Goal: Task Accomplishment & Management: Use online tool/utility

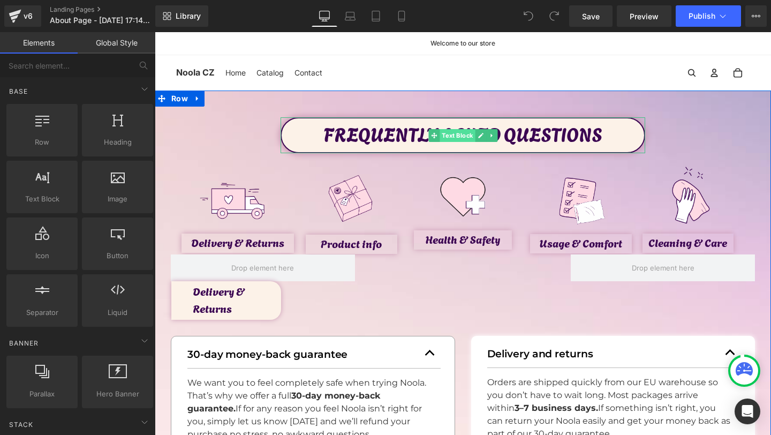
click at [457, 134] on span "Text Block" at bounding box center [457, 135] width 35 height 13
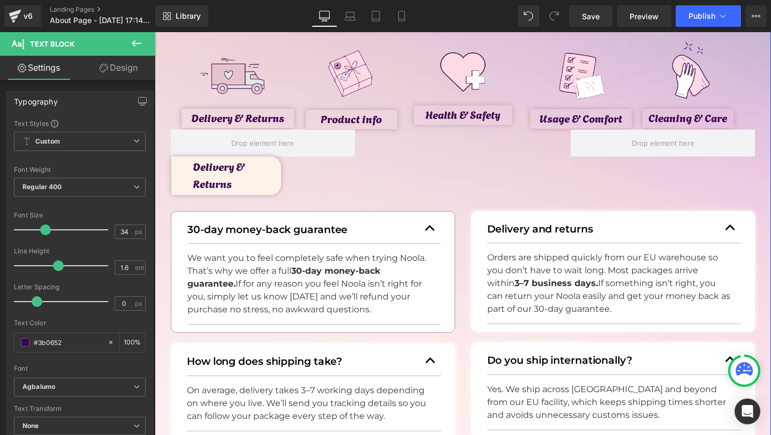
scroll to position [145, 0]
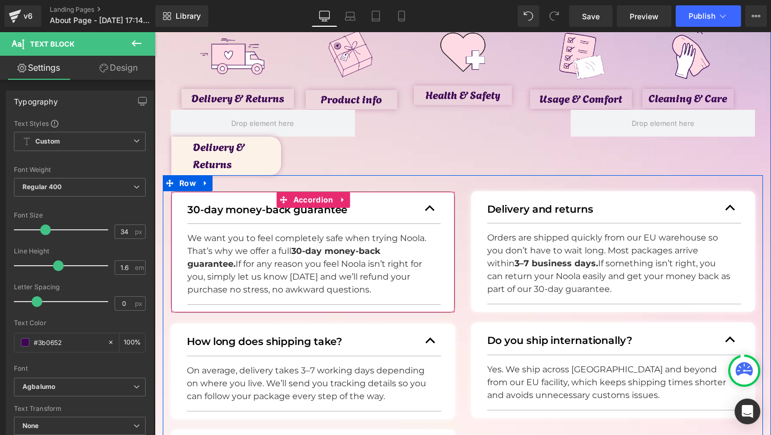
click at [427, 212] on button "button" at bounding box center [429, 208] width 21 height 29
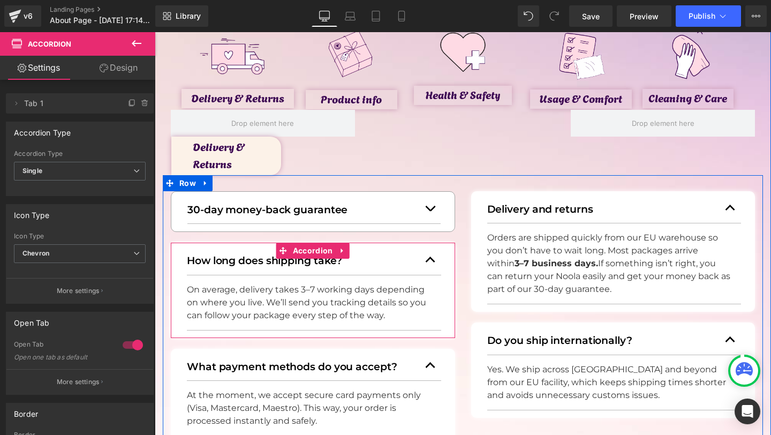
click at [427, 258] on button "button" at bounding box center [430, 259] width 21 height 29
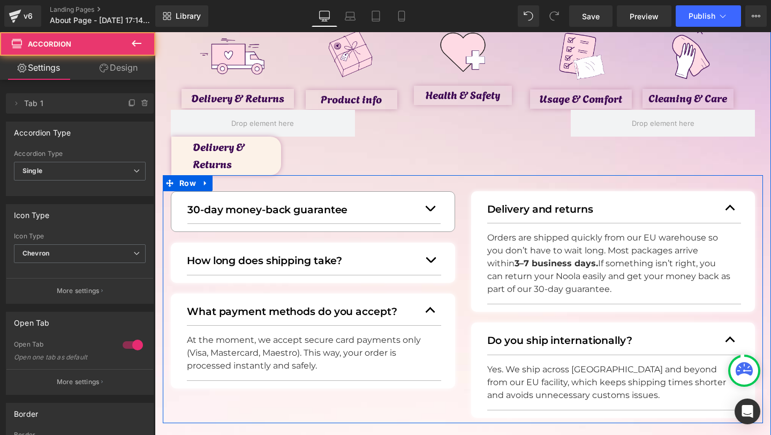
click at [432, 300] on button "button" at bounding box center [430, 310] width 21 height 29
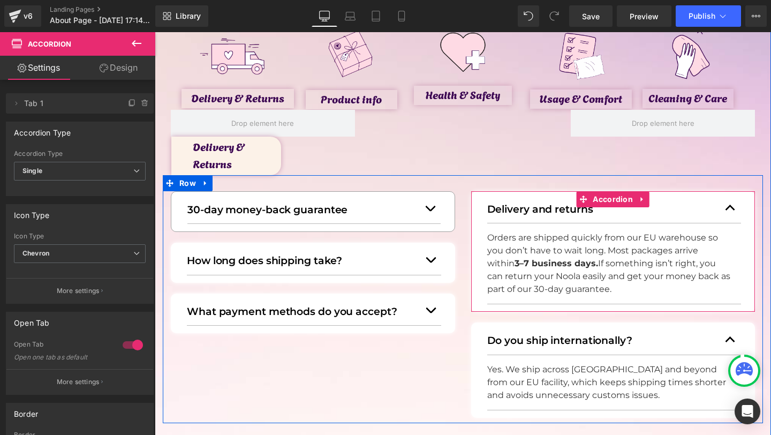
click at [730, 210] on span "button" at bounding box center [730, 210] width 0 height 0
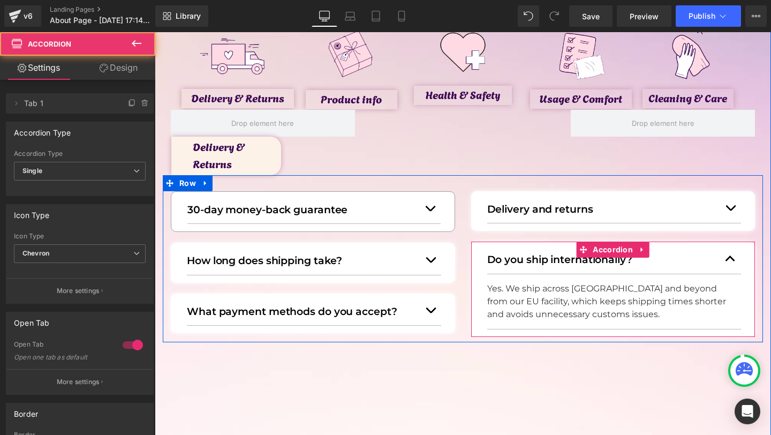
click at [731, 254] on button "button" at bounding box center [730, 258] width 21 height 29
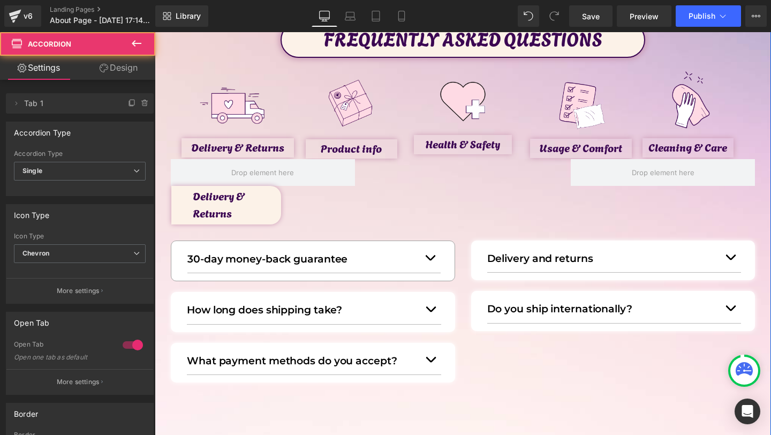
scroll to position [96, 0]
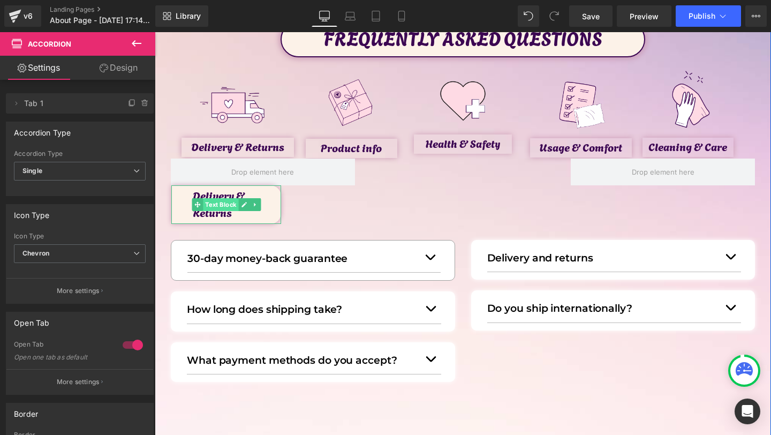
click at [227, 205] on span "Text Block" at bounding box center [220, 204] width 35 height 13
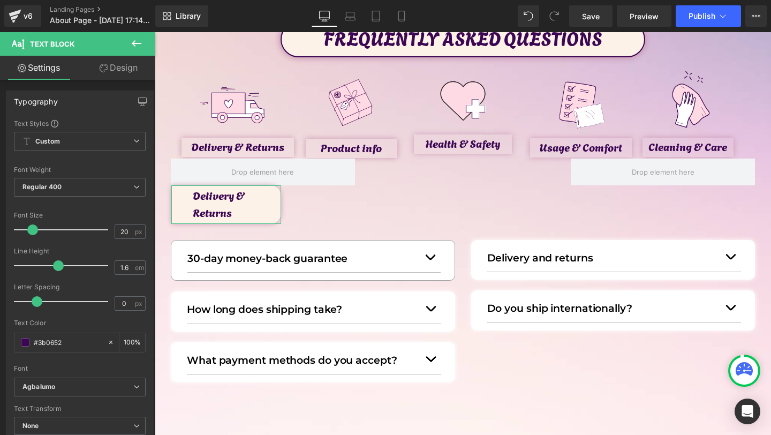
click at [115, 66] on link "Design" at bounding box center [119, 68] width 78 height 24
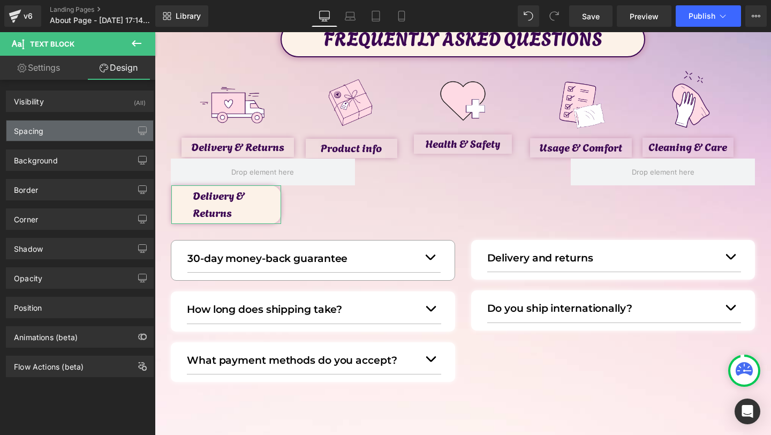
click at [64, 126] on div "Spacing" at bounding box center [79, 130] width 147 height 20
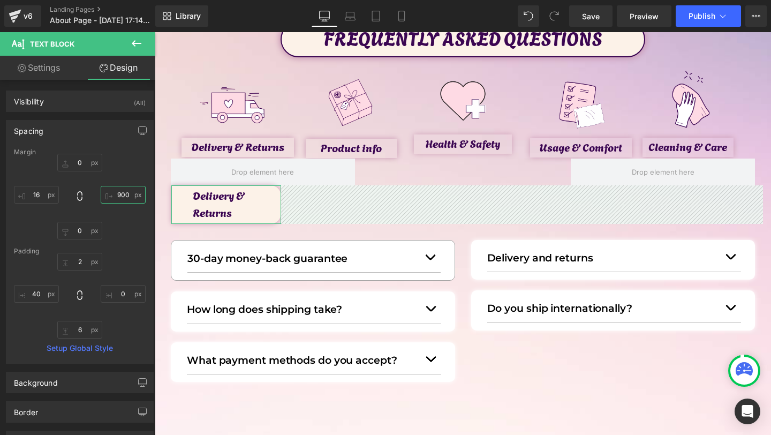
click at [118, 197] on input "900" at bounding box center [123, 195] width 45 height 18
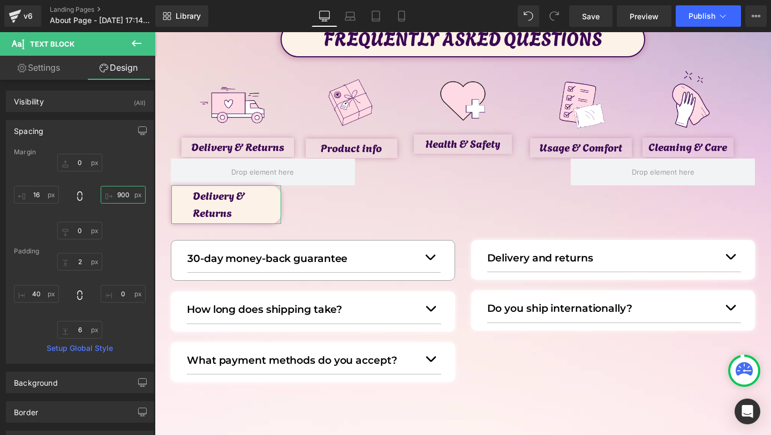
click at [119, 191] on input "900" at bounding box center [123, 195] width 45 height 18
click at [118, 193] on input "900" at bounding box center [123, 195] width 45 height 18
type input "800"
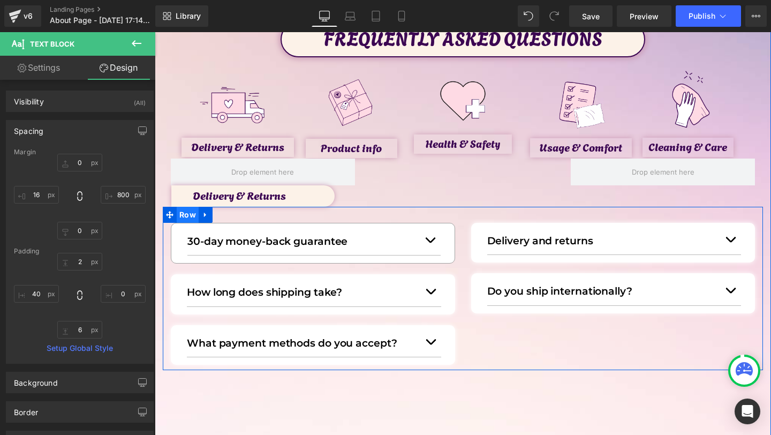
click at [184, 217] on span "Row" at bounding box center [188, 215] width 22 height 16
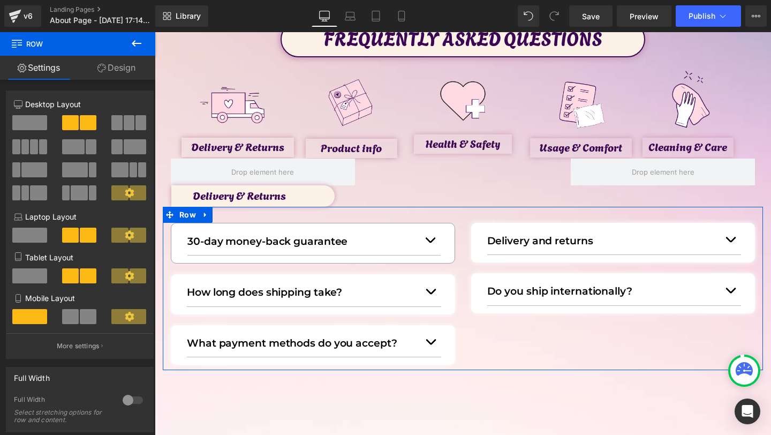
click at [111, 68] on link "Design" at bounding box center [117, 68] width 78 height 24
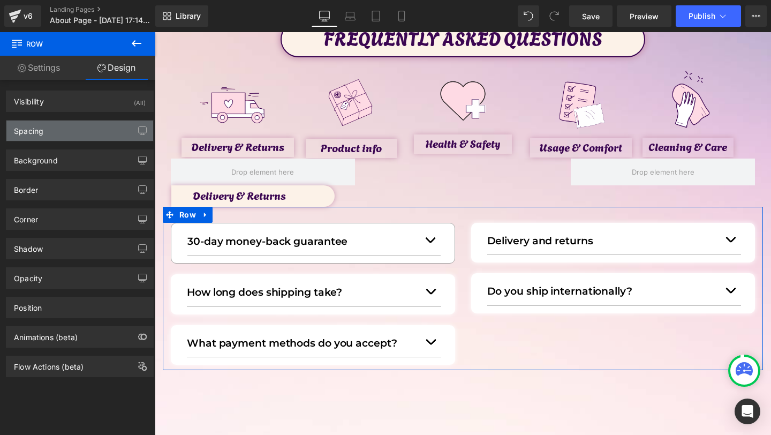
type input "0"
type input "30"
type input "0"
type input "10"
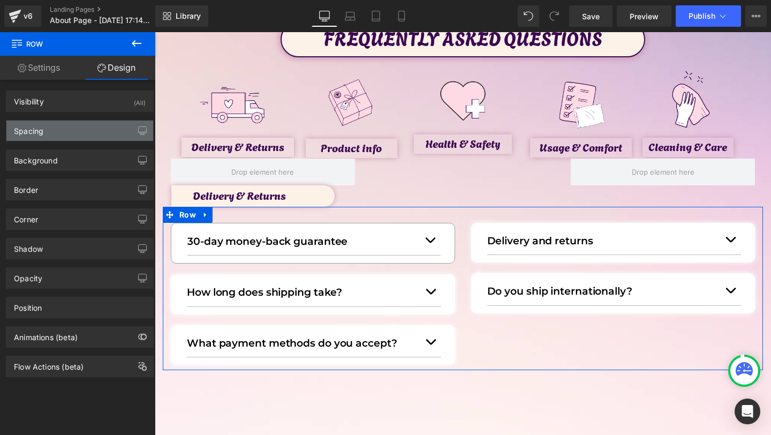
type input "0"
click at [62, 131] on div "Spacing" at bounding box center [79, 130] width 147 height 20
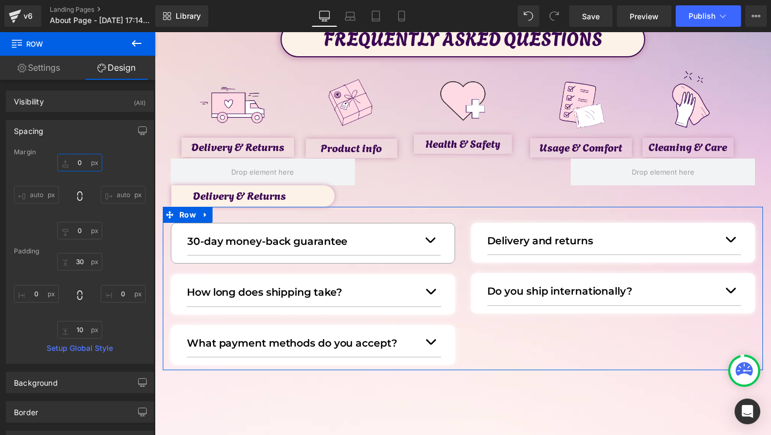
click at [70, 164] on input "0" at bounding box center [79, 163] width 45 height 18
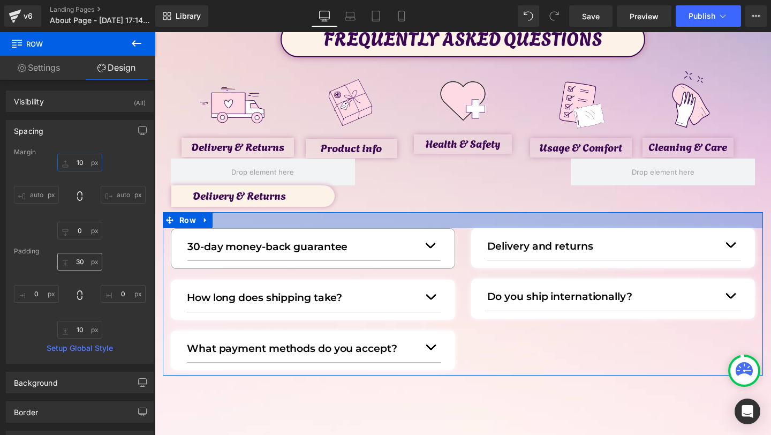
type input "10"
click at [78, 263] on input "30" at bounding box center [79, 262] width 45 height 18
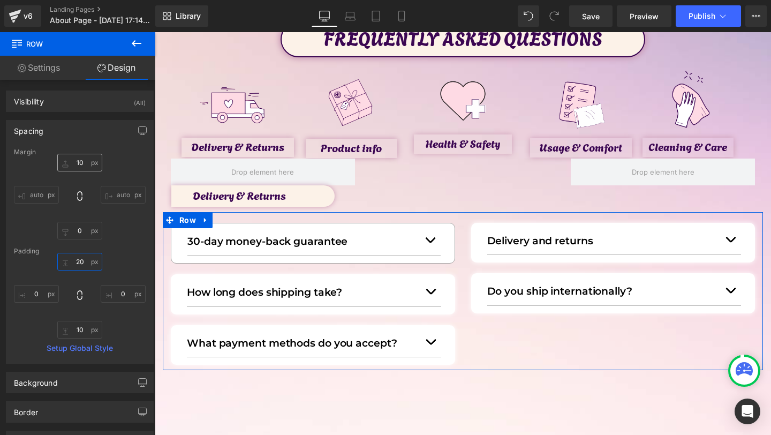
type input "20"
click at [75, 160] on input "10" at bounding box center [79, 163] width 45 height 18
type input "15"
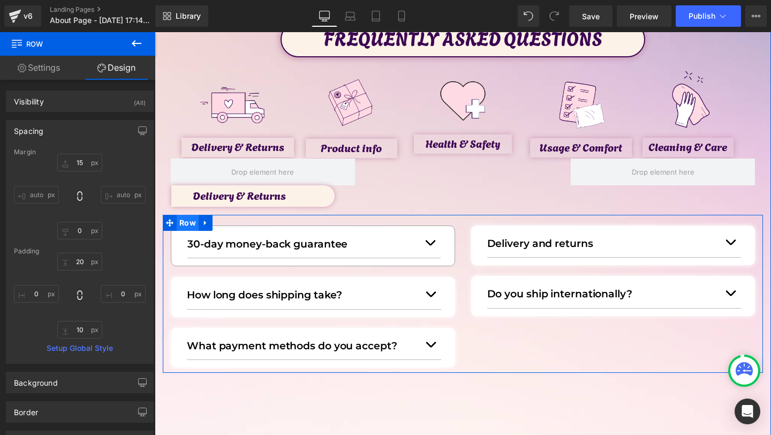
click at [185, 223] on span "Row" at bounding box center [188, 223] width 22 height 16
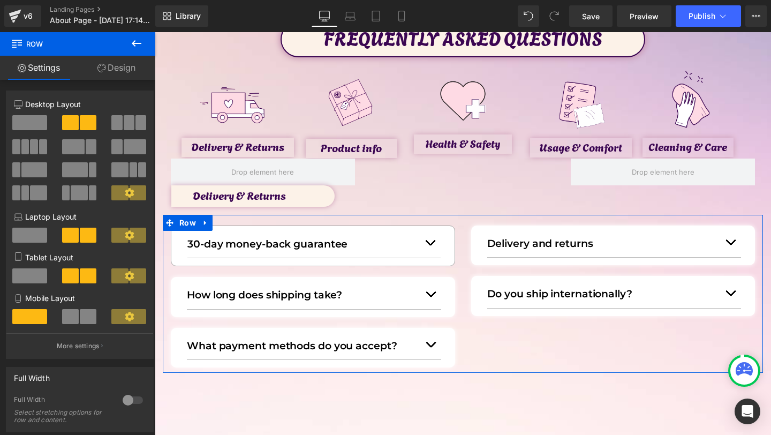
click at [124, 62] on link "Design" at bounding box center [117, 68] width 78 height 24
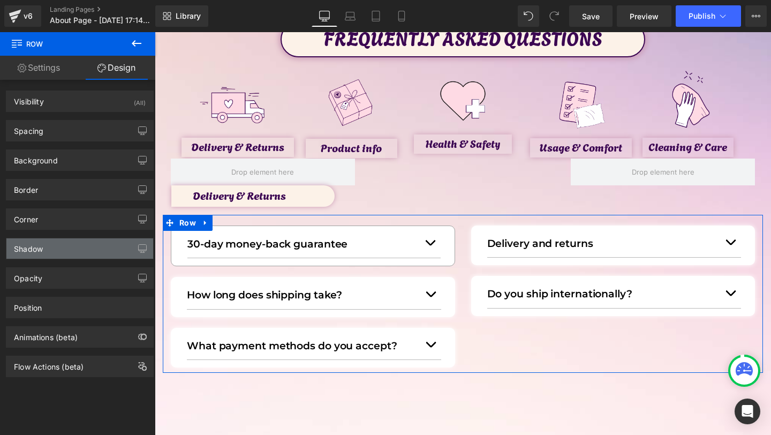
click at [39, 248] on div "Shadow" at bounding box center [28, 245] width 29 height 15
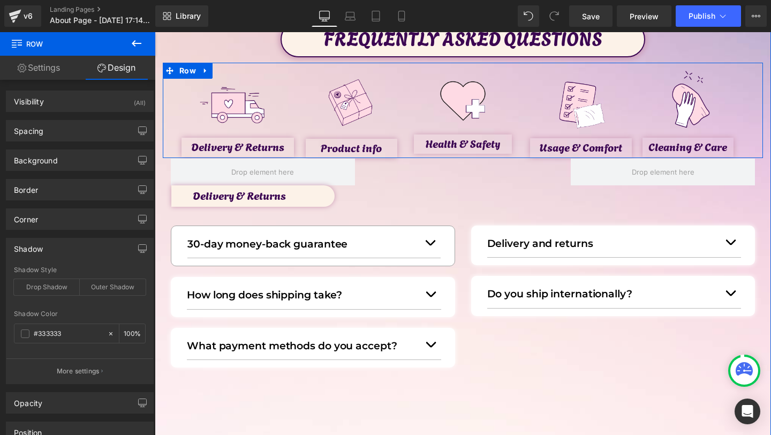
click at [339, 149] on span "Text Block" at bounding box center [345, 148] width 35 height 13
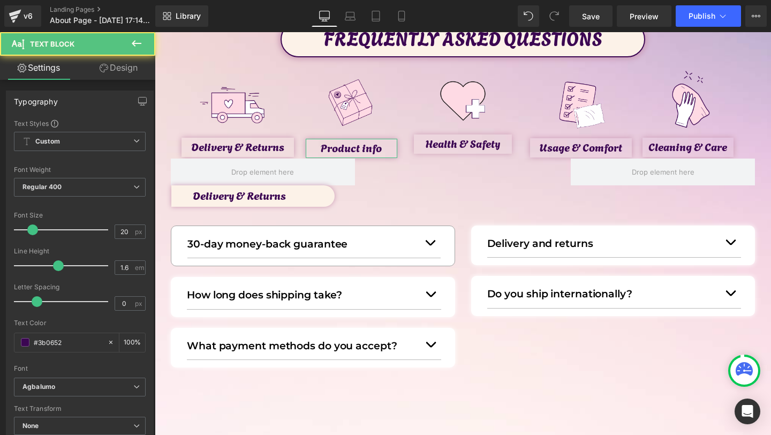
click at [101, 70] on icon at bounding box center [104, 68] width 9 height 9
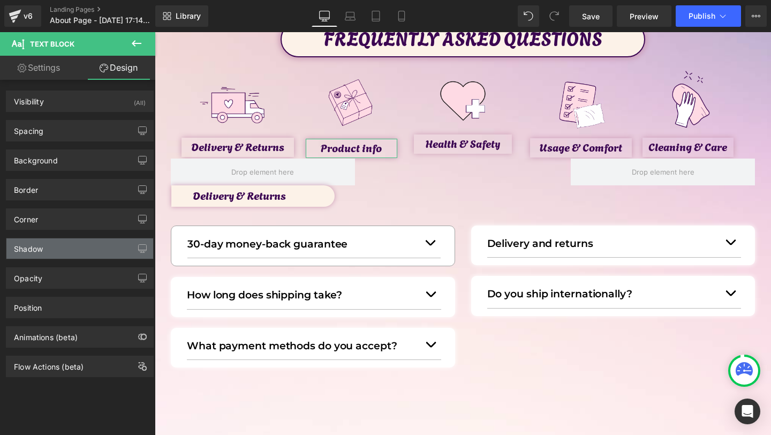
click at [38, 248] on div "Shadow" at bounding box center [28, 245] width 29 height 15
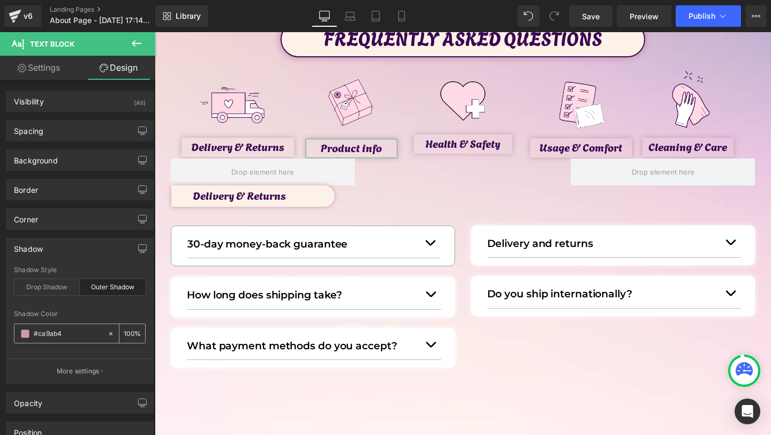
click at [39, 332] on input "#ca9ab4" at bounding box center [68, 334] width 69 height 12
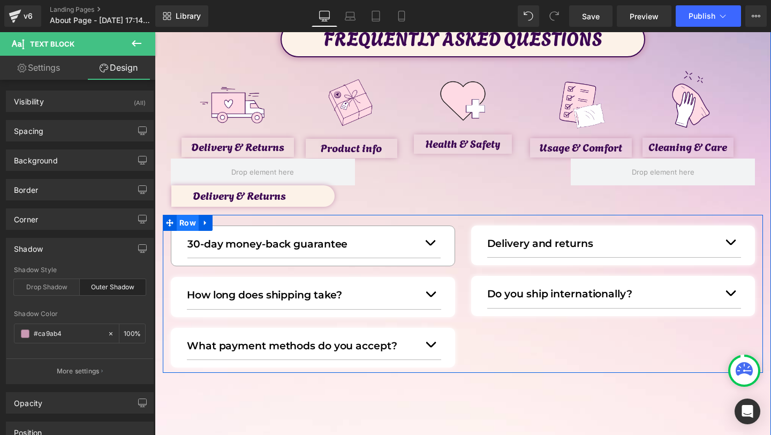
click at [185, 225] on span "Row" at bounding box center [188, 223] width 22 height 16
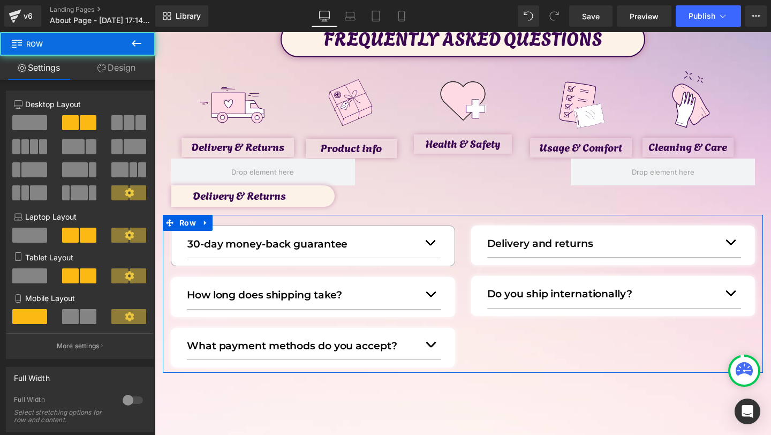
click at [119, 77] on link "Design" at bounding box center [117, 68] width 78 height 24
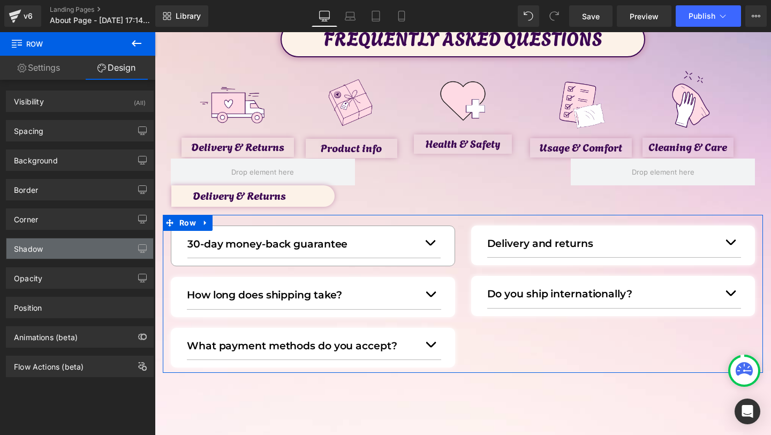
click at [57, 239] on div "Shadow" at bounding box center [79, 248] width 147 height 20
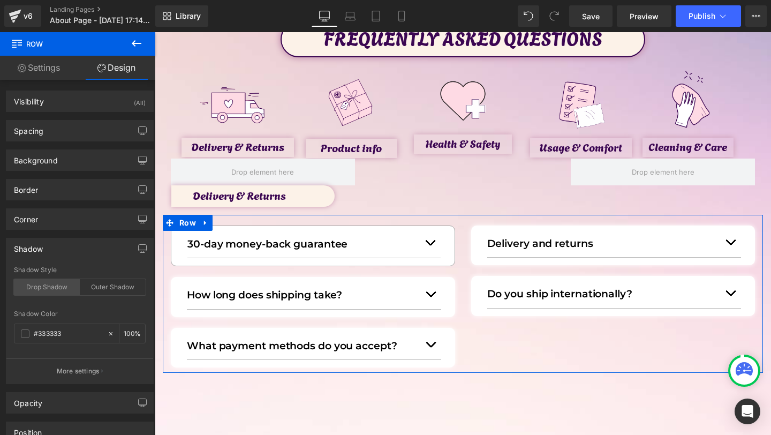
click at [57, 289] on div "Drop Shadow" at bounding box center [47, 287] width 66 height 16
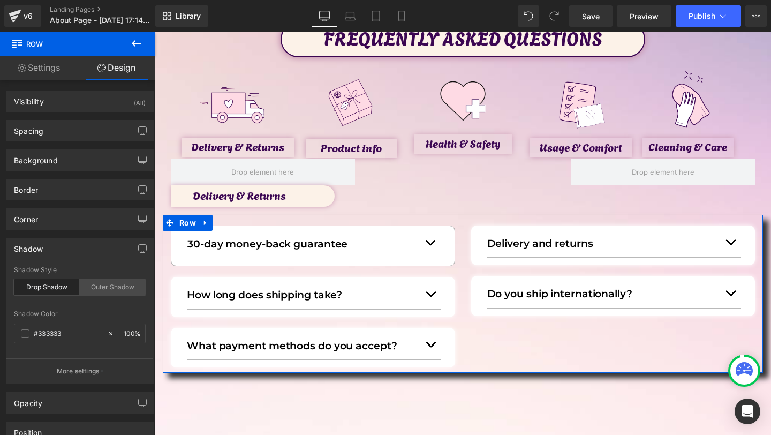
click at [106, 285] on div "Outer Shadow" at bounding box center [113, 287] width 66 height 16
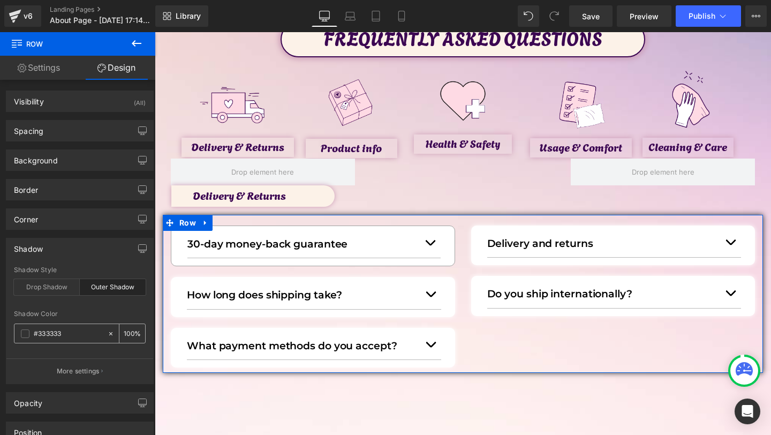
click at [65, 333] on input "#333333" at bounding box center [68, 334] width 69 height 12
paste input "ca9ab4"
type input "#ca9ab4"
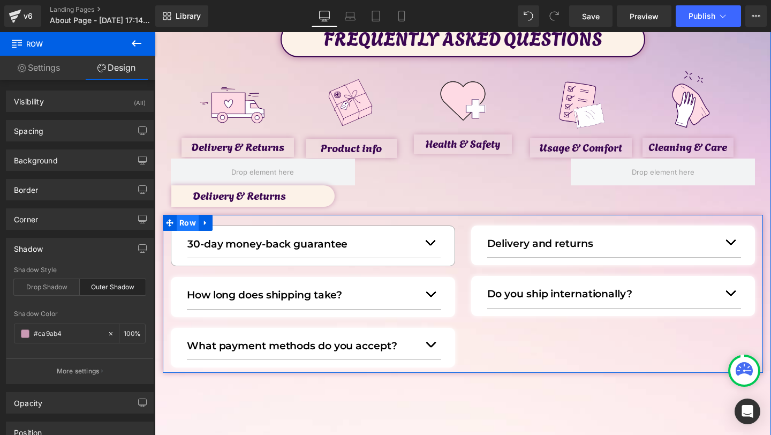
click at [183, 223] on span "Row" at bounding box center [188, 223] width 22 height 16
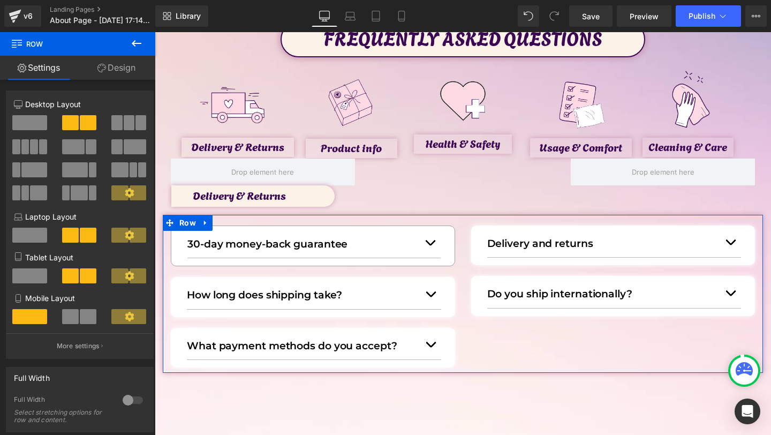
click at [125, 65] on link "Design" at bounding box center [117, 68] width 78 height 24
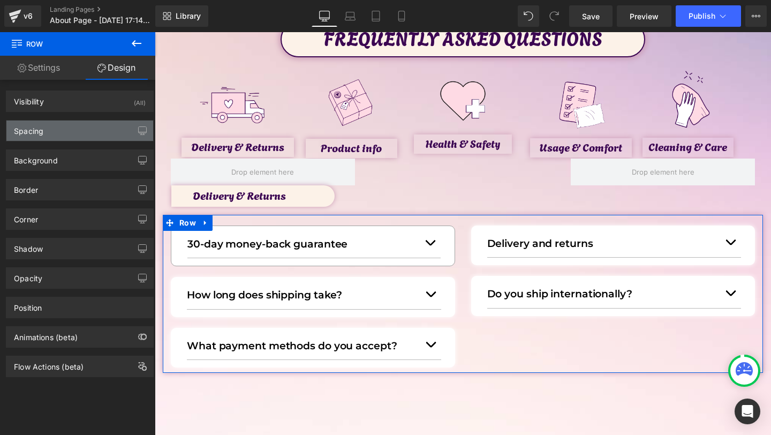
click at [74, 127] on div "Spacing" at bounding box center [79, 130] width 147 height 20
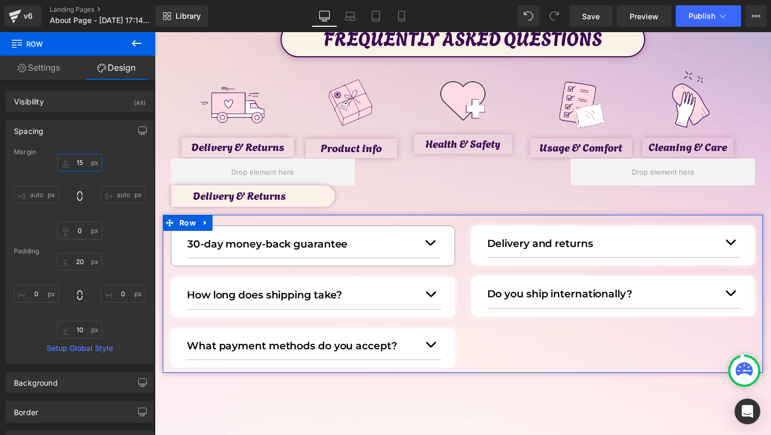
click at [80, 158] on input "15" at bounding box center [79, 163] width 45 height 18
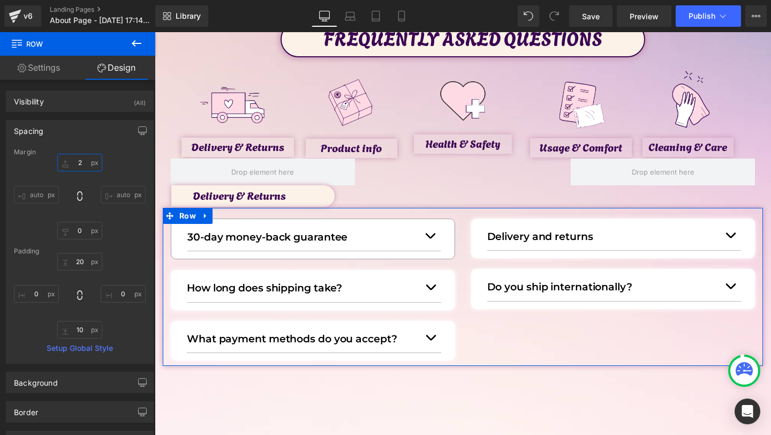
type input "25"
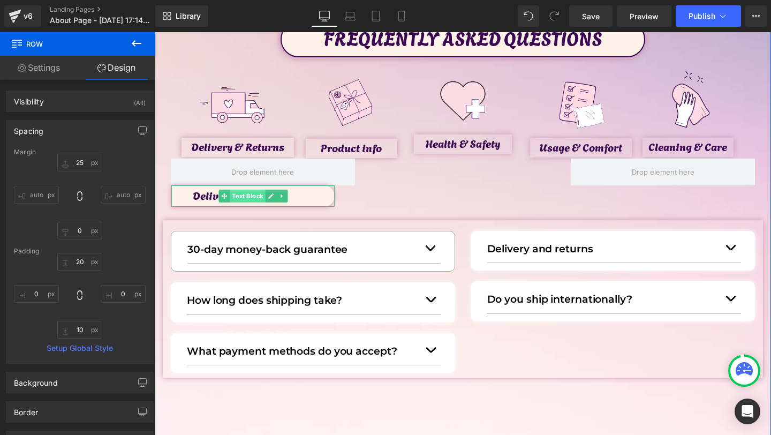
click at [242, 199] on span "Text Block" at bounding box center [247, 196] width 35 height 13
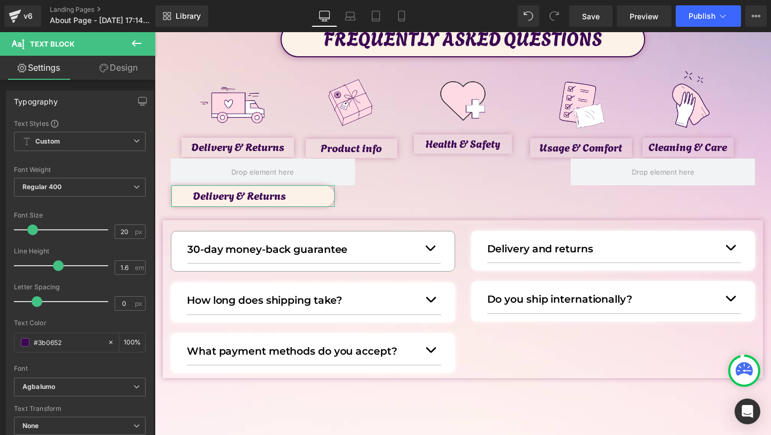
click at [107, 65] on link "Design" at bounding box center [119, 68] width 78 height 24
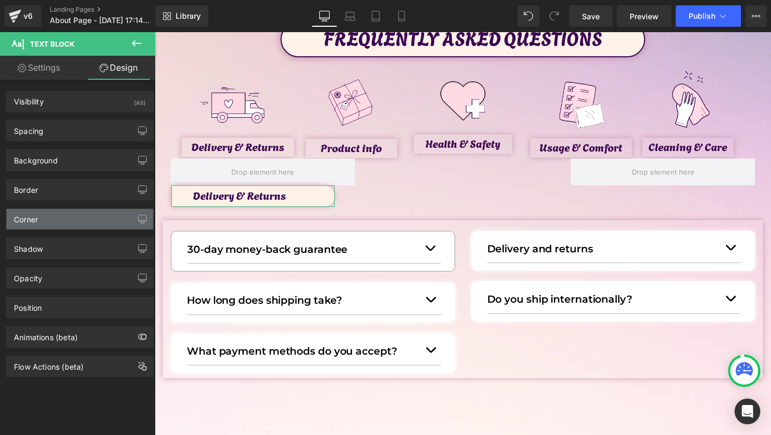
click at [42, 215] on div "Corner" at bounding box center [79, 219] width 147 height 20
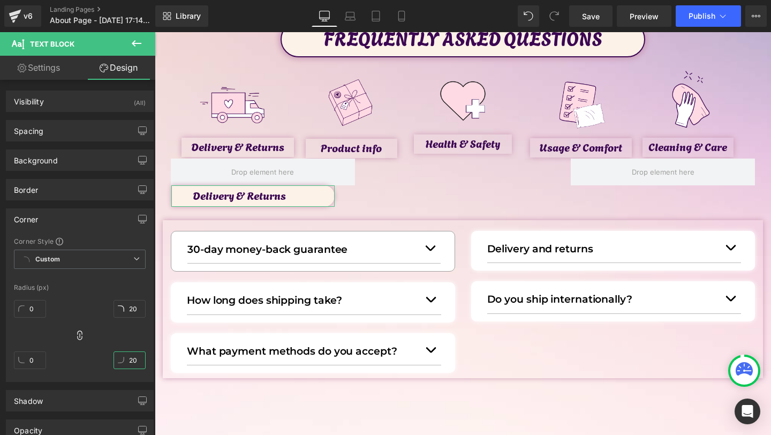
click at [127, 358] on input "20" at bounding box center [130, 360] width 32 height 18
type input "0"
click at [78, 338] on icon at bounding box center [79, 335] width 11 height 11
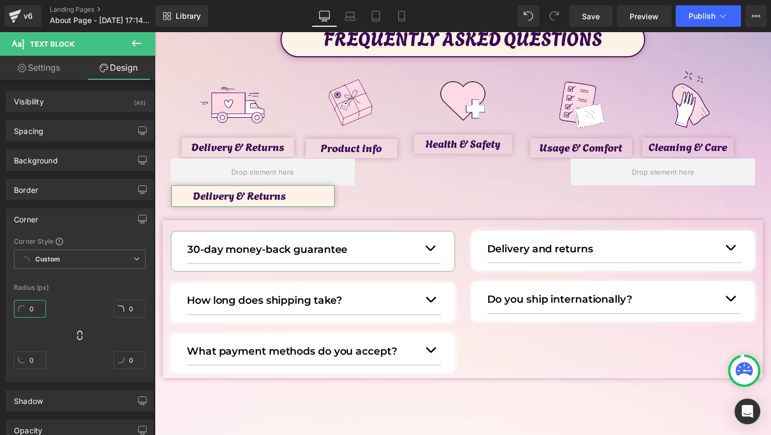
click at [24, 306] on input "0" at bounding box center [30, 309] width 32 height 18
type input "20"
click at [124, 307] on input "0" at bounding box center [130, 309] width 32 height 18
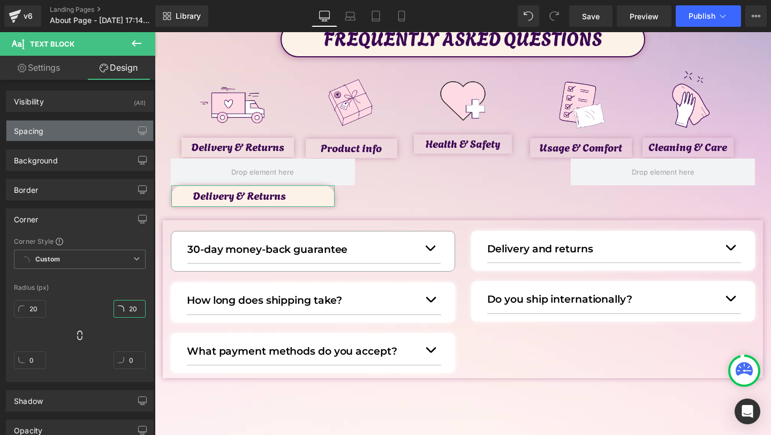
type input "20"
click at [77, 128] on div "Spacing" at bounding box center [79, 130] width 147 height 20
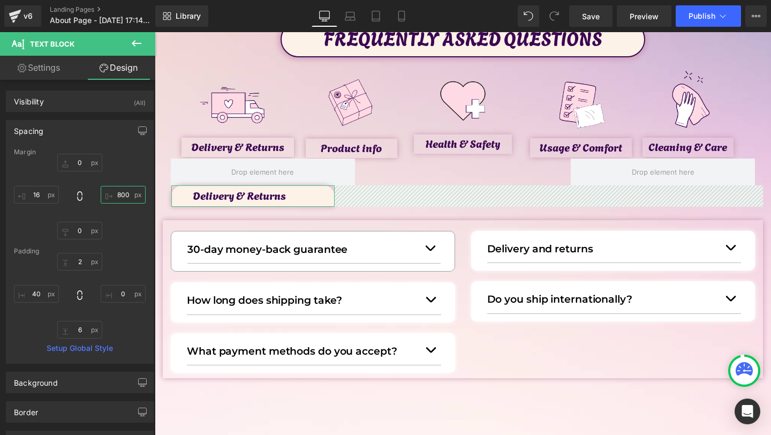
click at [116, 194] on input "800" at bounding box center [123, 195] width 45 height 18
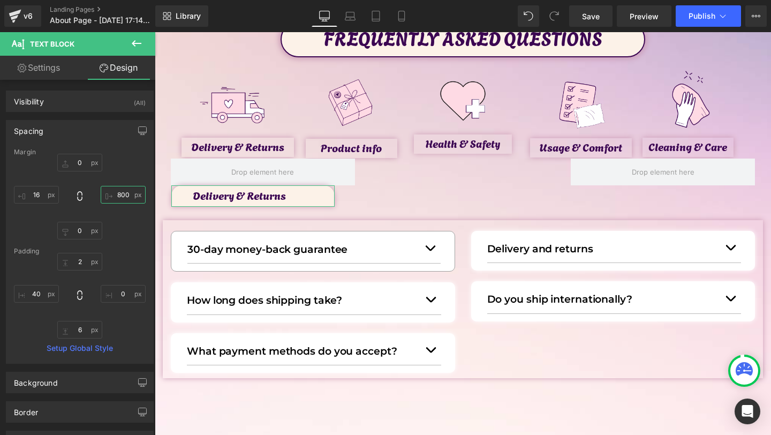
click at [117, 194] on input "800" at bounding box center [123, 195] width 45 height 18
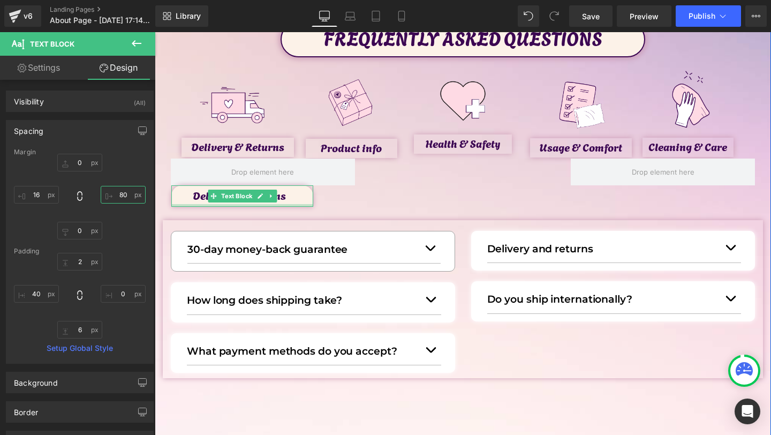
type input "850"
click at [227, 199] on span "Text Block" at bounding box center [233, 196] width 35 height 13
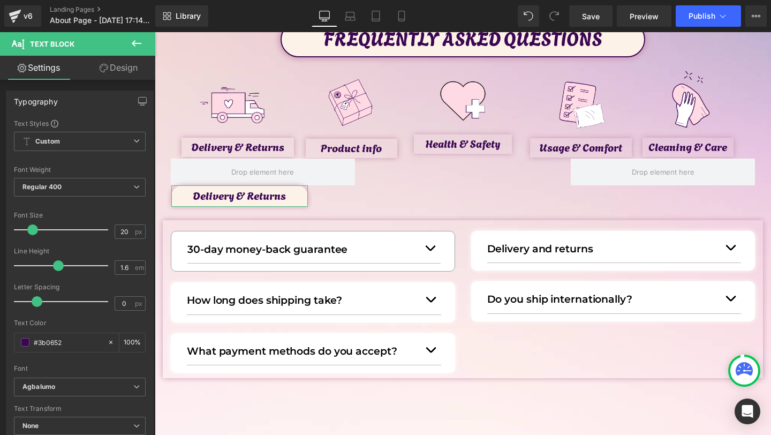
click at [118, 63] on link "Design" at bounding box center [119, 68] width 78 height 24
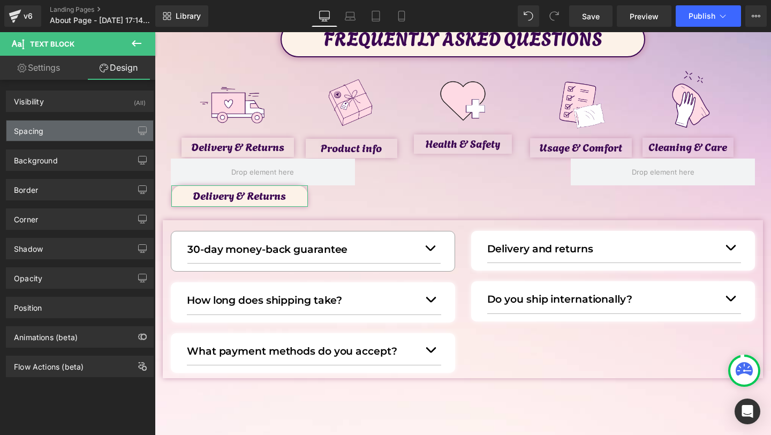
click at [74, 124] on div "Spacing" at bounding box center [79, 130] width 147 height 20
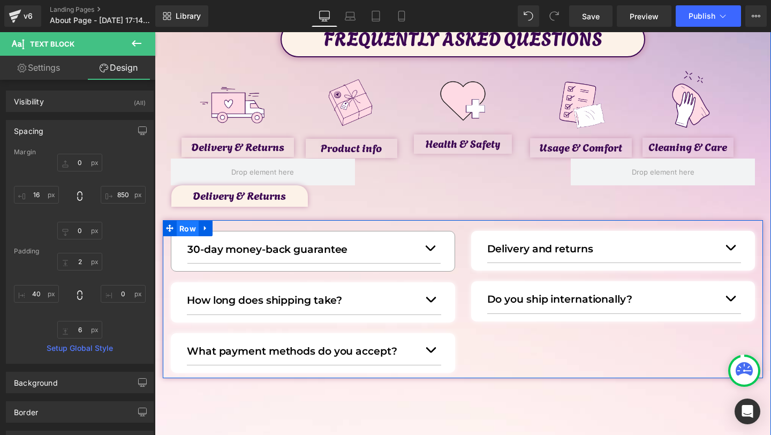
click at [181, 227] on span "Row" at bounding box center [188, 229] width 22 height 16
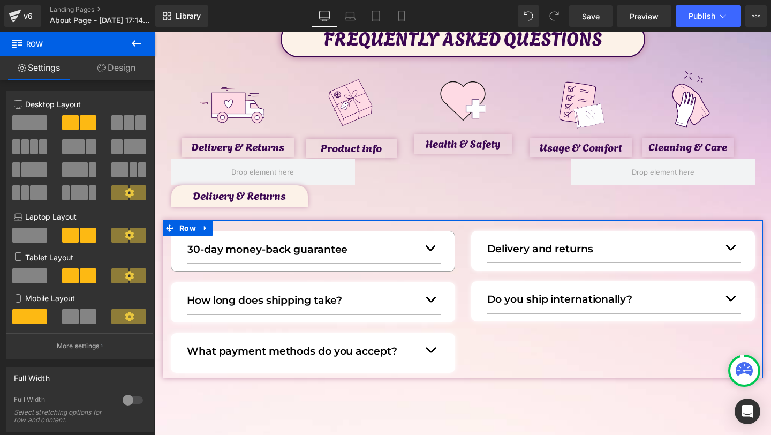
click at [126, 72] on link "Design" at bounding box center [117, 68] width 78 height 24
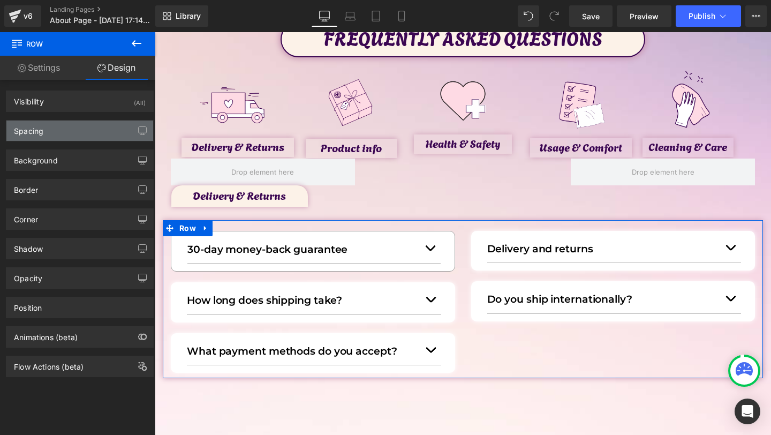
click at [71, 133] on div "Spacing" at bounding box center [79, 130] width 147 height 20
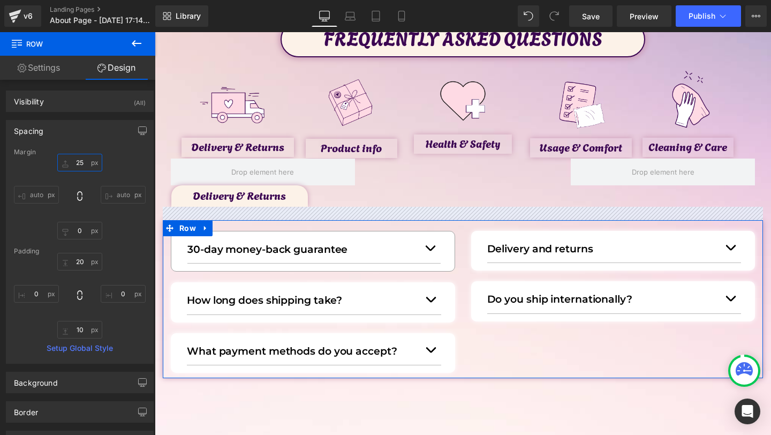
click at [79, 165] on input "25" at bounding box center [79, 163] width 45 height 18
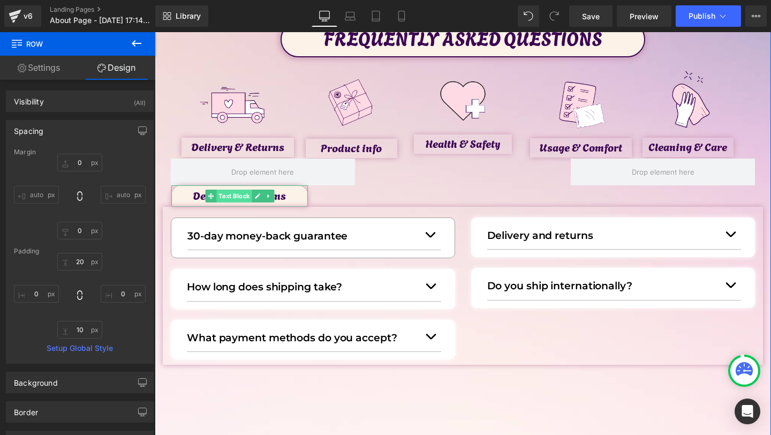
click at [225, 193] on span "Text Block" at bounding box center [233, 196] width 35 height 13
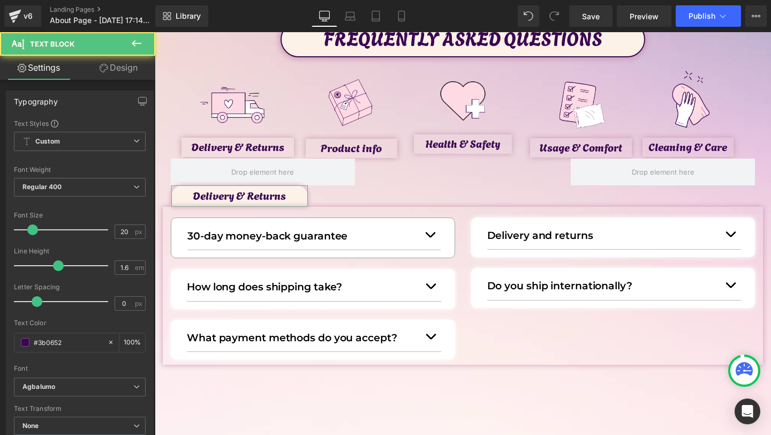
click at [119, 70] on link "Design" at bounding box center [119, 68] width 78 height 24
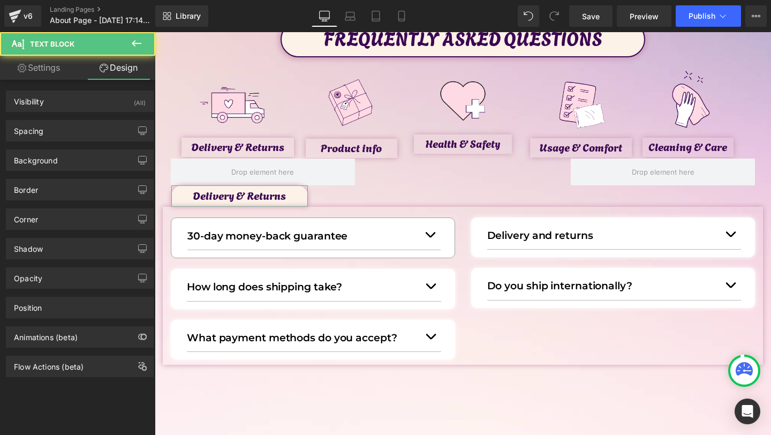
type input "0"
type input "850"
type input "0"
type input "16"
type input "2"
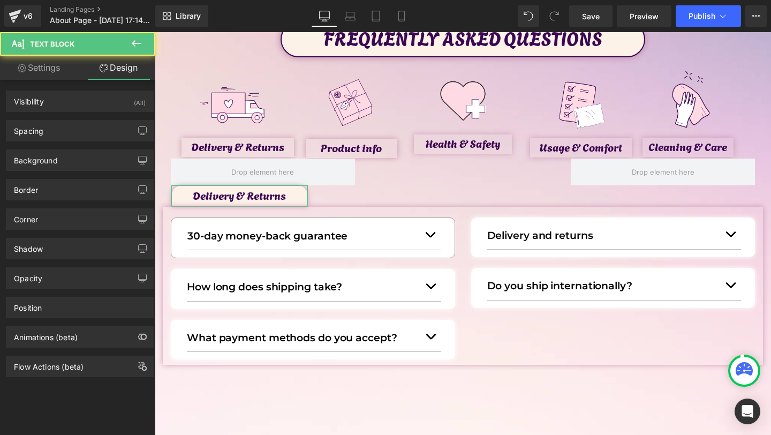
type input "0"
type input "6"
type input "40"
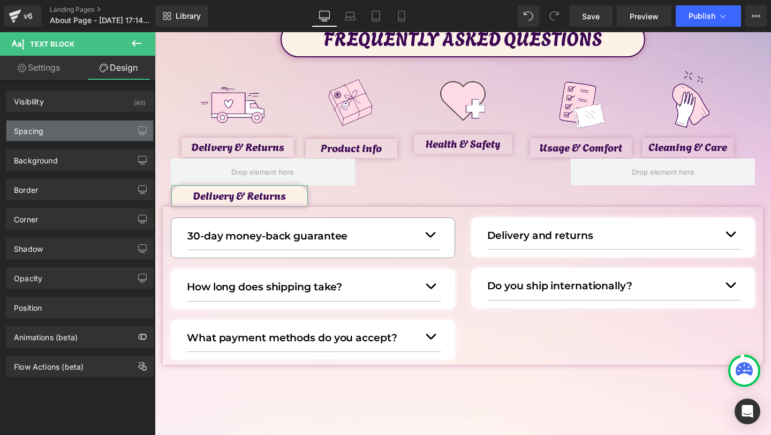
click at [64, 122] on div "Spacing" at bounding box center [79, 130] width 147 height 20
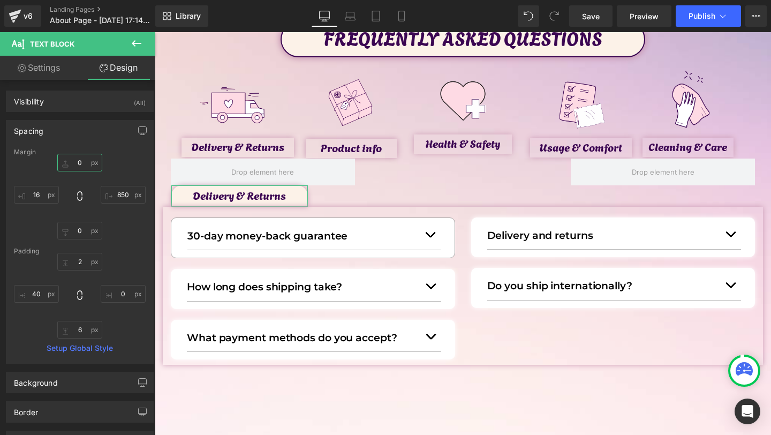
click at [73, 164] on input "0" at bounding box center [79, 163] width 45 height 18
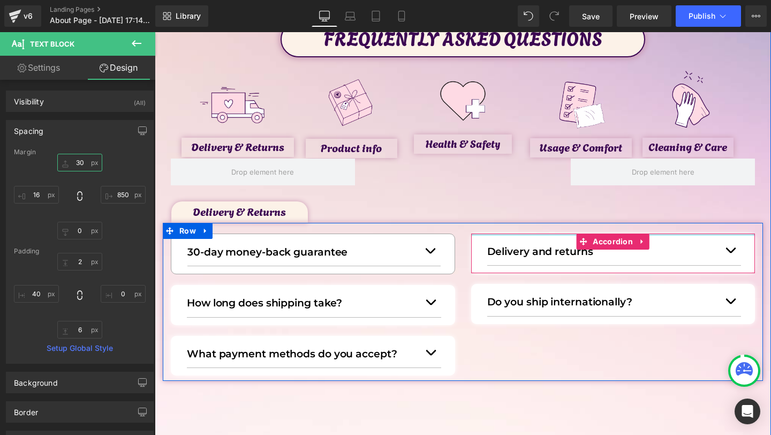
scroll to position [101, 0]
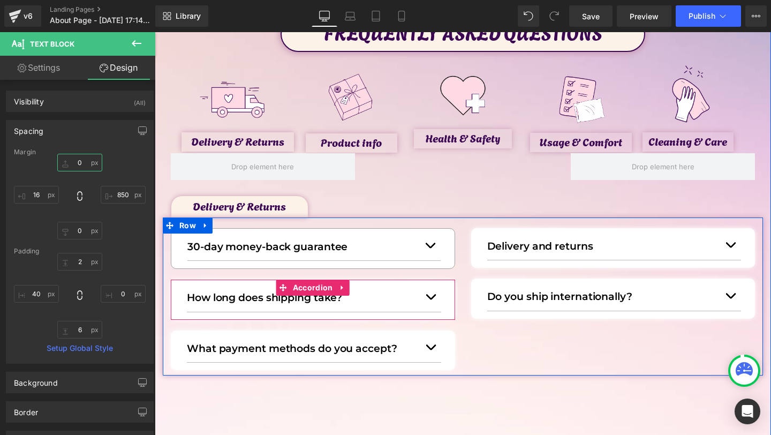
type input "20"
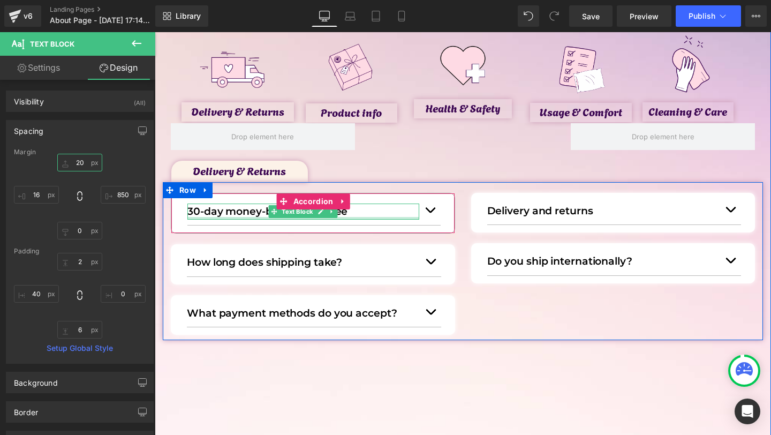
scroll to position [132, 0]
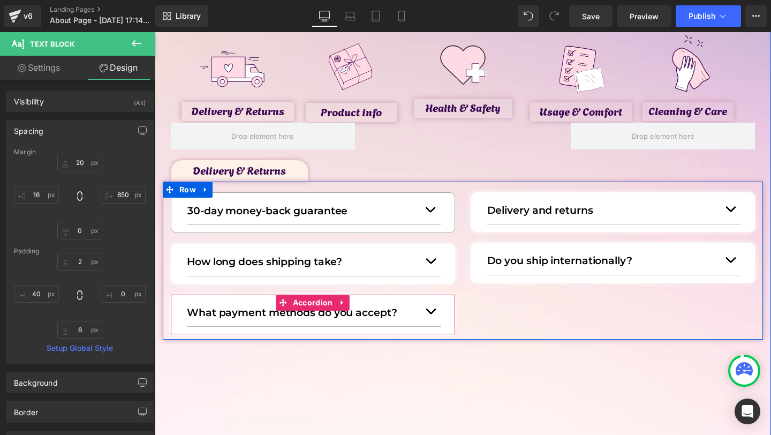
click at [434, 313] on button "button" at bounding box center [430, 311] width 21 height 29
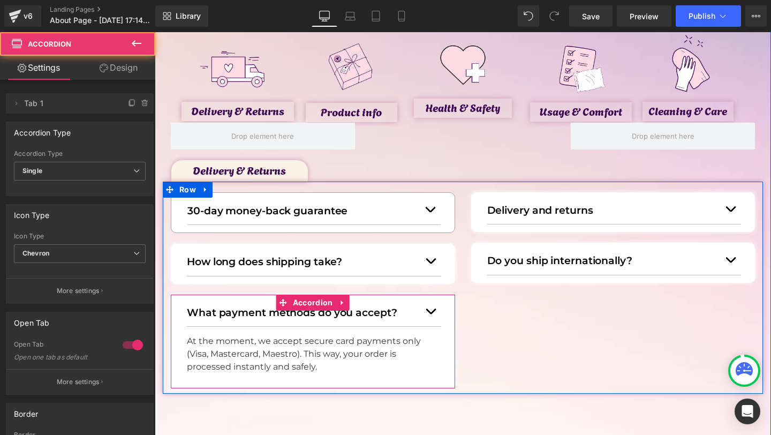
click at [425, 313] on button "button" at bounding box center [430, 311] width 21 height 29
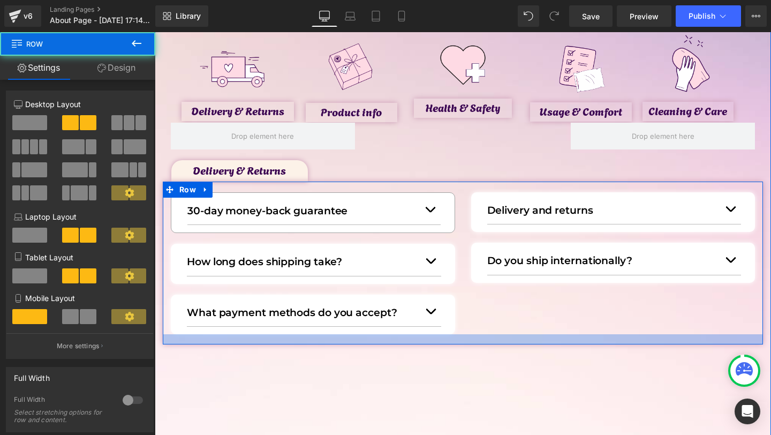
click at [467, 342] on div at bounding box center [463, 339] width 600 height 10
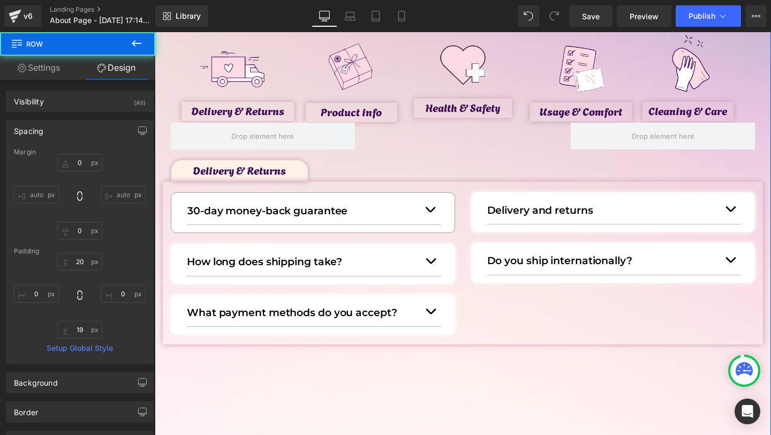
click at [471, 353] on div "FREQUENTLY ASKED QUESTIONS Text Block Image Delivery & Returns Text Block Image…" at bounding box center [463, 212] width 616 height 507
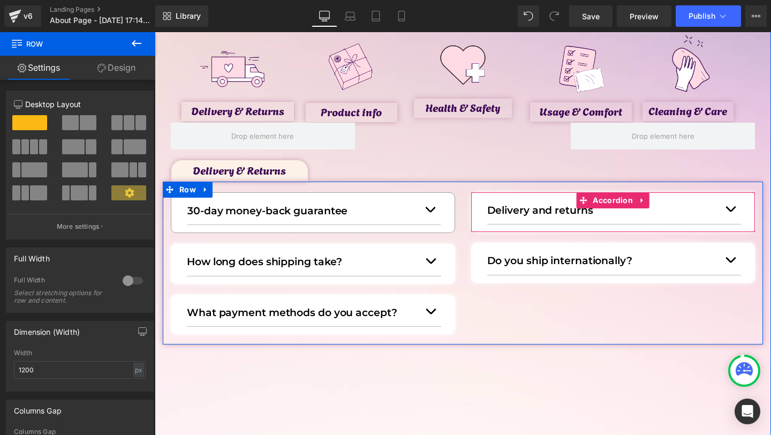
click at [724, 210] on button "button" at bounding box center [730, 208] width 21 height 29
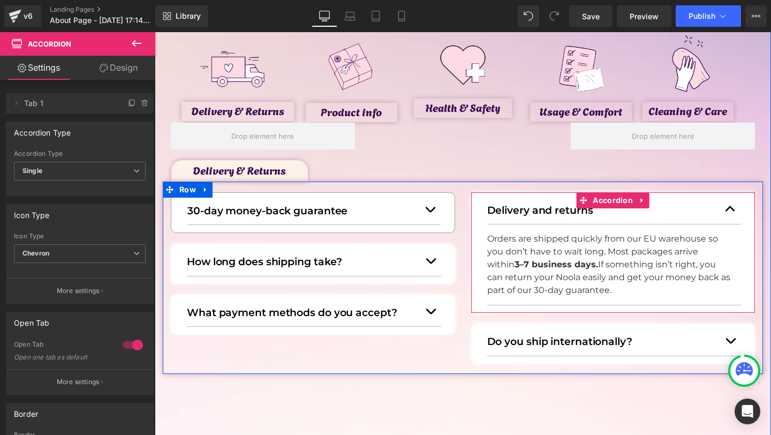
click at [732, 211] on button "button" at bounding box center [730, 208] width 21 height 29
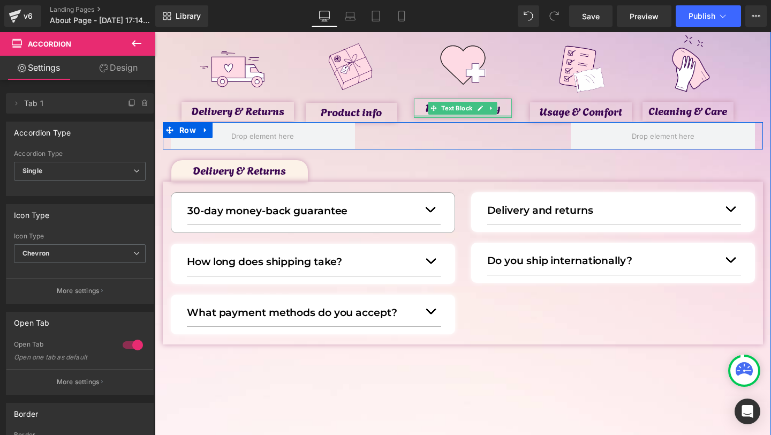
scroll to position [124, 0]
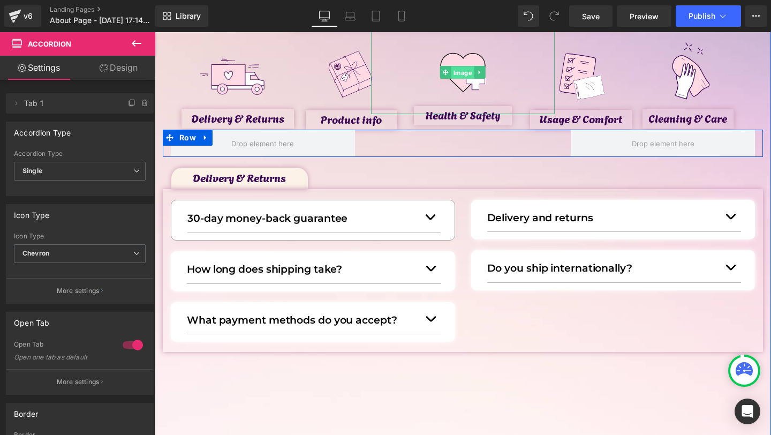
click at [456, 68] on span "Image" at bounding box center [462, 72] width 23 height 13
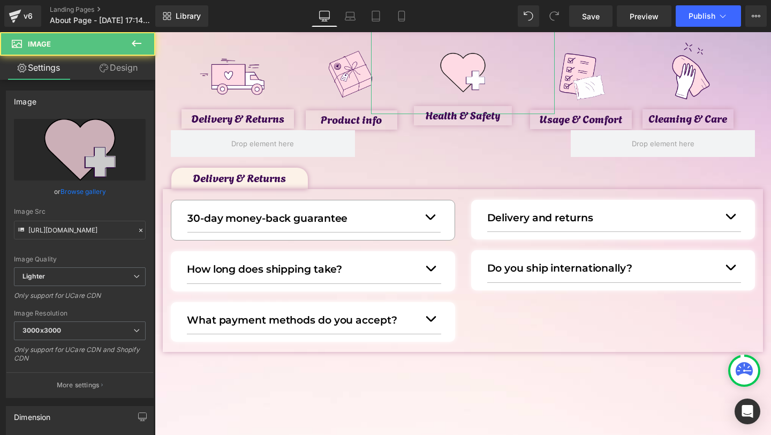
click at [115, 73] on link "Design" at bounding box center [119, 68] width 78 height 24
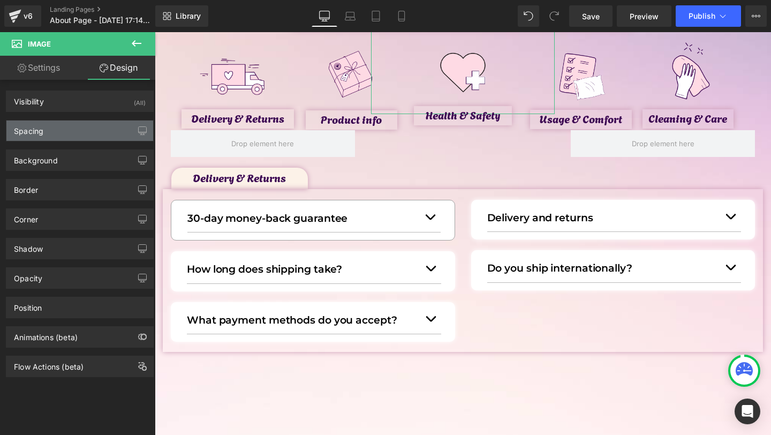
click at [58, 138] on div "Spacing" at bounding box center [79, 130] width 147 height 20
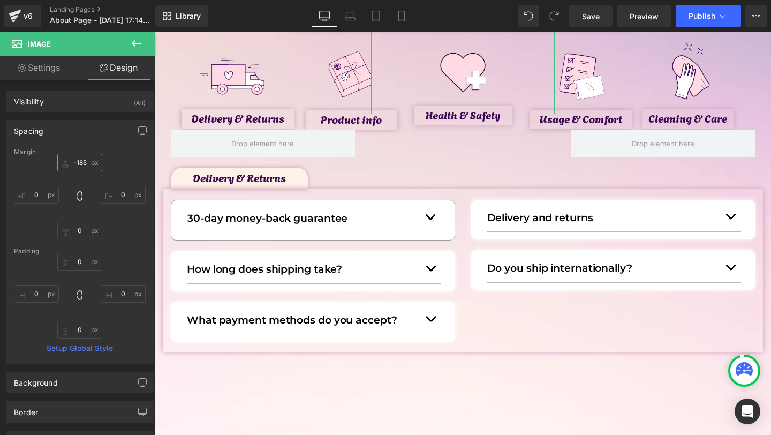
click at [80, 166] on input "-185" at bounding box center [79, 163] width 45 height 18
click at [80, 165] on input "-185" at bounding box center [79, 163] width 45 height 18
click at [77, 164] on input "-185" at bounding box center [79, 163] width 45 height 18
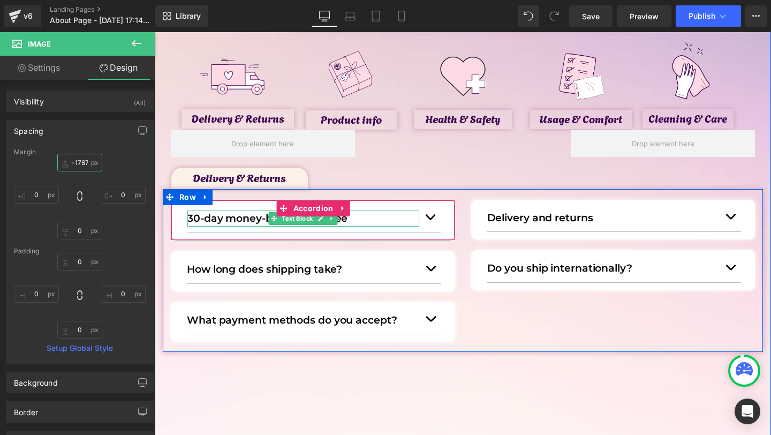
type input "-178"
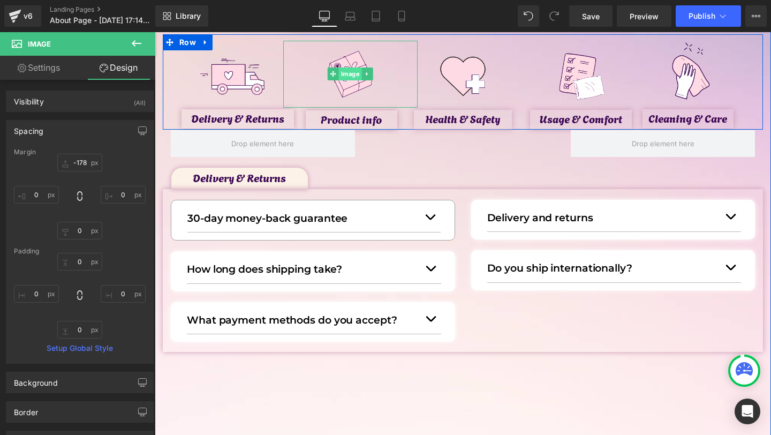
click at [350, 74] on span "Image" at bounding box center [350, 73] width 23 height 13
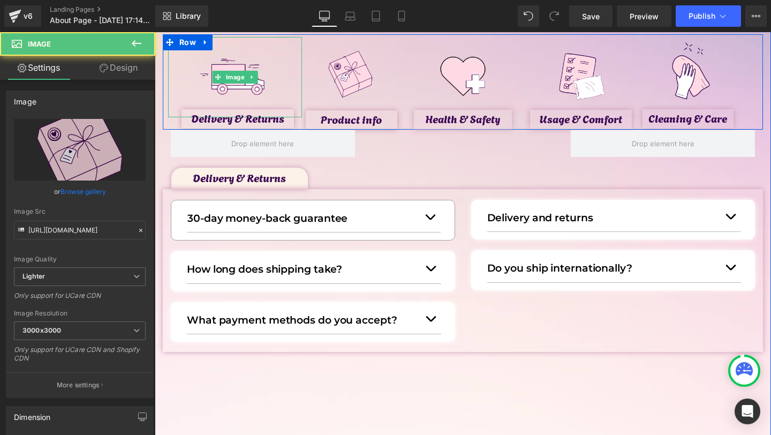
click at [123, 74] on link "Design" at bounding box center [119, 68] width 78 height 24
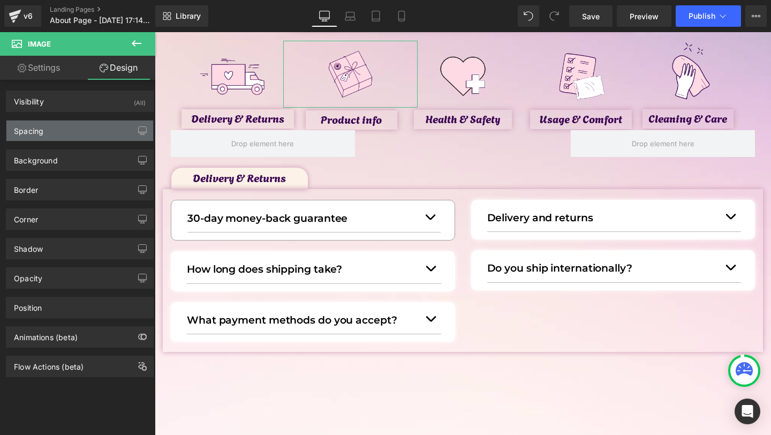
click at [48, 138] on div "Spacing" at bounding box center [79, 130] width 147 height 20
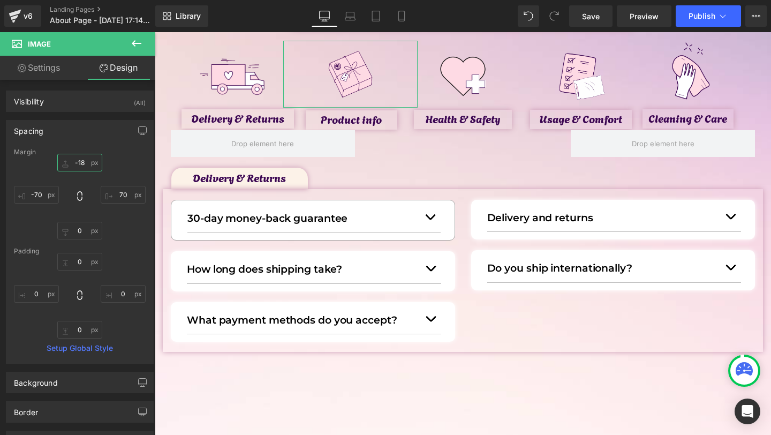
click at [81, 164] on input "-18" at bounding box center [79, 163] width 45 height 18
click at [81, 163] on input "-18" at bounding box center [79, 163] width 45 height 18
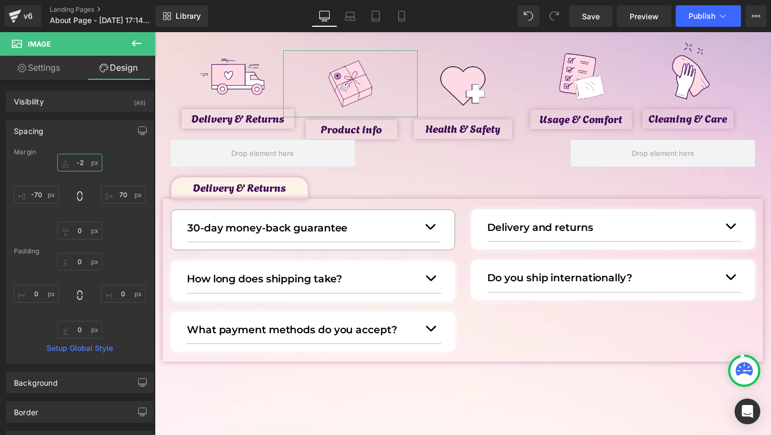
type input "-20"
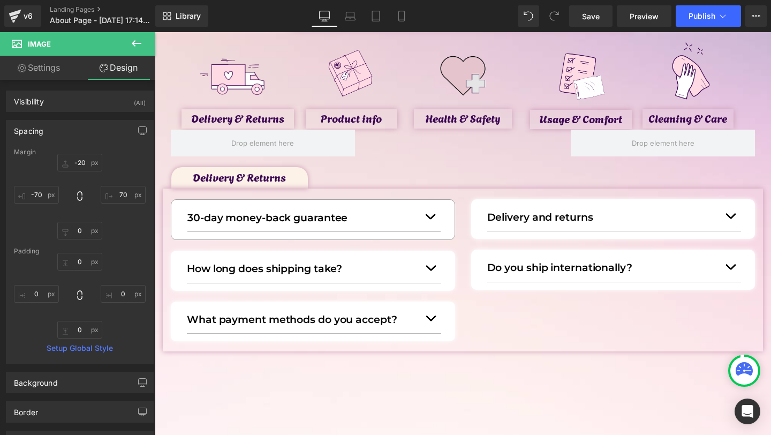
click at [454, 65] on img at bounding box center [462, 75] width 83 height 83
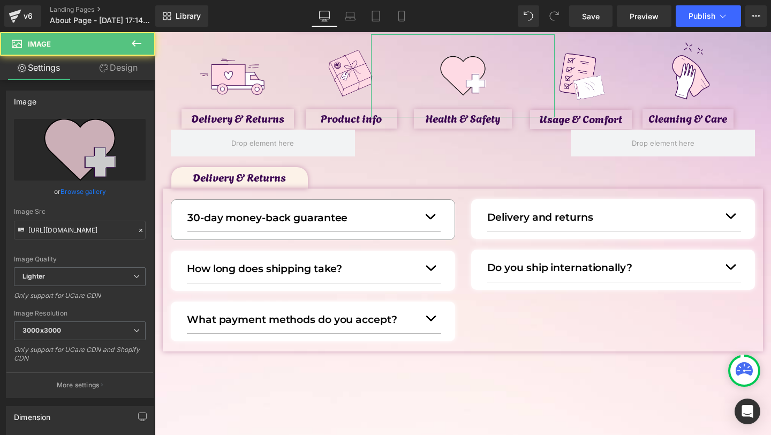
click at [107, 72] on link "Design" at bounding box center [119, 68] width 78 height 24
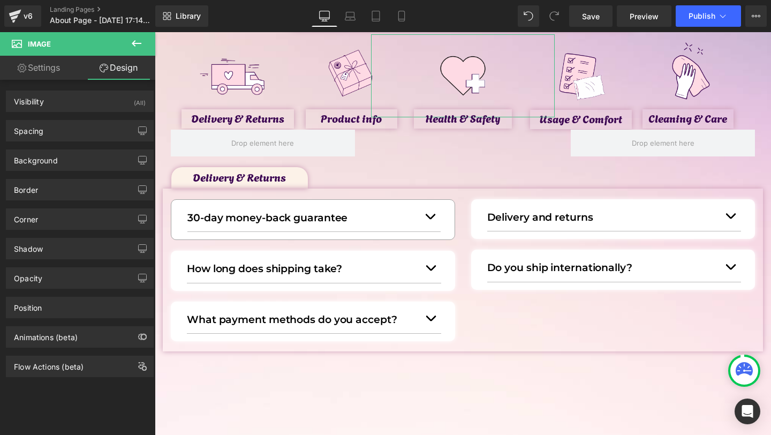
type input "-178"
type input "0"
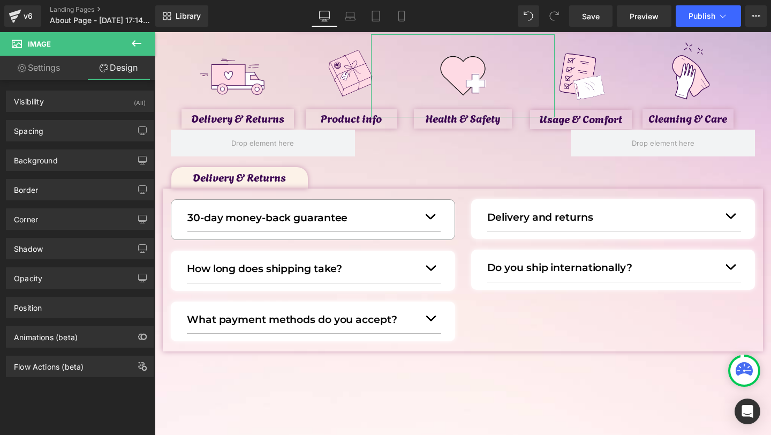
type input "0"
click at [62, 126] on div "Spacing" at bounding box center [79, 130] width 147 height 20
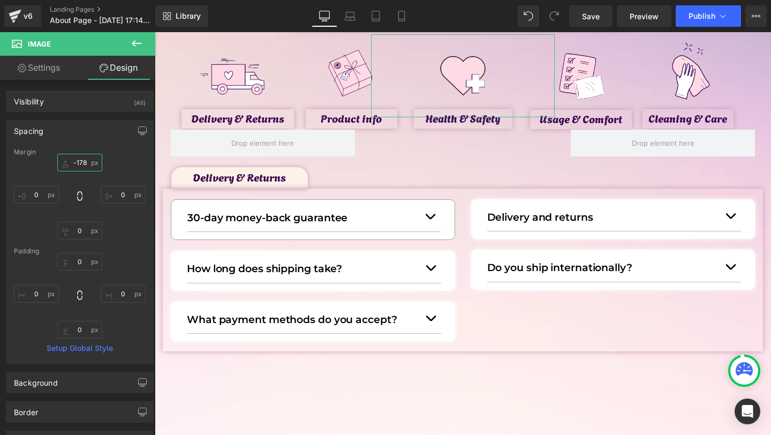
click at [79, 166] on input "-178" at bounding box center [79, 163] width 45 height 18
click at [84, 163] on input "-178" at bounding box center [79, 163] width 45 height 18
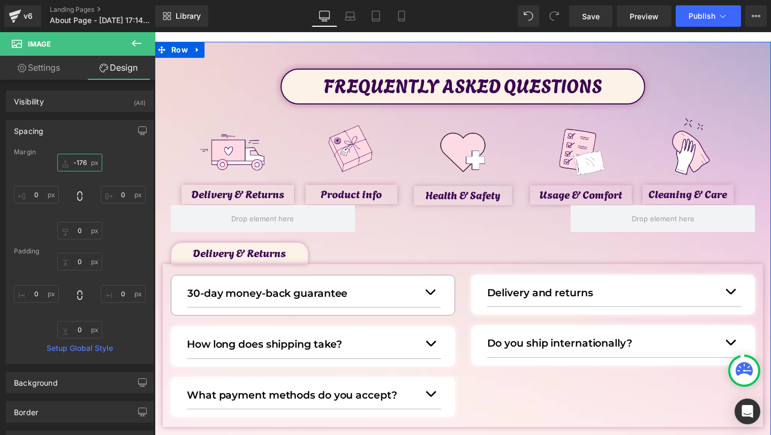
scroll to position [59, 0]
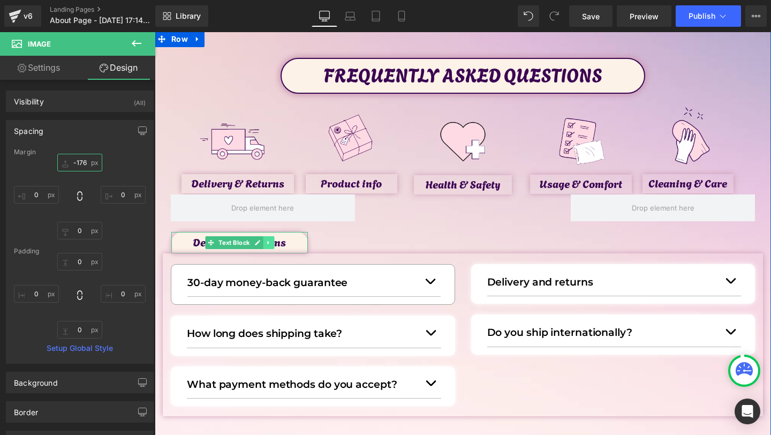
type input "-176"
click at [269, 237] on link at bounding box center [268, 242] width 11 height 13
click at [263, 246] on link at bounding box center [263, 242] width 11 height 13
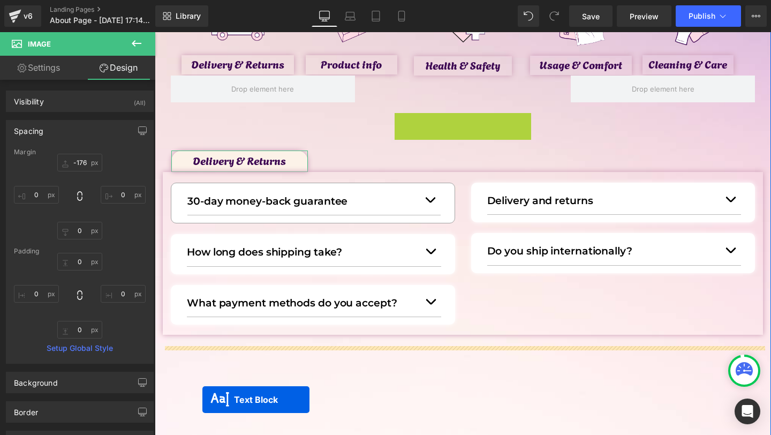
drag, startPoint x: 192, startPoint y: 240, endPoint x: 206, endPoint y: 376, distance: 136.7
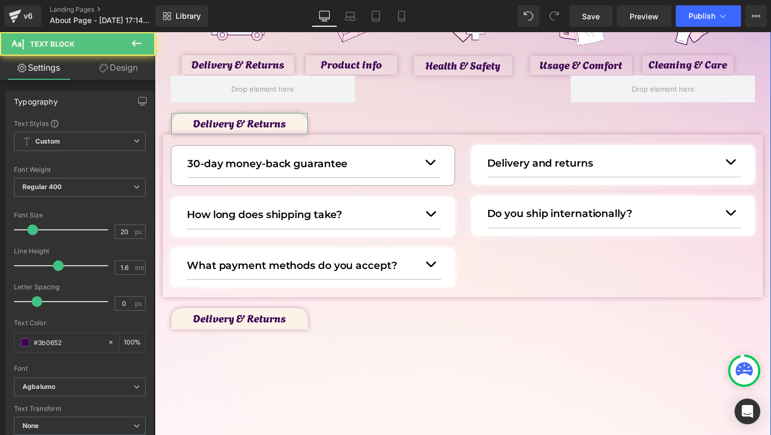
scroll to position [180, 0]
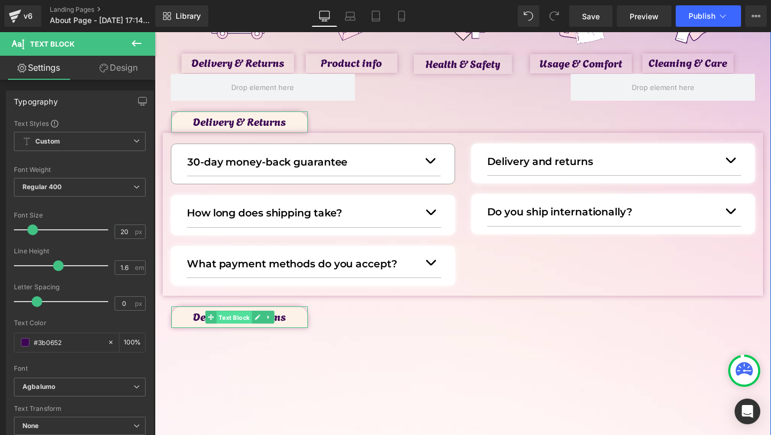
click at [220, 313] on span "Text Block" at bounding box center [233, 317] width 35 height 13
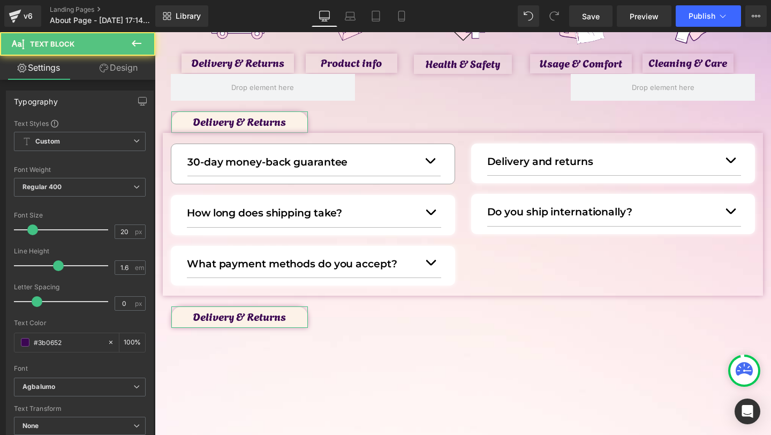
click at [109, 70] on link "Design" at bounding box center [119, 68] width 78 height 24
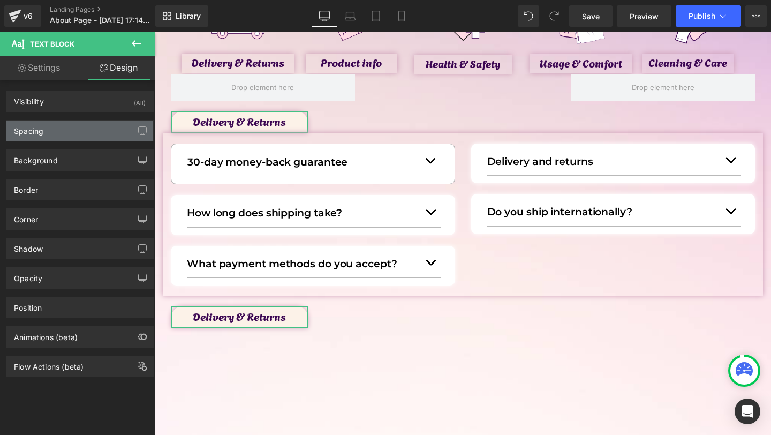
click at [80, 127] on div "Spacing" at bounding box center [79, 130] width 147 height 20
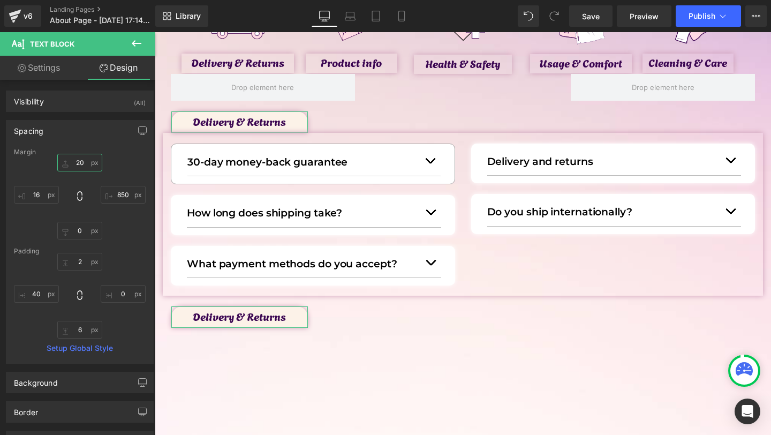
click at [76, 156] on input "20" at bounding box center [79, 163] width 45 height 18
click at [76, 165] on input "20" at bounding box center [79, 163] width 45 height 18
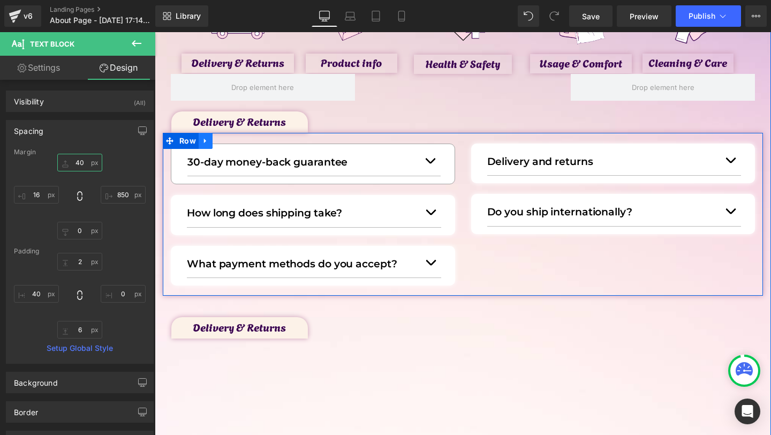
type input "40"
click at [206, 142] on icon at bounding box center [205, 141] width 7 height 8
click at [221, 140] on icon at bounding box center [219, 141] width 7 height 8
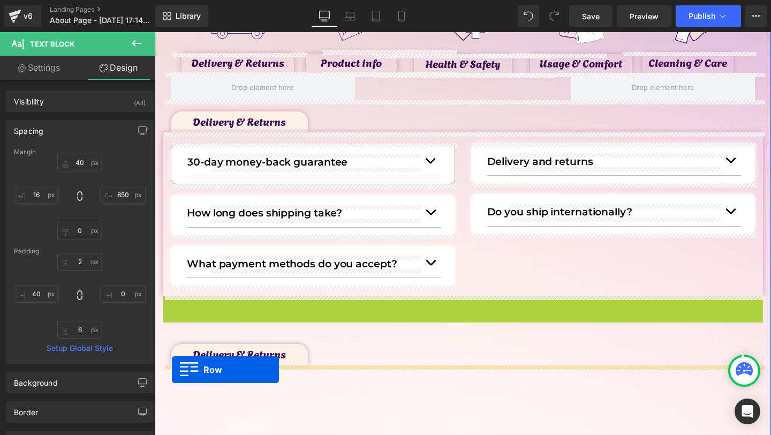
drag, startPoint x: 168, startPoint y: 304, endPoint x: 172, endPoint y: 369, distance: 64.9
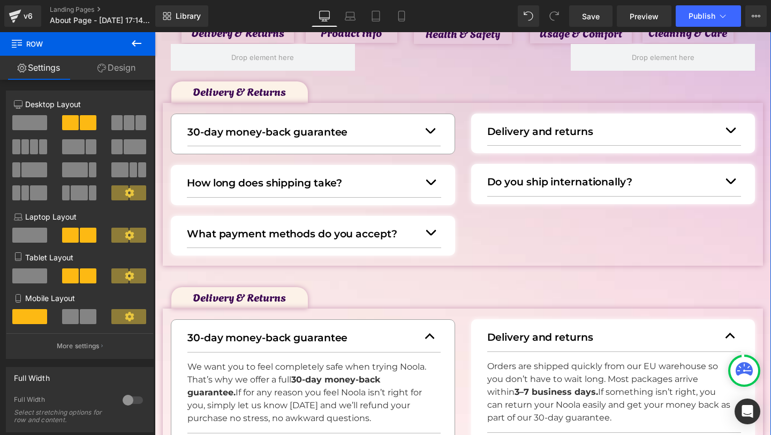
scroll to position [275, 0]
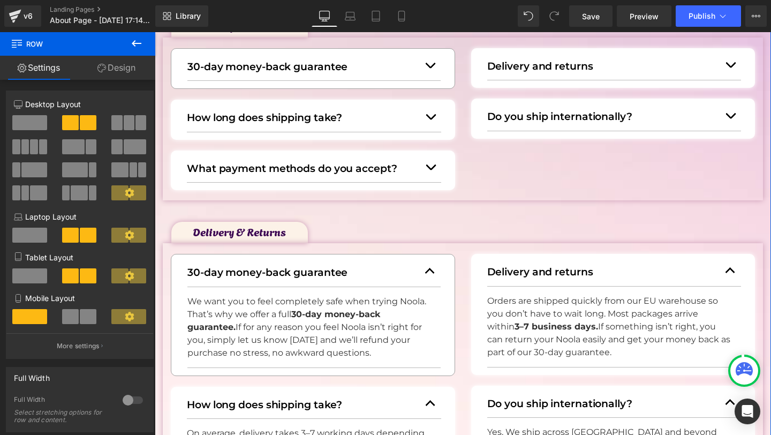
click at [429, 263] on button "button" at bounding box center [429, 270] width 21 height 29
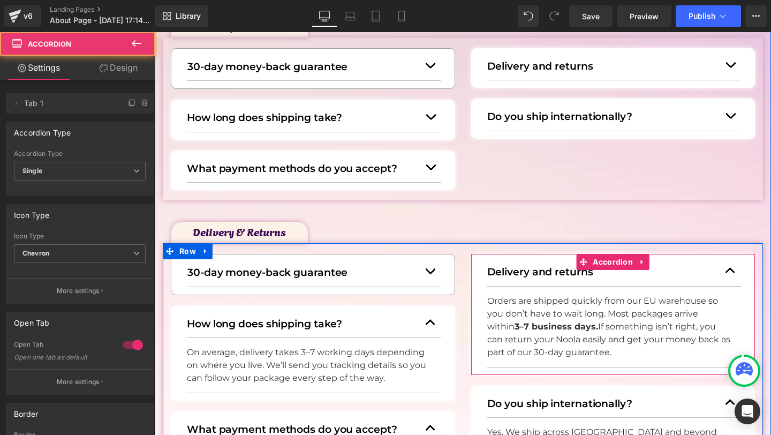
click at [729, 265] on button "button" at bounding box center [730, 270] width 21 height 29
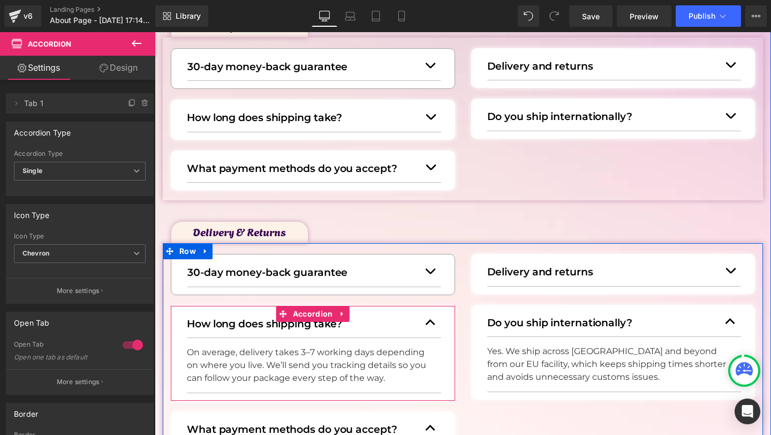
click at [425, 328] on button "button" at bounding box center [430, 322] width 21 height 29
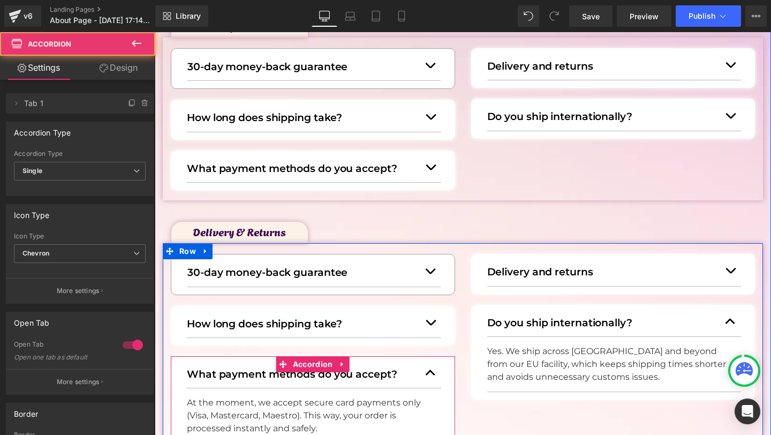
click at [429, 367] on button "button" at bounding box center [430, 372] width 21 height 29
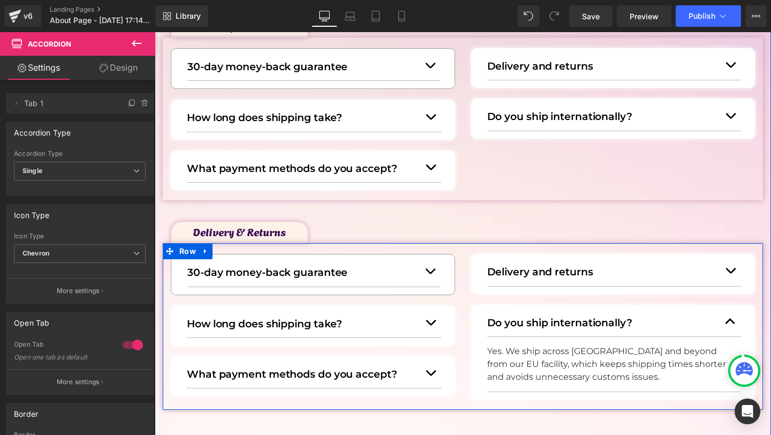
click at [737, 319] on button "button" at bounding box center [730, 321] width 21 height 29
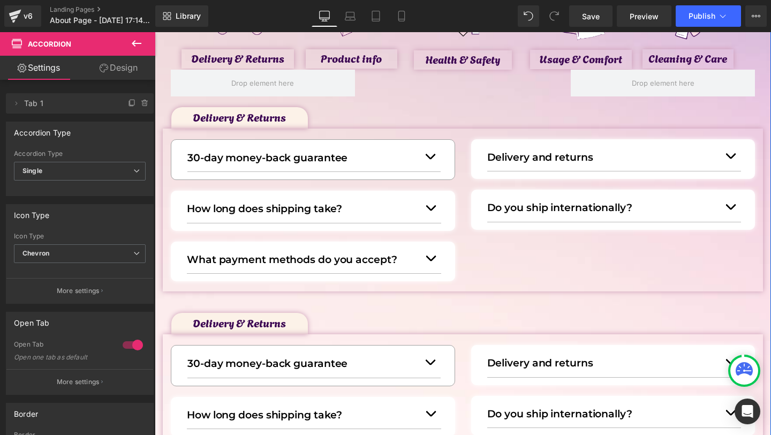
scroll to position [177, 0]
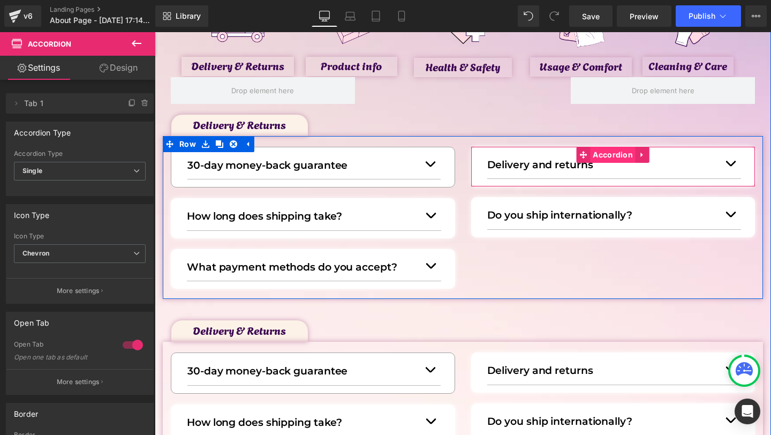
click at [590, 152] on span "Accordion" at bounding box center [613, 155] width 46 height 16
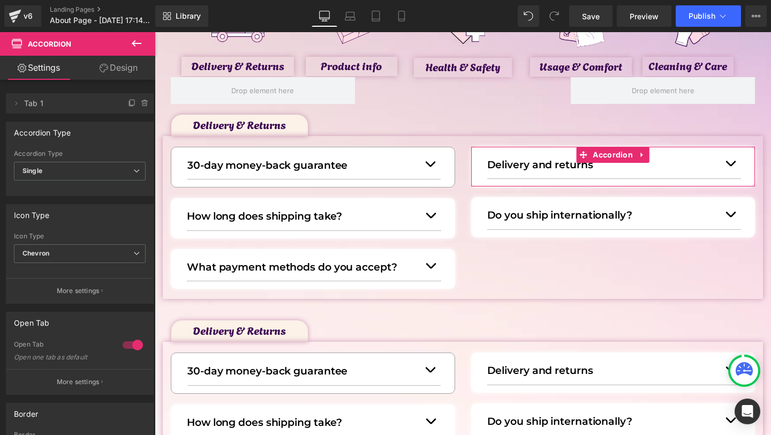
drag, startPoint x: 113, startPoint y: 69, endPoint x: 90, endPoint y: 126, distance: 62.2
click at [113, 69] on link "Design" at bounding box center [119, 68] width 78 height 24
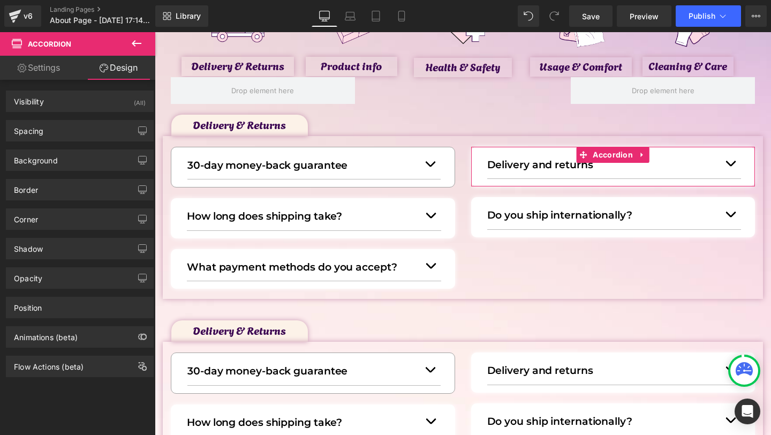
type input "#ffffff"
type input "100"
click at [46, 245] on div "Shadow" at bounding box center [79, 248] width 147 height 20
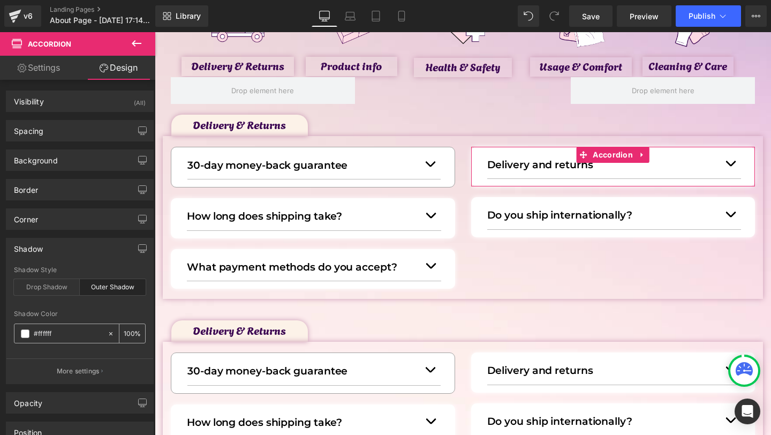
click at [21, 334] on span at bounding box center [25, 333] width 9 height 9
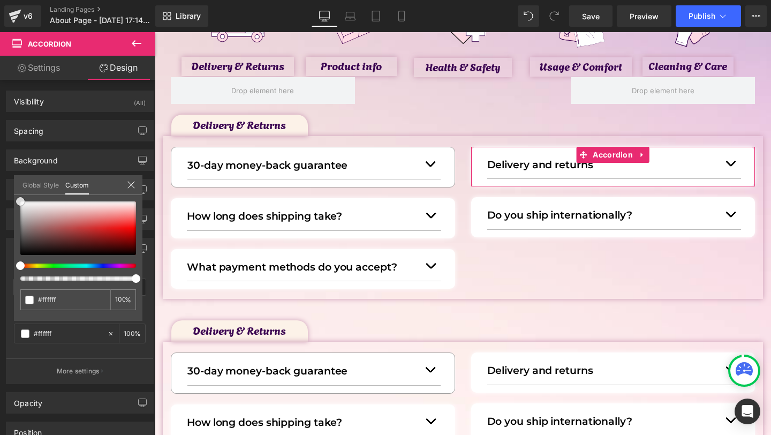
type input "#7b3c3c"
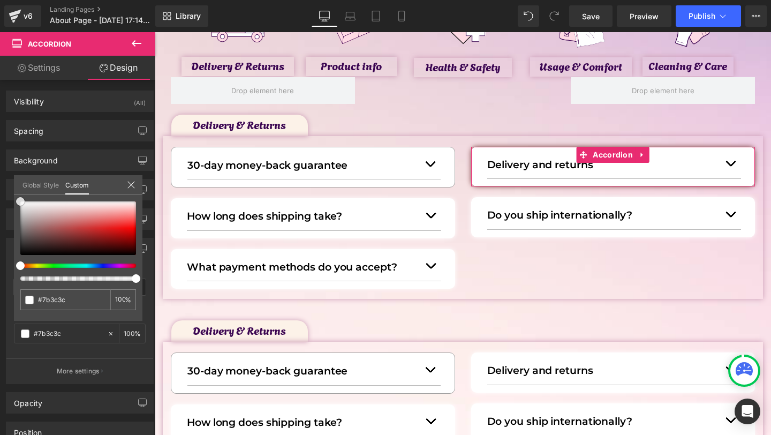
type input "#774040"
type input "#6e4949"
type input "#694e4e"
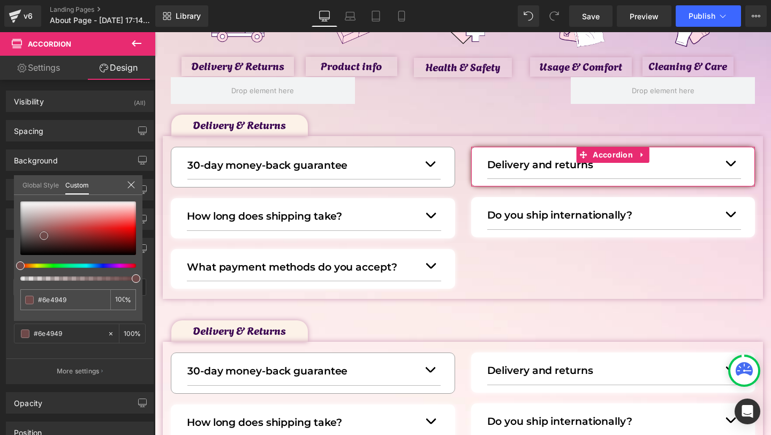
type input "#694e4e"
type input "#674f4f"
type input "#655151"
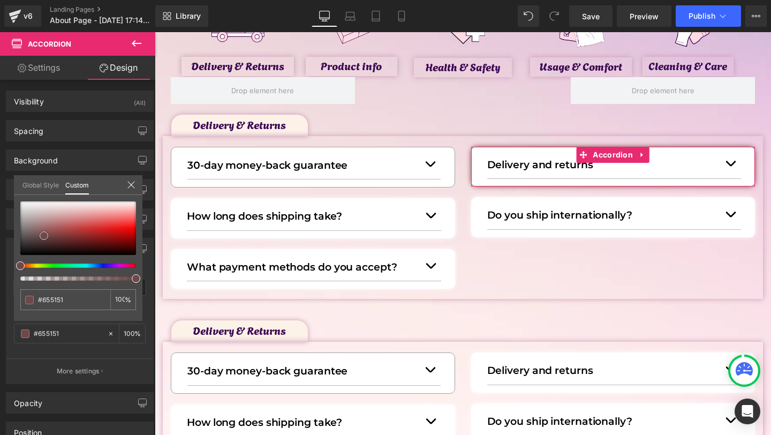
type input "#635454"
type input "#615656"
type input "#635959"
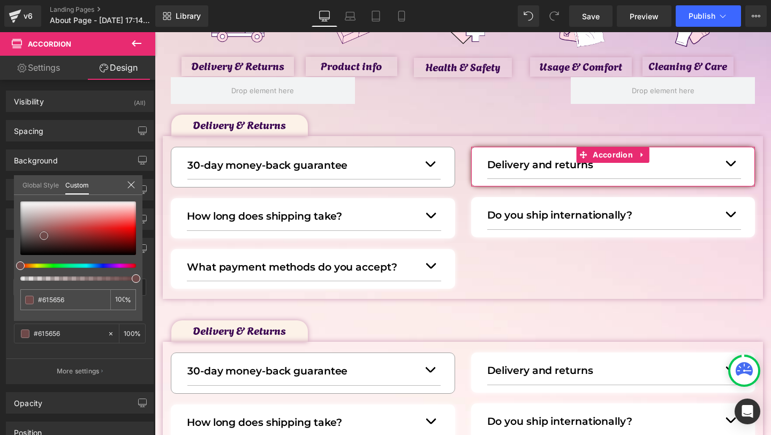
type input "#635959"
type input "#645d5d"
type input "#635d5d"
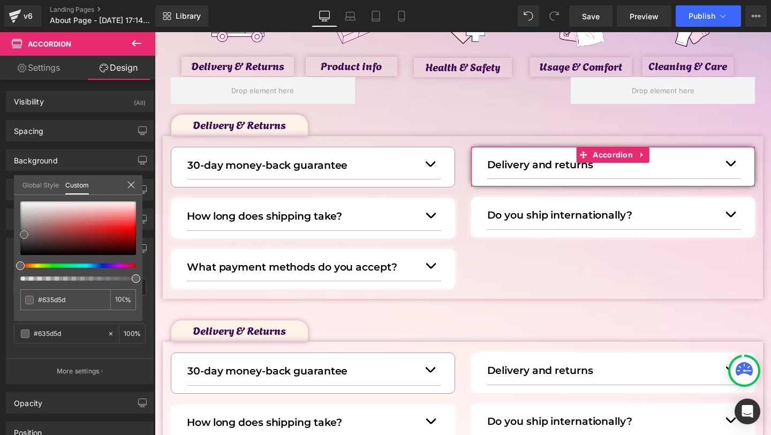
type input "#605c5c"
type input "#5c5a5a"
type input "#595959"
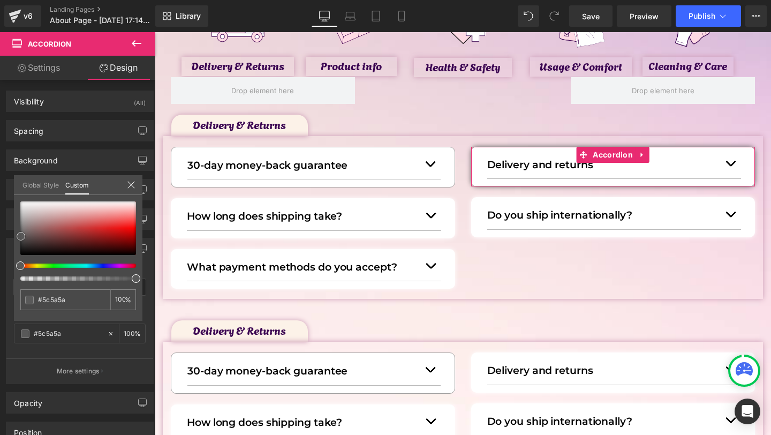
type input "#595959"
drag, startPoint x: 60, startPoint y: 236, endPoint x: 21, endPoint y: 236, distance: 39.1
click at [21, 236] on div at bounding box center [78, 228] width 116 height 54
type input "#ada3a3"
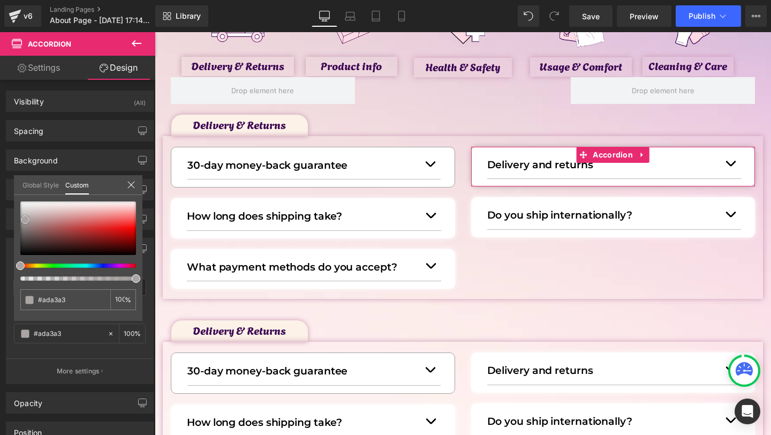
type input "#aba4a4"
type input "#a9a7a7"
type input "#a8a8a8"
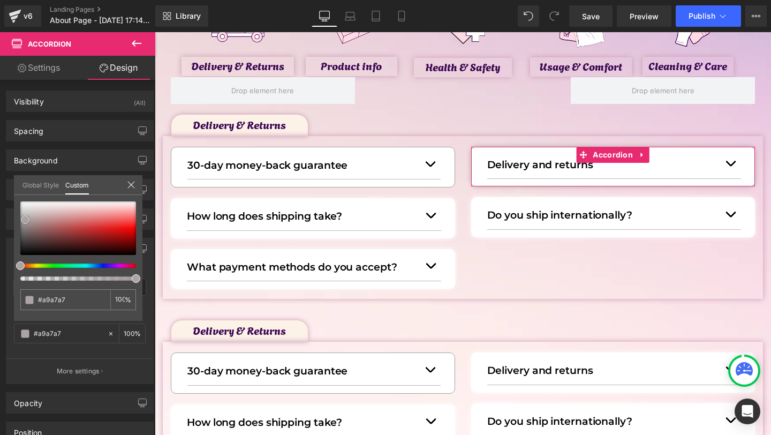
type input "#a8a8a8"
type input "#aaaaaa"
type input "#adadad"
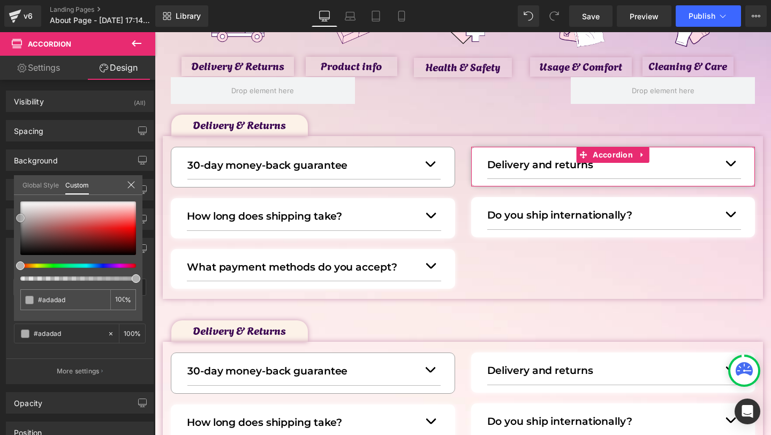
type input "#afafaf"
type input "#a8a8a8"
type input "#9b9b9b"
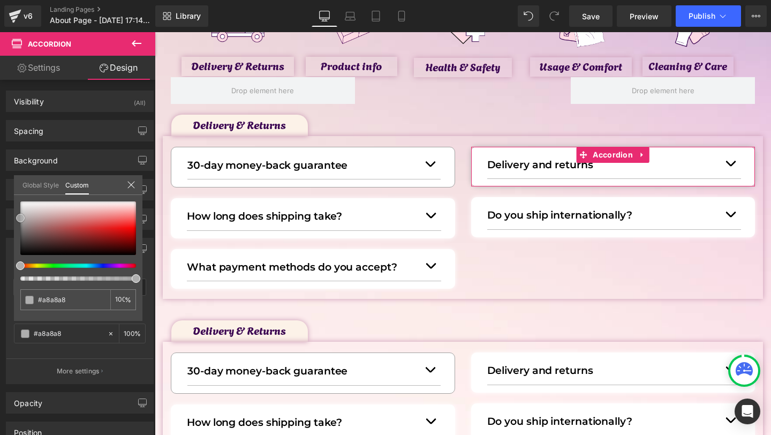
type input "#9b9b9b"
type input "#919191"
type input "#8c8c8c"
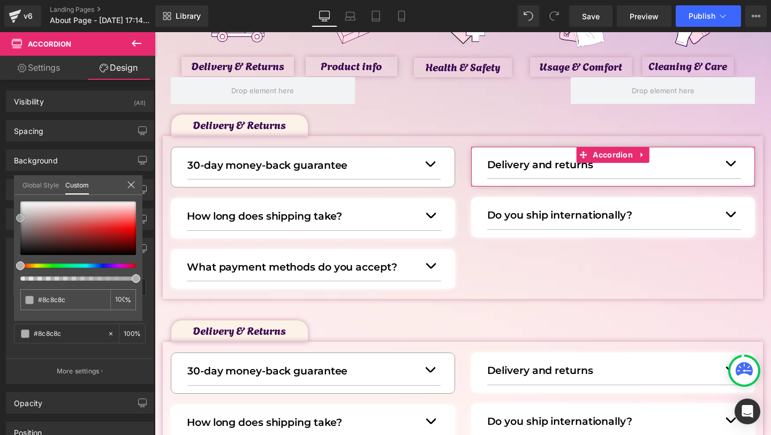
type input "#828282"
type input "#7c7c7c"
type input "#777777"
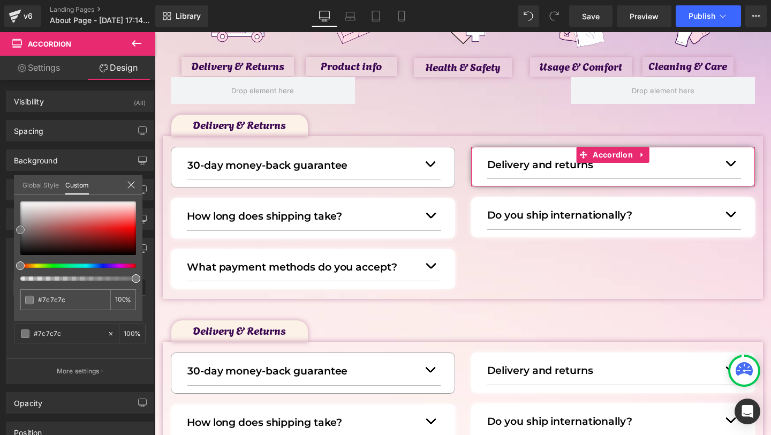
type input "#777777"
drag, startPoint x: 28, startPoint y: 220, endPoint x: 15, endPoint y: 230, distance: 16.4
click at [15, 230] on div "#777777 100 %" at bounding box center [78, 260] width 129 height 119
drag, startPoint x: 100, startPoint y: 282, endPoint x: 68, endPoint y: 283, distance: 31.6
click at [68, 283] on div "#777777 100 %" at bounding box center [78, 260] width 129 height 119
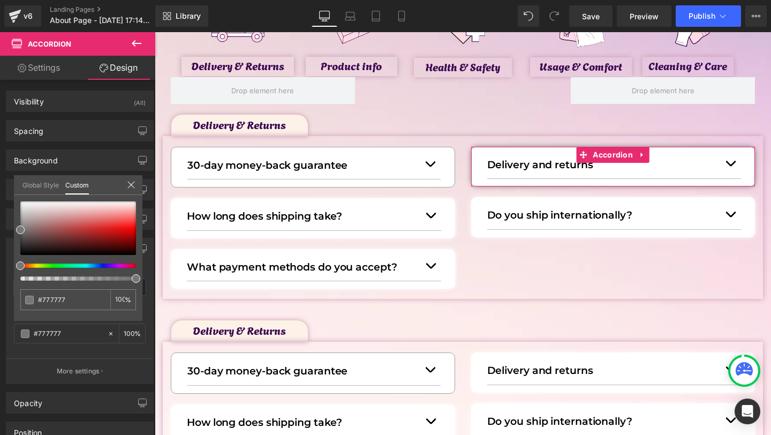
type input "44"
click at [67, 276] on div at bounding box center [74, 278] width 116 height 4
click at [52, 282] on div "#777777 44 %" at bounding box center [78, 260] width 129 height 119
type input "38"
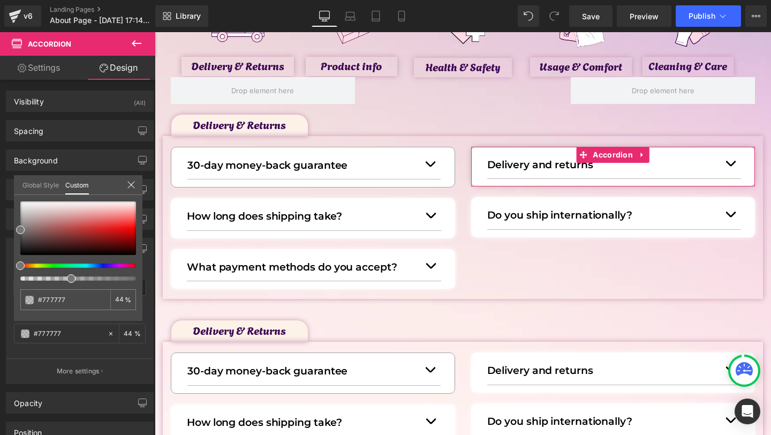
type input "38"
click at [60, 276] on div at bounding box center [74, 278] width 116 height 4
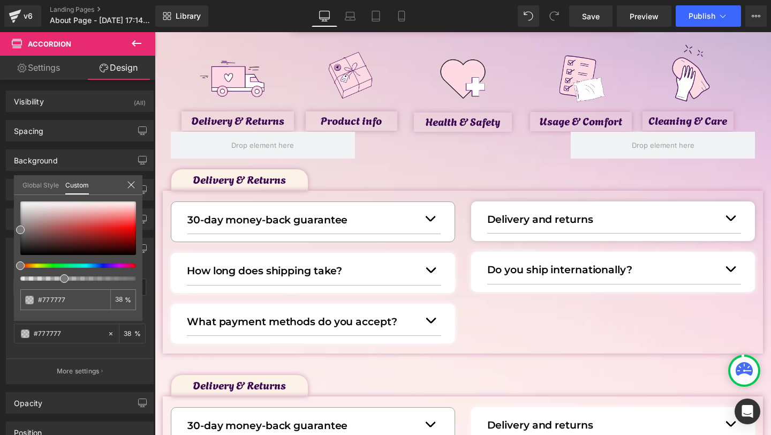
scroll to position [124, 0]
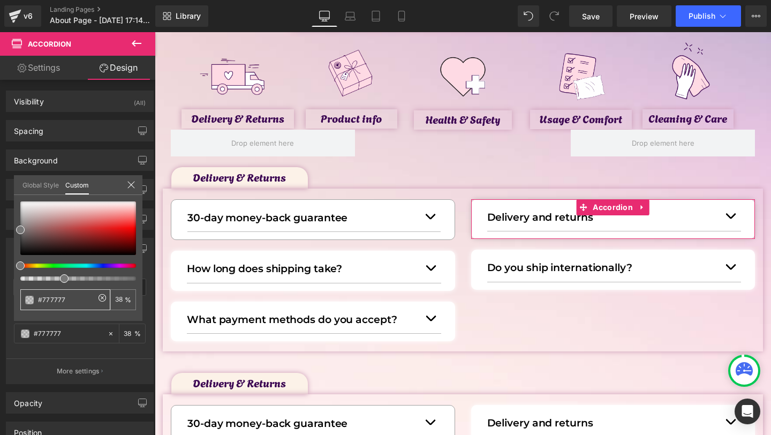
click at [40, 292] on div "#777777" at bounding box center [65, 299] width 90 height 21
click at [41, 295] on input "#777777" at bounding box center [66, 299] width 57 height 11
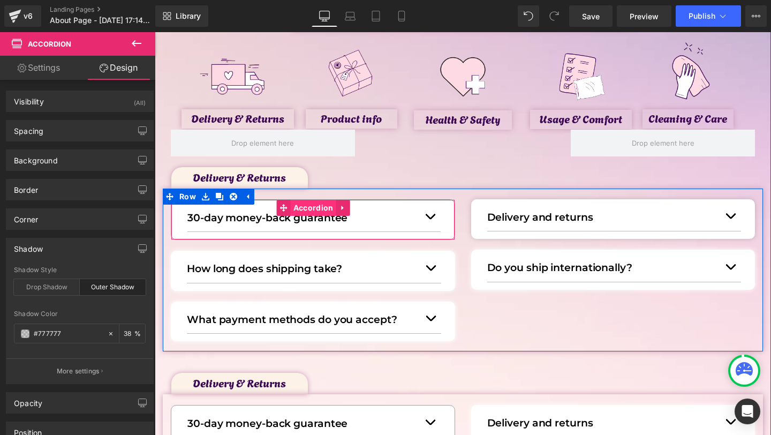
click at [300, 209] on span "Accordion" at bounding box center [314, 208] width 46 height 16
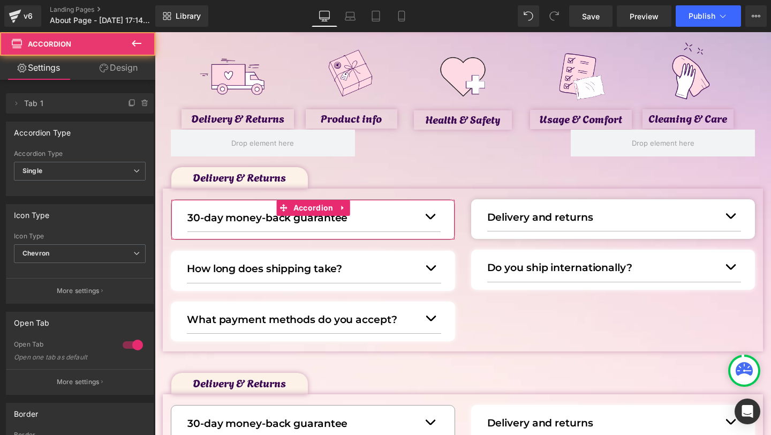
click at [108, 66] on link "Design" at bounding box center [119, 68] width 78 height 24
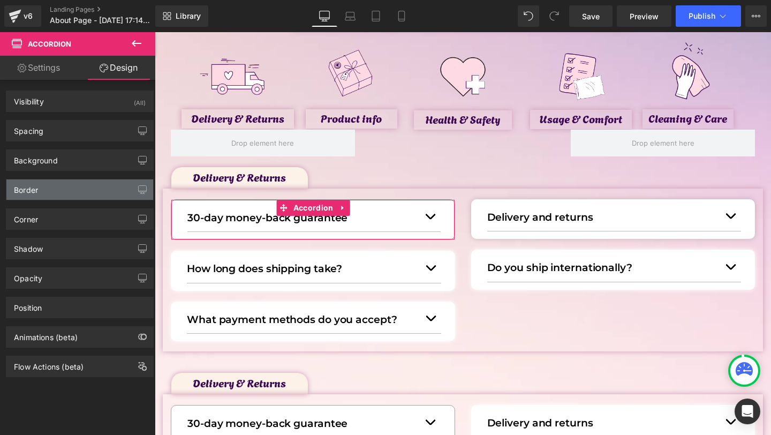
click at [37, 197] on div "Border" at bounding box center [79, 189] width 147 height 20
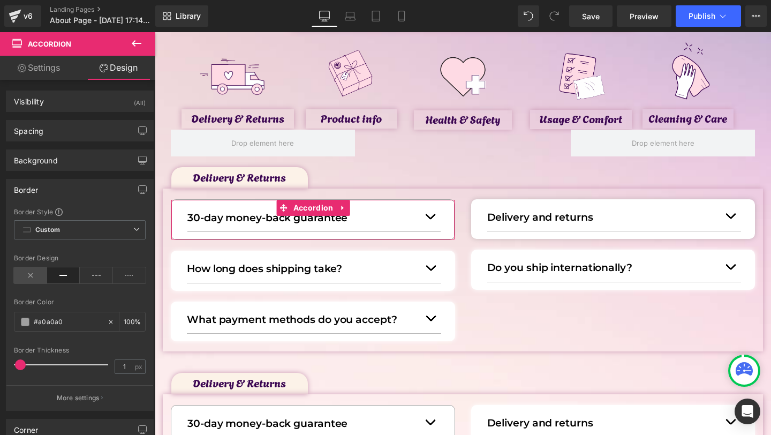
click at [27, 274] on icon at bounding box center [30, 275] width 33 height 16
click at [44, 186] on div "Border" at bounding box center [79, 189] width 147 height 20
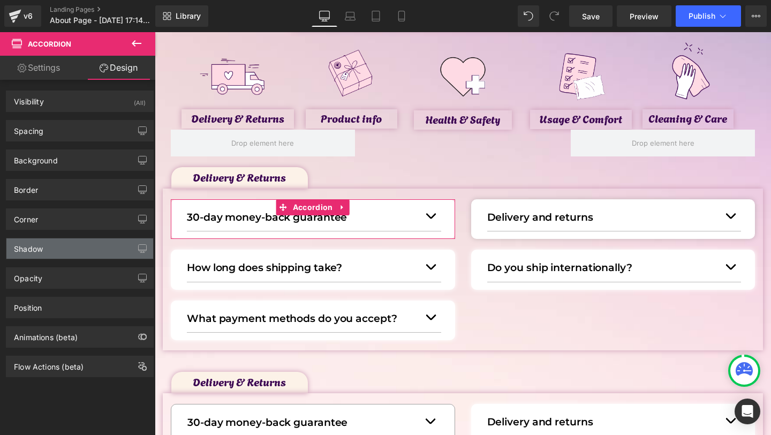
click at [46, 246] on div "Shadow" at bounding box center [79, 248] width 147 height 20
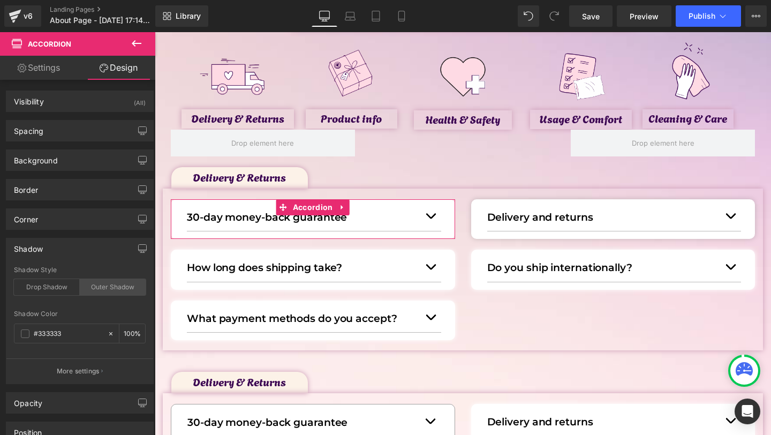
click at [89, 289] on div "Outer Shadow" at bounding box center [113, 287] width 66 height 16
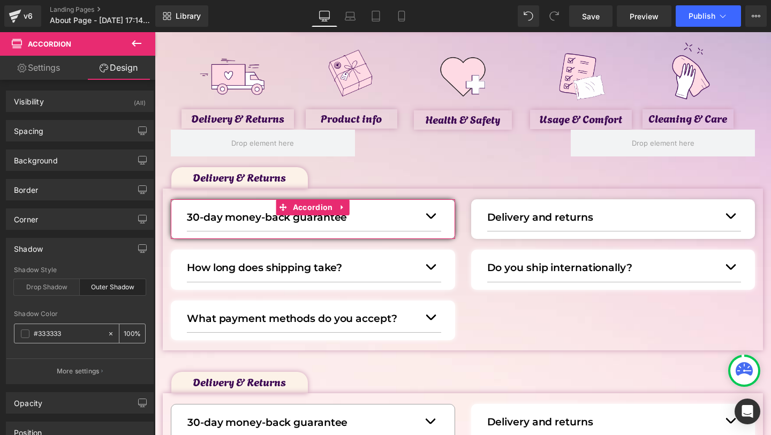
click at [67, 338] on input "#333333" at bounding box center [68, 334] width 69 height 12
paste input "777777"
type input "#777777"
click at [125, 334] on input "100" at bounding box center [129, 333] width 11 height 12
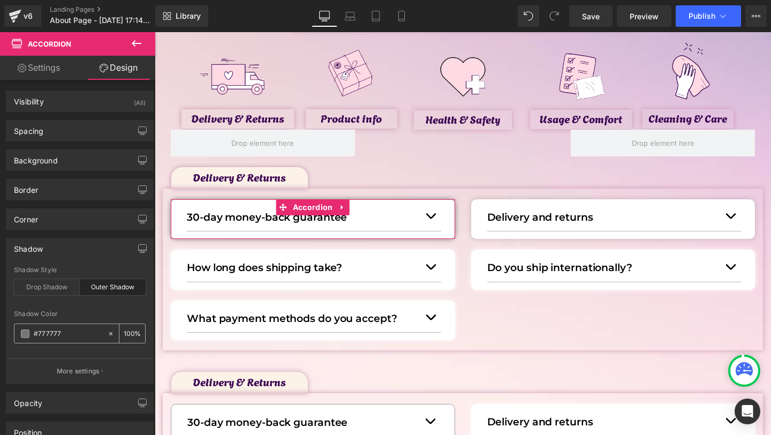
click at [125, 334] on input "100" at bounding box center [129, 333] width 11 height 12
type input "38"
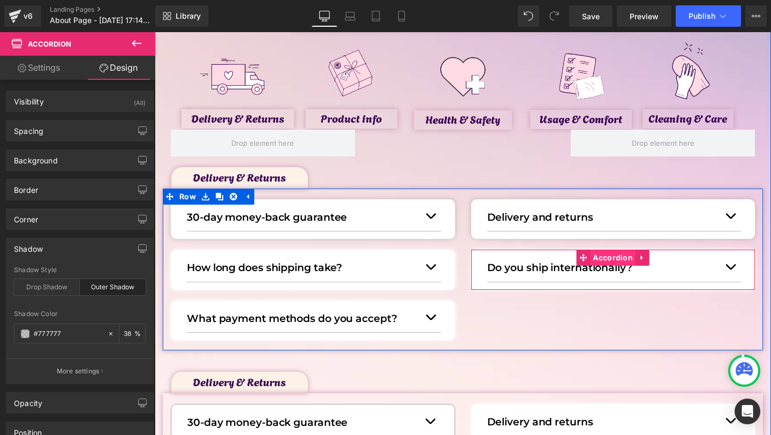
click at [606, 259] on span "Accordion" at bounding box center [613, 258] width 46 height 16
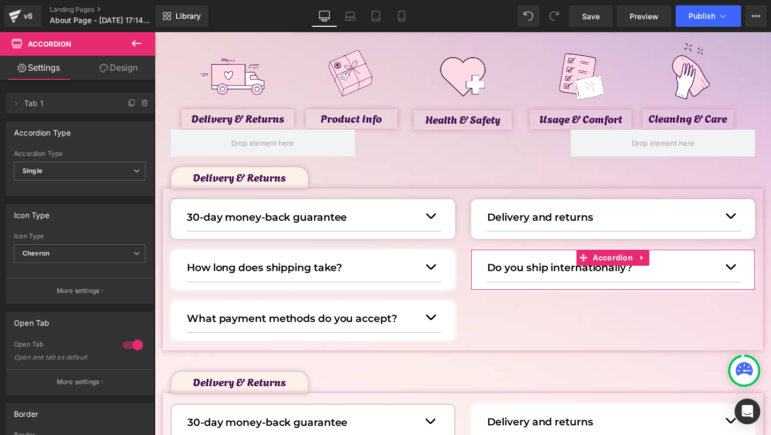
click at [118, 69] on link "Design" at bounding box center [119, 68] width 78 height 24
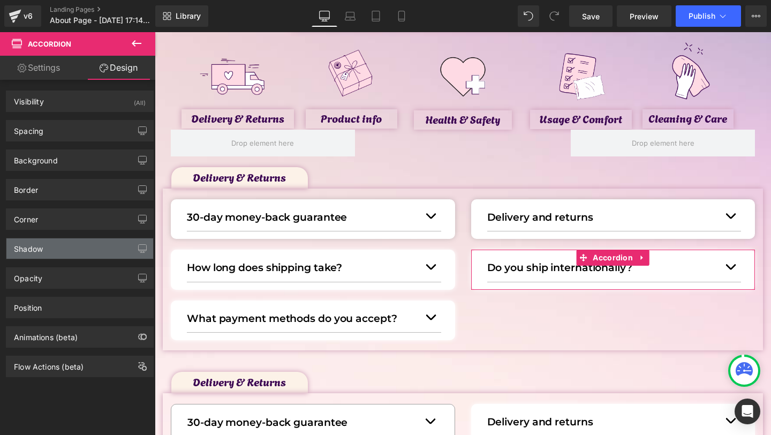
click at [69, 256] on div "Shadow" at bounding box center [79, 248] width 147 height 20
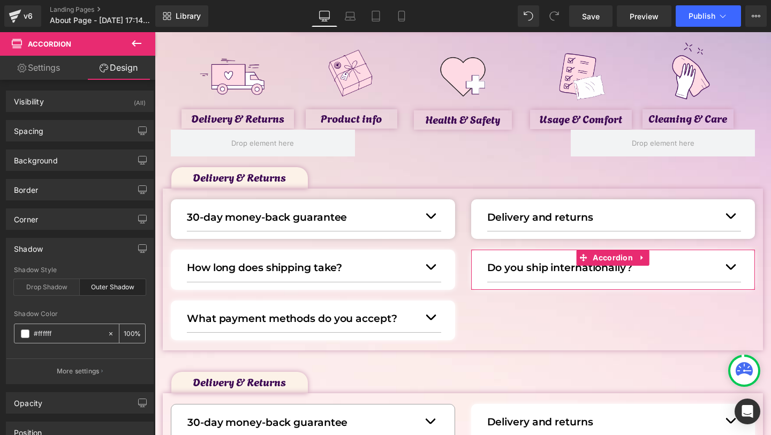
click at [49, 335] on input "#ffffff" at bounding box center [68, 334] width 69 height 12
paste input "777777"
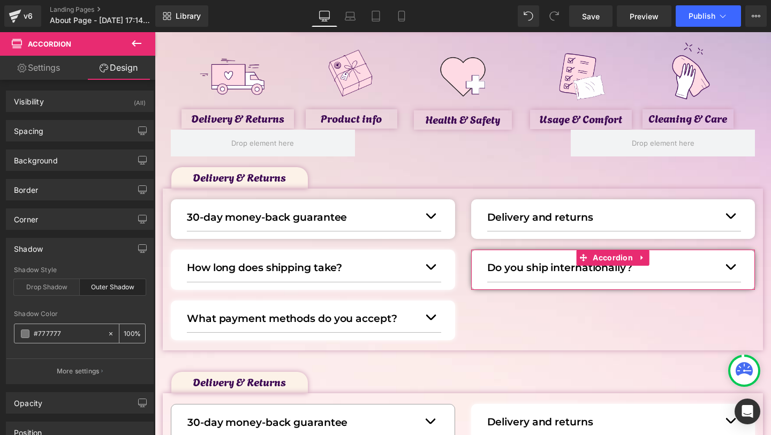
type input "#777777"
click at [128, 333] on input "100" at bounding box center [129, 333] width 11 height 12
type input "38"
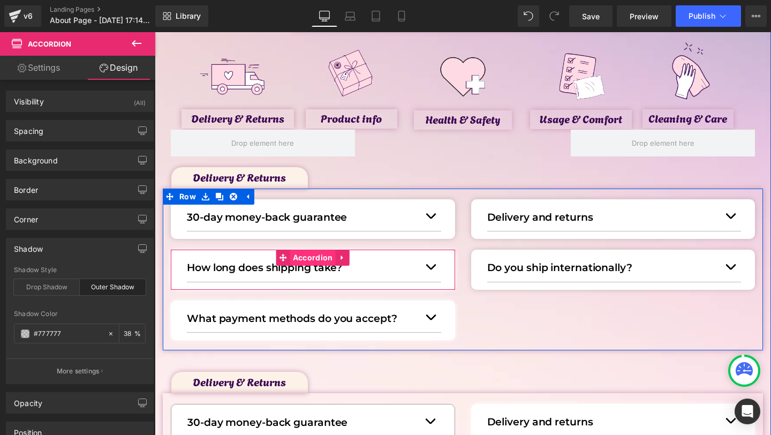
click at [304, 260] on span "Accordion" at bounding box center [313, 258] width 46 height 16
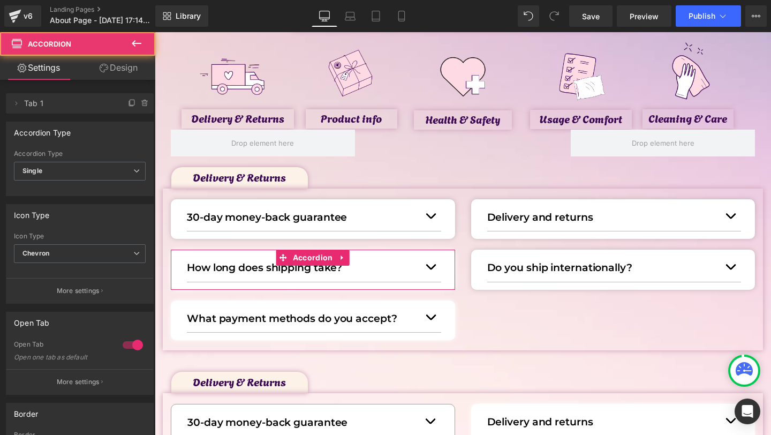
click at [130, 83] on div "Delete Cancel Tab 1 Tab 1 Name Tab 1 #FFFFFF Background #ffffff 100 %" at bounding box center [80, 97] width 160 height 31
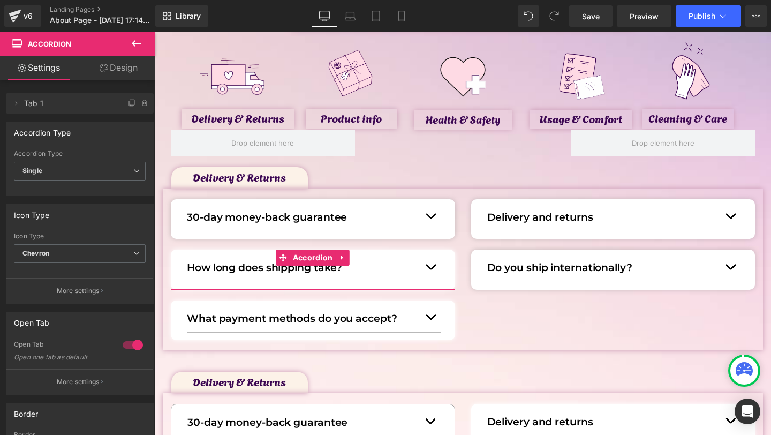
click at [128, 70] on link "Design" at bounding box center [119, 68] width 78 height 24
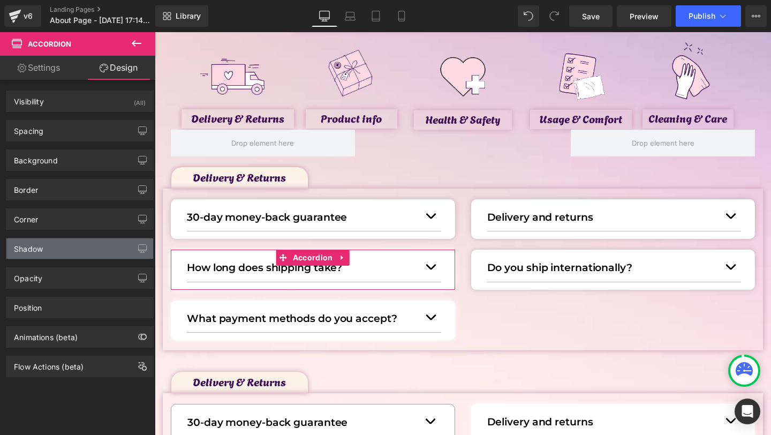
click at [47, 245] on div "Shadow" at bounding box center [79, 248] width 147 height 20
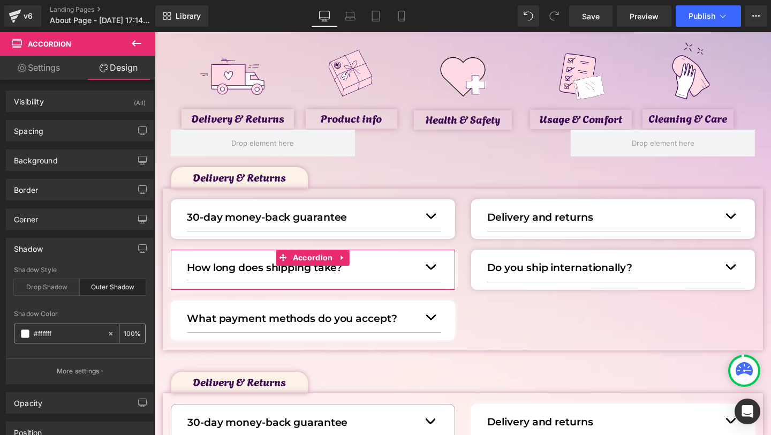
click at [62, 343] on div "#ffffff 100 %" at bounding box center [80, 333] width 132 height 20
click at [62, 326] on div "#ffffff" at bounding box center [60, 333] width 93 height 19
click at [56, 338] on input "#ffffff" at bounding box center [68, 334] width 69 height 12
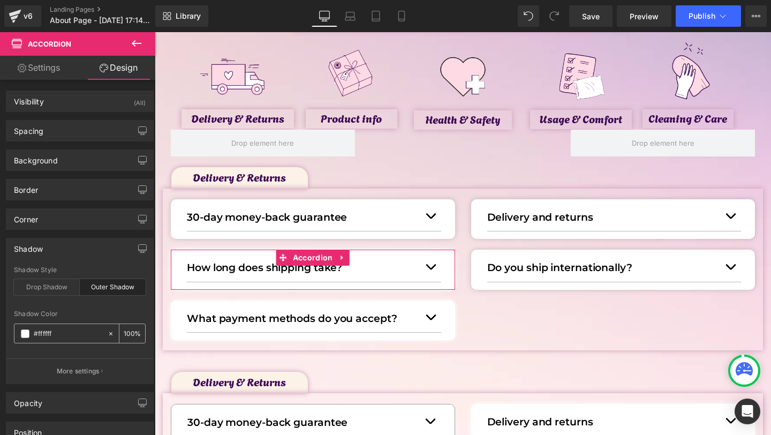
paste input "777777"
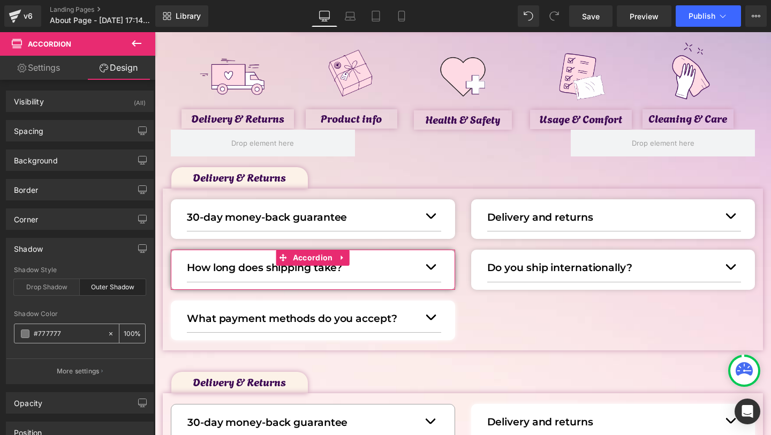
type input "#777777"
click at [128, 335] on input "100" at bounding box center [129, 333] width 11 height 12
type input "38"
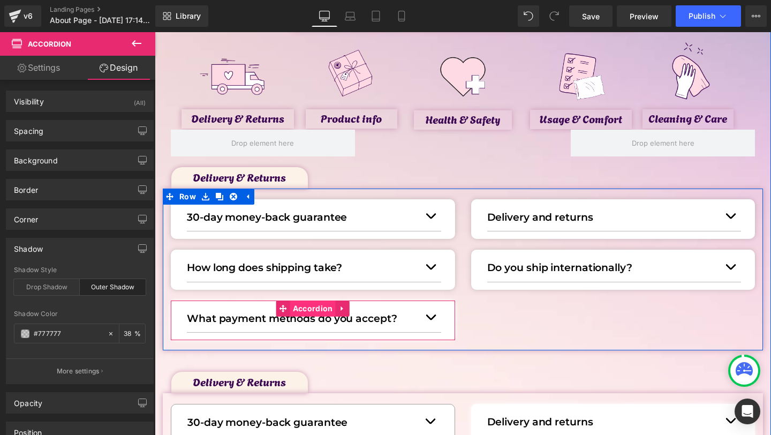
click at [304, 313] on span "Accordion" at bounding box center [313, 308] width 46 height 16
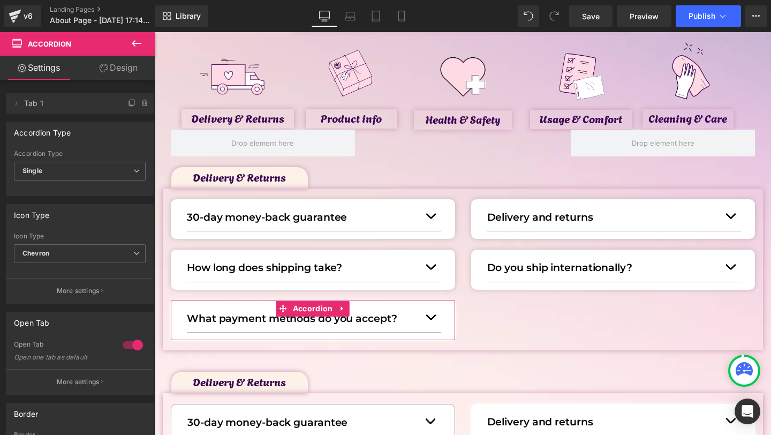
click at [109, 69] on link "Design" at bounding box center [119, 68] width 78 height 24
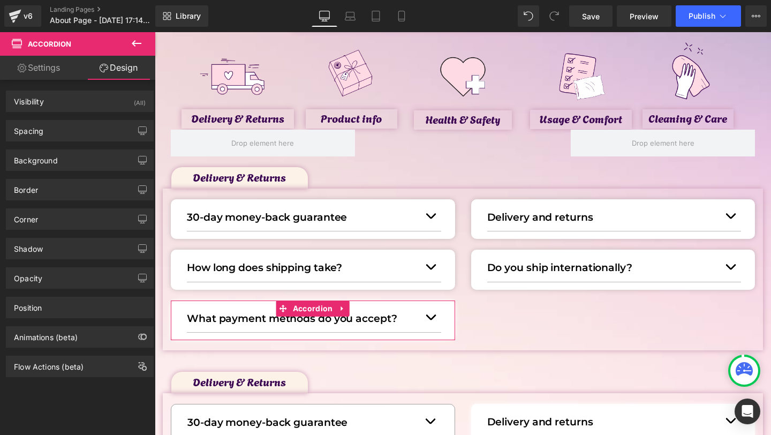
click at [56, 260] on div "Opacity 1 1" at bounding box center [80, 273] width 160 height 29
click at [63, 260] on div "Opacity 1 1" at bounding box center [80, 273] width 160 height 29
click at [65, 257] on div "Shadow" at bounding box center [79, 248] width 147 height 20
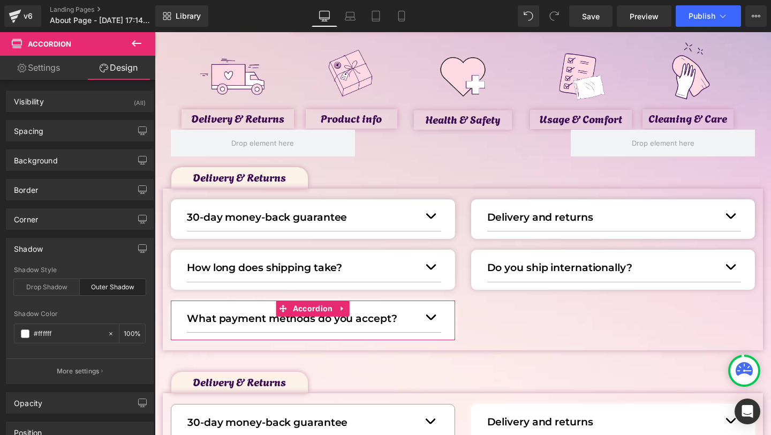
click at [50, 343] on div "Shadow Color #ffffff 100 %" at bounding box center [80, 333] width 132 height 46
click at [50, 328] on input "#ffffff" at bounding box center [68, 334] width 69 height 12
paste input "777777"
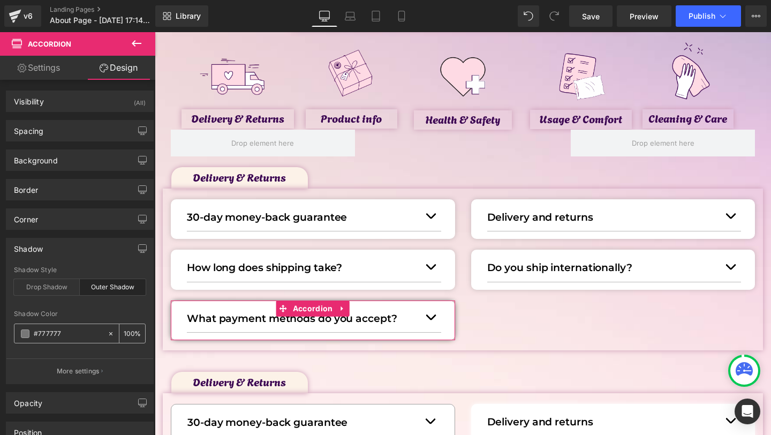
type input "#777777"
click at [127, 335] on input "100" at bounding box center [129, 333] width 11 height 12
type input "0"
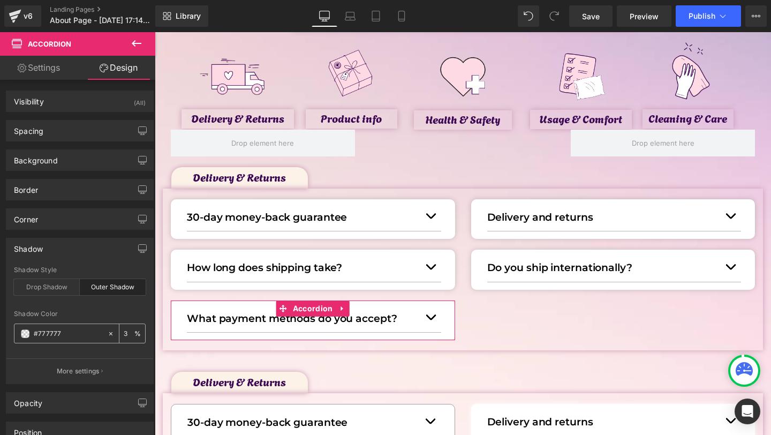
type input "38"
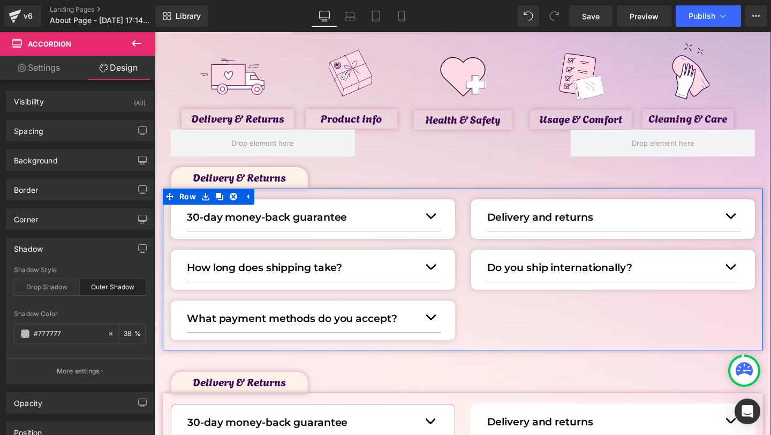
click at [512, 310] on div "30-day money-back guarantee Text Block We want you to feel completely safe when…" at bounding box center [463, 269] width 600 height 162
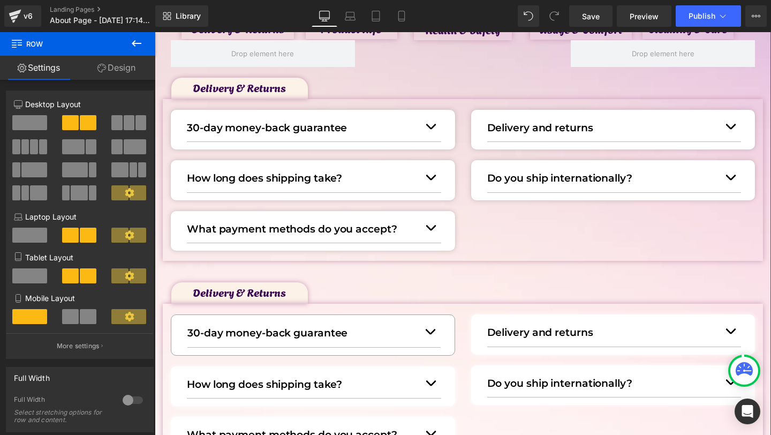
scroll to position [232, 0]
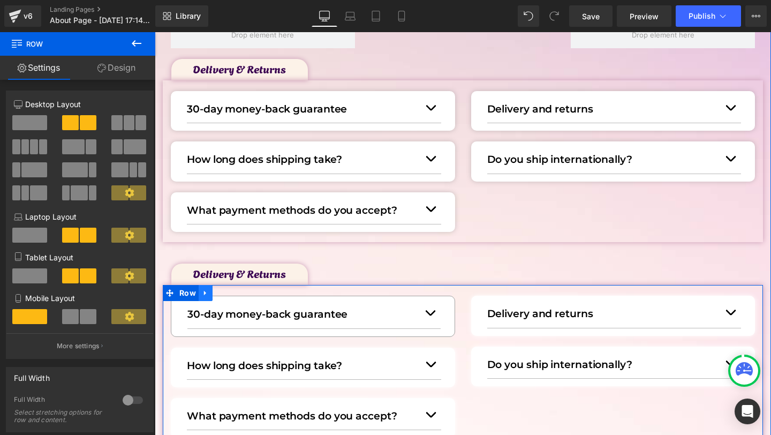
click at [205, 296] on icon at bounding box center [205, 293] width 7 height 8
click at [231, 292] on icon at bounding box center [233, 292] width 7 height 7
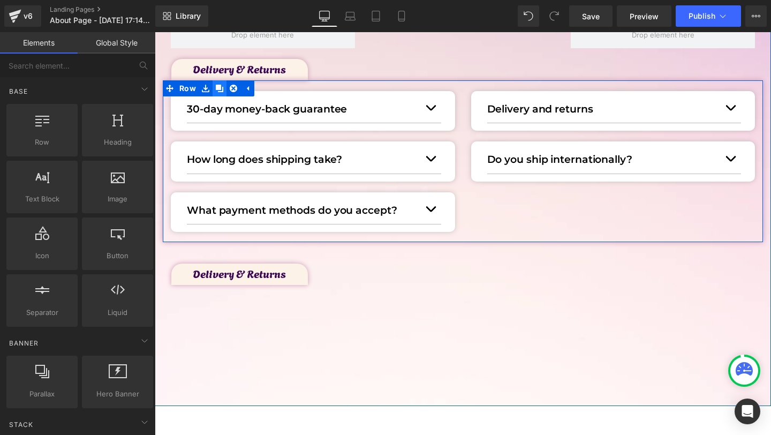
click at [224, 89] on link at bounding box center [220, 88] width 14 height 16
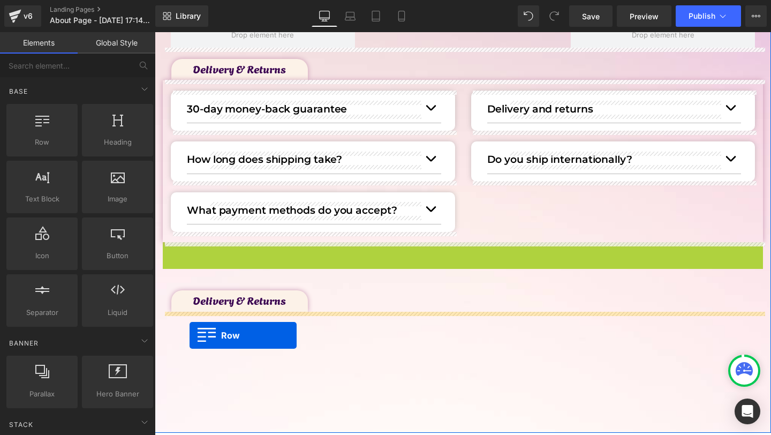
drag, startPoint x: 169, startPoint y: 249, endPoint x: 190, endPoint y: 335, distance: 88.6
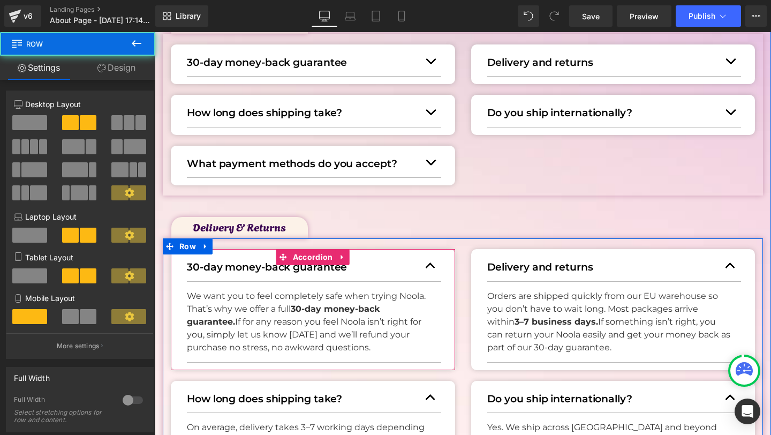
scroll to position [286, 0]
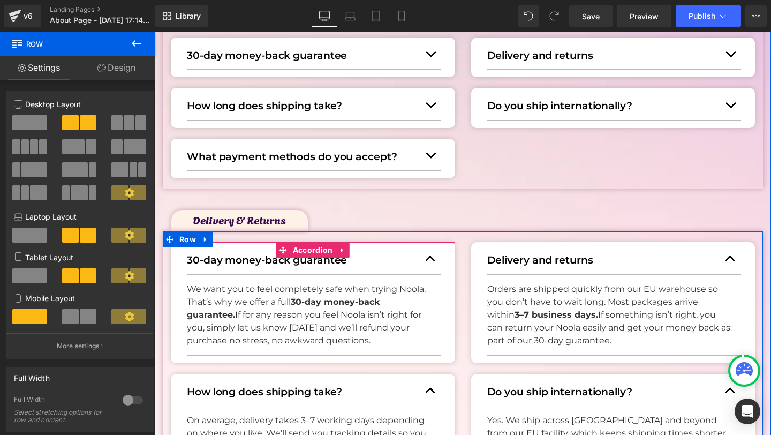
click at [428, 259] on button "button" at bounding box center [430, 258] width 21 height 29
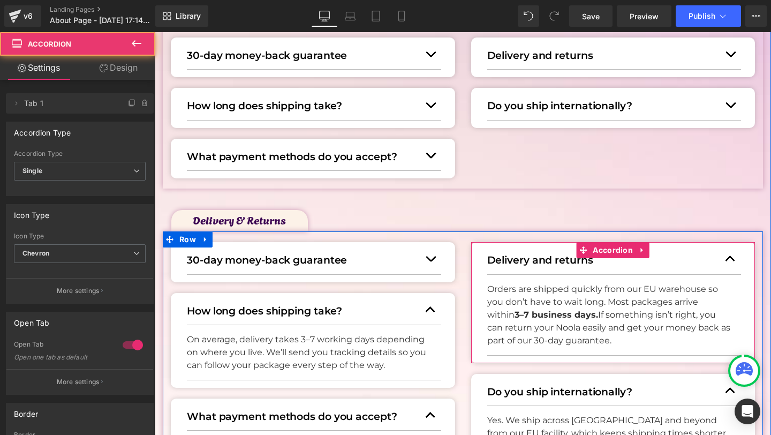
click at [728, 263] on button "button" at bounding box center [730, 258] width 21 height 29
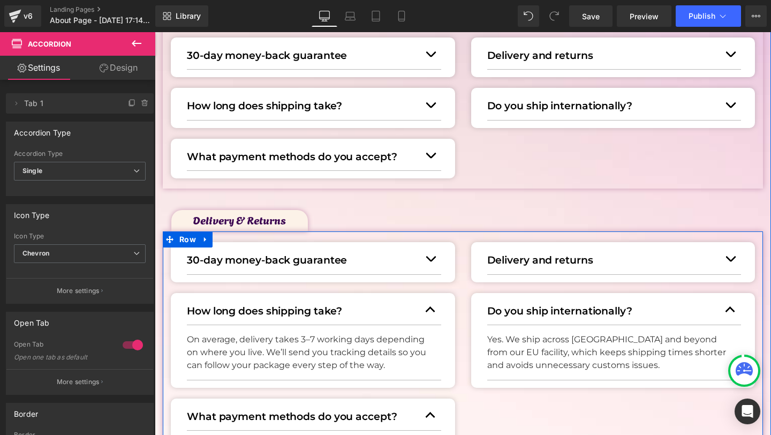
click at [428, 305] on button "button" at bounding box center [430, 309] width 21 height 29
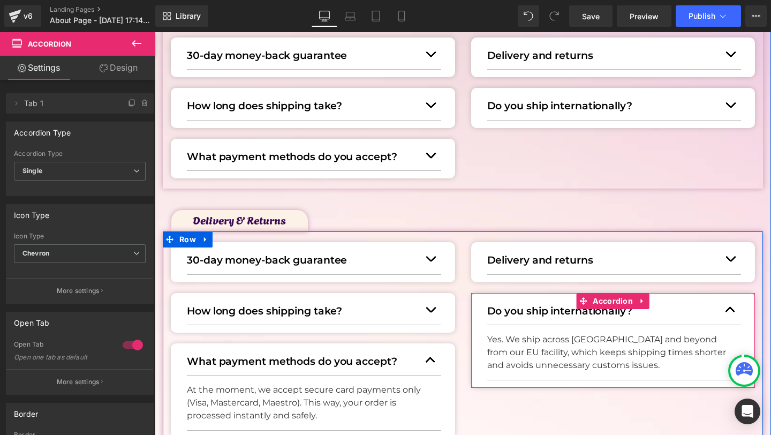
click at [735, 315] on button "button" at bounding box center [730, 309] width 21 height 29
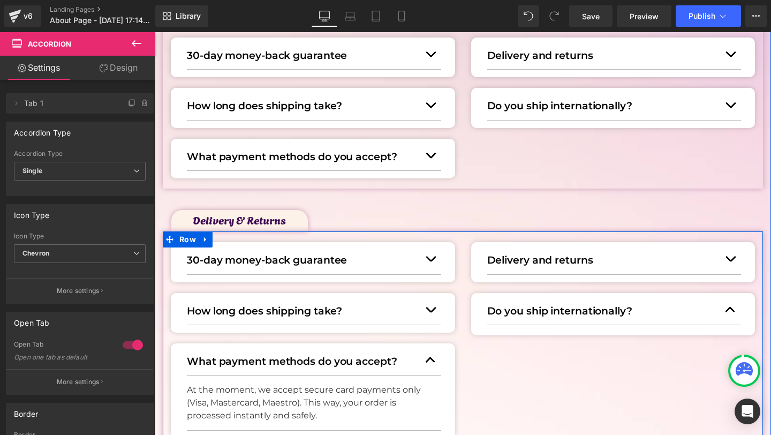
click at [435, 360] on button "button" at bounding box center [430, 359] width 21 height 29
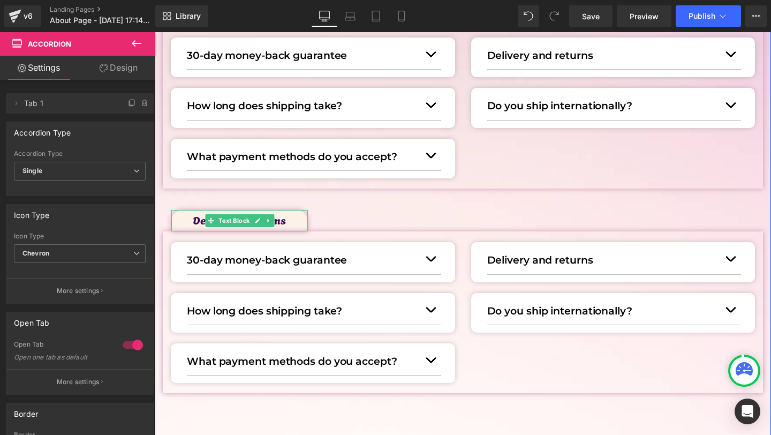
click at [202, 222] on p "Delivery & Returns" at bounding box center [250, 219] width 115 height 17
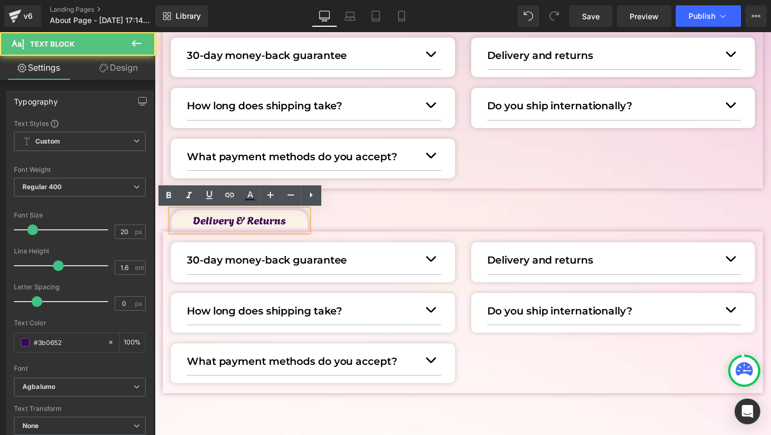
click at [194, 222] on p "Delivery & Returns" at bounding box center [250, 219] width 115 height 17
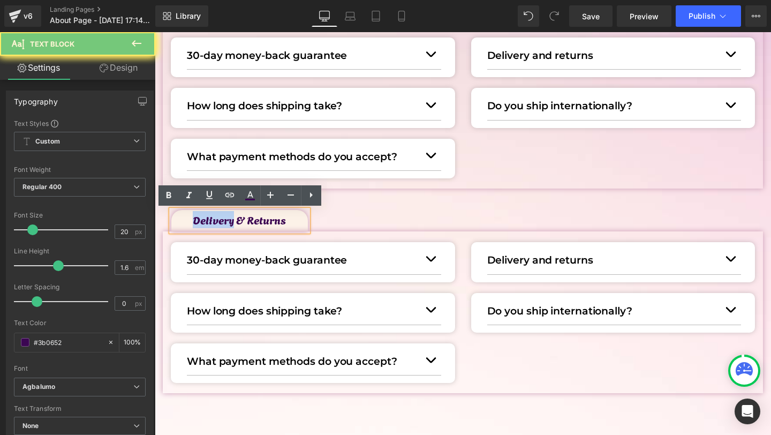
click at [194, 222] on p "Delivery & Returns" at bounding box center [250, 219] width 115 height 17
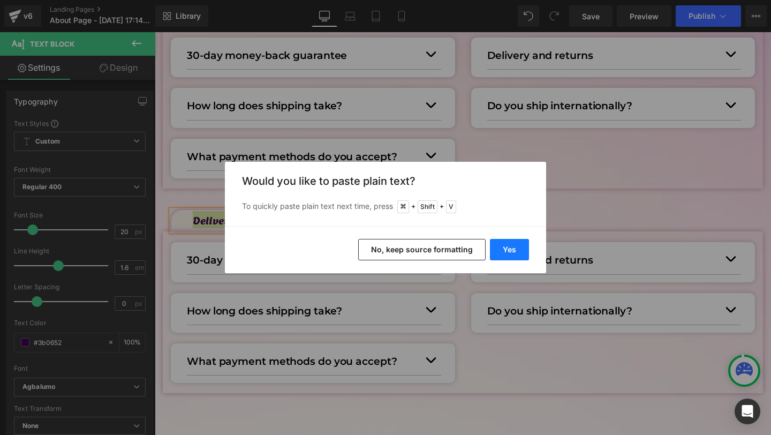
click at [502, 244] on button "Yes" at bounding box center [509, 249] width 39 height 21
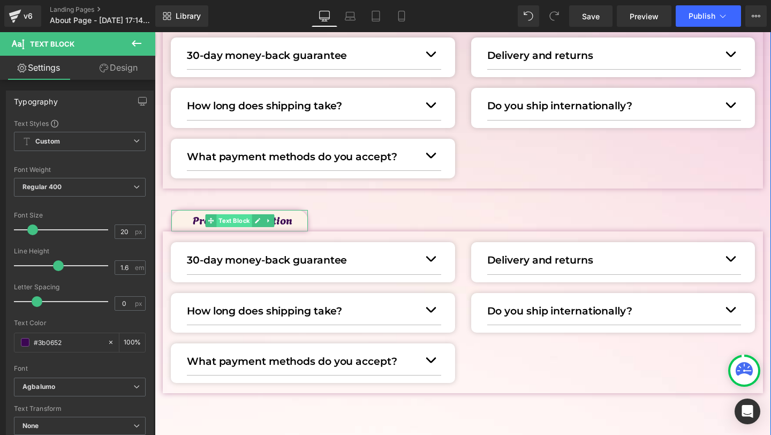
click at [233, 219] on span "Text Block" at bounding box center [233, 220] width 35 height 13
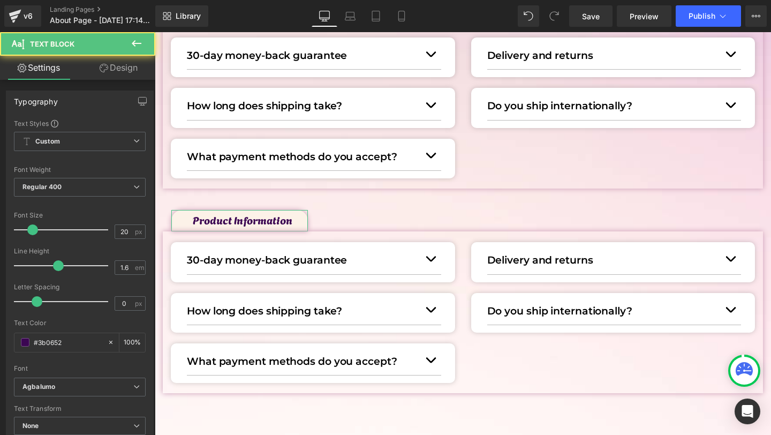
click at [104, 64] on icon at bounding box center [104, 68] width 9 height 9
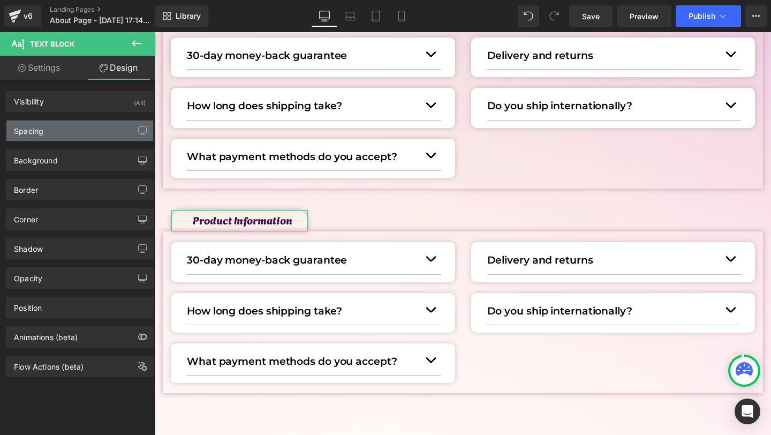
type input "40"
type input "850"
type input "0"
type input "16"
type input "2"
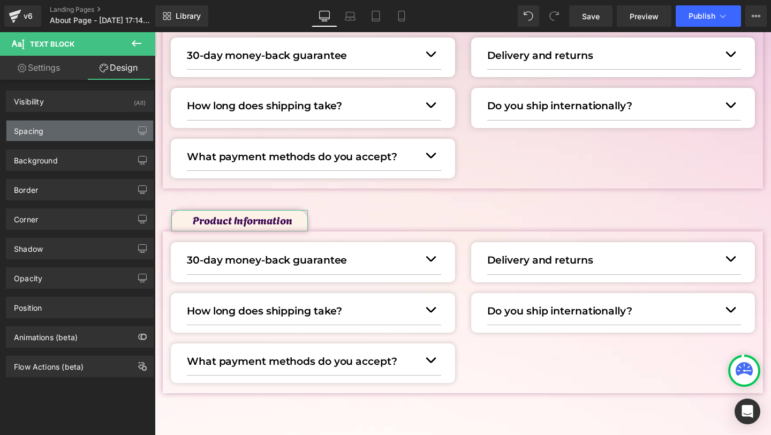
type input "0"
type input "6"
type input "40"
click at [47, 120] on div "Spacing" at bounding box center [79, 130] width 147 height 20
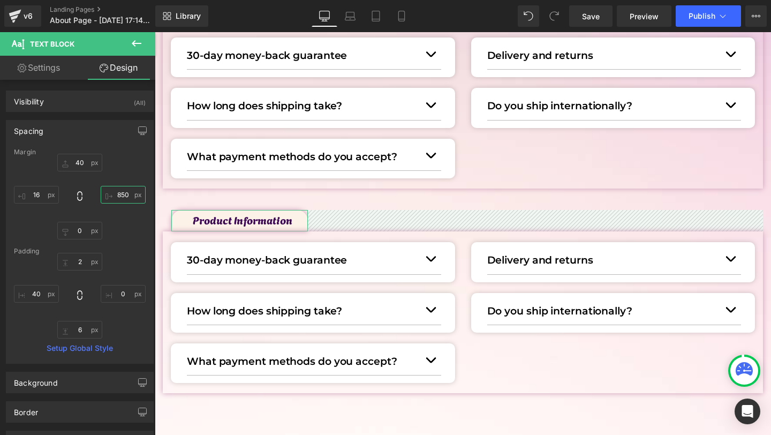
click at [119, 192] on input "850" at bounding box center [123, 195] width 45 height 18
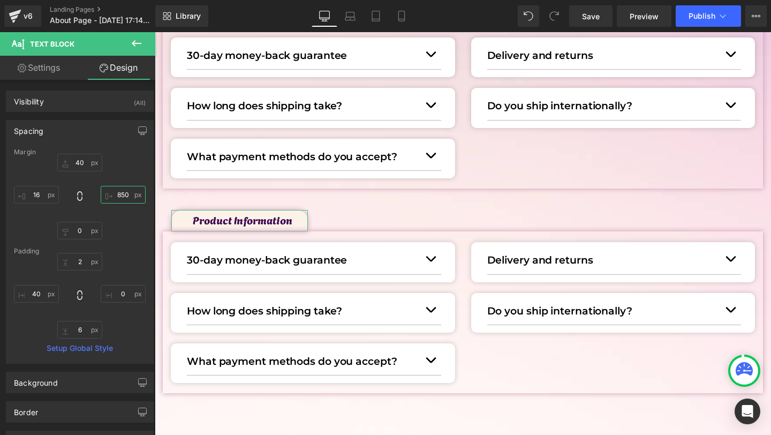
click at [122, 193] on input "850" at bounding box center [123, 195] width 45 height 18
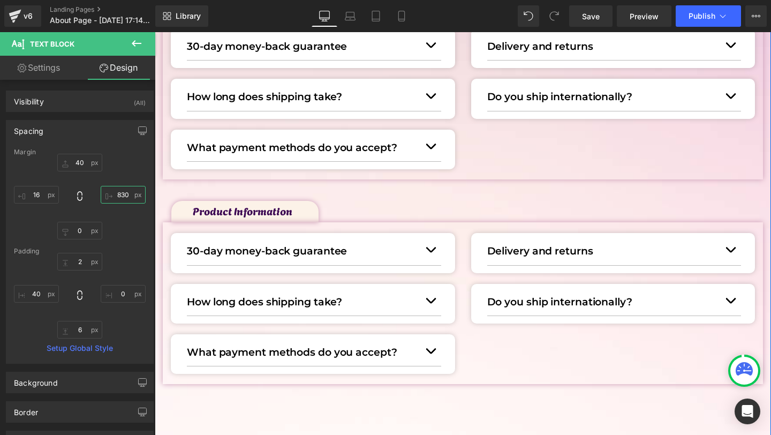
scroll to position [296, 0]
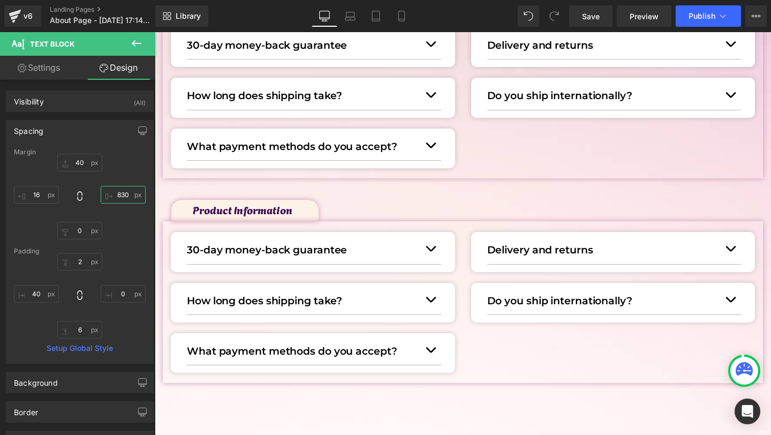
type input "830"
click at [275, 248] on icon at bounding box center [274, 250] width 6 height 6
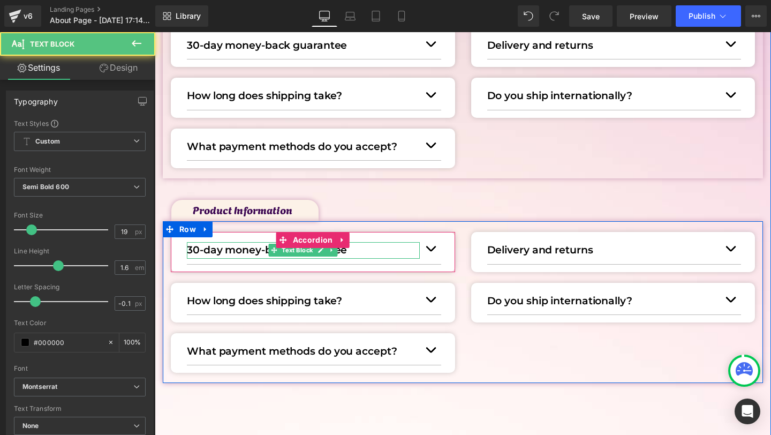
click at [239, 248] on p "30-day money-back guarantee" at bounding box center [303, 250] width 233 height 16
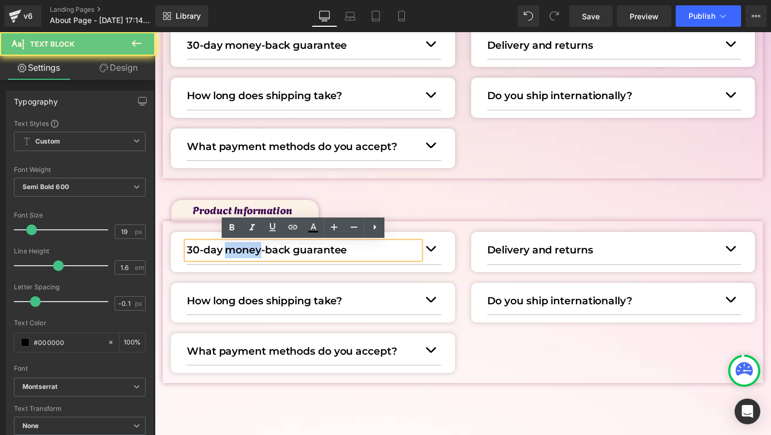
click at [239, 248] on p "30-day money-back guarantee" at bounding box center [303, 250] width 233 height 16
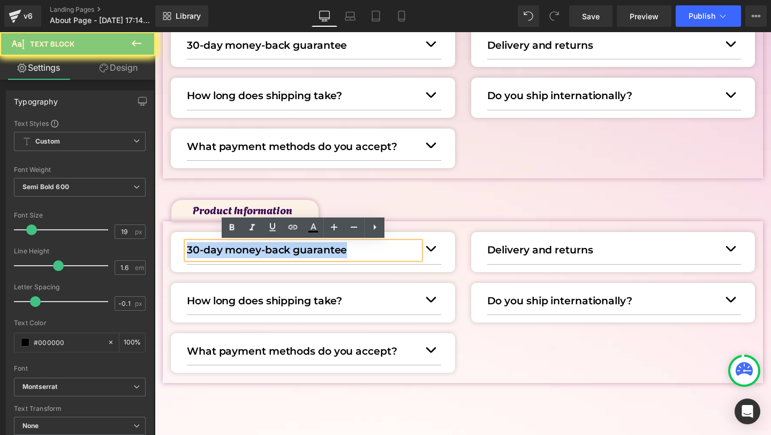
click at [239, 248] on p "30-day money-back guarantee" at bounding box center [303, 250] width 233 height 16
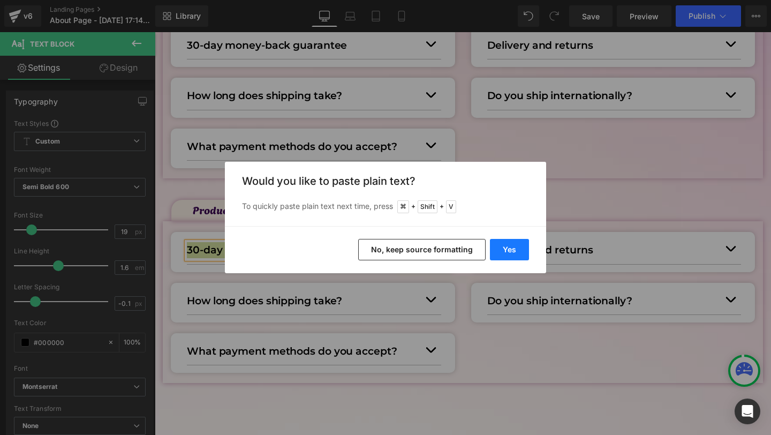
click at [514, 248] on button "Yes" at bounding box center [509, 249] width 39 height 21
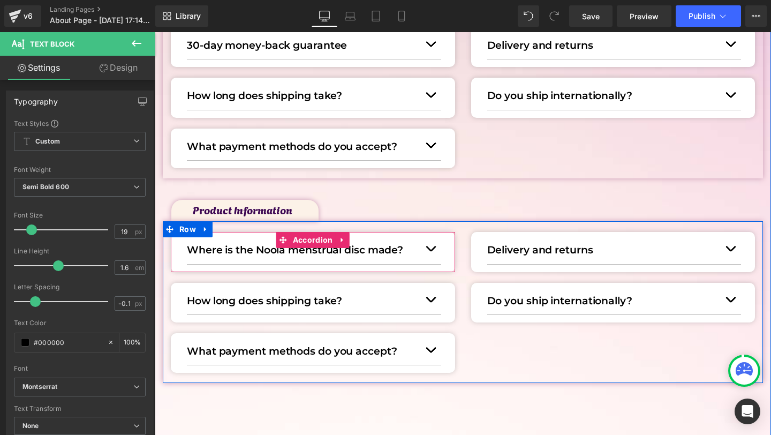
click at [435, 254] on button "button" at bounding box center [430, 248] width 21 height 29
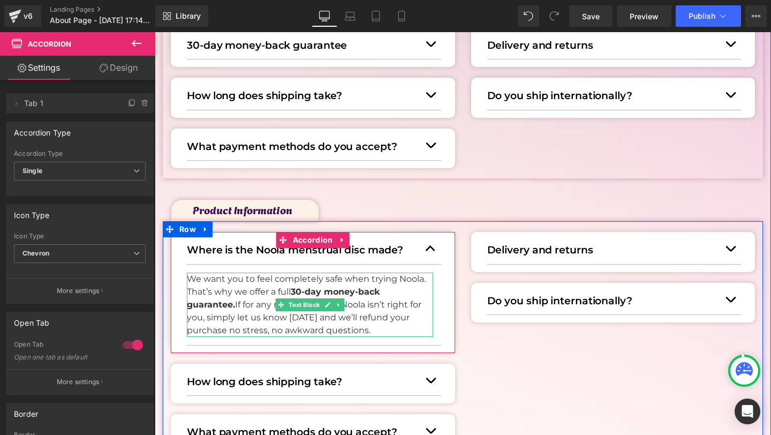
click at [243, 312] on p "We want you to feel completely safe when trying Noola. That’s why we offer a fu…" at bounding box center [310, 305] width 246 height 64
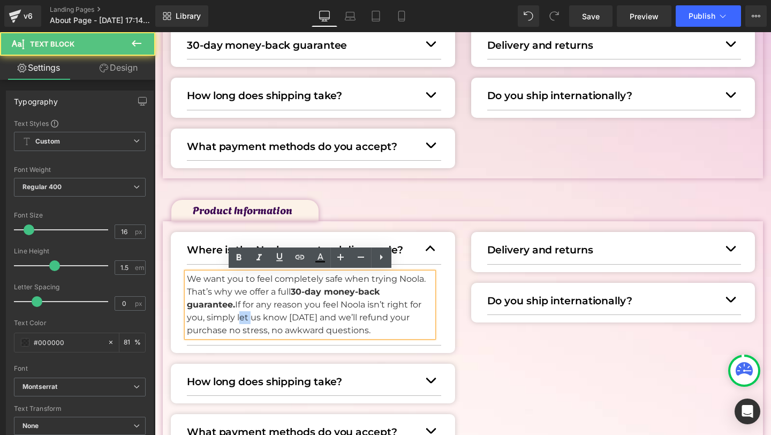
click at [243, 312] on p "We want you to feel completely safe when trying Noola. That’s why we offer a fu…" at bounding box center [310, 305] width 246 height 64
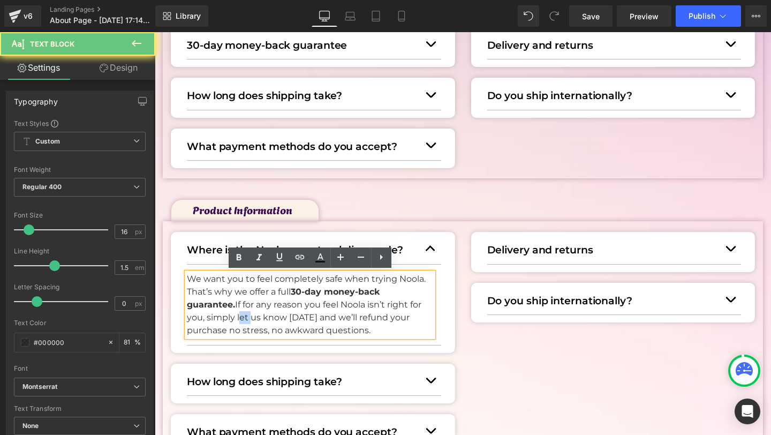
click at [243, 312] on p "We want you to feel completely safe when trying Noola. That’s why we offer a fu…" at bounding box center [310, 305] width 246 height 64
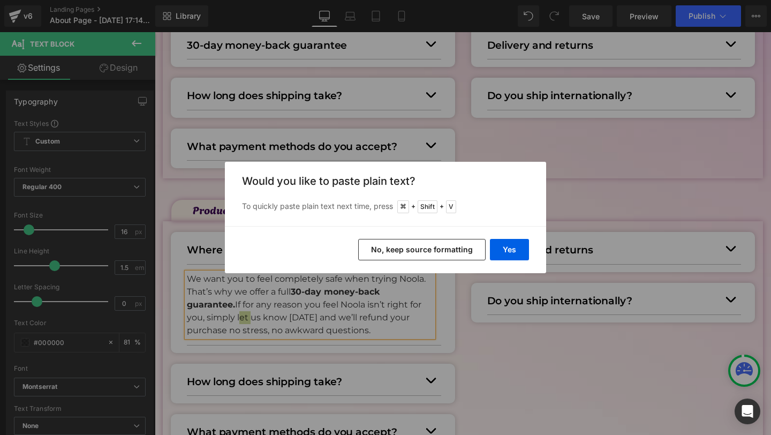
click at [515, 238] on div "Yes No, keep source formatting" at bounding box center [385, 249] width 321 height 47
click at [515, 239] on button "Yes" at bounding box center [509, 249] width 39 height 21
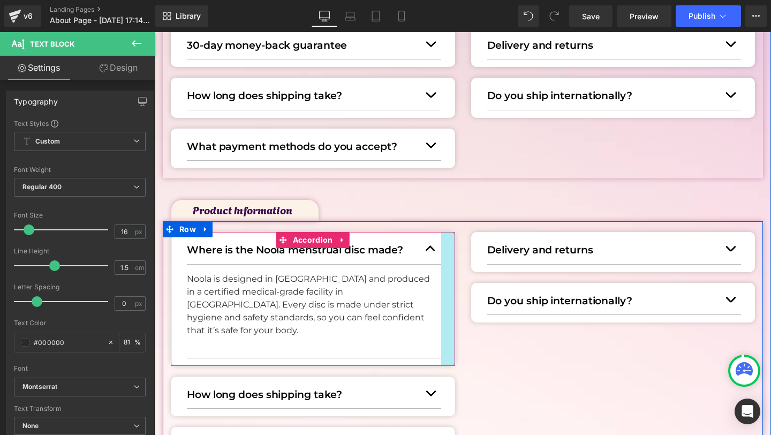
click at [452, 322] on div at bounding box center [448, 298] width 14 height 133
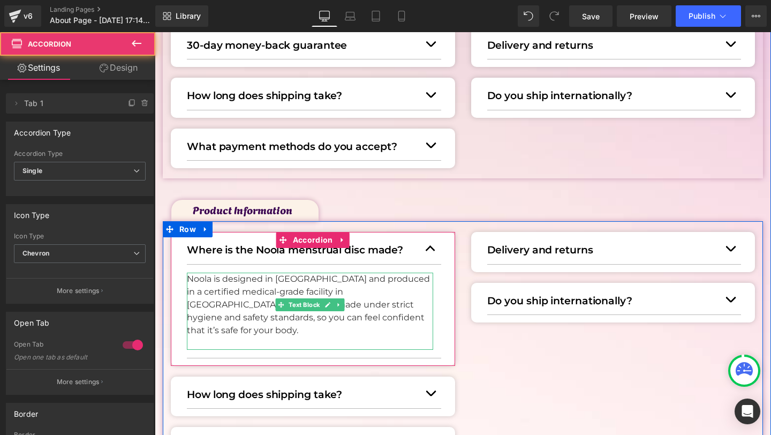
click at [259, 337] on p at bounding box center [310, 343] width 246 height 13
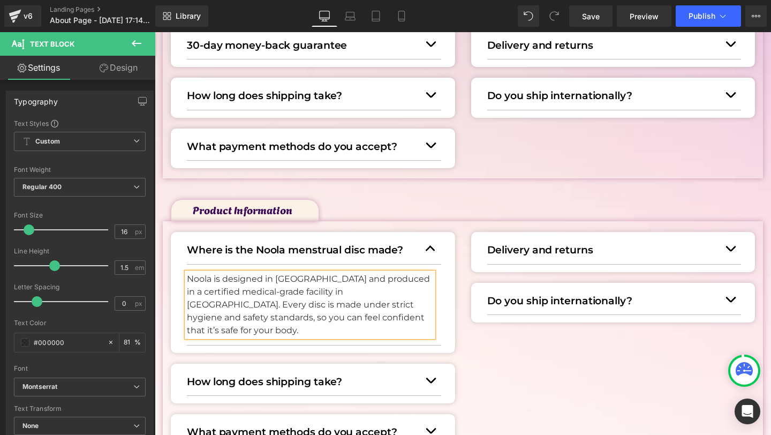
click at [421, 235] on button "button" at bounding box center [430, 248] width 21 height 29
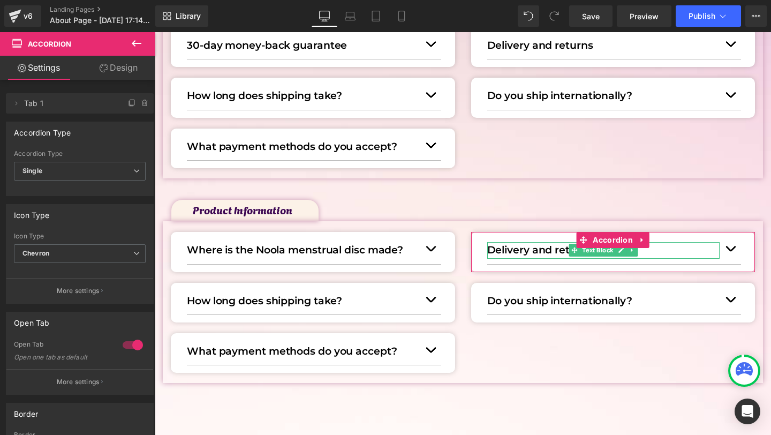
click at [512, 248] on p "Delivery and returns" at bounding box center [603, 250] width 233 height 16
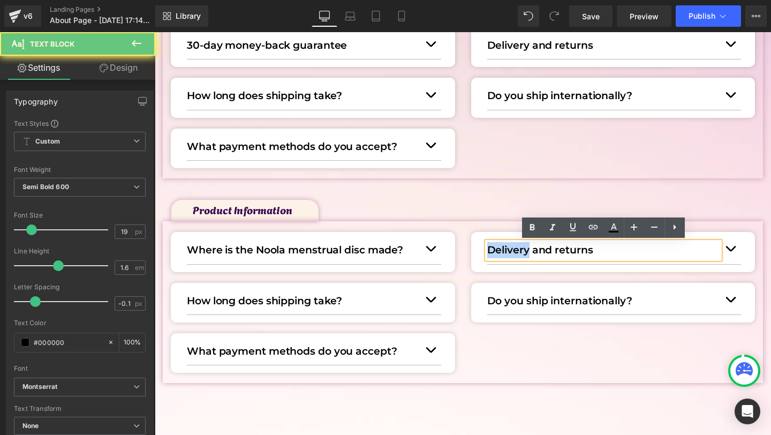
click at [512, 248] on p "Delivery and returns" at bounding box center [603, 250] width 233 height 16
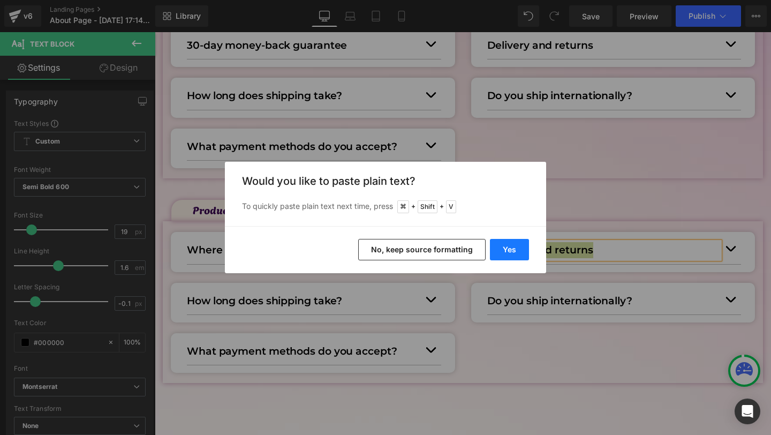
click at [526, 251] on button "Yes" at bounding box center [509, 249] width 39 height 21
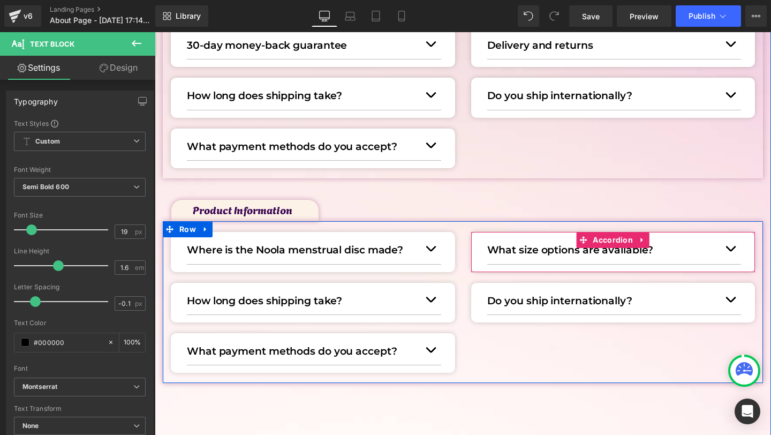
click at [745, 249] on div "What size options are available? Text Block Orders are shipped quickly from our…" at bounding box center [613, 252] width 284 height 40
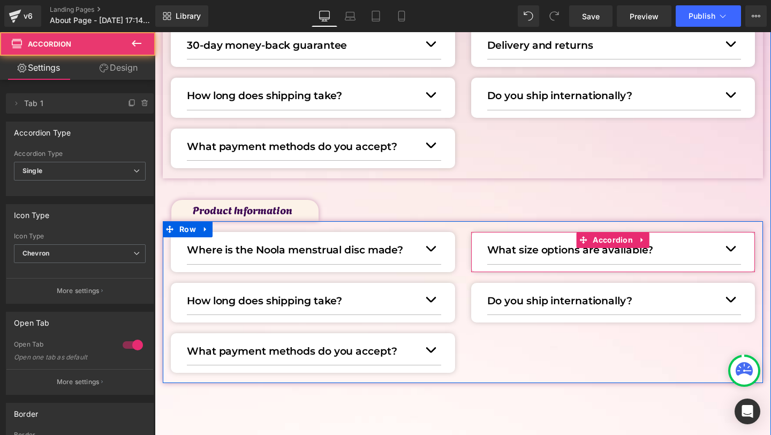
click at [734, 250] on button "button" at bounding box center [730, 248] width 21 height 29
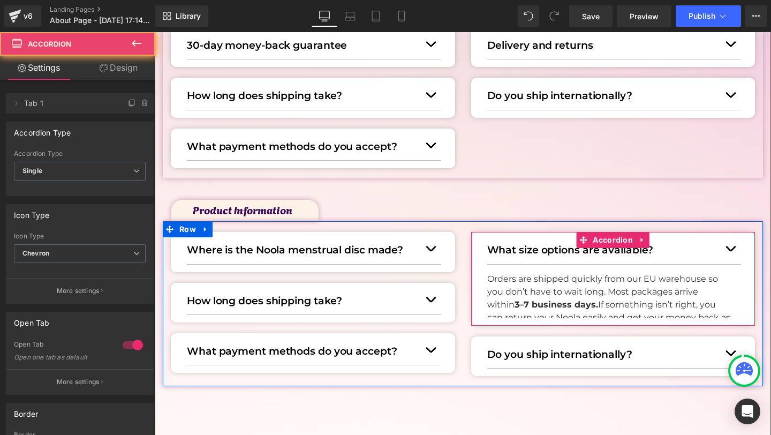
click at [592, 275] on p "Orders are shipped quickly from our EU warehouse so you don’t have to wait long…" at bounding box center [610, 305] width 246 height 64
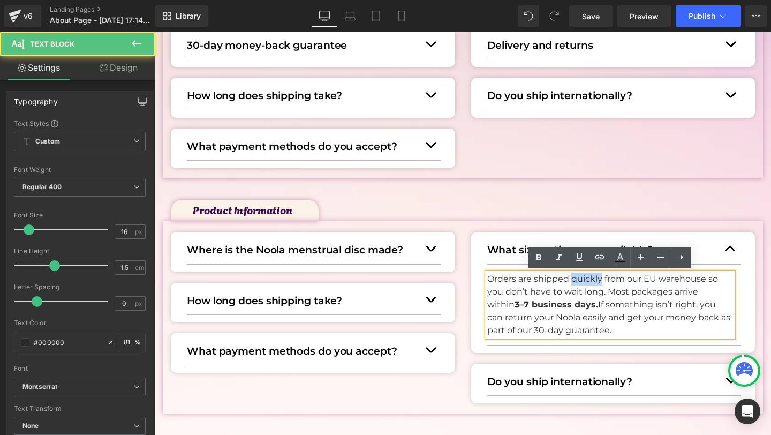
click at [592, 275] on p "Orders are shipped quickly from our EU warehouse so you don’t have to wait long…" at bounding box center [610, 305] width 246 height 64
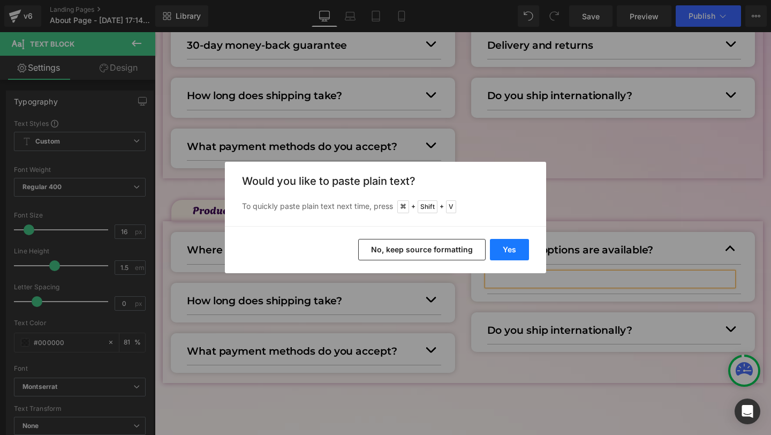
click at [497, 252] on button "Yes" at bounding box center [509, 249] width 39 height 21
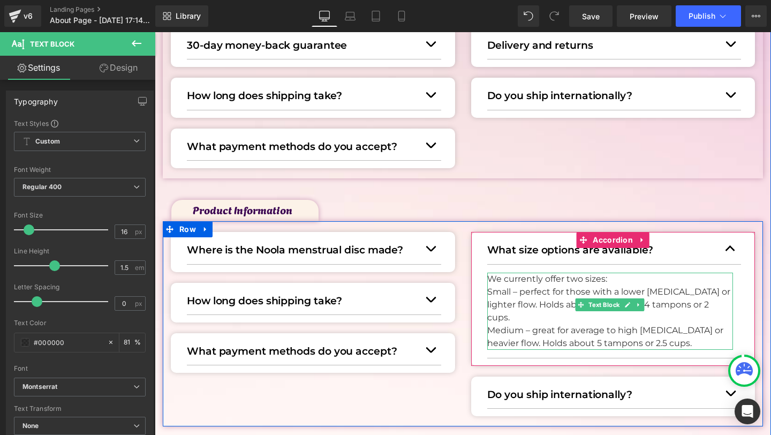
click at [614, 277] on p "We currently offer two sizes:" at bounding box center [610, 279] width 246 height 13
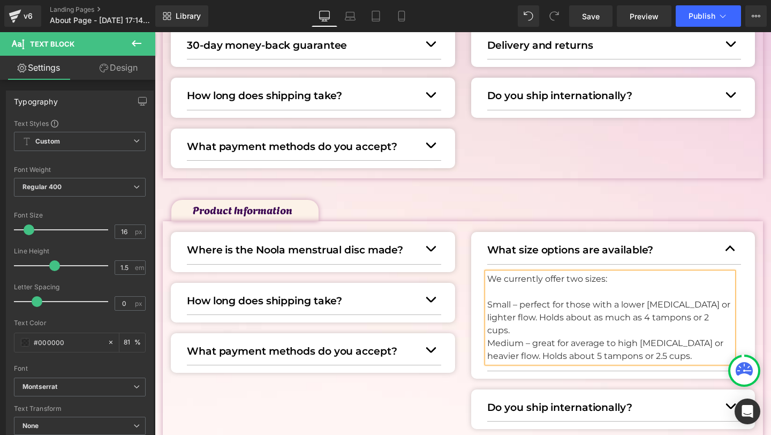
click at [497, 301] on p "Small – perfect for those with a lower cervix or lighter flow. Holds about as m…" at bounding box center [610, 317] width 246 height 39
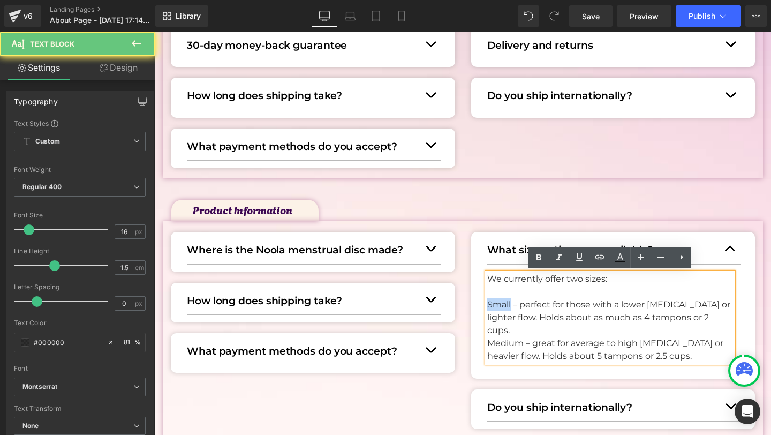
click at [497, 301] on p "Small – perfect for those with a lower cervix or lighter flow. Holds about as m…" at bounding box center [610, 317] width 246 height 39
click at [541, 253] on icon at bounding box center [538, 257] width 13 height 13
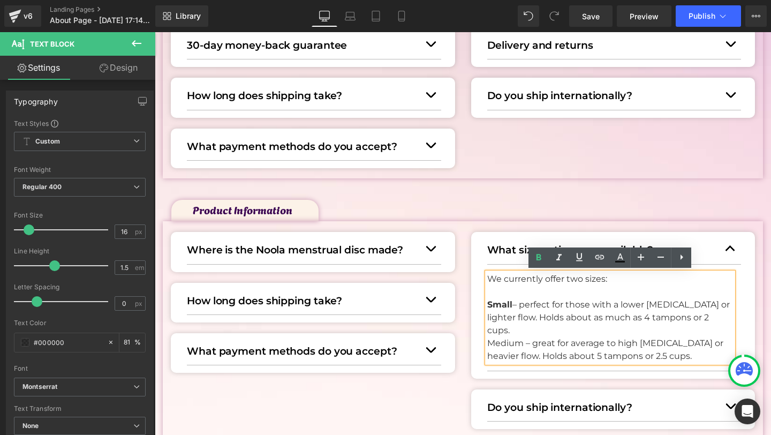
click at [711, 321] on p "Small – perfect for those with a lower cervix or lighter flow. Holds about as m…" at bounding box center [610, 317] width 246 height 39
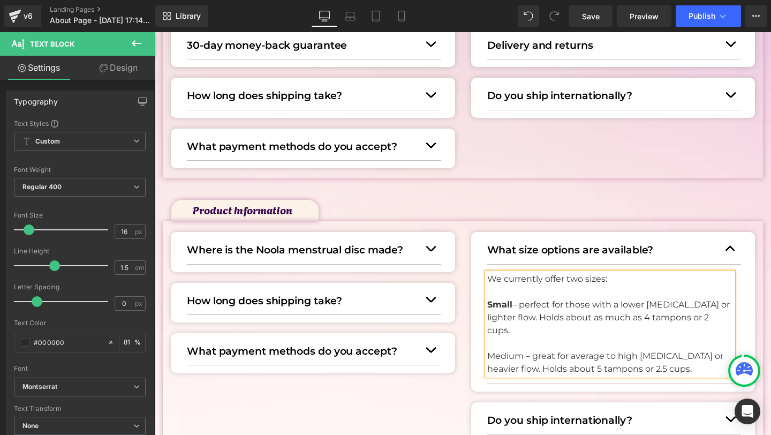
click at [498, 350] on p "Medium – great for average to high cervix or heavier flow. Holds about 5 tampon…" at bounding box center [610, 363] width 246 height 26
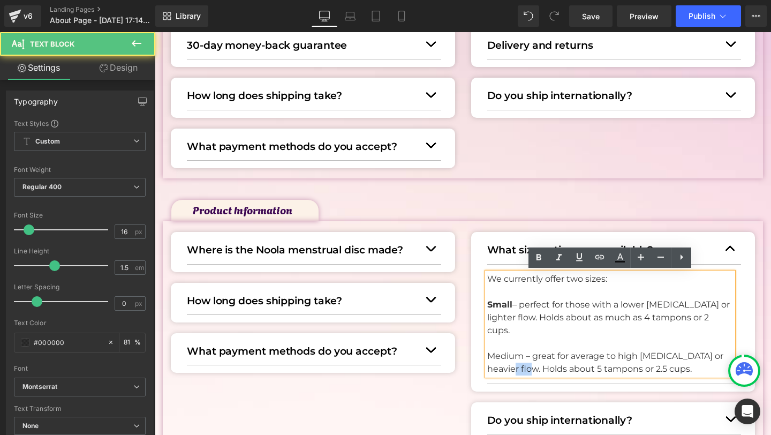
click at [498, 350] on p "Medium – great for average to high cervix or heavier flow. Holds about 5 tampon…" at bounding box center [610, 363] width 246 height 26
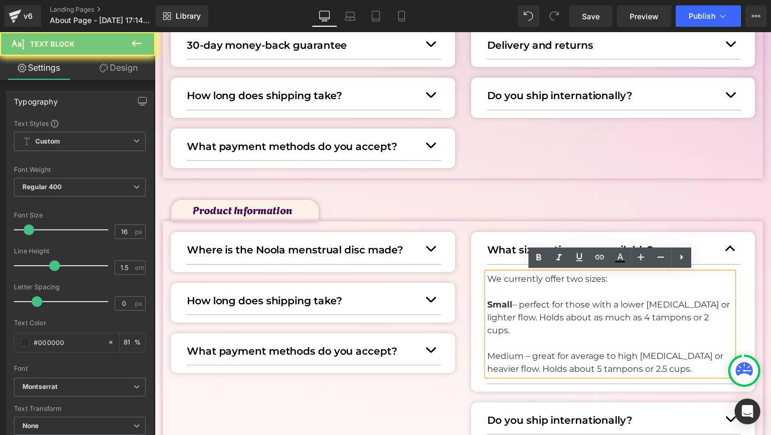
click at [498, 350] on p "Medium – great for average to high cervix or heavier flow. Holds about 5 tampon…" at bounding box center [610, 363] width 246 height 26
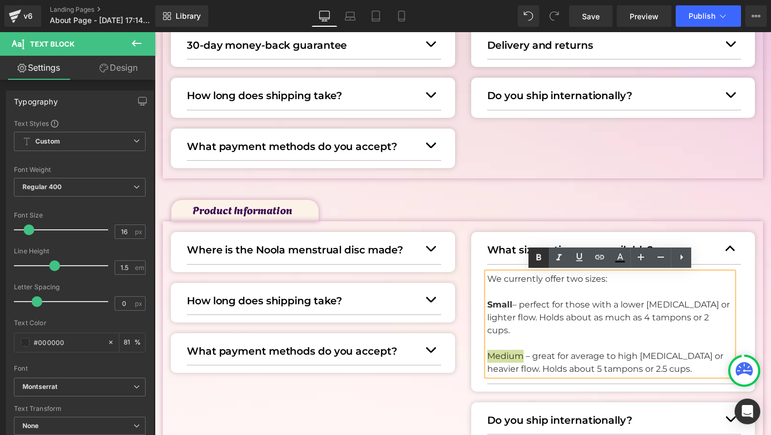
drag, startPoint x: 539, startPoint y: 258, endPoint x: 422, endPoint y: 283, distance: 118.9
click at [539, 258] on icon at bounding box center [538, 257] width 13 height 13
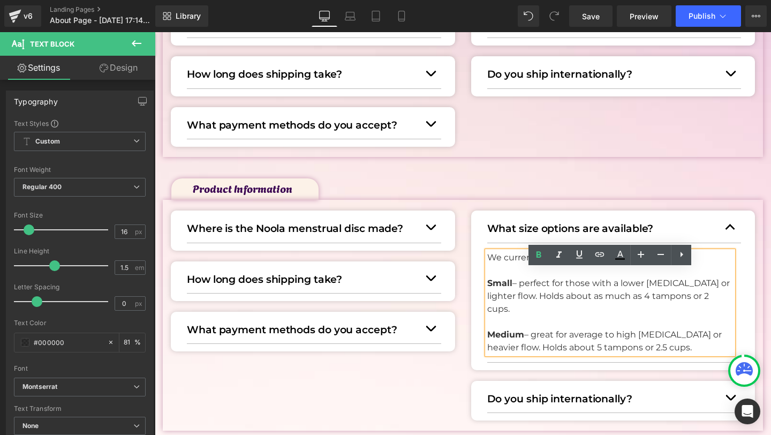
scroll to position [320, 0]
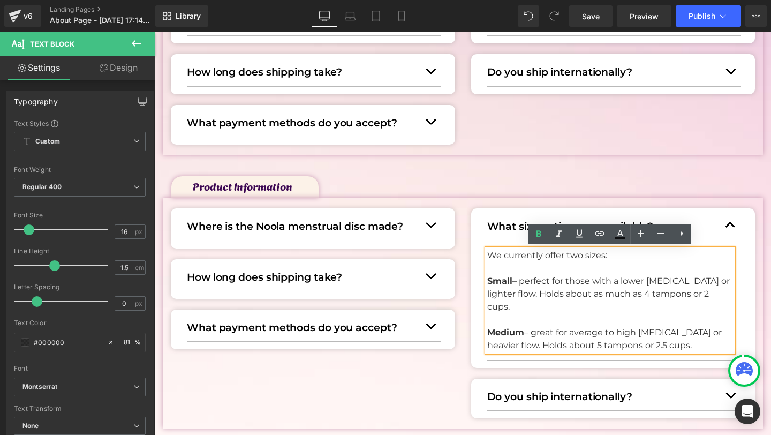
click at [657, 337] on p "Medium – great for average to high cervix or heavier flow. Holds about 5 tampon…" at bounding box center [610, 339] width 246 height 26
click at [560, 275] on p "Small – perfect for those with a lower cervix or lighter flow. Holds about as m…" at bounding box center [610, 294] width 246 height 39
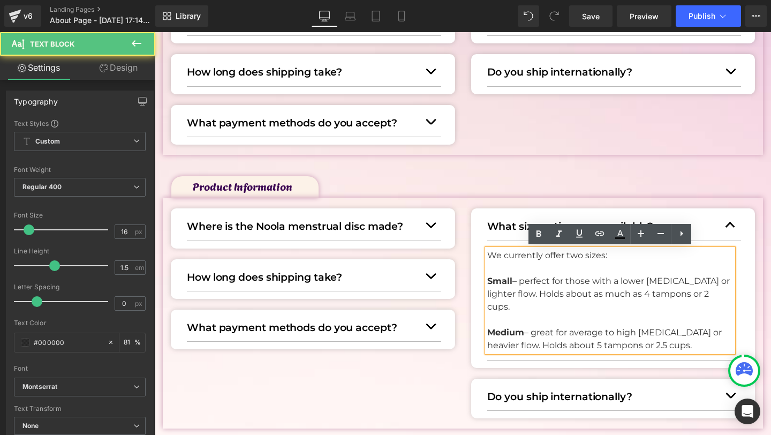
click at [556, 266] on p at bounding box center [610, 268] width 246 height 13
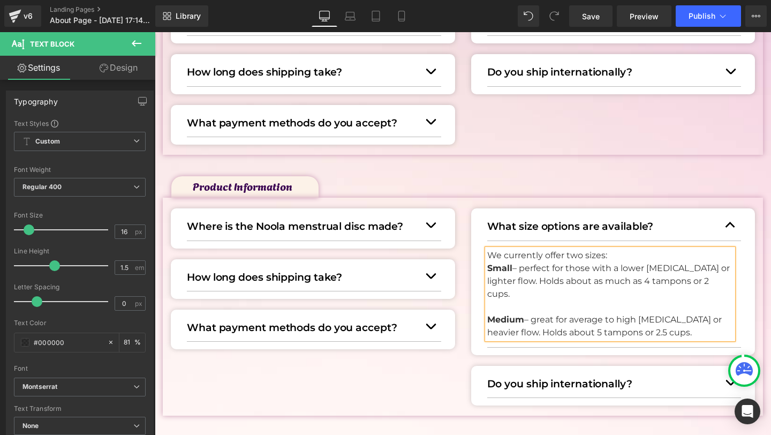
click at [538, 286] on p "Small – perfect for those with a lower cervix or lighter flow. Holds about as m…" at bounding box center [610, 281] width 246 height 39
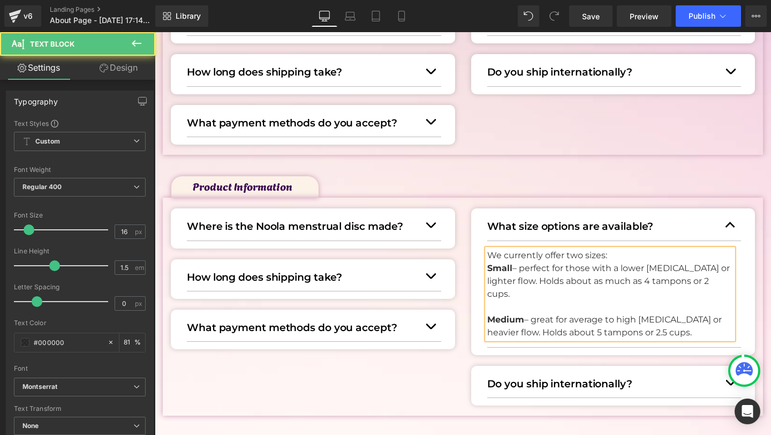
click at [550, 300] on p at bounding box center [610, 306] width 246 height 13
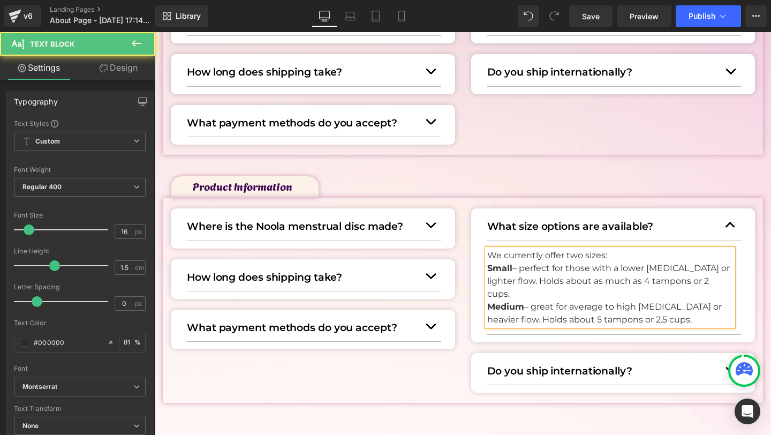
click at [618, 249] on p "We currently offer two sizes:" at bounding box center [610, 255] width 246 height 13
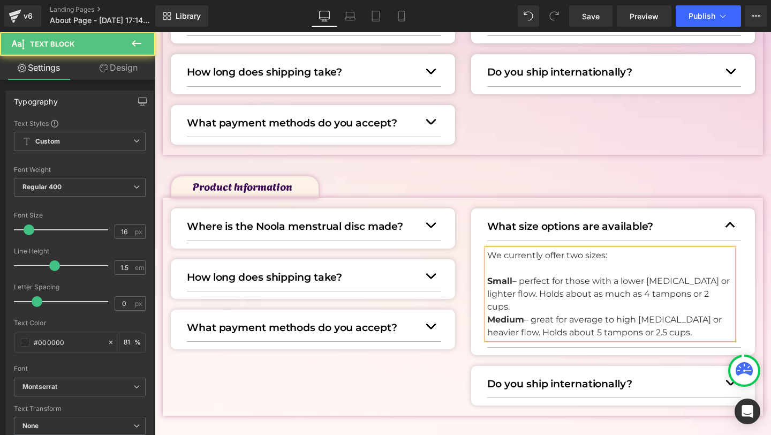
click at [487, 280] on div "We currently offer two sizes: Small – perfect for those with a lower cervix or …" at bounding box center [610, 294] width 246 height 90
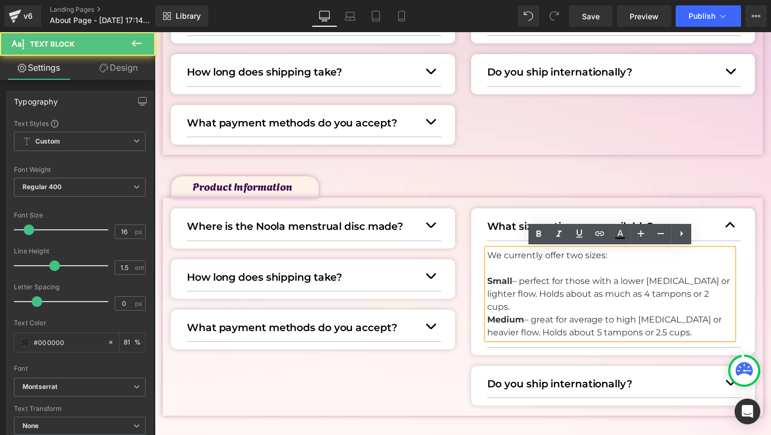
click at [487, 280] on div "We currently offer two sizes: Small – perfect for those with a lower cervix or …" at bounding box center [610, 294] width 246 height 90
click at [487, 277] on strong "Small" at bounding box center [499, 281] width 25 height 10
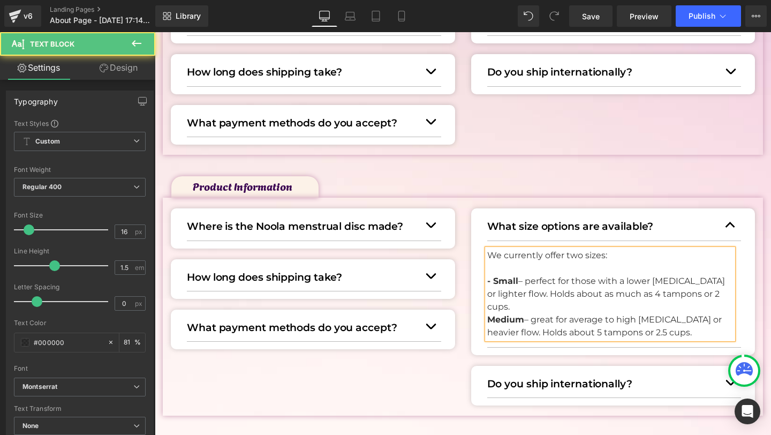
click at [488, 314] on strong "Medium" at bounding box center [505, 319] width 37 height 10
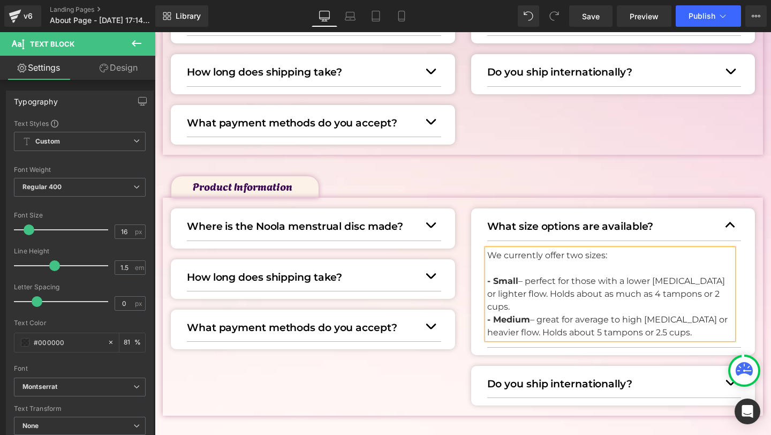
click at [568, 268] on p at bounding box center [610, 268] width 246 height 13
click at [484, 291] on div "What size options are available? Text Block We currently offer two sizes: - Sma…" at bounding box center [613, 281] width 284 height 146
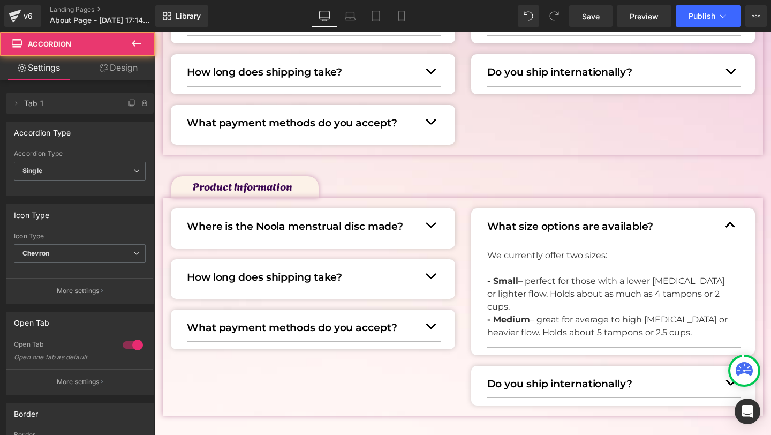
click at [485, 292] on div "What size options are available? Text Block We currently offer two sizes: - Sma…" at bounding box center [613, 281] width 284 height 146
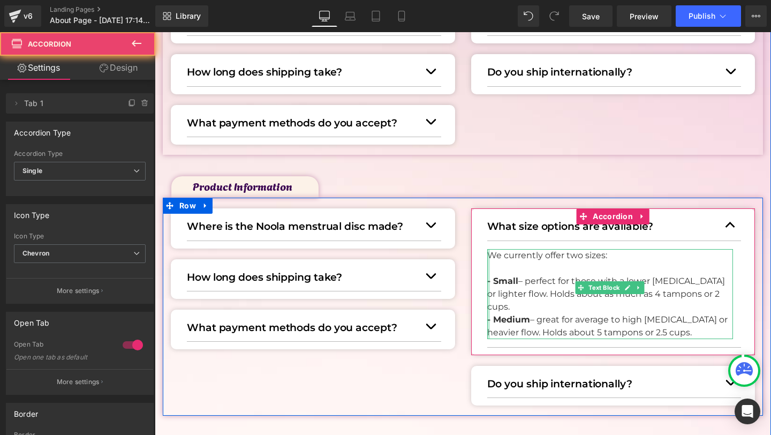
click at [487, 292] on div at bounding box center [488, 294] width 3 height 90
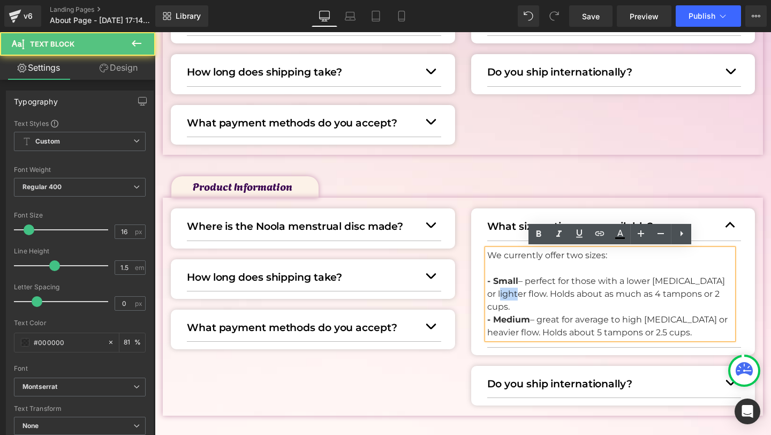
click at [488, 292] on p "- Small – perfect for those with a lower cervix or lighter flow. Holds about as…" at bounding box center [610, 294] width 246 height 39
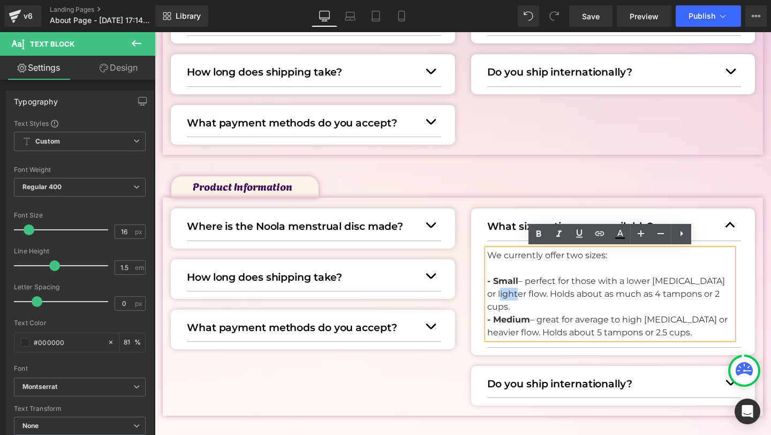
click at [488, 292] on p "- Small – perfect for those with a lower cervix or lighter flow. Holds about as…" at bounding box center [610, 294] width 246 height 39
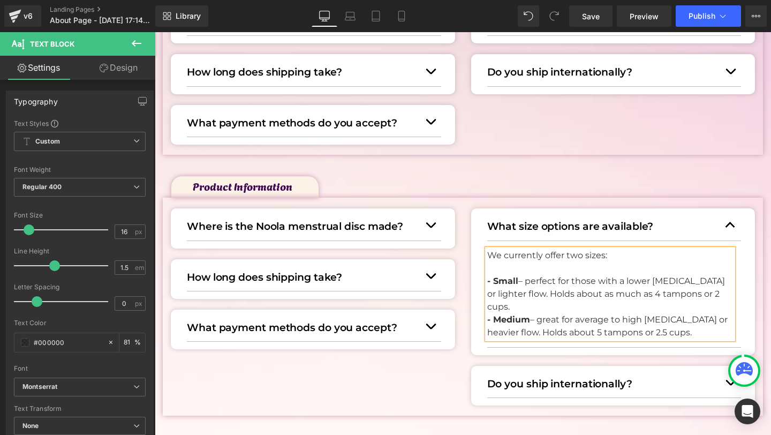
click at [629, 278] on p "- Small – perfect for those with a lower cervix or lighter flow. Holds about as…" at bounding box center [610, 294] width 246 height 39
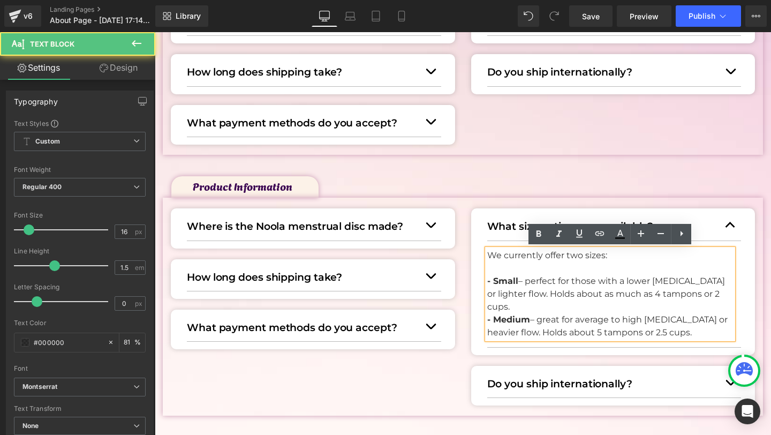
click at [675, 266] on p at bounding box center [610, 268] width 246 height 13
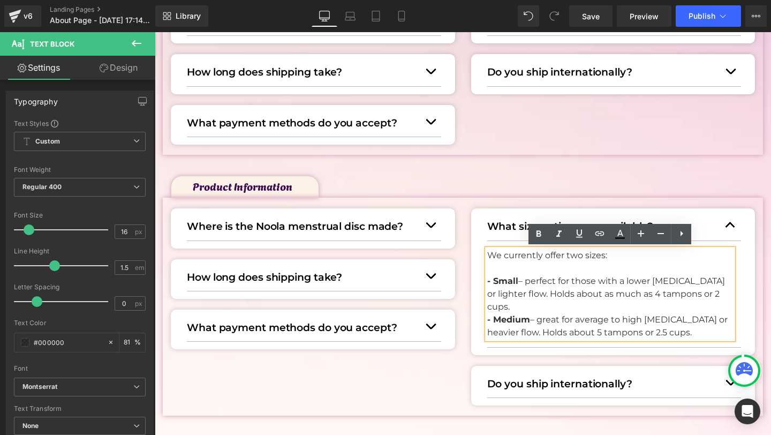
click at [712, 291] on p "- Small – perfect for those with a lower cervix or lighter flow. Holds about as…" at bounding box center [610, 294] width 246 height 39
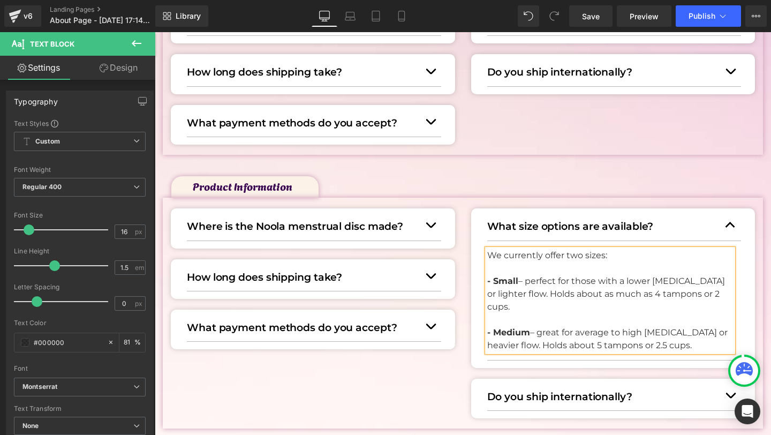
click at [694, 208] on div "What size options are available? Text Block We currently offer two sizes: - Sma…" at bounding box center [613, 287] width 284 height 159
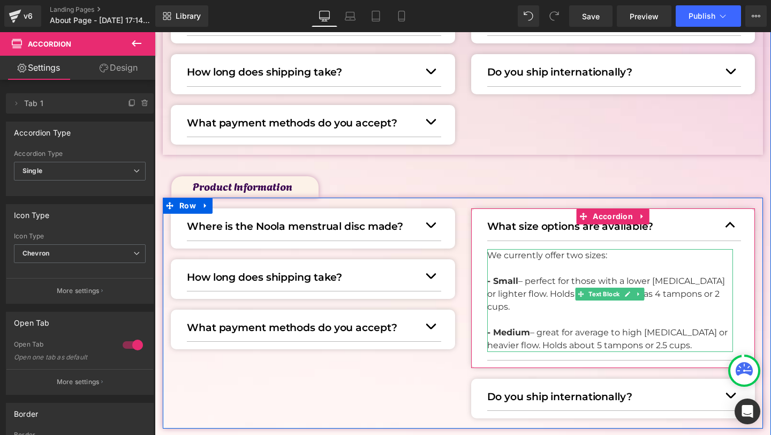
click at [574, 260] on p "We currently offer two sizes:" at bounding box center [610, 255] width 246 height 13
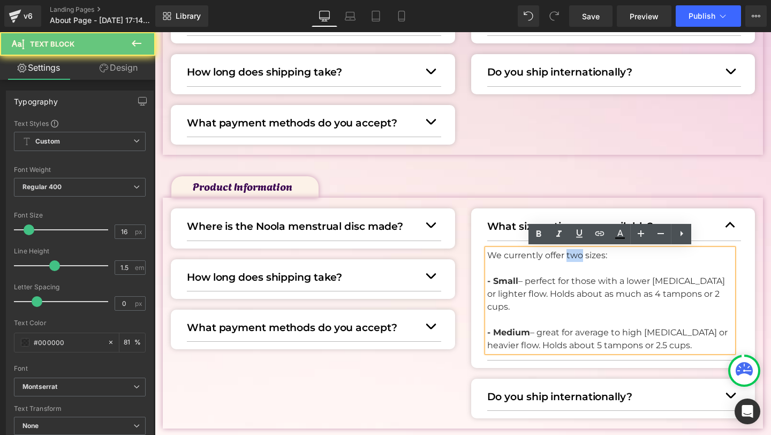
click at [574, 260] on p "We currently offer two sizes:" at bounding box center [610, 255] width 246 height 13
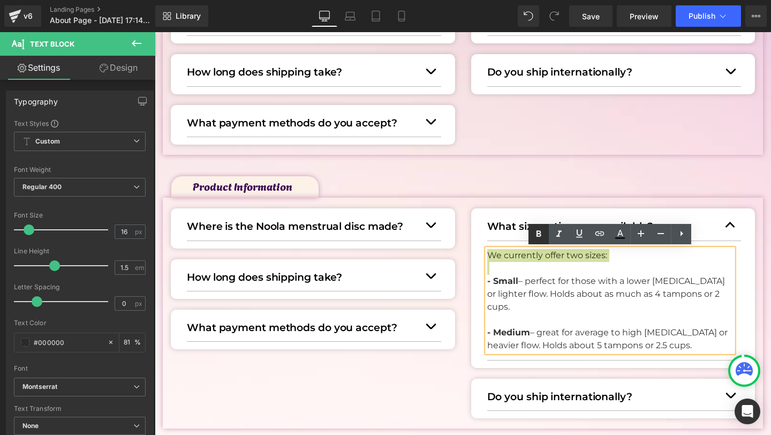
click at [532, 230] on link at bounding box center [539, 234] width 20 height 20
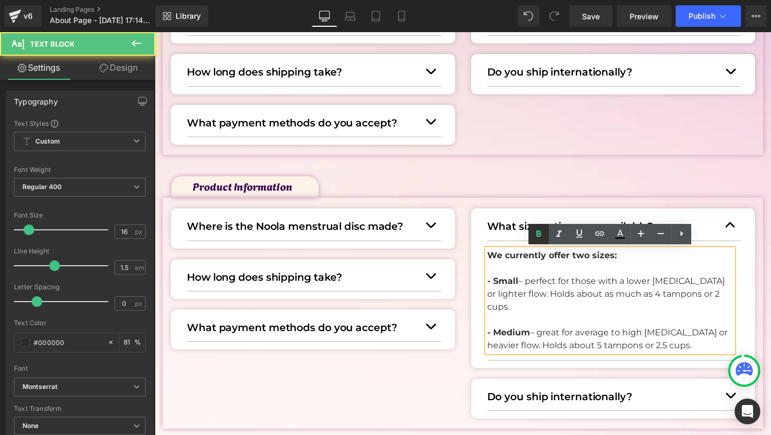
click at [532, 262] on p at bounding box center [610, 268] width 246 height 13
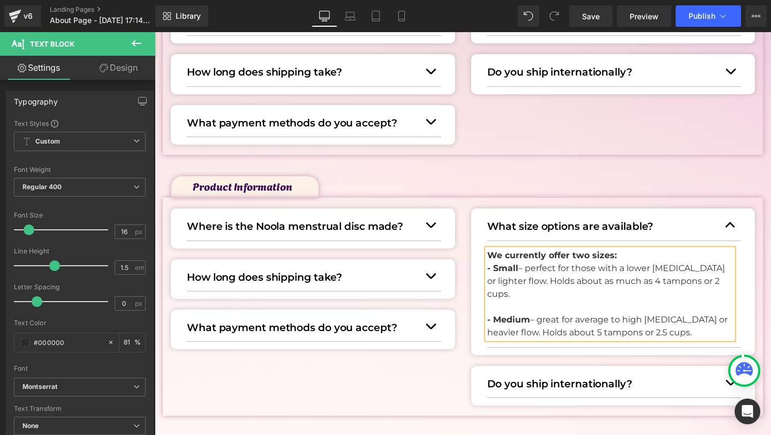
click at [675, 245] on article "We currently offer two sizes: - Small – perfect for those with a lower cervix o…" at bounding box center [614, 294] width 254 height 107
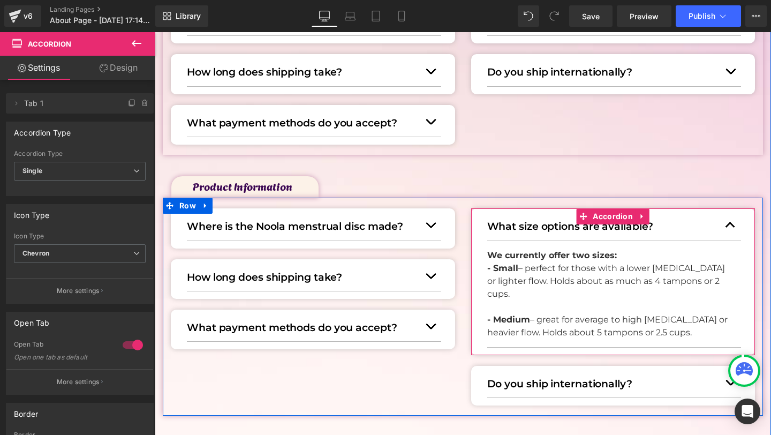
click at [730, 228] on span "button" at bounding box center [730, 228] width 0 height 0
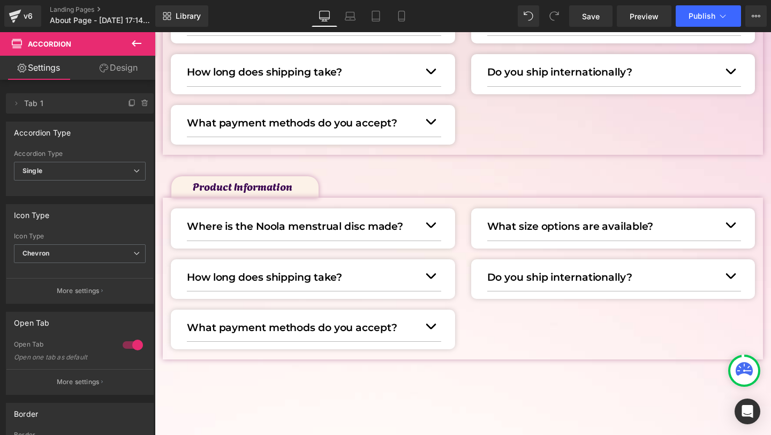
click at [252, 280] on p "How long does shipping take?" at bounding box center [303, 277] width 233 height 16
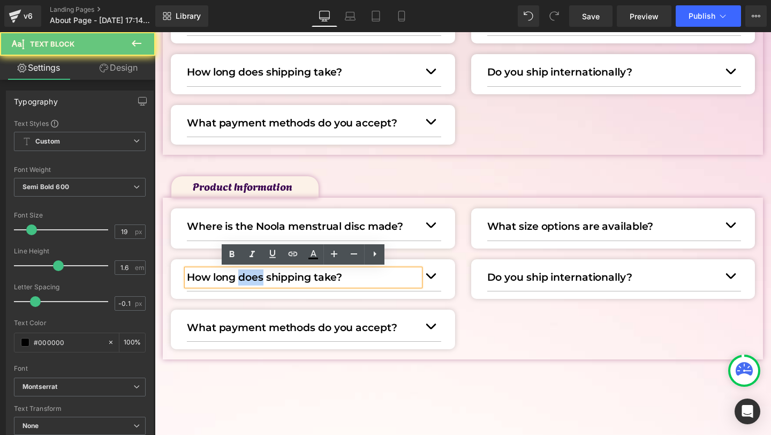
click at [252, 280] on p "How long does shipping take?" at bounding box center [303, 277] width 233 height 16
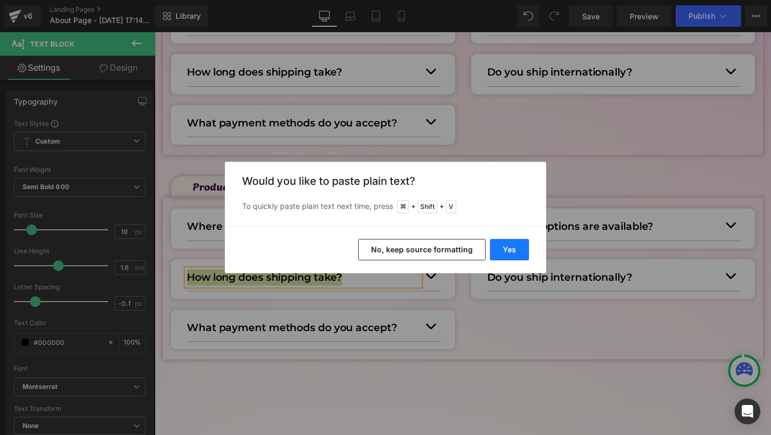
click at [520, 245] on button "Yes" at bounding box center [509, 249] width 39 height 21
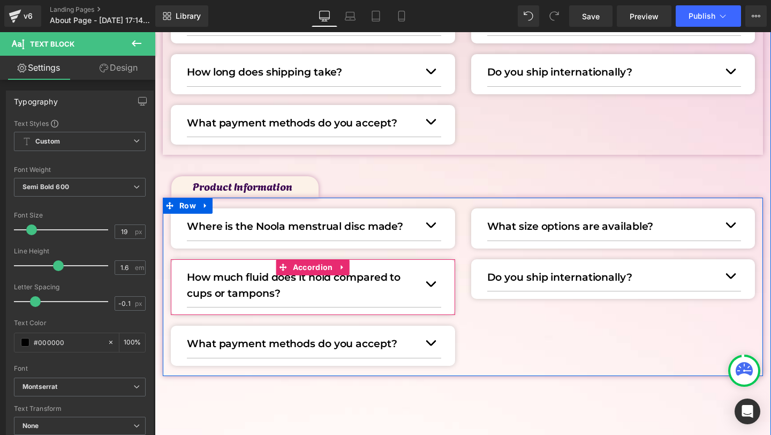
click at [431, 286] on span "button" at bounding box center [431, 286] width 0 height 0
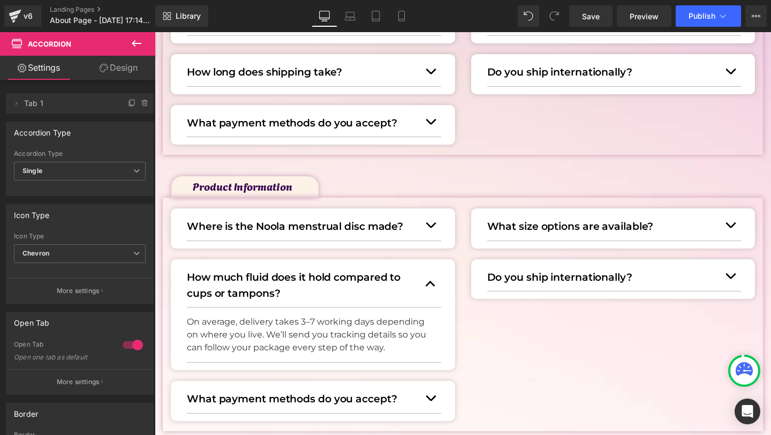
click at [239, 282] on p "How much fluid does it hold compared to cups or tampons?" at bounding box center [303, 285] width 233 height 33
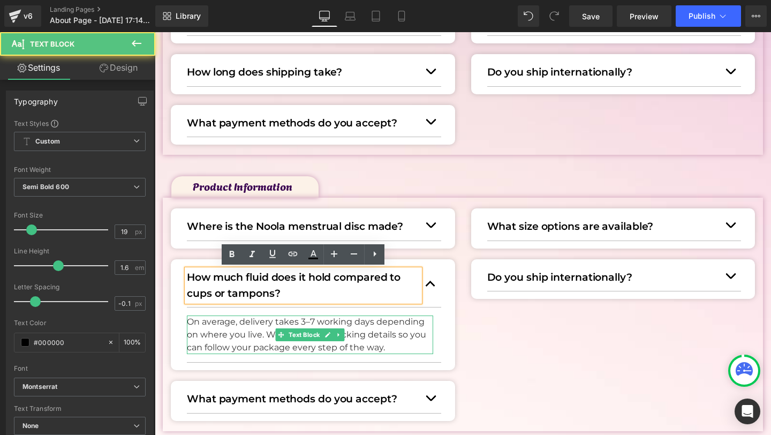
click at [223, 331] on p "On average, delivery takes 3–7 working days depending on where you live. We’ll …" at bounding box center [310, 334] width 246 height 39
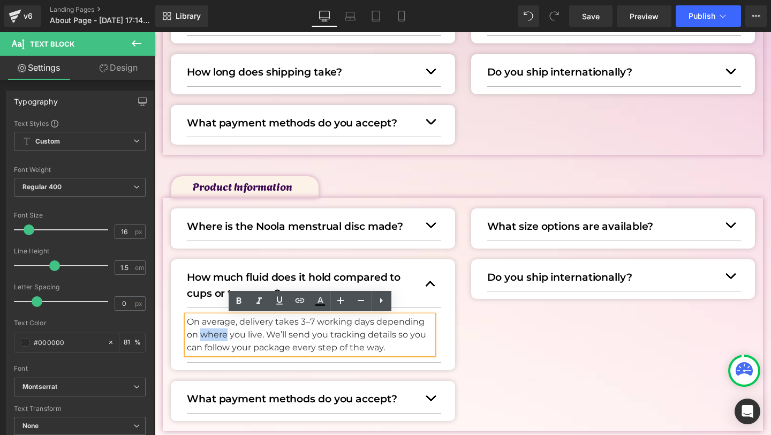
click at [223, 331] on p "On average, delivery takes 3–7 working days depending on where you live. We’ll …" at bounding box center [310, 334] width 246 height 39
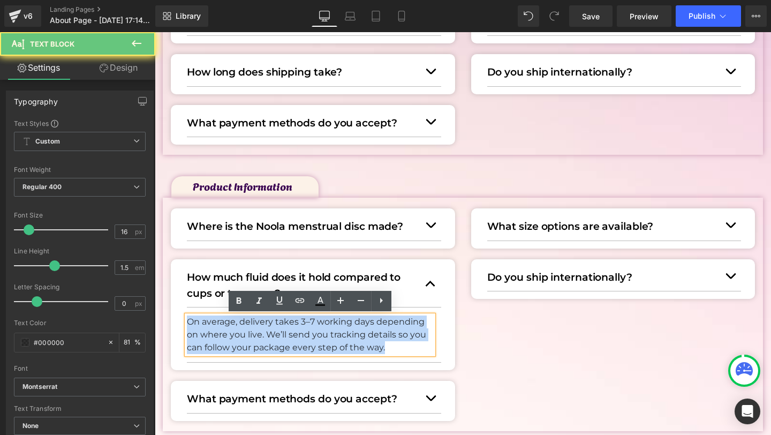
click at [223, 331] on p "On average, delivery takes 3–7 working days depending on where you live. We’ll …" at bounding box center [310, 334] width 246 height 39
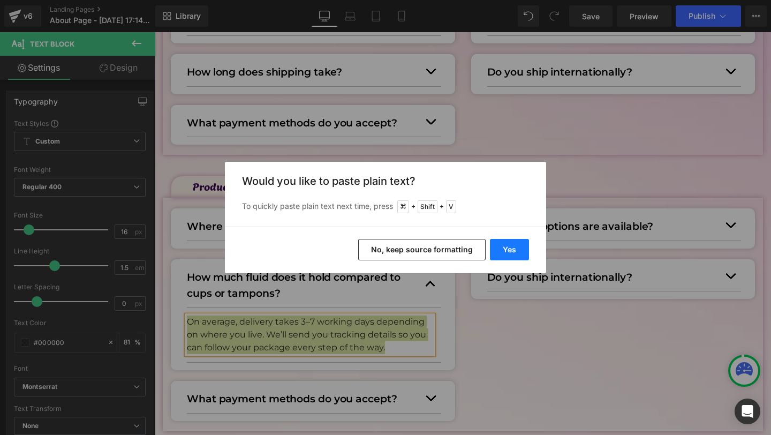
click at [517, 246] on button "Yes" at bounding box center [509, 249] width 39 height 21
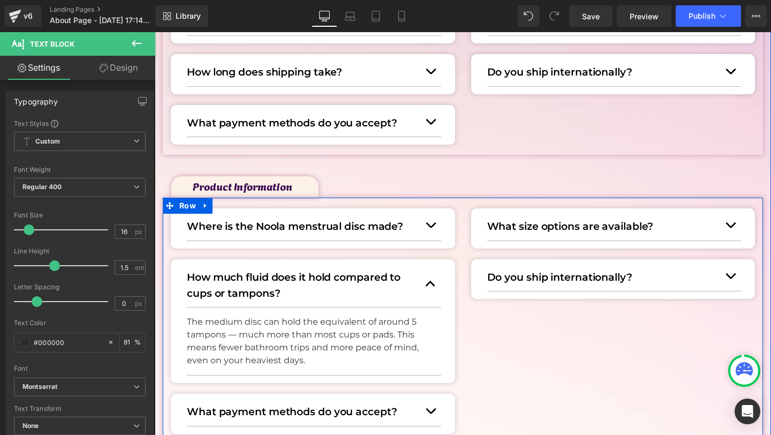
click at [429, 283] on button "button" at bounding box center [430, 284] width 21 height 46
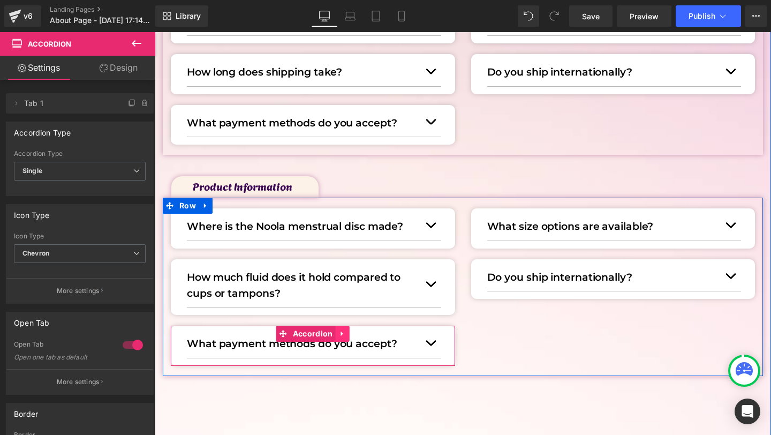
click at [345, 335] on icon at bounding box center [342, 334] width 7 height 8
click at [346, 330] on icon at bounding box center [349, 334] width 7 height 8
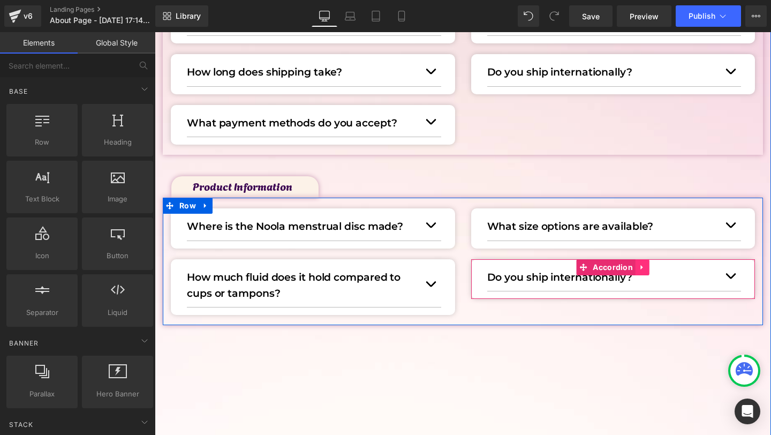
click at [640, 262] on link at bounding box center [643, 267] width 14 height 16
click at [648, 266] on icon at bounding box center [649, 267] width 7 height 8
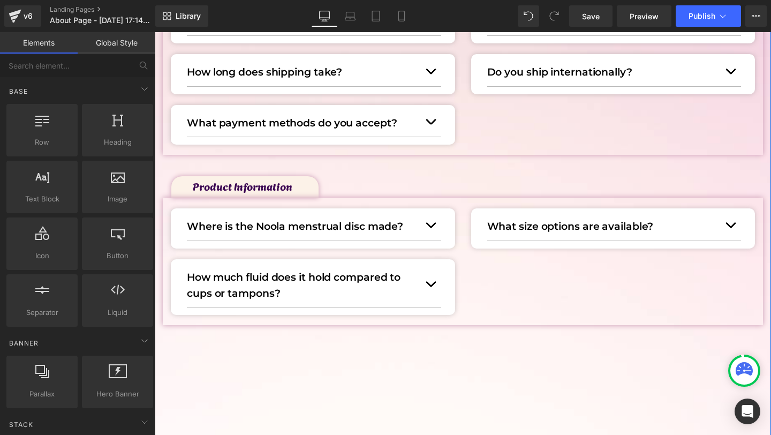
click at [581, 377] on div "FREQUENTLY ASKED QUESTIONS Text Block Image Delivery & Returns Text Block Image…" at bounding box center [463, 108] width 616 height 675
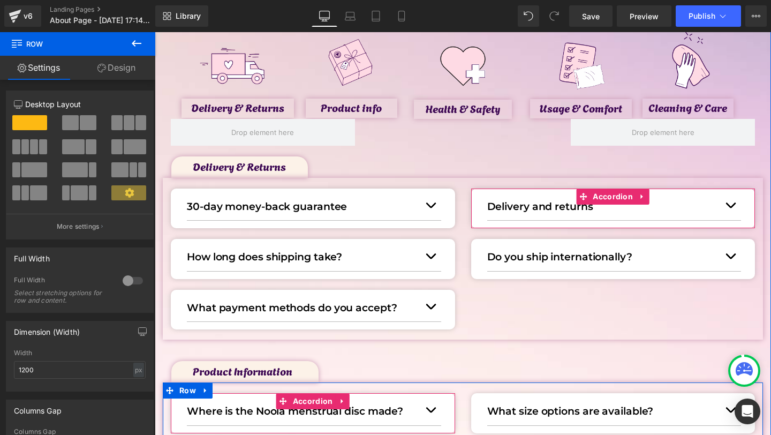
scroll to position [199, 0]
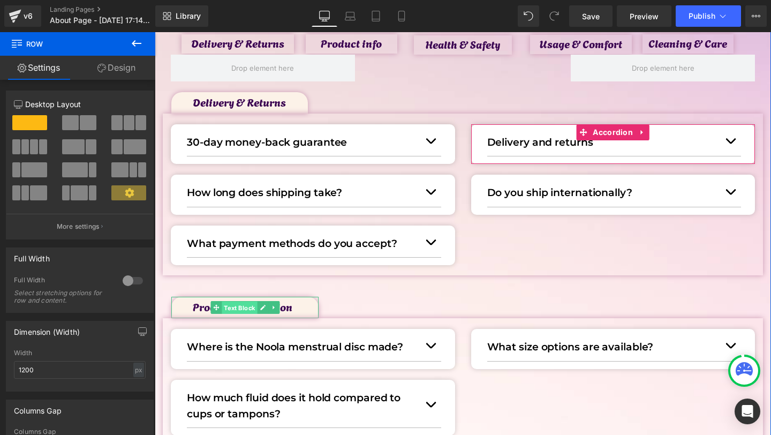
click at [234, 305] on span "Text Block" at bounding box center [239, 307] width 35 height 13
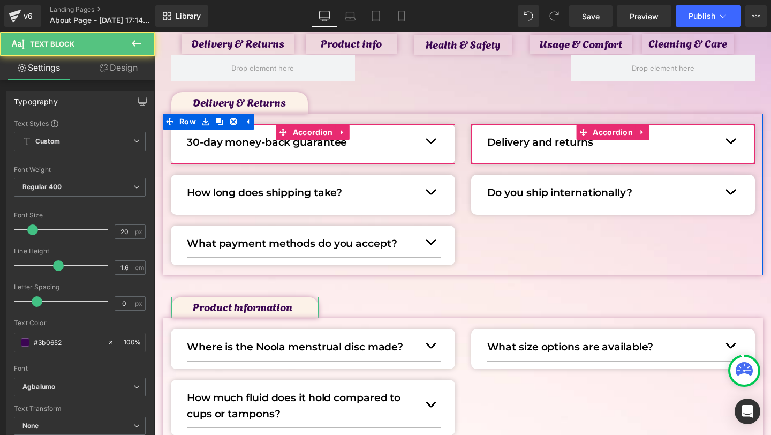
click at [122, 61] on link "Design" at bounding box center [119, 68] width 78 height 24
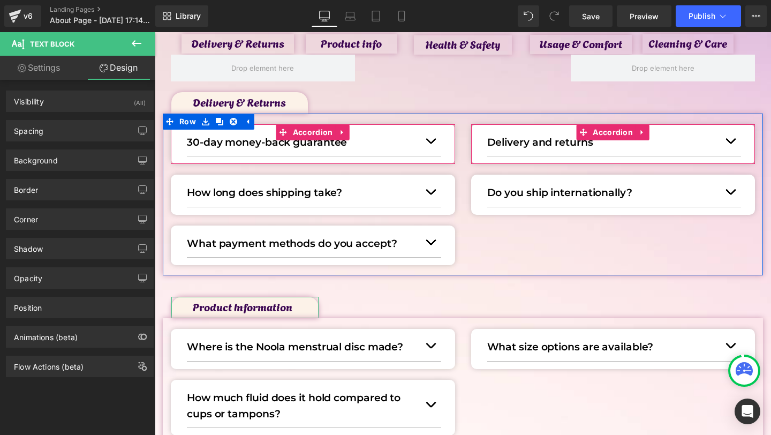
click at [78, 146] on div "Background Color & Image color #fcf2e8 Color #fcf2e8 100 % Image Replace Image …" at bounding box center [80, 155] width 160 height 29
click at [78, 136] on div "Spacing" at bounding box center [79, 130] width 147 height 20
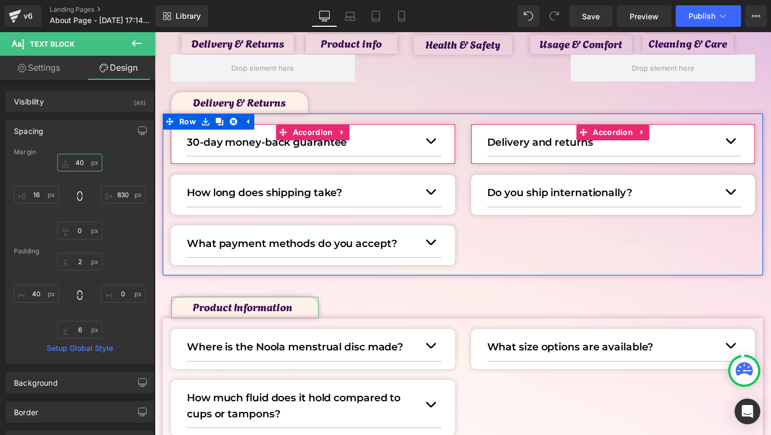
click at [76, 160] on input "40" at bounding box center [79, 163] width 45 height 18
type input "50"
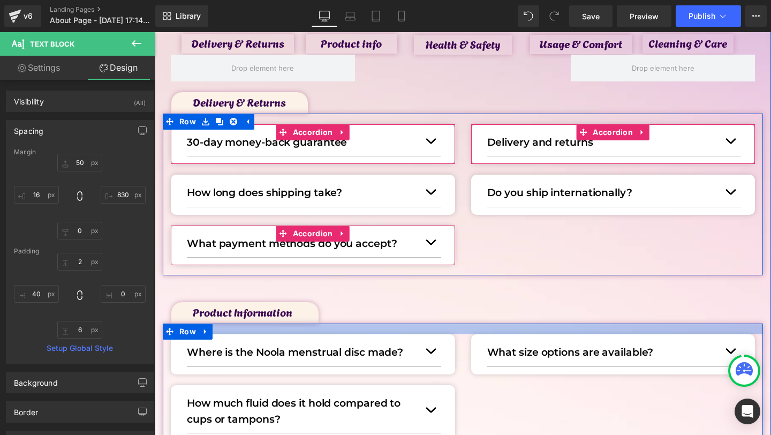
click at [448, 323] on div at bounding box center [463, 328] width 600 height 11
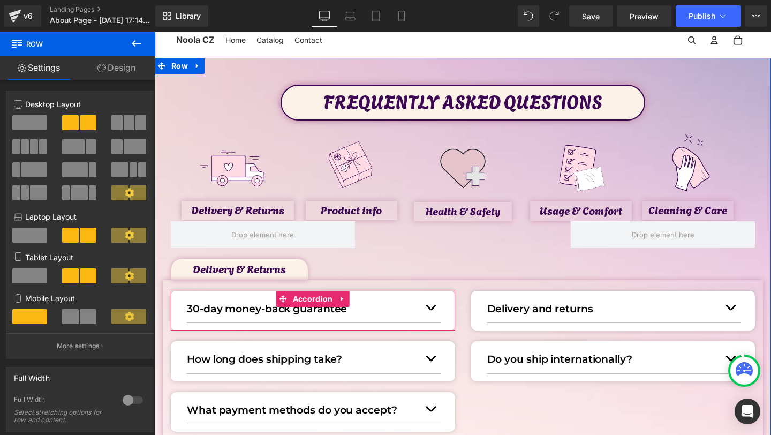
scroll to position [34, 0]
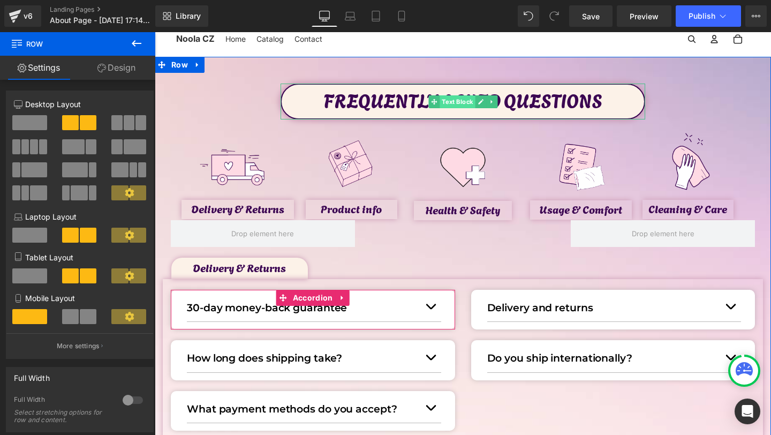
click at [463, 101] on span "Text Block" at bounding box center [457, 101] width 35 height 13
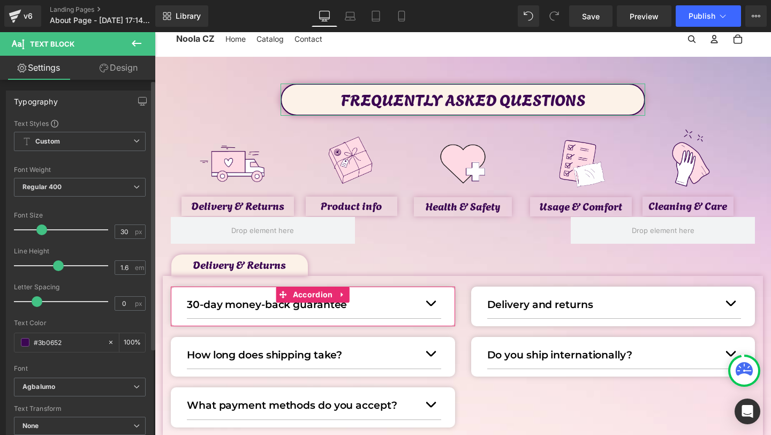
type input "29"
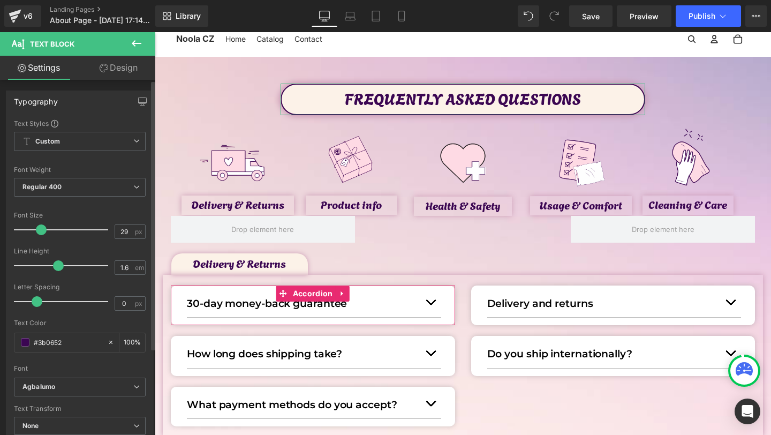
click at [40, 228] on span at bounding box center [41, 229] width 11 height 11
click at [100, 64] on icon at bounding box center [104, 68] width 9 height 9
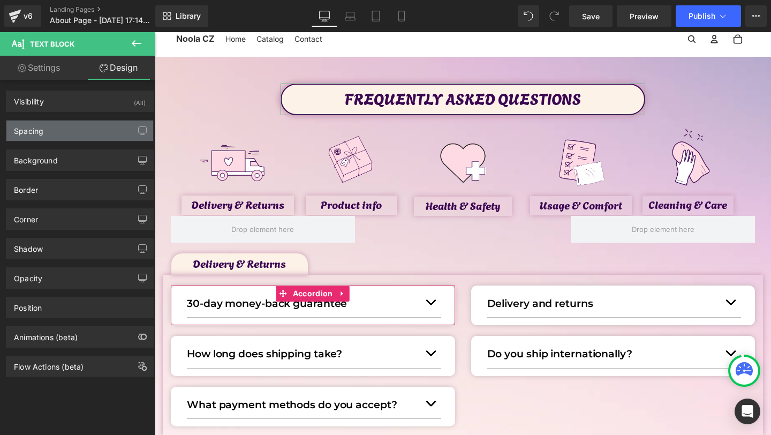
click at [46, 121] on div "Spacing" at bounding box center [79, 130] width 147 height 20
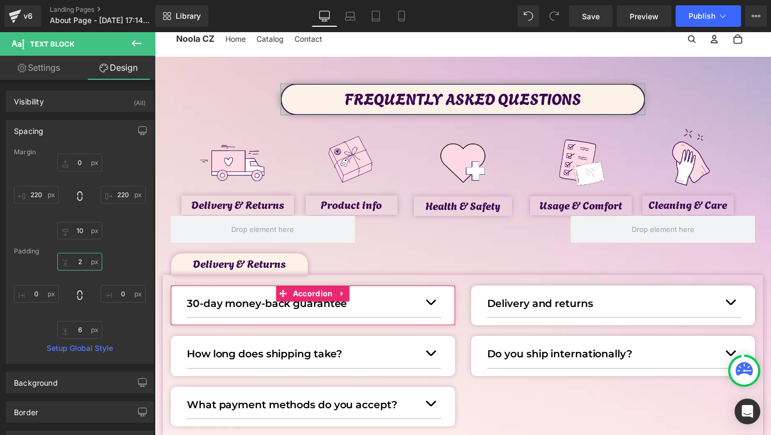
click at [78, 261] on input "2" at bounding box center [79, 262] width 45 height 18
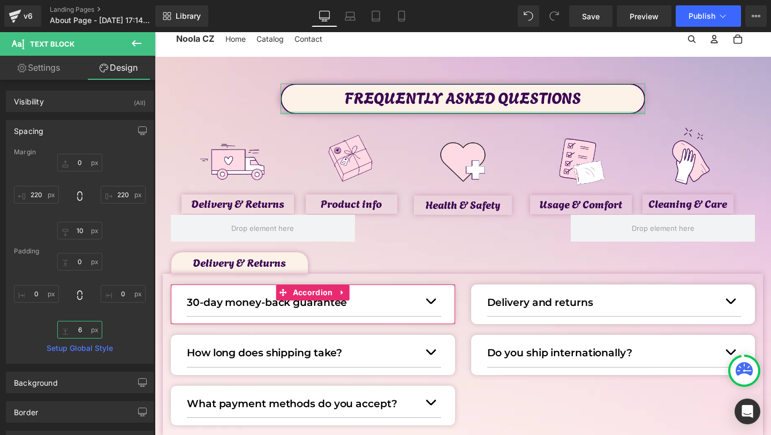
click at [80, 333] on input "6" at bounding box center [79, 330] width 45 height 18
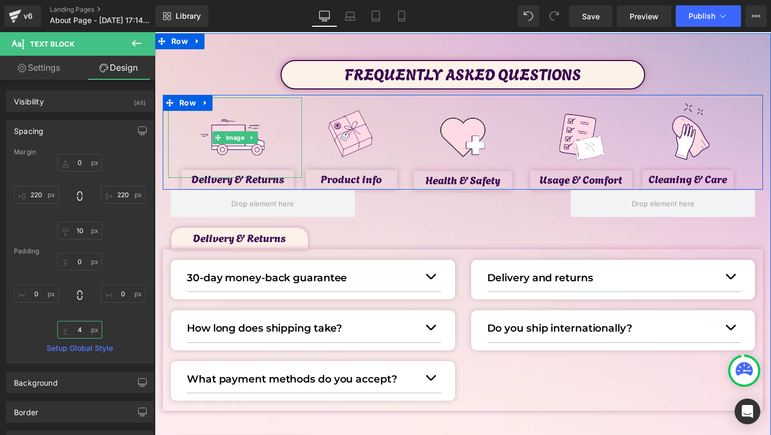
scroll to position [58, 0]
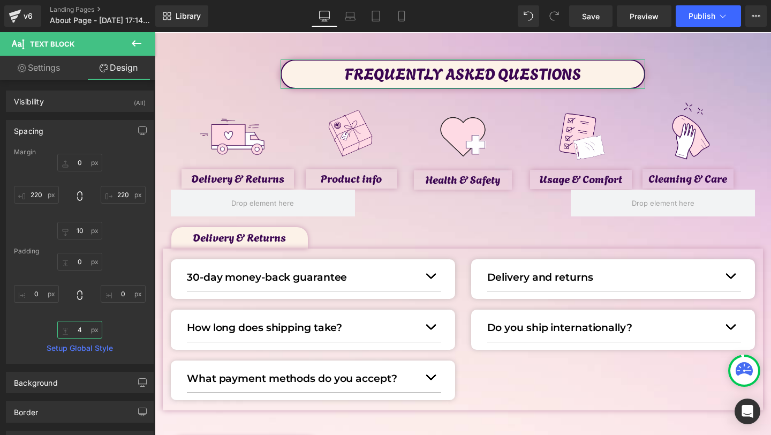
type input "4"
click at [48, 66] on link "Settings" at bounding box center [39, 68] width 78 height 24
type input "100"
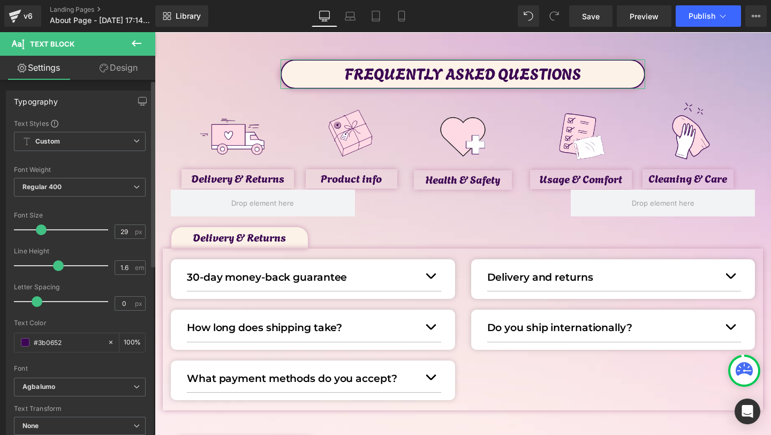
type input "28"
click at [39, 235] on span at bounding box center [40, 229] width 11 height 11
click at [132, 70] on link "Design" at bounding box center [119, 68] width 78 height 24
type input "0"
type input "220"
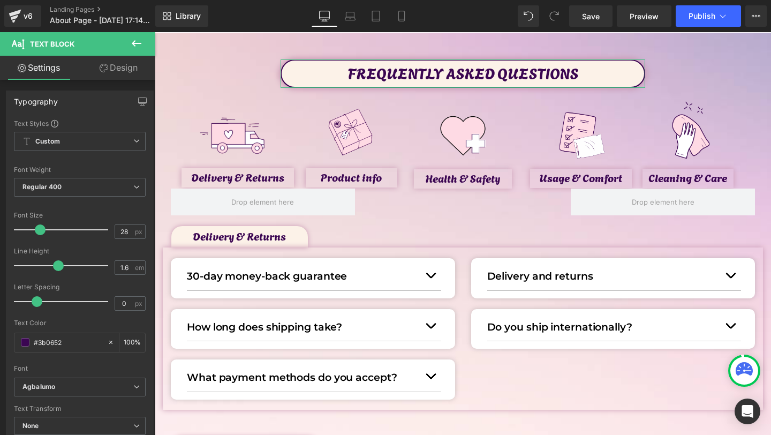
type input "10"
type input "220"
type input "0"
type input "4"
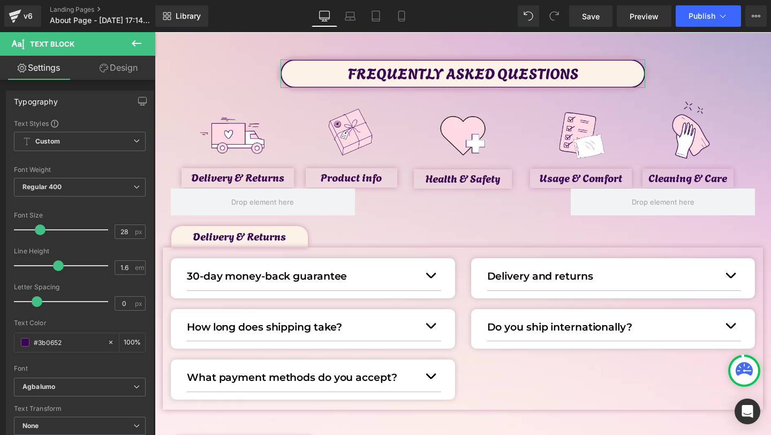
type input "0"
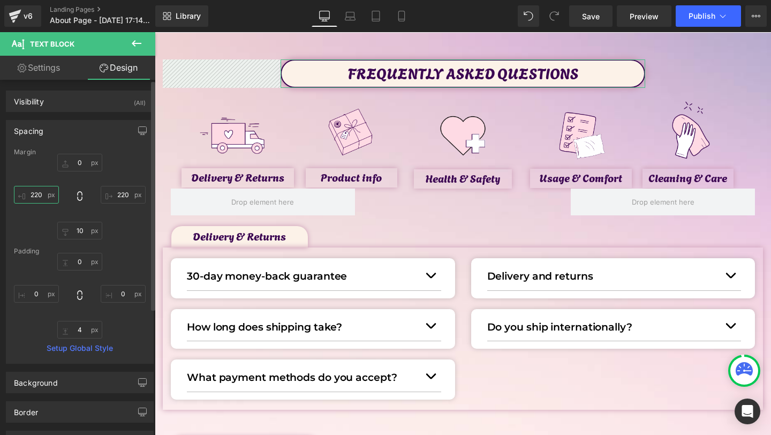
click at [38, 195] on input "220" at bounding box center [36, 195] width 45 height 18
click at [31, 195] on input "220" at bounding box center [36, 195] width 45 height 18
click at [34, 194] on input "220" at bounding box center [36, 195] width 45 height 18
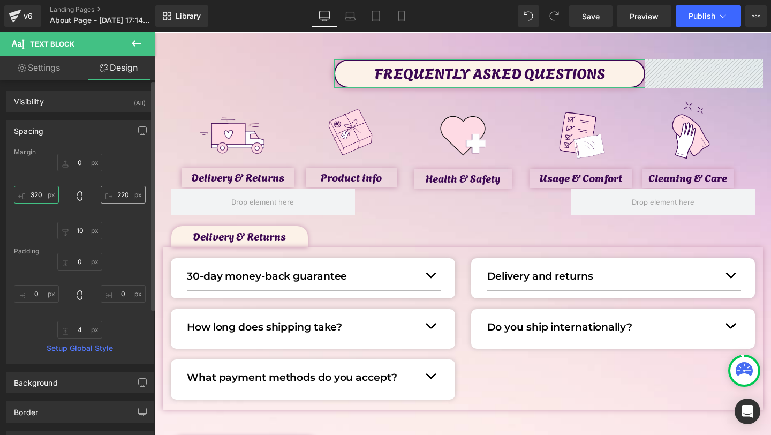
type input "320"
click at [116, 193] on input "220" at bounding box center [123, 195] width 45 height 18
click at [116, 194] on input "220" at bounding box center [123, 195] width 45 height 18
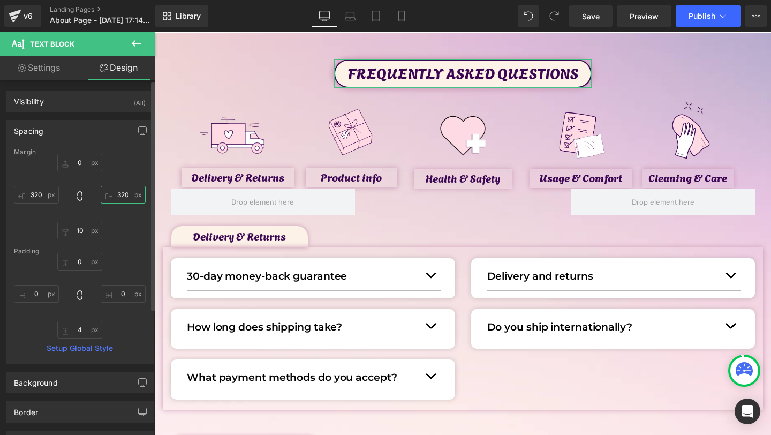
click at [123, 195] on input "320" at bounding box center [123, 195] width 45 height 18
click at [118, 194] on input "320" at bounding box center [123, 195] width 45 height 18
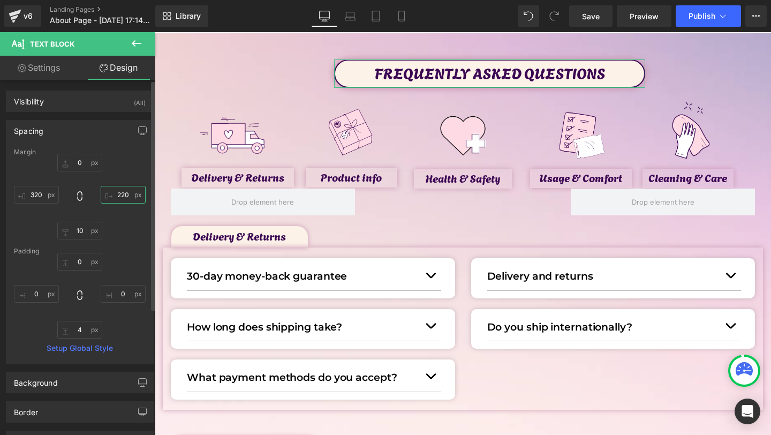
drag, startPoint x: 120, startPoint y: 195, endPoint x: 120, endPoint y: 201, distance: 5.9
click at [120, 200] on input "220" at bounding box center [123, 195] width 45 height 18
click at [118, 194] on input "220" at bounding box center [123, 195] width 45 height 18
type input "270"
click at [35, 192] on input "320" at bounding box center [36, 195] width 45 height 18
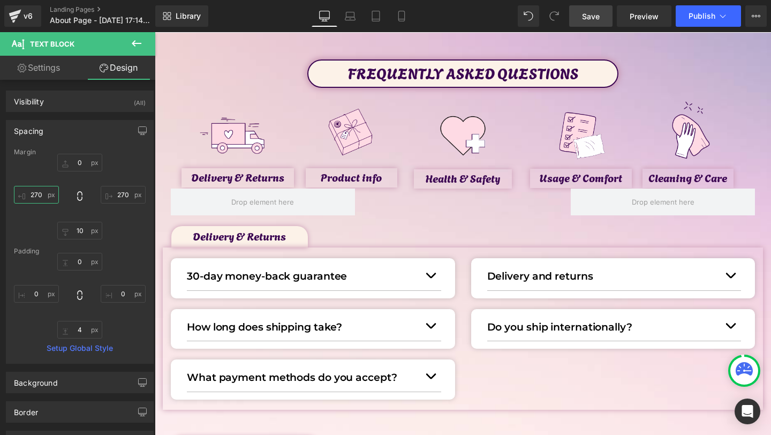
type input "270"
drag, startPoint x: 585, startPoint y: 21, endPoint x: 398, endPoint y: 94, distance: 200.4
click at [585, 21] on link "Save" at bounding box center [590, 15] width 43 height 21
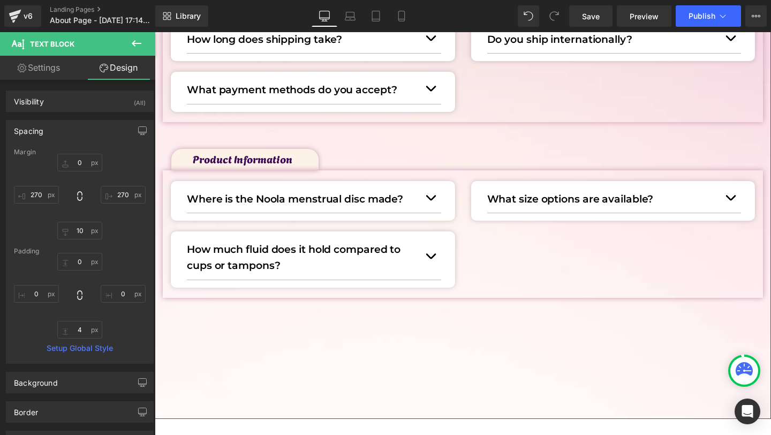
scroll to position [346, 0]
click at [275, 158] on icon at bounding box center [274, 159] width 6 height 6
click at [268, 159] on icon at bounding box center [269, 159] width 6 height 6
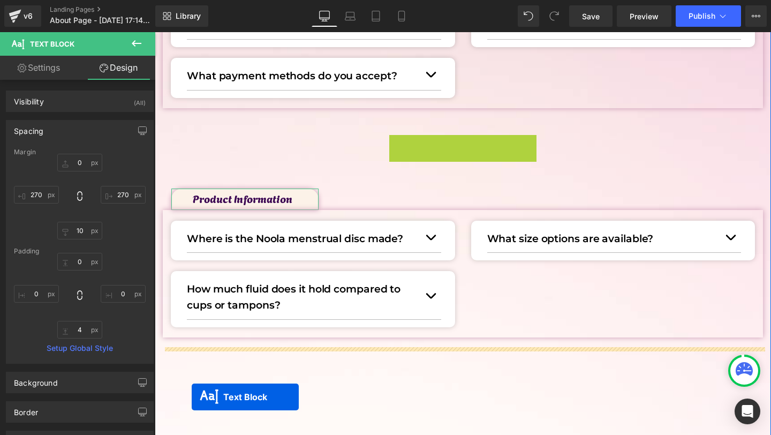
drag, startPoint x: 200, startPoint y: 156, endPoint x: 192, endPoint y: 397, distance: 241.1
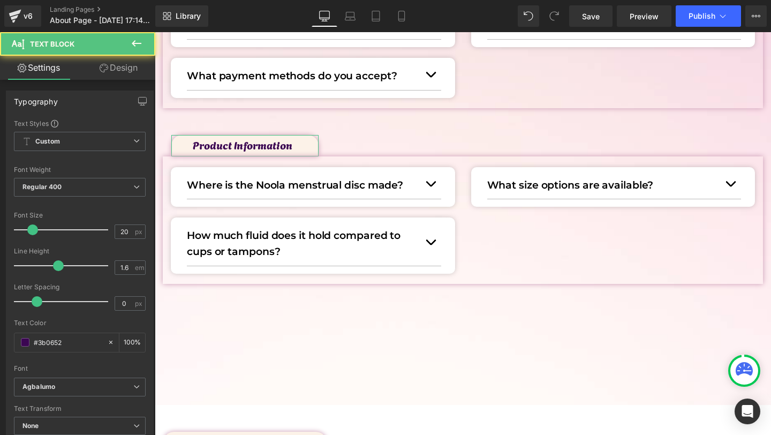
scroll to position [379, 0]
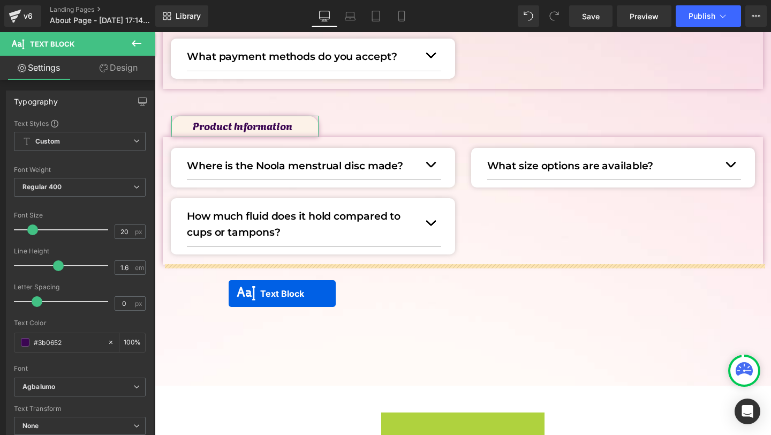
drag, startPoint x: 218, startPoint y: 421, endPoint x: 229, endPoint y: 293, distance: 129.0
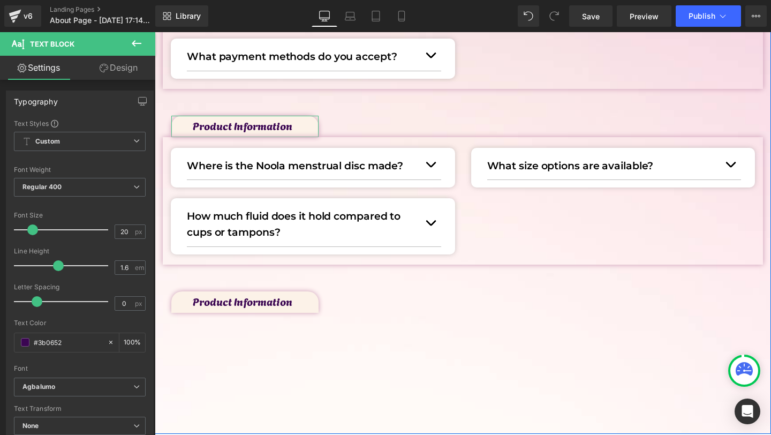
click at [213, 299] on icon at bounding box center [216, 302] width 6 height 6
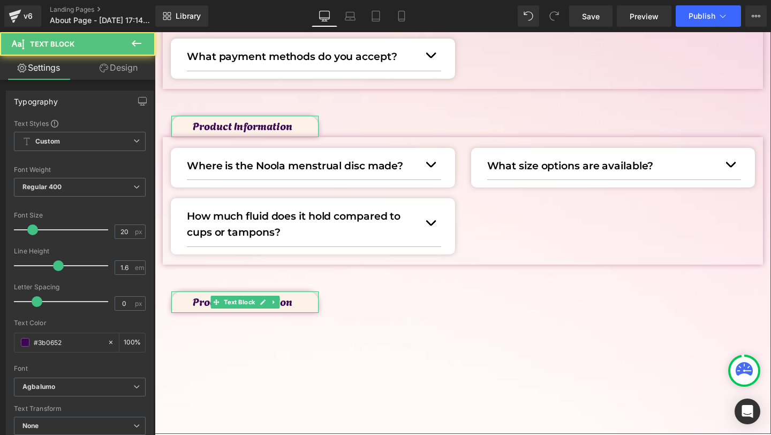
click at [213, 299] on icon at bounding box center [216, 302] width 6 height 6
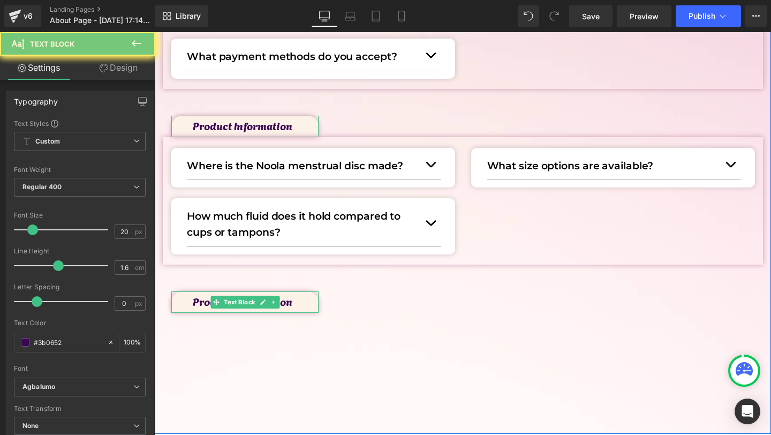
click at [203, 300] on p "Product Information" at bounding box center [256, 300] width 126 height 17
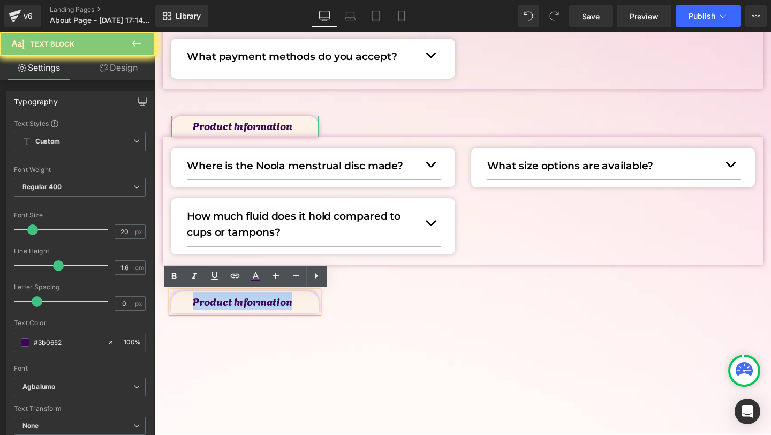
click at [203, 300] on p "Product Information" at bounding box center [256, 300] width 126 height 17
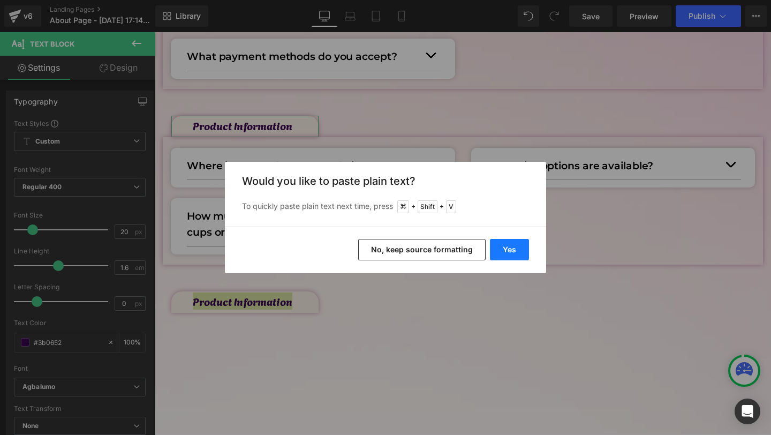
click at [508, 244] on button "Yes" at bounding box center [509, 249] width 39 height 21
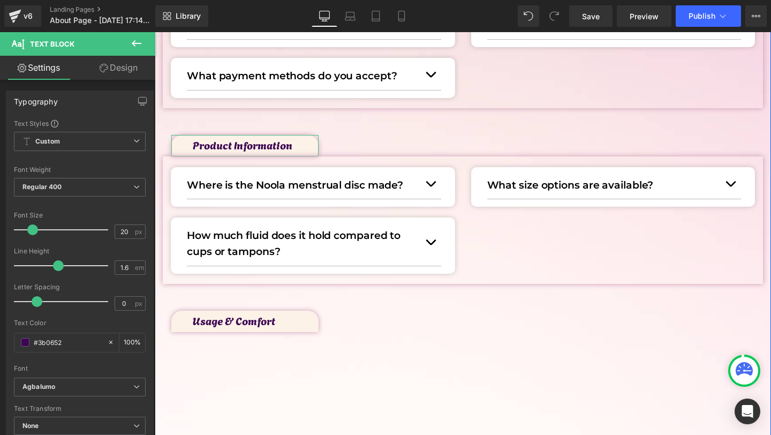
scroll to position [359, 0]
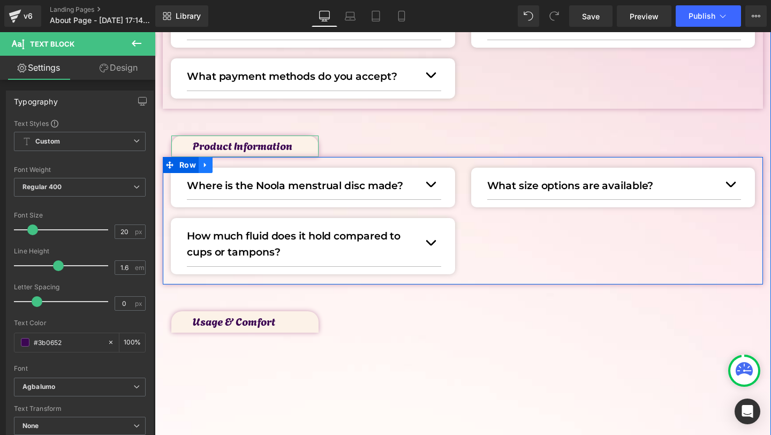
click at [205, 163] on icon at bounding box center [205, 164] width 2 height 5
click at [222, 162] on icon at bounding box center [219, 164] width 7 height 7
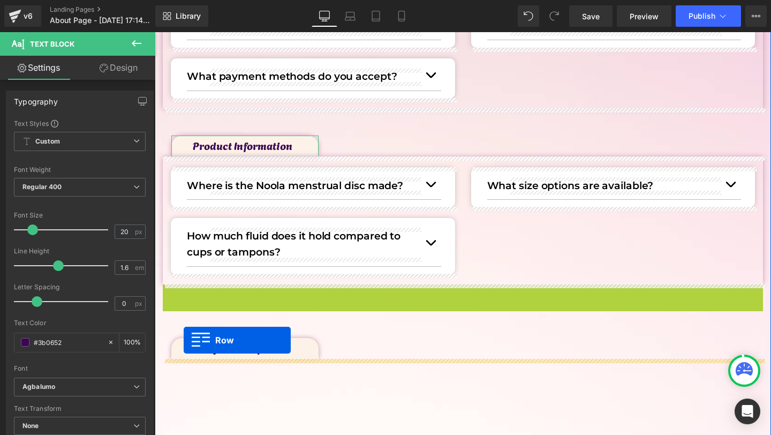
drag, startPoint x: 169, startPoint y: 288, endPoint x: 182, endPoint y: 344, distance: 57.0
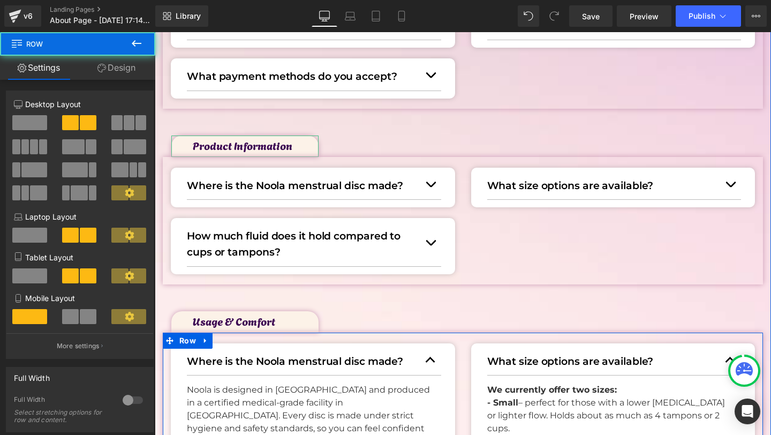
scroll to position [404, 0]
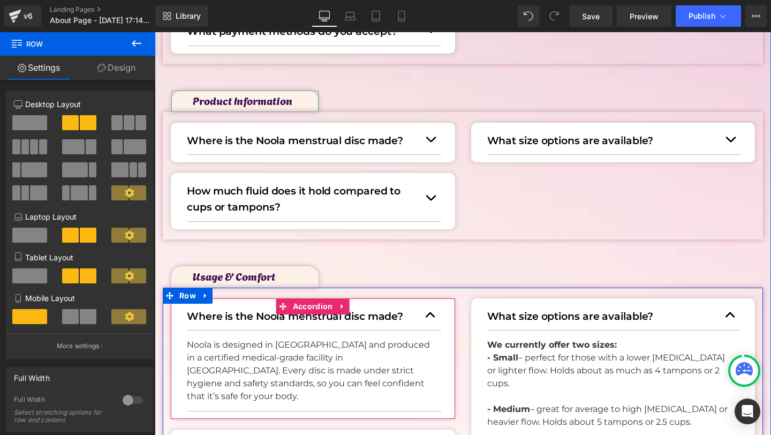
click at [434, 320] on button "button" at bounding box center [430, 314] width 21 height 29
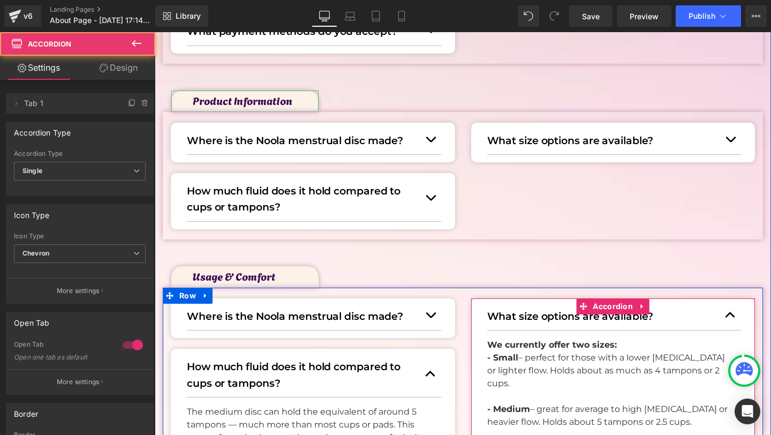
click at [730, 318] on span "button" at bounding box center [730, 318] width 0 height 0
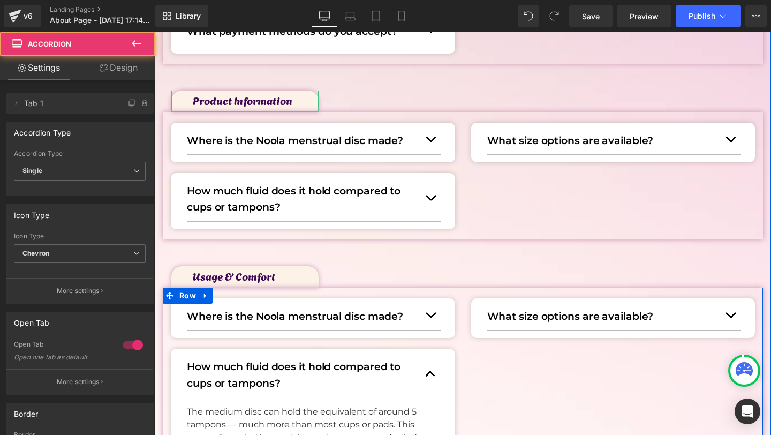
click at [433, 371] on button "button" at bounding box center [430, 374] width 21 height 46
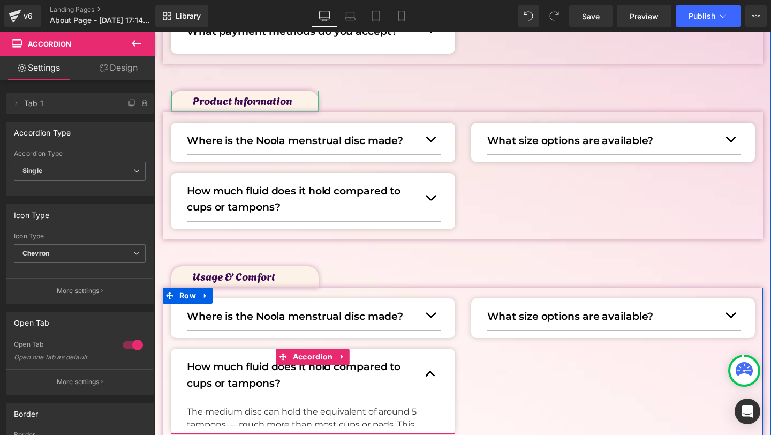
scroll to position [447, 0]
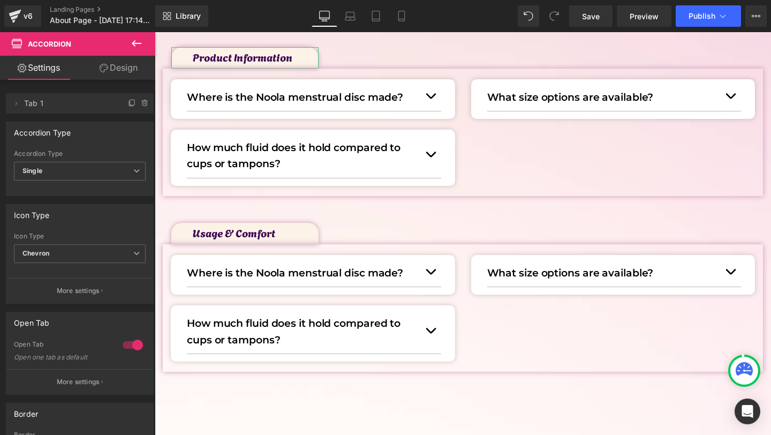
click at [198, 273] on p "Where is the Noola menstrual disc made?" at bounding box center [303, 273] width 233 height 16
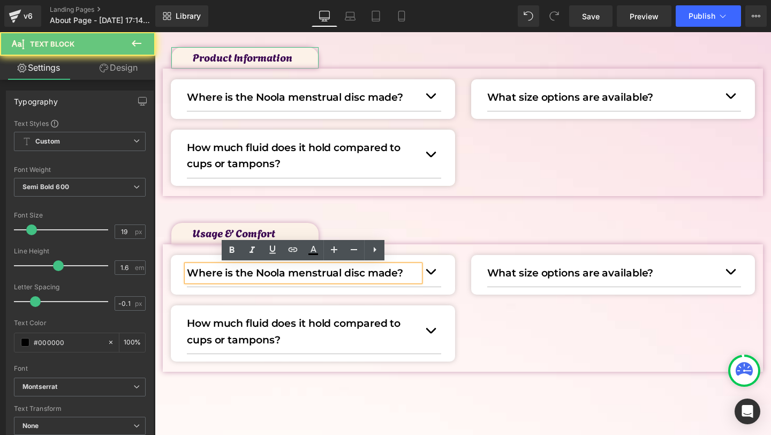
click at [198, 273] on p "Where is the Noola menstrual disc made?" at bounding box center [303, 273] width 233 height 16
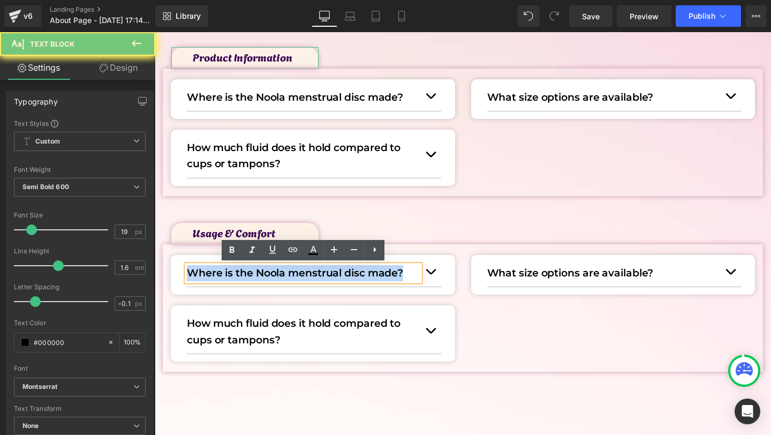
click at [198, 273] on p "Where is the Noola menstrual disc made?" at bounding box center [303, 273] width 233 height 16
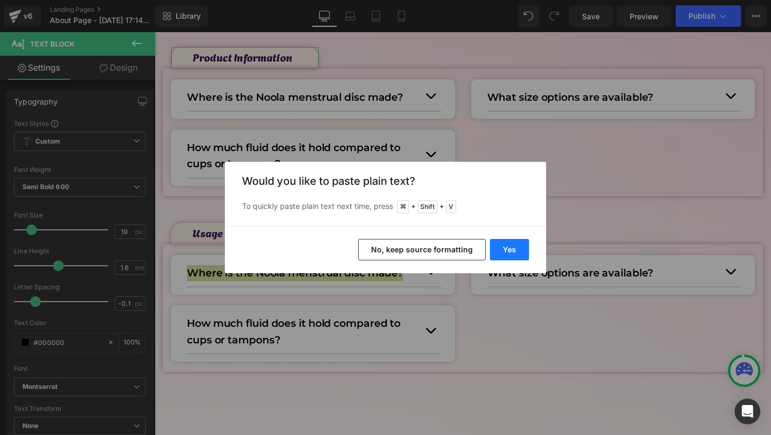
click at [505, 245] on button "Yes" at bounding box center [509, 249] width 39 height 21
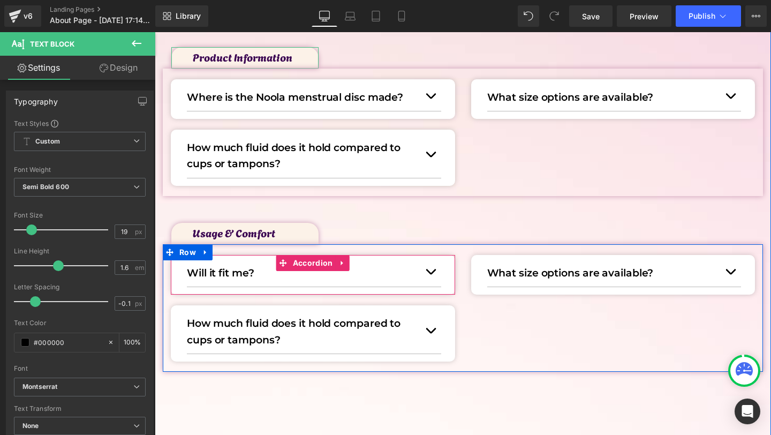
click at [435, 270] on button "button" at bounding box center [430, 271] width 21 height 29
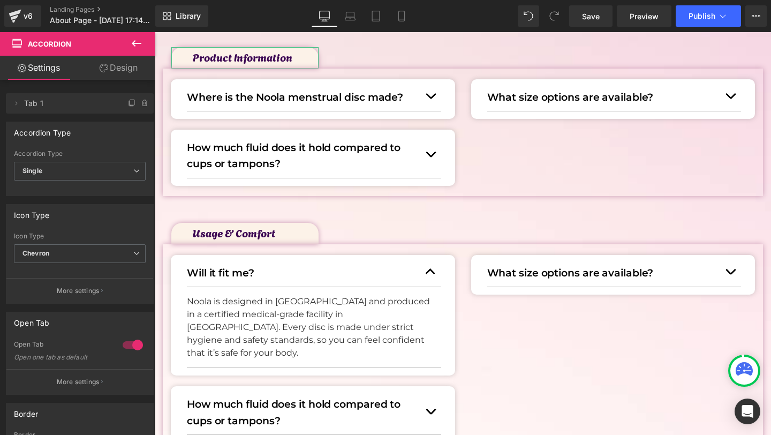
click at [239, 320] on p "Noola is designed in Germany and produced in a certified medical-grade facility…" at bounding box center [310, 327] width 246 height 64
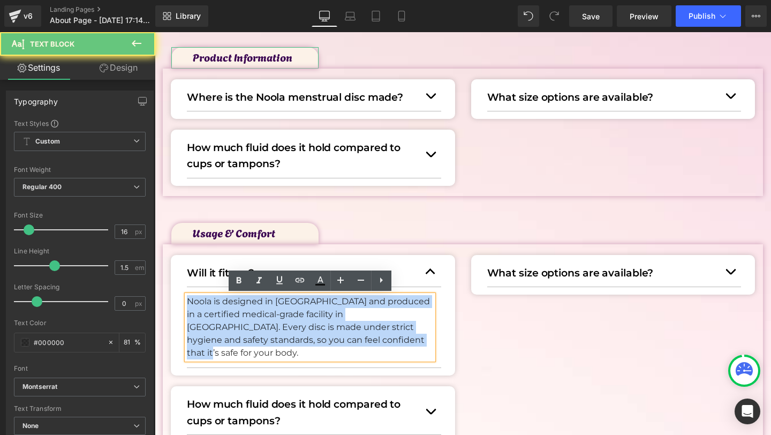
click at [239, 320] on p "Noola is designed in Germany and produced in a certified medical-grade facility…" at bounding box center [310, 327] width 246 height 64
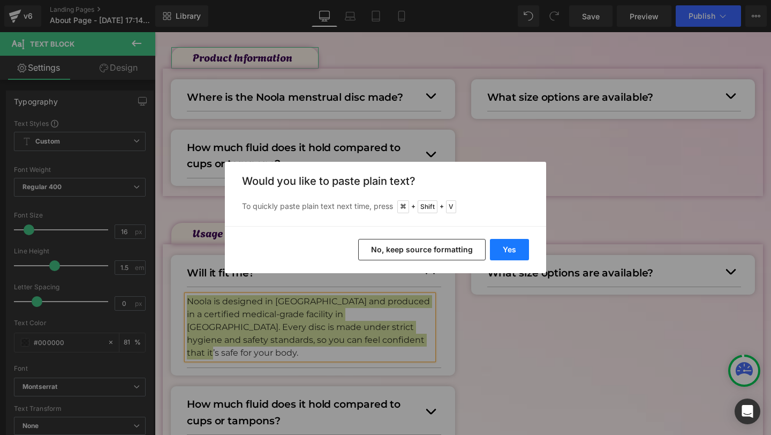
click at [514, 253] on button "Yes" at bounding box center [509, 249] width 39 height 21
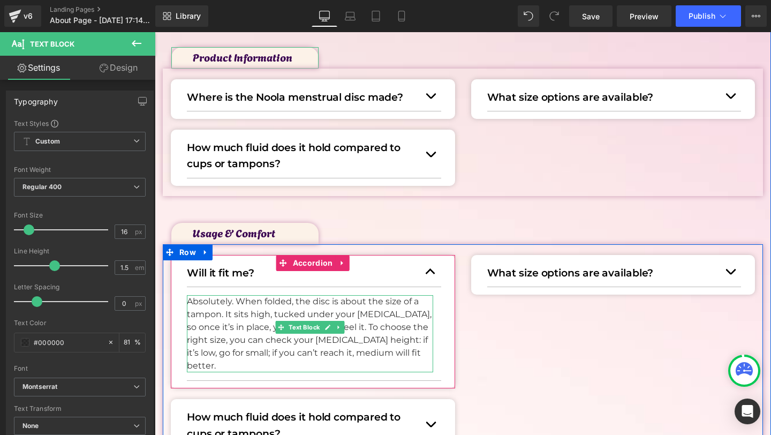
scroll to position [465, 0]
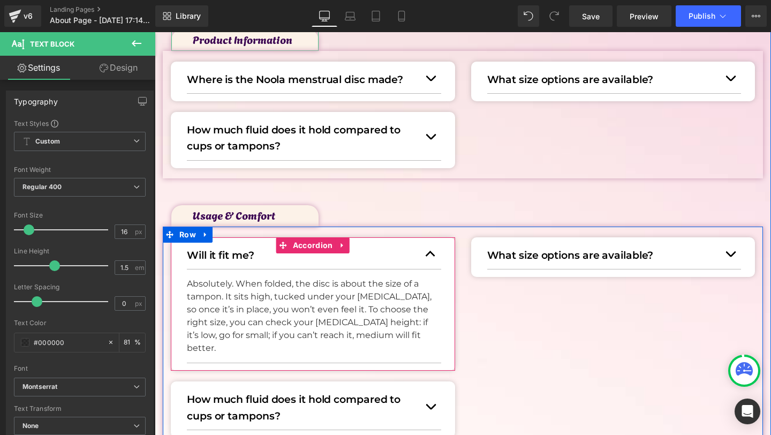
click at [432, 255] on button "button" at bounding box center [430, 253] width 21 height 29
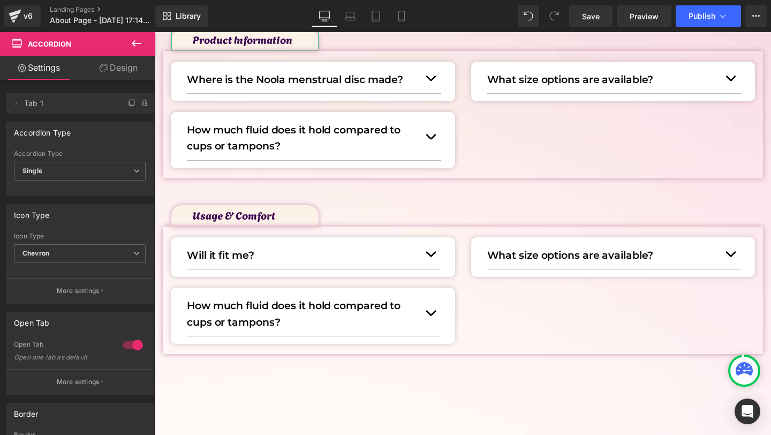
click at [560, 264] on div "What size options are available? Text Block" at bounding box center [614, 254] width 254 height 30
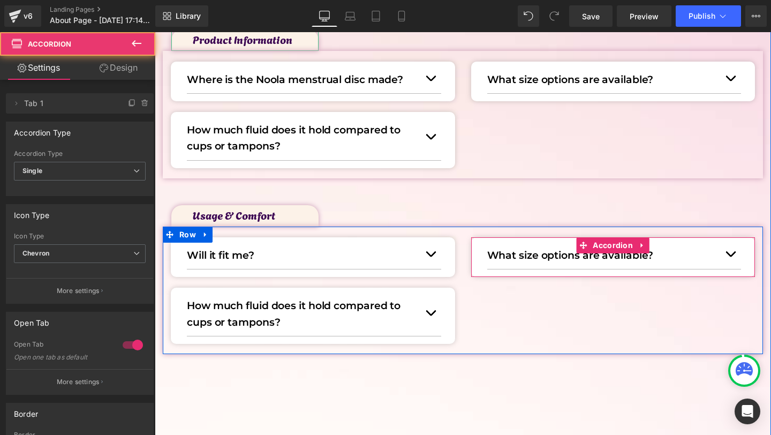
click at [532, 263] on div "What size options are available? Text Block" at bounding box center [614, 254] width 254 height 30
click at [155, 32] on div at bounding box center [155, 32] width 0 height 0
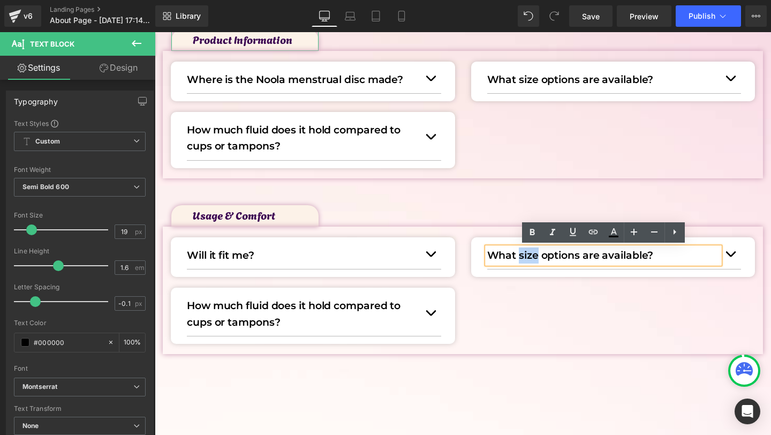
click at [530, 262] on p "What size options are available?" at bounding box center [603, 255] width 233 height 16
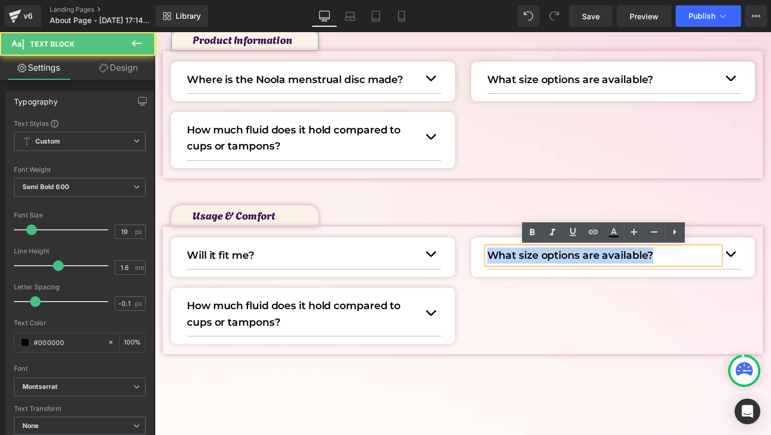
click at [530, 262] on p "What size options are available?" at bounding box center [603, 255] width 233 height 16
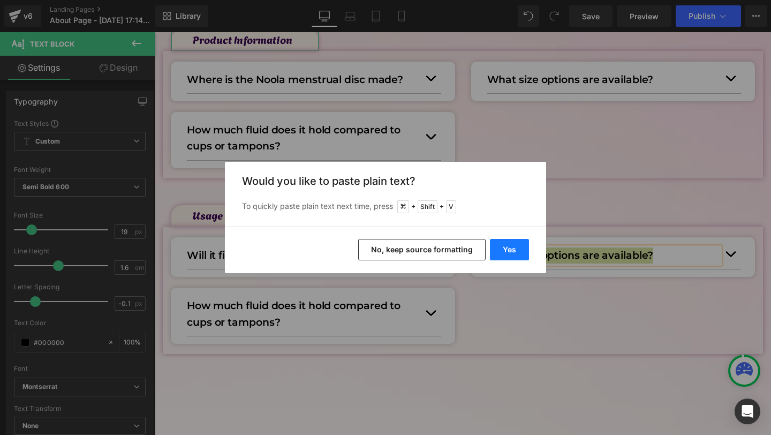
click at [511, 249] on button "Yes" at bounding box center [509, 249] width 39 height 21
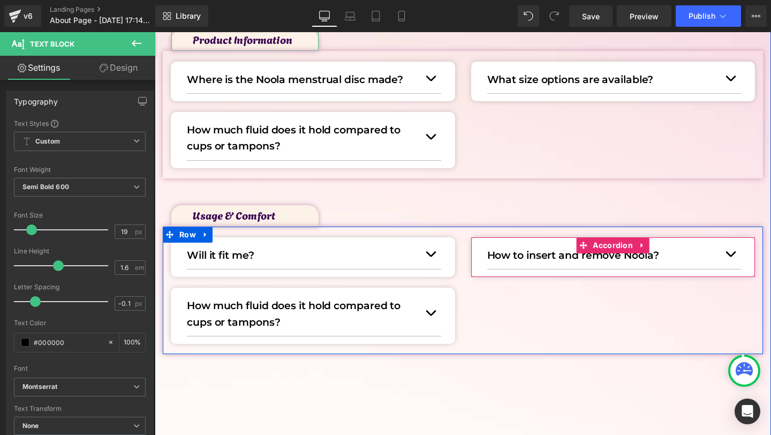
click at [728, 256] on button "button" at bounding box center [730, 253] width 21 height 29
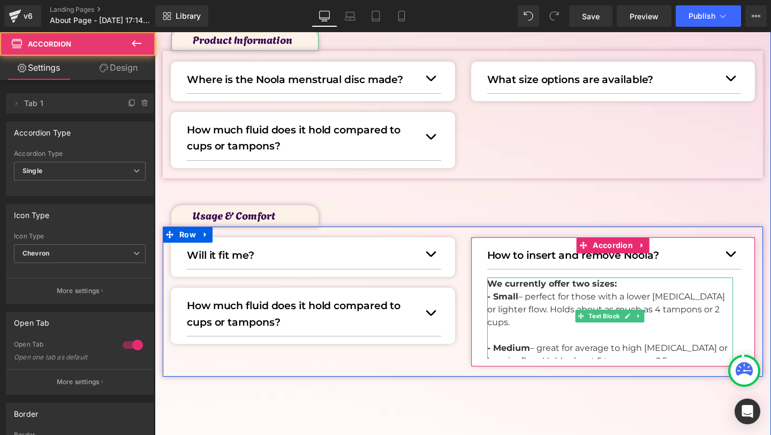
click at [568, 288] on strong "We currently offer two sizes:" at bounding box center [552, 283] width 130 height 10
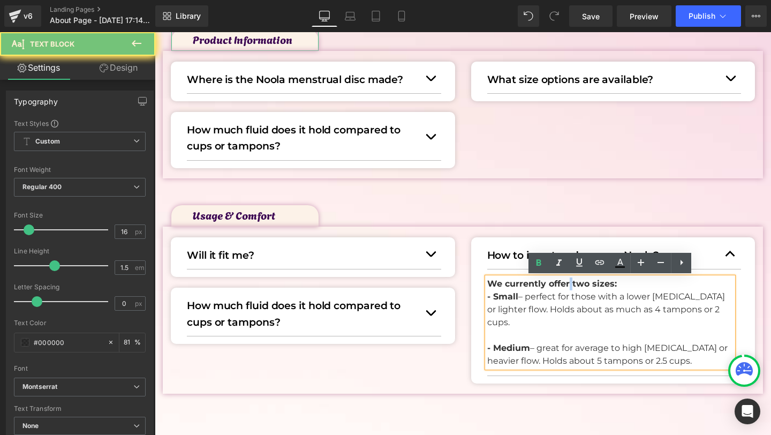
click at [568, 288] on strong "We currently offer two sizes:" at bounding box center [552, 283] width 130 height 10
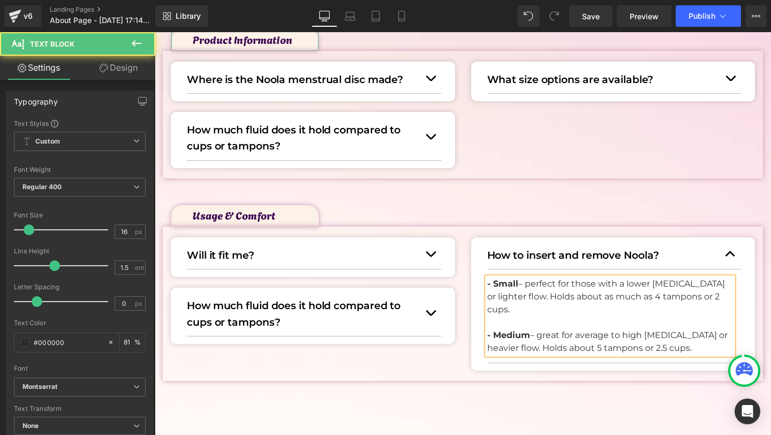
click at [568, 288] on p "- Small – perfect for those with a lower cervix or lighter flow. Holds about as…" at bounding box center [610, 296] width 246 height 39
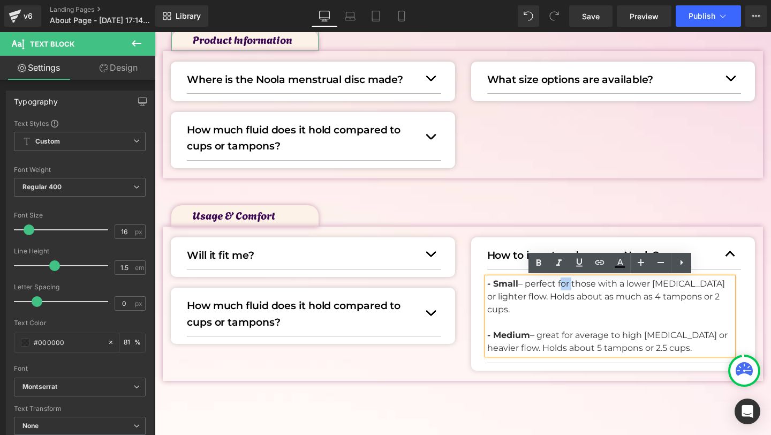
click at [568, 288] on p "- Small – perfect for those with a lower cervix or lighter flow. Holds about as…" at bounding box center [610, 296] width 246 height 39
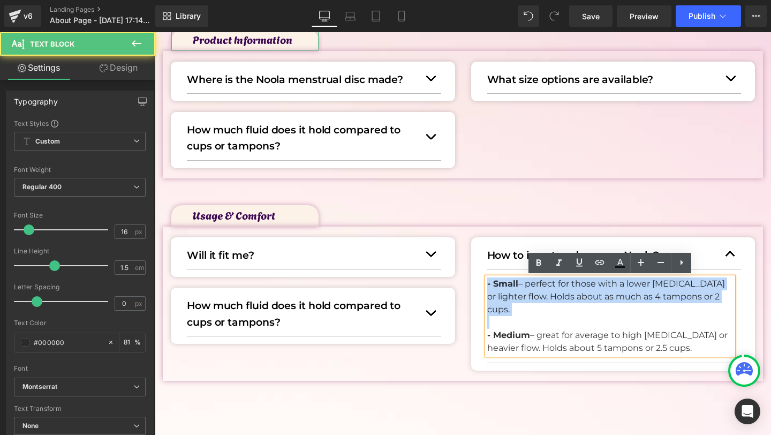
click at [568, 288] on p "- Small – perfect for those with a lower cervix or lighter flow. Holds about as…" at bounding box center [610, 296] width 246 height 39
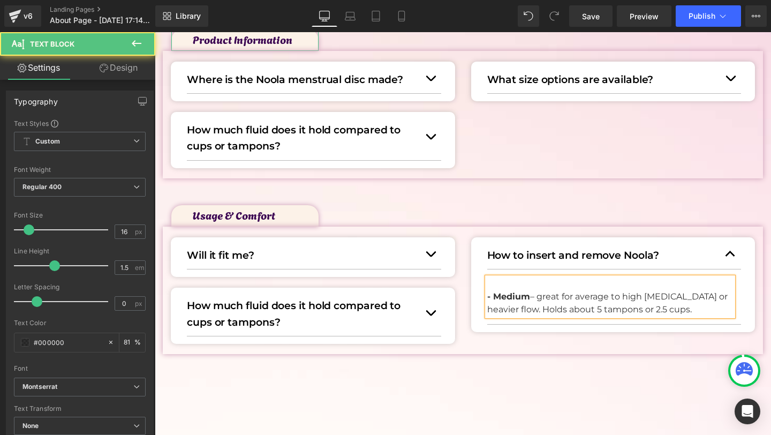
click at [559, 298] on p "- Medium – great for average to high cervix or heavier flow. Holds about 5 tamp…" at bounding box center [610, 303] width 246 height 26
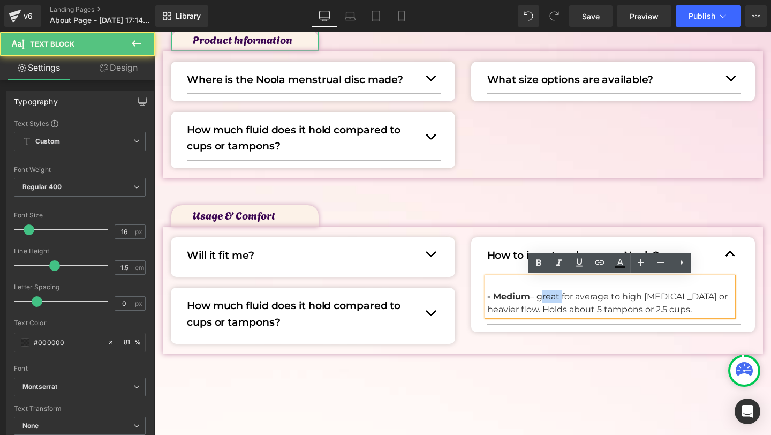
click at [559, 298] on p "- Medium – great for average to high cervix or heavier flow. Holds about 5 tamp…" at bounding box center [610, 303] width 246 height 26
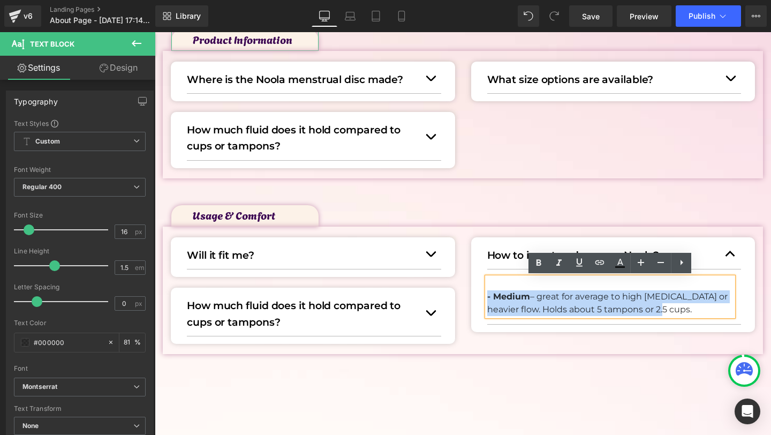
click at [559, 298] on p "- Medium – great for average to high cervix or heavier flow. Holds about 5 tamp…" at bounding box center [610, 303] width 246 height 26
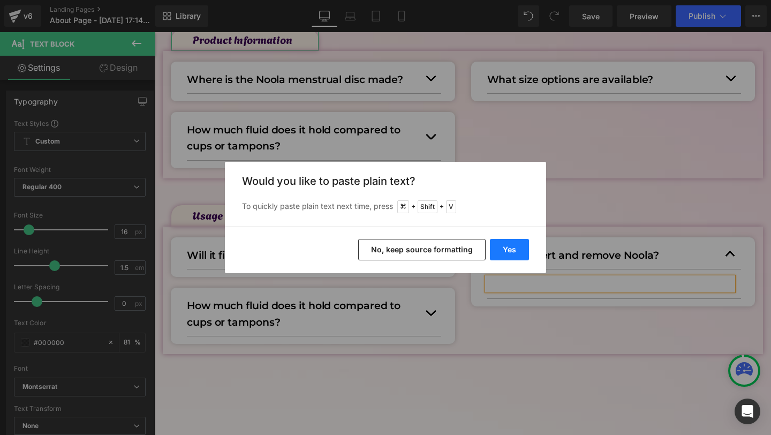
click at [510, 251] on button "Yes" at bounding box center [509, 249] width 39 height 21
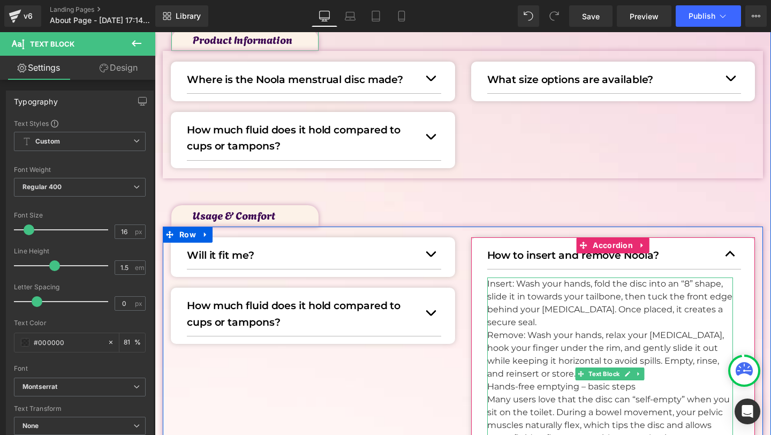
scroll to position [499, 0]
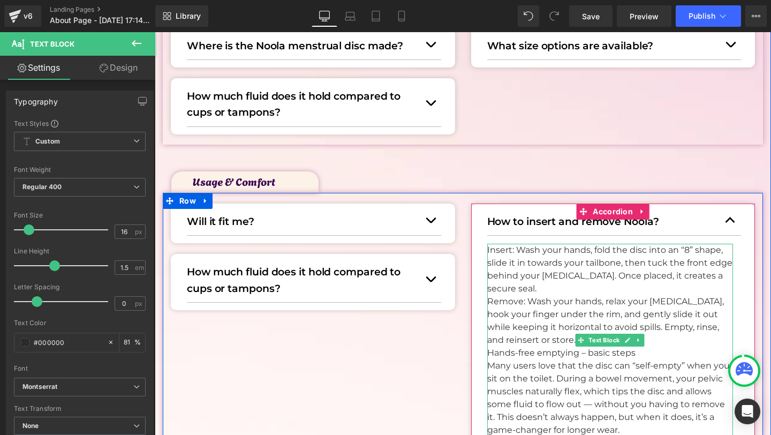
click at [500, 250] on p "Insert: Wash your hands, fold the disc into an “8” shape, slide it in towards y…" at bounding box center [610, 269] width 246 height 51
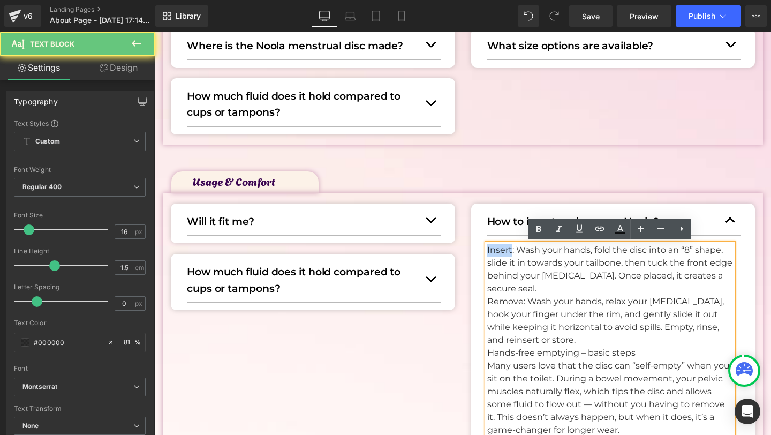
click at [500, 250] on p "Insert: Wash your hands, fold the disc into an “8” shape, slide it in towards y…" at bounding box center [610, 269] width 246 height 51
click at [534, 232] on icon at bounding box center [538, 229] width 13 height 13
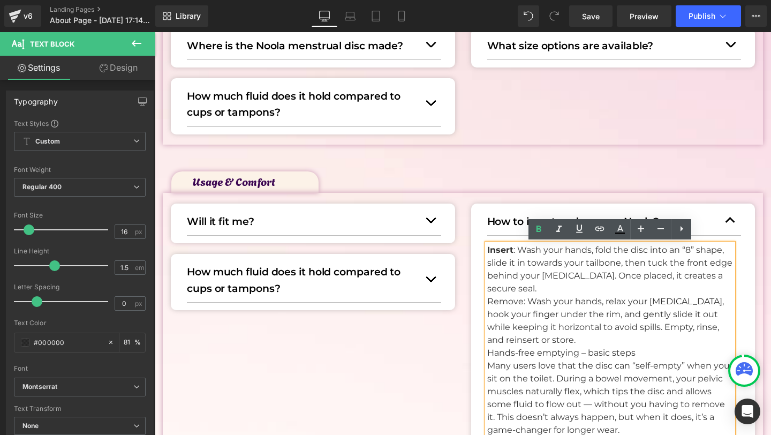
click at [514, 290] on p "Insert : Wash your hands, fold the disc into an “8” shape, slide it in towards …" at bounding box center [610, 269] width 246 height 51
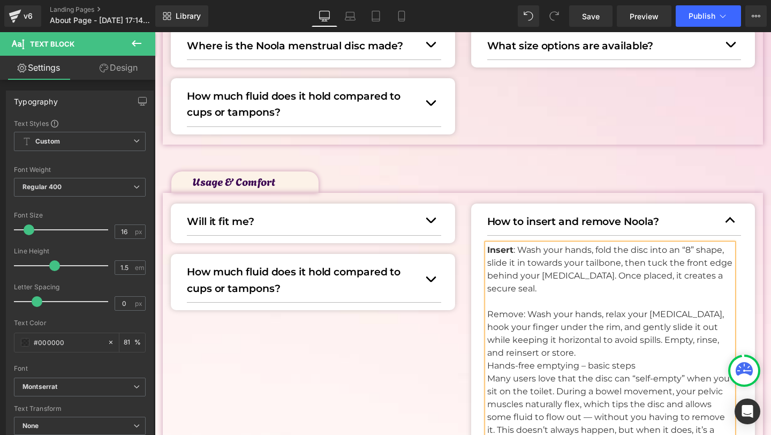
click at [500, 312] on p "Remove: Wash your hands, relax your pelvic floor, hook your finger under the ri…" at bounding box center [610, 333] width 246 height 51
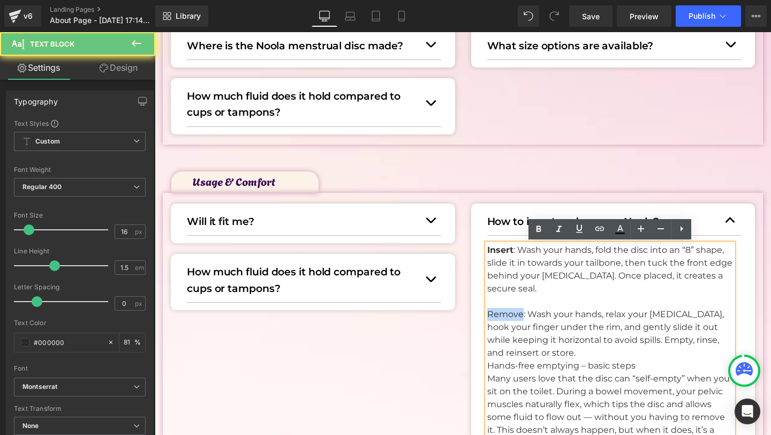
click at [500, 312] on p "Remove: Wash your hands, relax your pelvic floor, hook your finger under the ri…" at bounding box center [610, 333] width 246 height 51
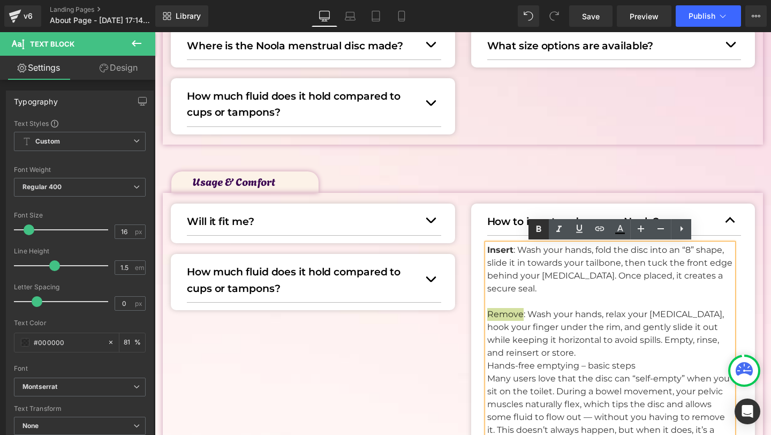
click at [540, 225] on icon at bounding box center [538, 229] width 13 height 13
click at [568, 344] on p "Remove : Wash your hands, relax your pelvic floor, hook your finger under the r…" at bounding box center [610, 333] width 246 height 51
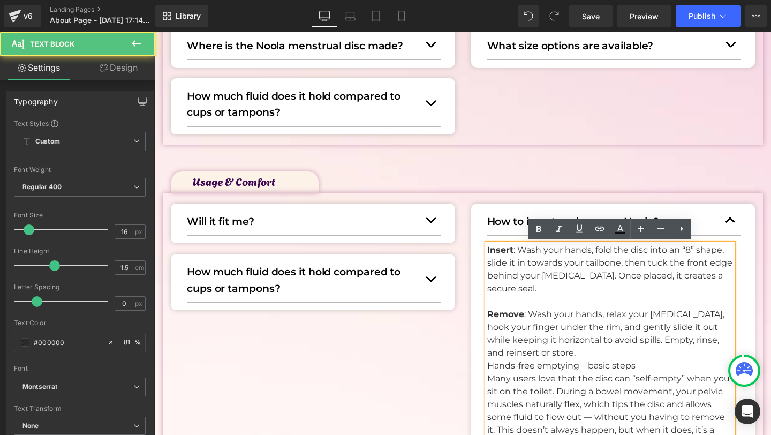
click at [567, 354] on p "Remove : Wash your hands, relax your pelvic floor, hook your finger under the r…" at bounding box center [610, 333] width 246 height 51
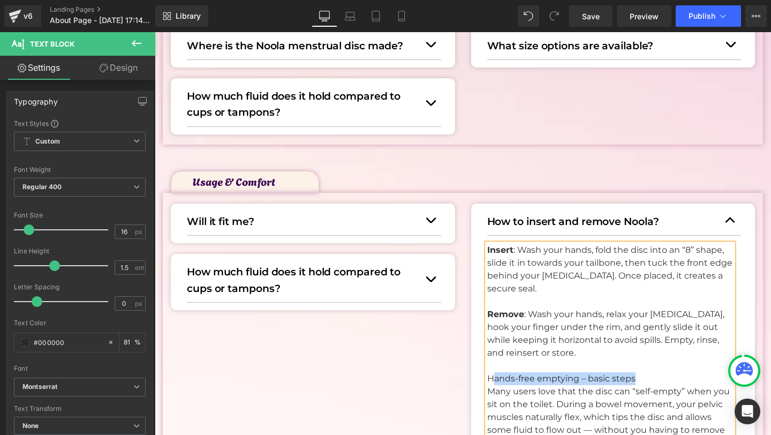
drag, startPoint x: 638, startPoint y: 379, endPoint x: 492, endPoint y: 378, distance: 146.7
click at [491, 378] on p "Hands-free emptying – basic steps" at bounding box center [610, 378] width 246 height 13
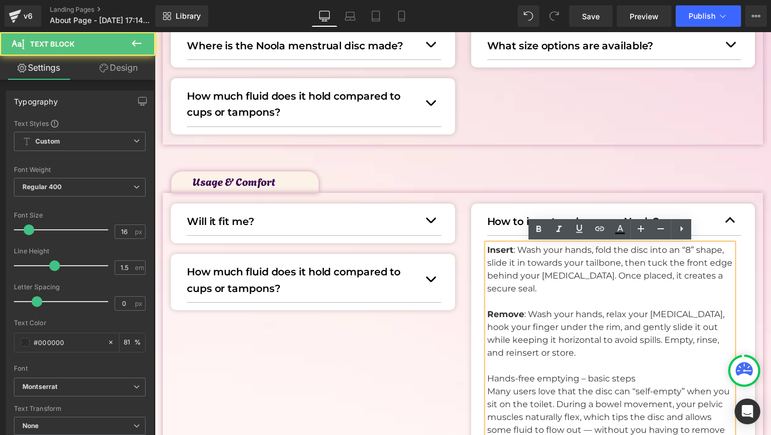
click at [489, 378] on p "Hands-free emptying – basic steps" at bounding box center [610, 378] width 246 height 13
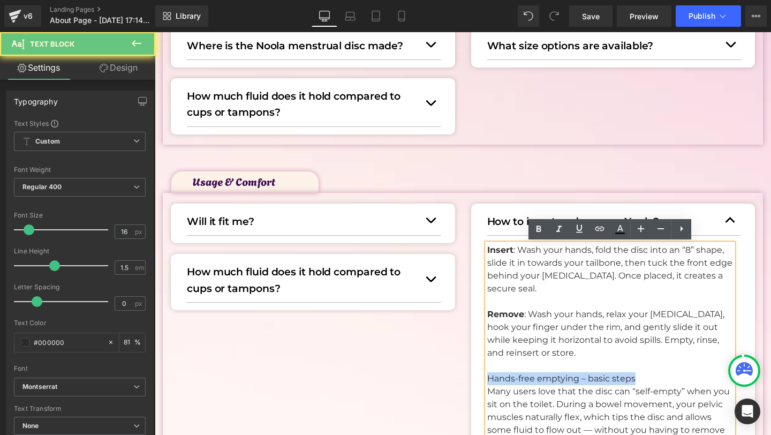
drag, startPoint x: 489, startPoint y: 378, endPoint x: 632, endPoint y: 376, distance: 142.5
click at [632, 376] on p "Hands-free emptying – basic steps" at bounding box center [610, 378] width 246 height 13
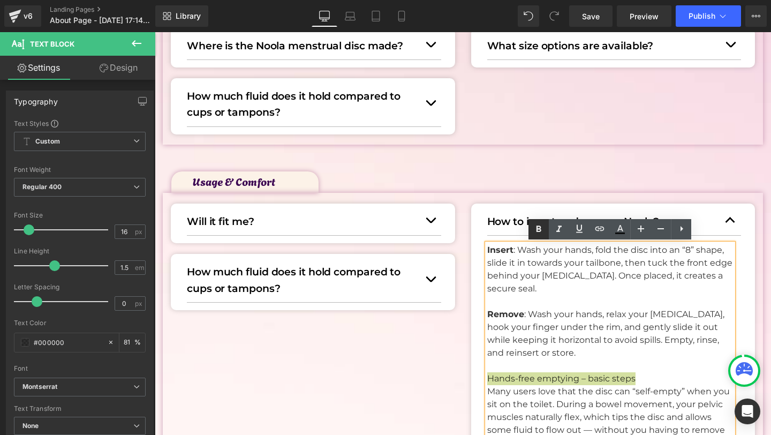
click at [537, 236] on link at bounding box center [539, 229] width 20 height 20
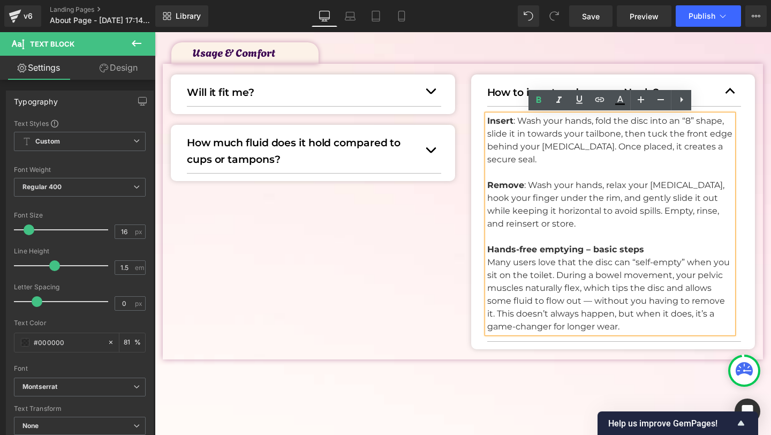
click at [628, 325] on p "Many users love that the disc can “self-empty” when you sit on the toilet. Duri…" at bounding box center [610, 294] width 246 height 77
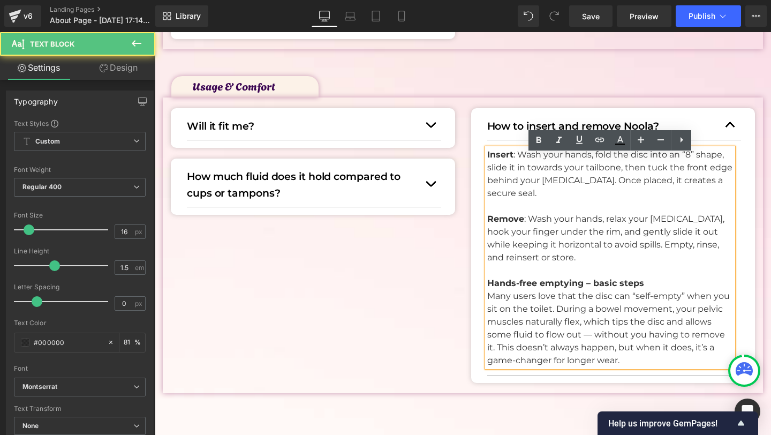
scroll to position [584, 0]
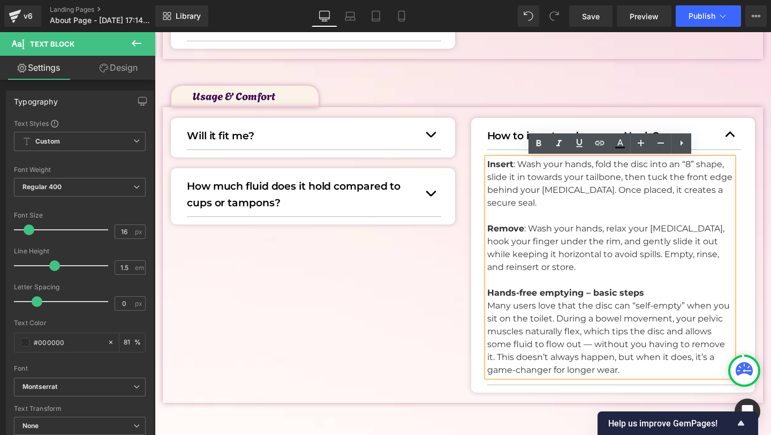
click at [591, 342] on p "Many users love that the disc can “self-empty” when you sit on the toilet. Duri…" at bounding box center [610, 337] width 246 height 77
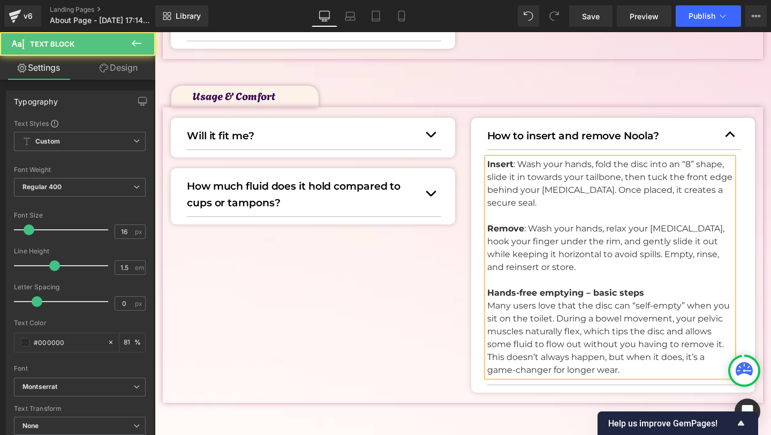
click at [639, 367] on p "Many users love that the disc can “self-empty” when you sit on the toilet. Duri…" at bounding box center [610, 337] width 246 height 77
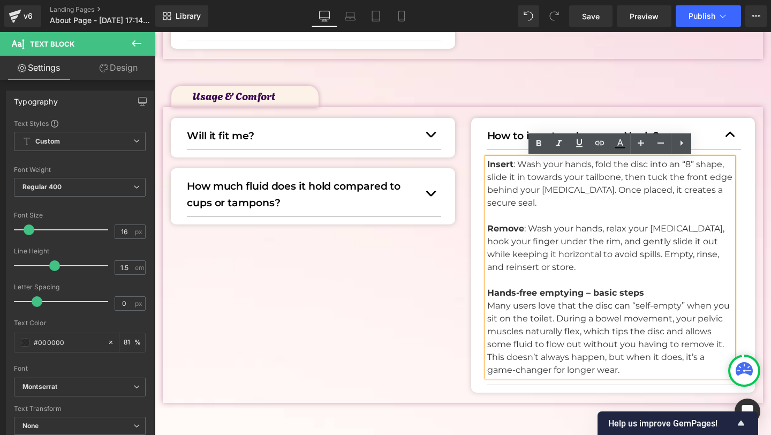
click at [556, 317] on p "Many users love that the disc can “self-empty” when you sit on the toilet. Duri…" at bounding box center [610, 337] width 246 height 77
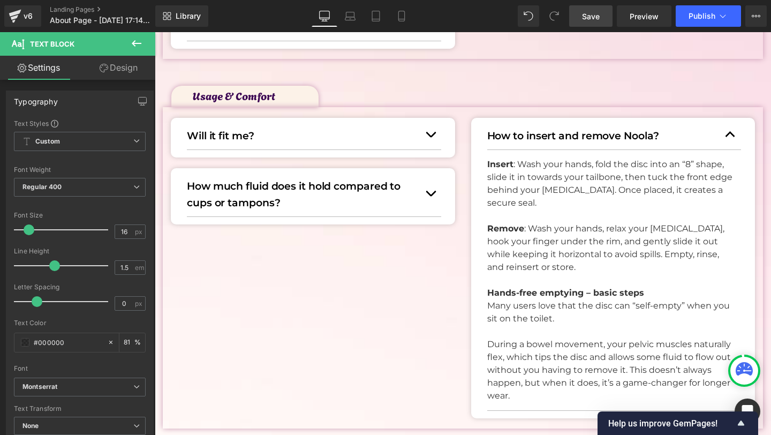
drag, startPoint x: 597, startPoint y: 16, endPoint x: 574, endPoint y: 79, distance: 66.7
click at [597, 16] on span "Save" at bounding box center [591, 16] width 18 height 11
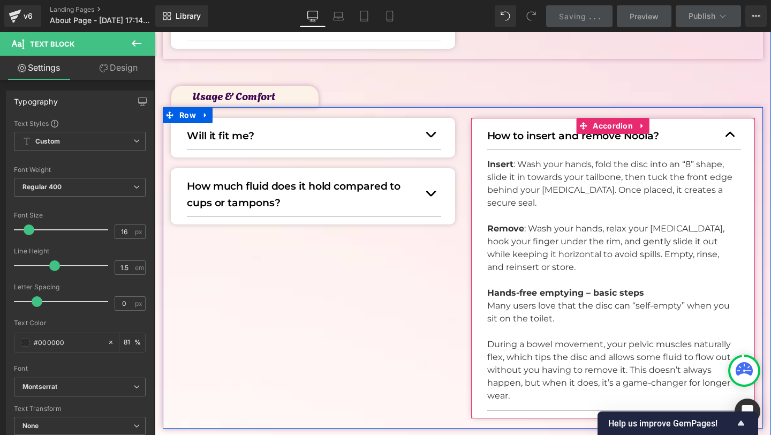
click at [728, 137] on button "button" at bounding box center [730, 134] width 21 height 29
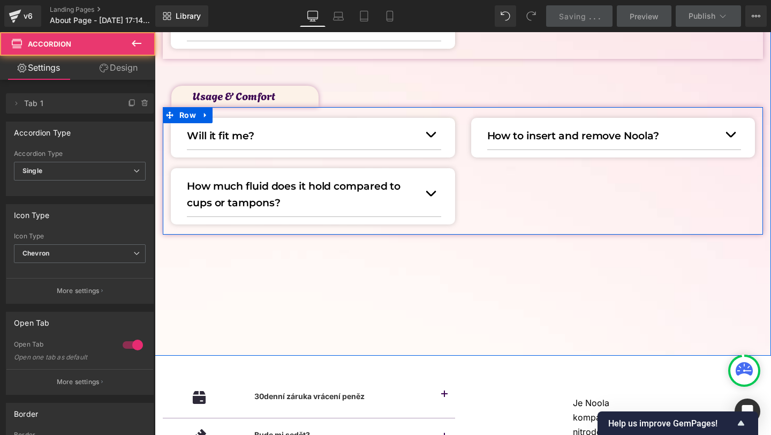
scroll to position [543, 0]
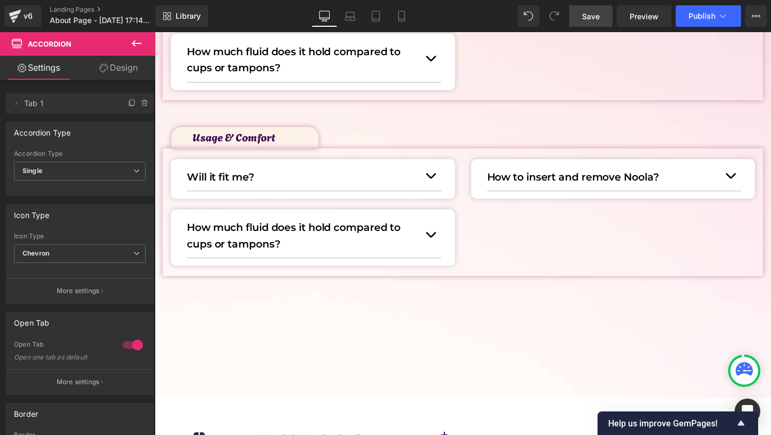
click at [246, 232] on p "How much fluid does it hold compared to cups or tampons?" at bounding box center [303, 236] width 233 height 33
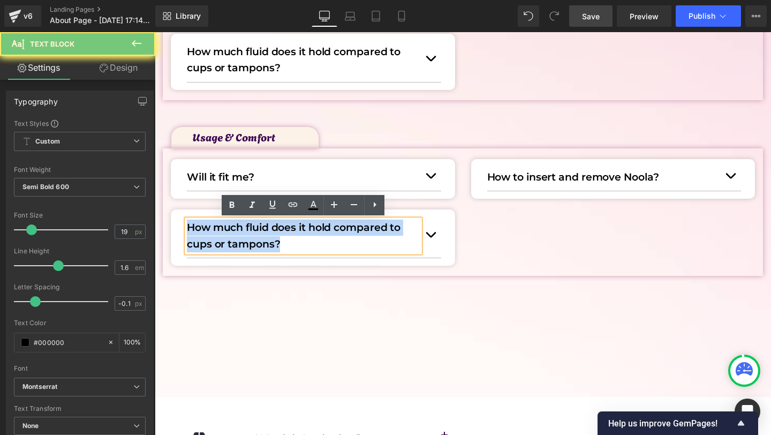
click at [246, 232] on p "How much fluid does it hold compared to cups or tampons?" at bounding box center [303, 236] width 233 height 33
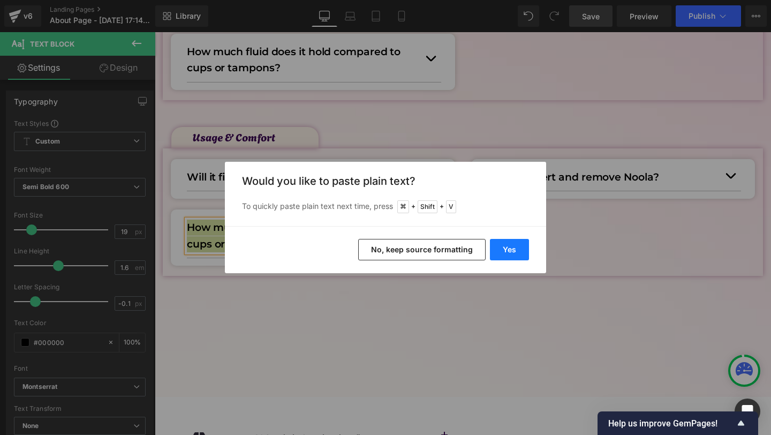
click at [512, 243] on button "Yes" at bounding box center [509, 249] width 39 height 21
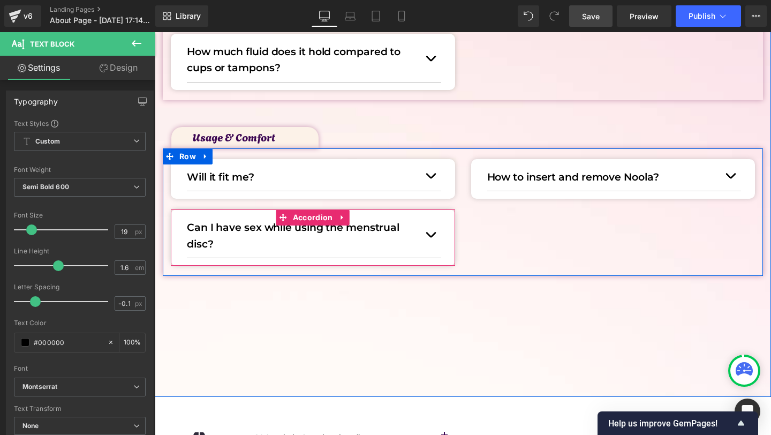
click at [428, 237] on button "button" at bounding box center [430, 235] width 21 height 46
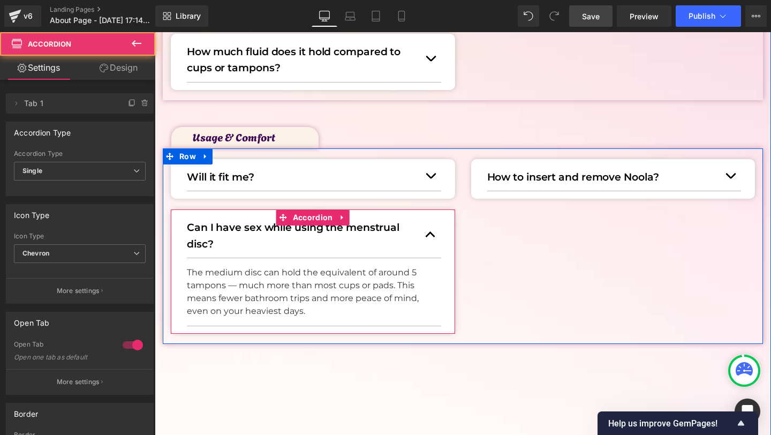
click at [428, 237] on button "button" at bounding box center [430, 235] width 21 height 46
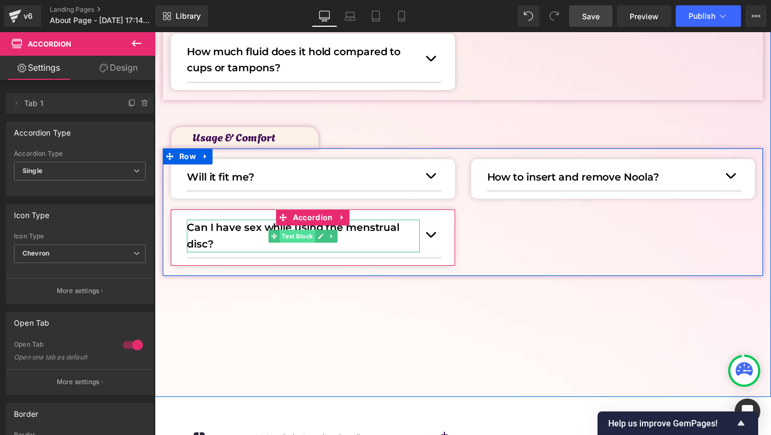
click at [295, 239] on span "Text Block" at bounding box center [297, 236] width 35 height 13
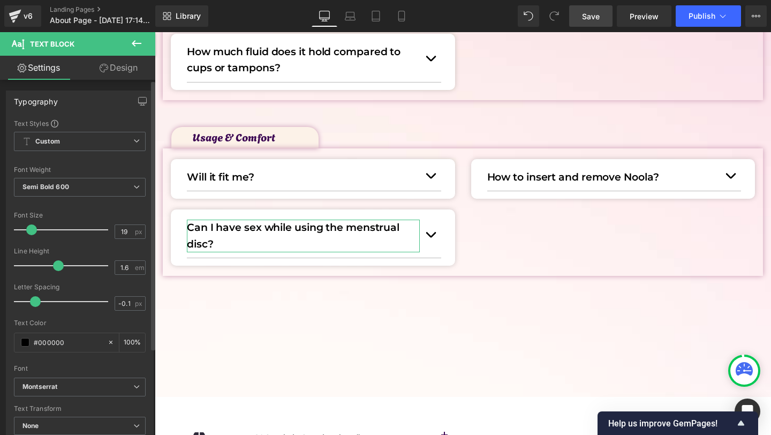
click at [57, 269] on span at bounding box center [58, 265] width 11 height 11
type input "18"
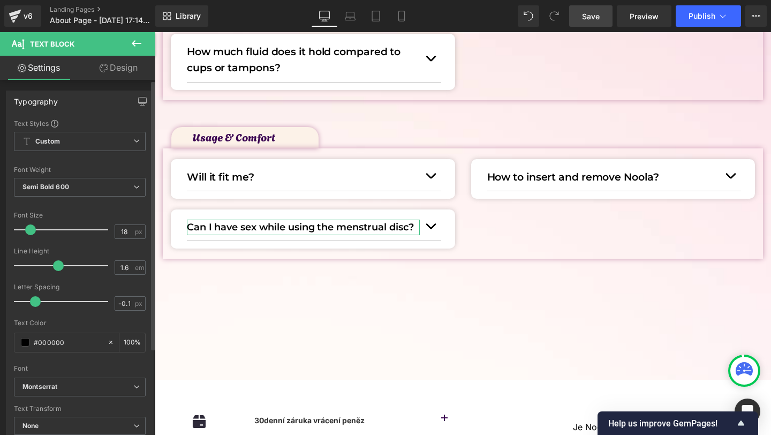
click at [31, 233] on span at bounding box center [30, 229] width 11 height 11
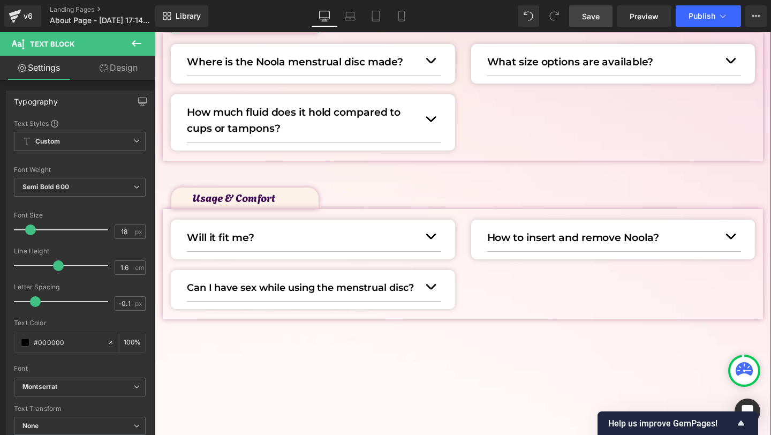
scroll to position [483, 0]
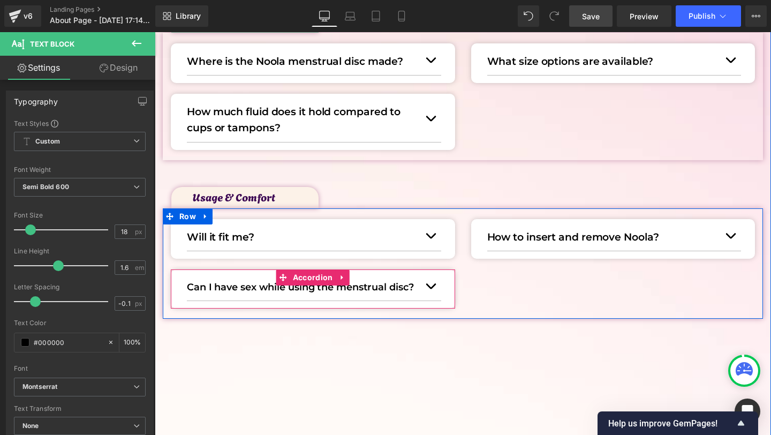
click at [432, 284] on button "button" at bounding box center [430, 285] width 21 height 29
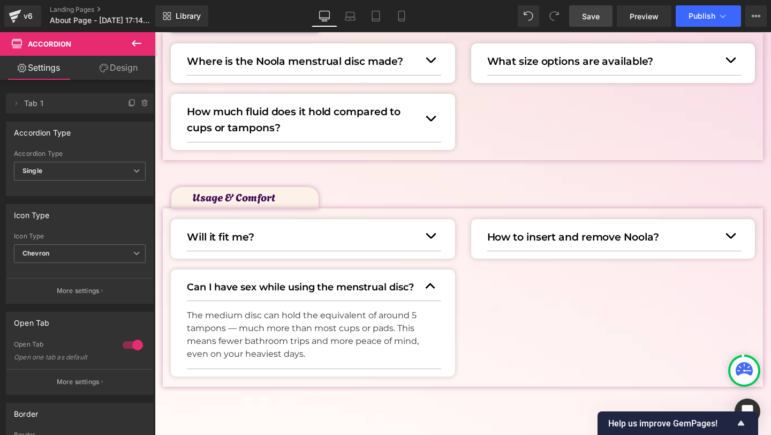
click at [227, 321] on p "The medium disc can hold the equivalent of around 5 tampons — much more than mo…" at bounding box center [310, 334] width 246 height 51
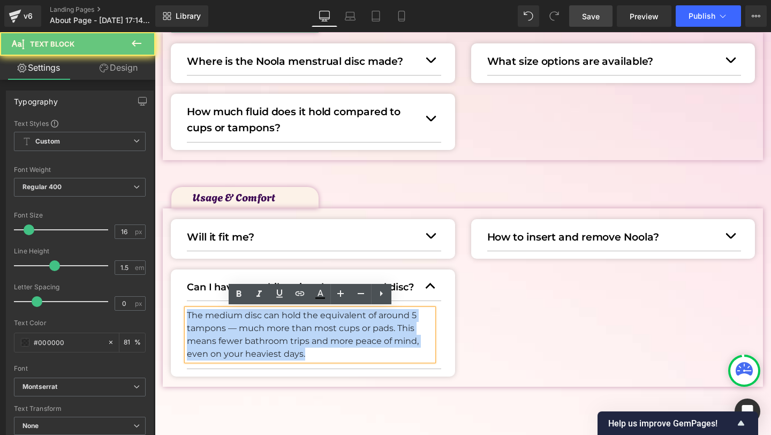
click at [227, 321] on p "The medium disc can hold the equivalent of around 5 tampons — much more than mo…" at bounding box center [310, 334] width 246 height 51
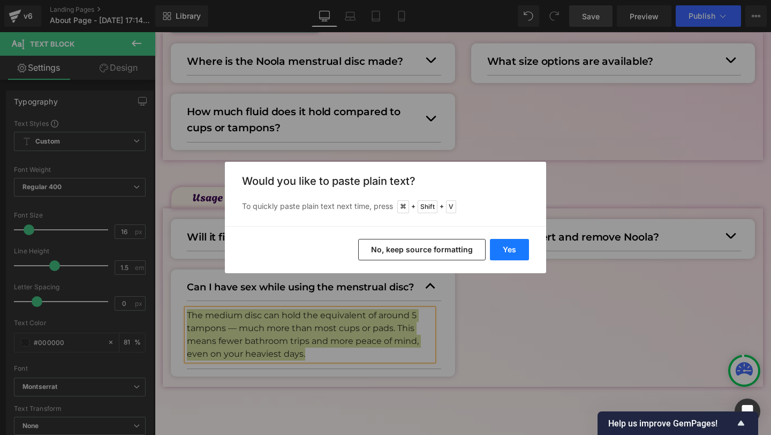
click at [504, 251] on button "Yes" at bounding box center [509, 249] width 39 height 21
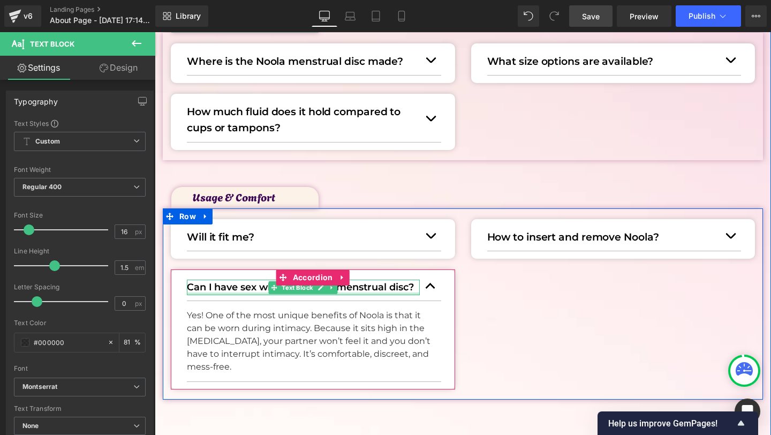
click at [338, 291] on p "Can I have sex while using the menstrual disc?" at bounding box center [303, 288] width 233 height 16
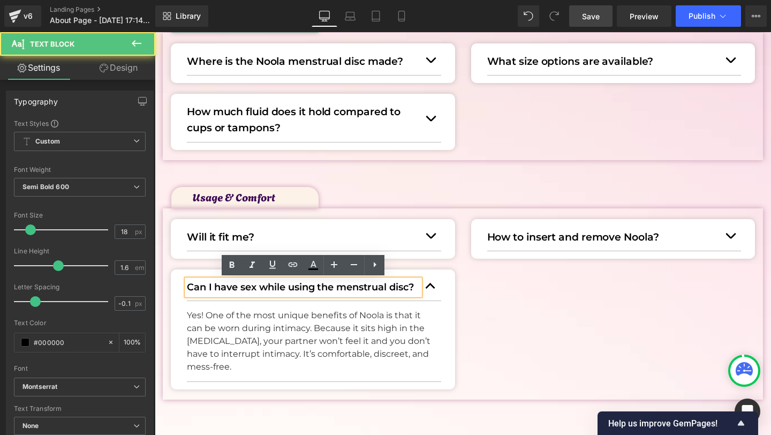
click at [332, 287] on p "Can I have sex while using the menstrual disc?" at bounding box center [303, 288] width 233 height 16
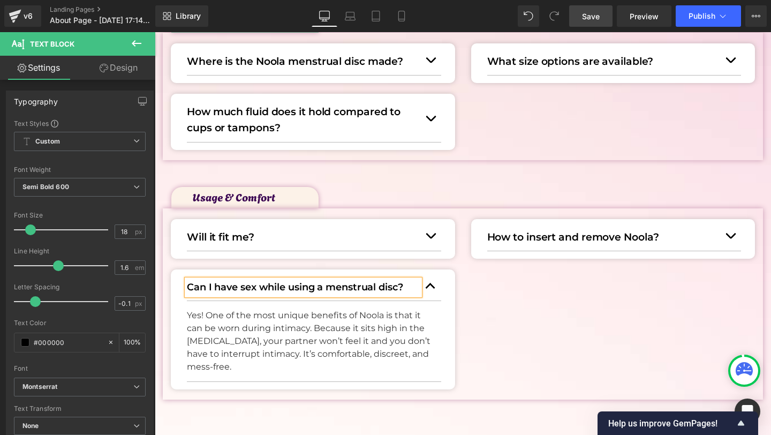
click at [330, 285] on p "Can I have sex while using a menstrual disc?" at bounding box center [303, 288] width 233 height 16
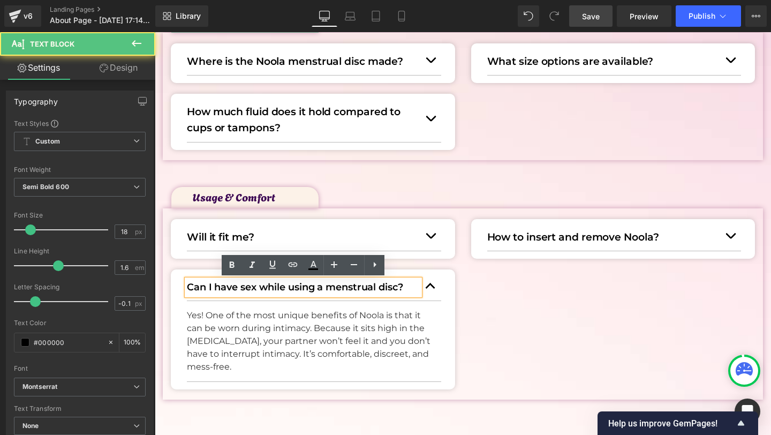
click at [486, 389] on div "Will it fit me? Text Block Absolutely. When folded, the disc is about the size …" at bounding box center [463, 303] width 600 height 191
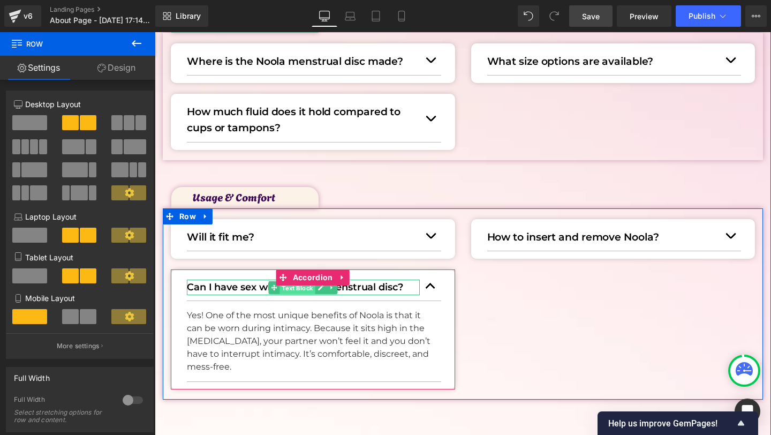
click at [306, 285] on span "Text Block" at bounding box center [297, 287] width 35 height 13
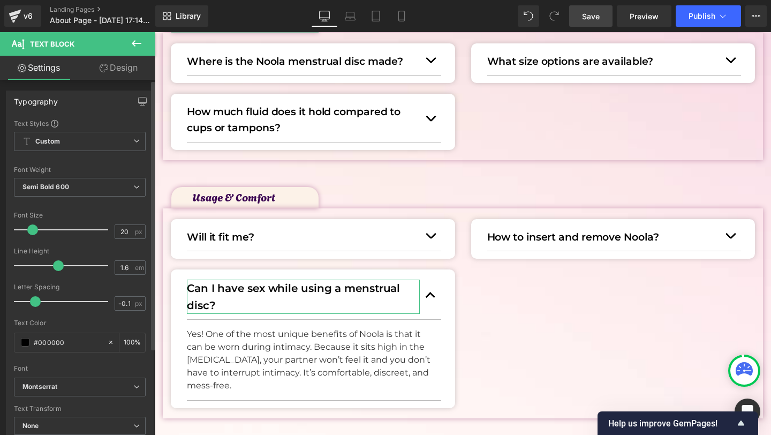
click at [32, 228] on span at bounding box center [32, 229] width 11 height 11
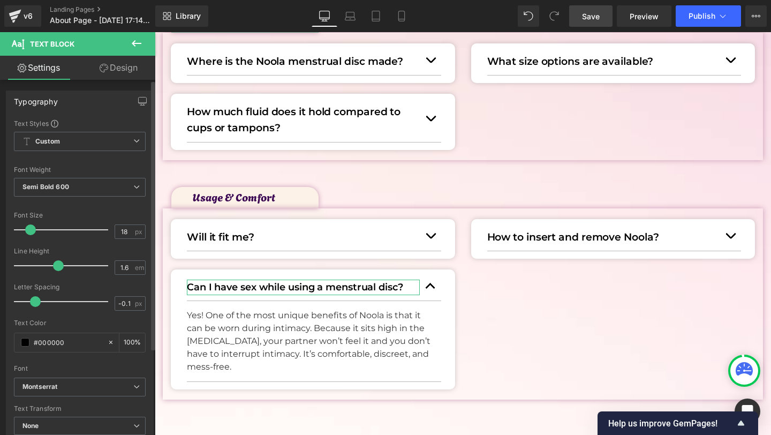
type input "19"
click at [31, 227] on span at bounding box center [31, 229] width 11 height 11
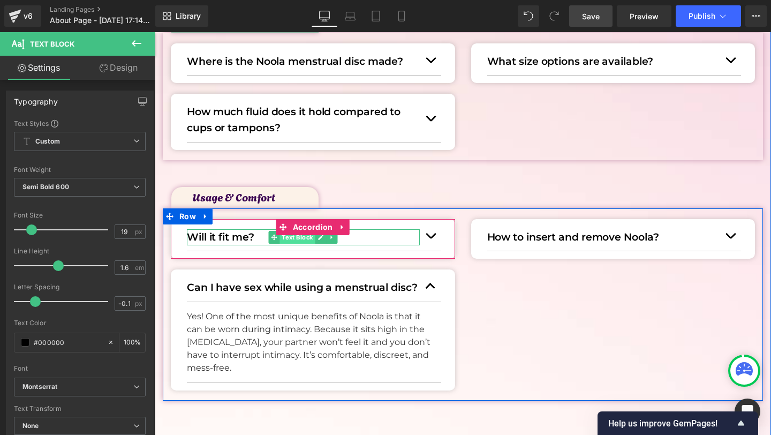
click at [295, 239] on span "Text Block" at bounding box center [297, 237] width 35 height 13
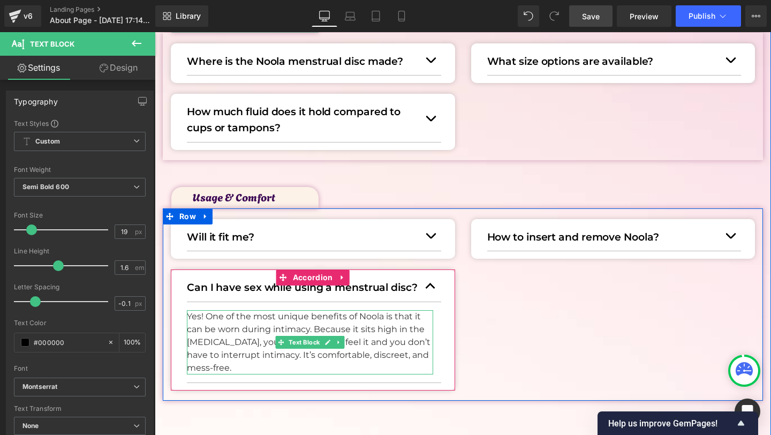
click at [259, 334] on p "Yes! One of the most unique benefits of Noola is that it can be worn during int…" at bounding box center [310, 342] width 246 height 64
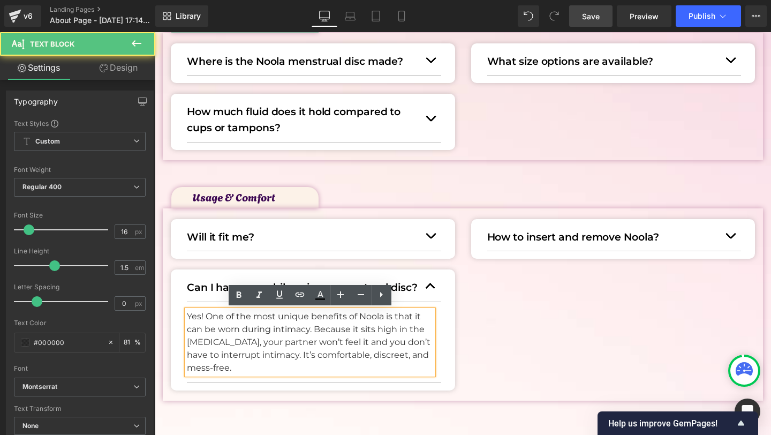
click at [320, 318] on p "Yes! One of the most unique benefits of Noola is that it can be worn during int…" at bounding box center [310, 342] width 246 height 64
click at [376, 319] on p "Yes! One of the most unique benefits of Noola is that it can be worn during int…" at bounding box center [310, 342] width 246 height 64
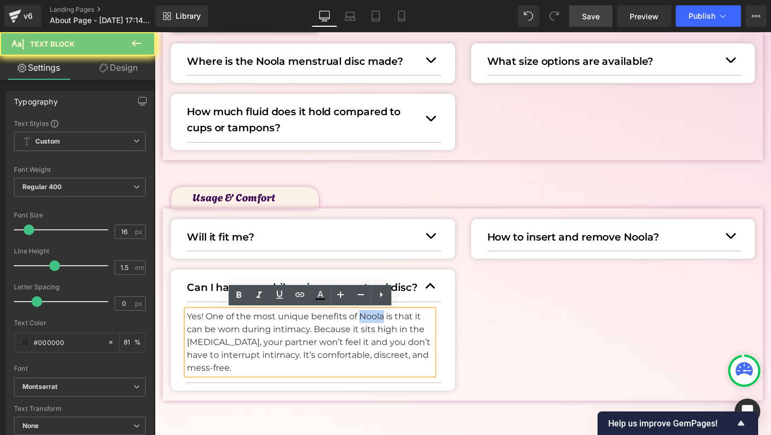
click at [376, 319] on p "Yes! One of the most unique benefits of Noola is that it can be worn during int…" at bounding box center [310, 342] width 246 height 64
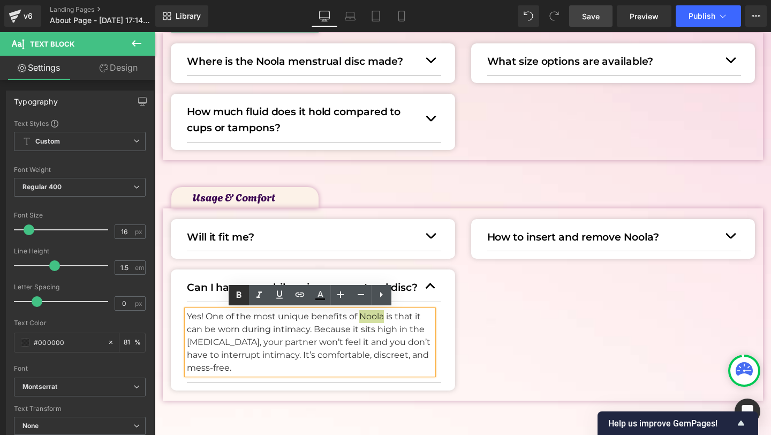
click at [237, 293] on icon at bounding box center [239, 294] width 5 height 6
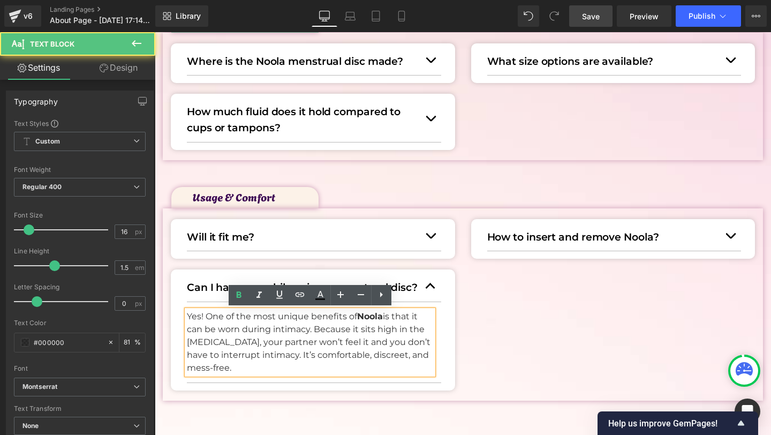
click at [271, 353] on p "Yes! One of the most unique benefits of Noola is that it can be worn during int…" at bounding box center [310, 342] width 246 height 64
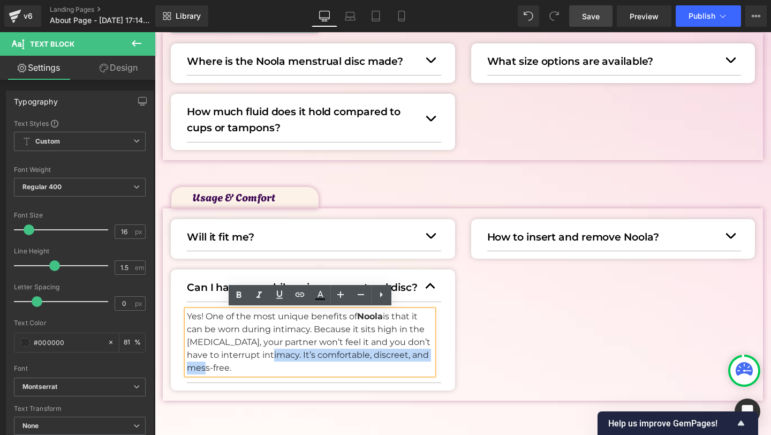
drag, startPoint x: 269, startPoint y: 353, endPoint x: 296, endPoint y: 371, distance: 31.8
click at [296, 371] on p "Yes! One of the most unique benefits of Noola is that it can be worn during int…" at bounding box center [310, 342] width 246 height 64
click at [234, 296] on icon at bounding box center [238, 295] width 13 height 13
click at [533, 350] on div "Will it fit me? Text Block Absolutely. When folded, the disc is about the size …" at bounding box center [463, 304] width 600 height 192
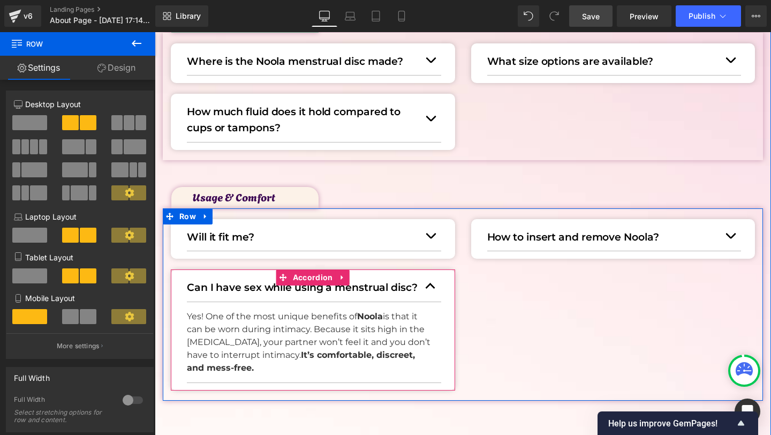
click at [426, 284] on button "button" at bounding box center [430, 285] width 21 height 29
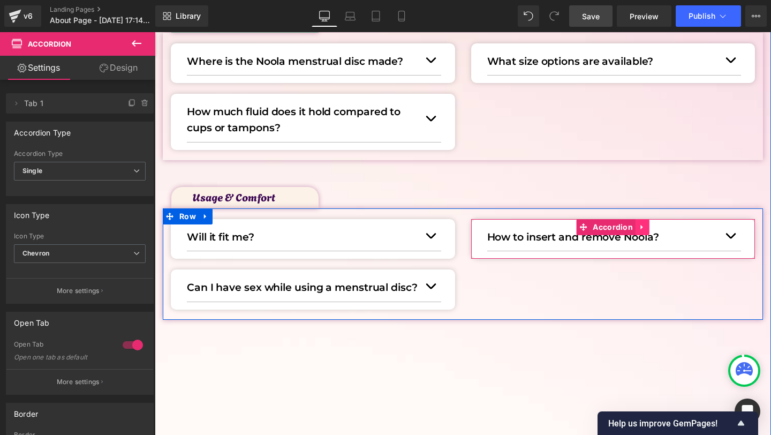
click at [644, 225] on icon at bounding box center [642, 227] width 7 height 8
click at [637, 225] on icon at bounding box center [635, 227] width 7 height 8
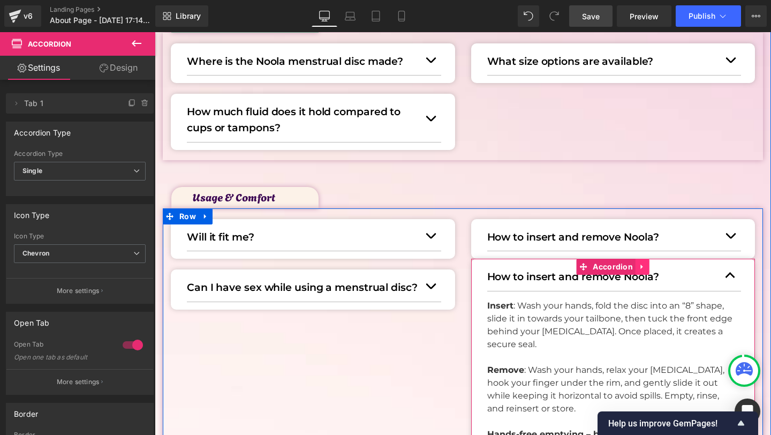
click at [644, 265] on icon at bounding box center [642, 267] width 7 height 8
click at [647, 265] on icon at bounding box center [649, 267] width 7 height 8
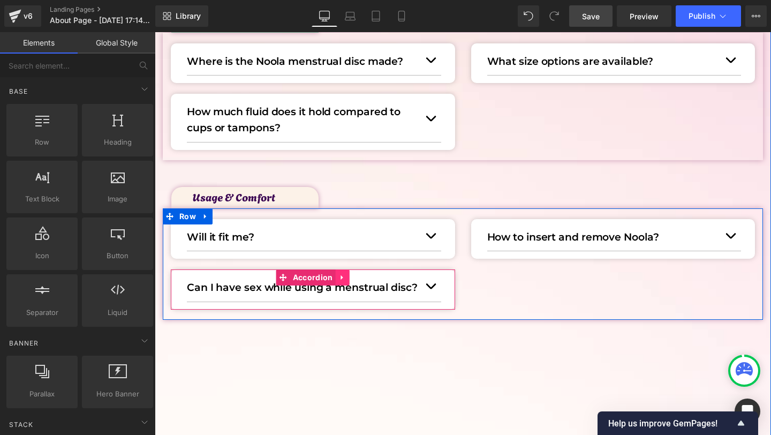
click at [341, 275] on icon at bounding box center [342, 278] width 7 height 8
click at [336, 275] on icon at bounding box center [335, 277] width 7 height 7
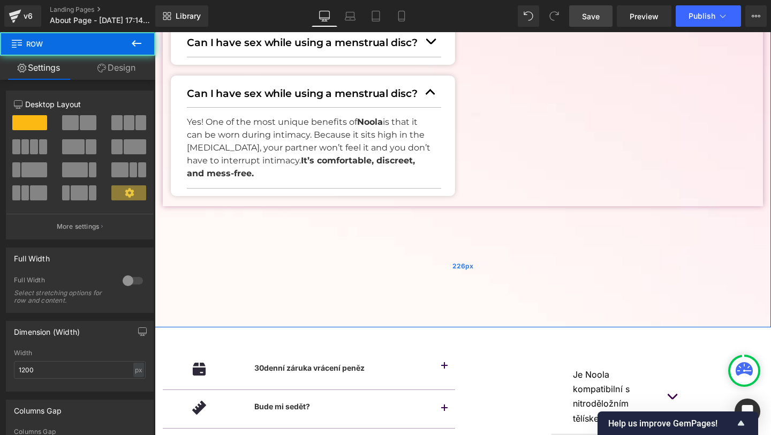
scroll to position [596, 0]
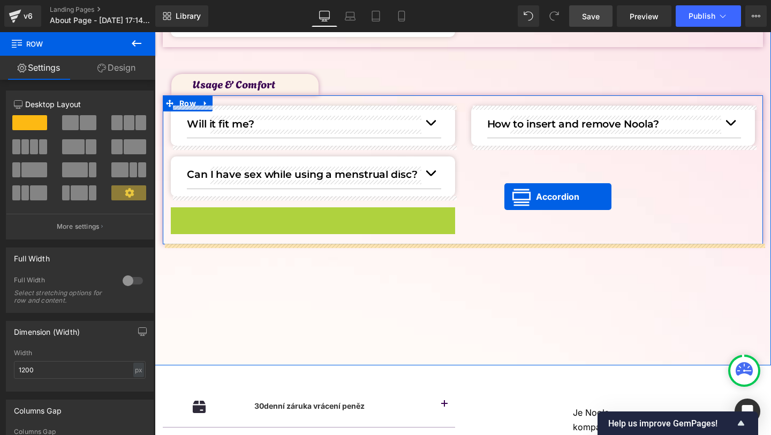
drag, startPoint x: 282, startPoint y: 209, endPoint x: 508, endPoint y: 192, distance: 226.6
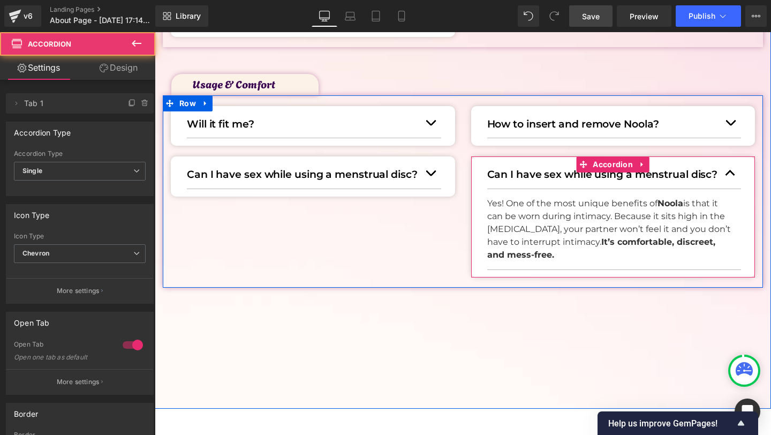
click at [534, 176] on p "Can I have sex while using a menstrual disc?" at bounding box center [603, 175] width 233 height 16
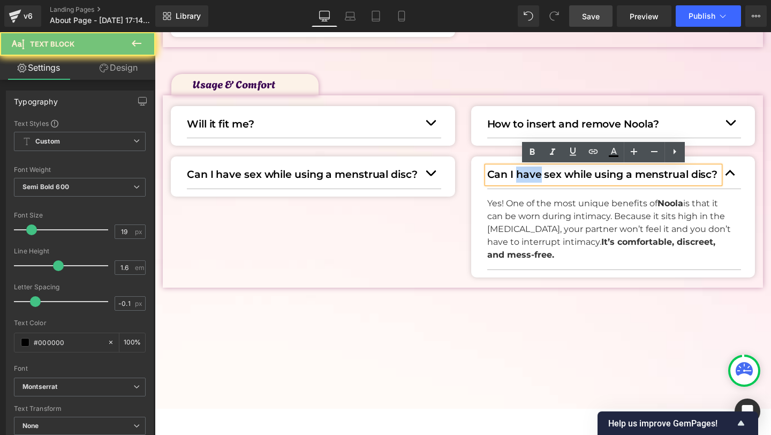
click at [534, 176] on p "Can I have sex while using a menstrual disc?" at bounding box center [603, 175] width 233 height 16
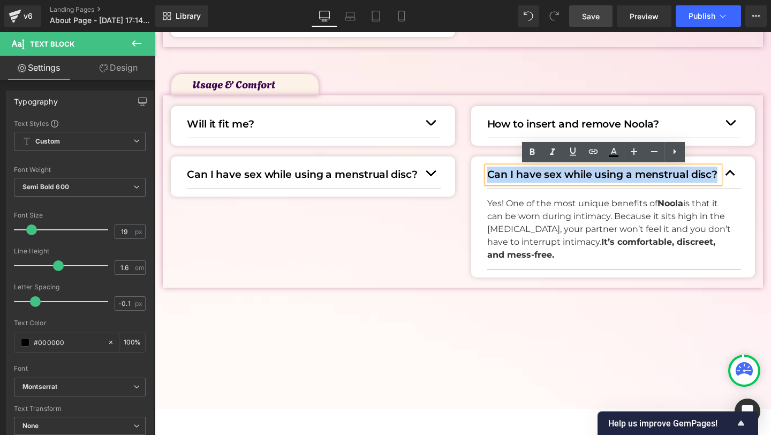
click at [534, 176] on p "Can I have sex while using a menstrual disc?" at bounding box center [603, 175] width 233 height 16
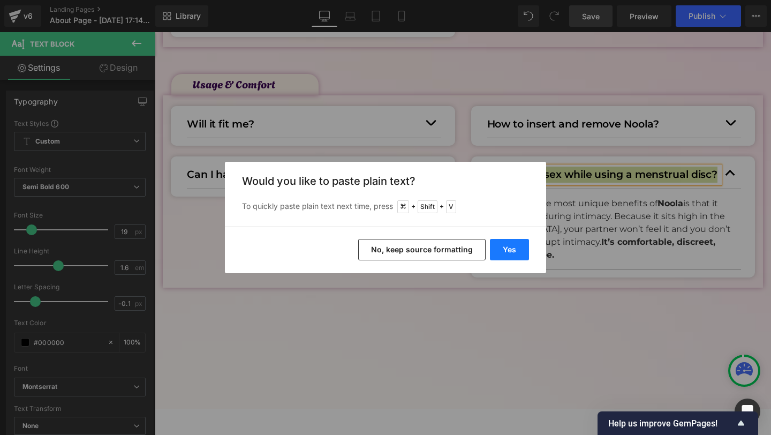
click at [497, 248] on button "Yes" at bounding box center [509, 249] width 39 height 21
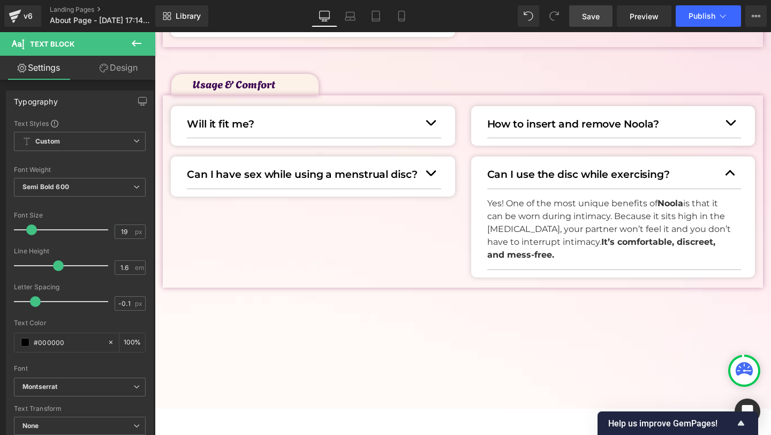
click at [548, 212] on p "Yes! One of the most unique benefits of Noola is that it can be worn during int…" at bounding box center [610, 229] width 246 height 64
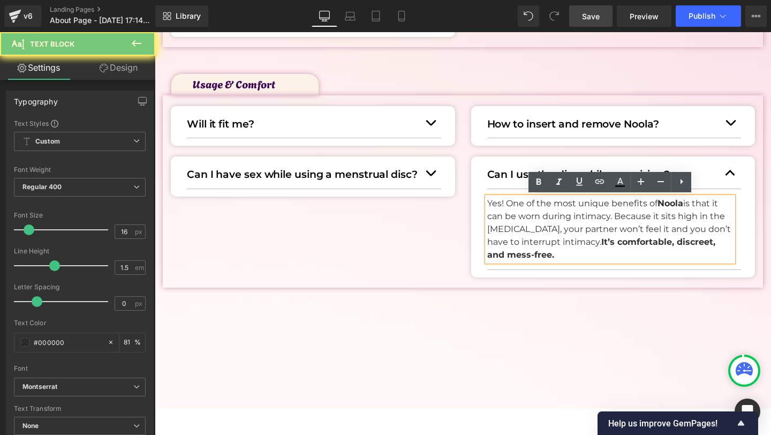
click at [548, 212] on p "Yes! One of the most unique benefits of Noola is that it can be worn during int…" at bounding box center [610, 229] width 246 height 64
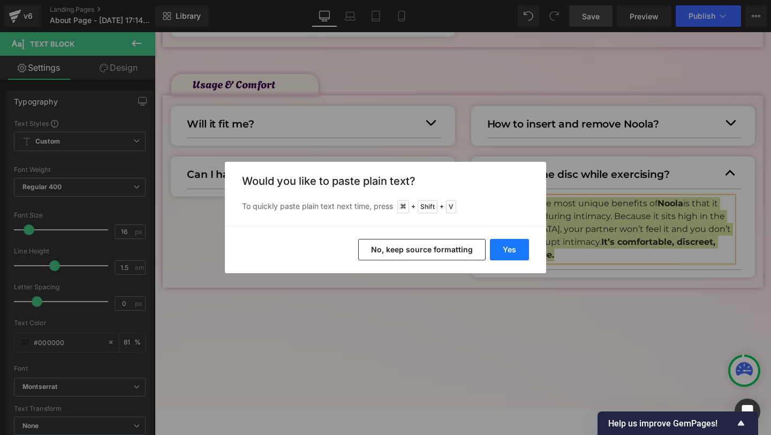
click at [516, 252] on button "Yes" at bounding box center [509, 249] width 39 height 21
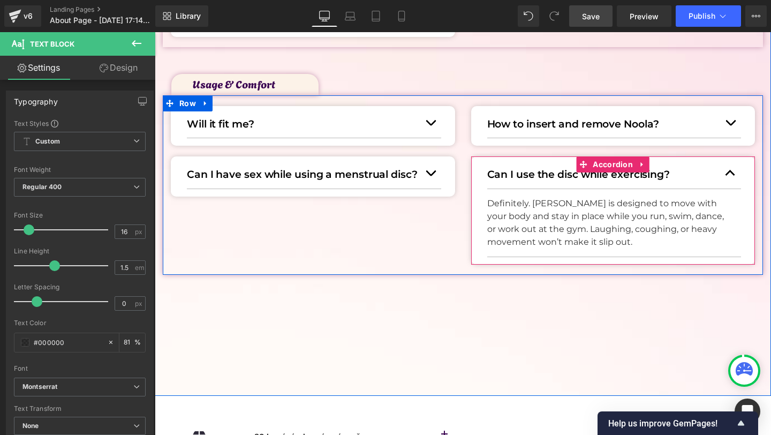
click at [728, 177] on button "button" at bounding box center [730, 173] width 21 height 29
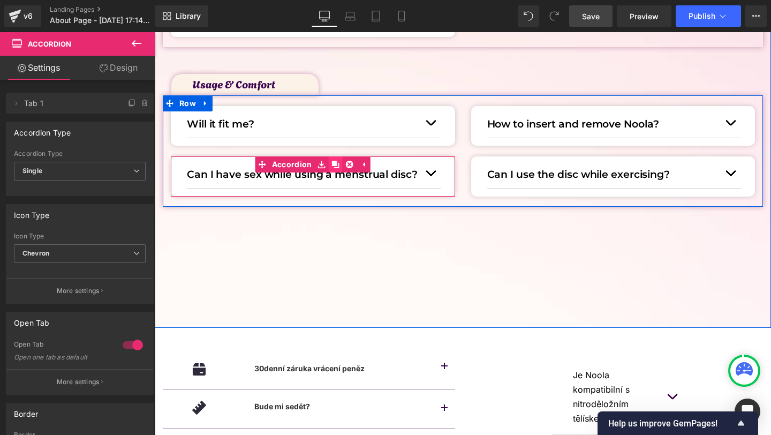
click at [336, 165] on icon at bounding box center [335, 164] width 7 height 7
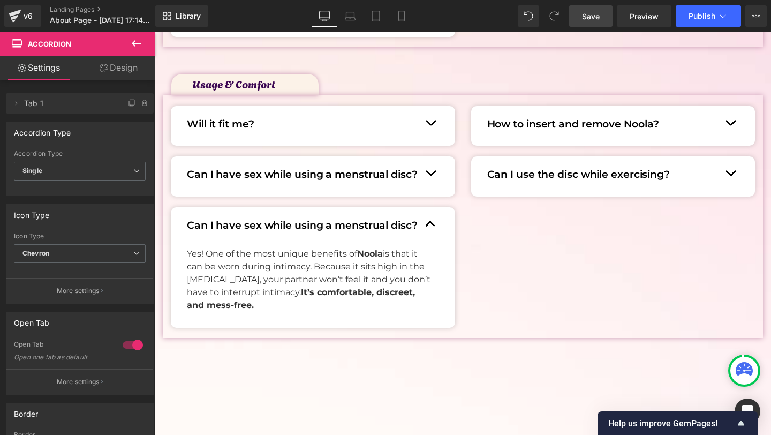
click at [233, 227] on p "Can I have sex while using a menstrual disc?" at bounding box center [303, 225] width 233 height 16
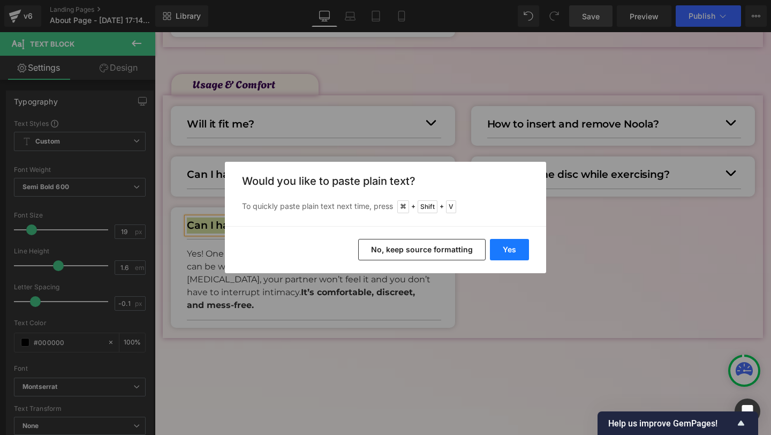
click at [510, 246] on button "Yes" at bounding box center [509, 249] width 39 height 21
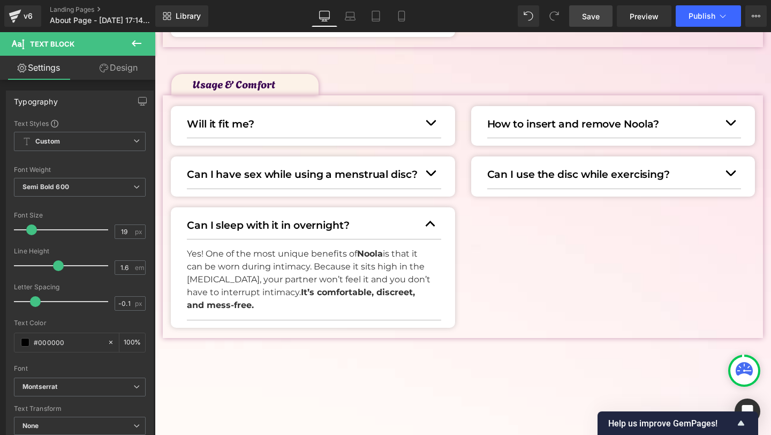
click at [244, 280] on p "Yes! One of the most unique benefits of Noola is that it can be worn during int…" at bounding box center [310, 279] width 246 height 64
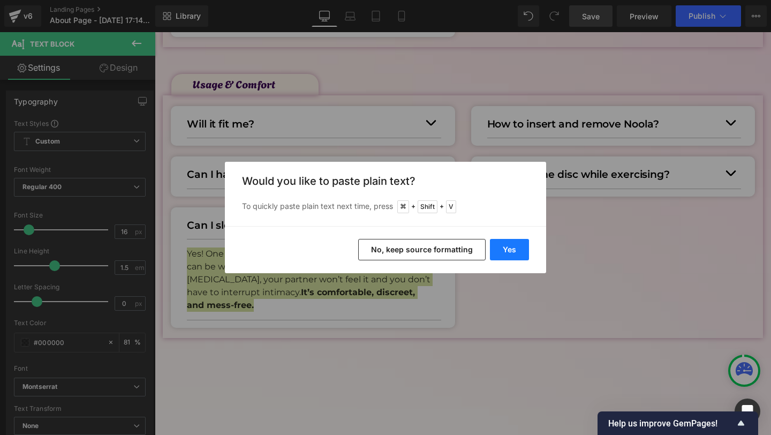
click at [514, 246] on button "Yes" at bounding box center [509, 249] width 39 height 21
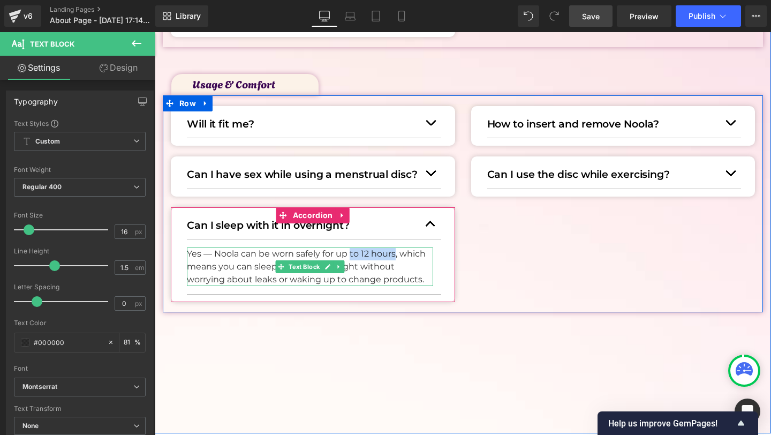
drag, startPoint x: 352, startPoint y: 252, endPoint x: 396, endPoint y: 251, distance: 43.9
click at [396, 251] on p "Yes — Noola can be worn safely for up to 12 hours, which means you can sleep th…" at bounding box center [310, 266] width 246 height 39
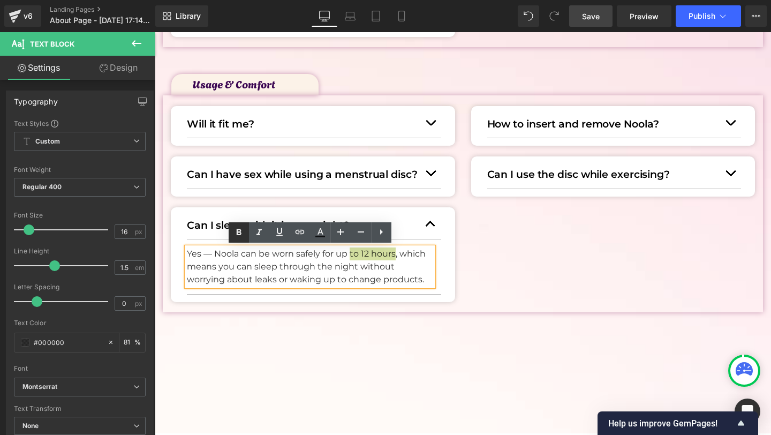
click at [230, 231] on link at bounding box center [239, 232] width 20 height 20
click at [212, 249] on p "Yes — Noola can be worn safely for up to 12 hours , which means you can sleep t…" at bounding box center [310, 266] width 246 height 39
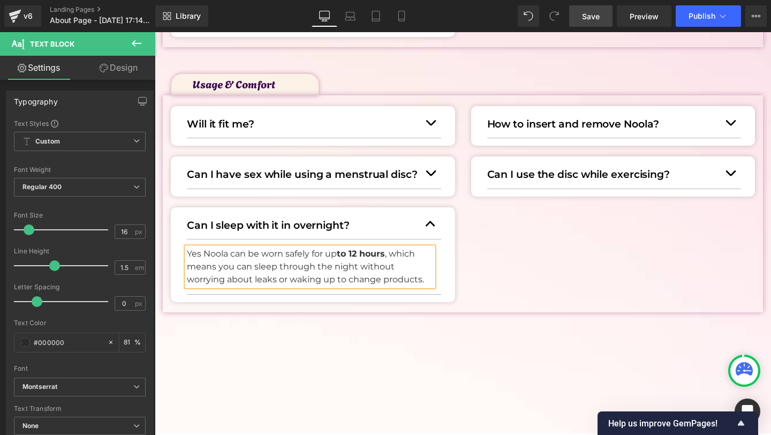
click at [464, 305] on div "Will it fit me? Text Block Absolutely. When folded, the disc is about the size …" at bounding box center [463, 203] width 600 height 217
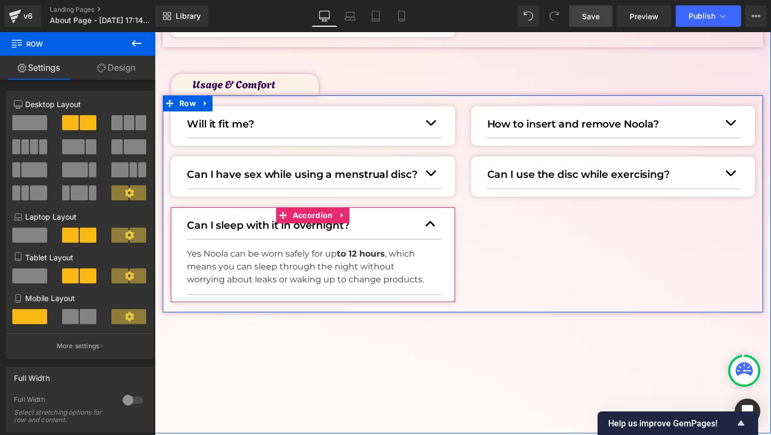
click at [429, 214] on button "button" at bounding box center [430, 223] width 21 height 29
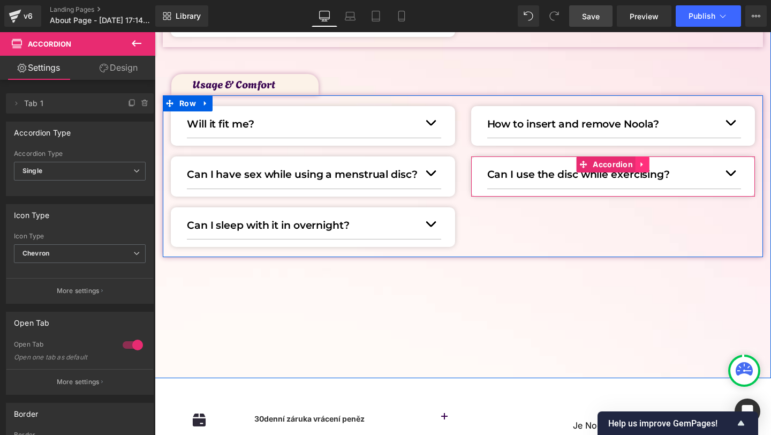
click at [640, 159] on link at bounding box center [643, 164] width 14 height 16
click at [637, 164] on icon at bounding box center [635, 164] width 7 height 7
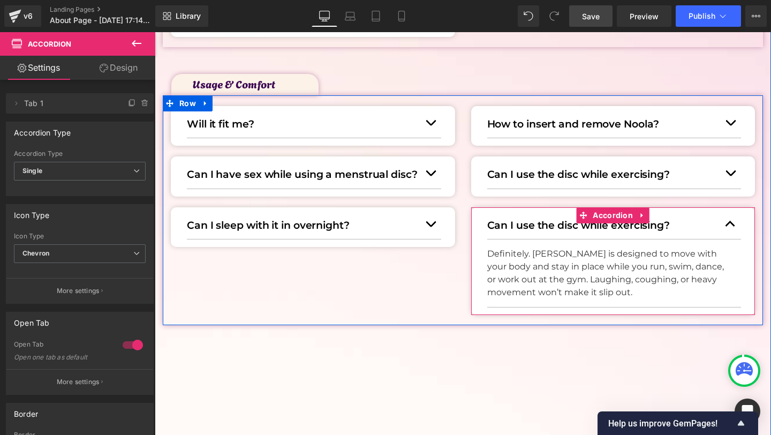
click at [553, 224] on p "Can I use the disc while exercising?" at bounding box center [603, 225] width 233 height 16
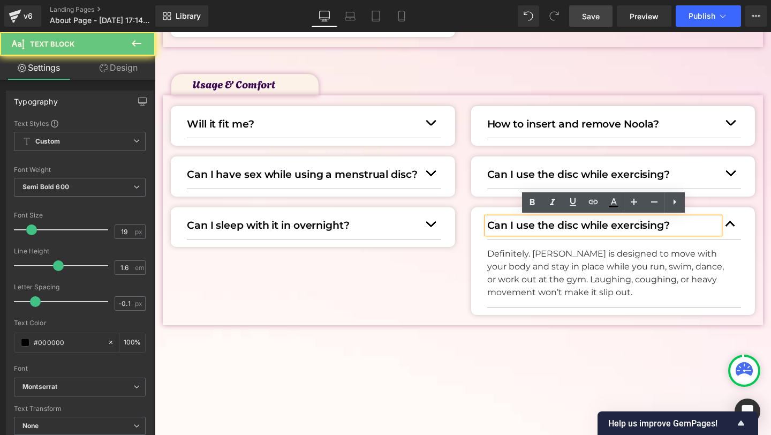
click at [553, 224] on p "Can I use the disc while exercising?" at bounding box center [603, 225] width 233 height 16
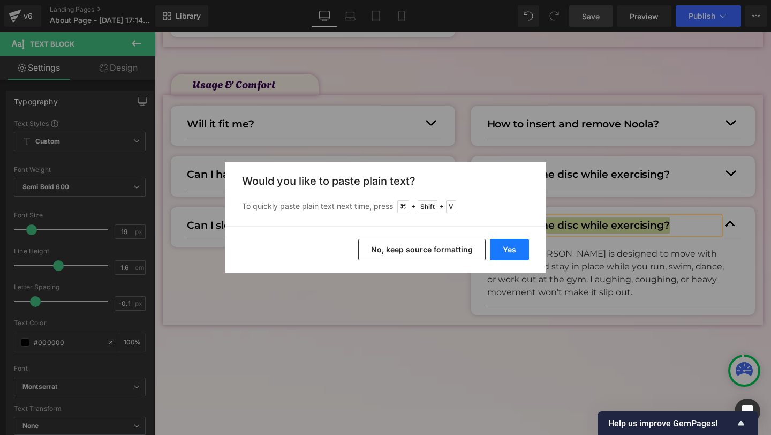
click at [514, 255] on button "Yes" at bounding box center [509, 249] width 39 height 21
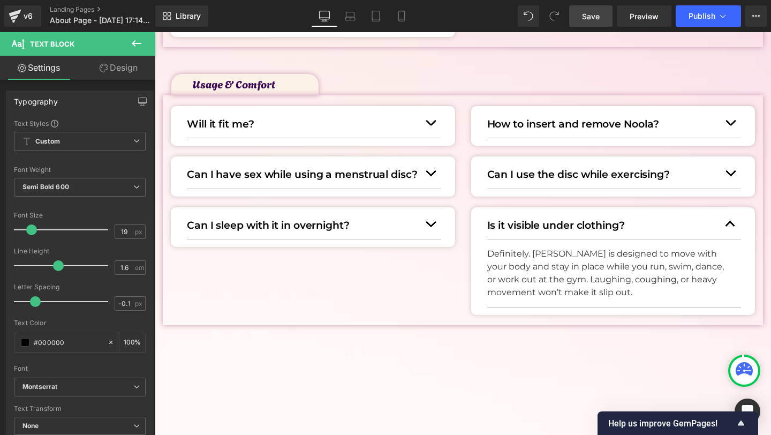
click at [523, 259] on p "Definitely. Noola is designed to move with your body and stay in place while yo…" at bounding box center [610, 272] width 246 height 51
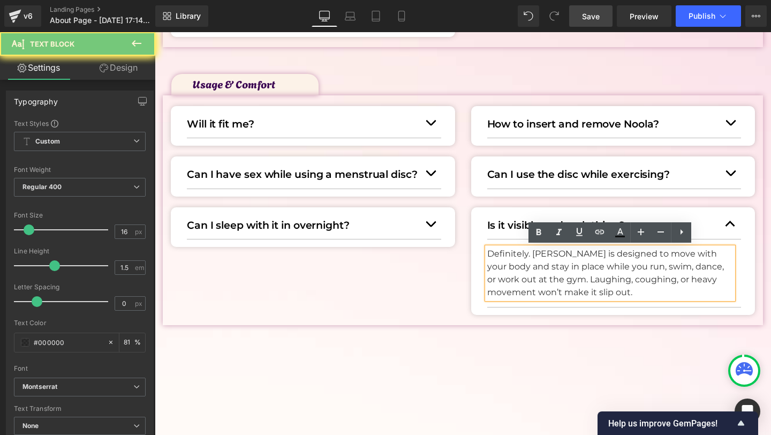
click at [523, 259] on p "Definitely. Noola is designed to move with your body and stay in place while yo…" at bounding box center [610, 272] width 246 height 51
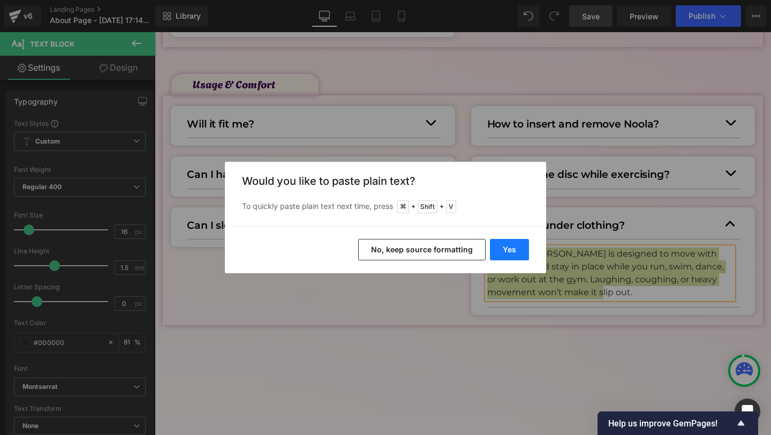
click at [520, 253] on button "Yes" at bounding box center [509, 249] width 39 height 21
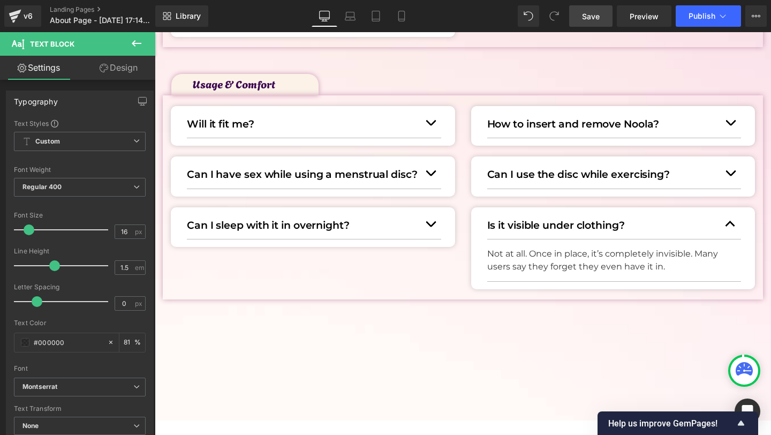
click at [582, 16] on link "Save" at bounding box center [590, 15] width 43 height 21
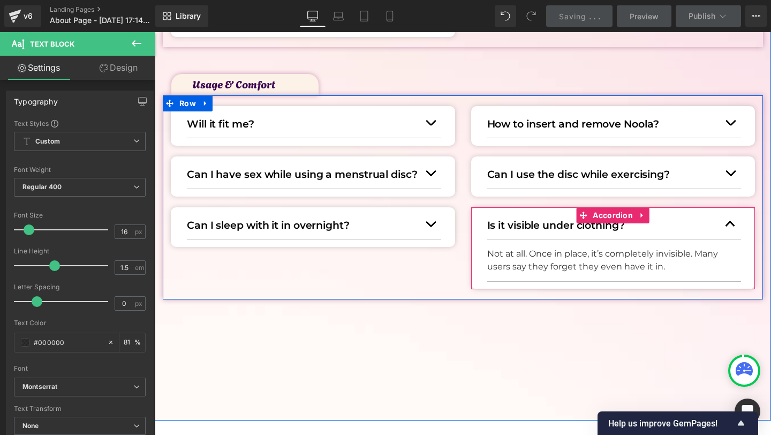
click at [730, 223] on button "button" at bounding box center [730, 223] width 21 height 29
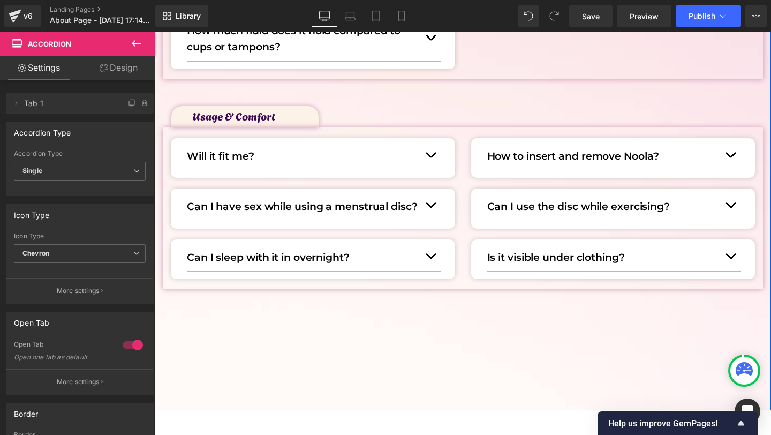
scroll to position [566, 0]
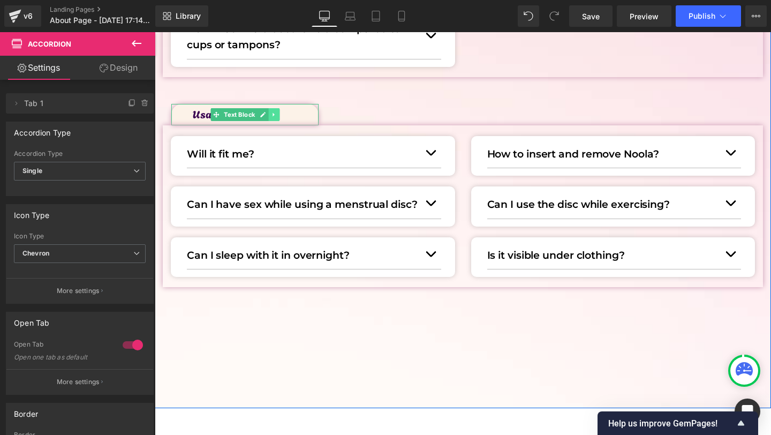
click at [269, 118] on link at bounding box center [273, 114] width 11 height 13
click at [268, 116] on icon at bounding box center [269, 114] width 6 height 6
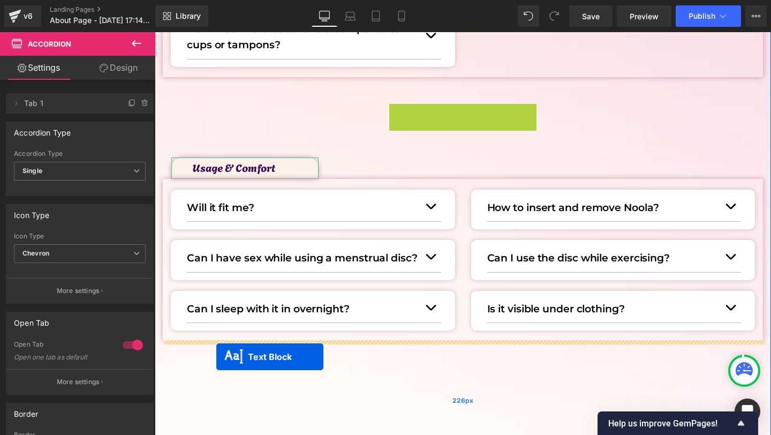
drag, startPoint x: 204, startPoint y: 113, endPoint x: 216, endPoint y: 357, distance: 243.9
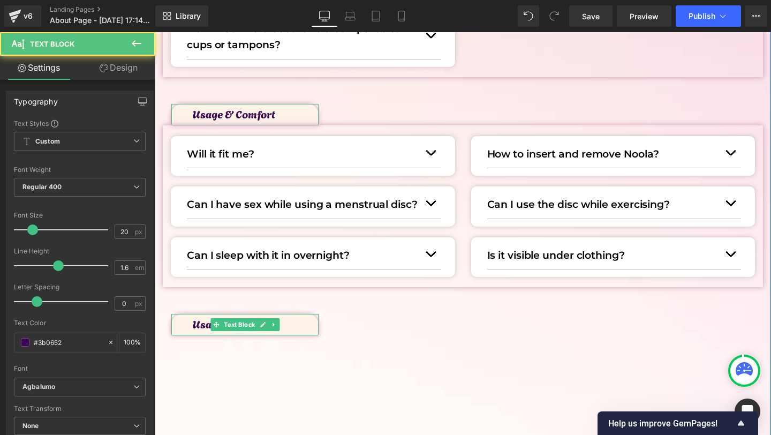
click at [199, 325] on p "Usage & Comfort" at bounding box center [256, 323] width 126 height 17
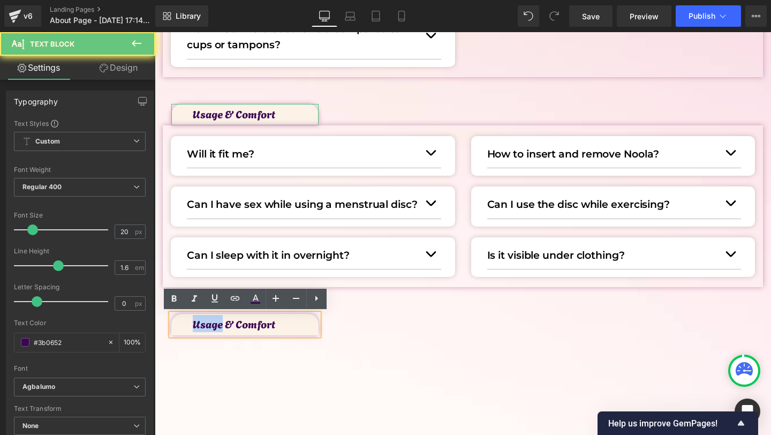
click at [199, 325] on p "Usage & Comfort" at bounding box center [256, 323] width 126 height 17
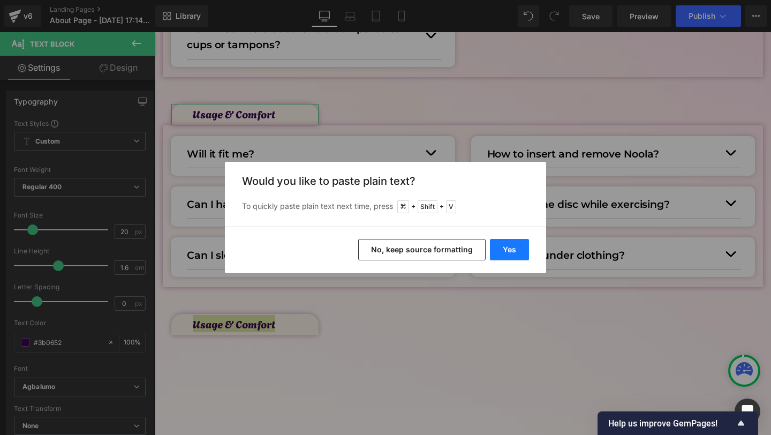
click at [511, 245] on button "Yes" at bounding box center [509, 249] width 39 height 21
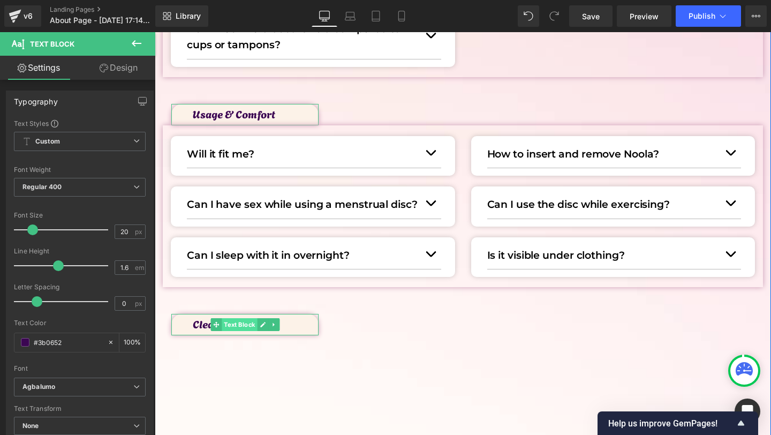
click at [239, 325] on span "Text Block" at bounding box center [239, 324] width 35 height 13
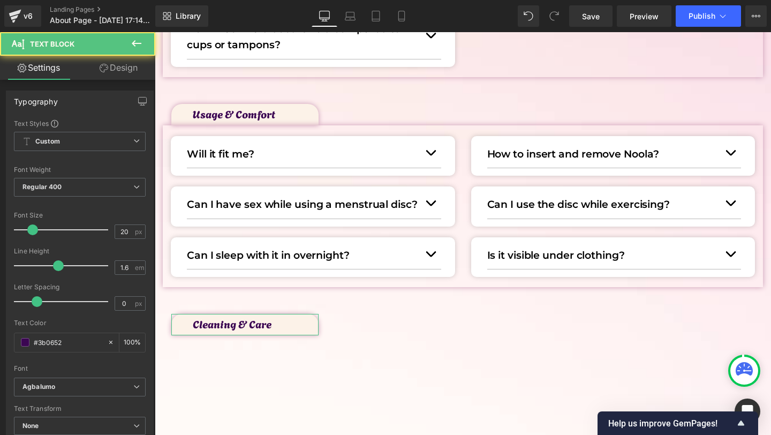
click at [128, 73] on link "Design" at bounding box center [119, 68] width 78 height 24
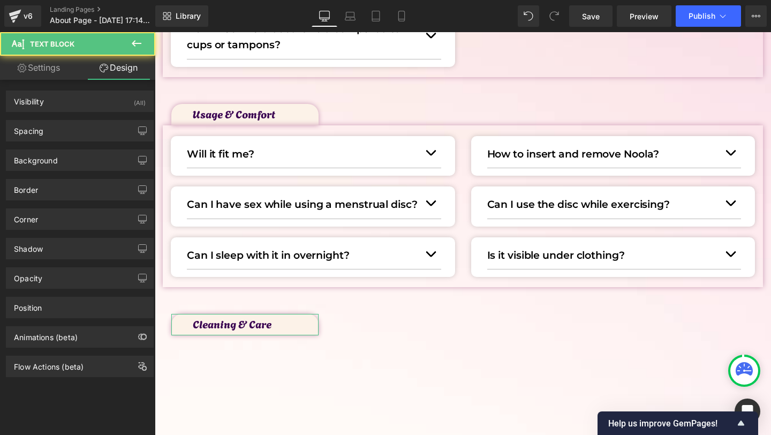
type input "50"
type input "830"
type input "0"
type input "16"
type input "2"
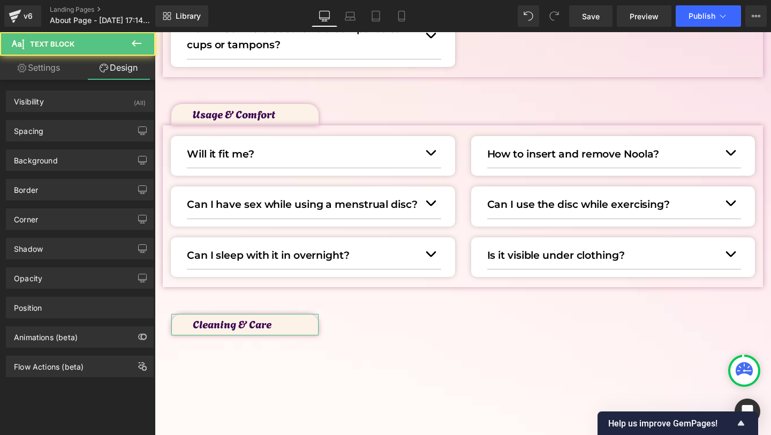
type input "0"
type input "6"
type input "40"
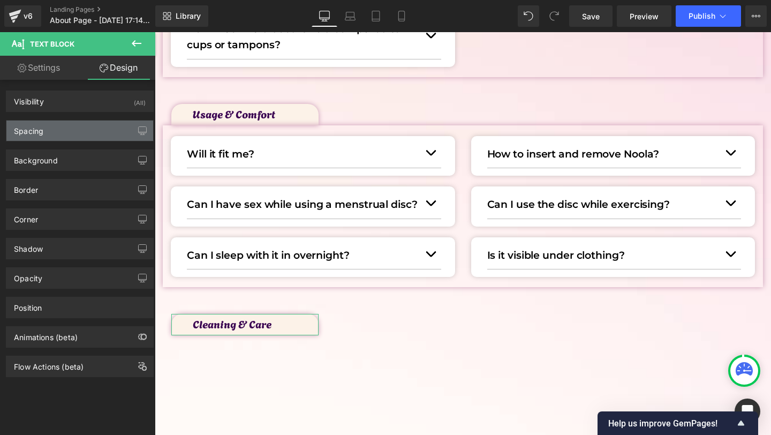
click at [41, 139] on div "Spacing" at bounding box center [79, 130] width 147 height 20
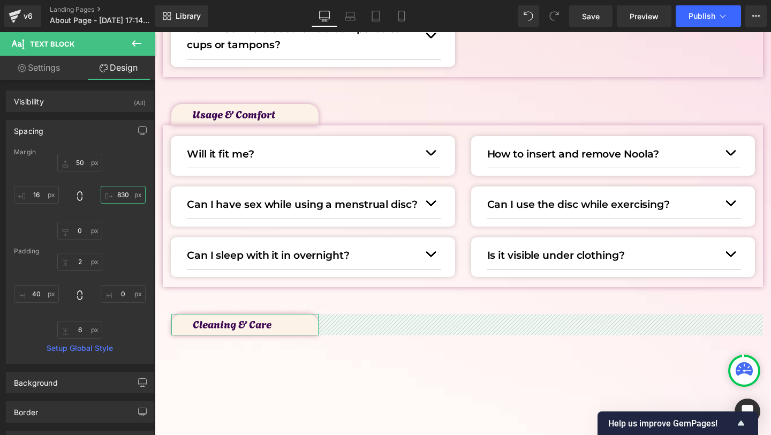
click at [117, 192] on input "830" at bounding box center [123, 195] width 45 height 18
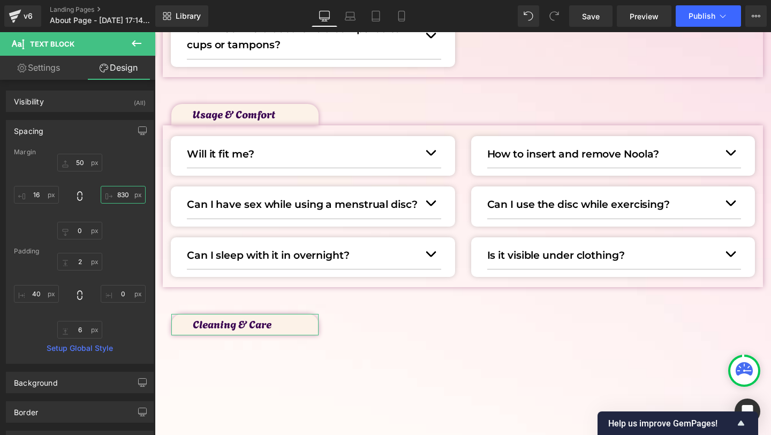
click at [118, 193] on input "830" at bounding box center [123, 195] width 45 height 18
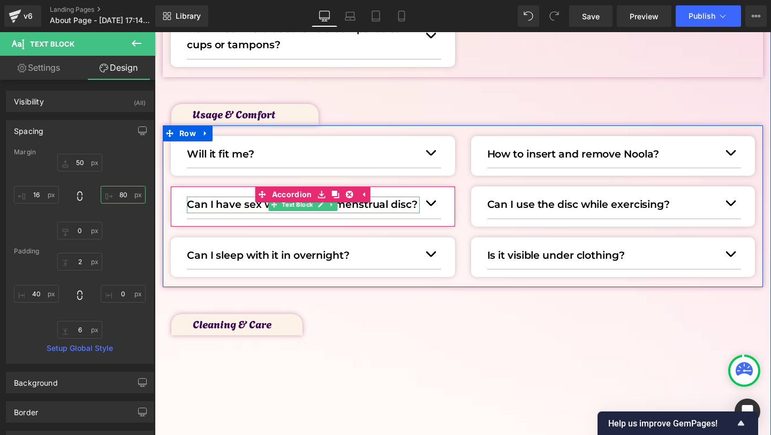
type input "870"
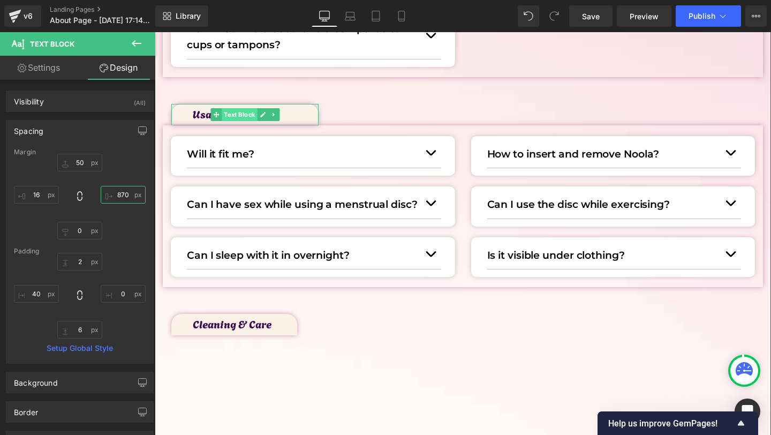
drag, startPoint x: 235, startPoint y: 110, endPoint x: 229, endPoint y: 110, distance: 6.4
click at [235, 110] on span "Text Block" at bounding box center [239, 114] width 35 height 13
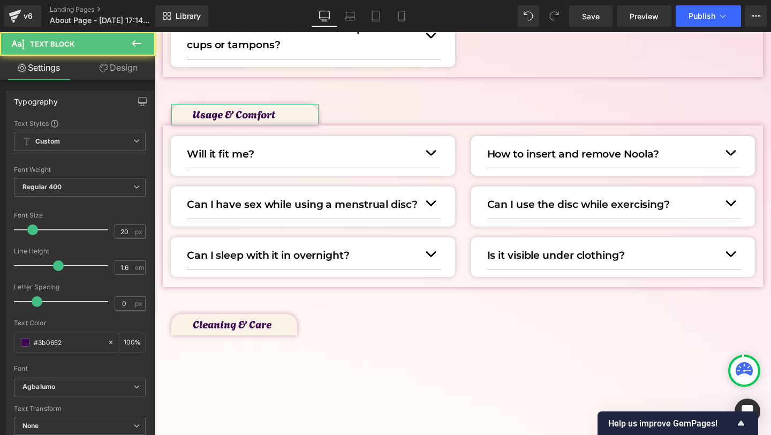
click at [104, 62] on link "Design" at bounding box center [119, 68] width 78 height 24
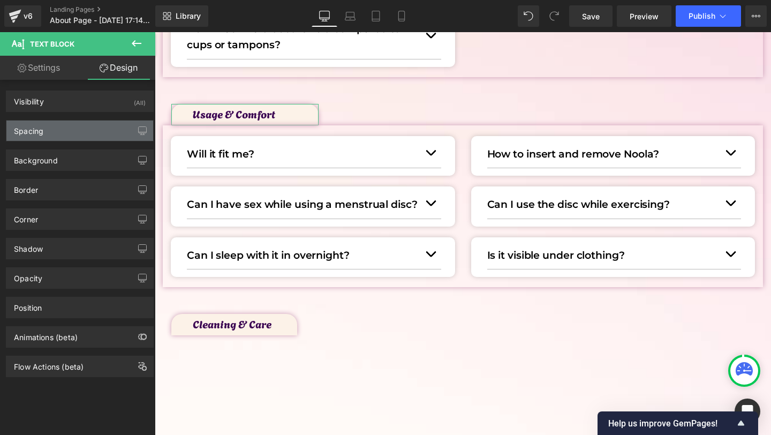
click at [60, 126] on div "Spacing" at bounding box center [79, 130] width 147 height 20
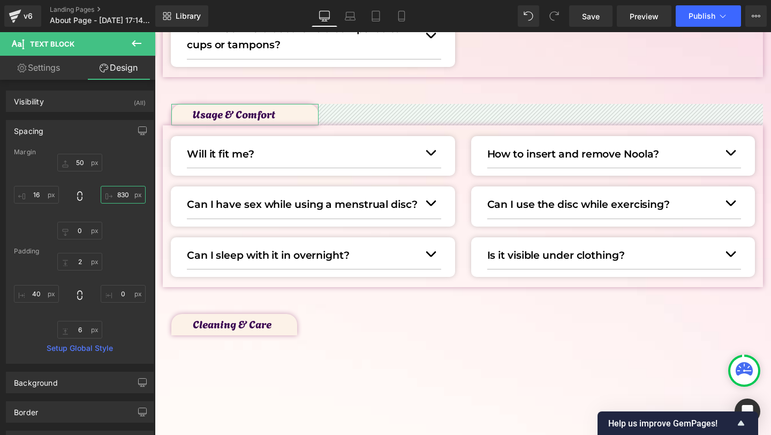
click at [122, 194] on input "830" at bounding box center [123, 195] width 45 height 18
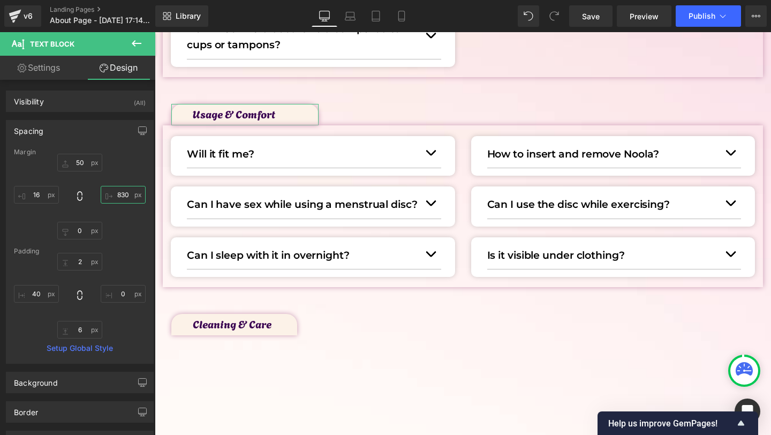
click at [118, 195] on input "830" at bounding box center [123, 195] width 45 height 18
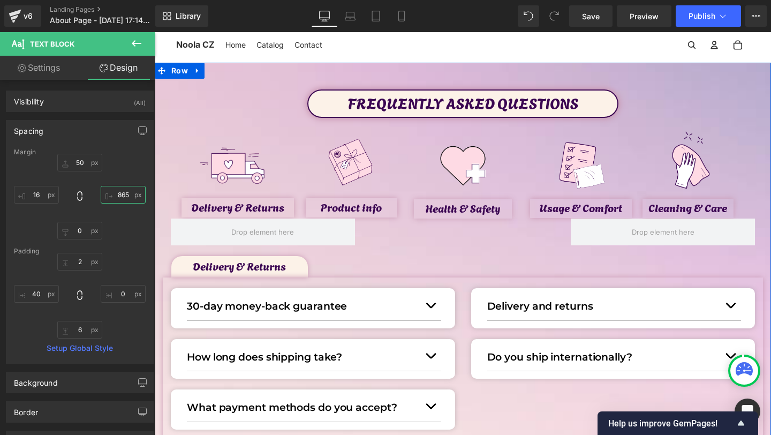
scroll to position [0, 0]
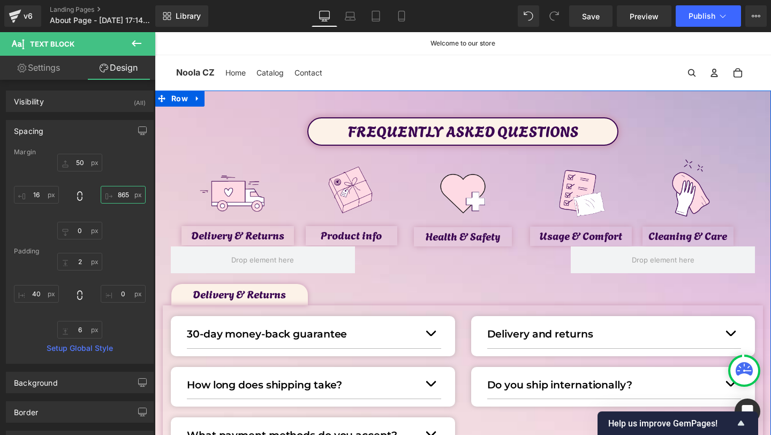
type input "865"
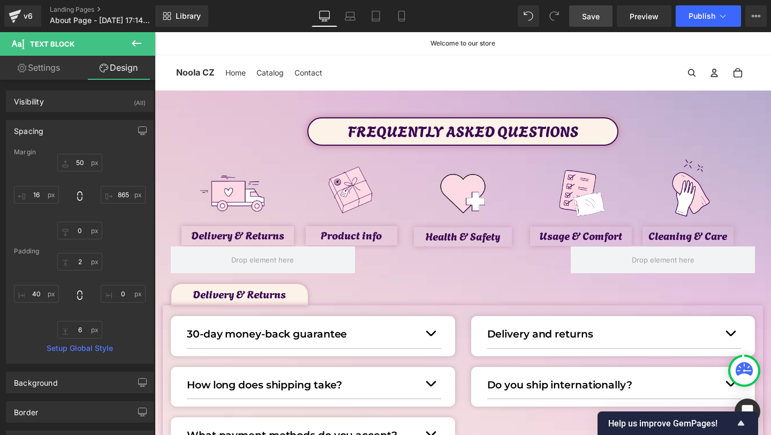
click at [587, 7] on link "Save" at bounding box center [590, 15] width 43 height 21
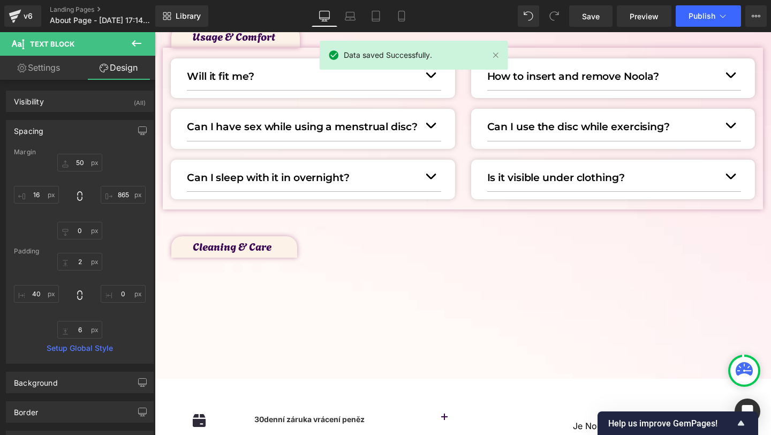
scroll to position [584, 0]
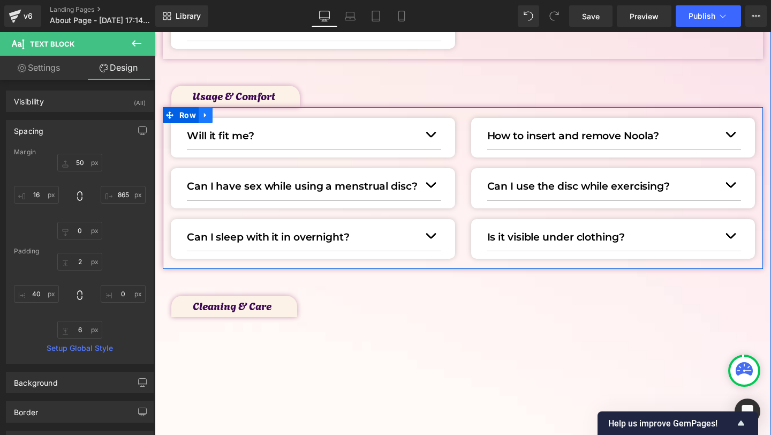
click at [210, 116] on link at bounding box center [206, 115] width 14 height 16
click at [223, 116] on link at bounding box center [220, 115] width 14 height 16
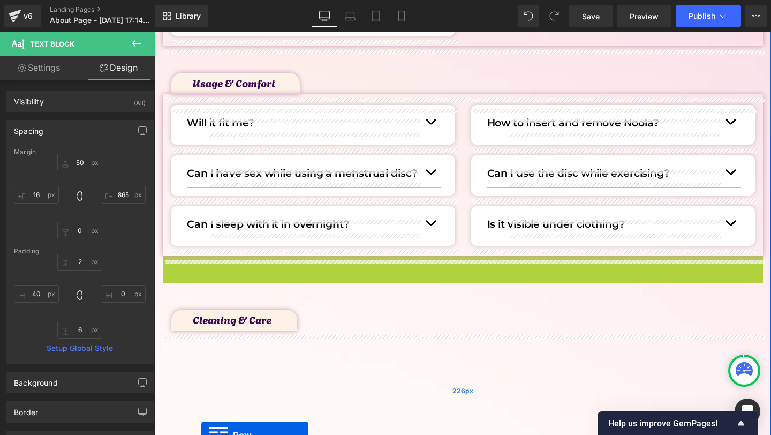
scroll to position [612, 0]
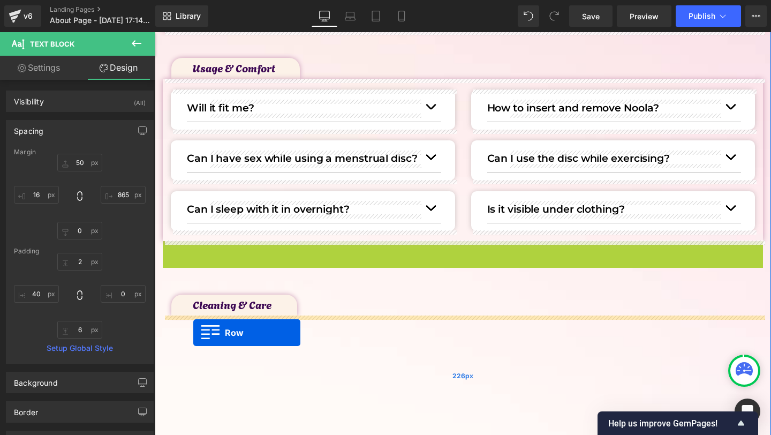
drag, startPoint x: 167, startPoint y: 273, endPoint x: 192, endPoint y: 328, distance: 61.1
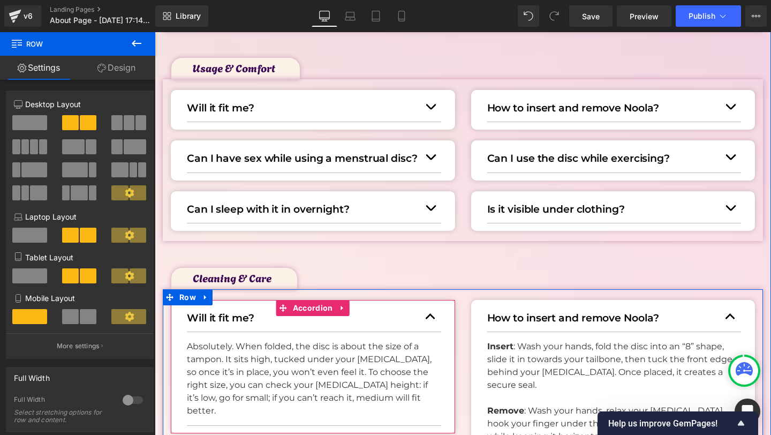
click at [431, 322] on button "button" at bounding box center [430, 316] width 21 height 29
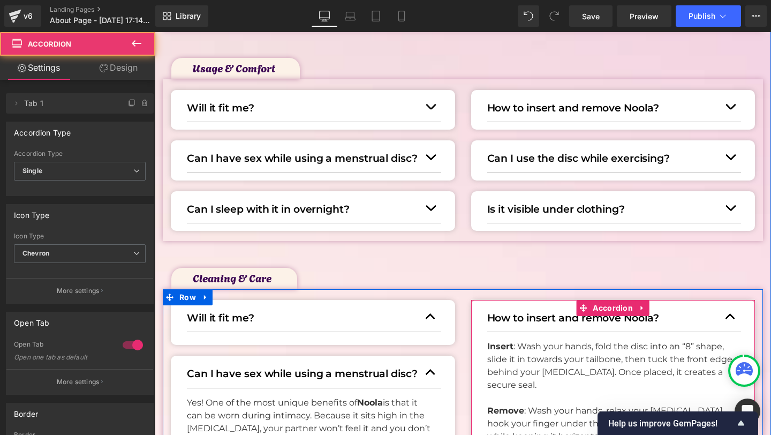
click at [723, 319] on button "button" at bounding box center [730, 316] width 21 height 29
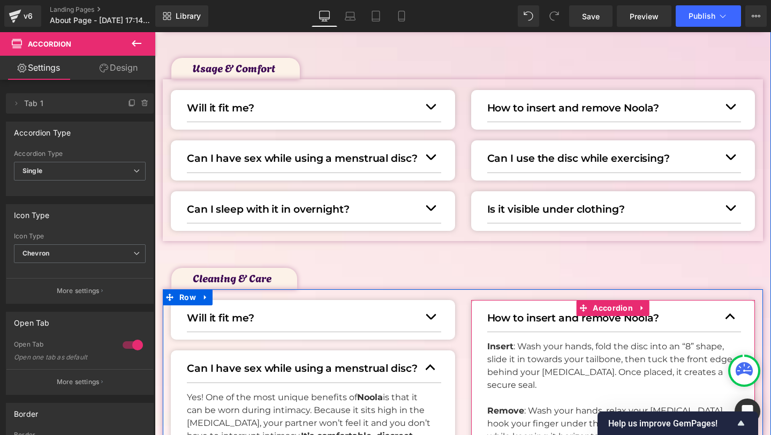
scroll to position [706, 0]
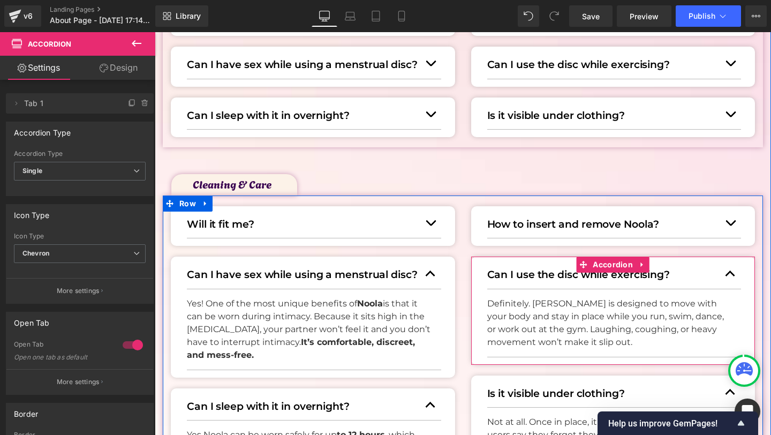
click at [733, 276] on button "button" at bounding box center [730, 273] width 21 height 29
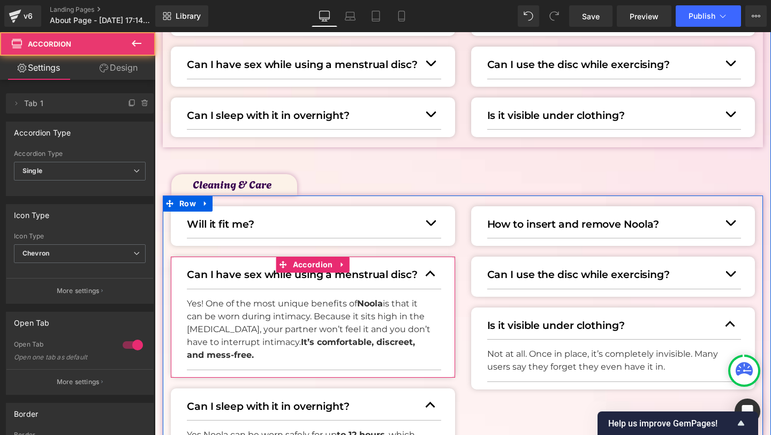
click at [429, 272] on button "button" at bounding box center [430, 273] width 21 height 29
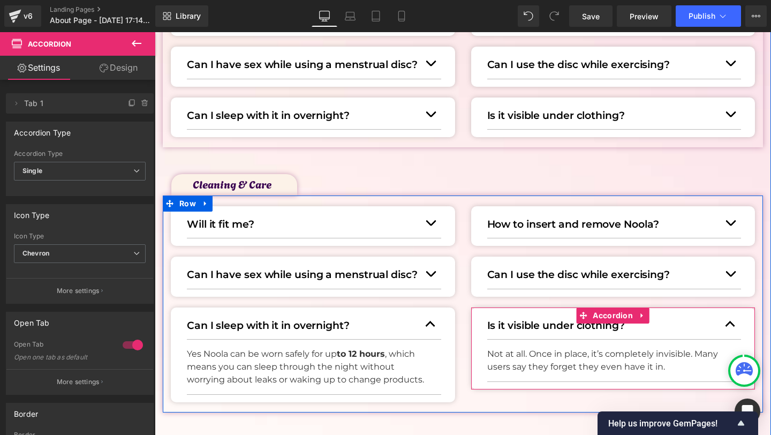
click at [732, 322] on button "button" at bounding box center [730, 324] width 21 height 29
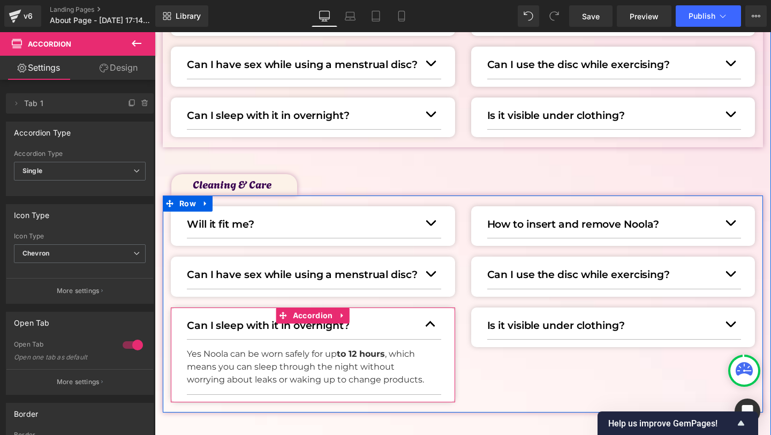
click at [424, 325] on button "button" at bounding box center [430, 324] width 21 height 29
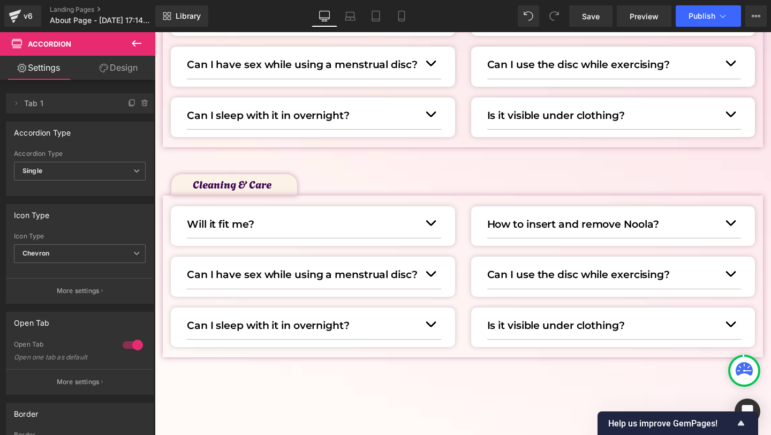
click at [207, 225] on p "Will it fit me?" at bounding box center [303, 224] width 233 height 16
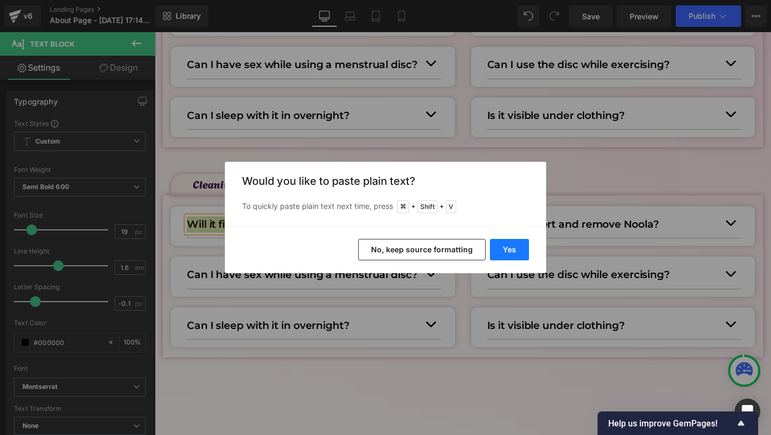
click at [499, 255] on button "Yes" at bounding box center [509, 249] width 39 height 21
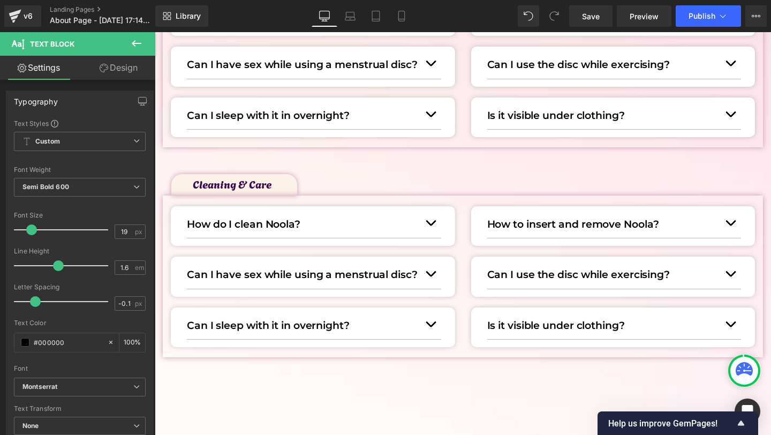
click at [439, 223] on button "button" at bounding box center [430, 222] width 21 height 29
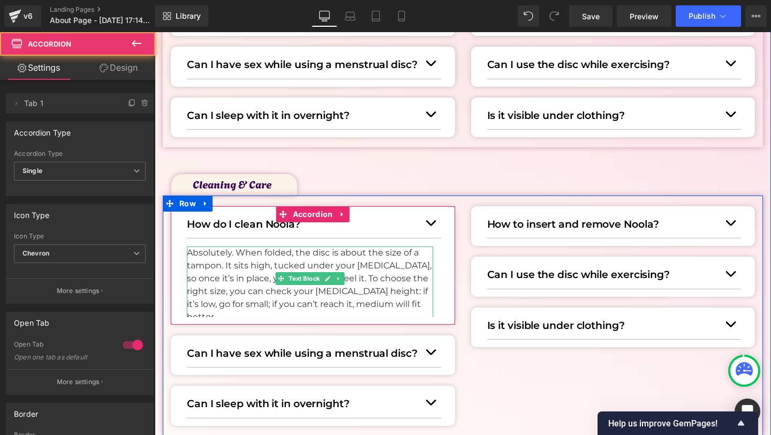
click at [240, 283] on p "Absolutely. When folded, the disc is about the size of a tampon. It sits high, …" at bounding box center [310, 284] width 246 height 77
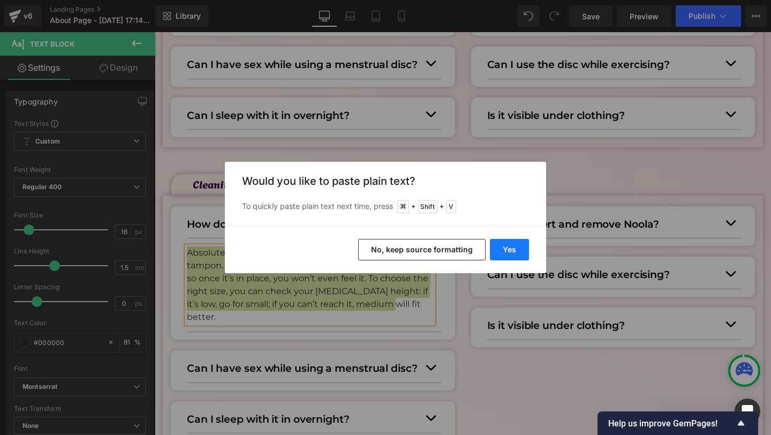
click at [510, 246] on button "Yes" at bounding box center [509, 249] width 39 height 21
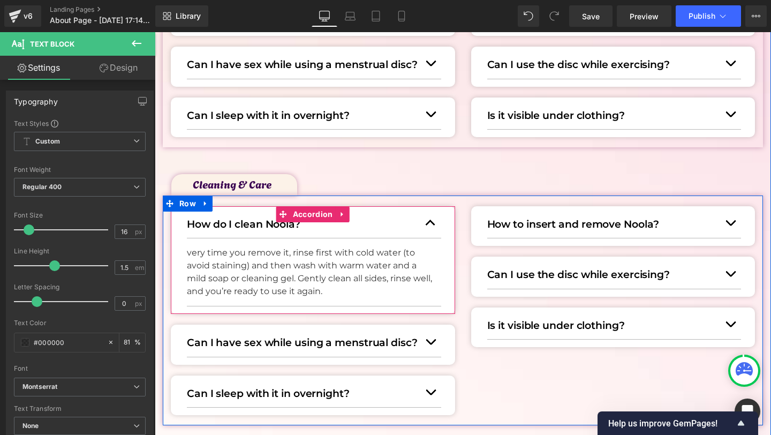
click at [432, 223] on button "button" at bounding box center [430, 222] width 21 height 29
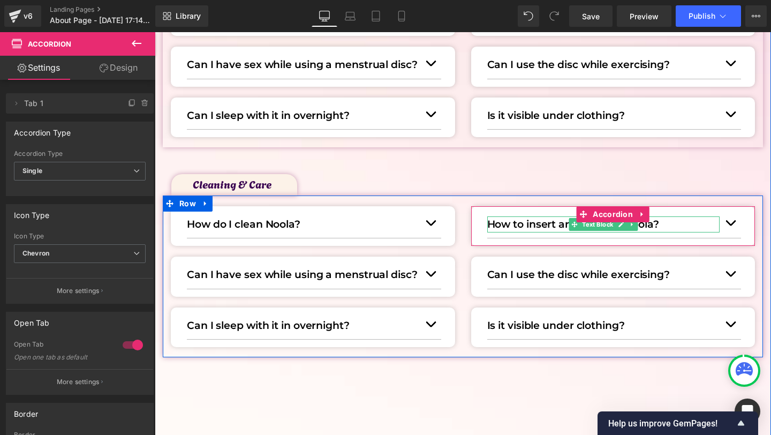
click at [498, 222] on p "How to insert and remove Noola?" at bounding box center [603, 224] width 233 height 16
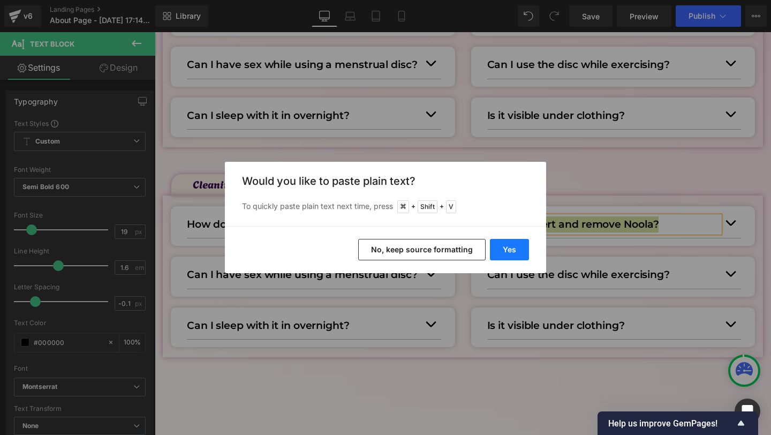
click at [502, 254] on button "Yes" at bounding box center [509, 249] width 39 height 21
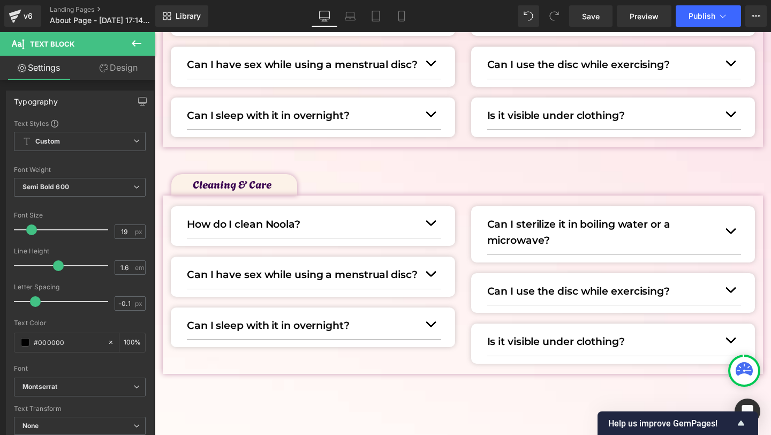
click at [725, 225] on button "button" at bounding box center [730, 231] width 21 height 46
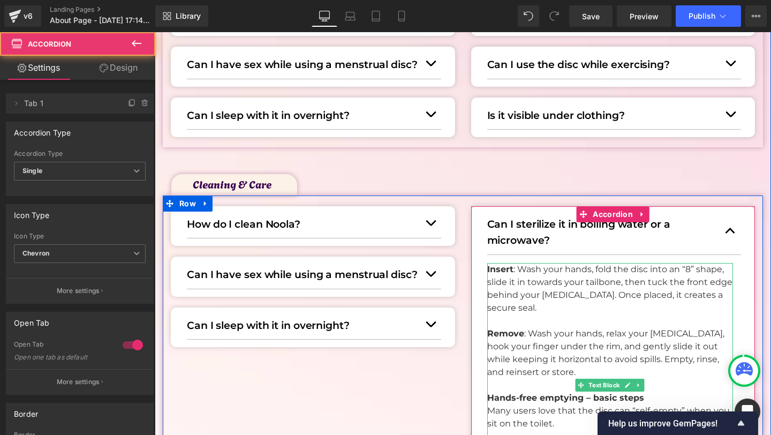
click at [525, 277] on p "Insert : Wash your hands, fold the disc into an “8” shape, slide it in towards …" at bounding box center [610, 288] width 246 height 51
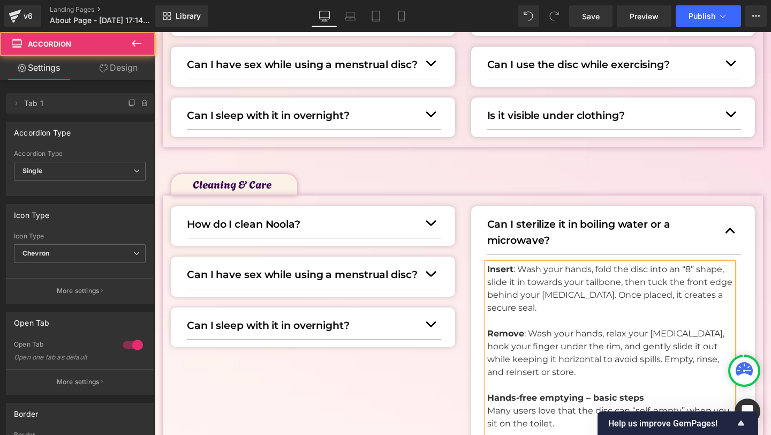
click at [525, 277] on p "Insert : Wash your hands, fold the disc into an “8” shape, slide it in towards …" at bounding box center [610, 288] width 246 height 51
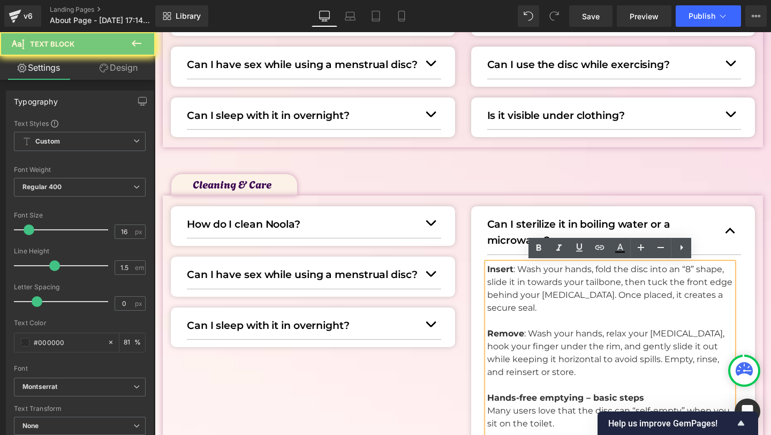
click at [525, 277] on p "Insert : Wash your hands, fold the disc into an “8” shape, slide it in towards …" at bounding box center [610, 288] width 246 height 51
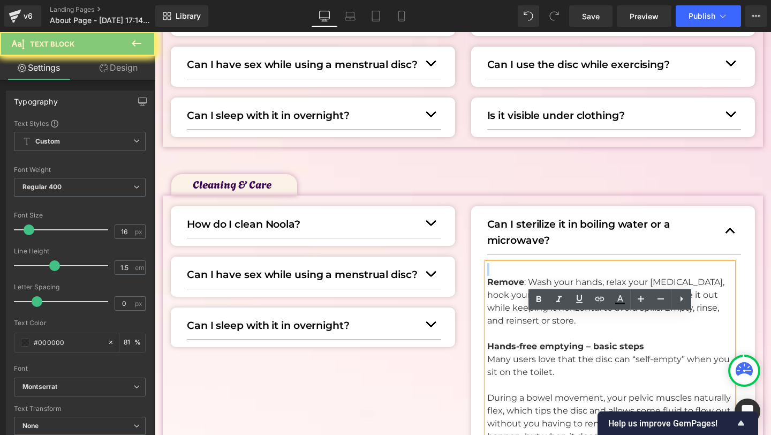
scroll to position [654, 0]
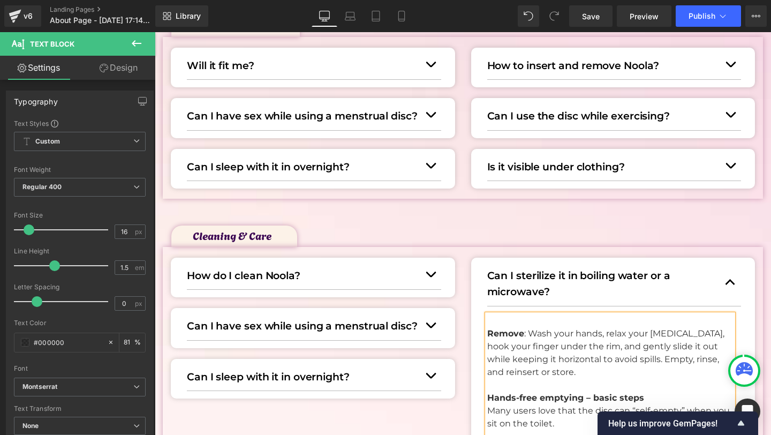
click at [525, 277] on p "Can I sterilize it in boiling water or a microwave?" at bounding box center [603, 284] width 233 height 33
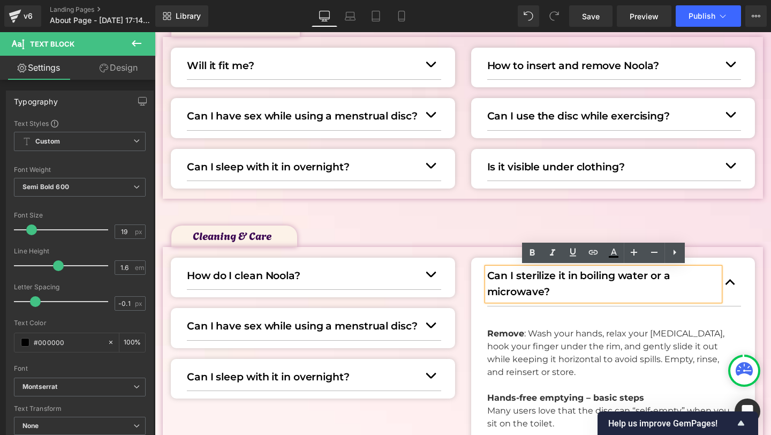
click at [515, 352] on p "Remove : Wash your hands, relax your pelvic floor, hook your finger under the r…" at bounding box center [610, 352] width 246 height 51
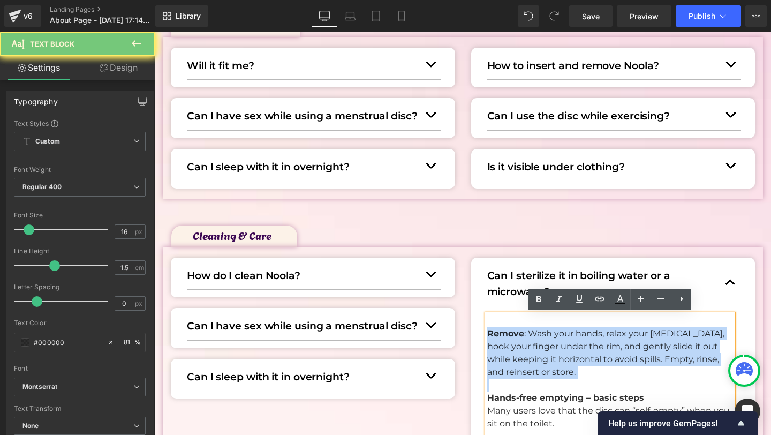
click at [515, 352] on p "Remove : Wash your hands, relax your pelvic floor, hook your finger under the r…" at bounding box center [610, 352] width 246 height 51
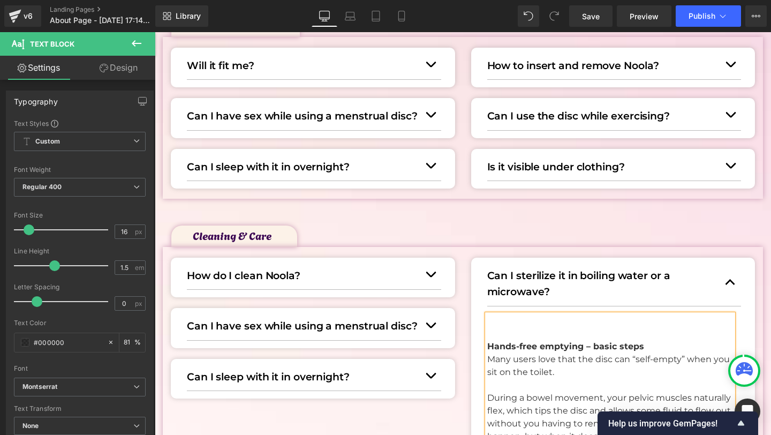
click at [514, 356] on p "Many users love that the disc can “self-empty” when you sit on the toilet." at bounding box center [610, 366] width 246 height 26
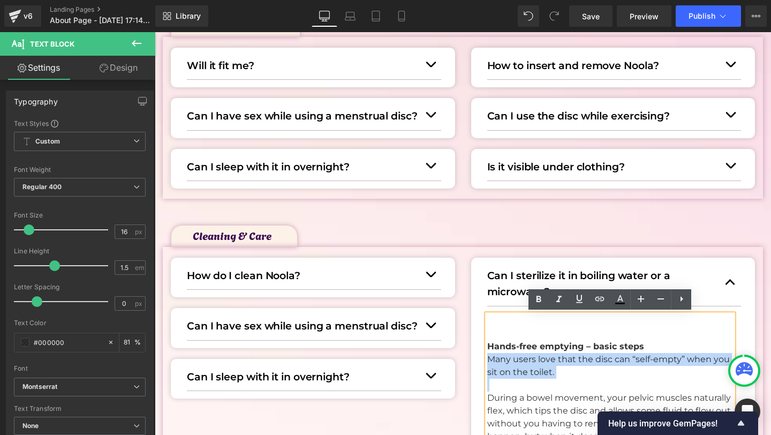
click at [514, 356] on p "Many users love that the disc can “self-empty” when you sit on the toilet." at bounding box center [610, 366] width 246 height 26
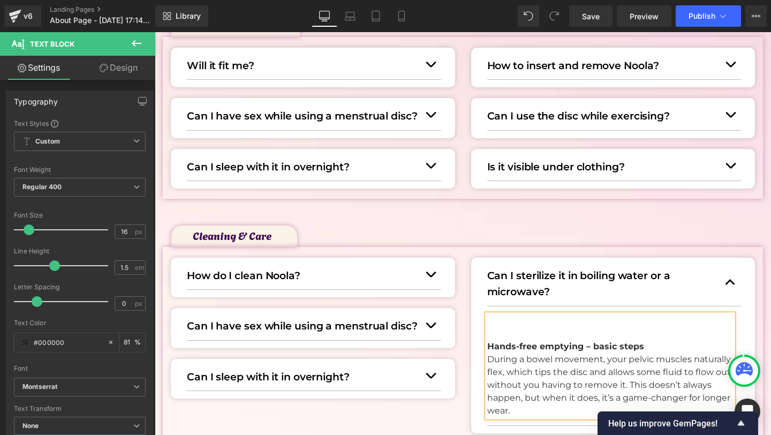
click at [514, 356] on p "During a bowel movement, your pelvic muscles naturally flex, which tips the dis…" at bounding box center [610, 385] width 246 height 64
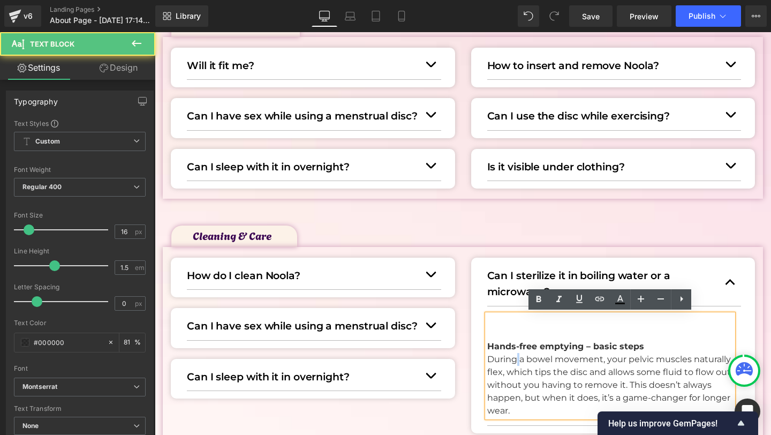
click at [514, 356] on p "During a bowel movement, your pelvic muscles naturally flex, which tips the dis…" at bounding box center [610, 385] width 246 height 64
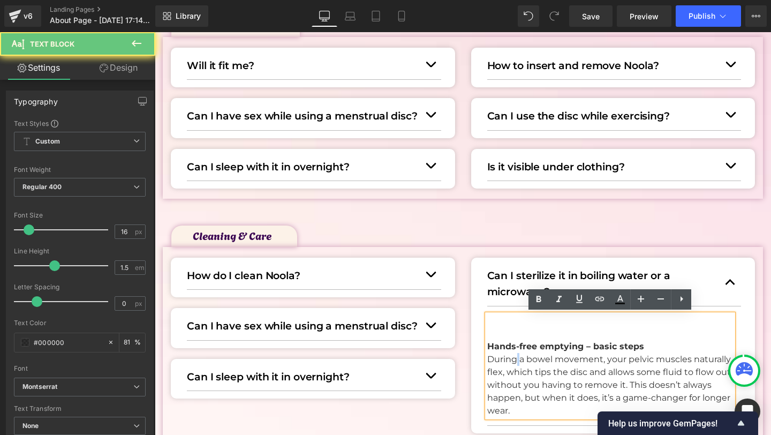
click at [514, 356] on p "During a bowel movement, your pelvic muscles naturally flex, which tips the dis…" at bounding box center [610, 385] width 246 height 64
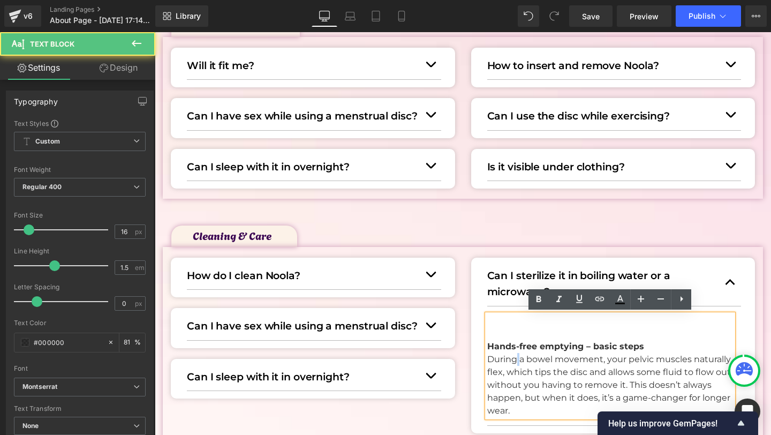
click at [514, 356] on p "During a bowel movement, your pelvic muscles naturally flex, which tips the dis…" at bounding box center [610, 385] width 246 height 64
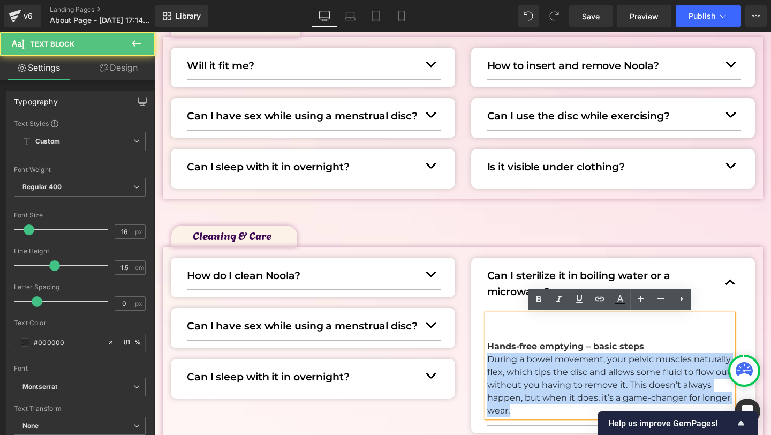
click at [514, 356] on p "During a bowel movement, your pelvic muscles naturally flex, which tips the dis…" at bounding box center [610, 385] width 246 height 64
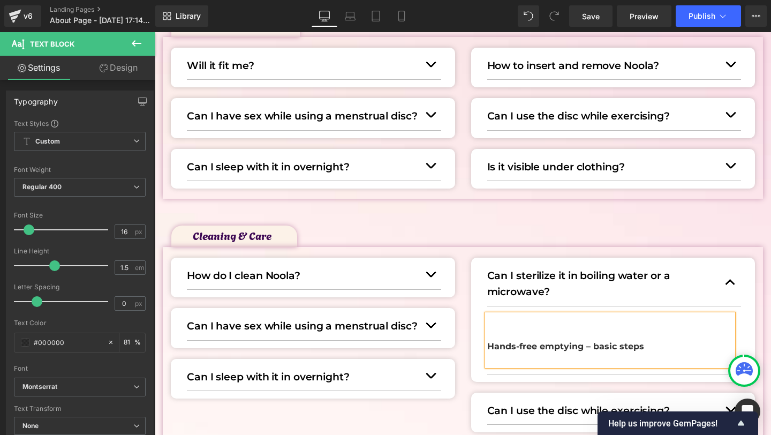
click at [514, 355] on p at bounding box center [610, 359] width 246 height 13
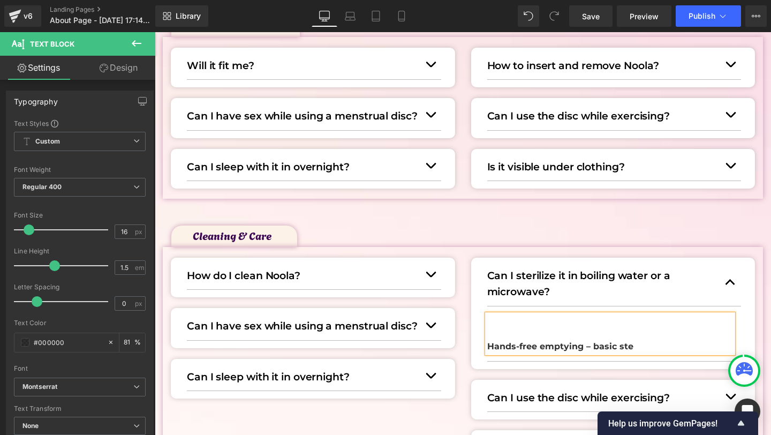
click at [514, 355] on article "Hands-free emptying – basic ste Text Block" at bounding box center [614, 333] width 254 height 55
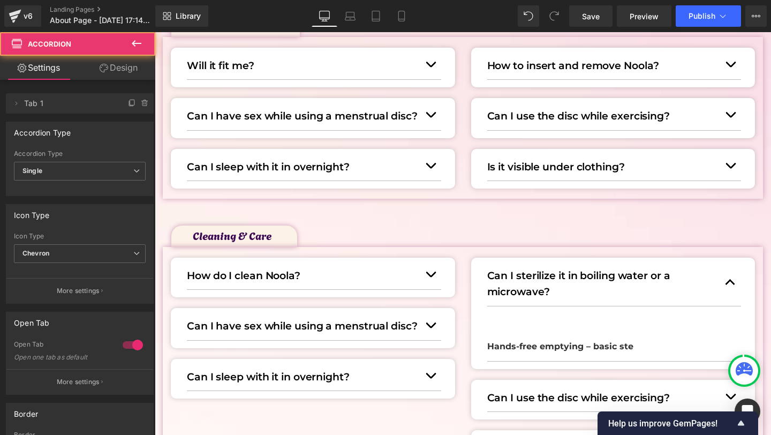
click at [514, 355] on article "Hands-free emptying – basic ste Text Block" at bounding box center [614, 333] width 254 height 55
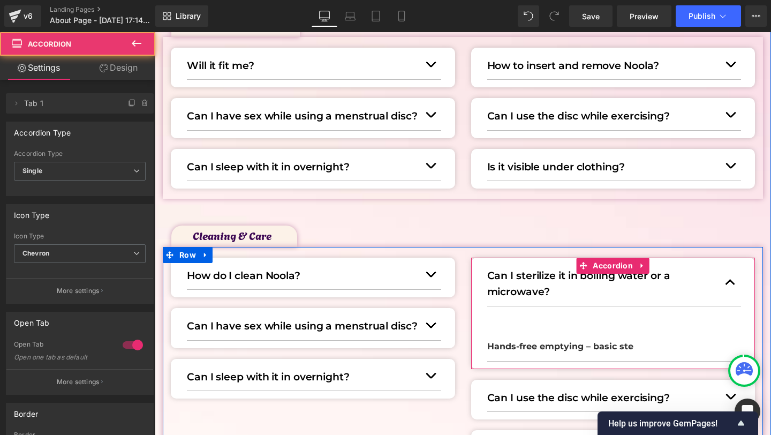
click at [515, 346] on strong "Hands-free emptying – basic ste" at bounding box center [560, 346] width 146 height 10
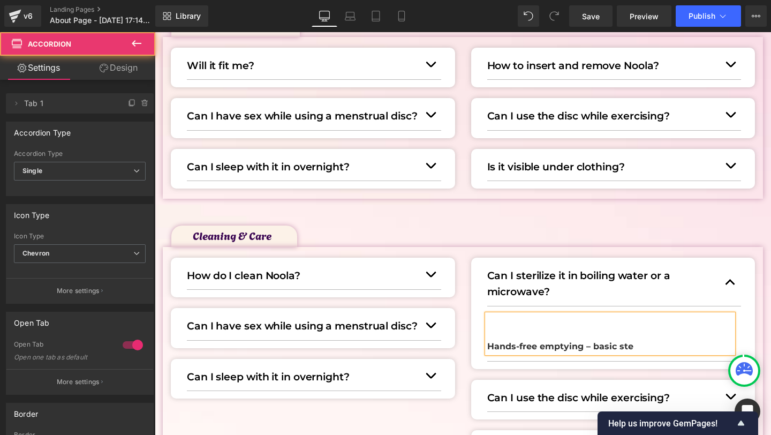
click at [515, 346] on strong "Hands-free emptying – basic ste" at bounding box center [560, 346] width 146 height 10
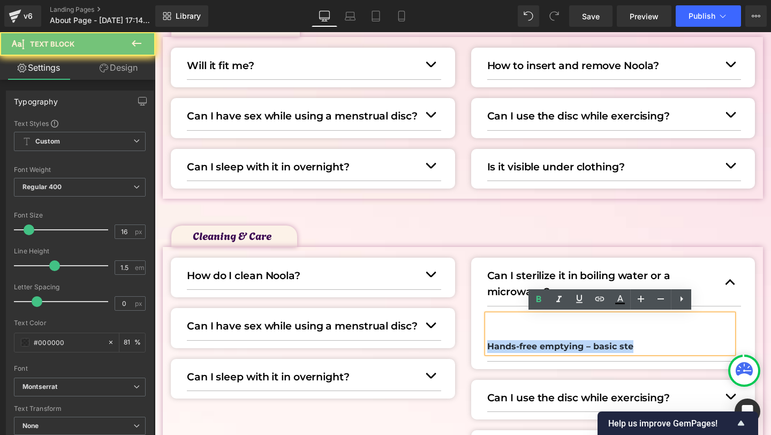
click at [515, 346] on strong "Hands-free emptying – basic ste" at bounding box center [560, 346] width 146 height 10
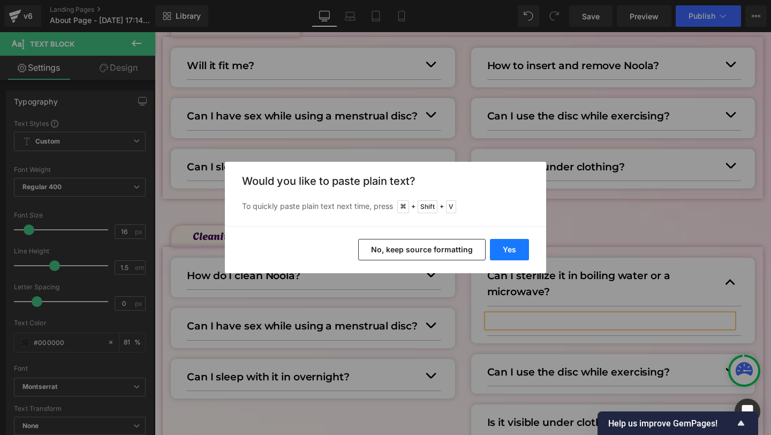
click at [499, 252] on button "Yes" at bounding box center [509, 249] width 39 height 21
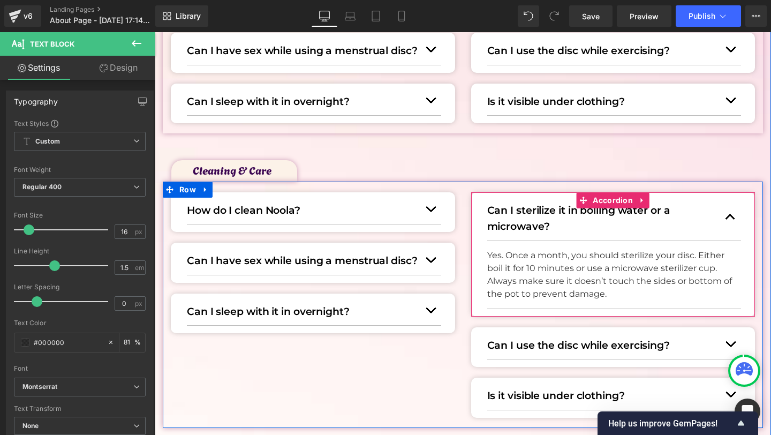
scroll to position [723, 0]
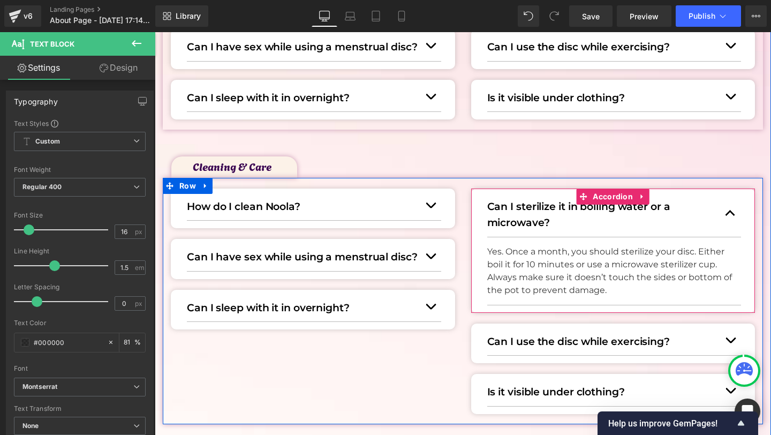
click at [721, 214] on button "button" at bounding box center [730, 214] width 21 height 46
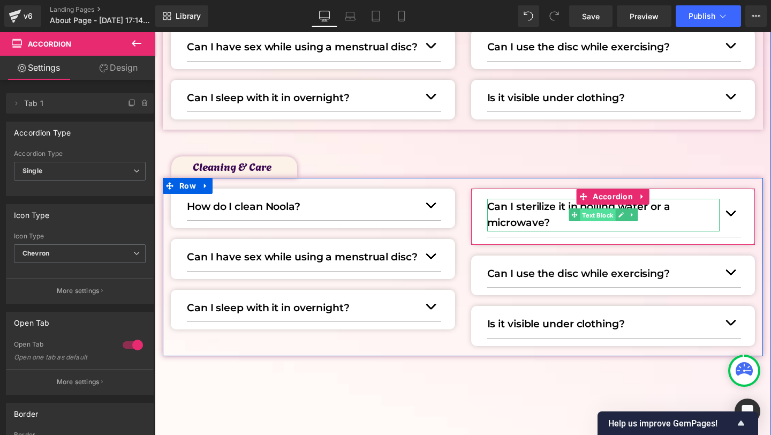
click at [580, 212] on span "Text Block" at bounding box center [597, 215] width 35 height 13
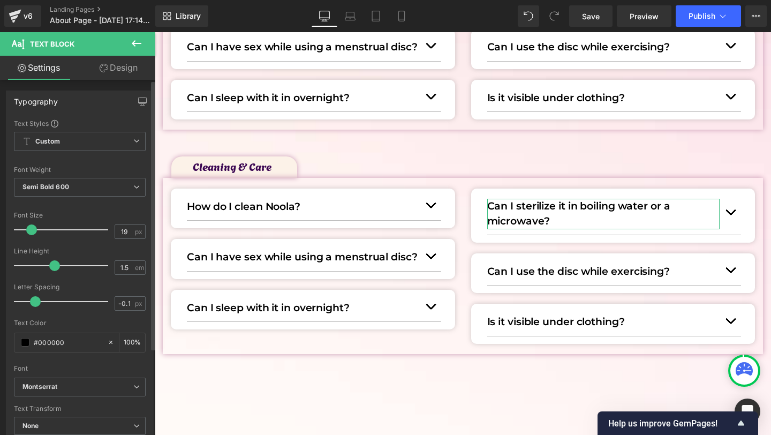
type input "1.4"
drag, startPoint x: 54, startPoint y: 269, endPoint x: 48, endPoint y: 269, distance: 5.9
click at [48, 269] on span at bounding box center [51, 265] width 11 height 11
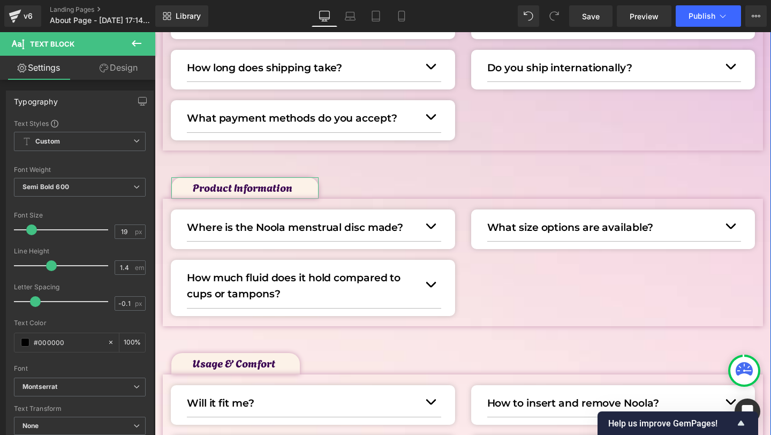
scroll to position [259, 0]
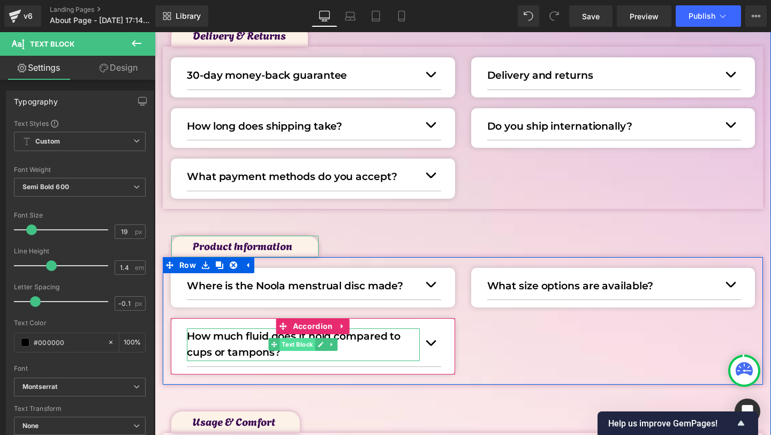
click at [285, 342] on span "Text Block" at bounding box center [297, 344] width 35 height 13
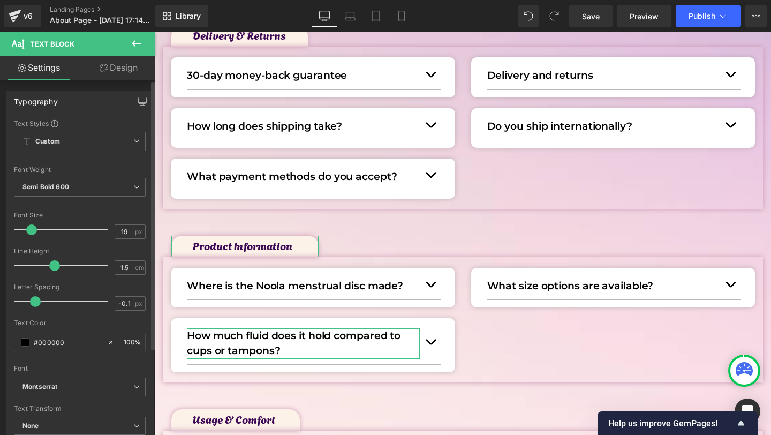
type input "1.4"
drag, startPoint x: 53, startPoint y: 268, endPoint x: 47, endPoint y: 269, distance: 6.5
click at [47, 269] on span at bounding box center [51, 265] width 11 height 11
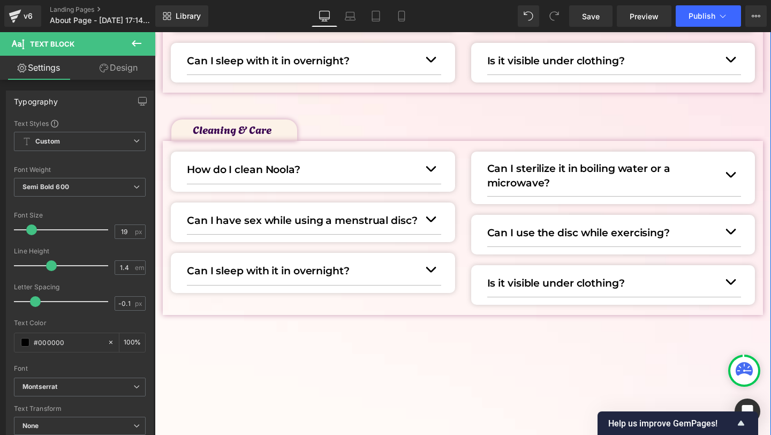
scroll to position [758, 0]
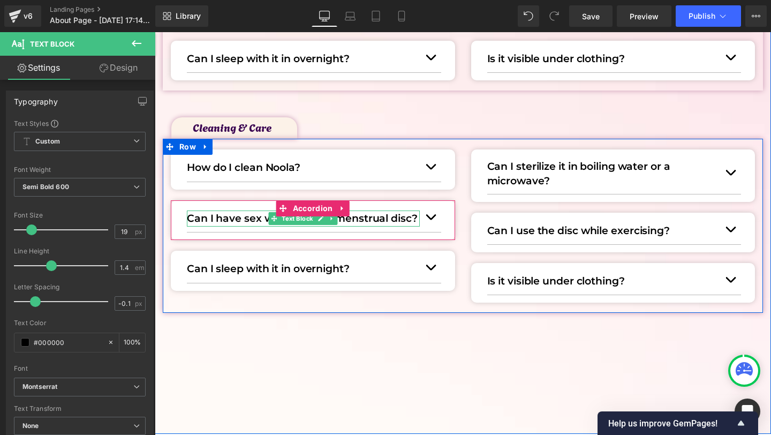
click at [245, 218] on p "Can I have sex while using a menstrual disc?" at bounding box center [303, 218] width 233 height 16
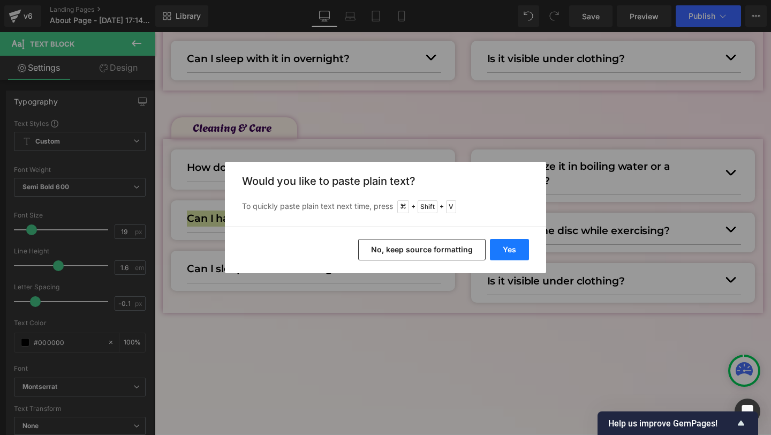
click at [504, 250] on button "Yes" at bounding box center [509, 249] width 39 height 21
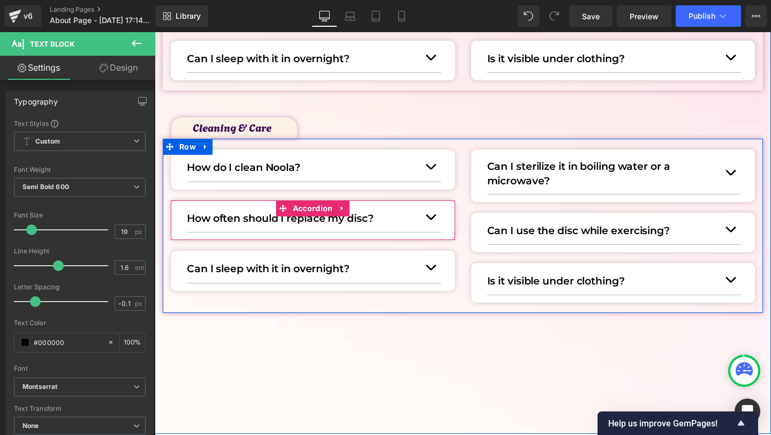
click at [434, 214] on button "button" at bounding box center [430, 216] width 21 height 29
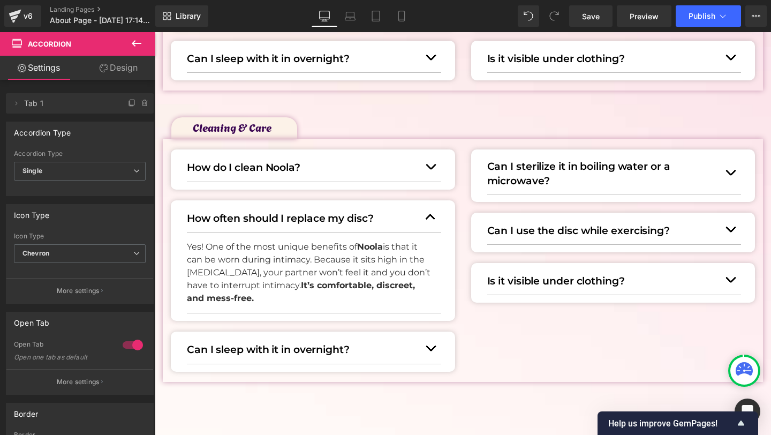
click at [246, 266] on p "Yes! One of the most unique benefits of Noola is that it can be worn during int…" at bounding box center [310, 272] width 246 height 64
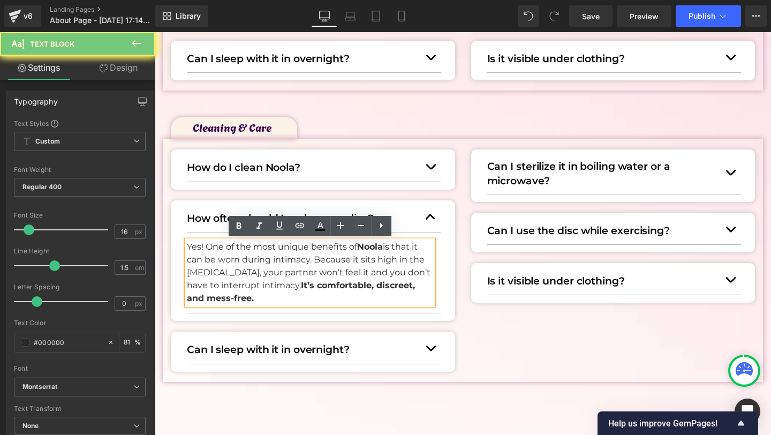
click at [246, 266] on p "Yes! One of the most unique benefits of Noola is that it can be worn during int…" at bounding box center [310, 272] width 246 height 64
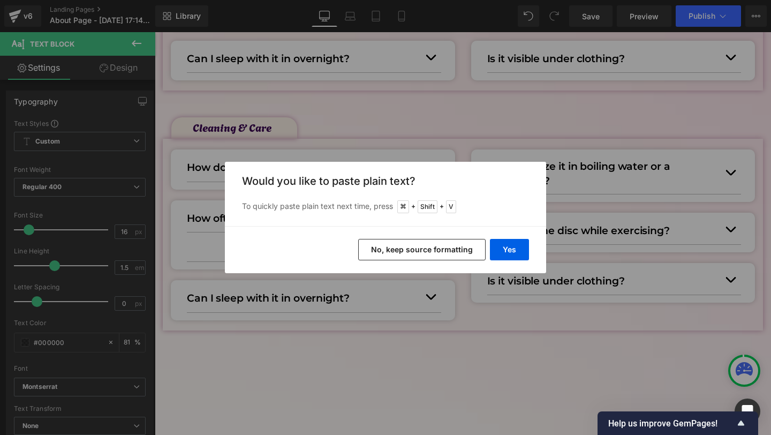
click at [500, 260] on div "Yes No, keep source formatting" at bounding box center [385, 249] width 321 height 47
drag, startPoint x: 507, startPoint y: 247, endPoint x: 350, endPoint y: 215, distance: 160.2
click at [507, 247] on button "Yes" at bounding box center [509, 249] width 39 height 21
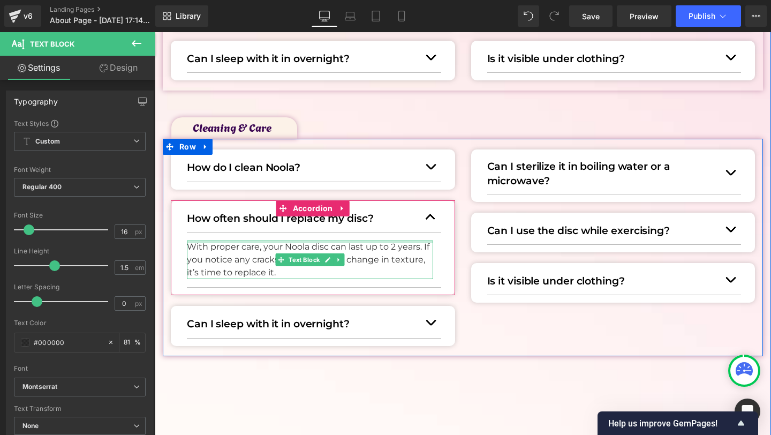
drag, startPoint x: 392, startPoint y: 242, endPoint x: 384, endPoint y: 244, distance: 7.8
click at [392, 242] on div "With proper care, your Noola disc can last up to 2 years. If you notice any cra…" at bounding box center [310, 259] width 246 height 39
click at [384, 244] on p "With proper care, your Noola disc can last up to 2 years. If you notice any cra…" at bounding box center [310, 259] width 246 height 39
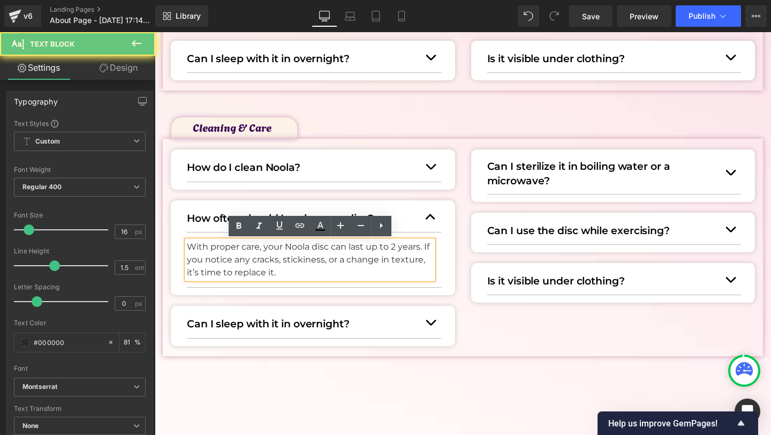
click at [371, 246] on p "With proper care, your Noola disc can last up to 2 years. If you notice any cra…" at bounding box center [310, 259] width 246 height 39
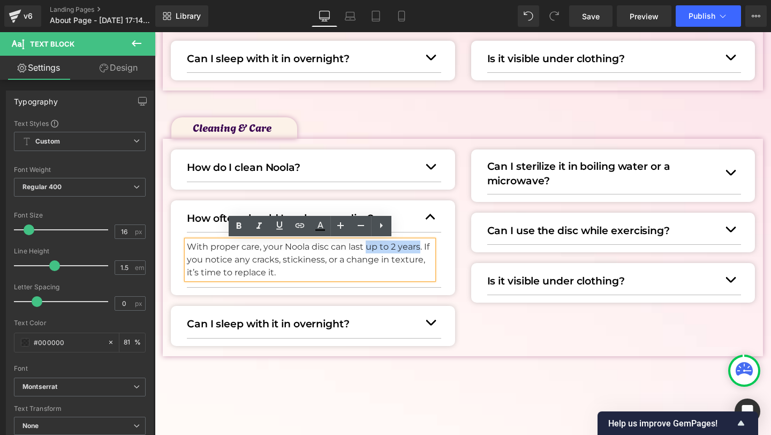
drag, startPoint x: 369, startPoint y: 246, endPoint x: 421, endPoint y: 245, distance: 52.5
click at [421, 244] on p "With proper care, your Noola disc can last up to 2 years. If you notice any cra…" at bounding box center [310, 259] width 246 height 39
click at [240, 225] on icon at bounding box center [239, 225] width 5 height 6
click at [304, 276] on p "With proper care, your Noola disc can last up to 2 years . If you notice any cr…" at bounding box center [310, 259] width 246 height 39
click at [436, 215] on button "button" at bounding box center [430, 216] width 21 height 29
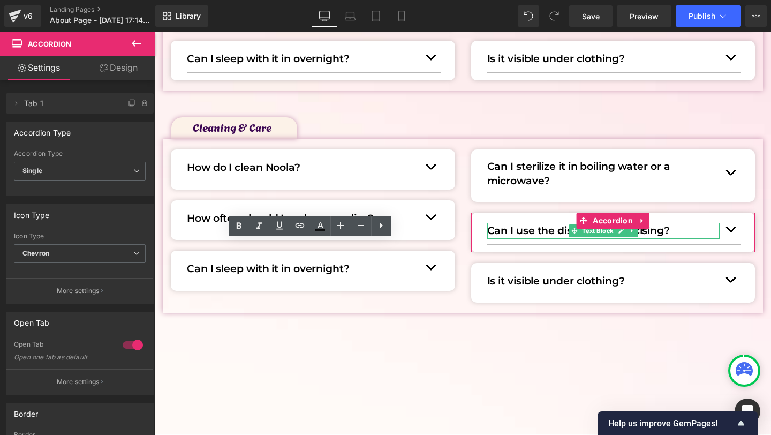
click at [505, 227] on p "Can I use the disc while exercising?" at bounding box center [603, 231] width 233 height 16
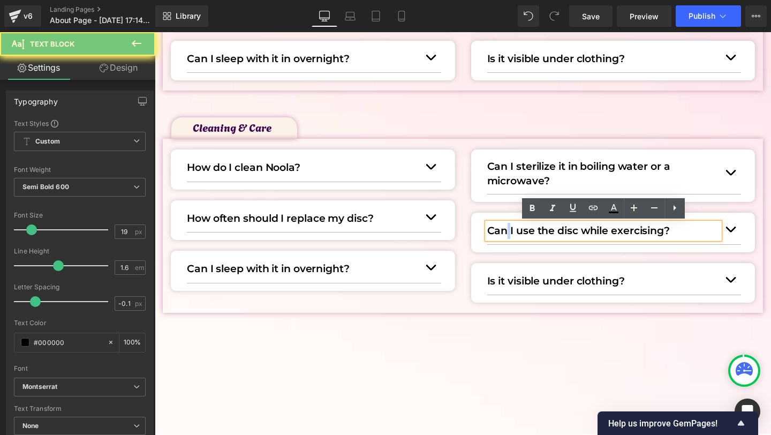
click at [505, 227] on p "Can I use the disc while exercising?" at bounding box center [603, 231] width 233 height 16
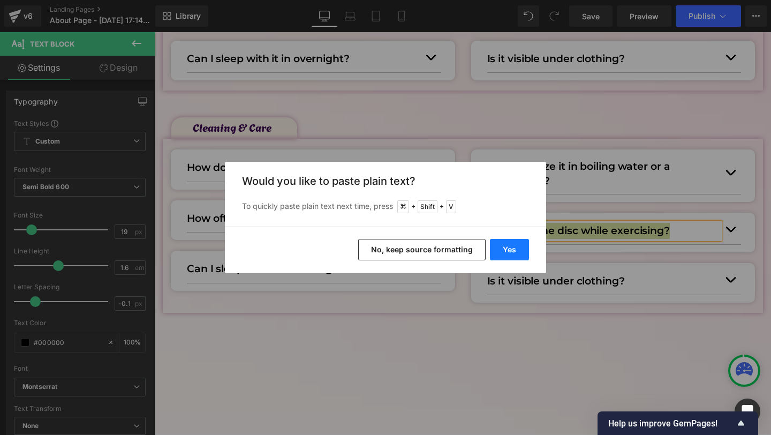
click at [523, 247] on button "Yes" at bounding box center [509, 249] width 39 height 21
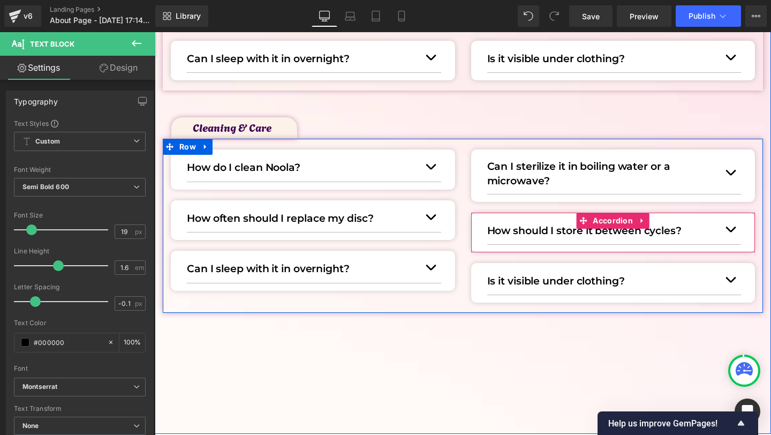
click at [737, 229] on button "button" at bounding box center [730, 229] width 21 height 29
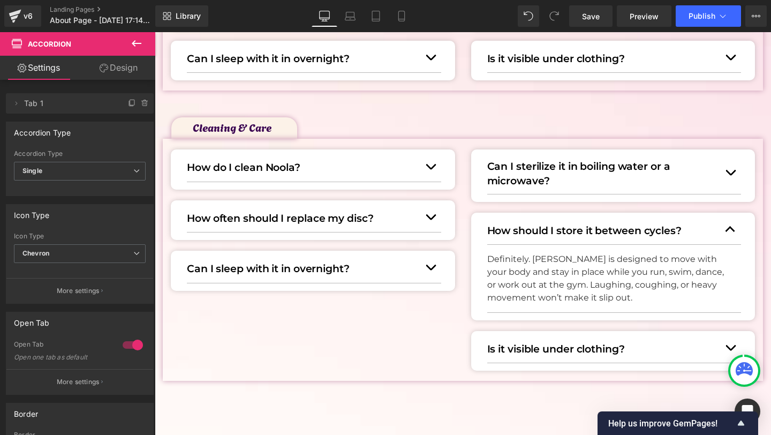
click at [532, 266] on p "Definitely. Noola is designed to move with your body and stay in place while yo…" at bounding box center [610, 278] width 246 height 51
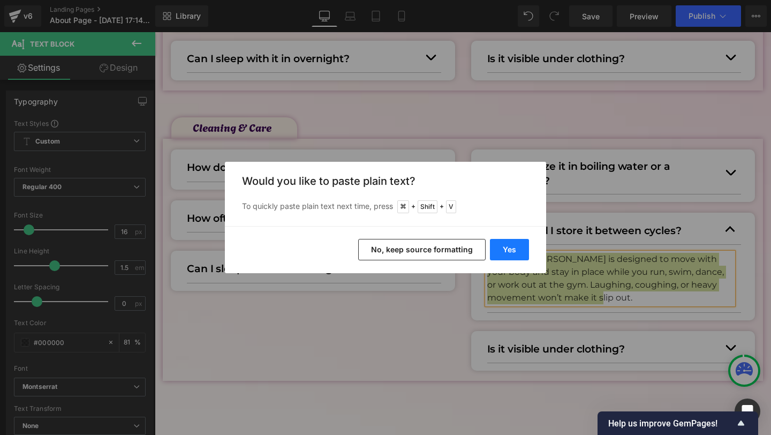
click at [514, 252] on button "Yes" at bounding box center [509, 249] width 39 height 21
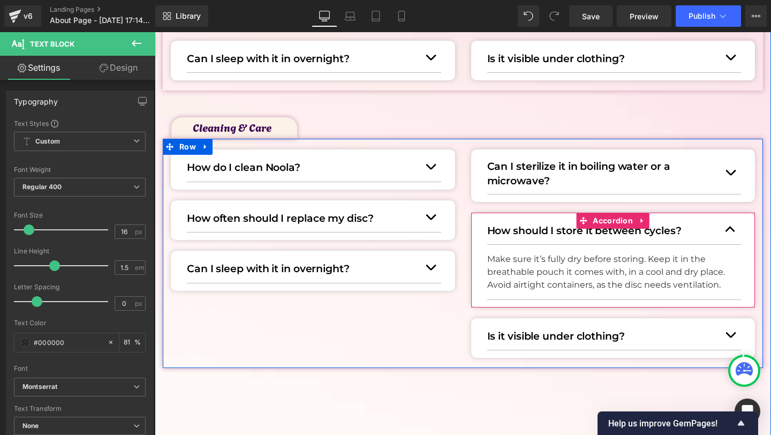
click at [736, 231] on button "button" at bounding box center [730, 229] width 21 height 29
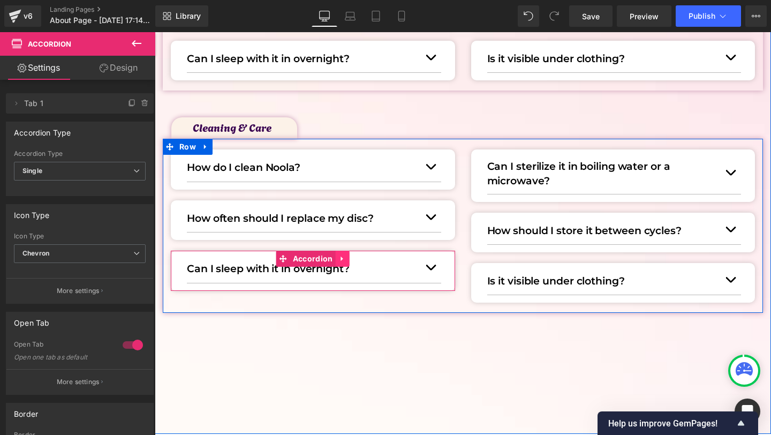
click at [344, 259] on icon at bounding box center [342, 259] width 7 height 8
click at [352, 259] on icon at bounding box center [349, 258] width 7 height 7
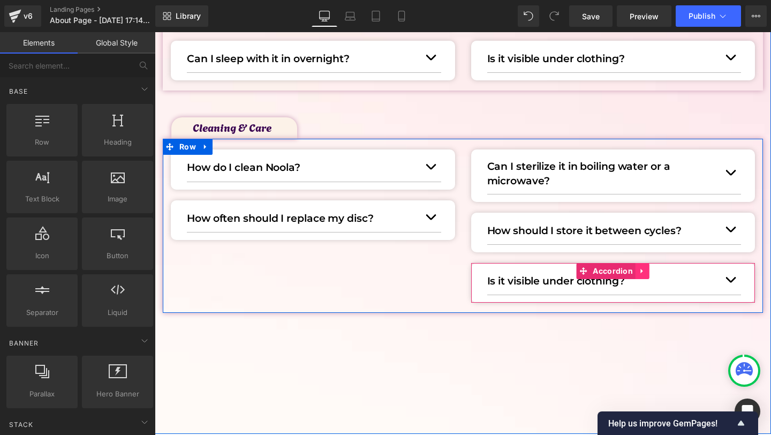
click at [645, 267] on icon at bounding box center [642, 271] width 7 height 8
click at [644, 268] on link at bounding box center [650, 271] width 14 height 16
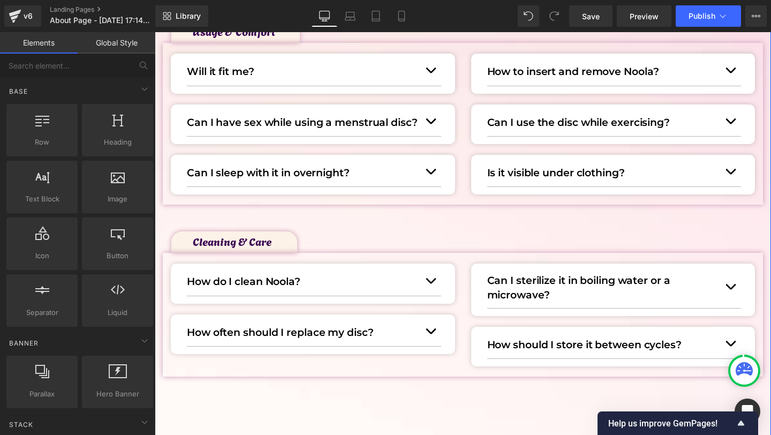
scroll to position [647, 0]
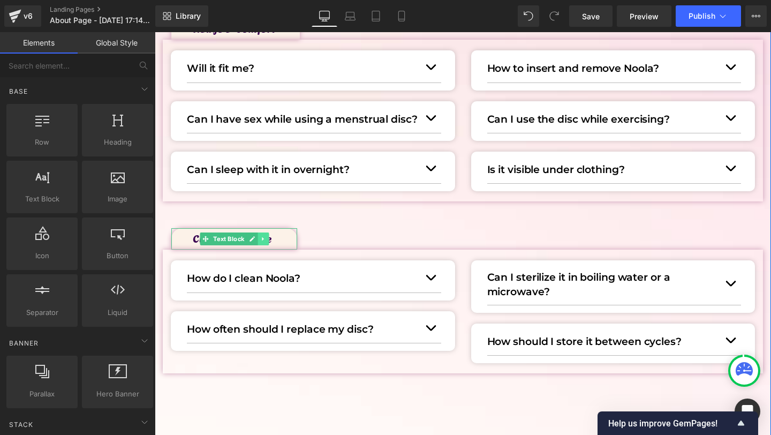
click at [265, 242] on icon at bounding box center [263, 239] width 6 height 6
click at [255, 239] on icon at bounding box center [258, 239] width 6 height 6
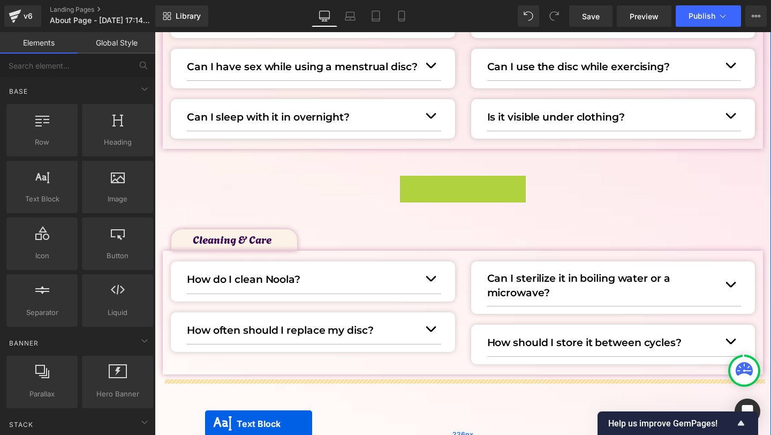
drag, startPoint x: 187, startPoint y: 238, endPoint x: 205, endPoint y: 391, distance: 153.6
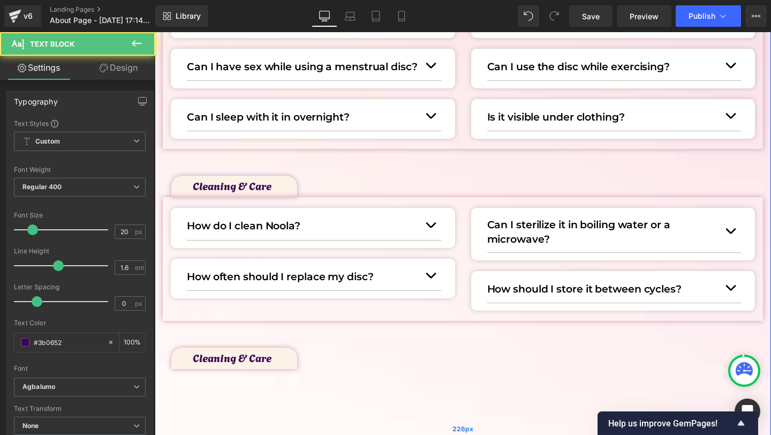
scroll to position [711, 0]
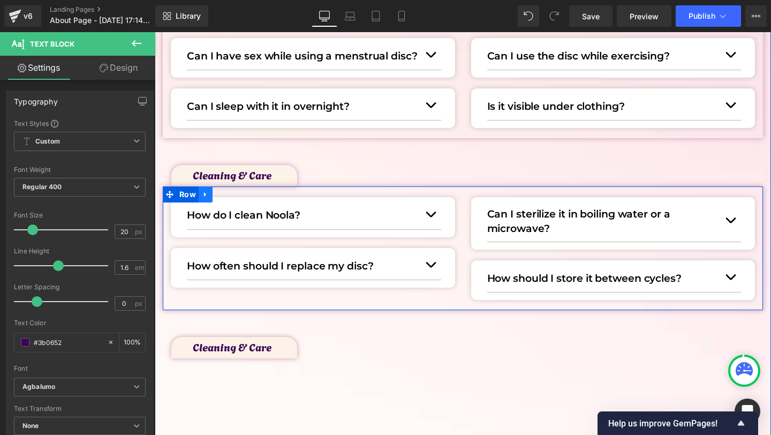
click at [206, 194] on icon at bounding box center [205, 195] width 7 height 8
click at [216, 194] on icon at bounding box center [219, 194] width 7 height 7
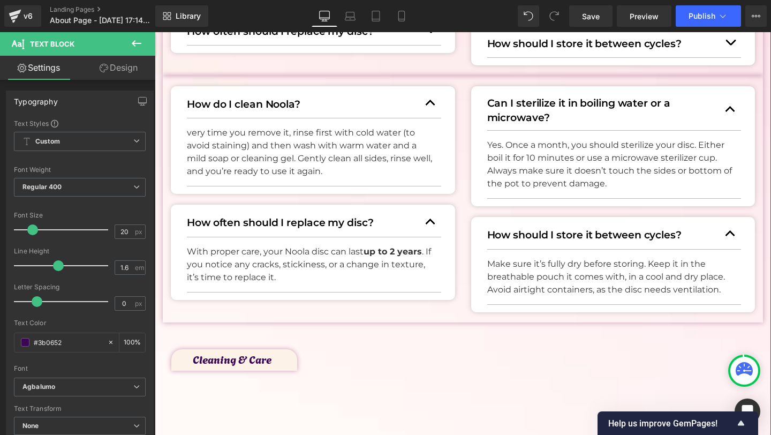
scroll to position [946, 0]
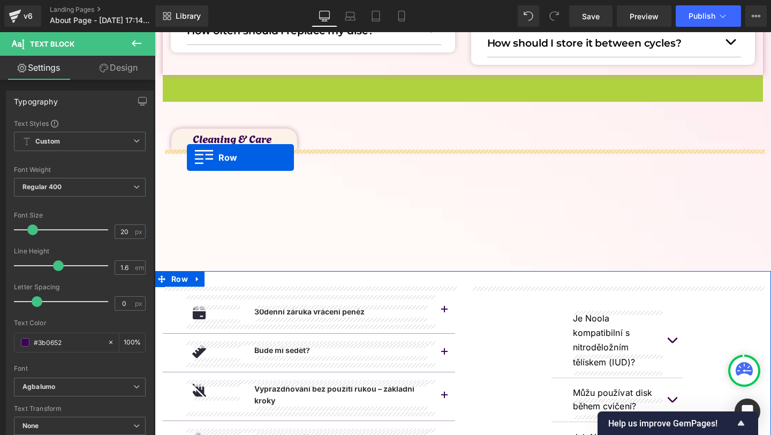
drag, startPoint x: 171, startPoint y: 82, endPoint x: 186, endPoint y: 158, distance: 76.9
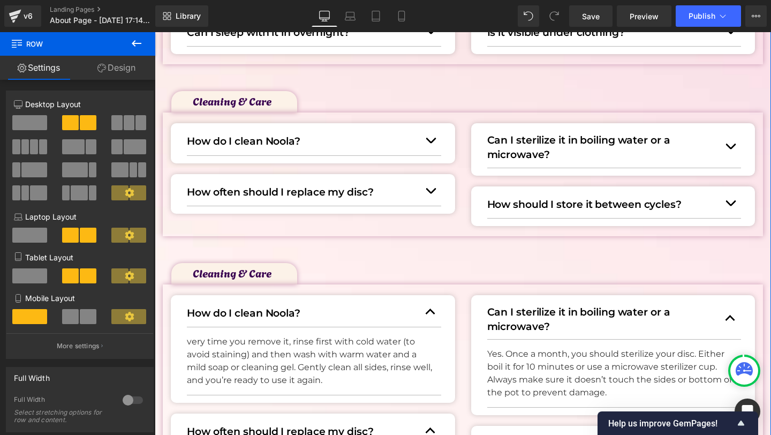
scroll to position [772, 0]
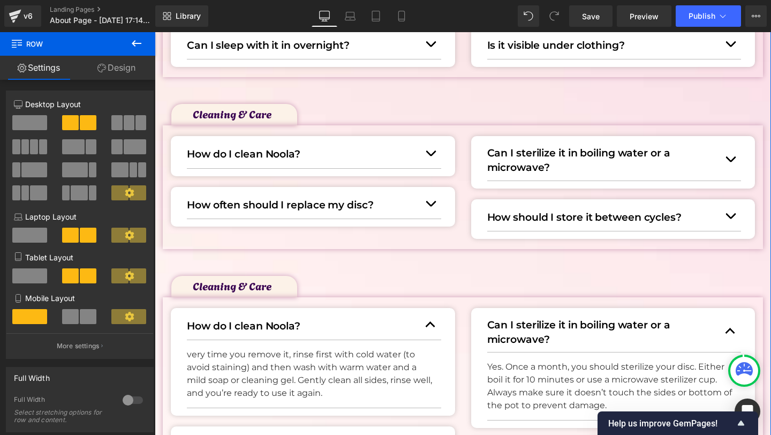
click at [414, 322] on p "How do I clean Noola?" at bounding box center [303, 326] width 233 height 16
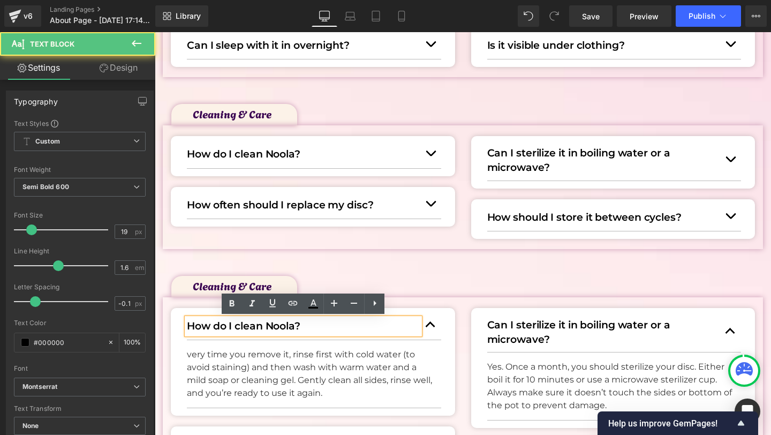
click at [424, 322] on button "button" at bounding box center [430, 324] width 21 height 29
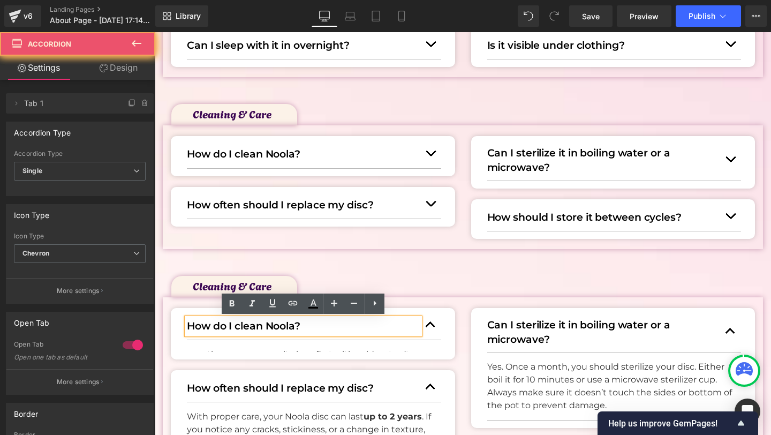
click at [434, 323] on button "button" at bounding box center [430, 324] width 21 height 29
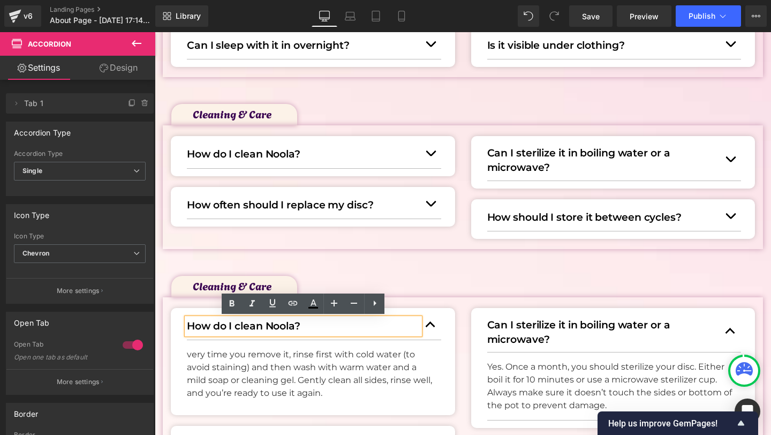
click at [429, 331] on button "button" at bounding box center [430, 324] width 21 height 29
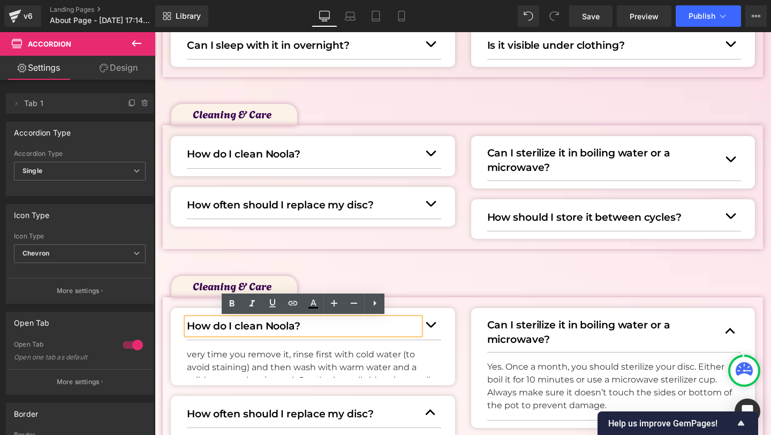
click at [429, 331] on button "button" at bounding box center [430, 324] width 21 height 29
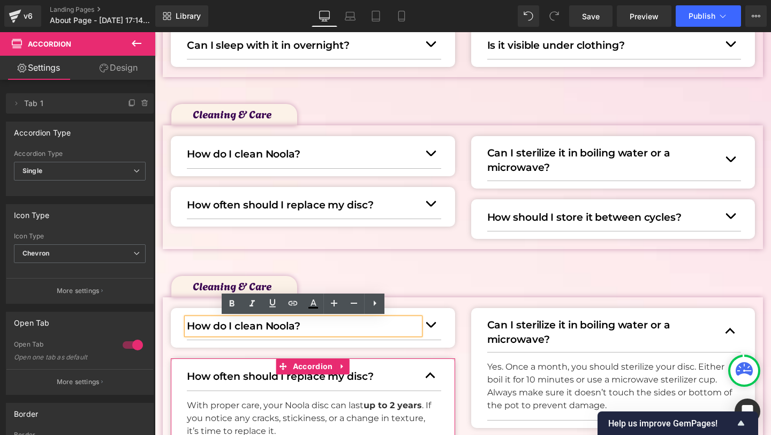
click at [430, 382] on button "button" at bounding box center [430, 374] width 21 height 29
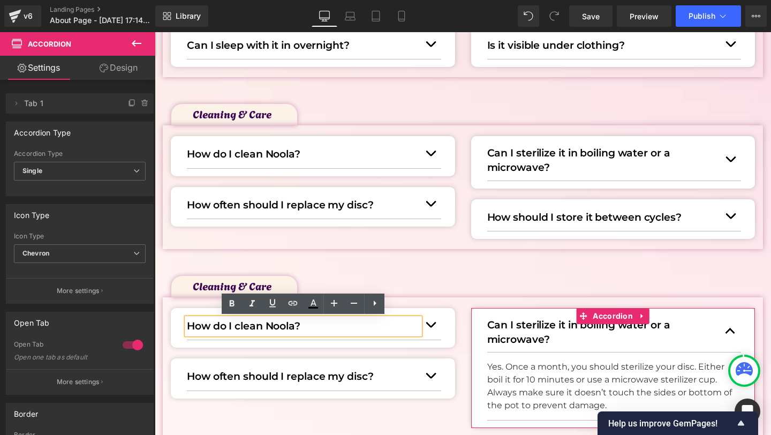
click at [732, 337] on button "button" at bounding box center [730, 331] width 21 height 42
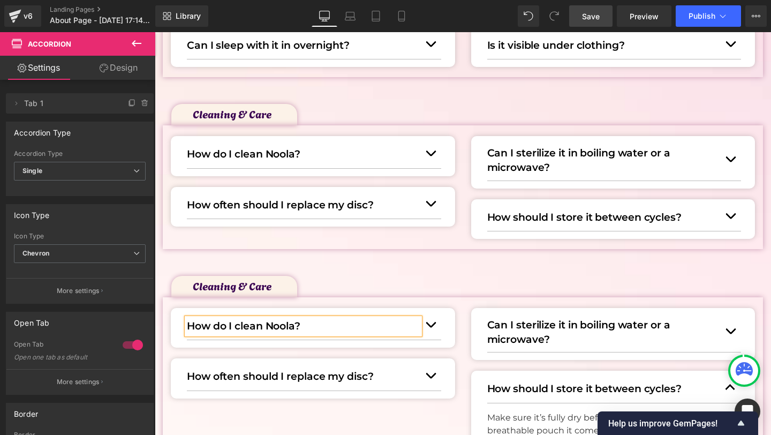
drag, startPoint x: 590, startPoint y: 19, endPoint x: 448, endPoint y: 182, distance: 216.7
click at [590, 19] on span "Save" at bounding box center [591, 16] width 18 height 11
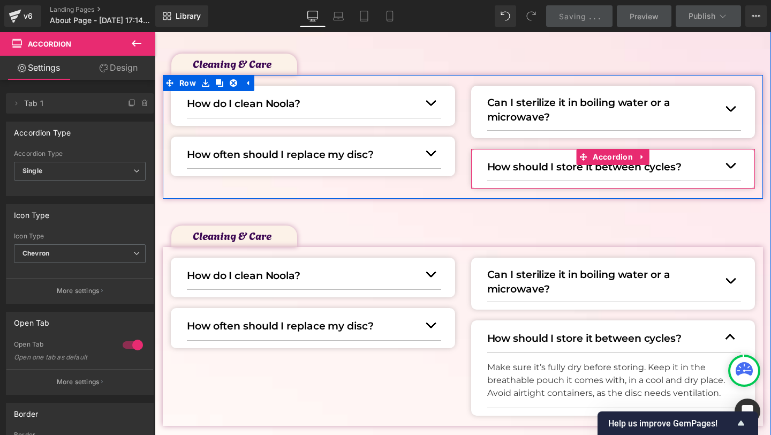
scroll to position [831, 0]
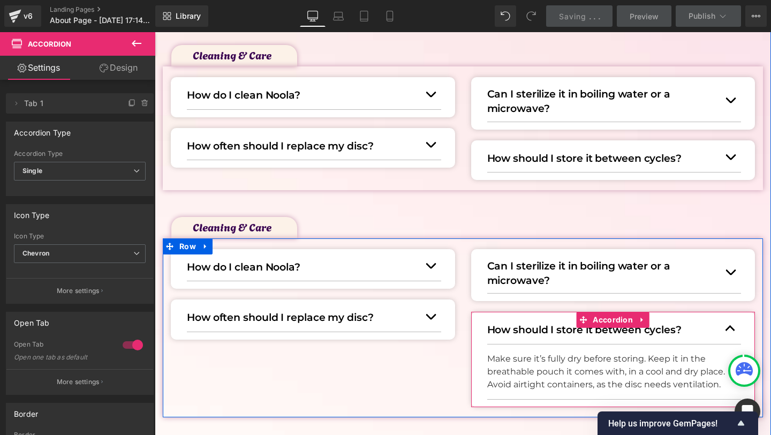
click at [737, 326] on button "button" at bounding box center [730, 328] width 21 height 29
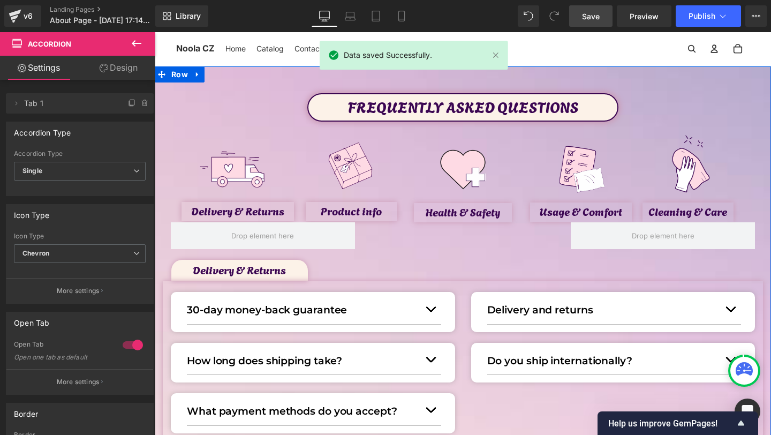
scroll to position [0, 0]
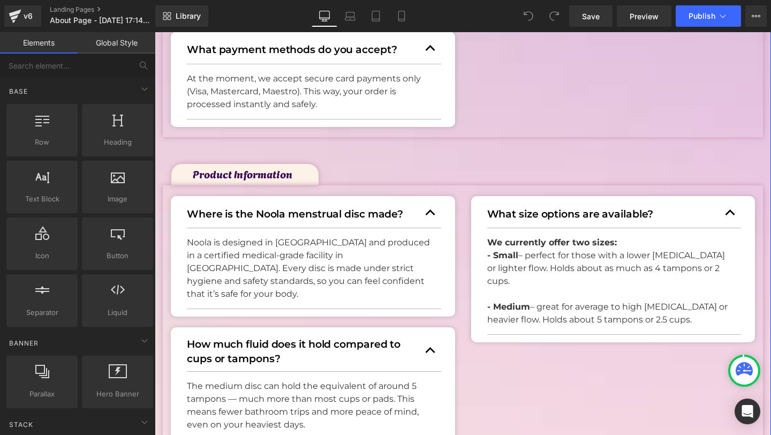
scroll to position [481, 0]
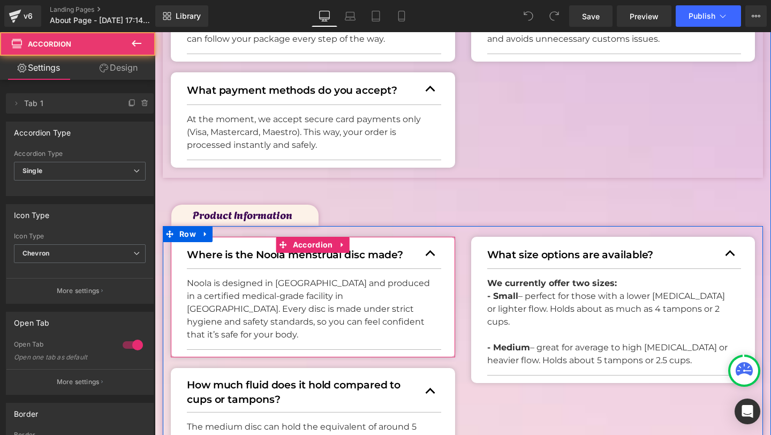
click at [430, 253] on button "button" at bounding box center [430, 253] width 21 height 29
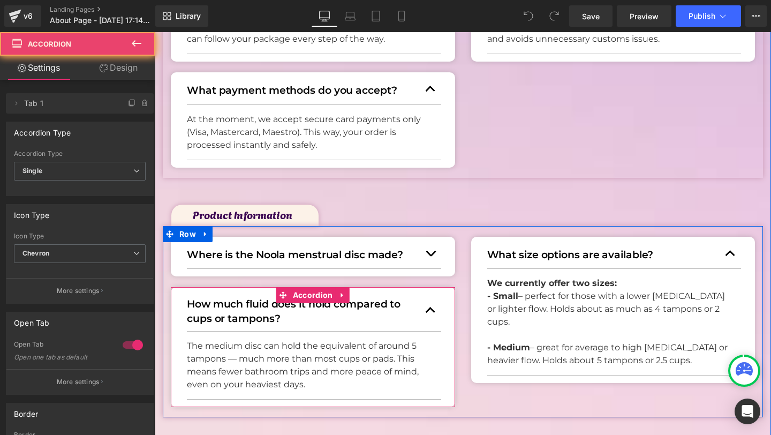
click at [431, 295] on button "button" at bounding box center [430, 310] width 21 height 42
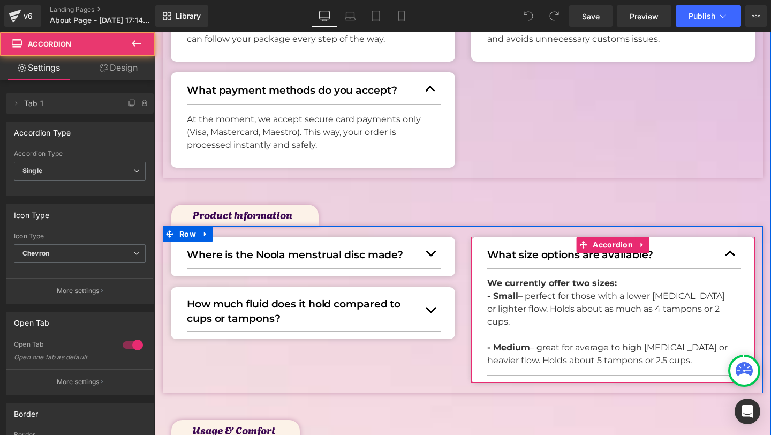
click at [730, 253] on button "button" at bounding box center [730, 253] width 21 height 29
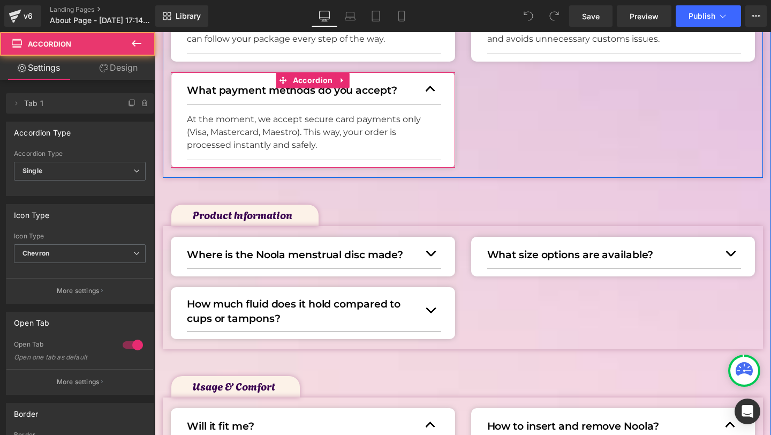
click at [434, 100] on button "button" at bounding box center [430, 88] width 21 height 29
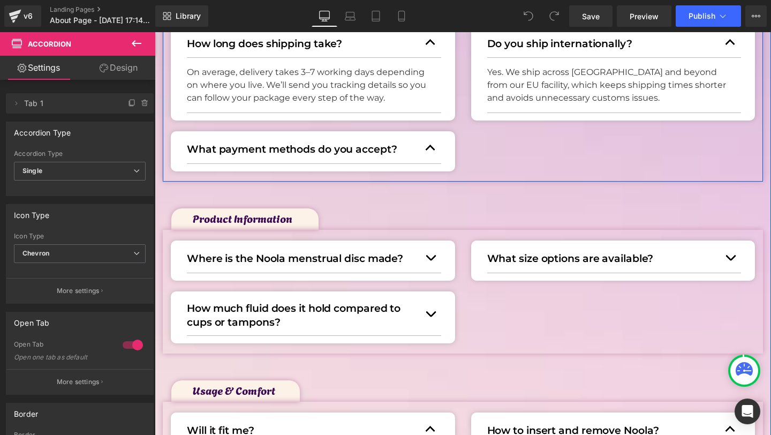
scroll to position [418, 0]
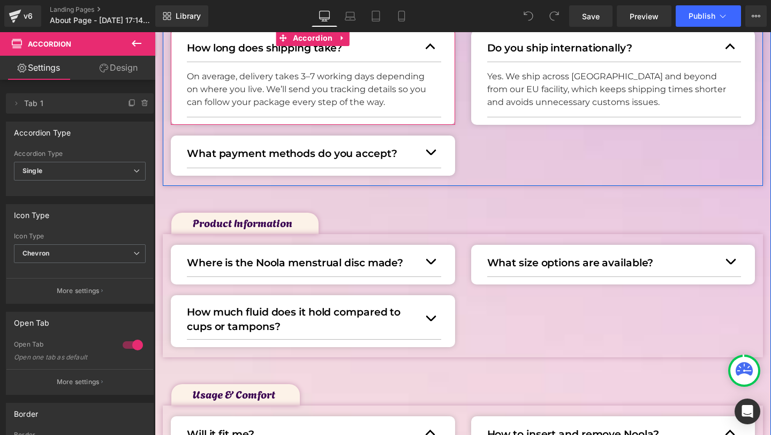
click at [428, 47] on button "button" at bounding box center [430, 46] width 21 height 29
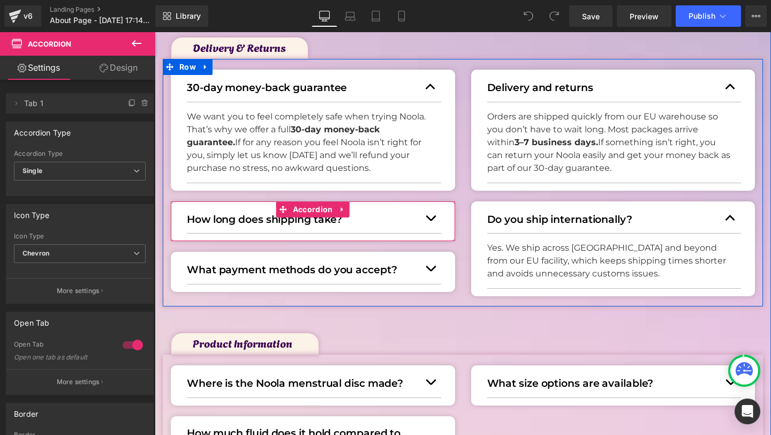
scroll to position [235, 0]
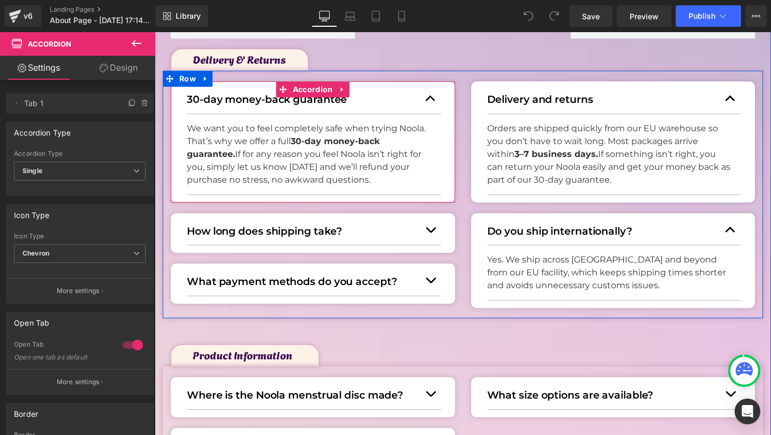
click at [428, 94] on button "button" at bounding box center [430, 98] width 21 height 29
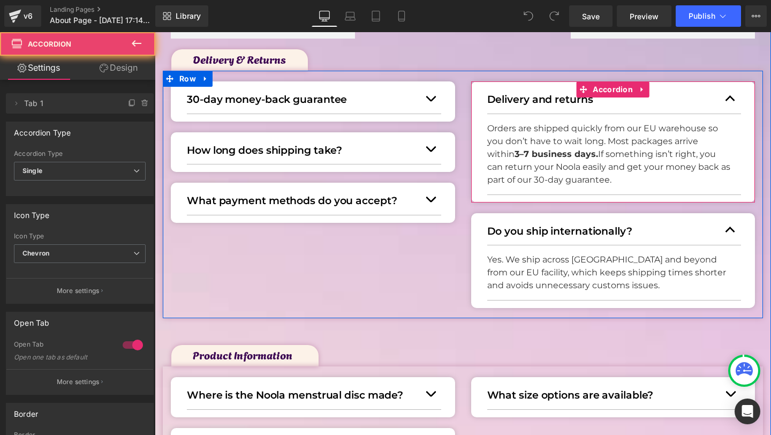
click at [738, 102] on button "button" at bounding box center [730, 98] width 21 height 29
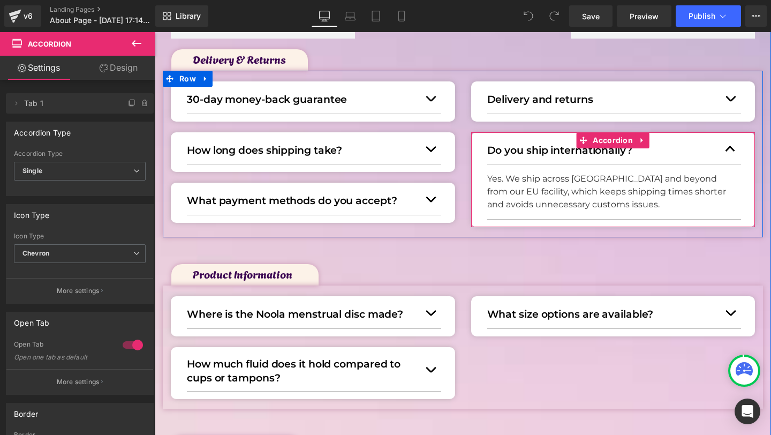
click at [725, 150] on button "button" at bounding box center [730, 148] width 21 height 29
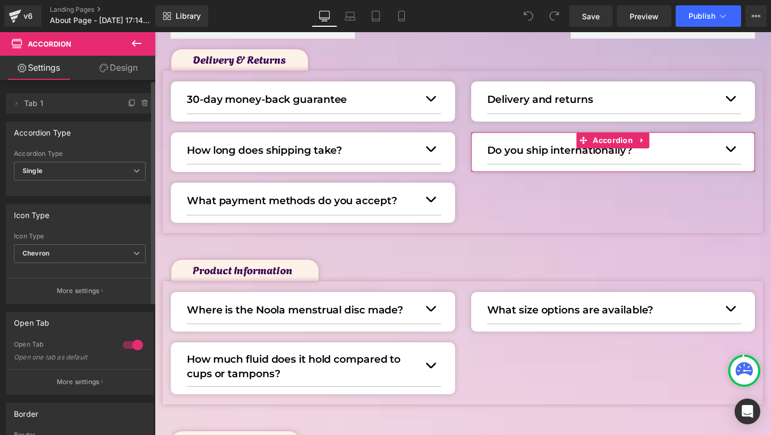
click at [132, 348] on div at bounding box center [133, 344] width 26 height 17
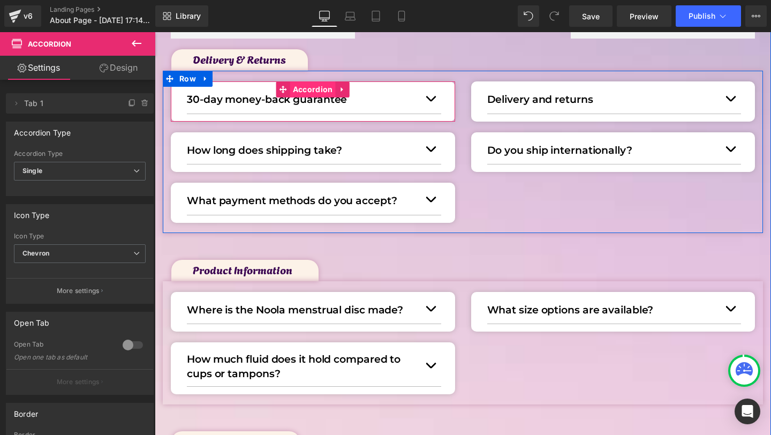
click at [293, 87] on span "Accordion" at bounding box center [313, 89] width 46 height 16
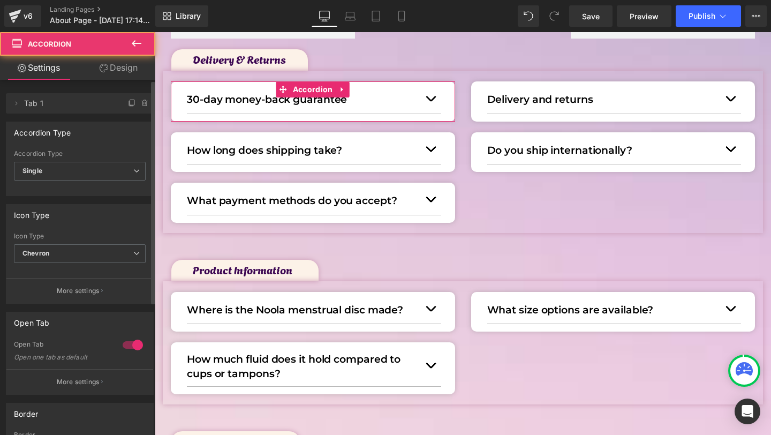
click at [124, 342] on div at bounding box center [133, 344] width 26 height 17
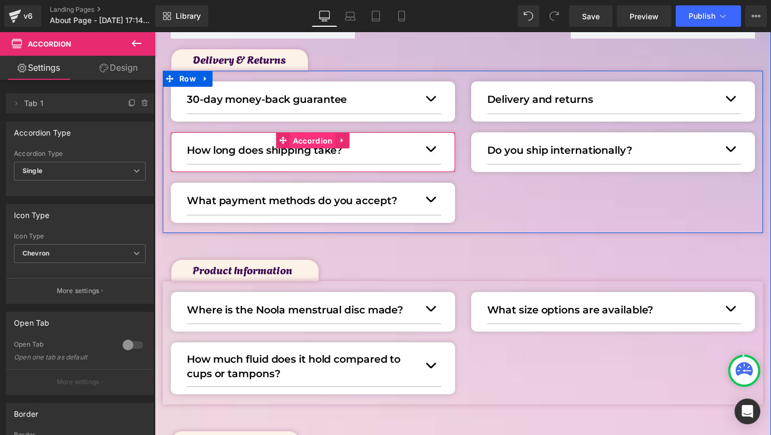
click at [295, 140] on span "Accordion" at bounding box center [313, 141] width 46 height 16
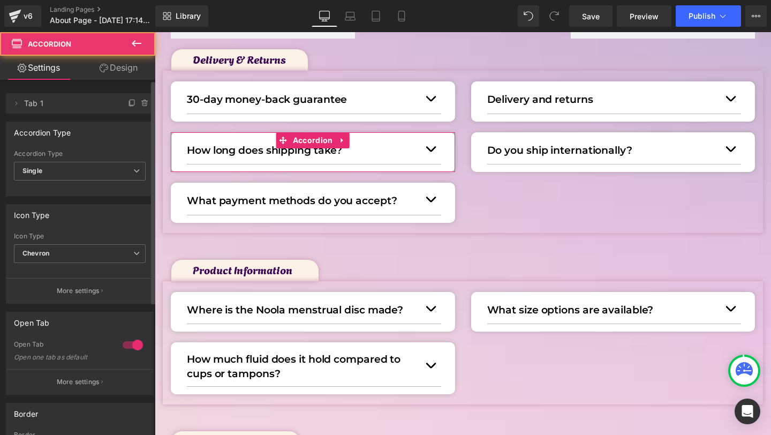
click at [124, 339] on div at bounding box center [133, 344] width 26 height 17
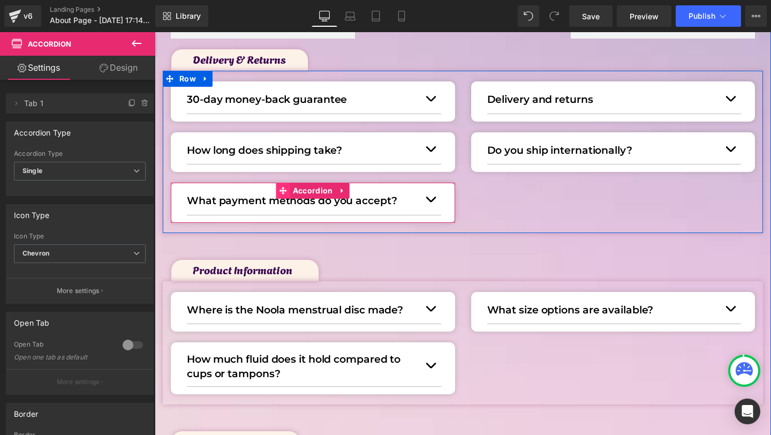
click at [287, 187] on icon at bounding box center [283, 191] width 7 height 8
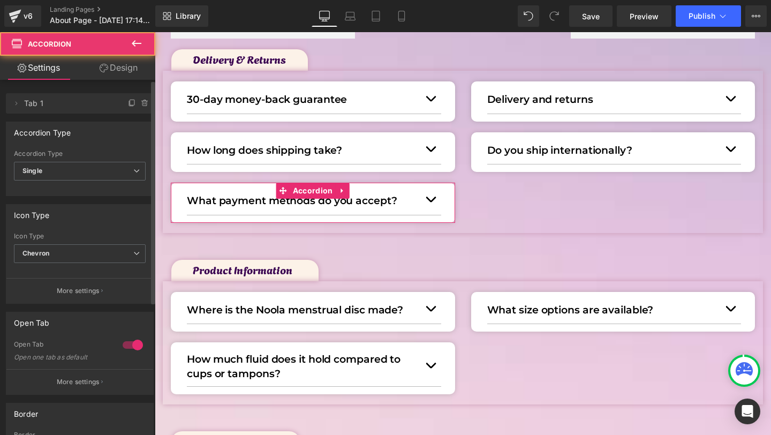
click at [127, 342] on div at bounding box center [133, 344] width 26 height 17
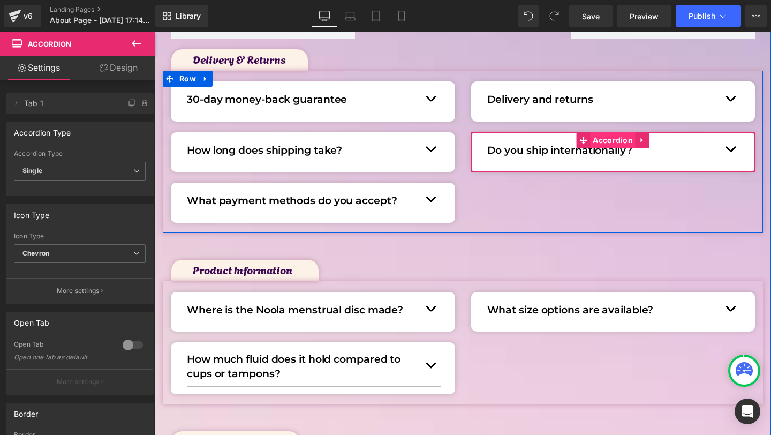
click at [594, 139] on span "Accordion" at bounding box center [613, 140] width 46 height 16
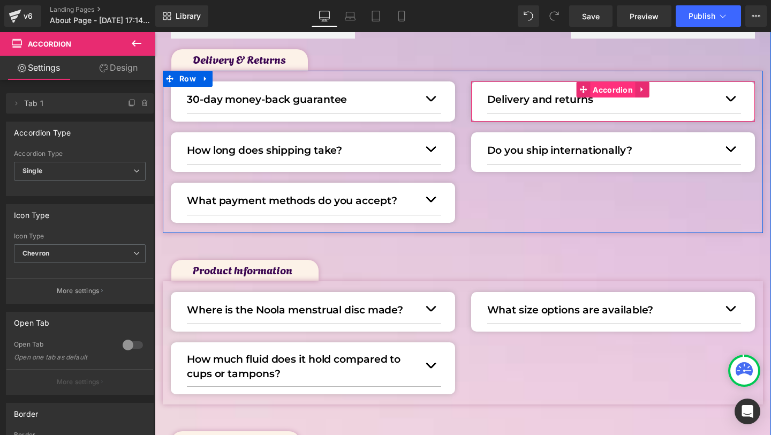
click at [608, 86] on span "Accordion" at bounding box center [613, 90] width 46 height 16
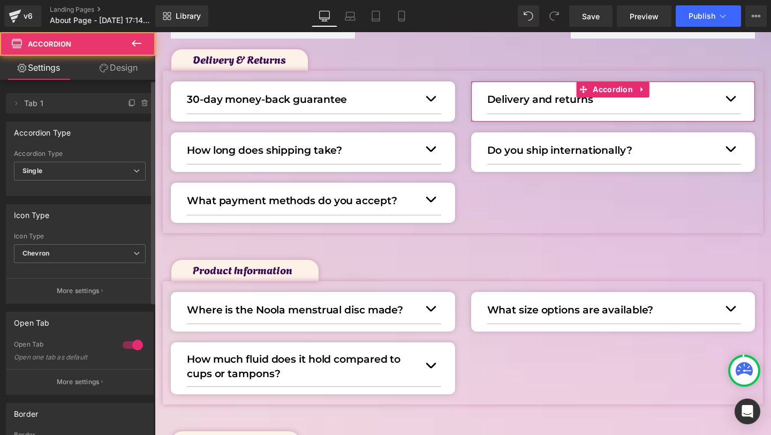
click at [124, 341] on div at bounding box center [133, 344] width 26 height 17
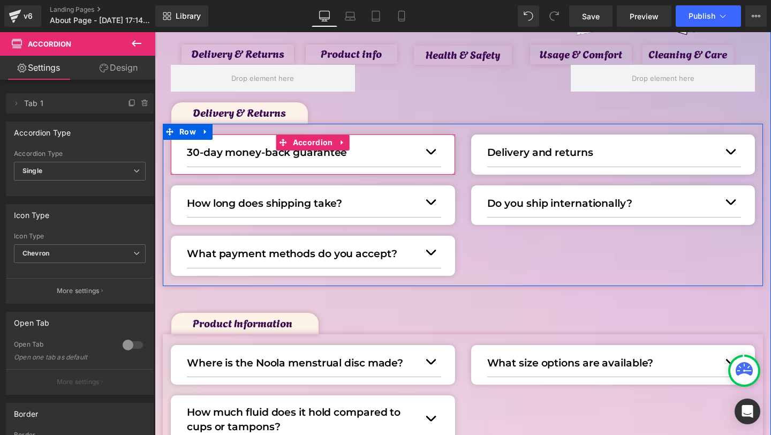
scroll to position [322, 0]
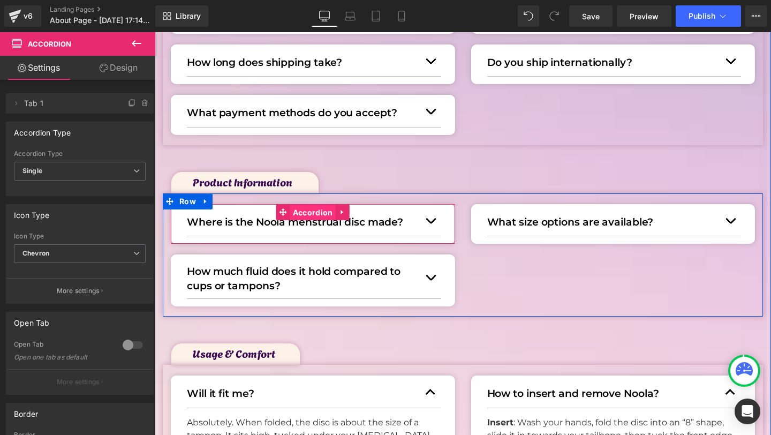
click at [303, 208] on span "Accordion" at bounding box center [313, 213] width 46 height 16
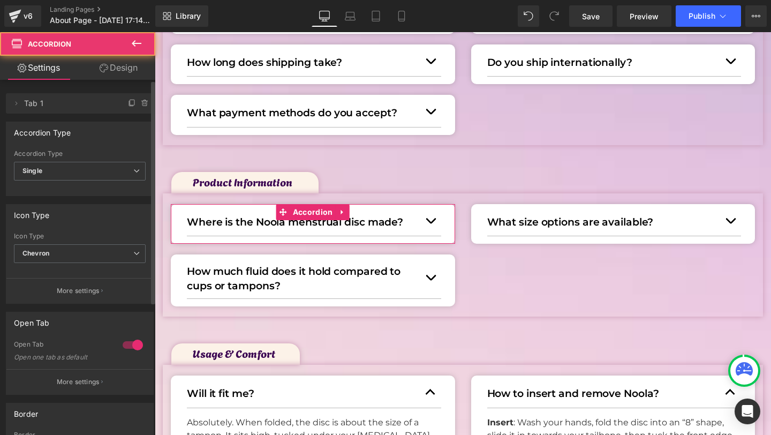
click at [123, 344] on div at bounding box center [133, 344] width 26 height 17
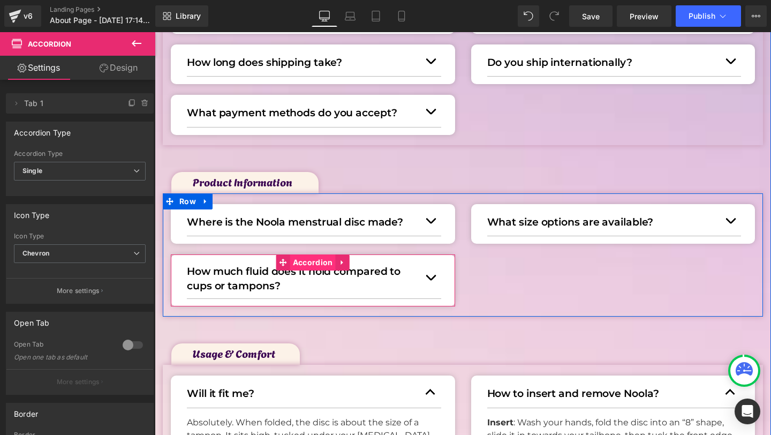
click at [306, 260] on span "Accordion" at bounding box center [313, 262] width 46 height 16
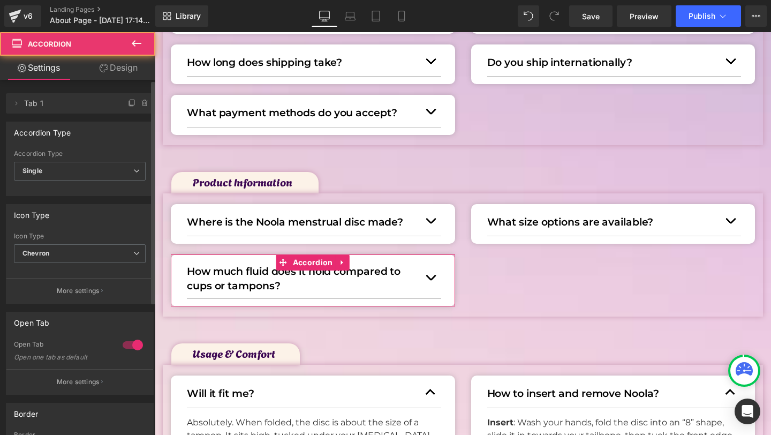
click at [126, 338] on div at bounding box center [133, 344] width 26 height 17
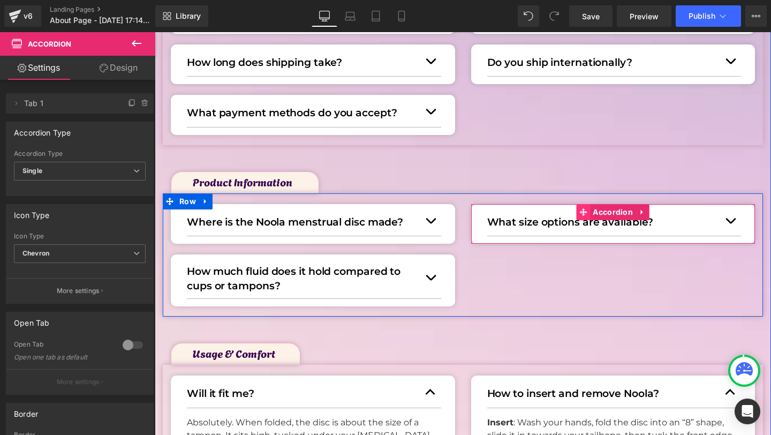
click at [590, 210] on span at bounding box center [583, 212] width 14 height 16
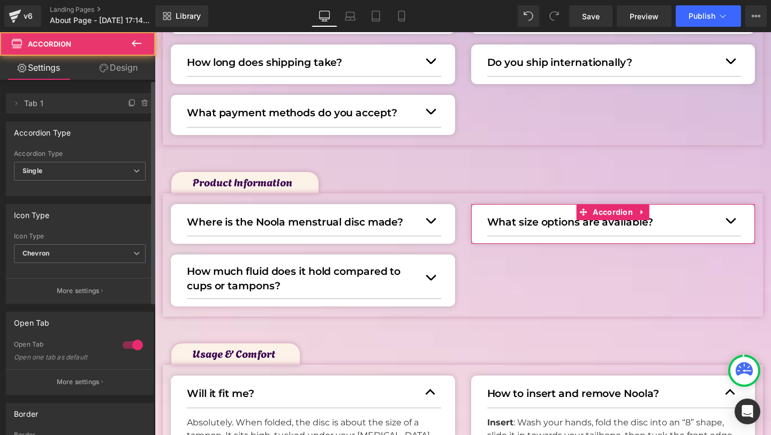
click at [114, 343] on div "Open Tab Open one tab as default" at bounding box center [80, 354] width 132 height 29
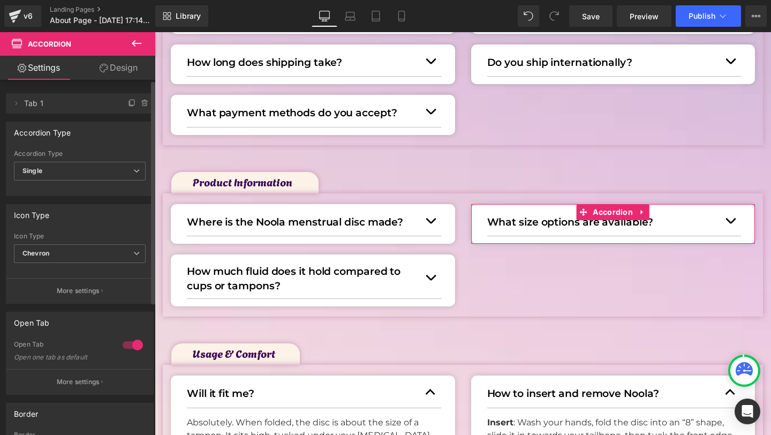
click at [124, 343] on div at bounding box center [133, 344] width 26 height 17
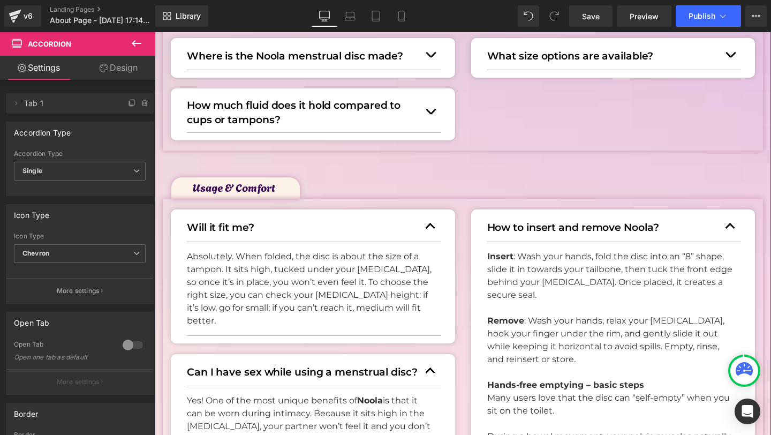
scroll to position [491, 0]
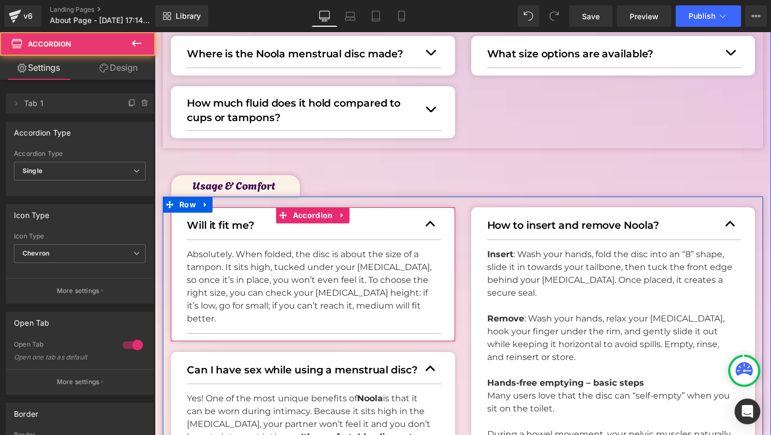
click at [432, 225] on button "button" at bounding box center [430, 223] width 21 height 29
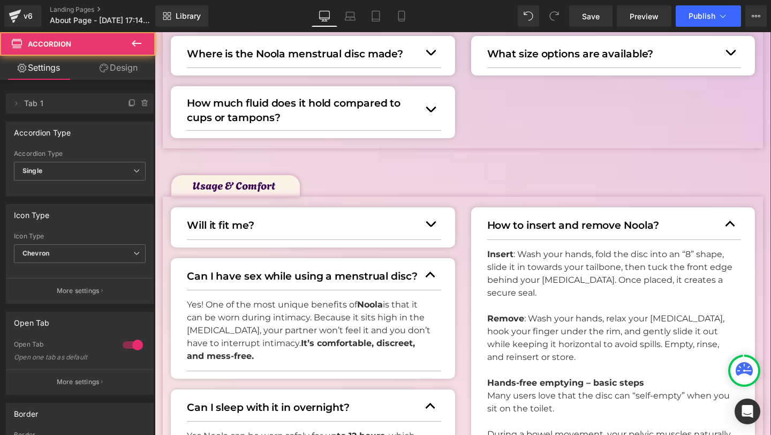
click at [733, 223] on button "button" at bounding box center [730, 223] width 21 height 29
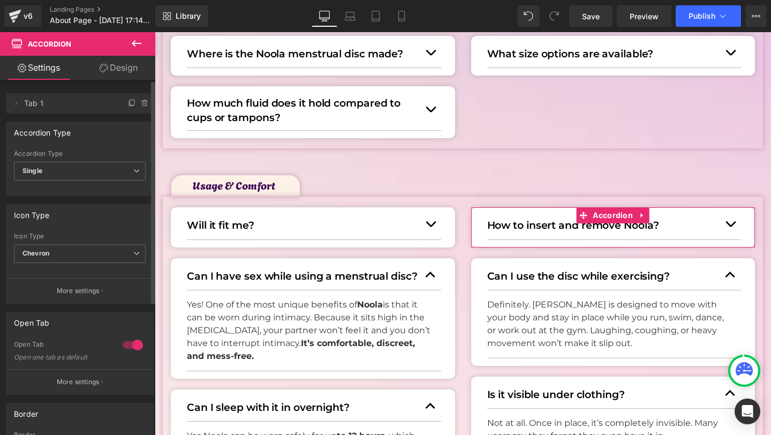
click at [124, 345] on div at bounding box center [133, 344] width 26 height 17
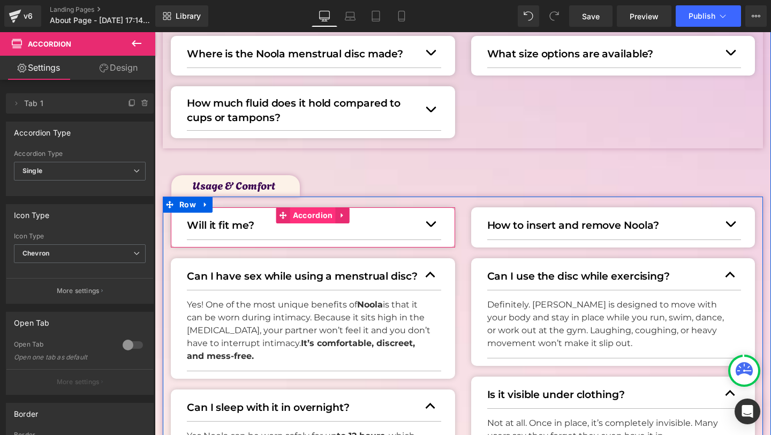
click at [313, 214] on span "Accordion" at bounding box center [313, 215] width 46 height 16
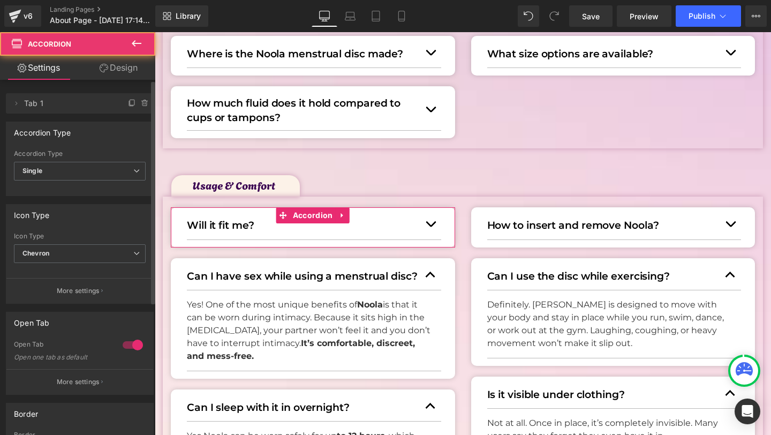
drag, startPoint x: 127, startPoint y: 345, endPoint x: 142, endPoint y: 339, distance: 15.9
click at [127, 345] on div at bounding box center [133, 344] width 26 height 17
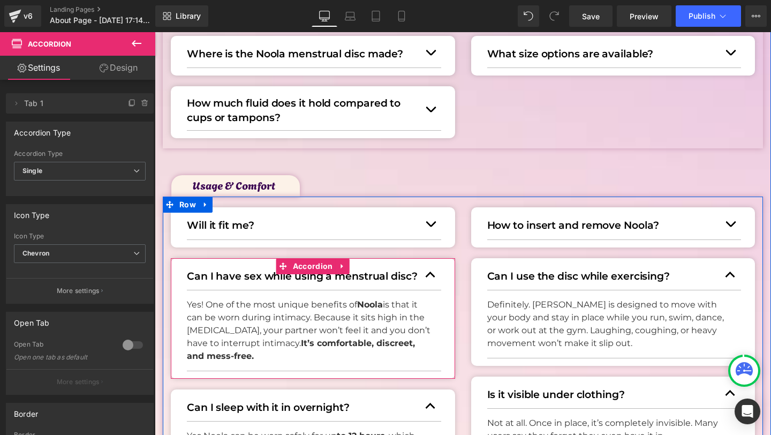
click at [425, 275] on button "button" at bounding box center [430, 274] width 21 height 29
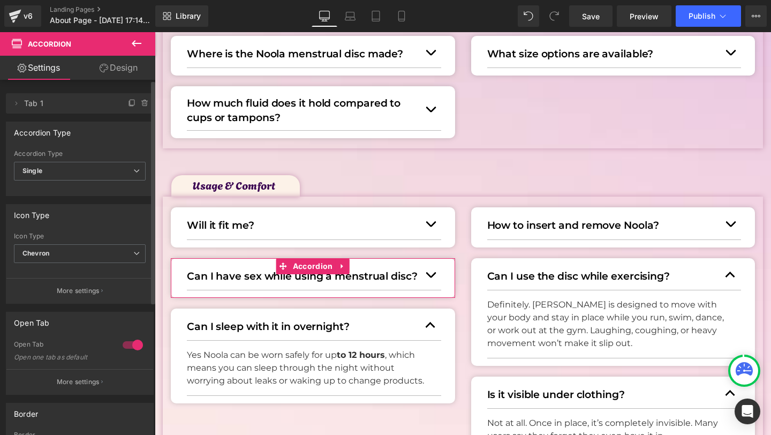
drag, startPoint x: 131, startPoint y: 349, endPoint x: 360, endPoint y: 274, distance: 241.3
click at [131, 349] on div at bounding box center [133, 344] width 26 height 17
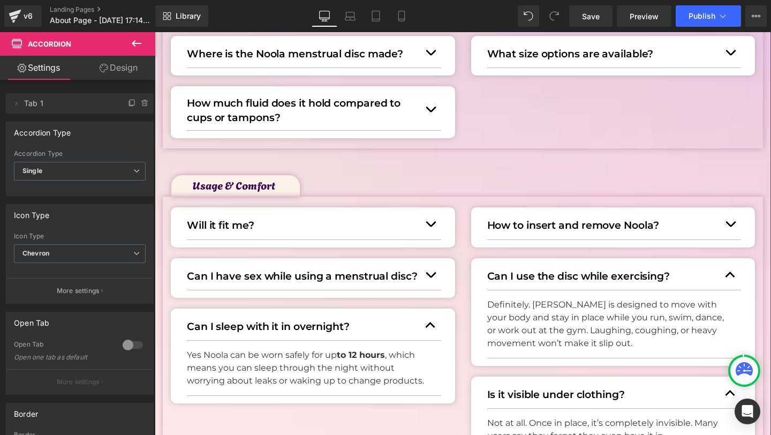
click at [728, 269] on button "button" at bounding box center [730, 274] width 21 height 29
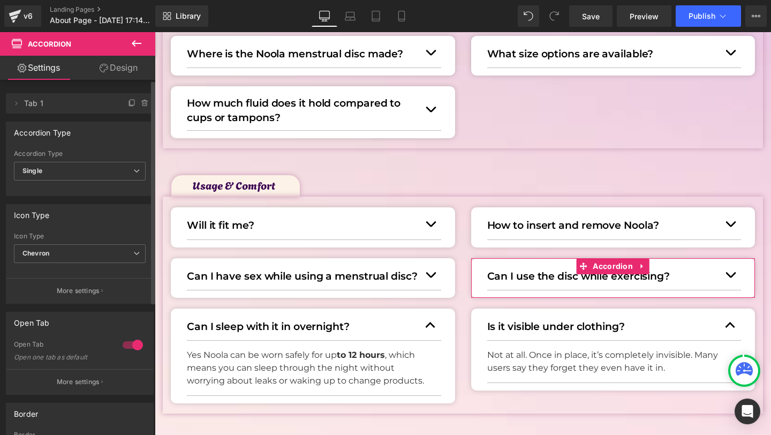
drag, startPoint x: 130, startPoint y: 344, endPoint x: 135, endPoint y: 309, distance: 35.2
click at [130, 344] on div at bounding box center [133, 344] width 26 height 17
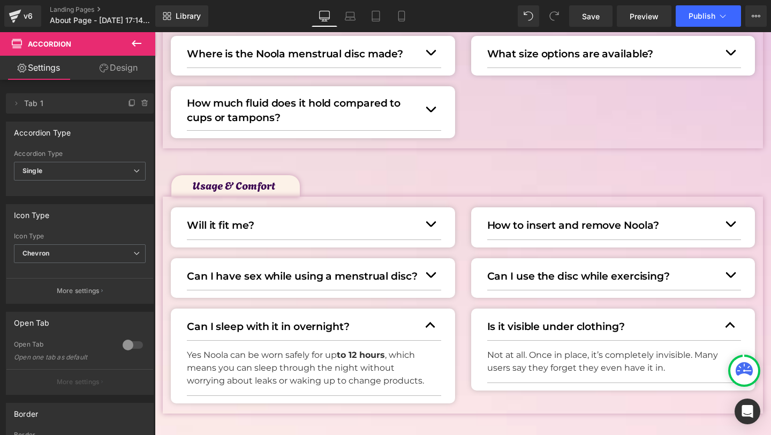
click at [433, 333] on button "button" at bounding box center [430, 325] width 21 height 29
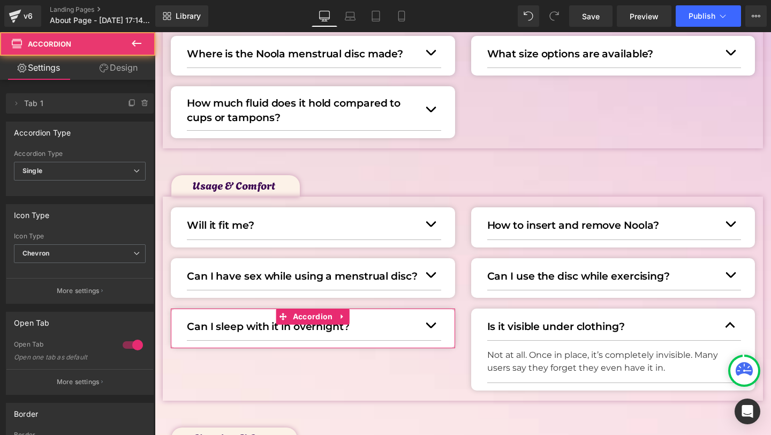
click at [129, 348] on div at bounding box center [133, 344] width 26 height 17
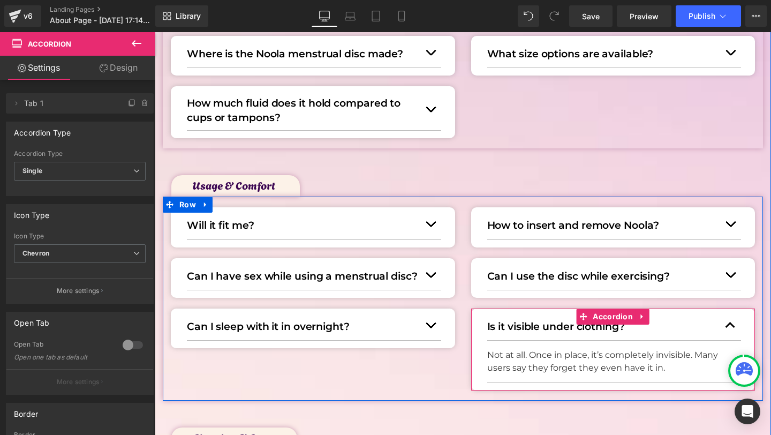
click at [737, 325] on button "button" at bounding box center [730, 325] width 21 height 29
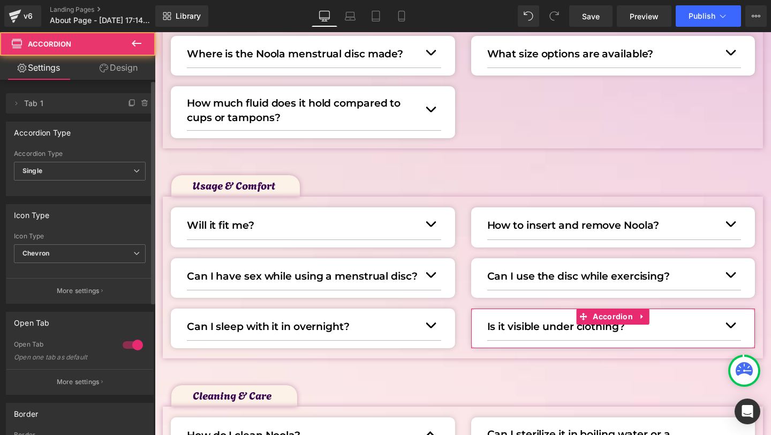
click at [124, 344] on div at bounding box center [133, 344] width 26 height 17
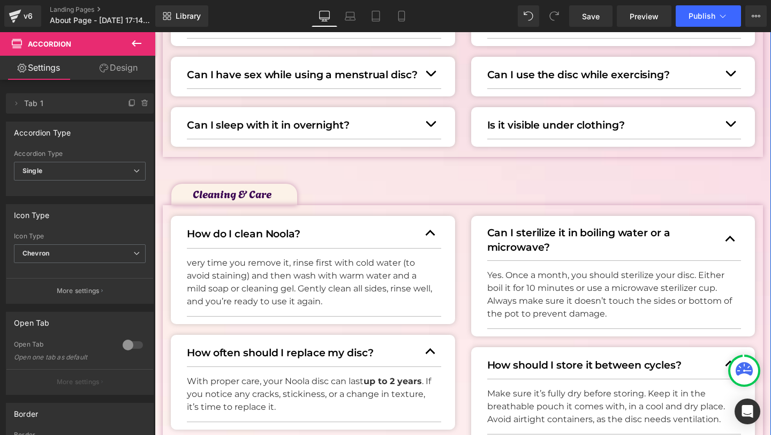
scroll to position [693, 0]
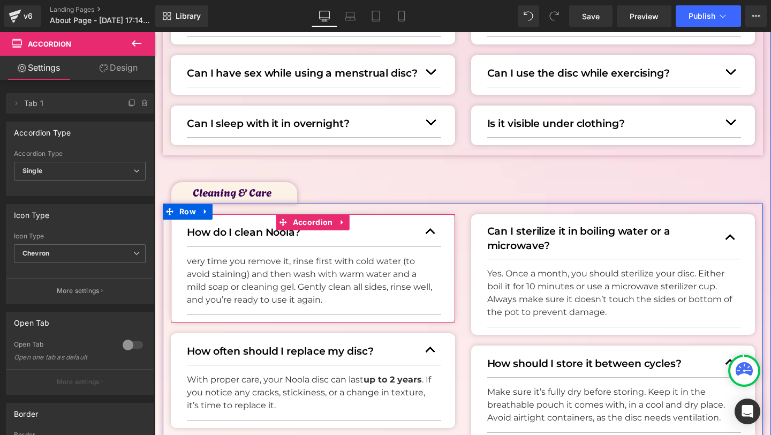
click at [428, 227] on button "button" at bounding box center [430, 230] width 21 height 29
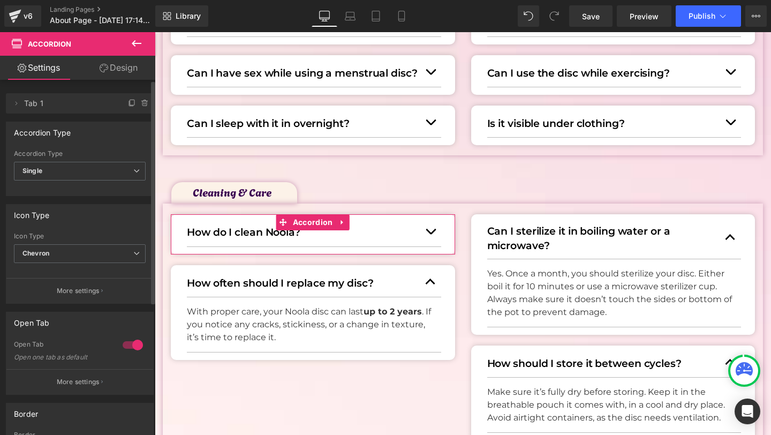
click at [134, 350] on div at bounding box center [133, 344] width 26 height 17
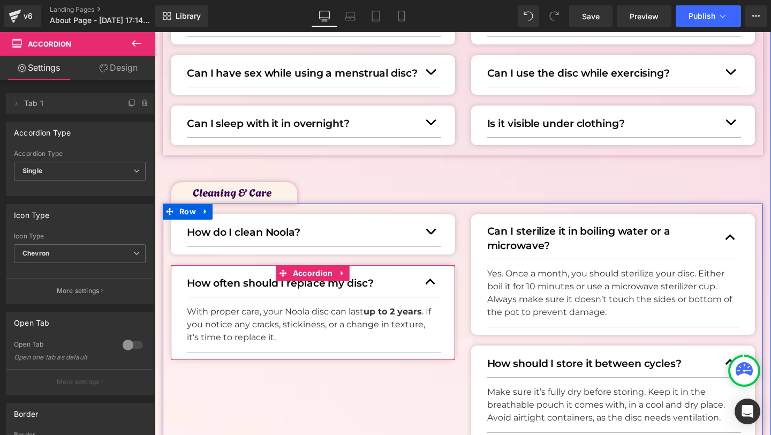
click at [439, 284] on button "button" at bounding box center [430, 281] width 21 height 29
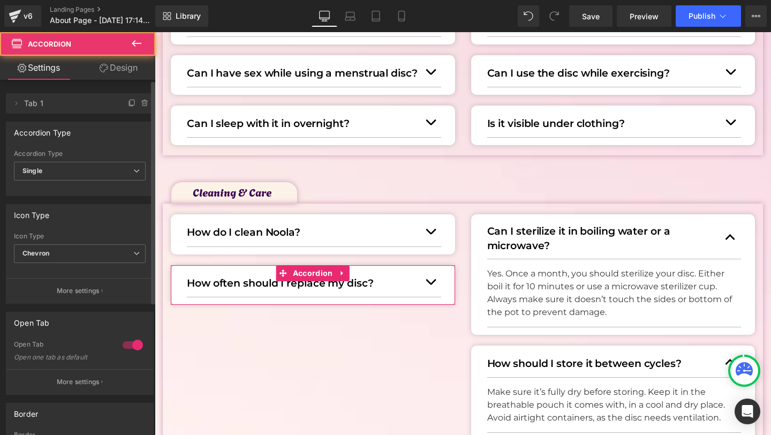
click at [121, 346] on div at bounding box center [133, 344] width 26 height 17
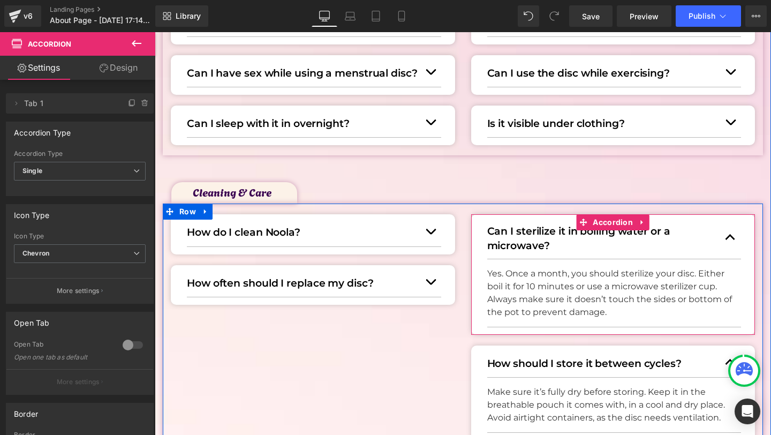
click at [730, 240] on span "button" at bounding box center [730, 240] width 0 height 0
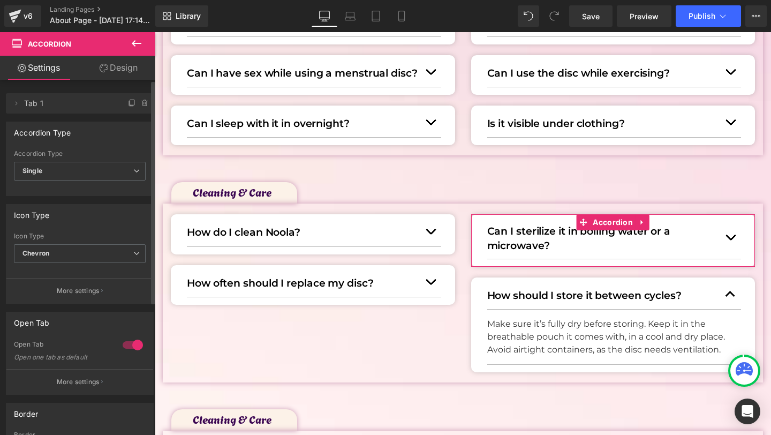
click at [125, 346] on div at bounding box center [133, 344] width 26 height 17
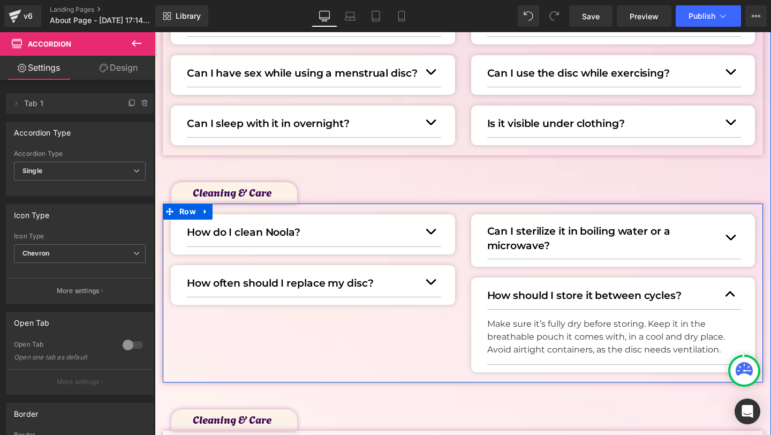
click at [733, 299] on button "button" at bounding box center [730, 294] width 21 height 29
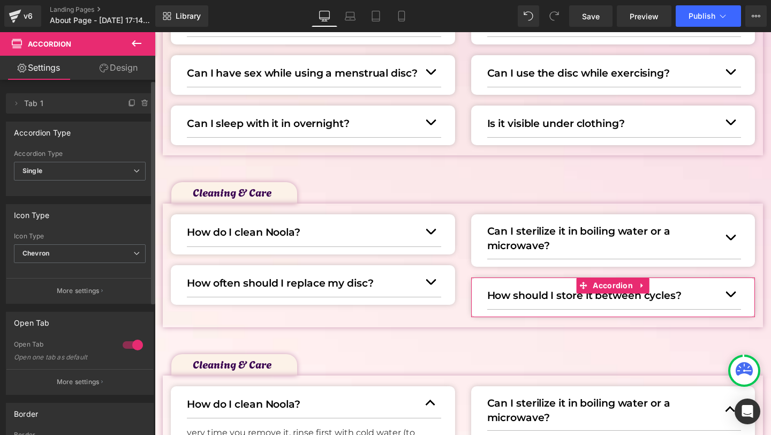
click at [134, 347] on div at bounding box center [133, 344] width 26 height 17
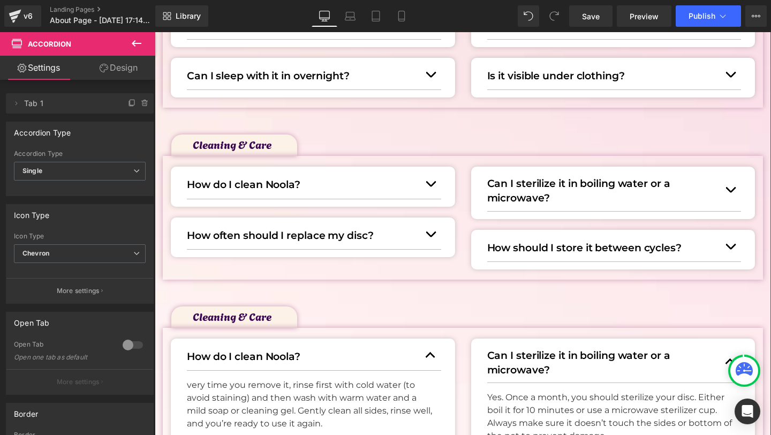
scroll to position [751, 0]
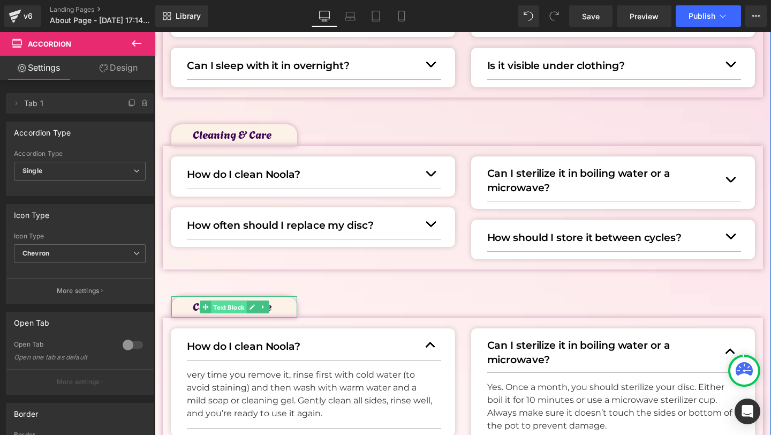
click at [216, 309] on span "Text Block" at bounding box center [228, 307] width 35 height 13
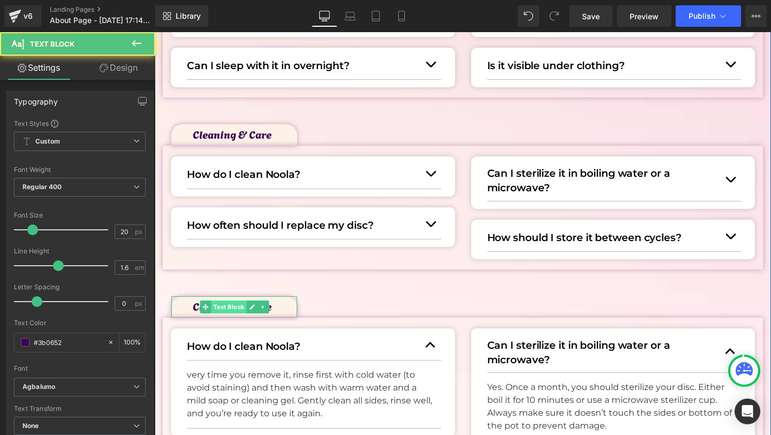
click at [216, 309] on span "Text Block" at bounding box center [228, 306] width 35 height 13
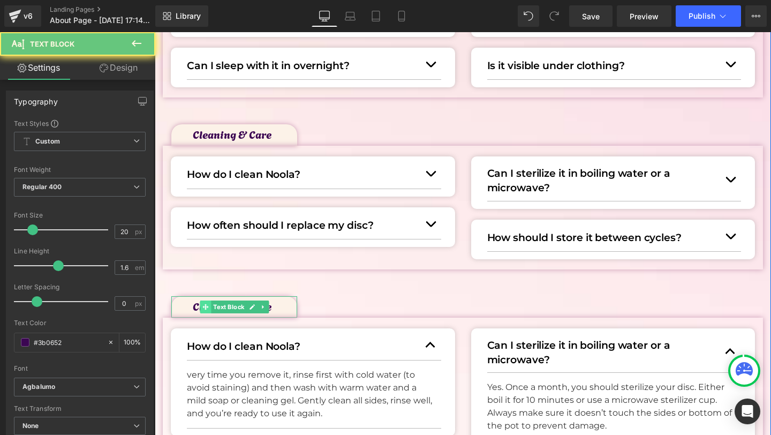
click at [200, 309] on span at bounding box center [205, 306] width 11 height 13
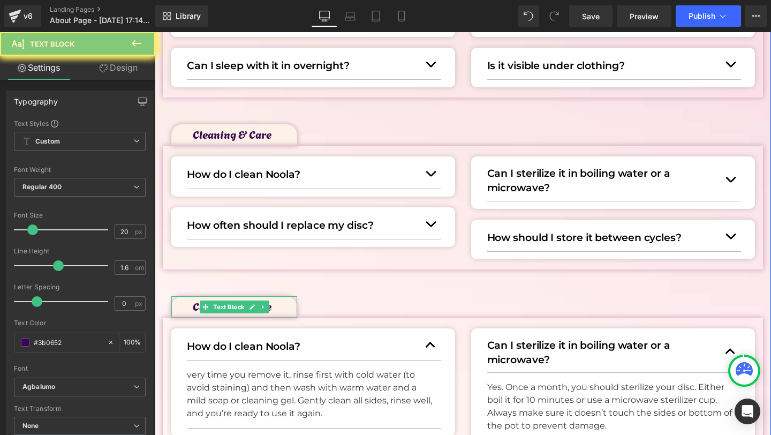
click at [197, 309] on p "Cleaning & Care" at bounding box center [245, 305] width 104 height 17
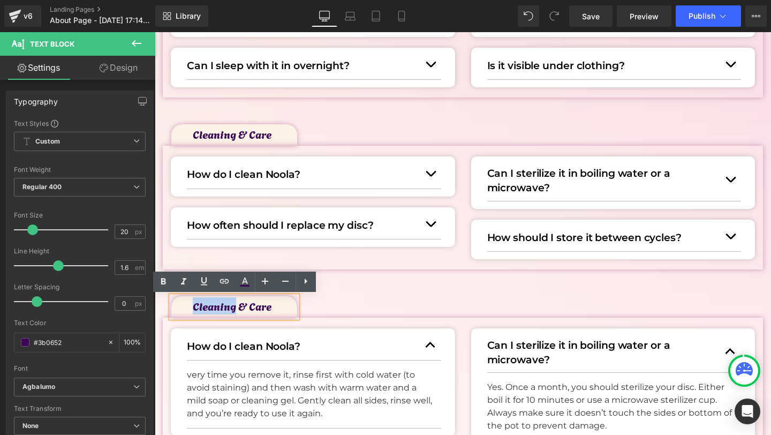
click at [197, 309] on p "Cleaning & Care" at bounding box center [245, 305] width 104 height 17
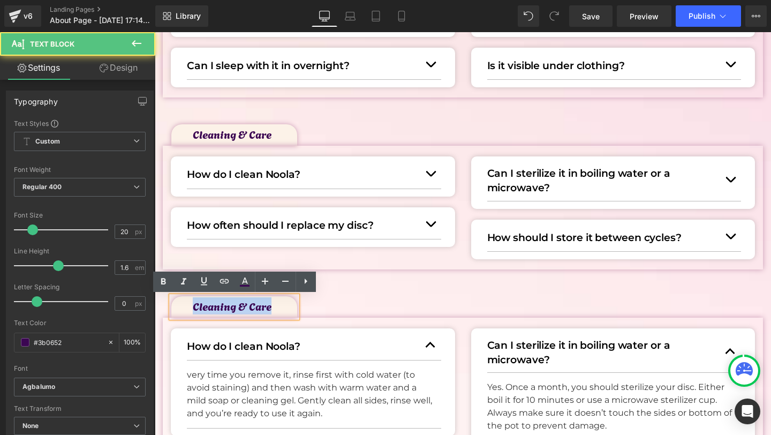
click at [197, 309] on p "Cleaning & Care" at bounding box center [245, 305] width 104 height 17
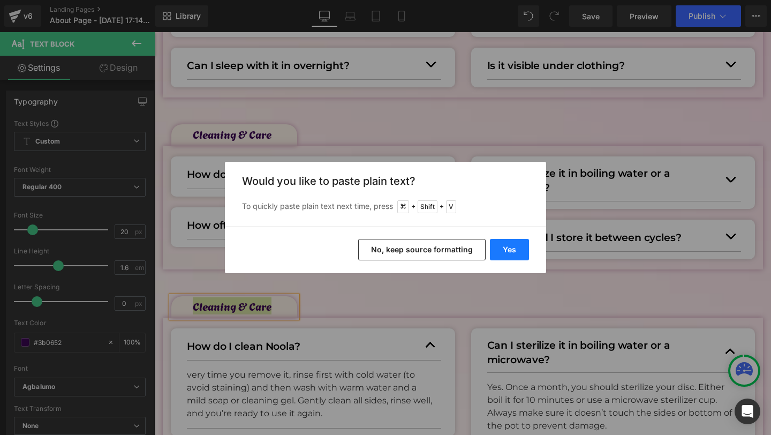
click at [506, 246] on button "Yes" at bounding box center [509, 249] width 39 height 21
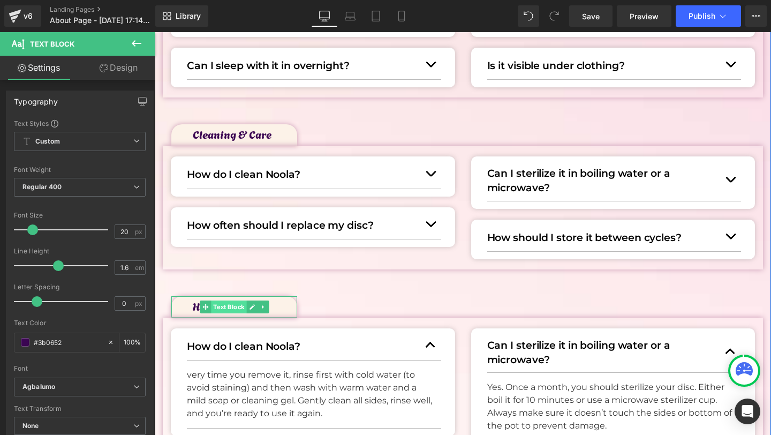
click at [226, 308] on span "Text Block" at bounding box center [228, 306] width 35 height 13
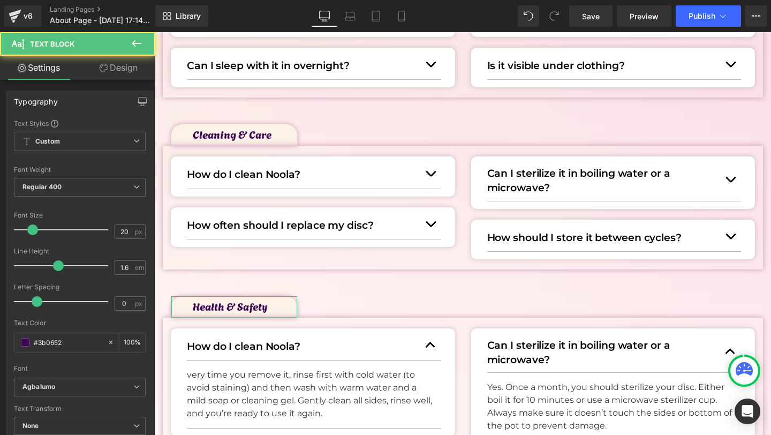
click at [131, 67] on link "Design" at bounding box center [119, 68] width 78 height 24
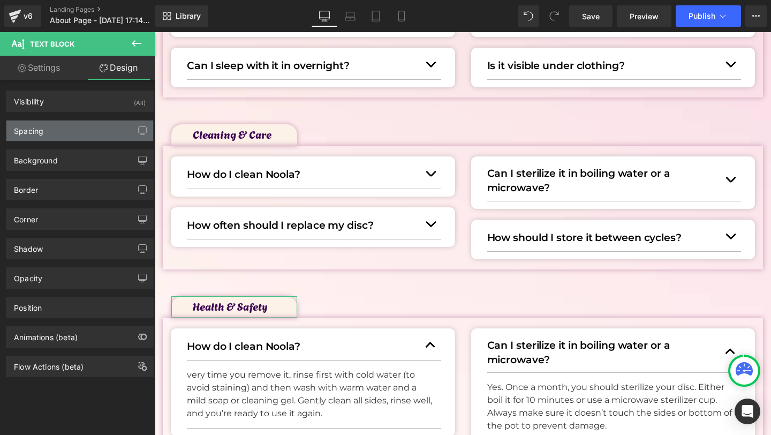
click at [53, 134] on div "Spacing" at bounding box center [79, 130] width 147 height 20
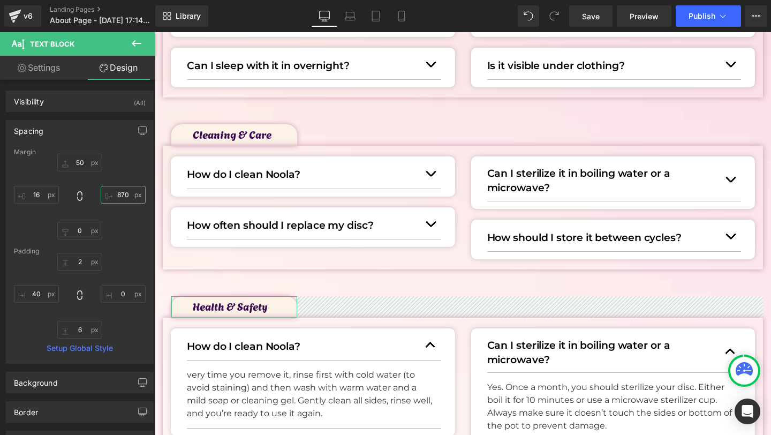
click at [120, 195] on input "870" at bounding box center [123, 195] width 45 height 18
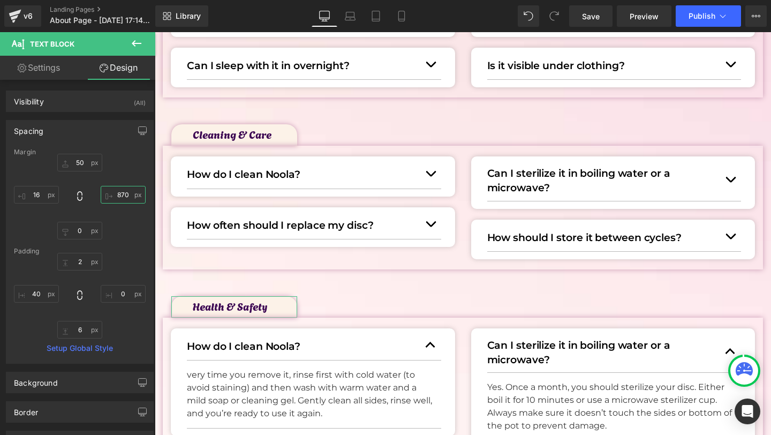
click at [120, 199] on input "870" at bounding box center [123, 195] width 45 height 18
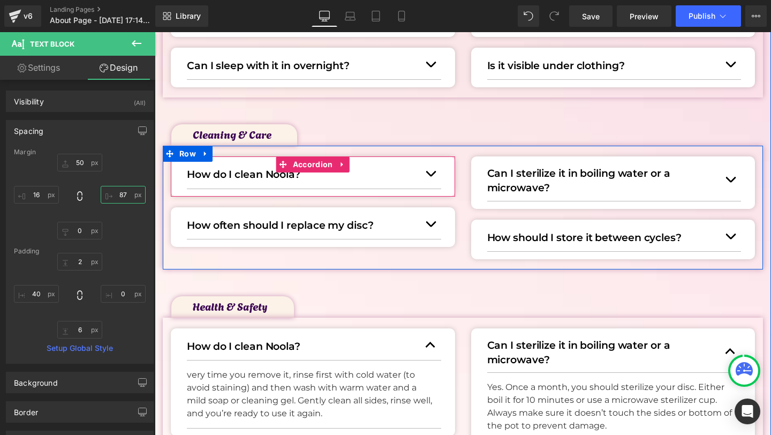
type input "877"
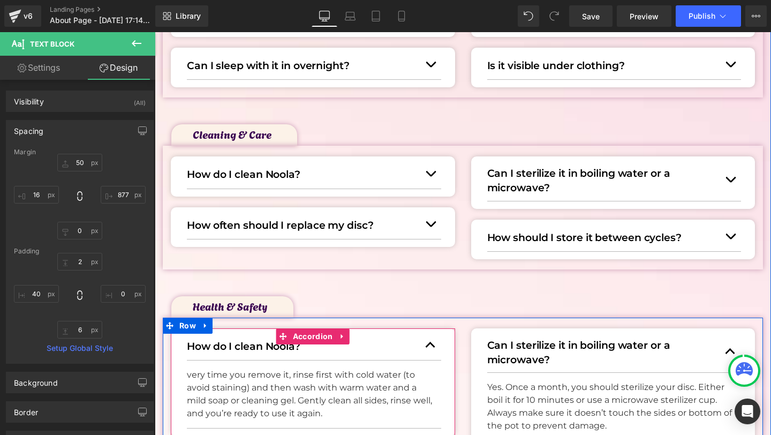
click at [431, 348] on span "button" at bounding box center [431, 348] width 0 height 0
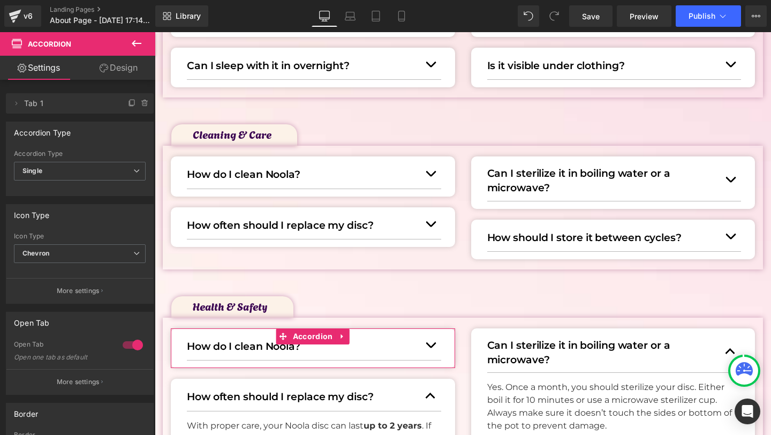
drag, startPoint x: 133, startPoint y: 342, endPoint x: 157, endPoint y: 333, distance: 26.3
click at [133, 342] on div at bounding box center [133, 344] width 26 height 17
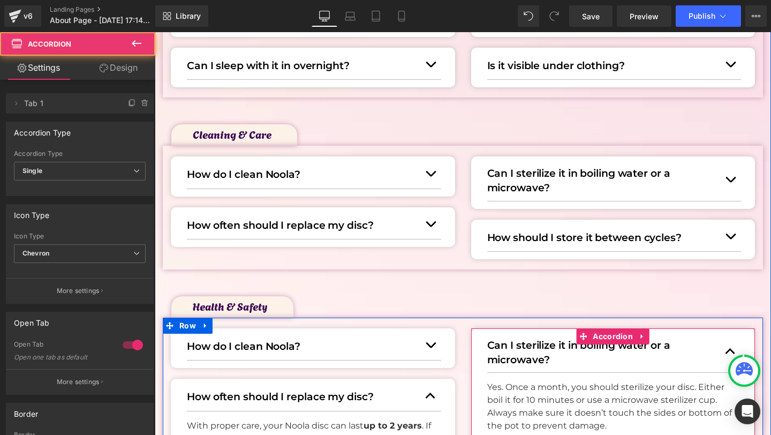
click at [731, 346] on button "button" at bounding box center [730, 351] width 21 height 42
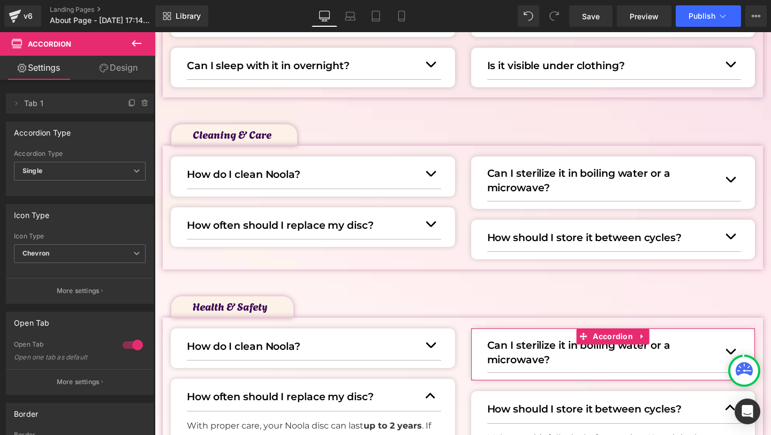
click at [127, 344] on div at bounding box center [133, 344] width 26 height 17
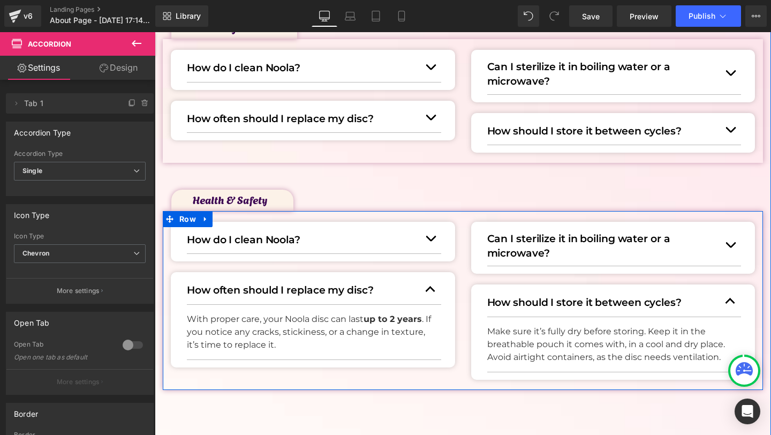
scroll to position [861, 0]
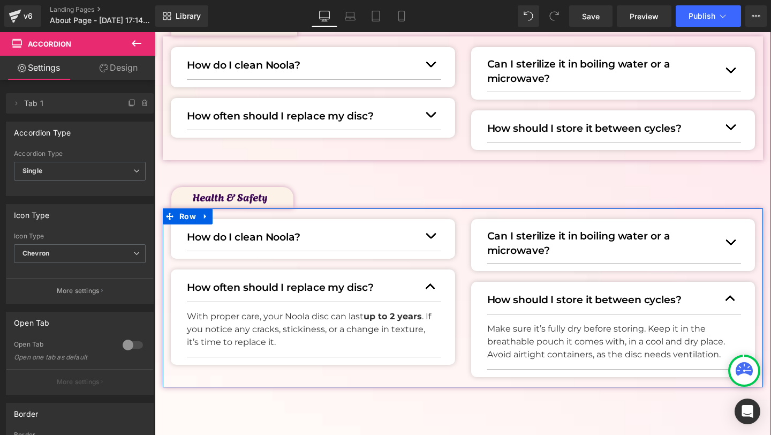
click at [425, 284] on button "button" at bounding box center [430, 285] width 21 height 29
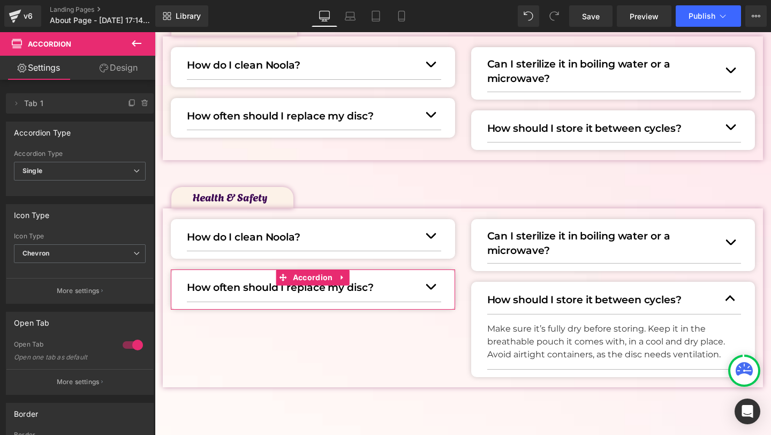
click at [123, 345] on div at bounding box center [133, 344] width 26 height 17
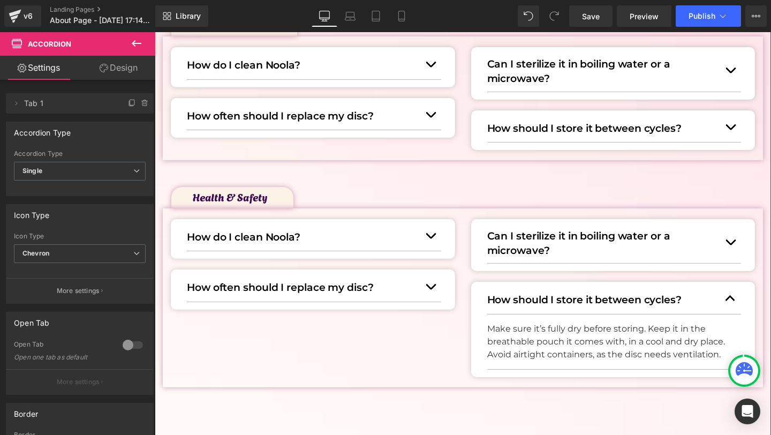
click at [733, 300] on button "button" at bounding box center [730, 298] width 21 height 29
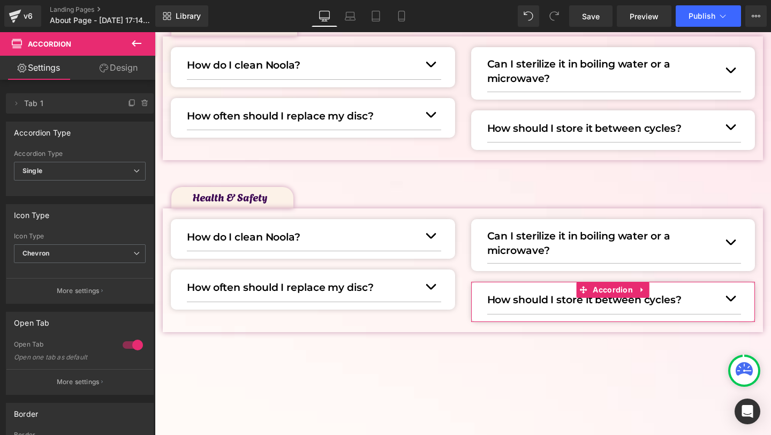
click at [128, 348] on div at bounding box center [133, 344] width 26 height 17
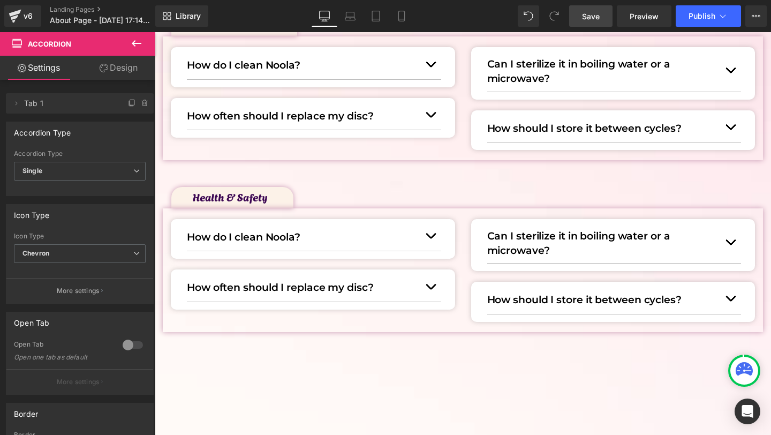
click at [595, 24] on link "Save" at bounding box center [590, 15] width 43 height 21
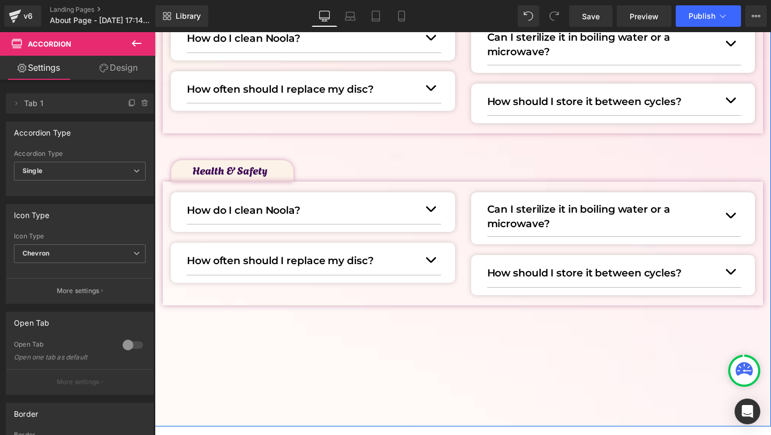
scroll to position [907, 0]
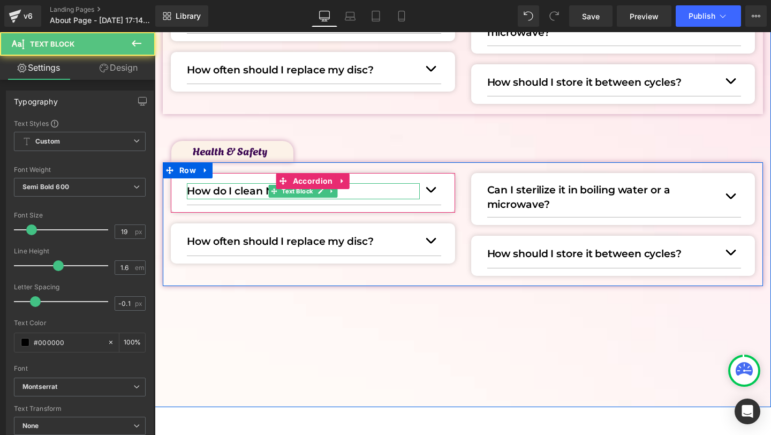
click at [236, 186] on p "How do I clean Noola?" at bounding box center [303, 191] width 233 height 16
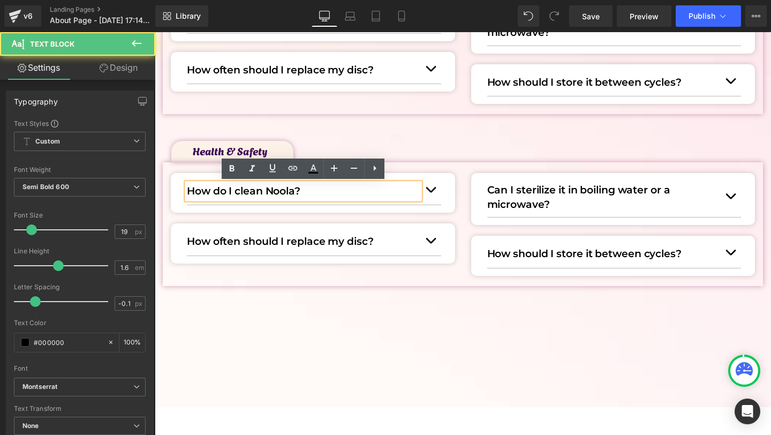
click at [228, 187] on p "How do I clean Noola?" at bounding box center [303, 191] width 233 height 16
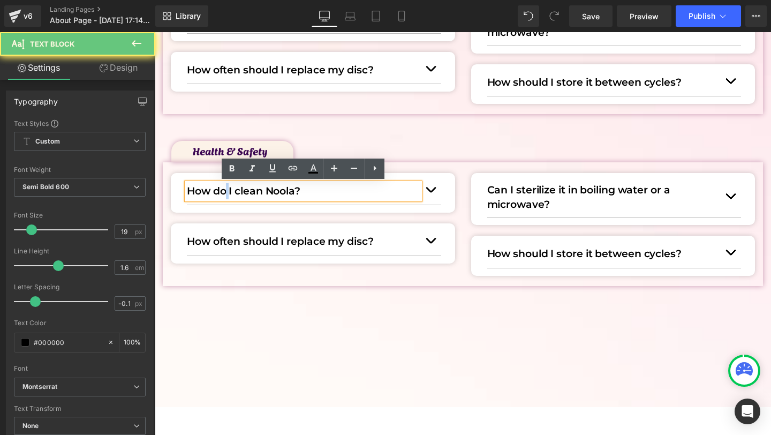
click at [228, 187] on p "How do I clean Noola?" at bounding box center [303, 191] width 233 height 16
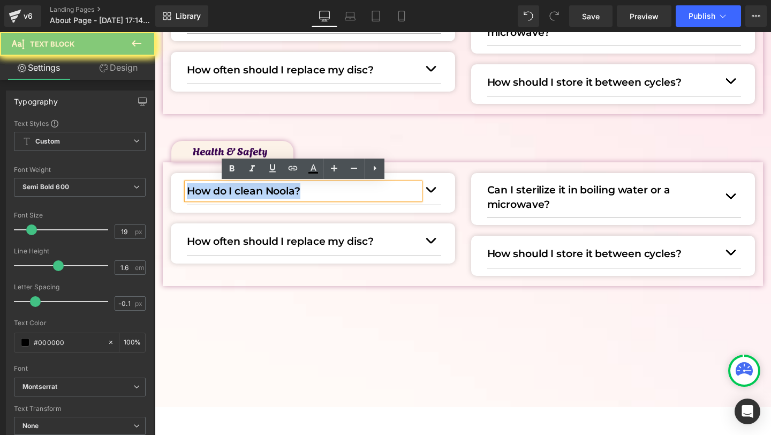
click at [228, 187] on p "How do I clean Noola?" at bounding box center [303, 191] width 233 height 16
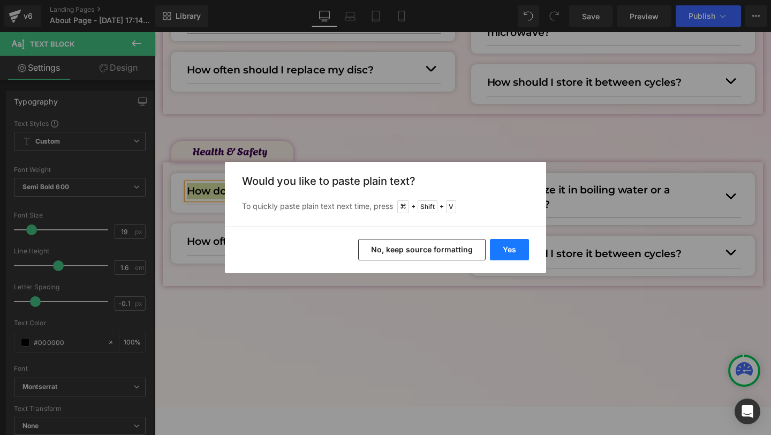
click at [516, 247] on button "Yes" at bounding box center [509, 249] width 39 height 21
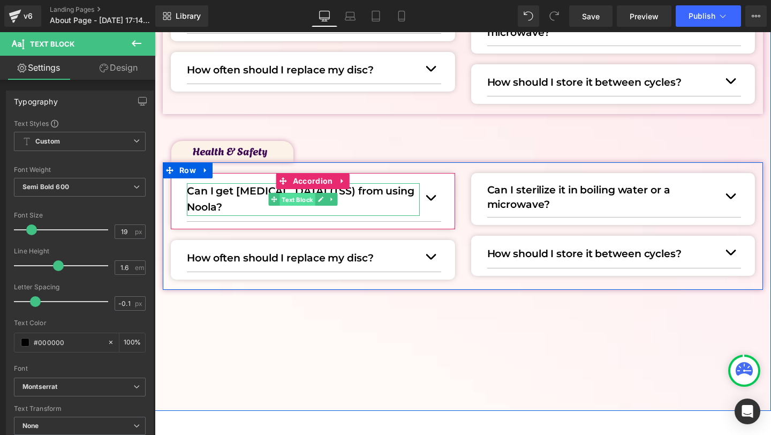
click at [299, 200] on span "Text Block" at bounding box center [297, 199] width 35 height 13
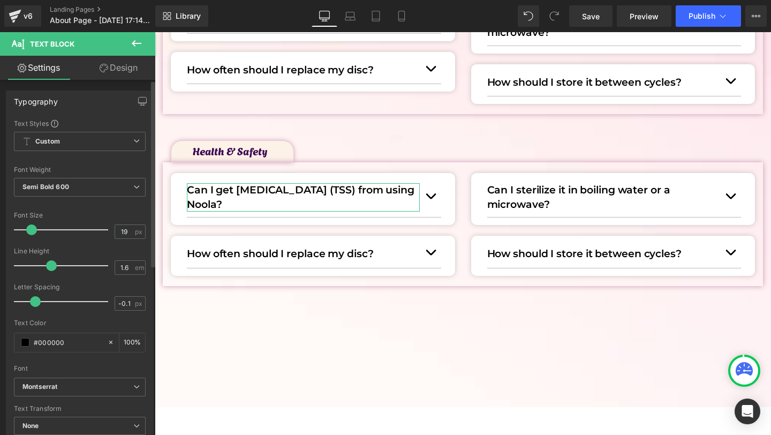
drag, startPoint x: 54, startPoint y: 270, endPoint x: 47, endPoint y: 271, distance: 7.0
click at [47, 271] on div at bounding box center [63, 265] width 89 height 21
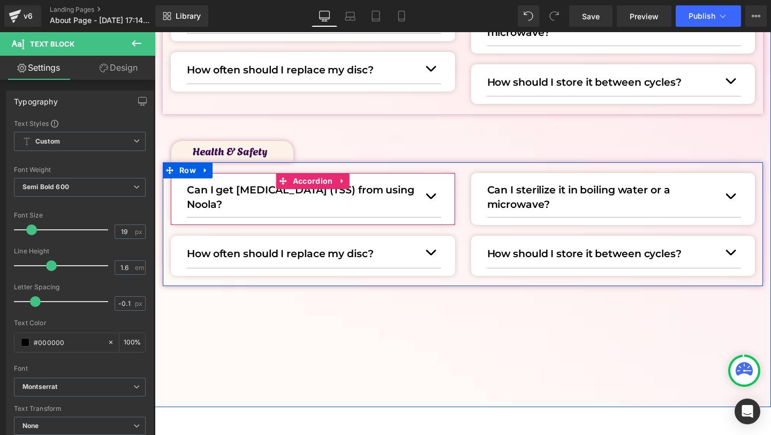
click at [428, 197] on button "button" at bounding box center [430, 196] width 21 height 42
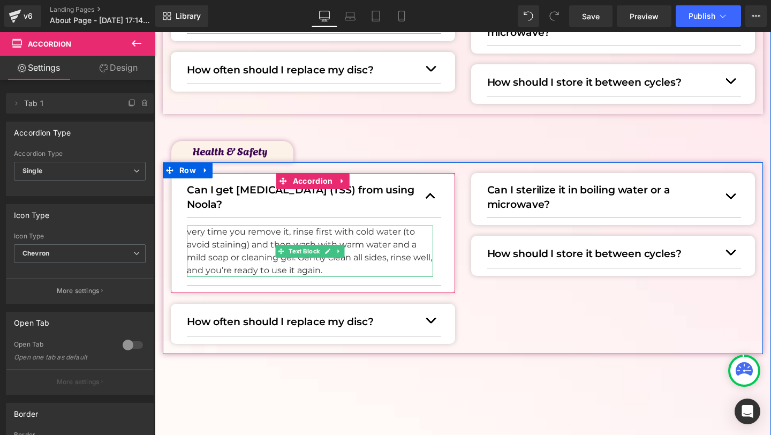
click at [224, 252] on p "very time you remove it, rinse first with cold water (to avoid staining) and th…" at bounding box center [310, 250] width 246 height 51
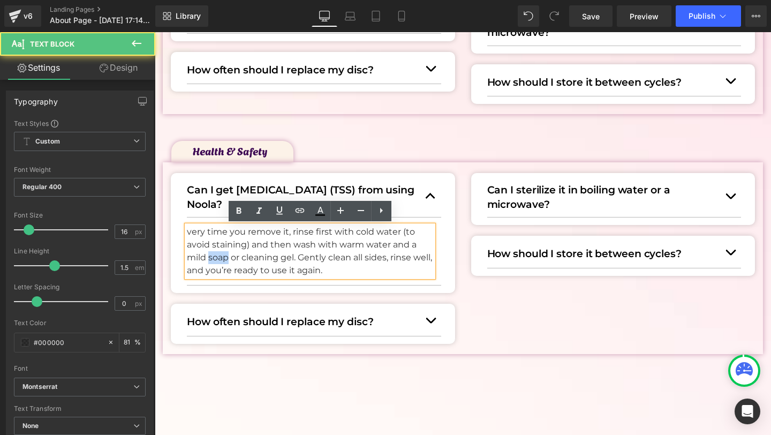
click at [224, 252] on p "very time you remove it, rinse first with cold water (to avoid staining) and th…" at bounding box center [310, 250] width 246 height 51
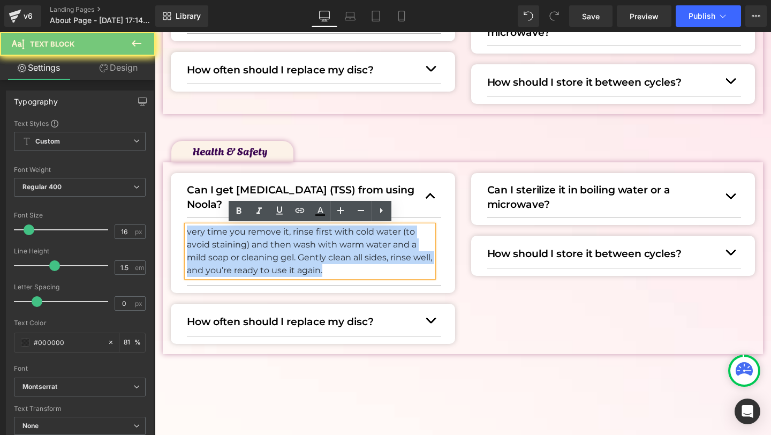
click at [224, 252] on p "very time you remove it, rinse first with cold water (to avoid staining) and th…" at bounding box center [310, 250] width 246 height 51
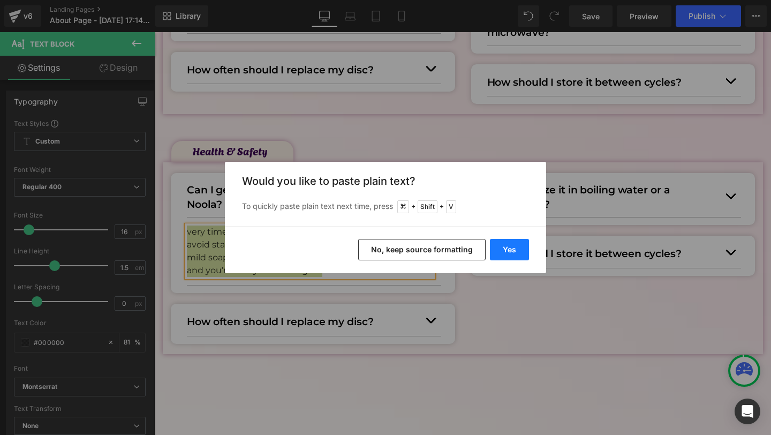
click at [507, 250] on button "Yes" at bounding box center [509, 249] width 39 height 21
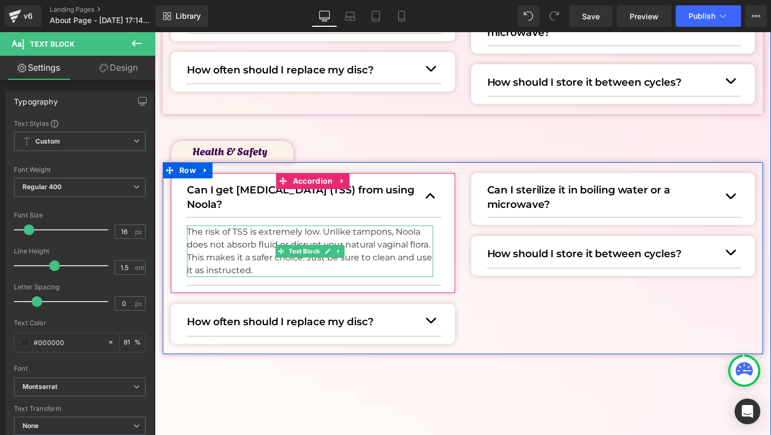
click at [256, 231] on p "The risk of TSS is extremely low. Unlike tampons, Noola does not absorb fluid o…" at bounding box center [310, 250] width 246 height 51
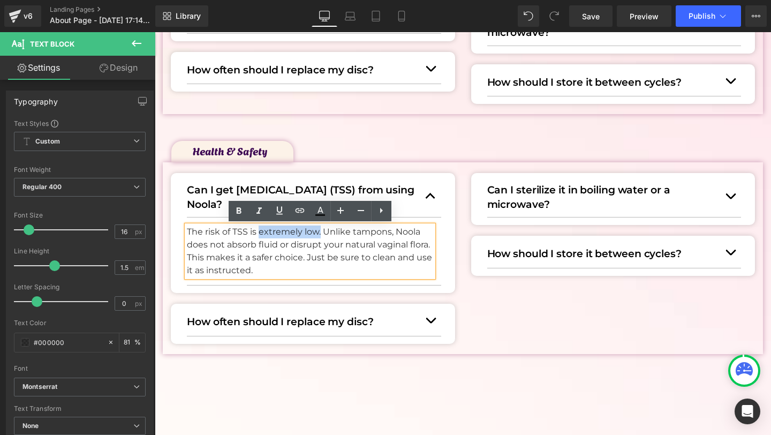
drag, startPoint x: 260, startPoint y: 230, endPoint x: 320, endPoint y: 231, distance: 59.4
click at [320, 231] on p "The risk of TSS is extremely low. Unlike tampons, Noola does not absorb fluid o…" at bounding box center [310, 250] width 246 height 51
click at [240, 205] on icon at bounding box center [238, 211] width 13 height 13
click at [293, 266] on p "The risk of TSS is extremely low. Unlike tampons, Noola does not absorb fluid o…" at bounding box center [310, 250] width 246 height 51
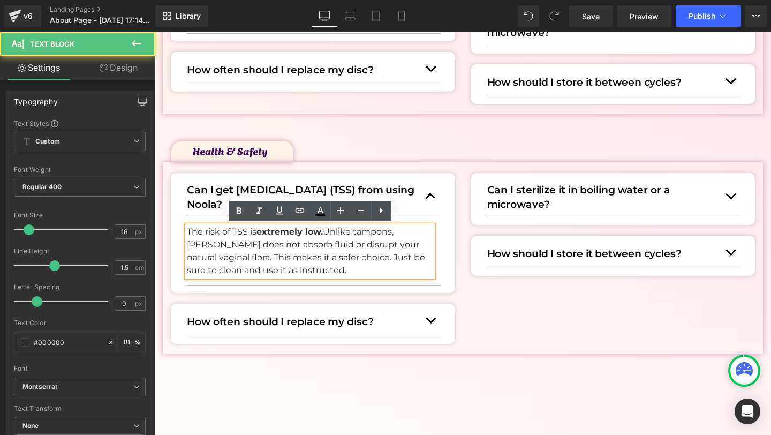
click at [431, 199] on span "button" at bounding box center [431, 199] width 0 height 0
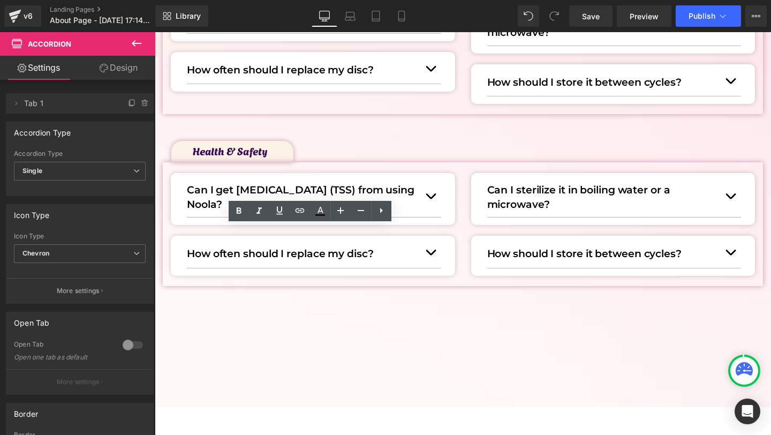
click at [508, 192] on p "Can I sterilize it in boiling water or a microwave?" at bounding box center [603, 197] width 233 height 28
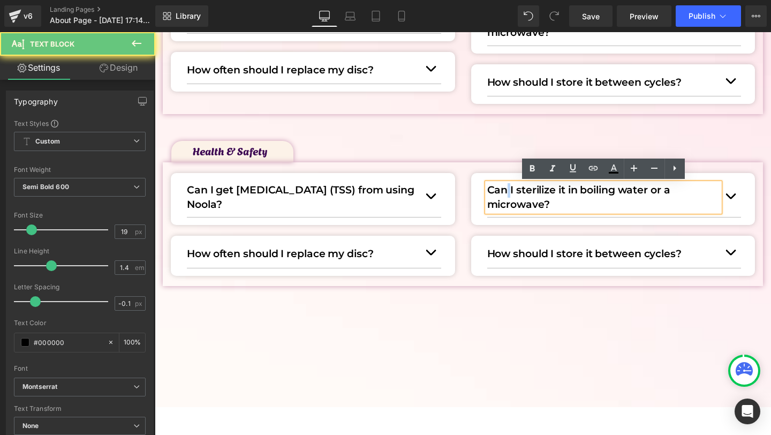
click at [508, 192] on p "Can I sterilize it in boiling water or a microwave?" at bounding box center [603, 197] width 233 height 28
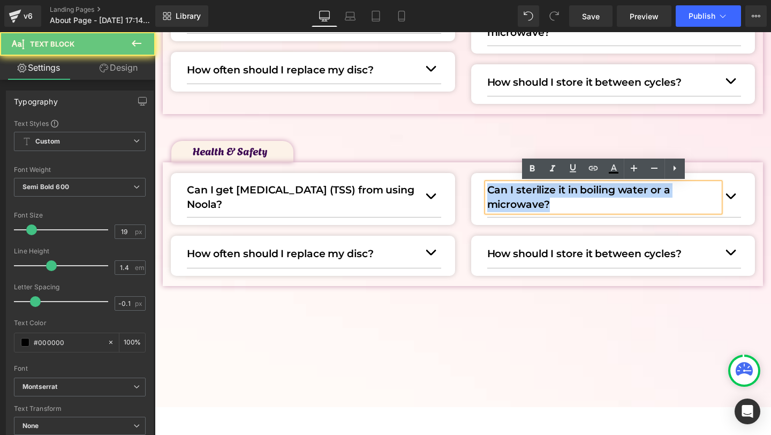
click at [508, 192] on p "Can I sterilize it in boiling water or a microwave?" at bounding box center [603, 197] width 233 height 28
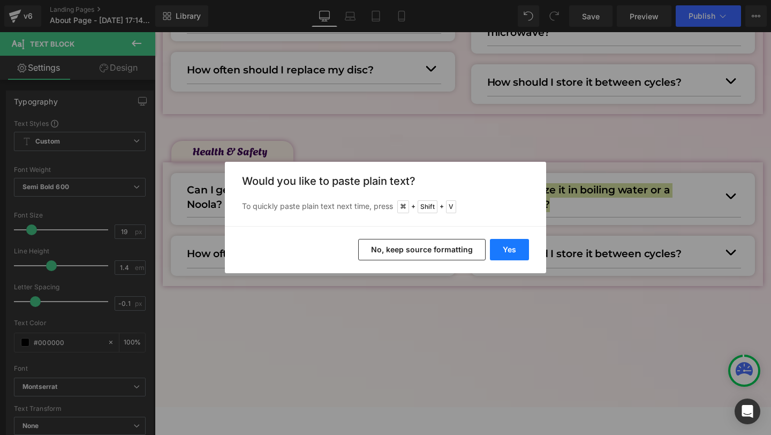
drag, startPoint x: 517, startPoint y: 255, endPoint x: 375, endPoint y: 223, distance: 146.0
click at [517, 255] on button "Yes" at bounding box center [509, 249] width 39 height 21
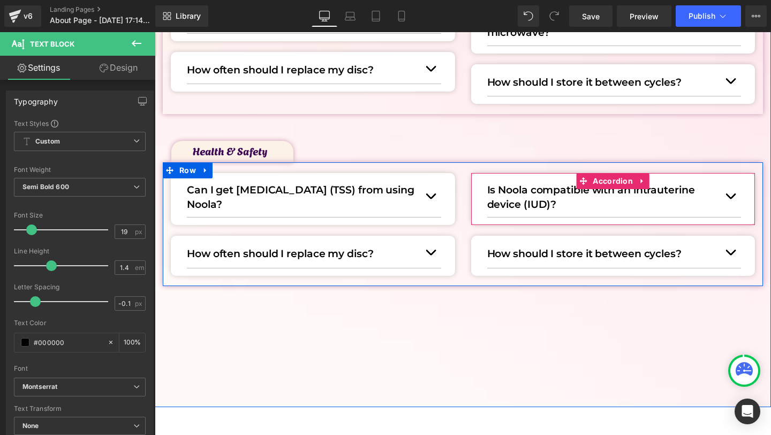
click at [733, 198] on button "button" at bounding box center [730, 196] width 21 height 42
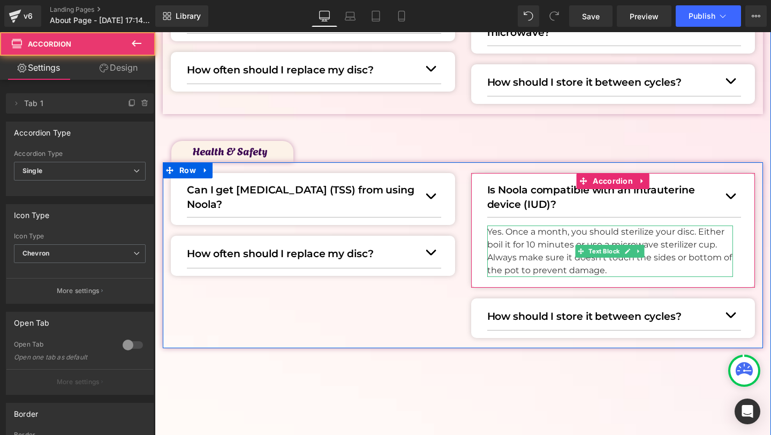
click at [520, 254] on p "Yes. Once a month, you should sterilize your disc. Either boil it for 10 minute…" at bounding box center [610, 250] width 246 height 51
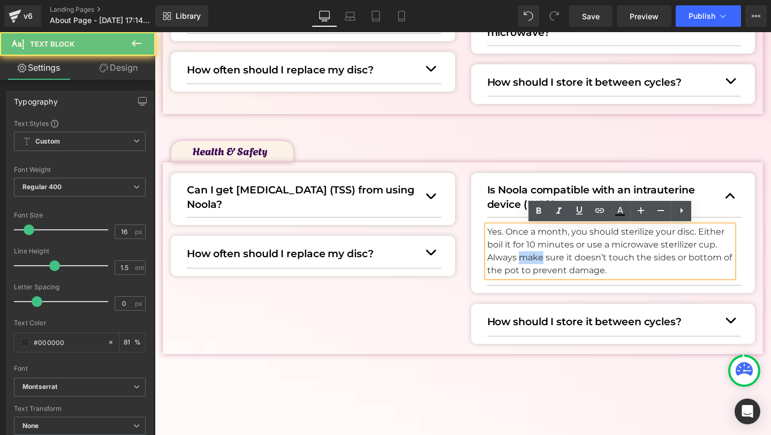
click at [520, 254] on p "Yes. Once a month, you should sterilize your disc. Either boil it for 10 minute…" at bounding box center [610, 250] width 246 height 51
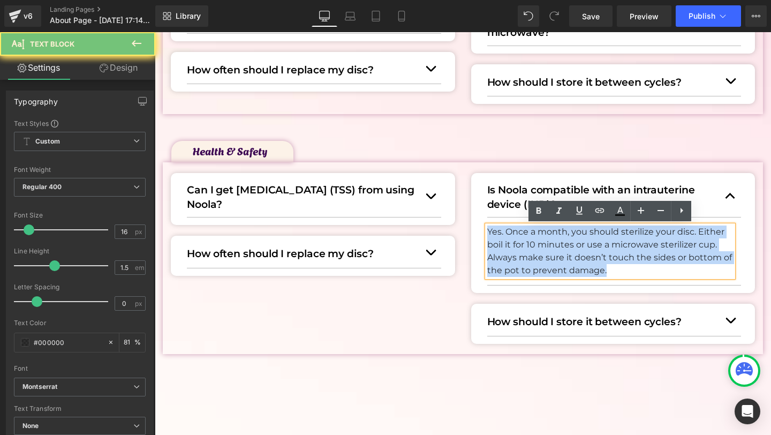
click at [520, 254] on p "Yes. Once a month, you should sterilize your disc. Either boil it for 10 minute…" at bounding box center [610, 250] width 246 height 51
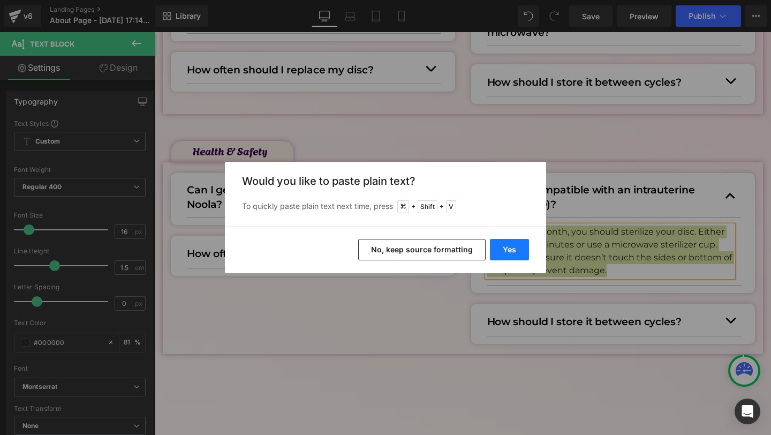
click at [509, 248] on button "Yes" at bounding box center [509, 249] width 39 height 21
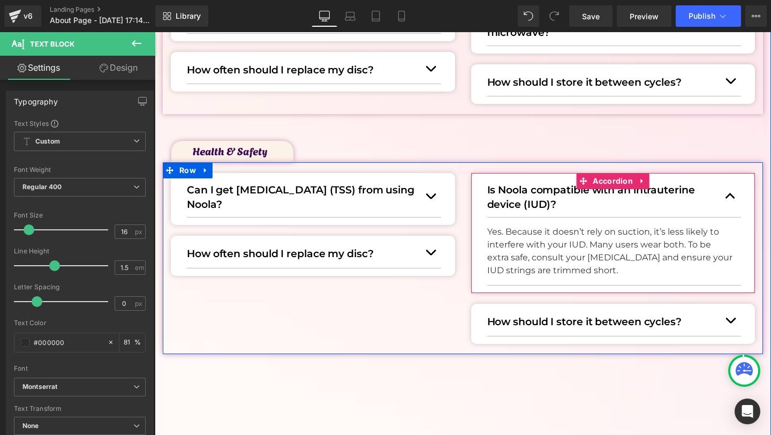
click at [730, 199] on span "button" at bounding box center [730, 199] width 0 height 0
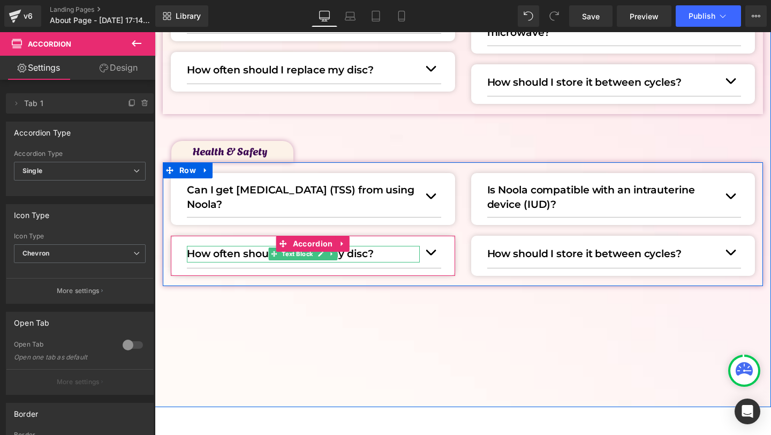
click at [243, 252] on p "How often should I replace my disc?" at bounding box center [303, 254] width 233 height 16
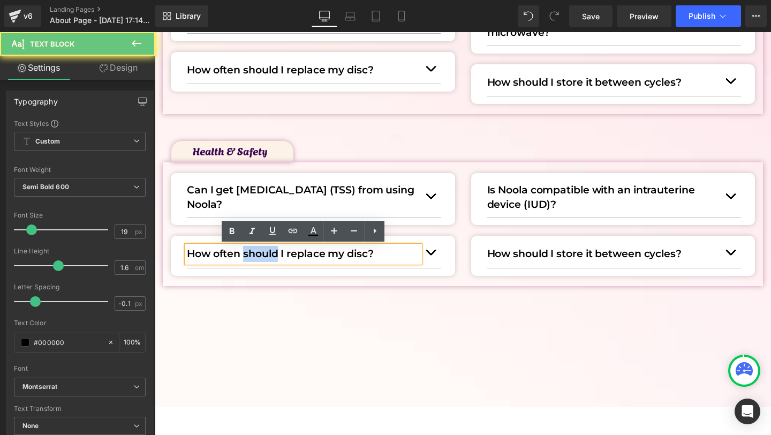
click at [243, 252] on p "How often should I replace my disc?" at bounding box center [303, 254] width 233 height 16
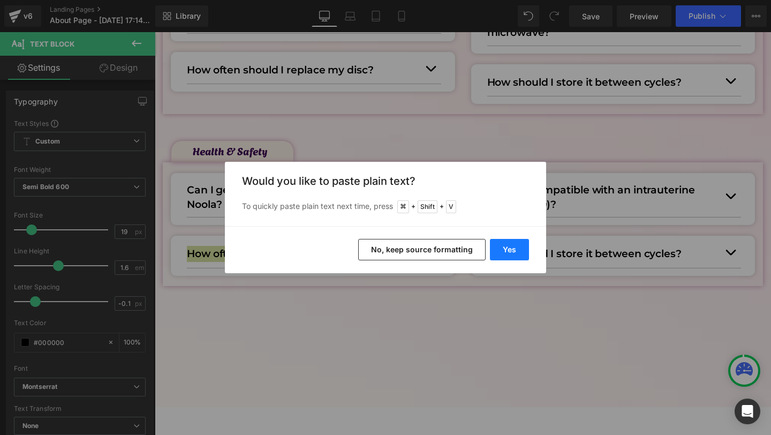
click at [507, 246] on button "Yes" at bounding box center [509, 249] width 39 height 21
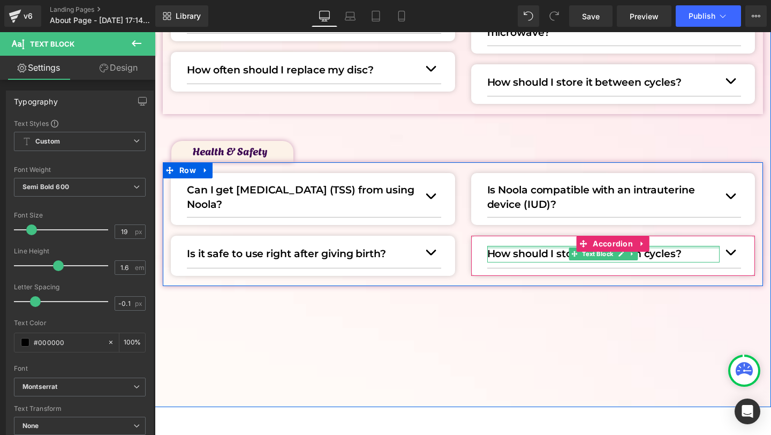
click at [507, 246] on div at bounding box center [603, 247] width 233 height 3
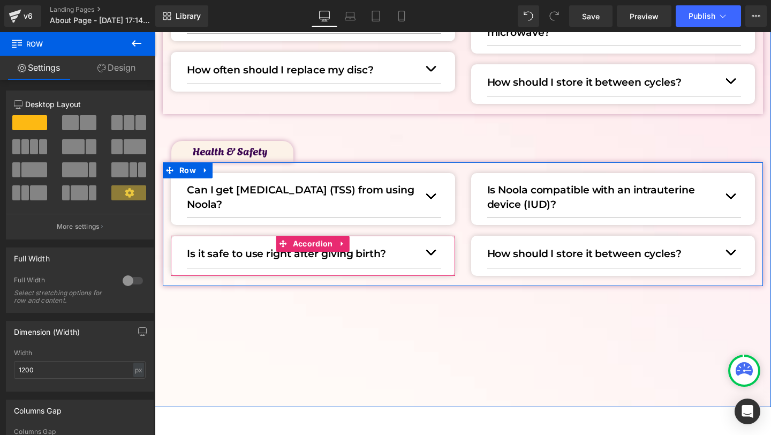
click at [427, 252] on button "button" at bounding box center [430, 252] width 21 height 29
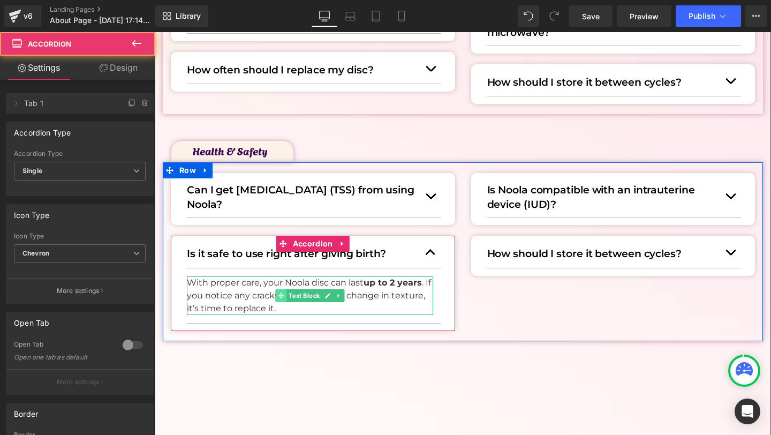
click at [284, 295] on span at bounding box center [280, 295] width 11 height 13
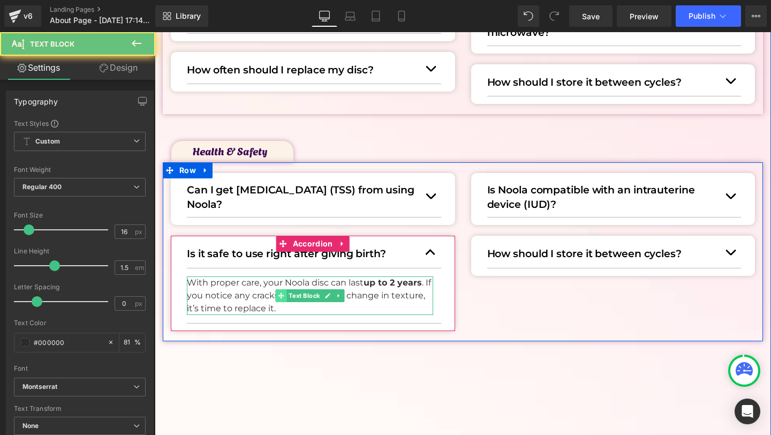
click at [284, 295] on span at bounding box center [280, 295] width 11 height 13
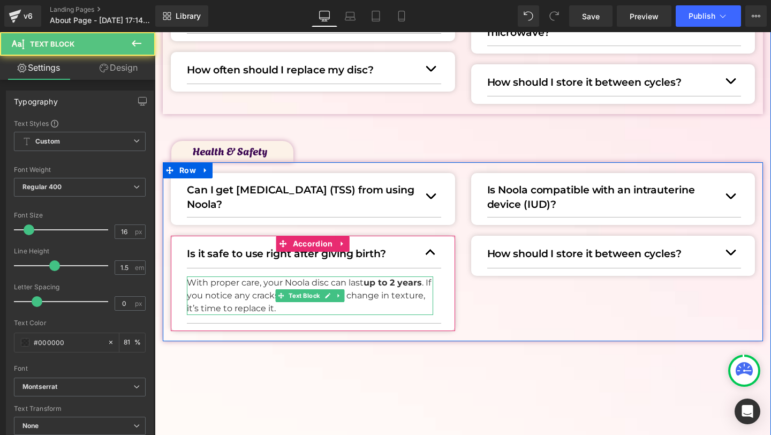
click at [246, 295] on p "With proper care, your Noola disc can last up to 2 years . If you notice any cr…" at bounding box center [310, 295] width 246 height 39
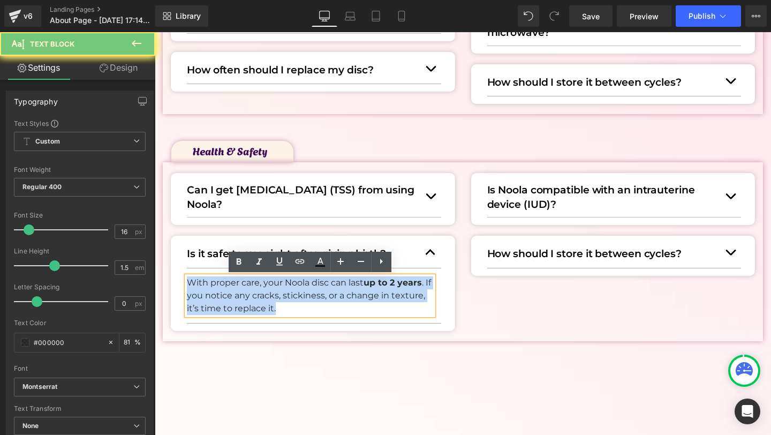
click at [246, 295] on p "With proper care, your Noola disc can last up to 2 years . If you notice any cr…" at bounding box center [310, 295] width 246 height 39
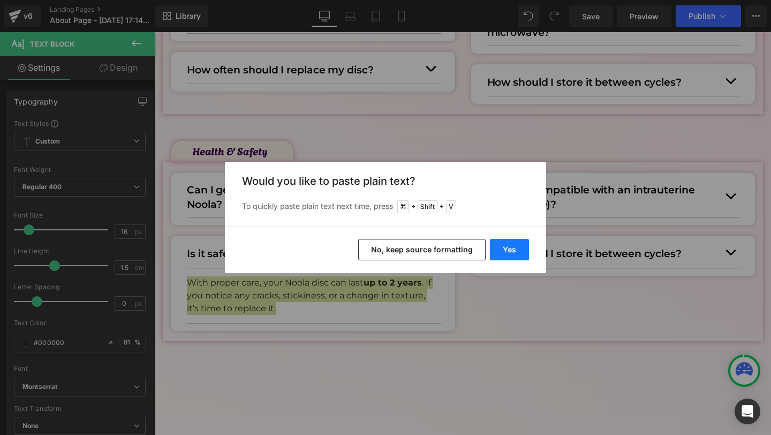
click at [507, 251] on button "Yes" at bounding box center [509, 249] width 39 height 21
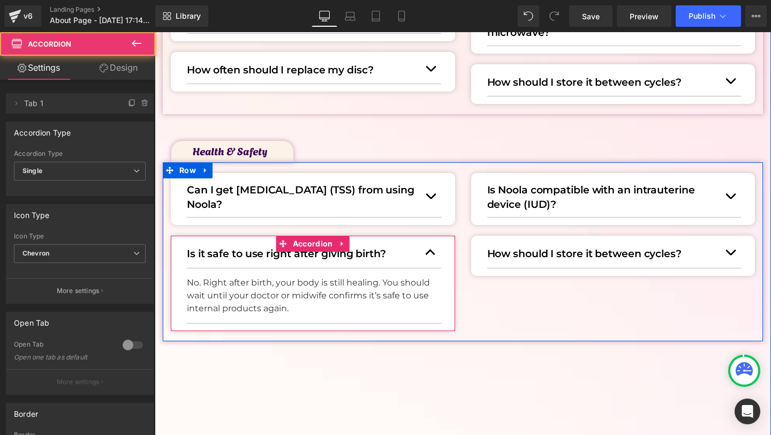
click at [438, 247] on button "button" at bounding box center [430, 252] width 21 height 29
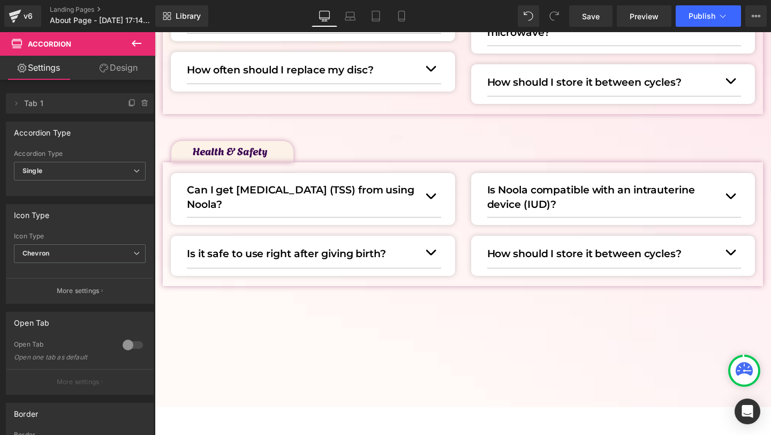
click at [492, 257] on p "How should I store it between cycles?" at bounding box center [603, 254] width 233 height 16
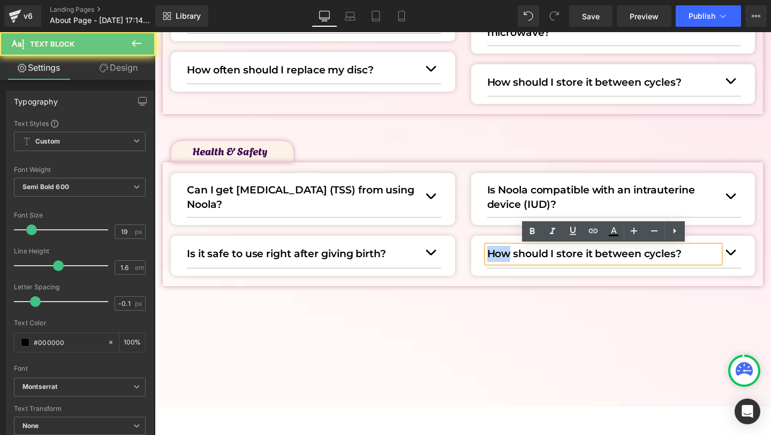
click at [492, 257] on p "How should I store it between cycles?" at bounding box center [603, 254] width 233 height 16
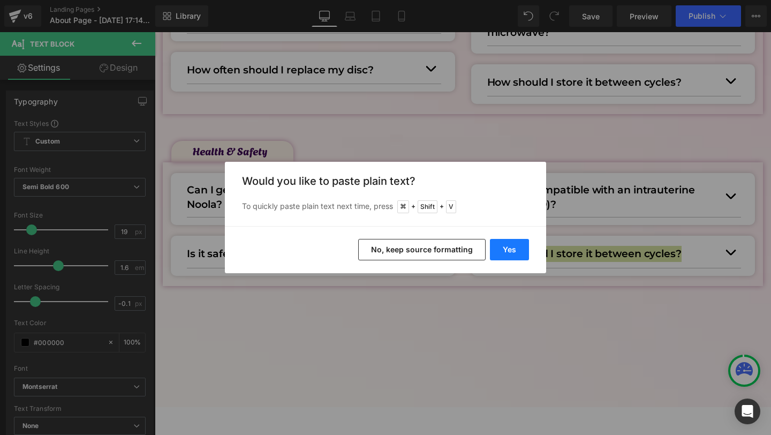
click at [495, 246] on button "Yes" at bounding box center [509, 249] width 39 height 21
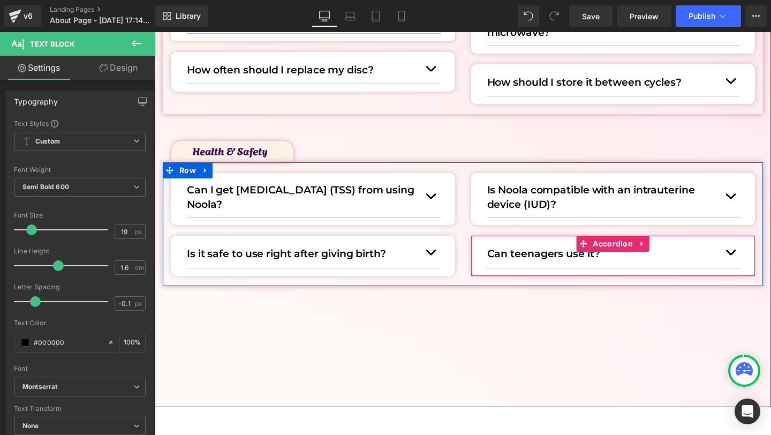
click at [731, 250] on button "button" at bounding box center [730, 252] width 21 height 29
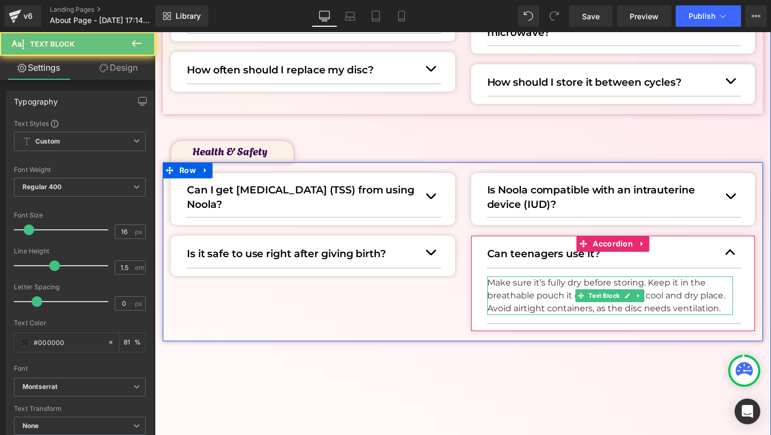
click at [550, 295] on p "Make sure it’s fully dry before storing. Keep it in the breathable pouch it com…" at bounding box center [610, 295] width 246 height 39
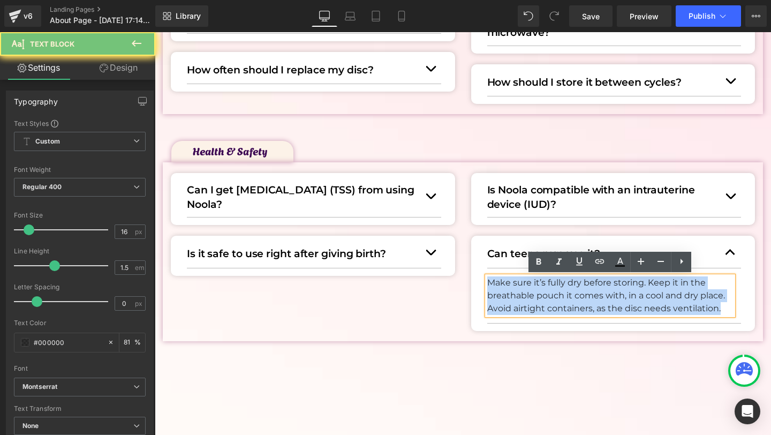
click at [550, 295] on p "Make sure it’s fully dry before storing. Keep it in the breathable pouch it com…" at bounding box center [610, 295] width 246 height 39
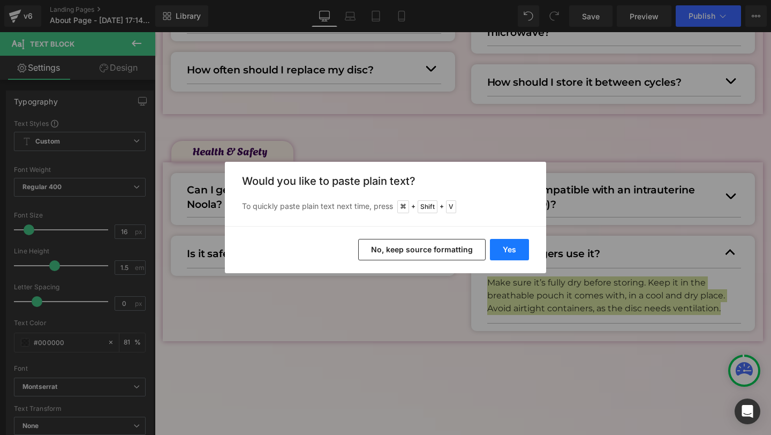
click at [510, 247] on button "Yes" at bounding box center [509, 249] width 39 height 21
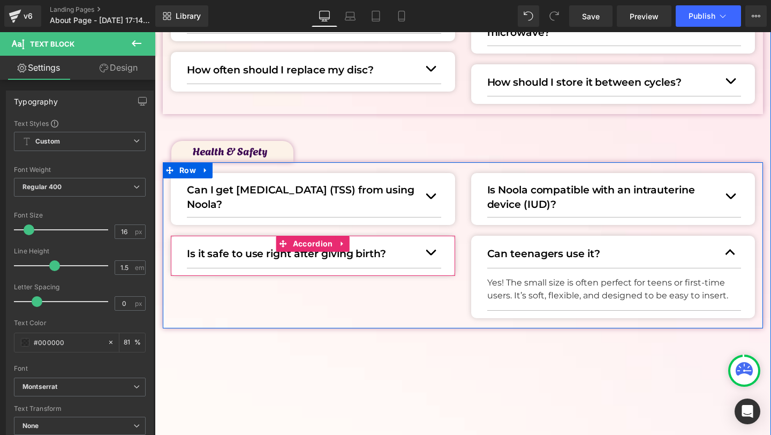
click at [431, 249] on button "button" at bounding box center [430, 252] width 21 height 29
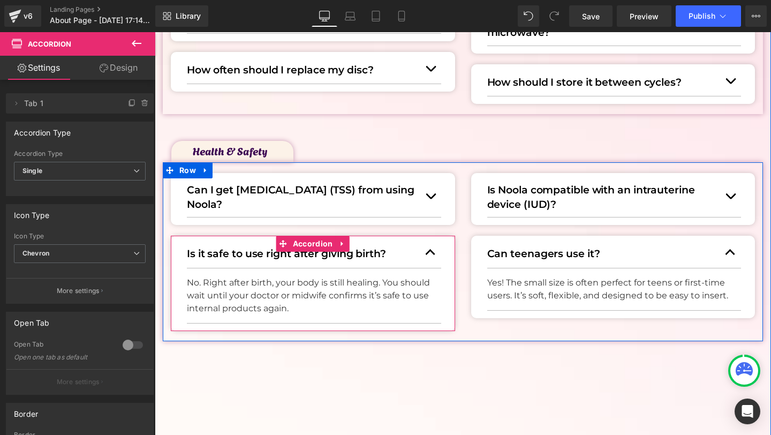
click at [426, 251] on button "button" at bounding box center [430, 252] width 21 height 29
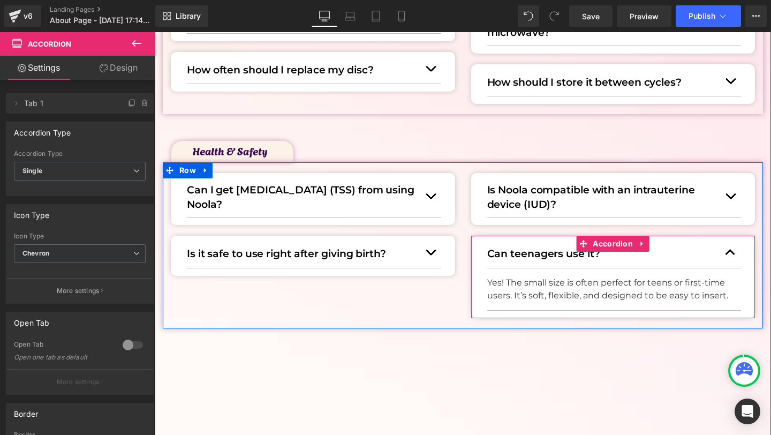
click at [722, 248] on button "button" at bounding box center [730, 252] width 21 height 29
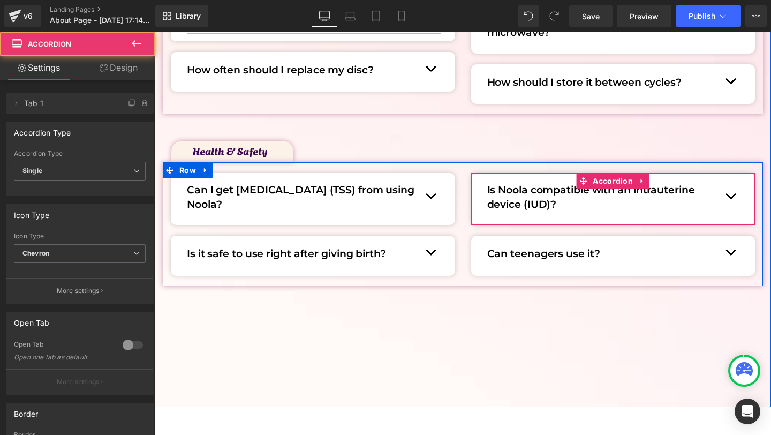
click at [732, 199] on button "button" at bounding box center [730, 196] width 21 height 42
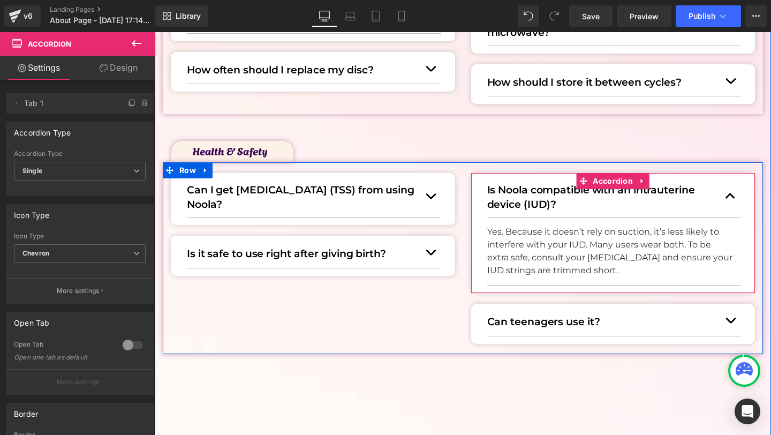
click at [732, 199] on button "button" at bounding box center [730, 196] width 21 height 42
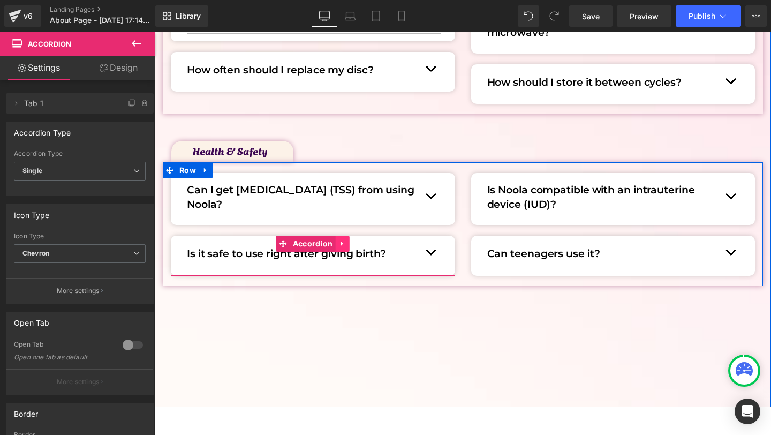
click at [345, 245] on icon at bounding box center [342, 244] width 7 height 8
click at [334, 245] on icon at bounding box center [335, 243] width 7 height 7
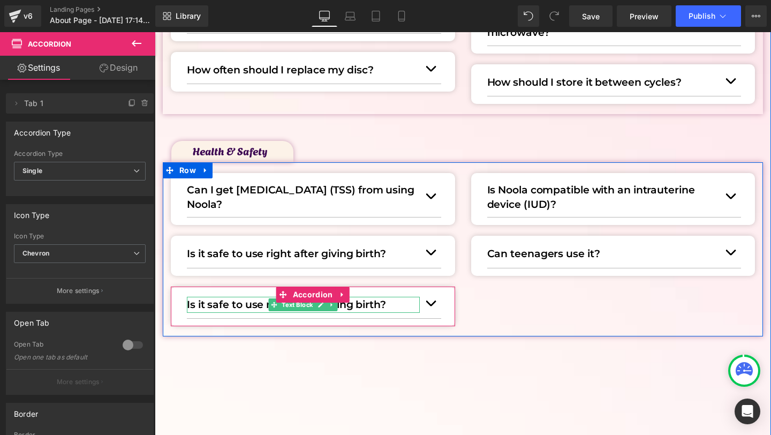
click at [251, 304] on p "Is it safe to use right after giving birth?" at bounding box center [303, 305] width 233 height 16
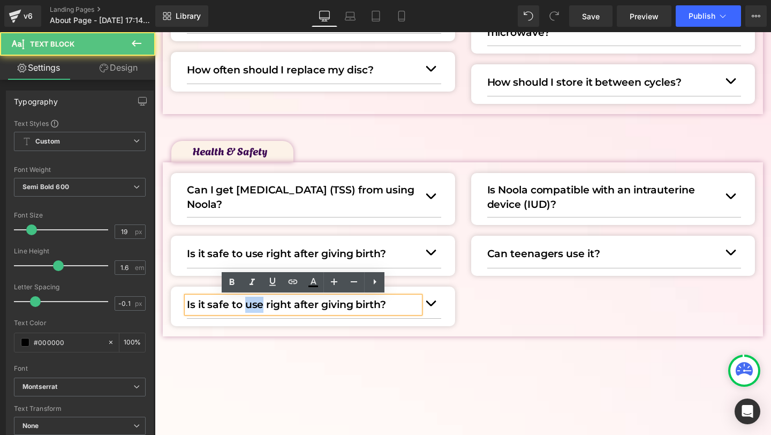
click at [251, 304] on p "Is it safe to use right after giving birth?" at bounding box center [303, 305] width 233 height 16
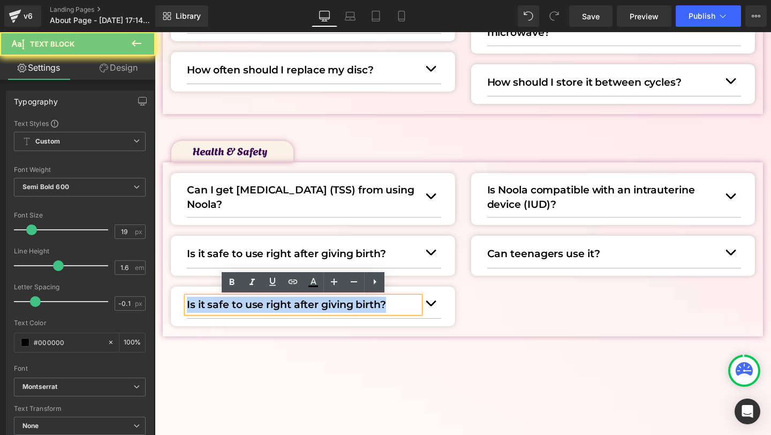
click at [251, 304] on p "Is it safe to use right after giving birth?" at bounding box center [303, 305] width 233 height 16
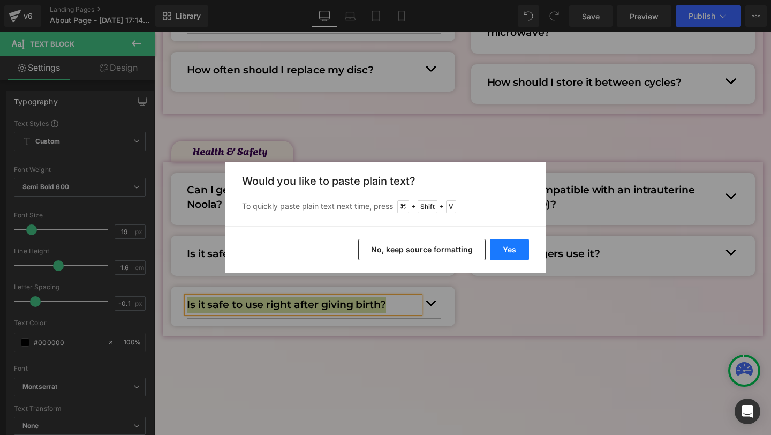
click at [503, 252] on button "Yes" at bounding box center [509, 249] width 39 height 21
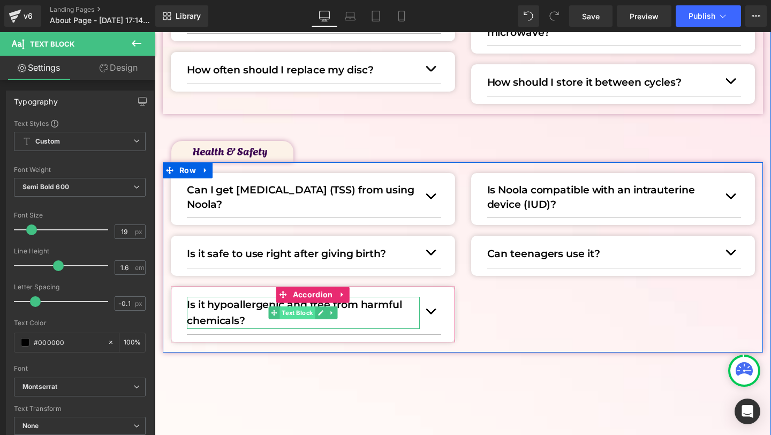
click at [295, 311] on span "Text Block" at bounding box center [297, 312] width 35 height 13
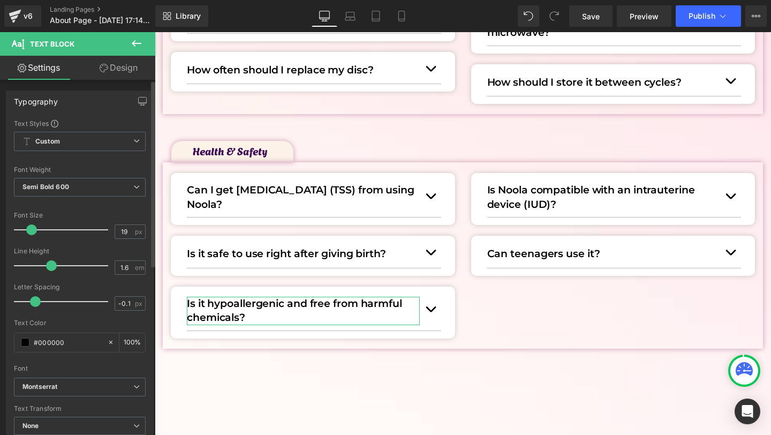
drag, startPoint x: 59, startPoint y: 267, endPoint x: 52, endPoint y: 267, distance: 6.4
click at [52, 267] on span at bounding box center [51, 265] width 11 height 11
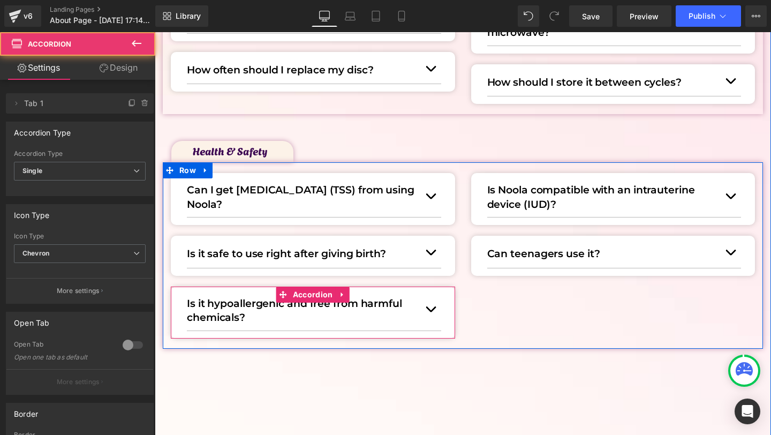
click at [440, 312] on button "button" at bounding box center [430, 310] width 21 height 42
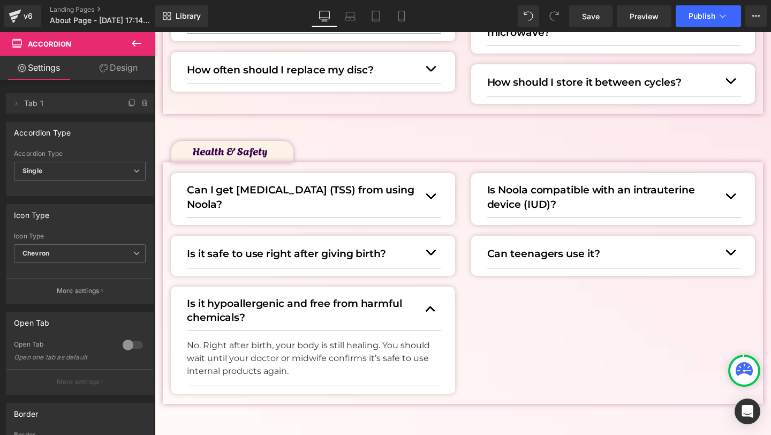
click at [200, 343] on p "No. Right after birth, your body is still healing. You should wait until your d…" at bounding box center [310, 358] width 246 height 39
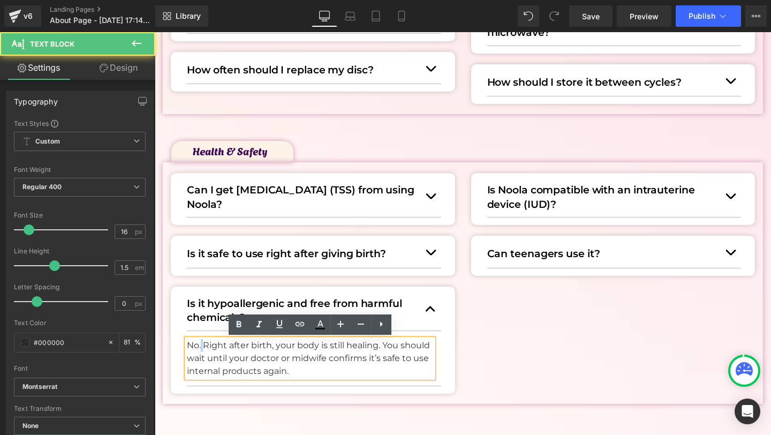
click at [200, 343] on p "No. Right after birth, your body is still healing. You should wait until your d…" at bounding box center [310, 358] width 246 height 39
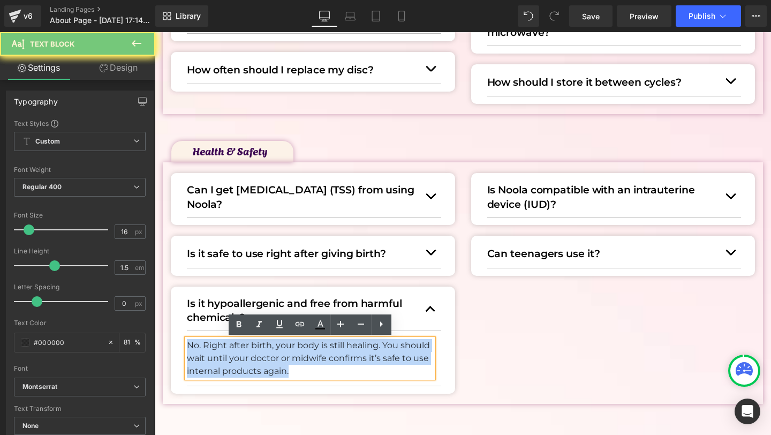
click at [200, 343] on p "No. Right after birth, your body is still healing. You should wait until your d…" at bounding box center [310, 358] width 246 height 39
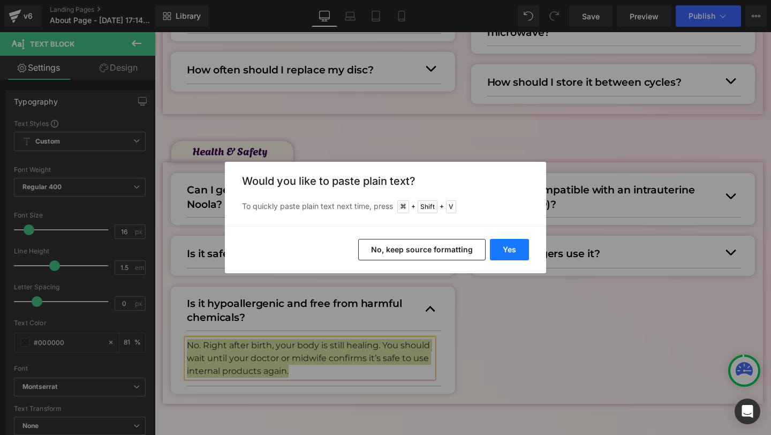
click at [517, 246] on button "Yes" at bounding box center [509, 249] width 39 height 21
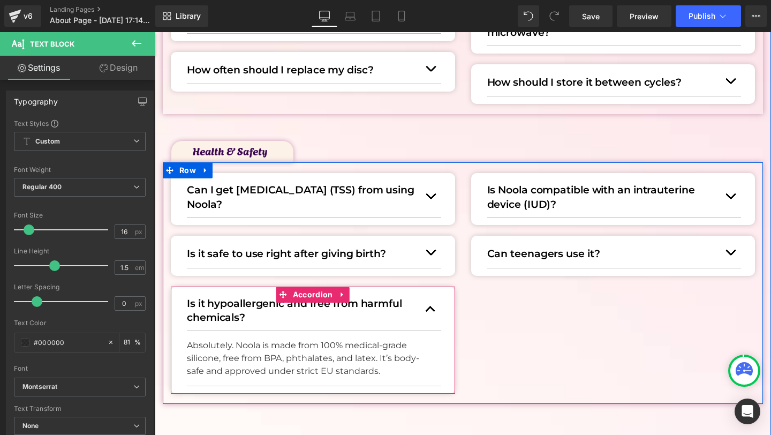
click at [429, 306] on button "button" at bounding box center [430, 310] width 21 height 42
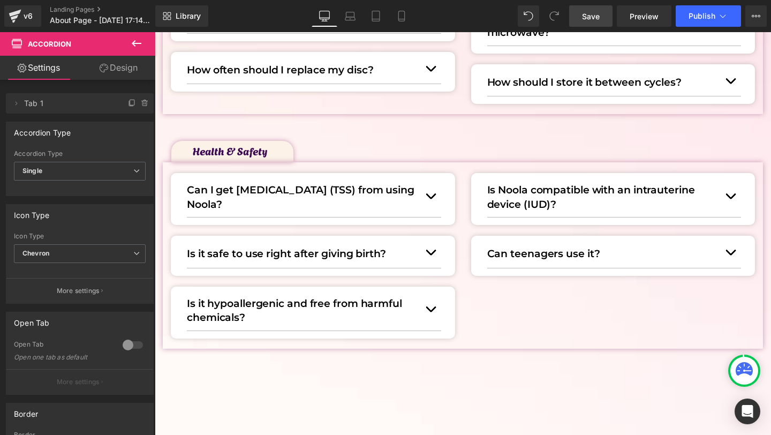
click at [591, 7] on link "Save" at bounding box center [590, 15] width 43 height 21
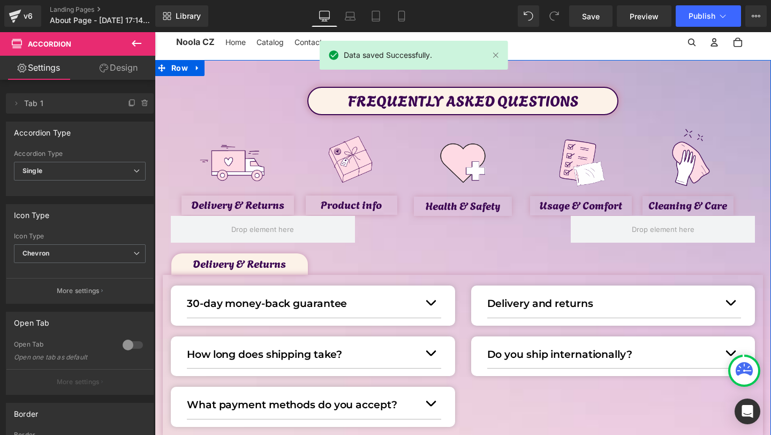
scroll to position [29, 0]
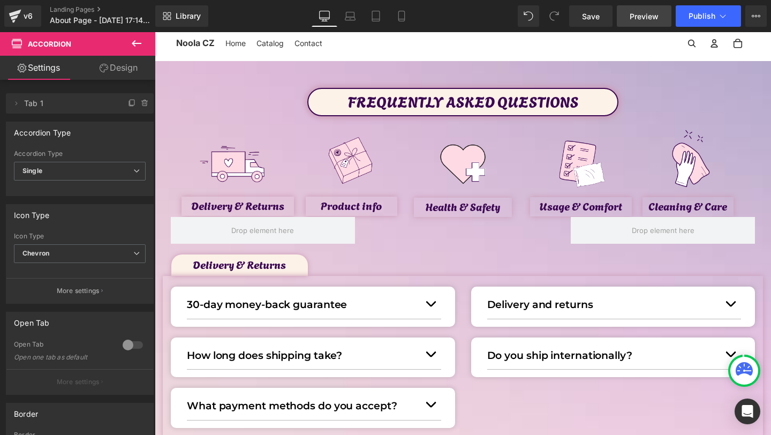
click at [647, 26] on link "Preview" at bounding box center [644, 15] width 55 height 21
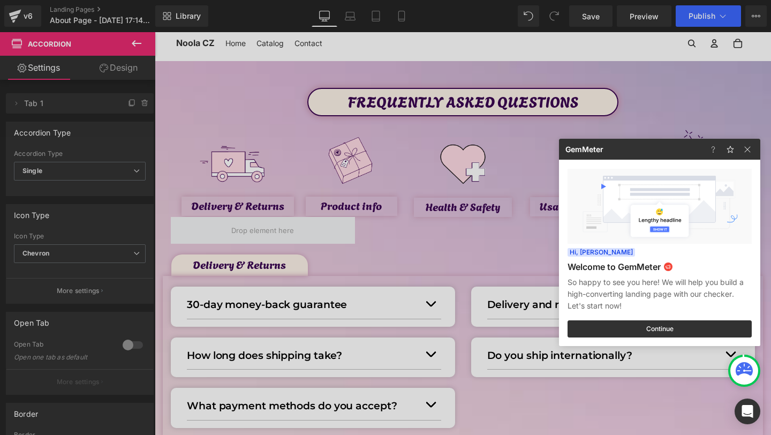
click at [483, 154] on div at bounding box center [385, 217] width 771 height 435
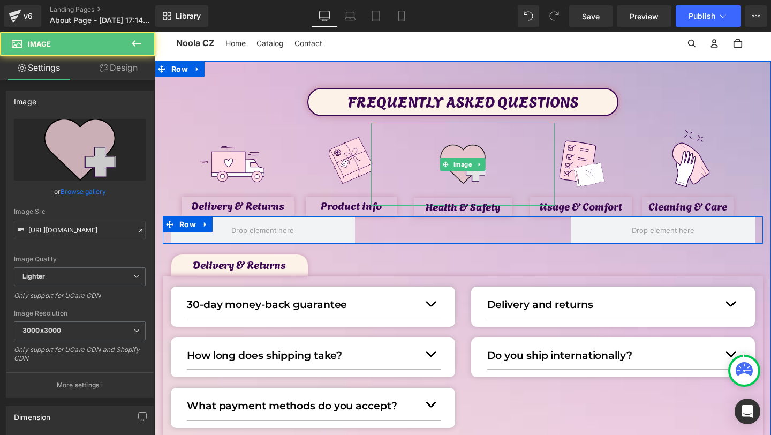
click at [466, 155] on img at bounding box center [462, 164] width 83 height 83
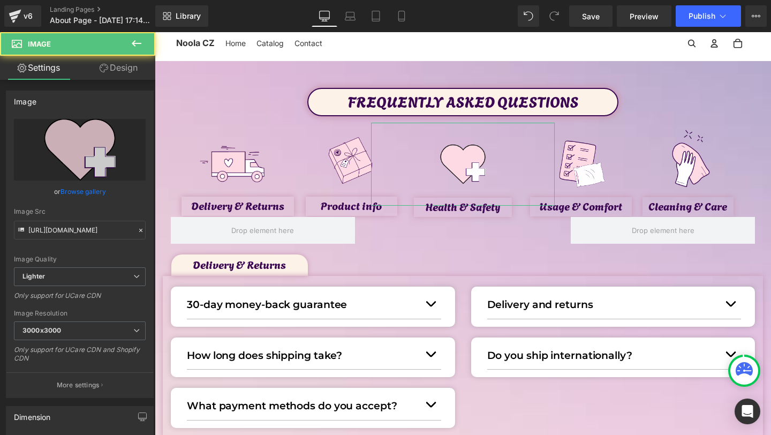
click at [119, 69] on link "Design" at bounding box center [119, 68] width 78 height 24
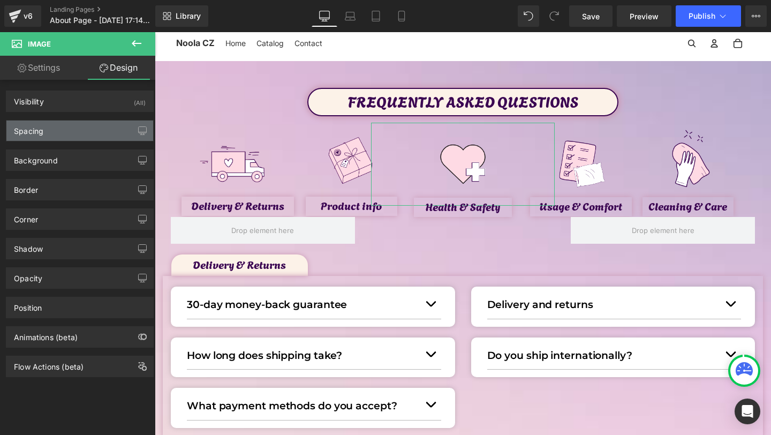
click at [64, 126] on div "Spacing" at bounding box center [79, 130] width 147 height 20
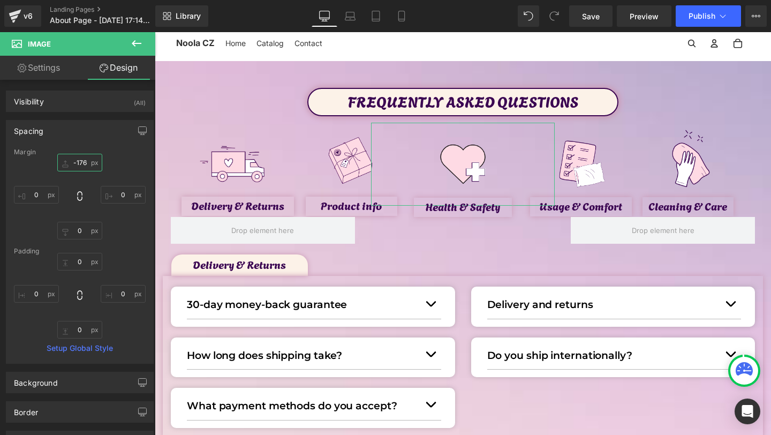
click at [80, 157] on input "text" at bounding box center [79, 163] width 45 height 18
click at [79, 163] on input "text" at bounding box center [79, 163] width 45 height 18
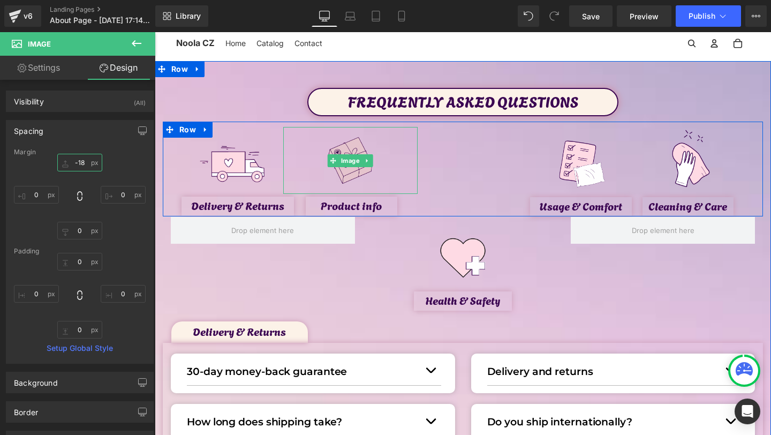
type input "-180"
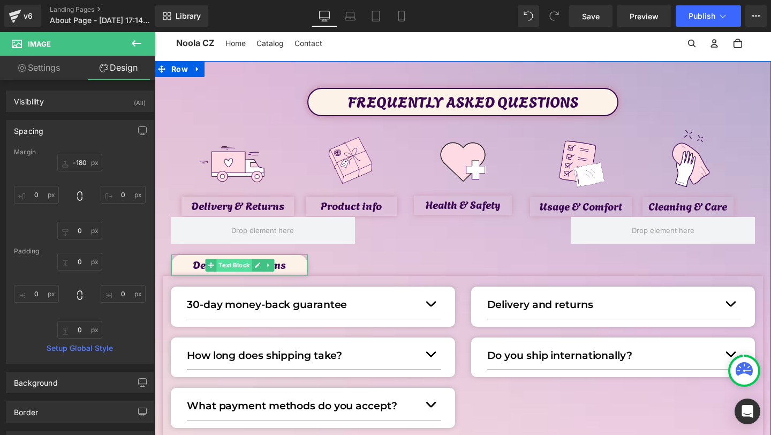
click at [228, 265] on span "Text Block" at bounding box center [233, 265] width 35 height 13
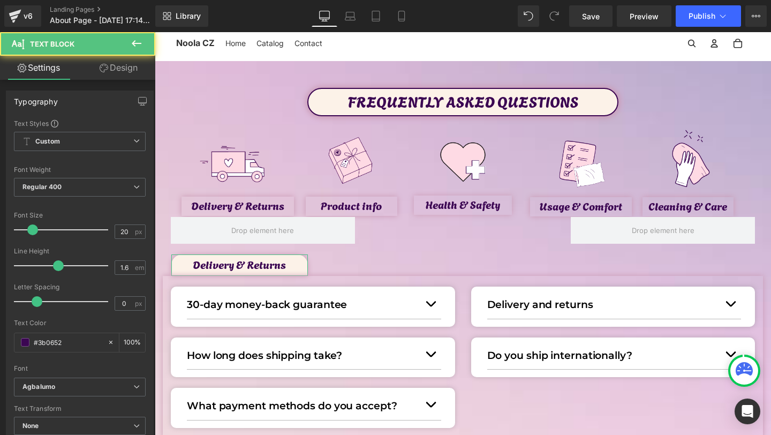
click at [121, 74] on link "Design" at bounding box center [119, 68] width 78 height 24
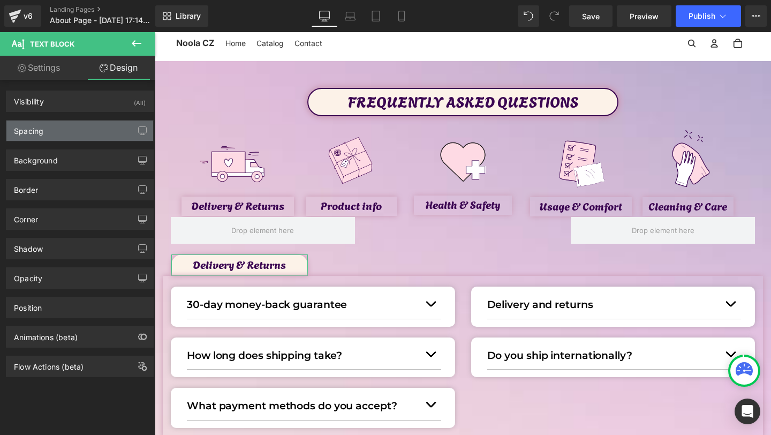
click at [79, 131] on div "Spacing" at bounding box center [79, 130] width 147 height 20
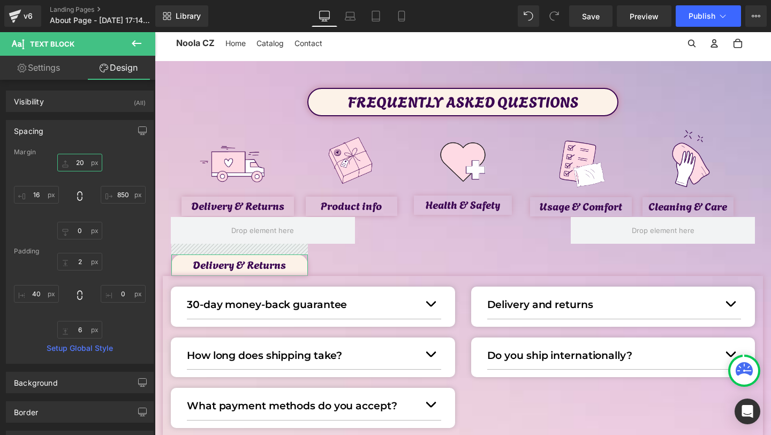
click at [81, 164] on input "20" at bounding box center [79, 163] width 45 height 18
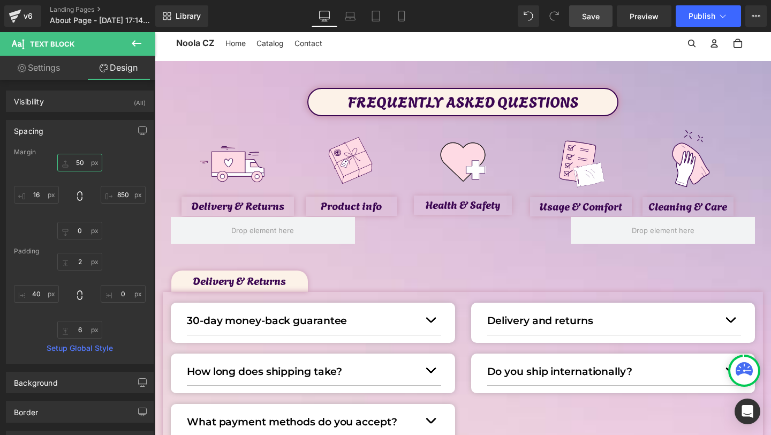
type input "50"
click at [589, 21] on span "Save" at bounding box center [591, 16] width 18 height 11
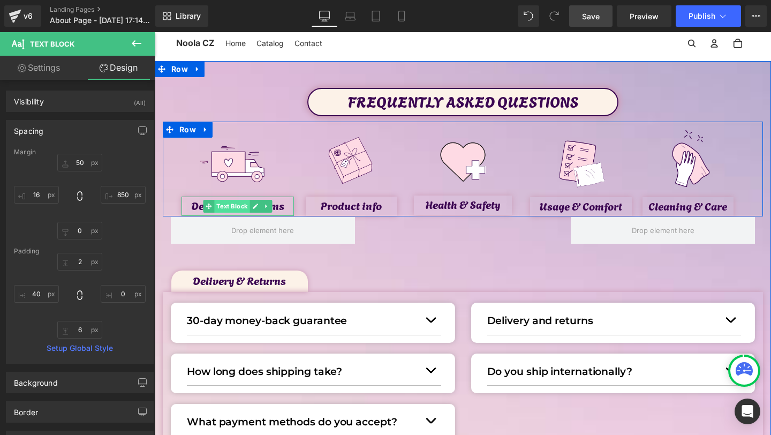
click at [237, 209] on span "Text Block" at bounding box center [232, 206] width 35 height 13
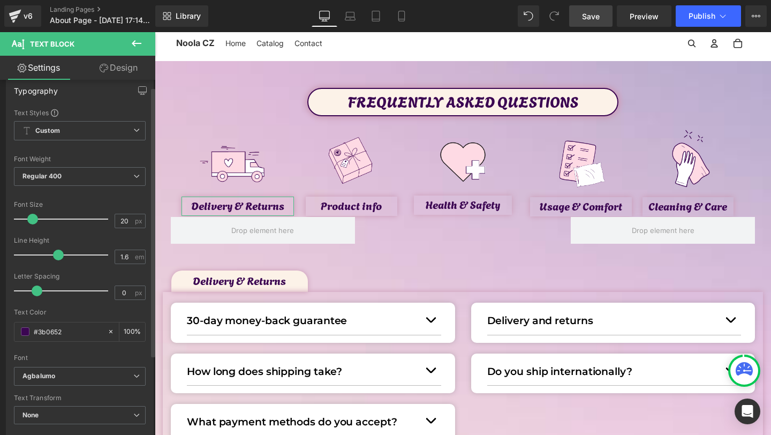
scroll to position [3, 0]
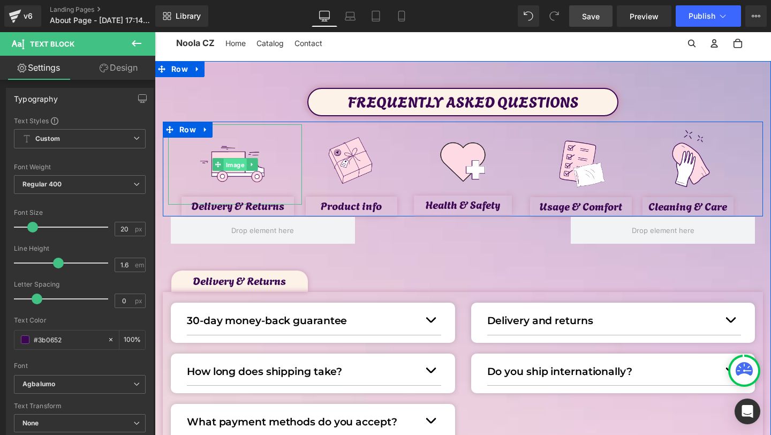
click at [232, 167] on span "Image" at bounding box center [235, 165] width 23 height 13
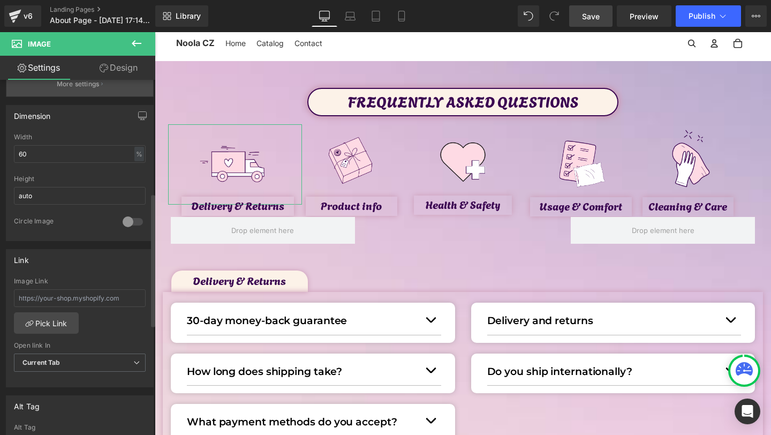
scroll to position [301, 0]
click at [51, 320] on link "Pick Link" at bounding box center [46, 322] width 65 height 21
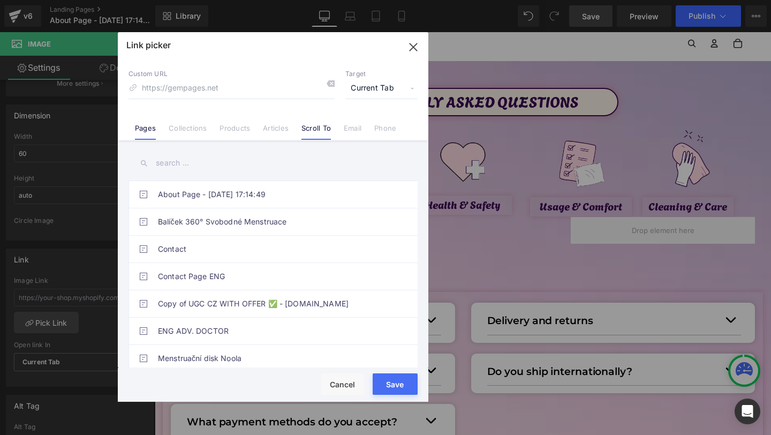
click at [325, 131] on link "Scroll To" at bounding box center [315, 132] width 29 height 16
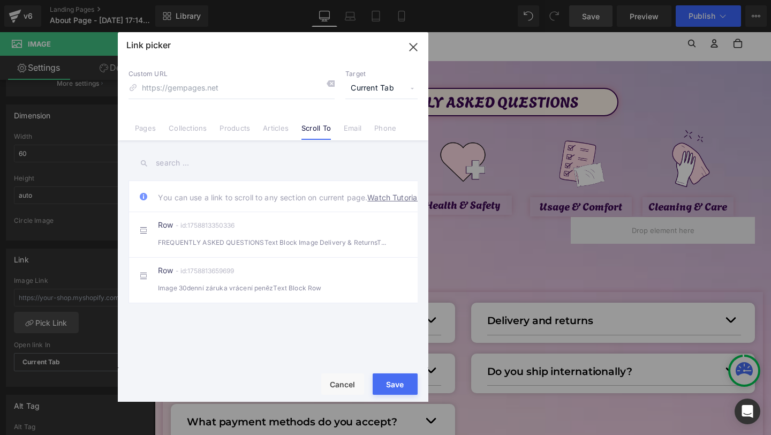
click at [417, 41] on icon "button" at bounding box center [413, 47] width 17 height 17
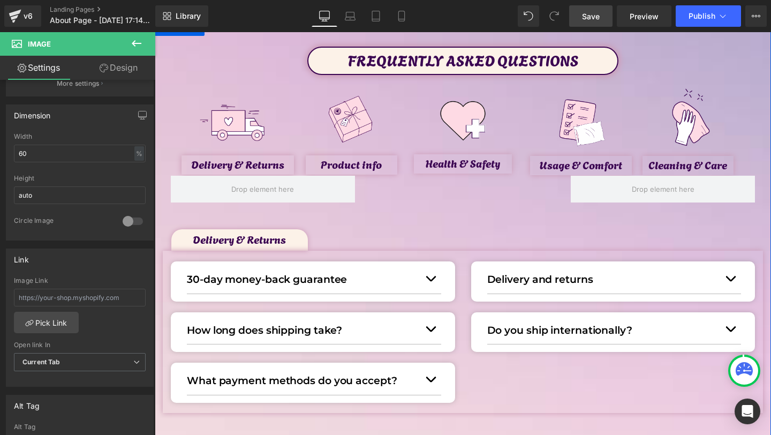
scroll to position [66, 0]
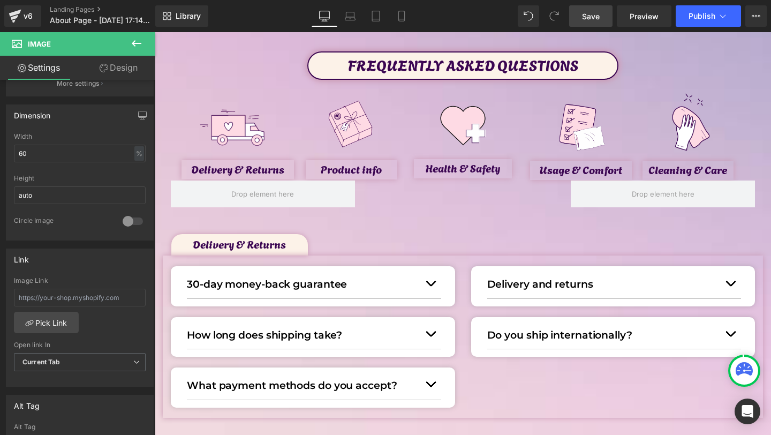
click at [591, 19] on span "Save" at bounding box center [591, 16] width 18 height 11
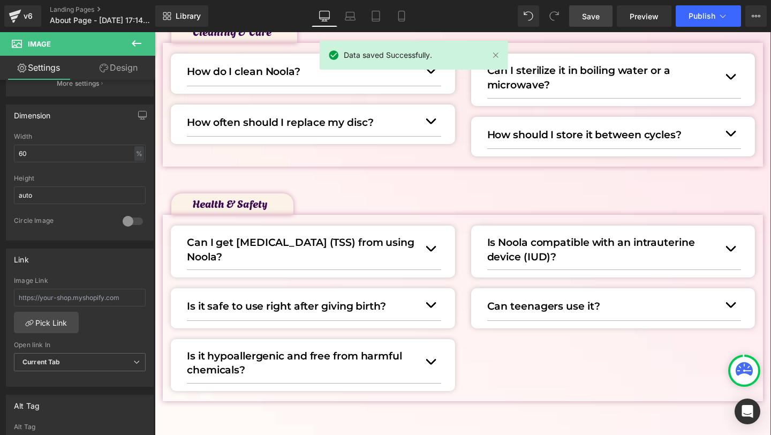
scroll to position [872, 0]
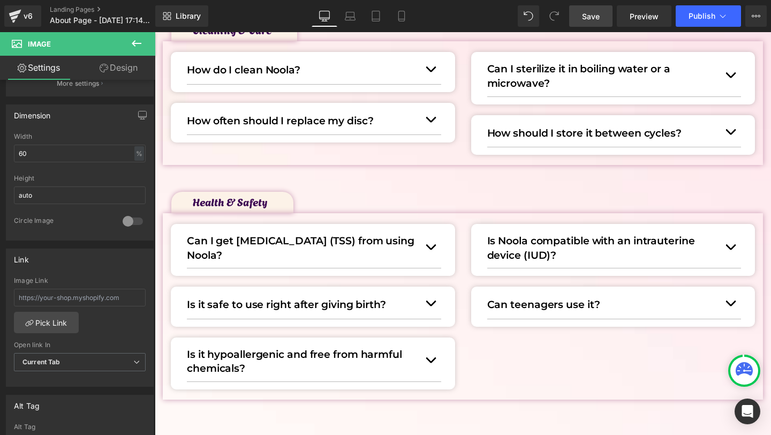
click at [637, 28] on div "Library Desktop Desktop Laptop Tablet Mobile Save Preview Publish Scheduled Vie…" at bounding box center [463, 16] width 616 height 32
click at [637, 27] on div "Library Desktop Desktop Laptop Tablet Mobile Save Preview Publish Scheduled Vie…" at bounding box center [463, 16] width 616 height 32
click at [638, 21] on span "Preview" at bounding box center [644, 16] width 29 height 11
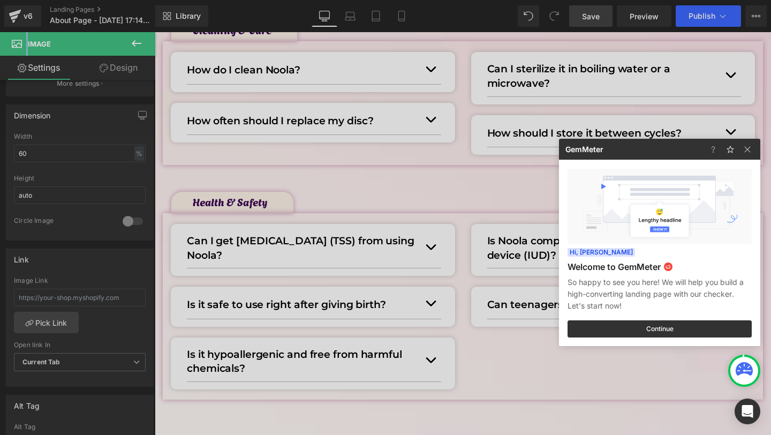
click at [749, 159] on header "GemMeter" at bounding box center [659, 149] width 201 height 21
click at [749, 157] on div at bounding box center [733, 149] width 56 height 21
click at [749, 150] on img at bounding box center [747, 149] width 13 height 13
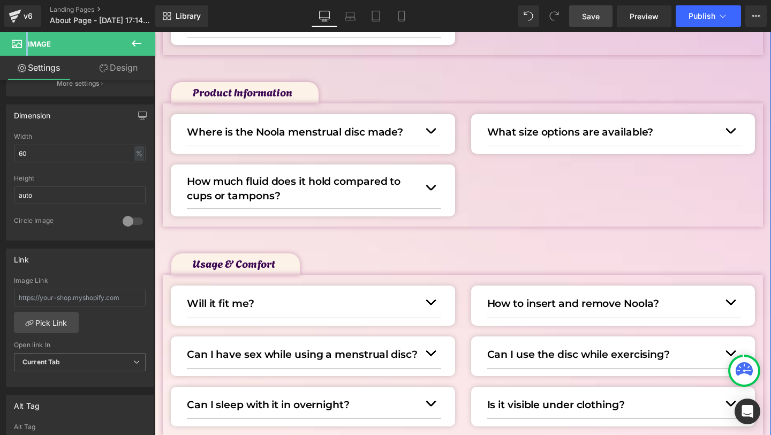
scroll to position [0, 0]
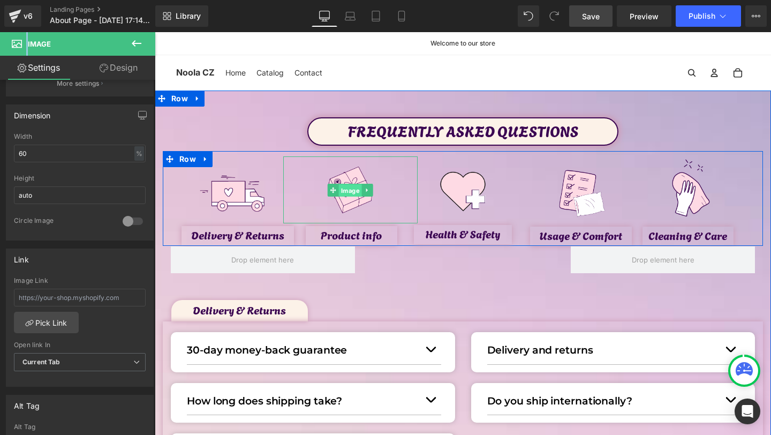
click at [348, 188] on span "Image" at bounding box center [350, 190] width 23 height 13
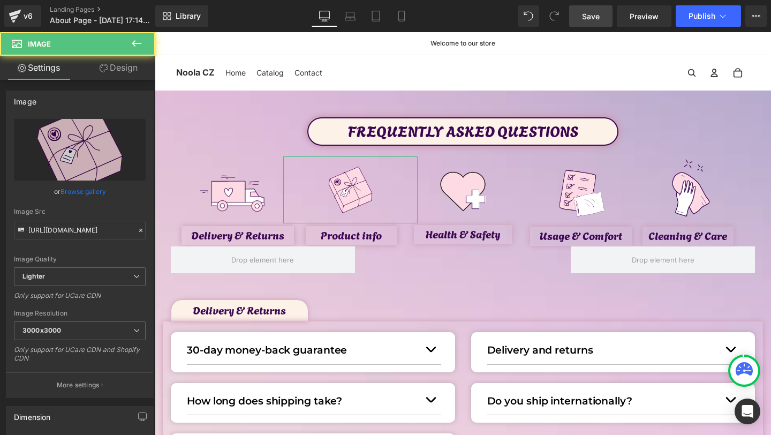
click at [114, 67] on link "Design" at bounding box center [119, 68] width 78 height 24
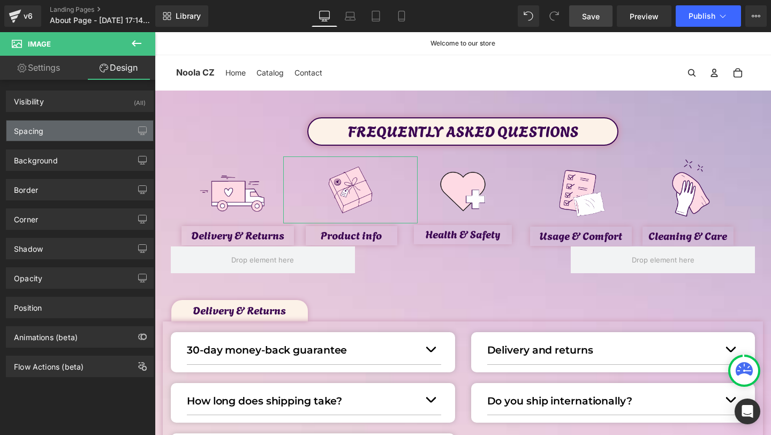
click at [49, 128] on div "Spacing" at bounding box center [79, 130] width 147 height 20
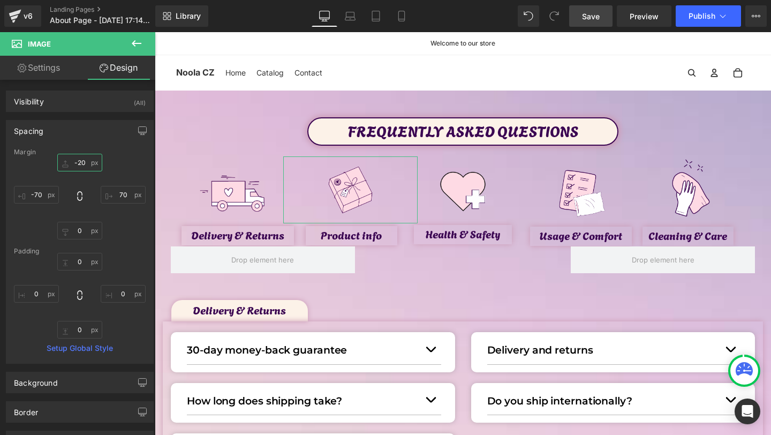
click at [82, 160] on input "-20" at bounding box center [79, 163] width 45 height 18
click at [82, 161] on input "-20" at bounding box center [79, 163] width 45 height 18
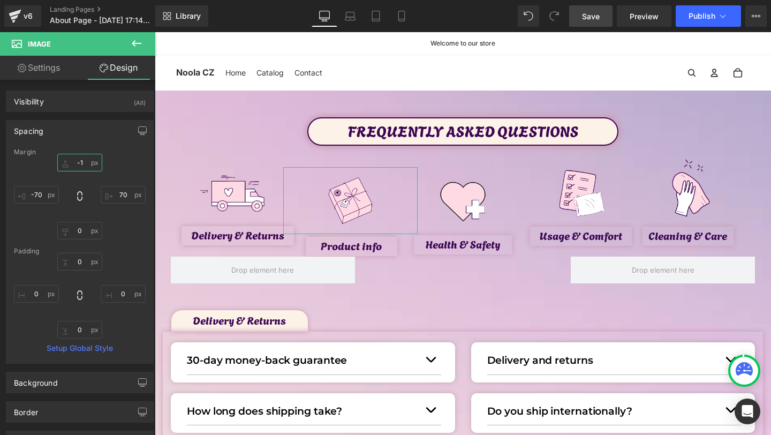
type input "-19"
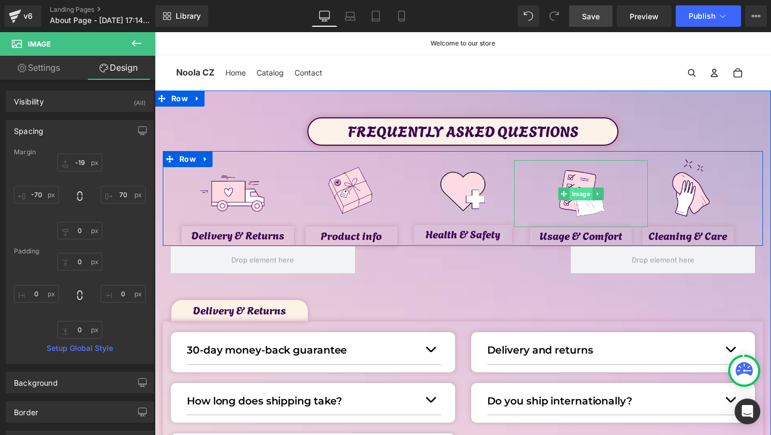
click at [575, 191] on span "Image" at bounding box center [580, 193] width 23 height 13
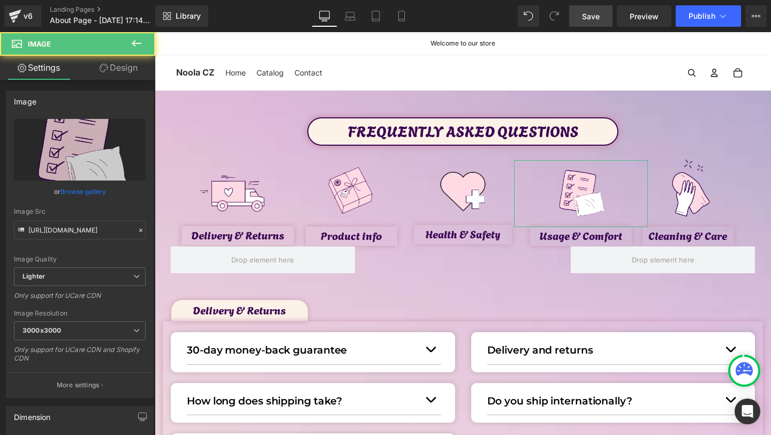
click at [114, 74] on link "Design" at bounding box center [119, 68] width 78 height 24
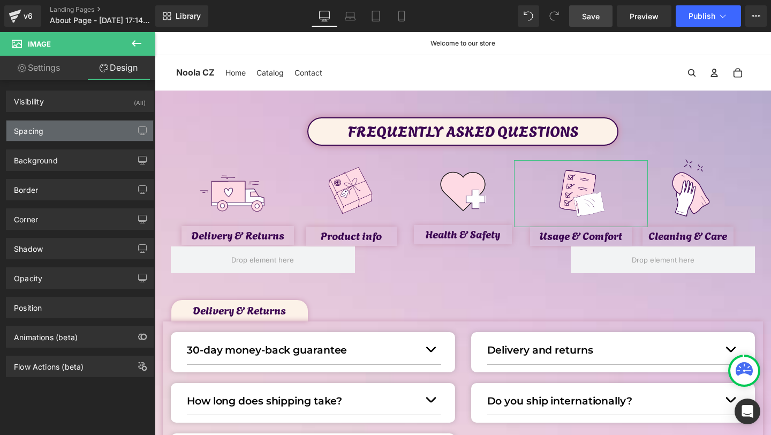
click at [82, 128] on div "Spacing" at bounding box center [79, 130] width 147 height 20
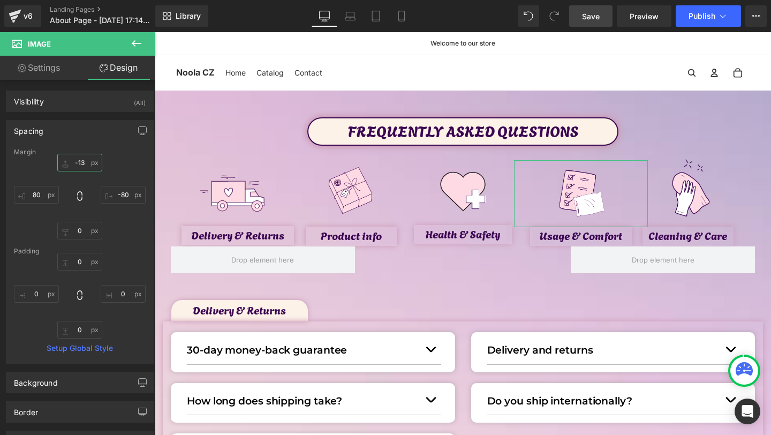
click at [84, 158] on input "-13" at bounding box center [79, 163] width 45 height 18
click at [83, 160] on input "-13" at bounding box center [79, 163] width 45 height 18
type input "-12"
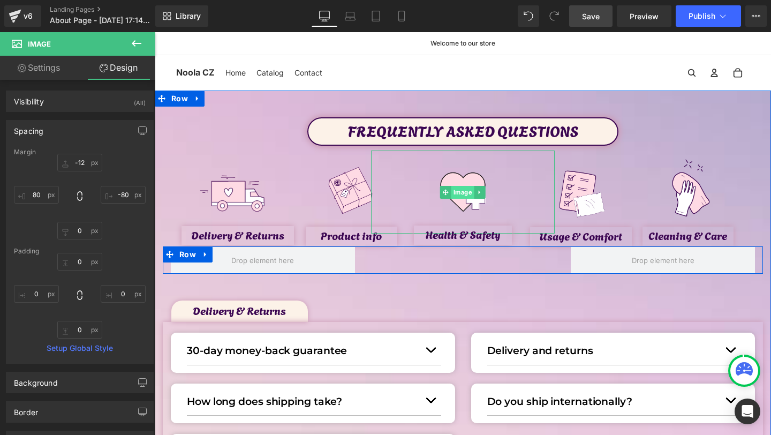
click at [469, 188] on span "Image" at bounding box center [462, 192] width 23 height 13
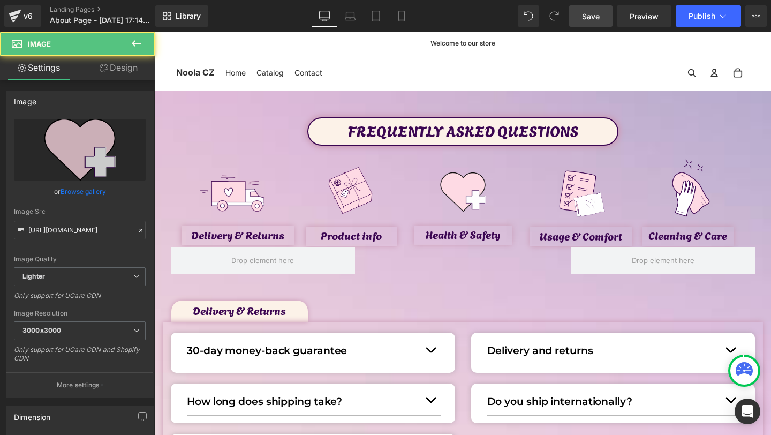
click at [119, 66] on link "Design" at bounding box center [119, 68] width 78 height 24
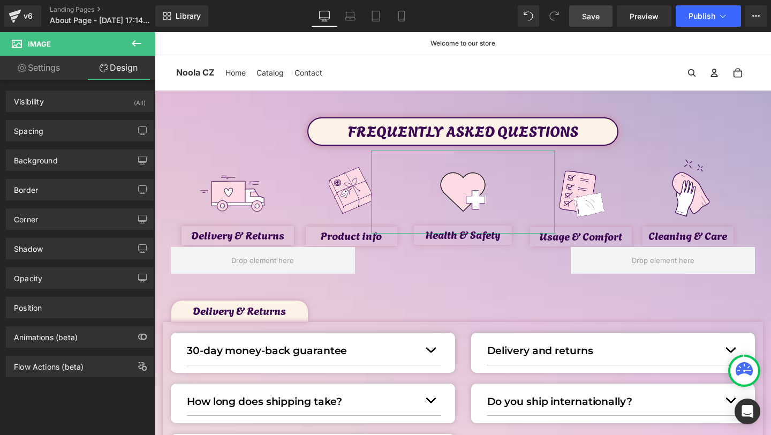
click at [72, 141] on div "Background Color & Image color Color transparent 0 % Image Replace Image Upload…" at bounding box center [80, 155] width 160 height 29
click at [73, 139] on div "Spacing" at bounding box center [79, 130] width 147 height 20
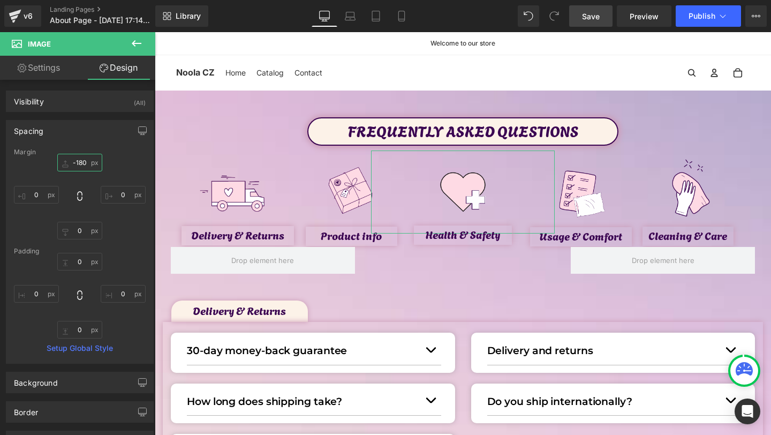
click at [80, 160] on input "-180" at bounding box center [79, 163] width 45 height 18
click at [84, 160] on input "-180" at bounding box center [79, 163] width 45 height 18
type input "-184"
click at [604, 19] on link "Save" at bounding box center [590, 15] width 43 height 21
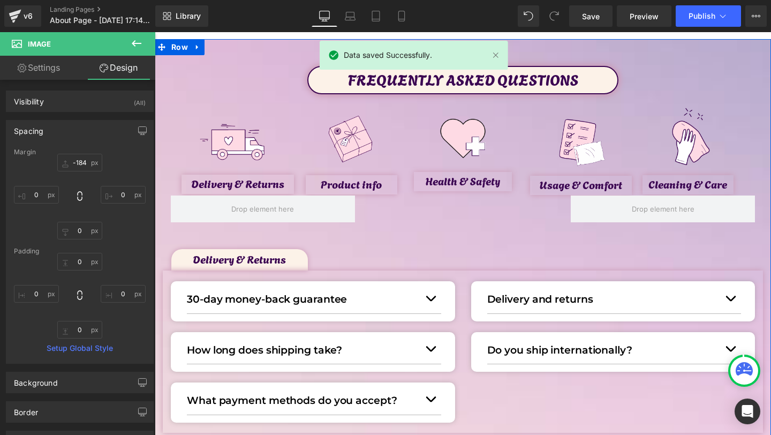
scroll to position [41, 0]
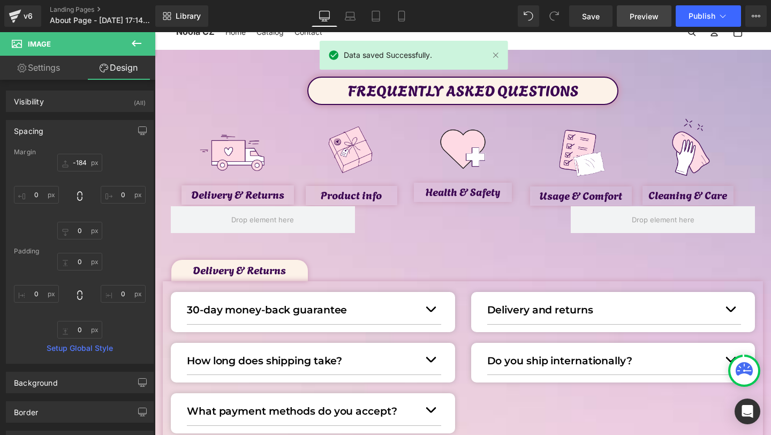
click at [653, 19] on span "Preview" at bounding box center [644, 16] width 29 height 11
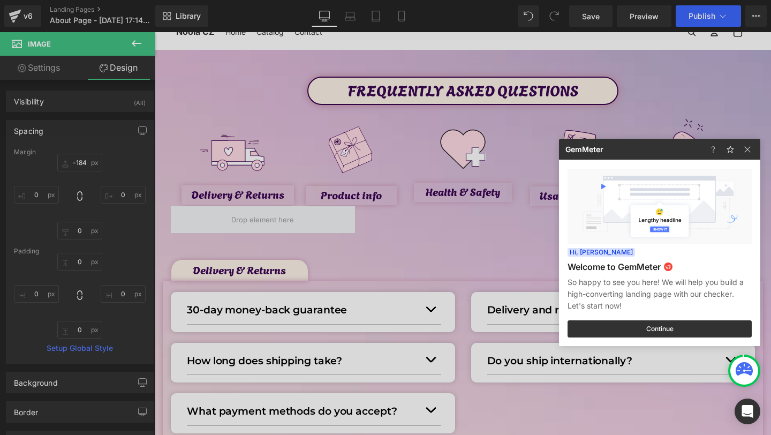
click at [453, 164] on div at bounding box center [385, 217] width 771 height 435
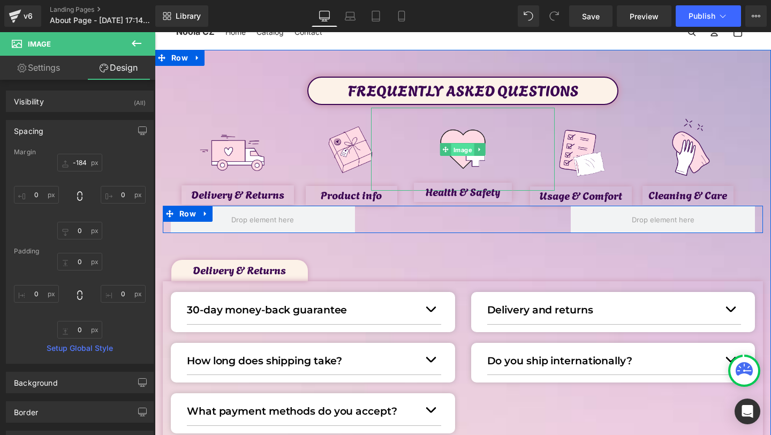
click at [458, 151] on span "Image" at bounding box center [462, 149] width 23 height 13
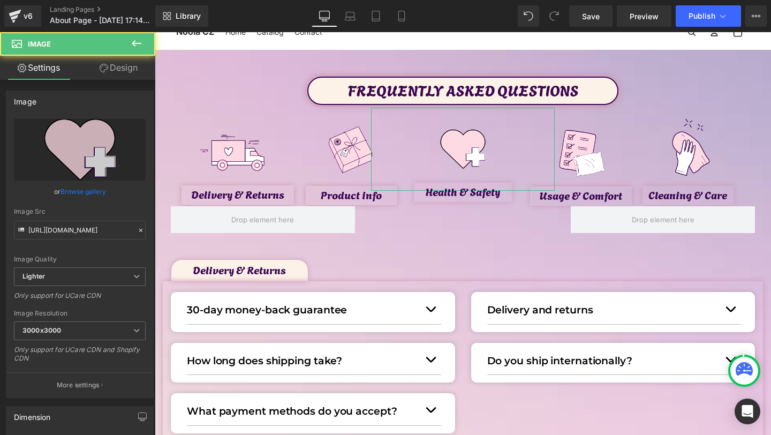
click at [126, 69] on link "Design" at bounding box center [119, 68] width 78 height 24
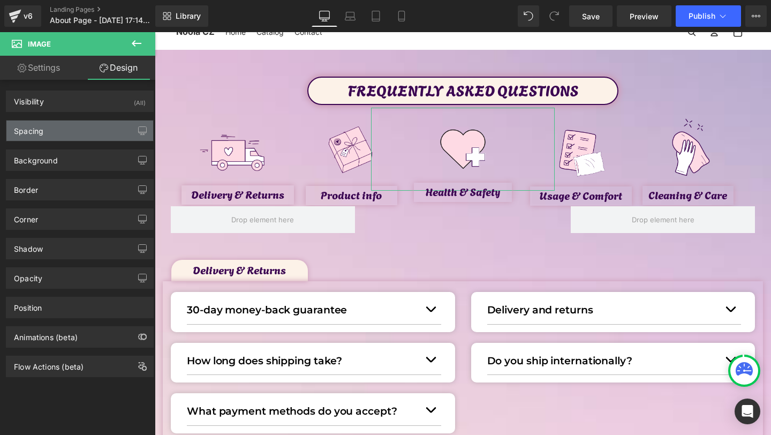
click at [34, 124] on div "Spacing" at bounding box center [28, 127] width 29 height 15
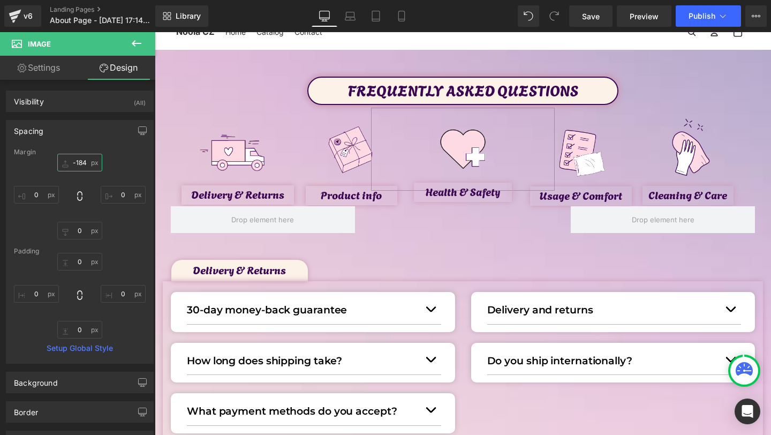
click at [87, 162] on input "-184" at bounding box center [79, 163] width 45 height 18
click at [87, 165] on input "-184" at bounding box center [79, 163] width 45 height 18
type input "-185"
click at [597, 16] on span "Save" at bounding box center [591, 16] width 18 height 11
click at [593, 19] on span "Save" at bounding box center [591, 16] width 18 height 11
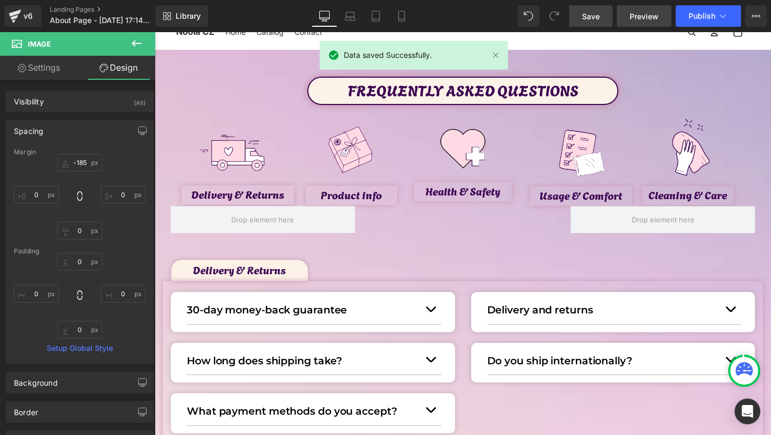
click at [635, 13] on span "Preview" at bounding box center [644, 16] width 29 height 11
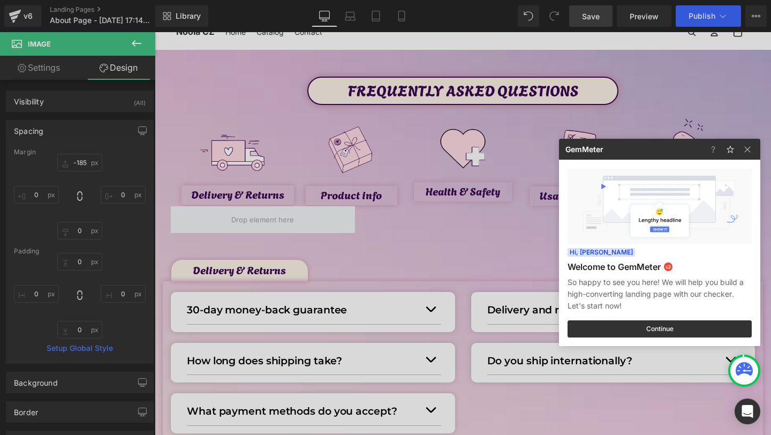
click at [274, 99] on div at bounding box center [385, 217] width 771 height 435
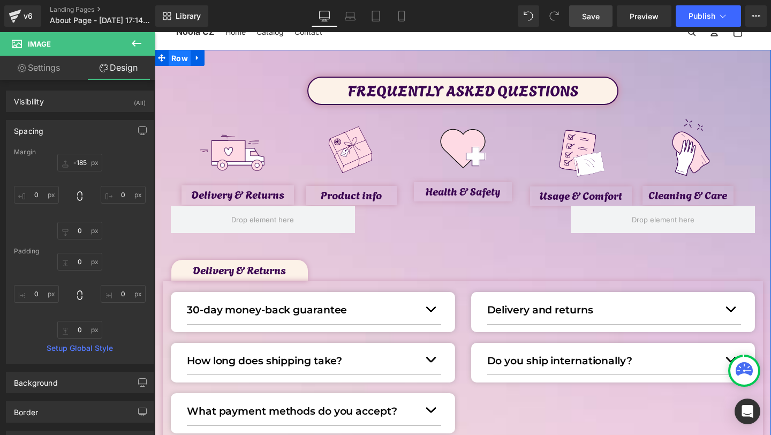
click at [179, 59] on span "Row" at bounding box center [180, 58] width 22 height 16
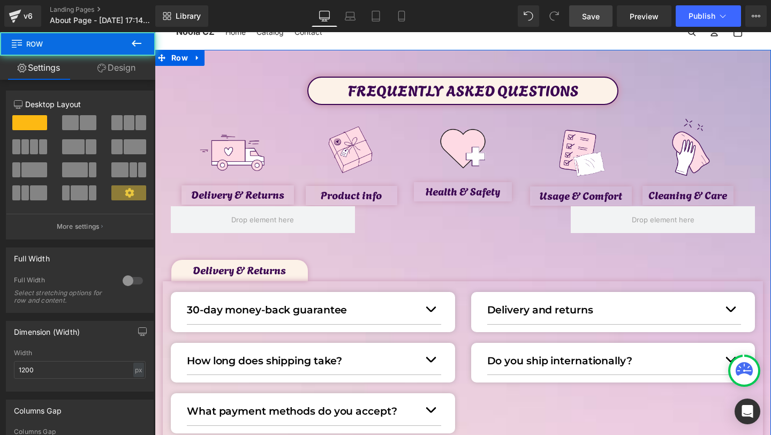
click at [122, 286] on div at bounding box center [133, 280] width 26 height 17
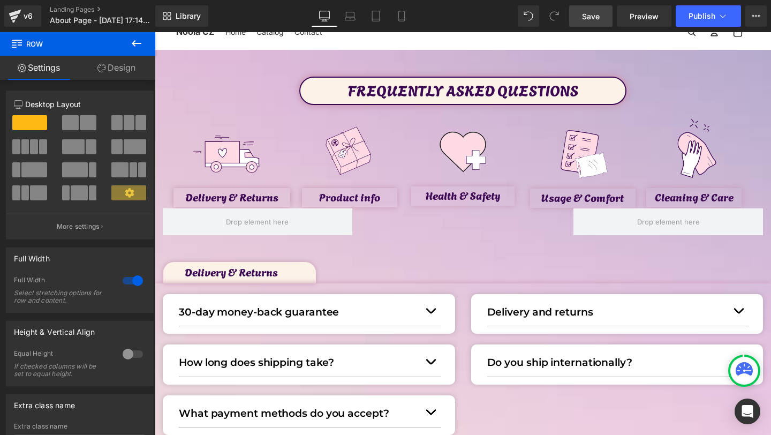
click at [612, 20] on link "Save" at bounding box center [590, 15] width 43 height 21
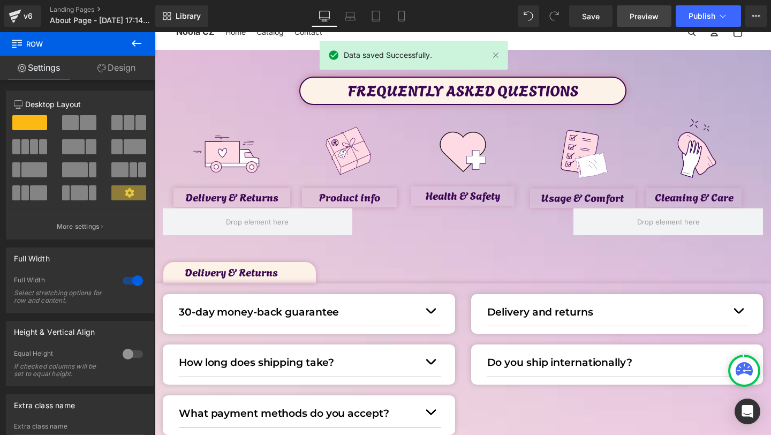
click at [661, 11] on link "Preview" at bounding box center [644, 15] width 55 height 21
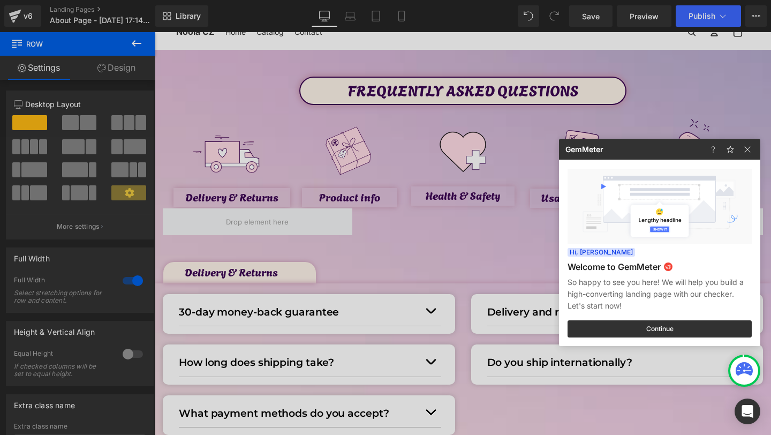
click at [212, 256] on div at bounding box center [385, 217] width 771 height 435
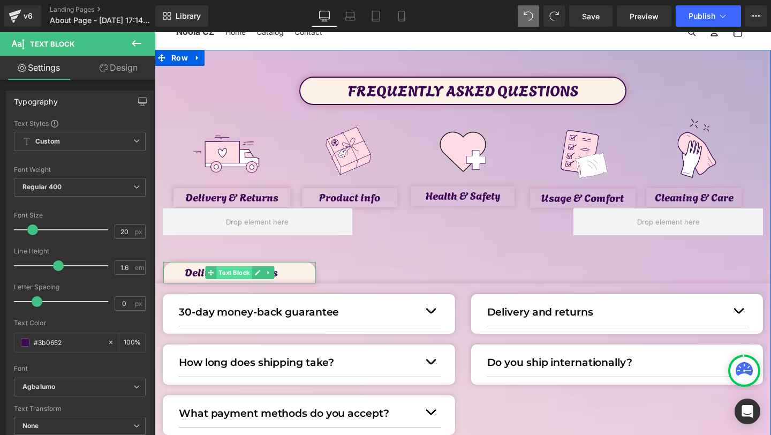
click at [227, 274] on span "Text Block" at bounding box center [233, 272] width 35 height 13
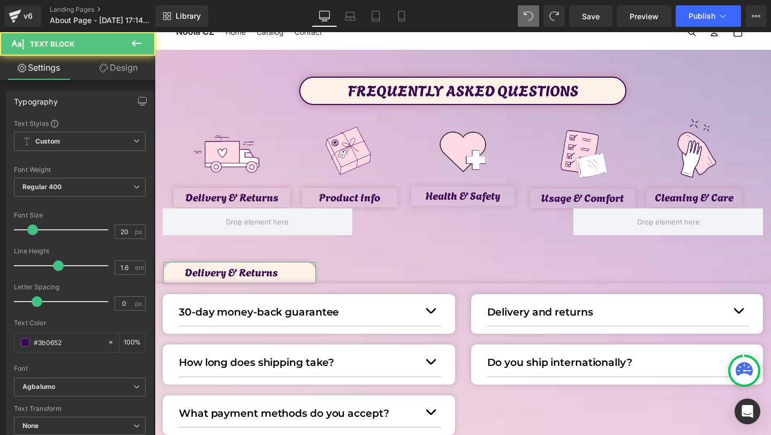
click at [119, 57] on link "Design" at bounding box center [119, 68] width 78 height 24
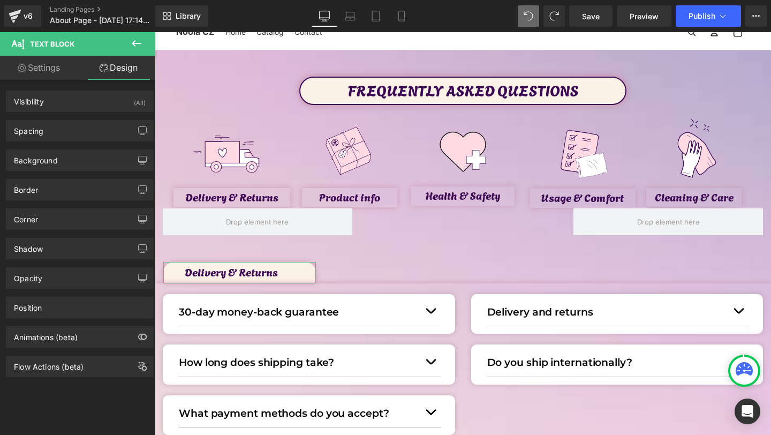
click at [41, 147] on div "Background Color & Image color Color #fcf2e8 100 % Image Replace Image Upload i…" at bounding box center [80, 155] width 160 height 29
click at [44, 139] on div "Spacing" at bounding box center [79, 130] width 147 height 20
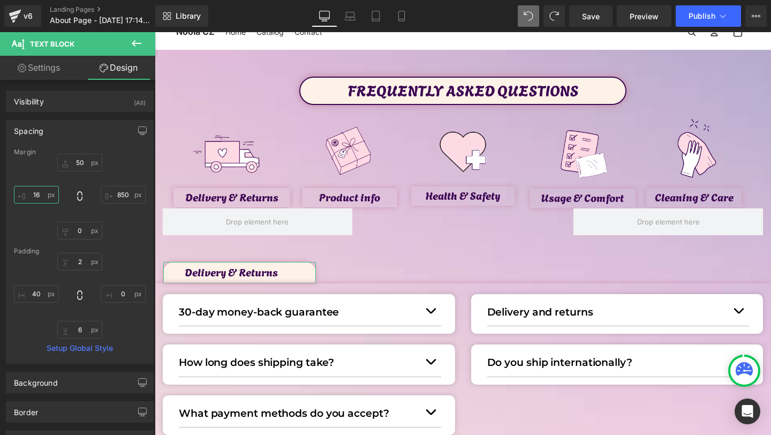
click at [38, 190] on input "16" at bounding box center [36, 195] width 45 height 18
type input "6"
type input "3"
click at [135, 40] on icon at bounding box center [137, 43] width 10 height 6
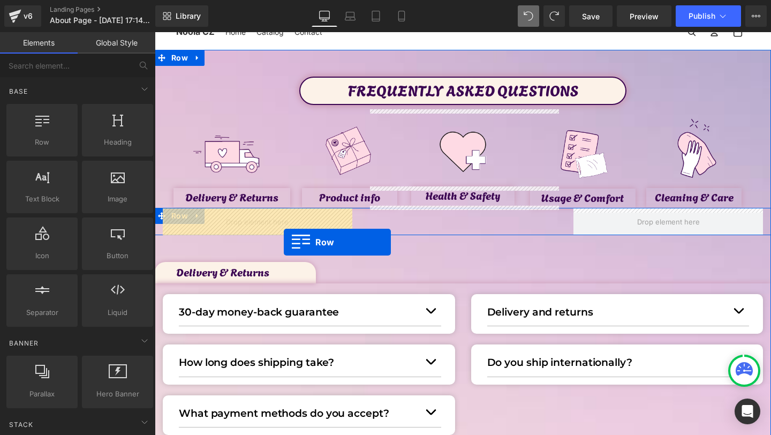
drag, startPoint x: 205, startPoint y: 167, endPoint x: 276, endPoint y: 244, distance: 104.6
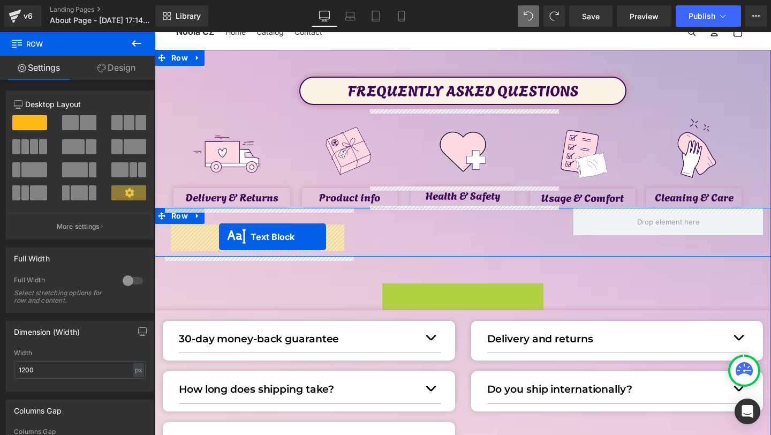
drag, startPoint x: 208, startPoint y: 295, endPoint x: 218, endPoint y: 237, distance: 59.2
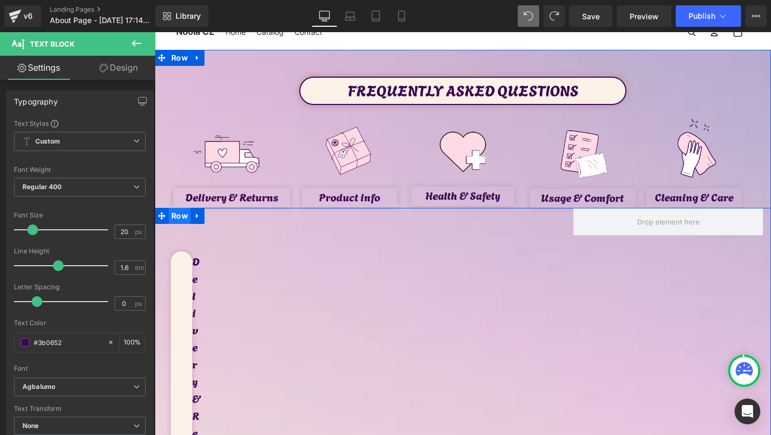
click at [171, 210] on span "Row" at bounding box center [180, 216] width 22 height 16
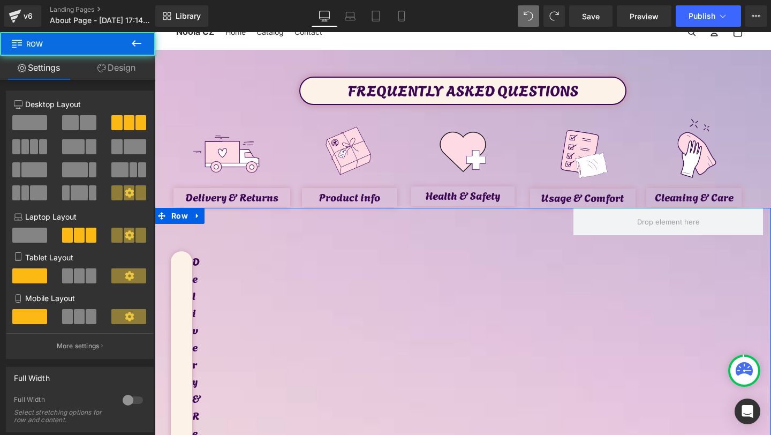
click at [131, 61] on link "Design" at bounding box center [117, 68] width 78 height 24
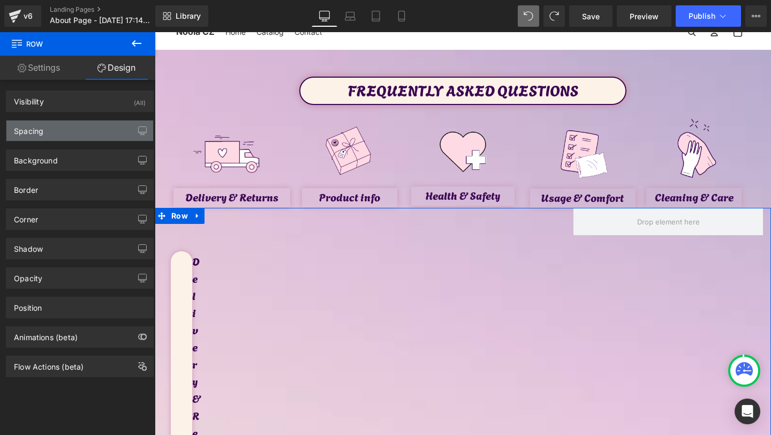
click at [77, 137] on div "Spacing" at bounding box center [79, 130] width 147 height 20
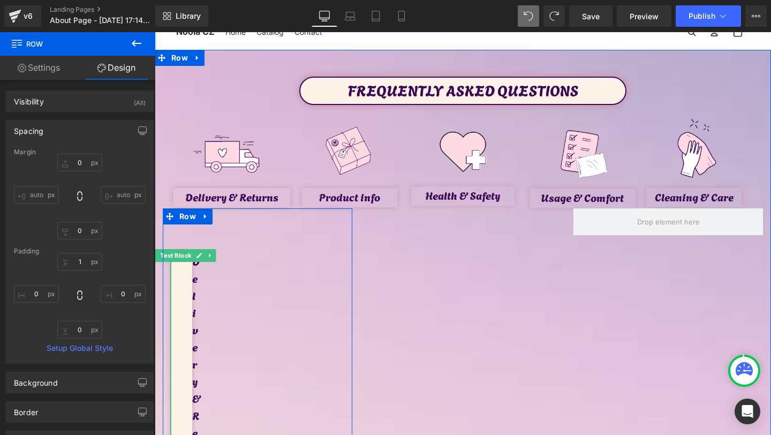
click at [188, 262] on div "Delivery & Returns" at bounding box center [181, 390] width 21 height 278
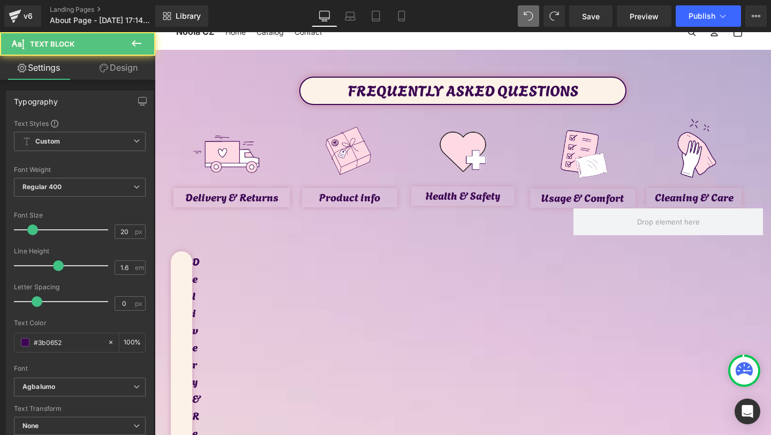
click at [117, 57] on link "Design" at bounding box center [119, 68] width 78 height 24
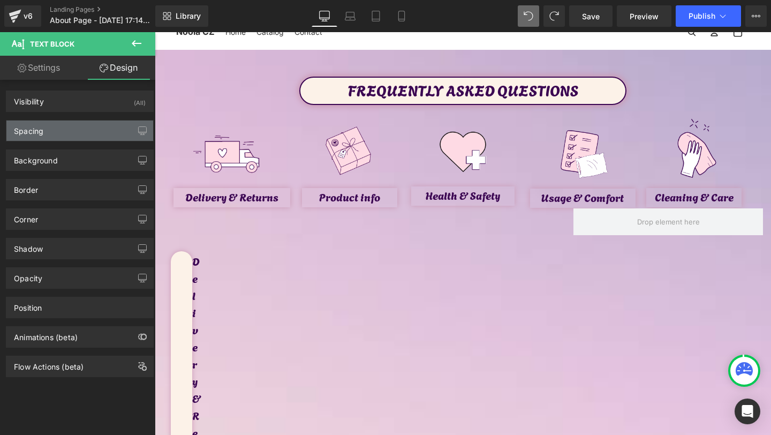
click at [72, 126] on div "Spacing" at bounding box center [79, 130] width 147 height 20
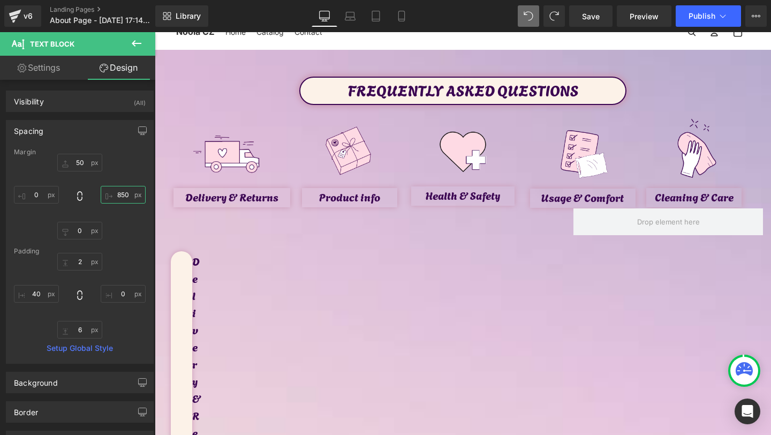
click at [122, 191] on input "850" at bounding box center [123, 195] width 45 height 18
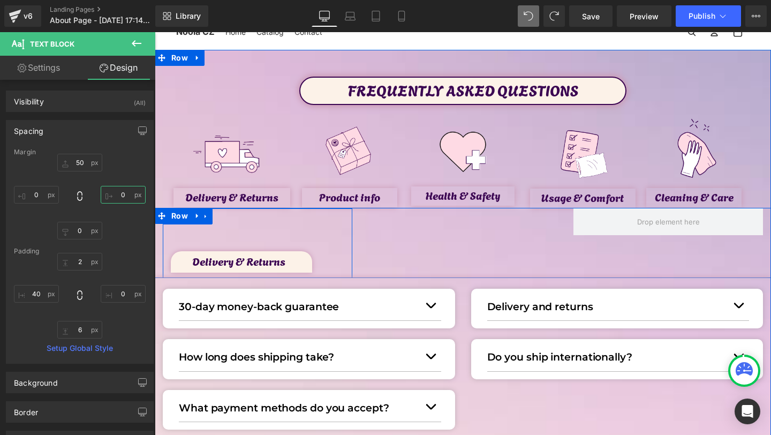
type input "70"
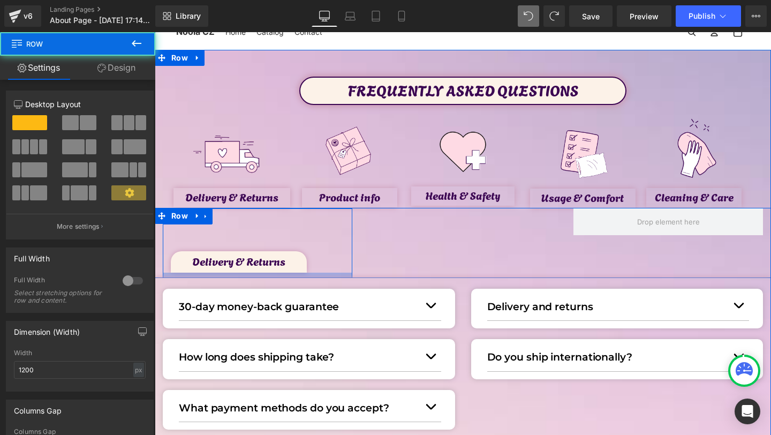
click at [222, 275] on div at bounding box center [258, 275] width 190 height 5
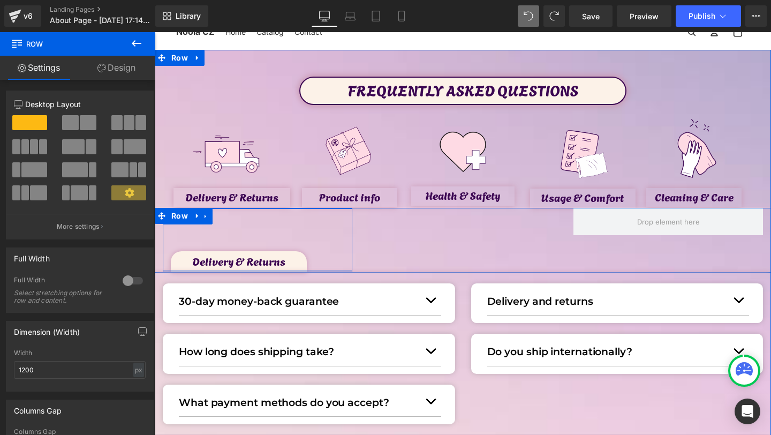
drag, startPoint x: 220, startPoint y: 274, endPoint x: 222, endPoint y: 265, distance: 9.4
click at [222, 265] on div "Delivery & Returns Text Block Row" at bounding box center [258, 240] width 190 height 64
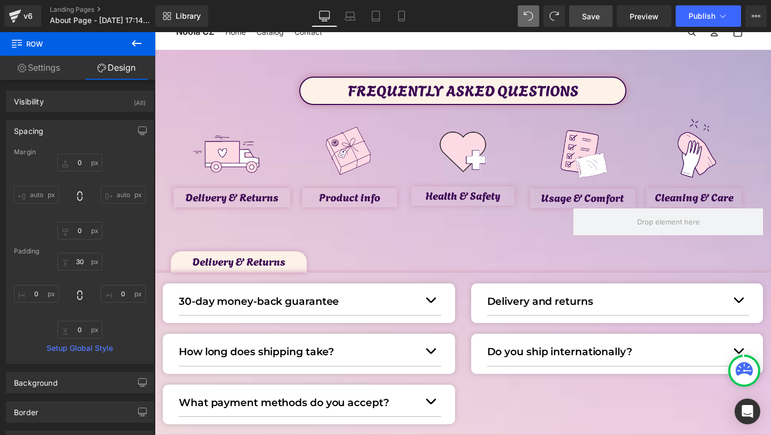
click at [581, 10] on link "Save" at bounding box center [590, 15] width 43 height 21
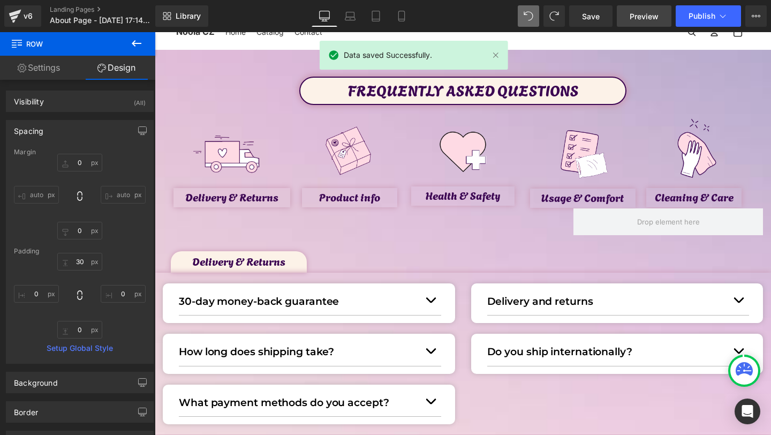
click at [662, 14] on link "Preview" at bounding box center [644, 15] width 55 height 21
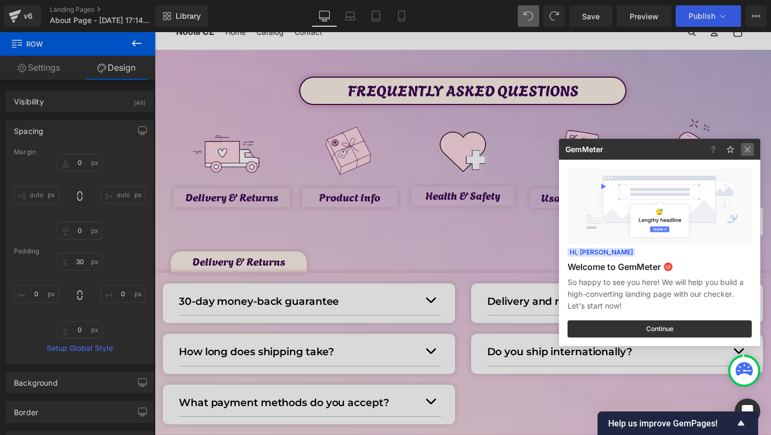
click at [746, 152] on img at bounding box center [747, 149] width 13 height 13
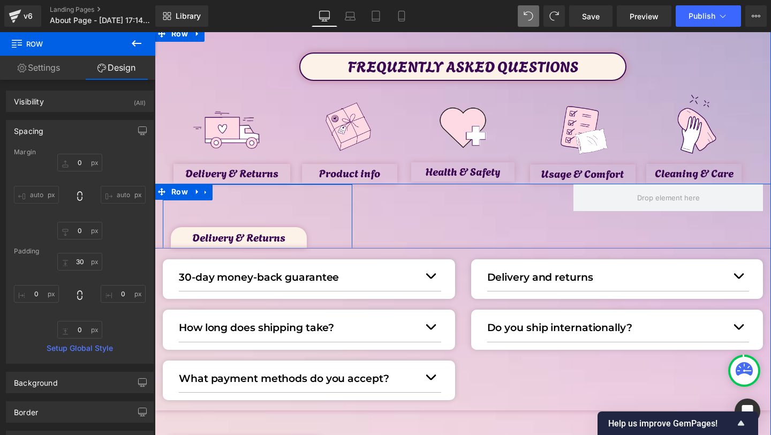
scroll to position [66, 0]
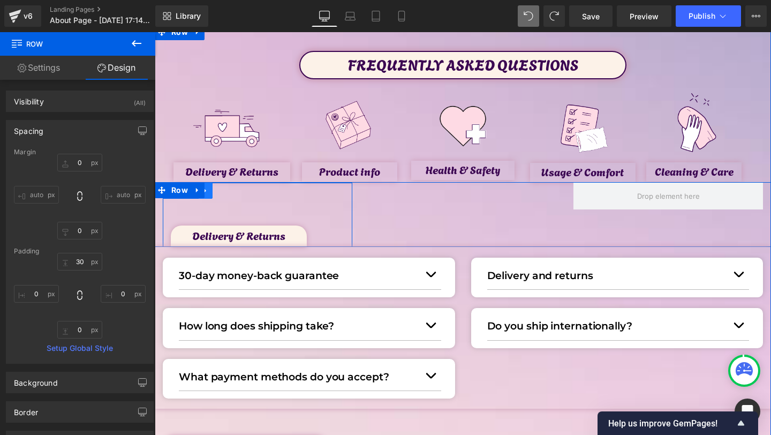
click at [206, 186] on link at bounding box center [206, 191] width 14 height 16
click at [216, 188] on icon at bounding box center [219, 190] width 7 height 7
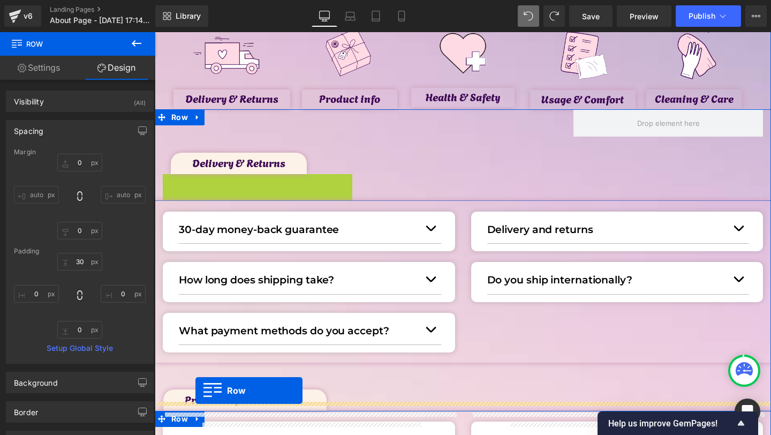
scroll to position [149, 0]
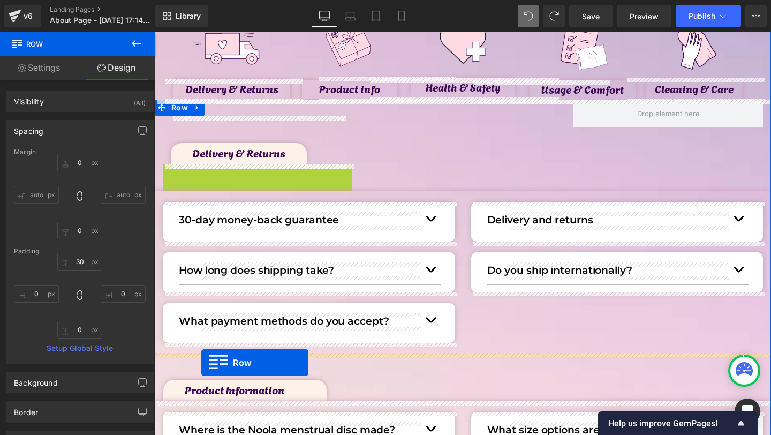
drag, startPoint x: 171, startPoint y: 255, endPoint x: 201, endPoint y: 362, distance: 110.7
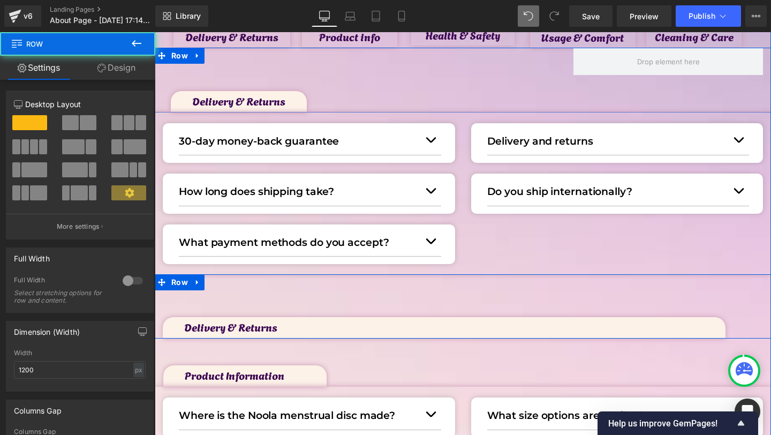
scroll to position [207, 0]
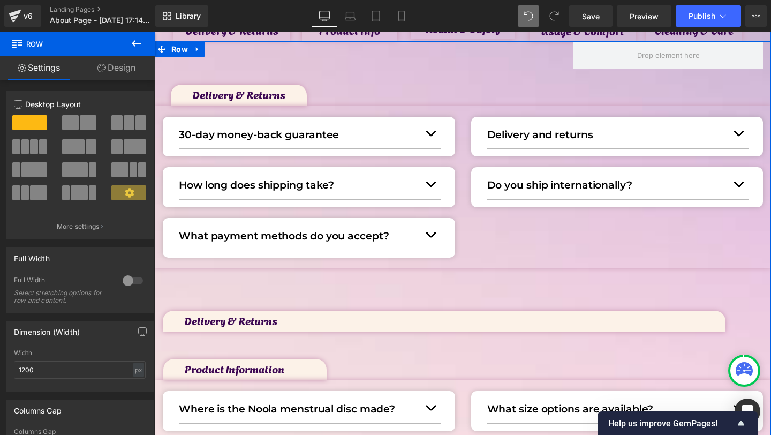
click at [227, 366] on span "Text Block" at bounding box center [231, 369] width 35 height 13
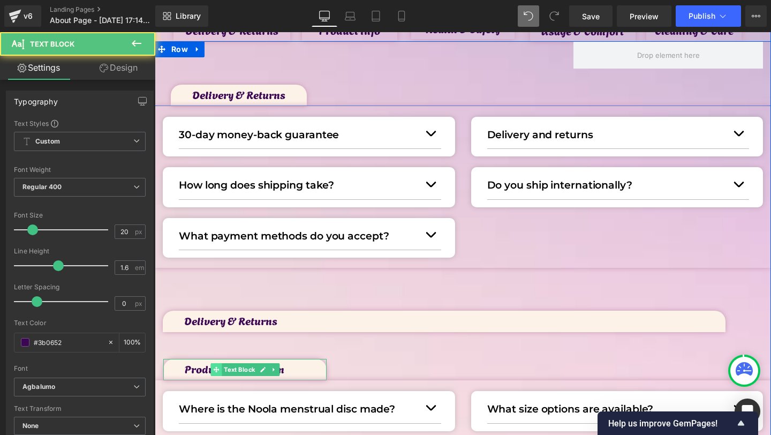
click at [212, 367] on span at bounding box center [215, 369] width 11 height 13
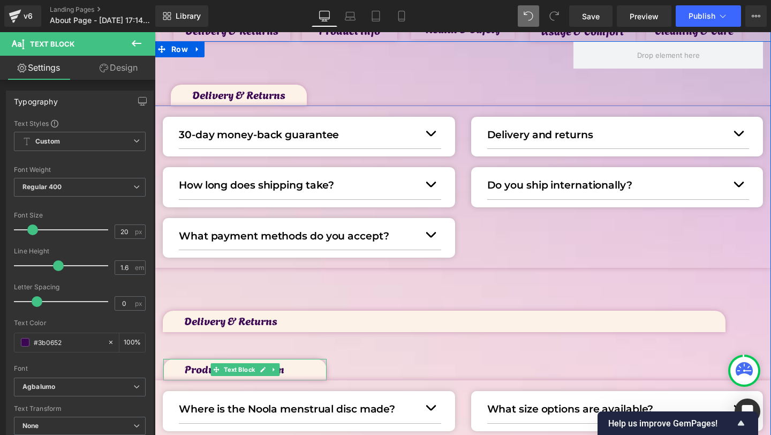
click at [200, 367] on p "Product Information" at bounding box center [256, 368] width 142 height 17
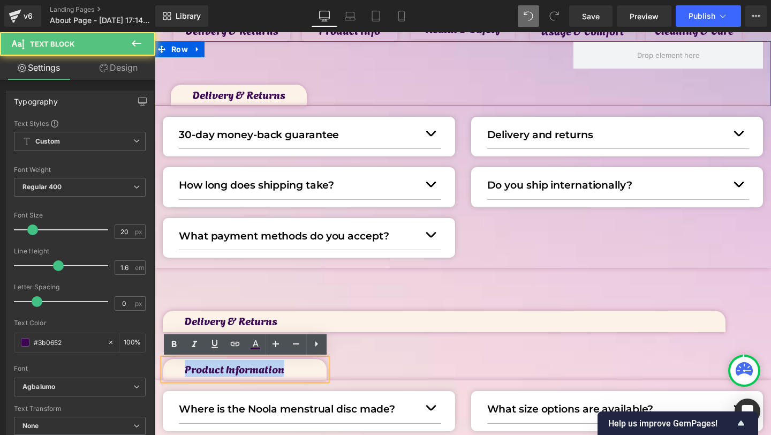
click at [200, 367] on p "Product Information" at bounding box center [256, 368] width 142 height 17
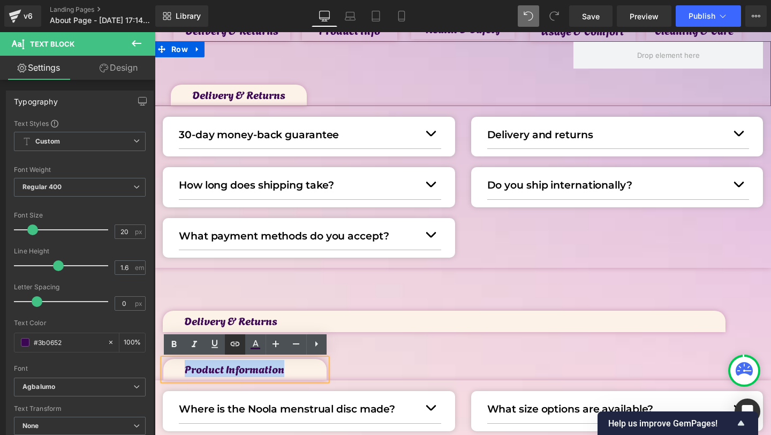
copy p "Product Information"
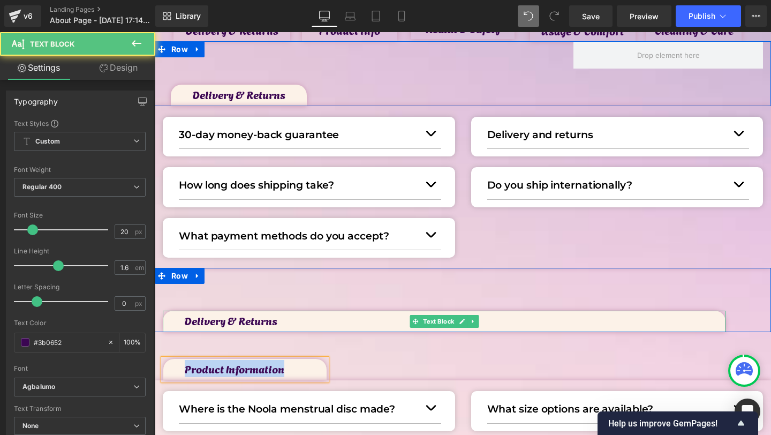
click at [218, 320] on p "Delivery & Returns" at bounding box center [454, 320] width 541 height 17
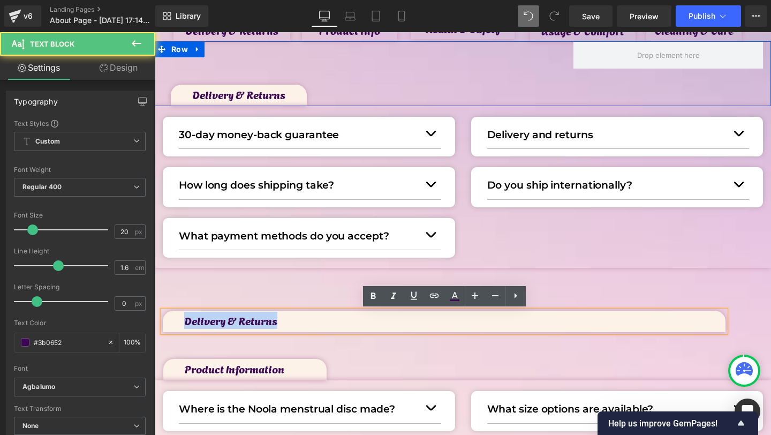
click at [218, 320] on p "Delivery & Returns" at bounding box center [454, 320] width 541 height 17
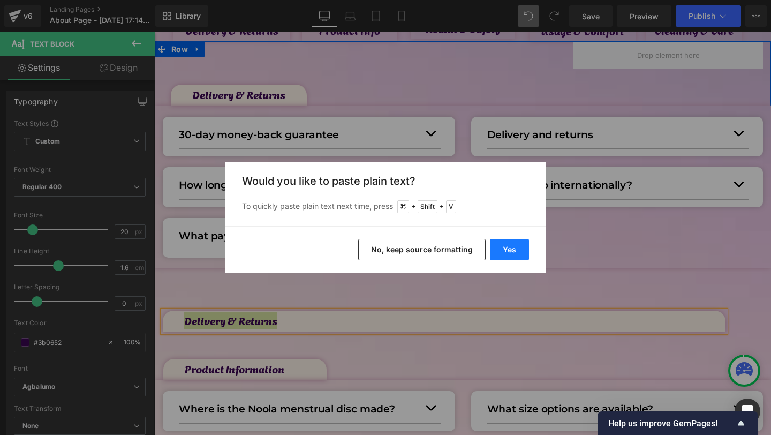
click at [522, 247] on button "Yes" at bounding box center [509, 249] width 39 height 21
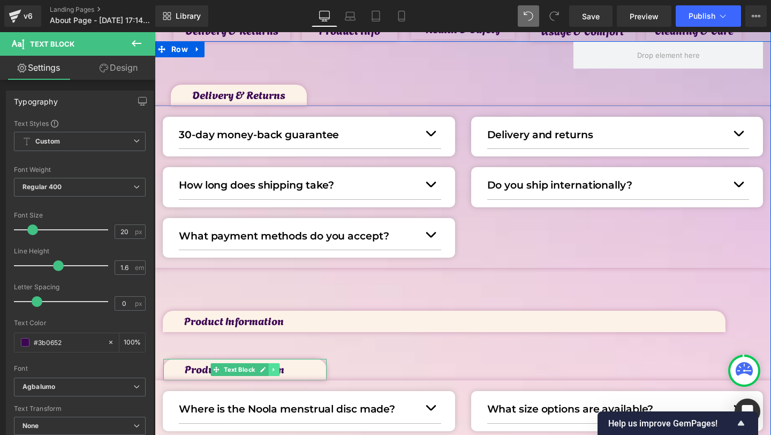
click at [275, 371] on icon at bounding box center [274, 369] width 6 height 6
click at [277, 371] on icon at bounding box center [279, 370] width 6 height 6
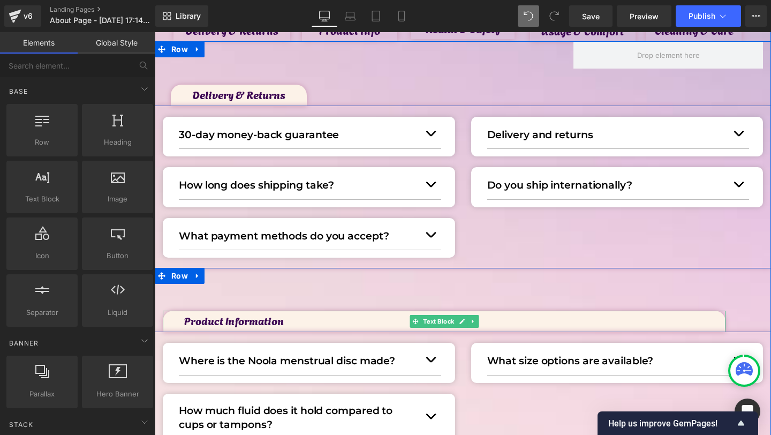
click at [220, 320] on p "Product Information" at bounding box center [454, 320] width 541 height 17
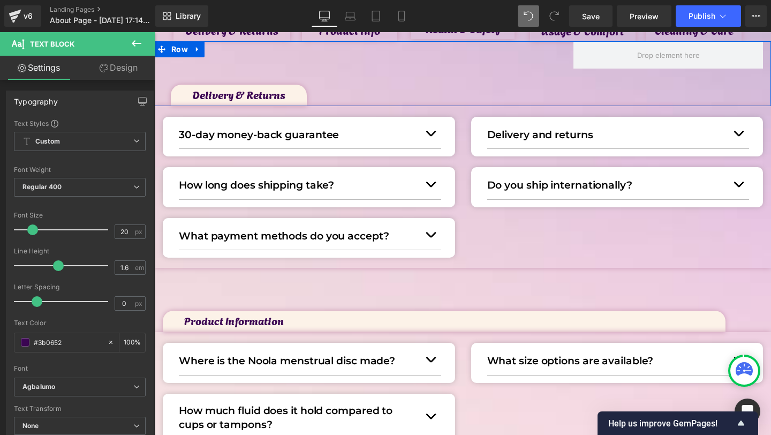
click at [129, 67] on link "Design" at bounding box center [119, 68] width 78 height 24
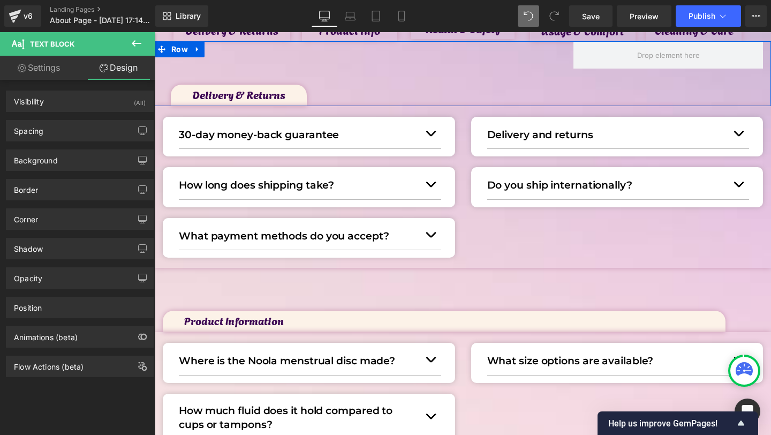
click at [43, 119] on div "Spacing Margin 50 70 0 0 Padding 2 0 6 40 Setup Global Style" at bounding box center [80, 126] width 160 height 29
click at [62, 127] on div "Spacing" at bounding box center [79, 130] width 147 height 20
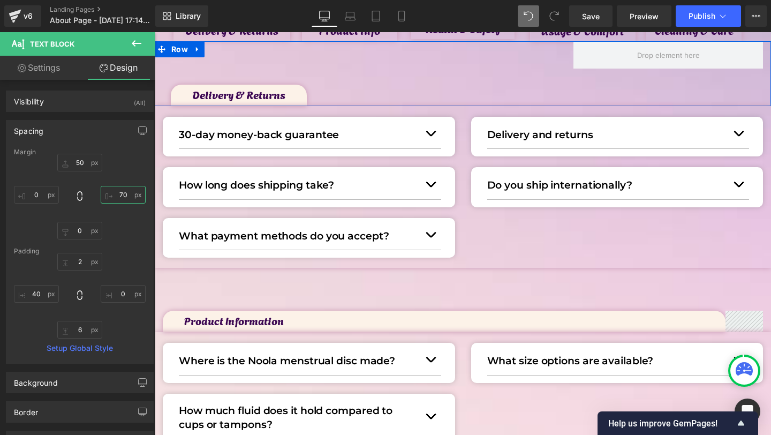
click at [114, 198] on input "70" at bounding box center [123, 195] width 45 height 18
click at [114, 193] on input "70" at bounding box center [123, 195] width 45 height 18
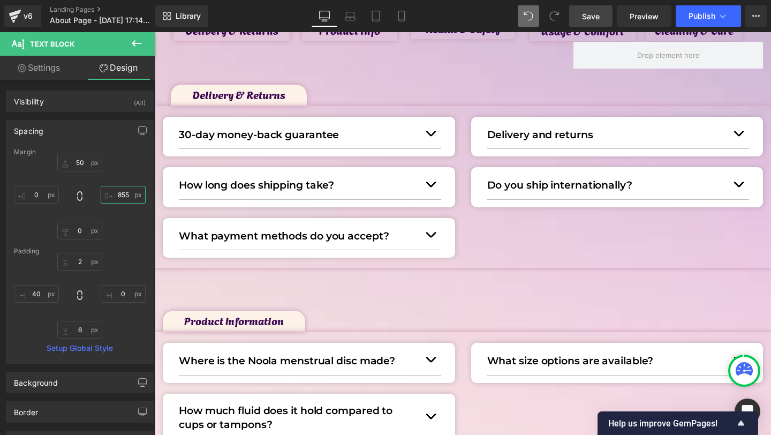
type input "855"
click at [590, 11] on span "Save" at bounding box center [591, 16] width 18 height 11
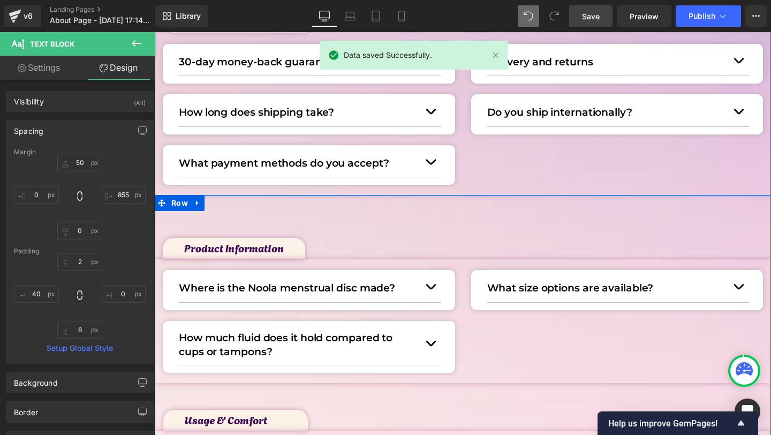
scroll to position [289, 0]
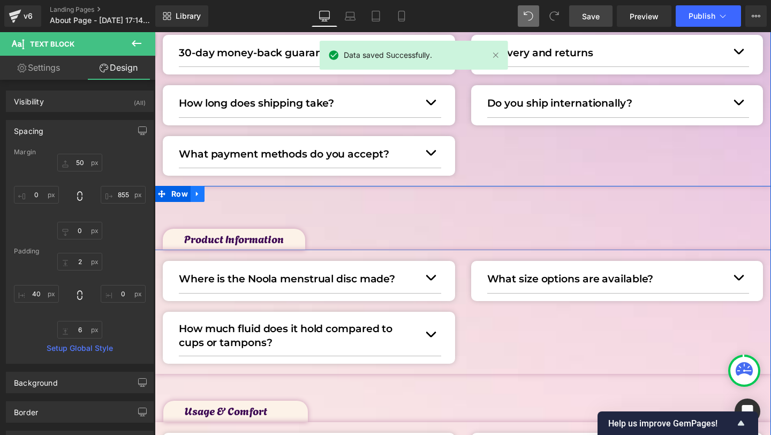
click at [196, 192] on icon at bounding box center [197, 194] width 2 height 5
click at [210, 194] on icon at bounding box center [211, 193] width 7 height 7
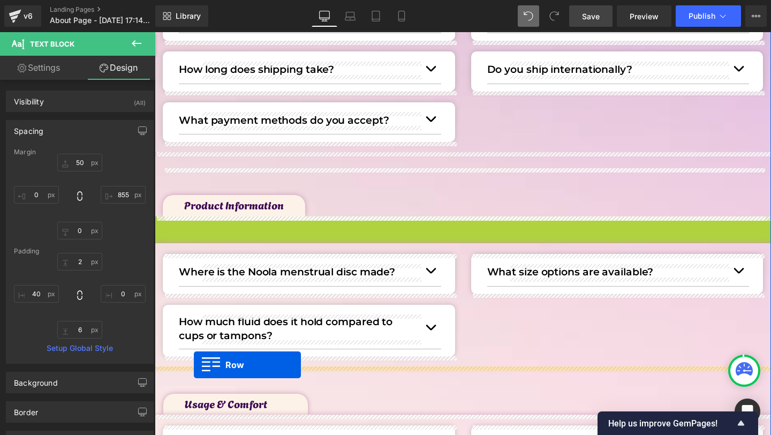
drag, startPoint x: 164, startPoint y: 257, endPoint x: 194, endPoint y: 365, distance: 111.7
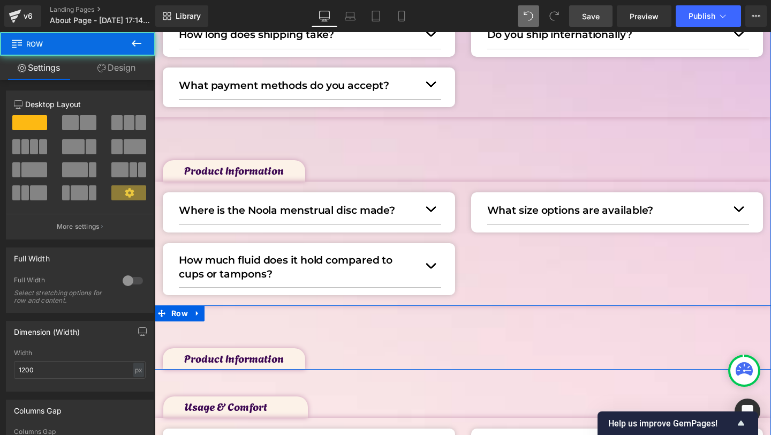
scroll to position [364, 0]
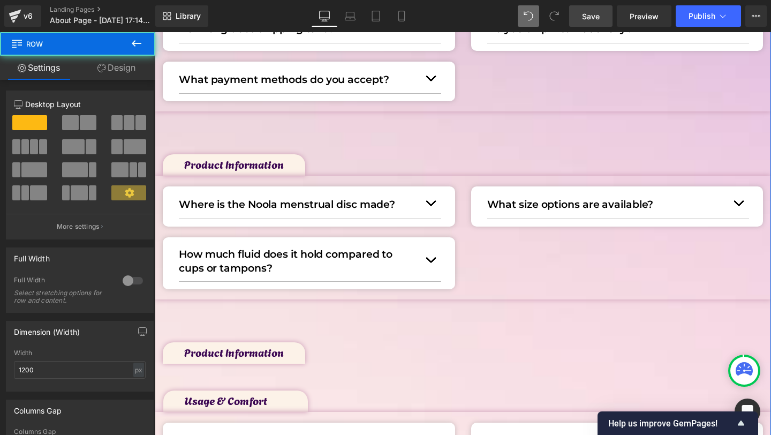
click at [277, 361] on div "Product Information Text Block Row" at bounding box center [463, 331] width 616 height 64
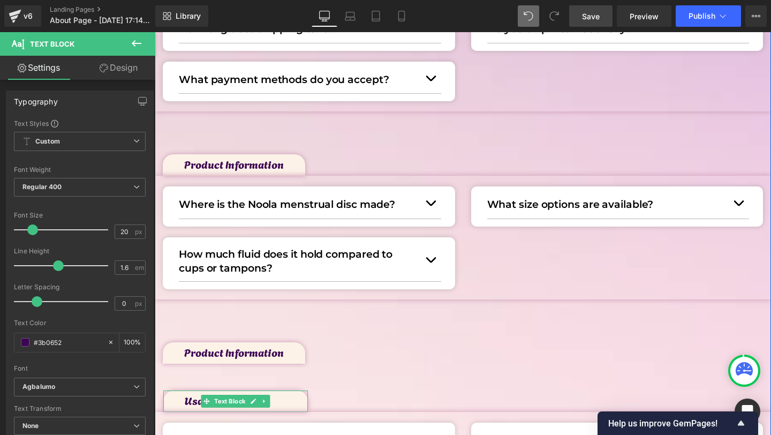
click at [197, 401] on p "Usage & Comfort" at bounding box center [246, 399] width 123 height 17
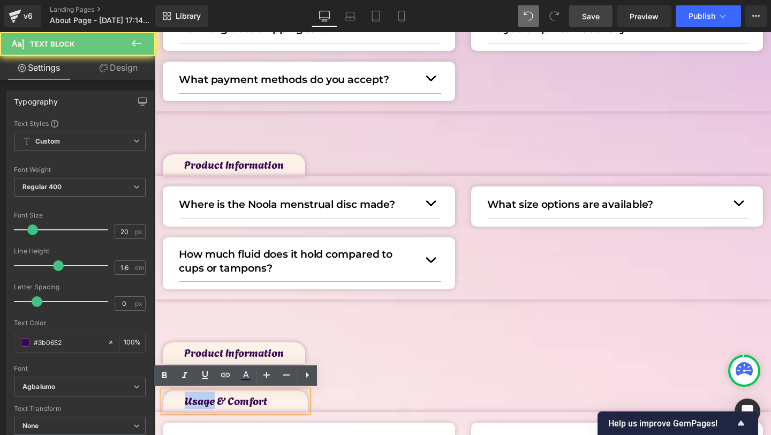
click at [197, 401] on p "Usage & Comfort" at bounding box center [246, 399] width 123 height 17
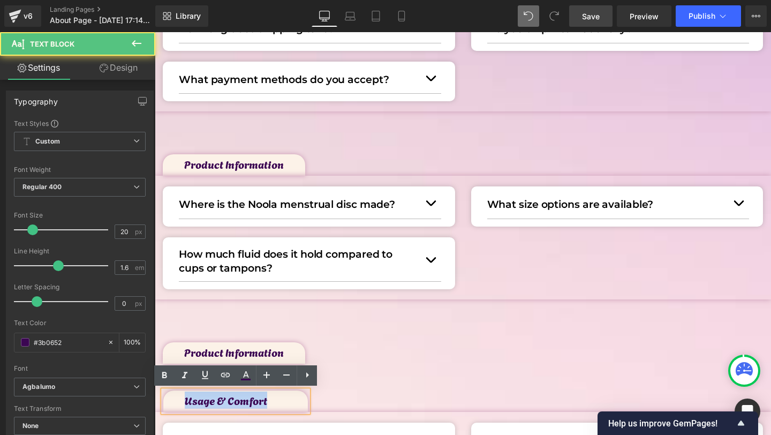
copy p "Usage & Comfort"
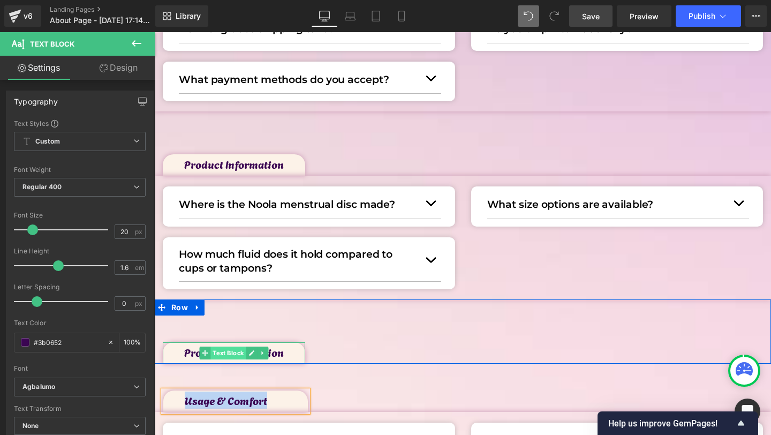
click at [218, 352] on span "Text Block" at bounding box center [227, 352] width 35 height 13
click at [218, 352] on span "Text Block" at bounding box center [227, 353] width 35 height 13
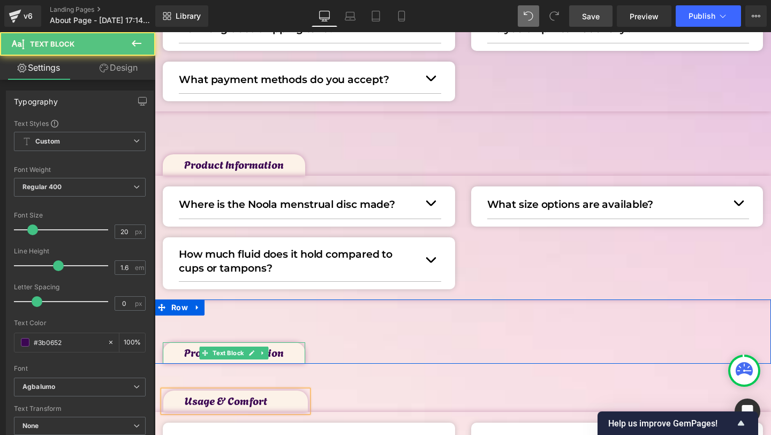
click at [188, 352] on p "Product Information" at bounding box center [244, 351] width 121 height 17
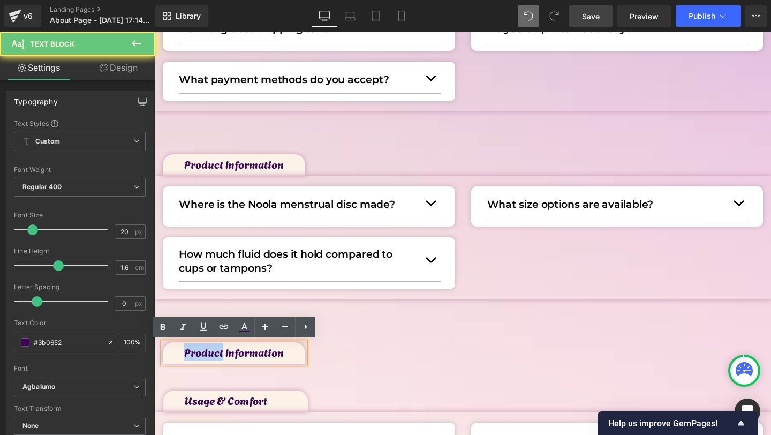
click at [188, 352] on p "Product Information" at bounding box center [244, 351] width 121 height 17
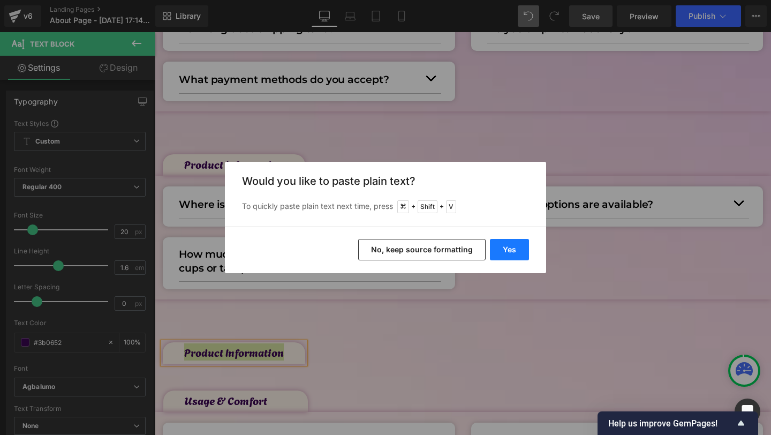
click at [499, 253] on button "Yes" at bounding box center [509, 249] width 39 height 21
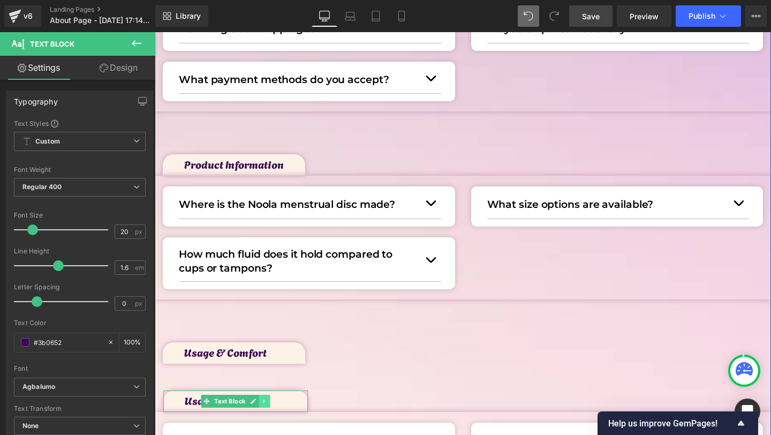
click at [269, 403] on link at bounding box center [264, 401] width 11 height 13
click at [271, 403] on icon at bounding box center [270, 401] width 6 height 6
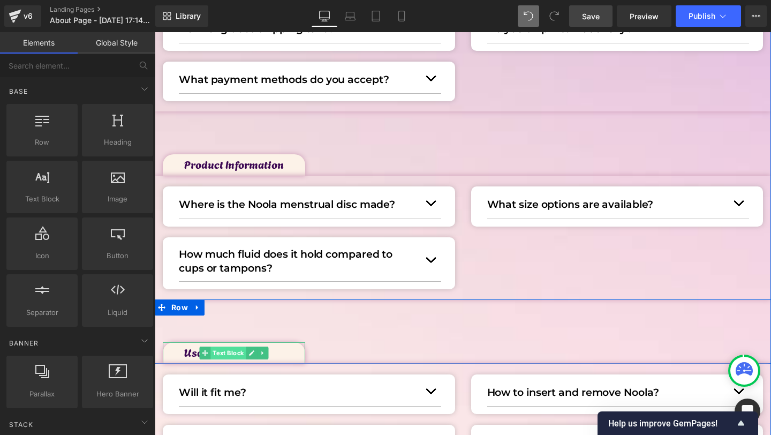
click at [220, 356] on span "Text Block" at bounding box center [227, 352] width 35 height 13
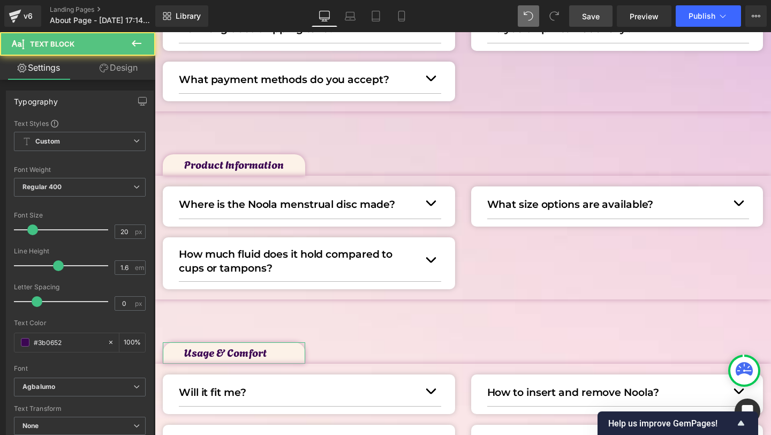
click at [127, 78] on link "Design" at bounding box center [119, 68] width 78 height 24
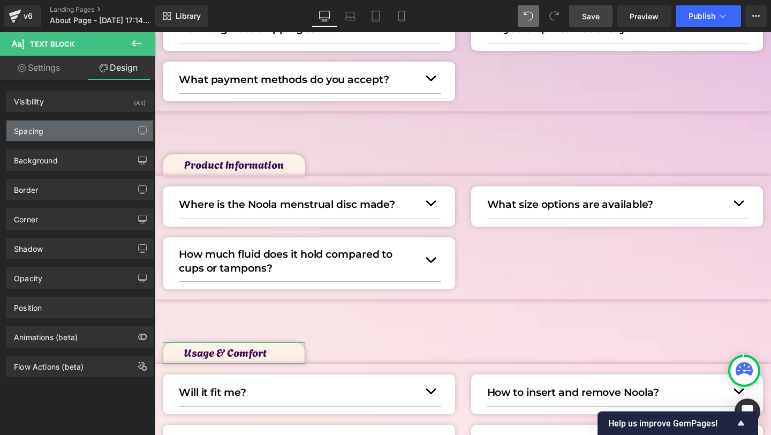
click at [51, 125] on div "Spacing" at bounding box center [79, 130] width 147 height 20
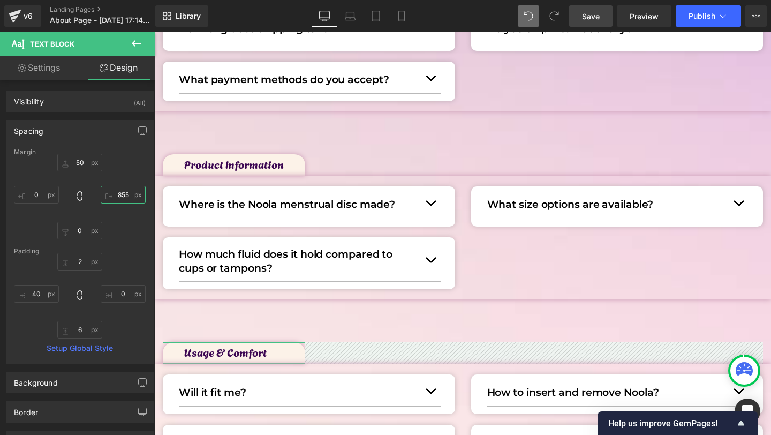
click at [116, 194] on input "855" at bounding box center [123, 195] width 45 height 18
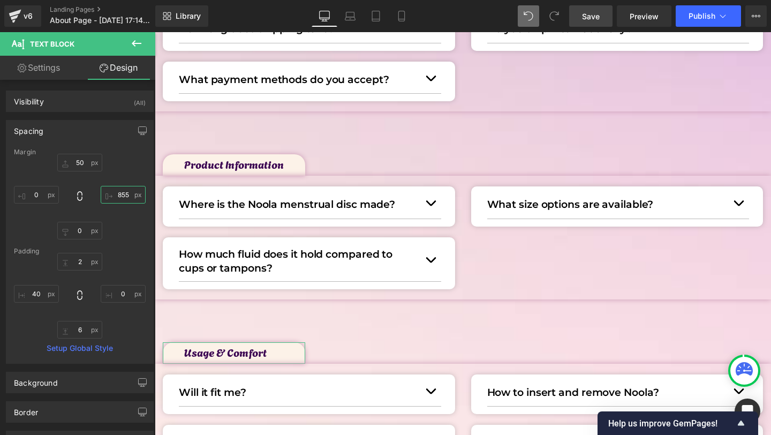
drag, startPoint x: 119, startPoint y: 194, endPoint x: 119, endPoint y: 208, distance: 13.9
click at [119, 194] on input "855" at bounding box center [123, 195] width 45 height 18
type input "879"
click at [596, 21] on link "Save" at bounding box center [590, 15] width 43 height 21
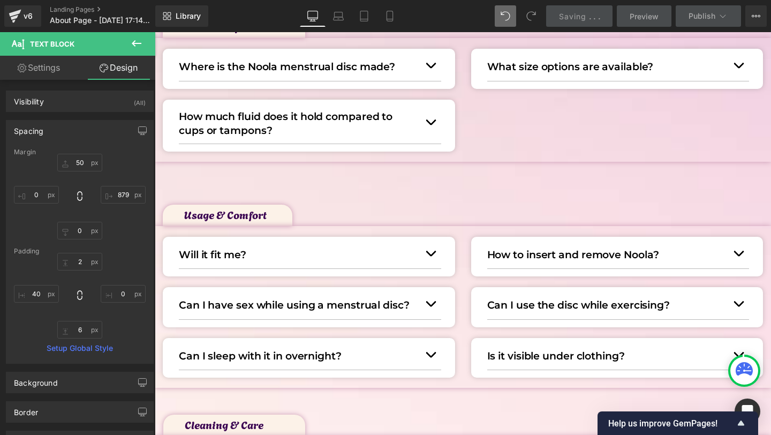
scroll to position [502, 0]
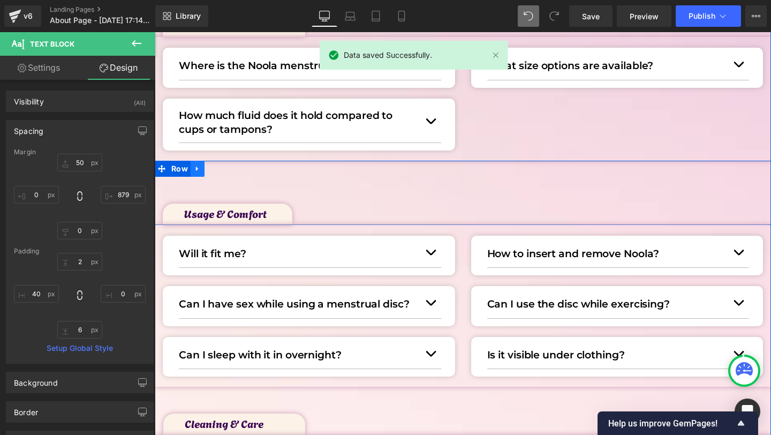
click at [202, 170] on link at bounding box center [198, 169] width 14 height 16
click at [215, 170] on icon at bounding box center [211, 168] width 7 height 7
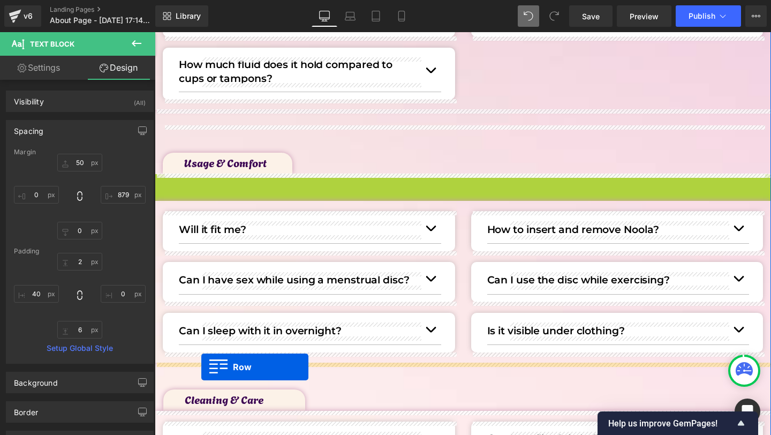
drag, startPoint x: 159, startPoint y: 232, endPoint x: 201, endPoint y: 367, distance: 141.6
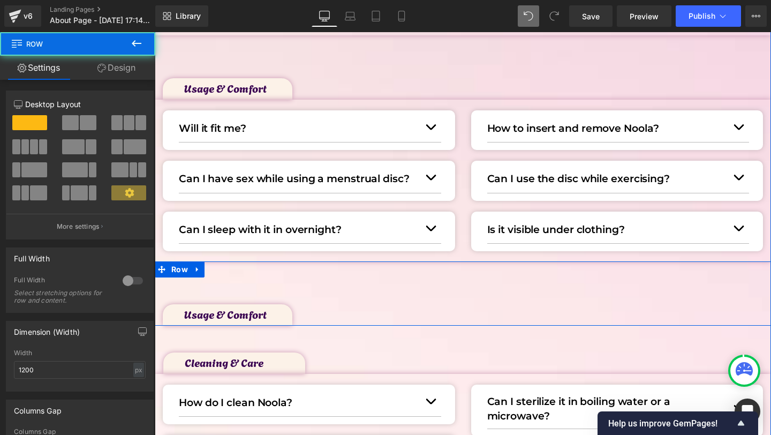
scroll to position [669, 0]
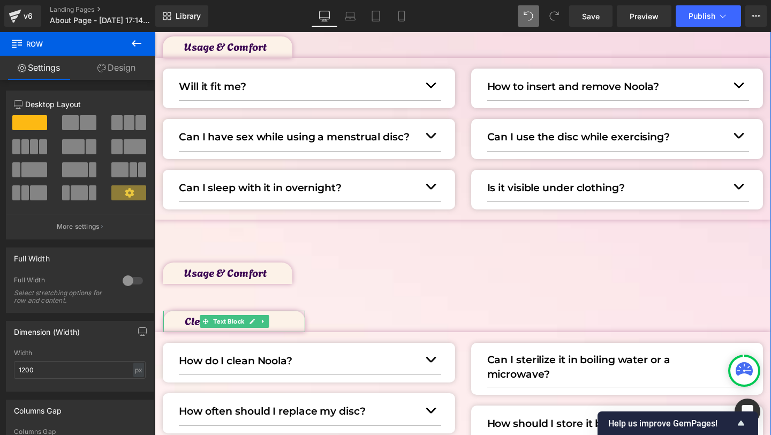
click at [191, 322] on p "Cleaning & Care" at bounding box center [245, 320] width 120 height 17
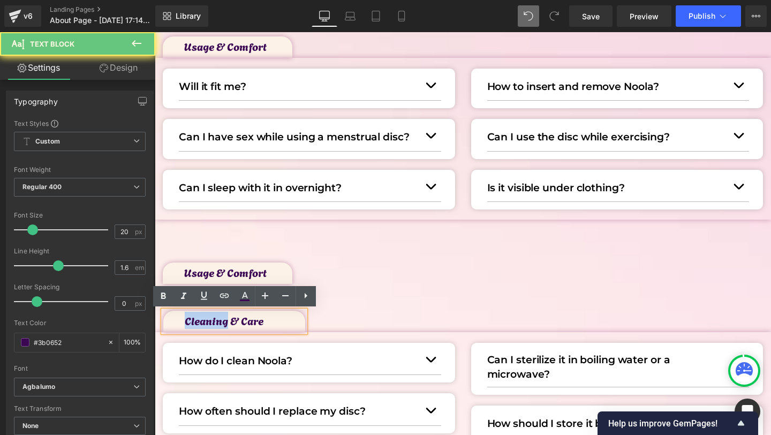
click at [191, 322] on p "Cleaning & Care" at bounding box center [245, 320] width 120 height 17
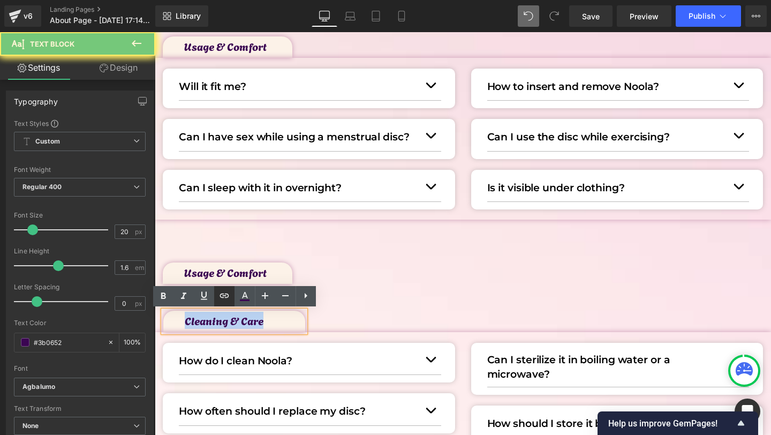
copy p "Cleaning & Care"
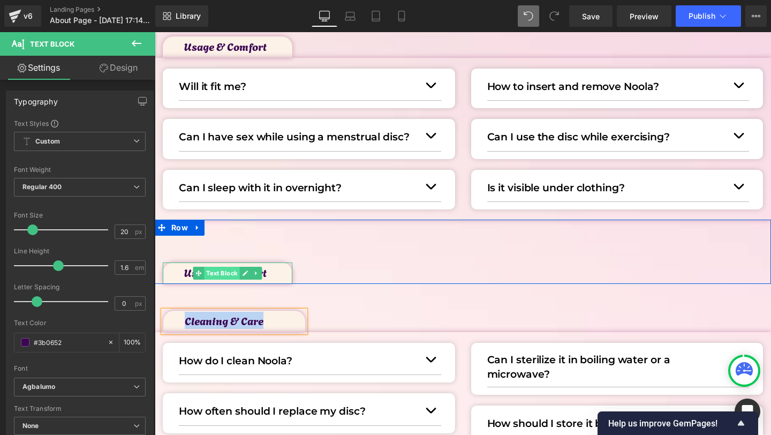
click at [206, 272] on span "Text Block" at bounding box center [221, 273] width 35 height 13
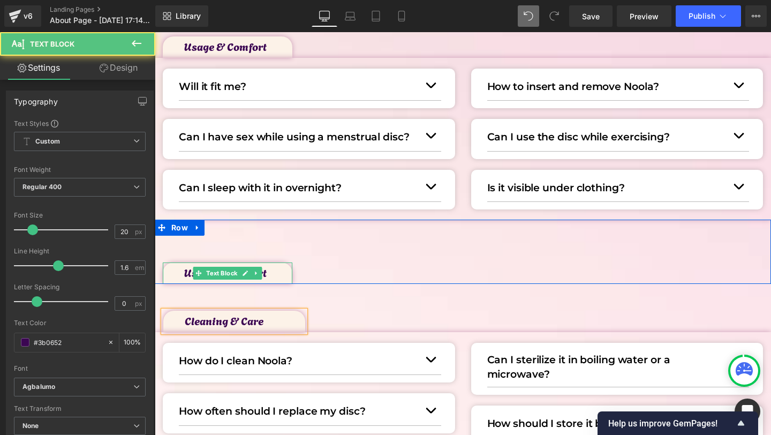
click at [185, 271] on p "Usage & Comfort" at bounding box center [238, 271] width 108 height 17
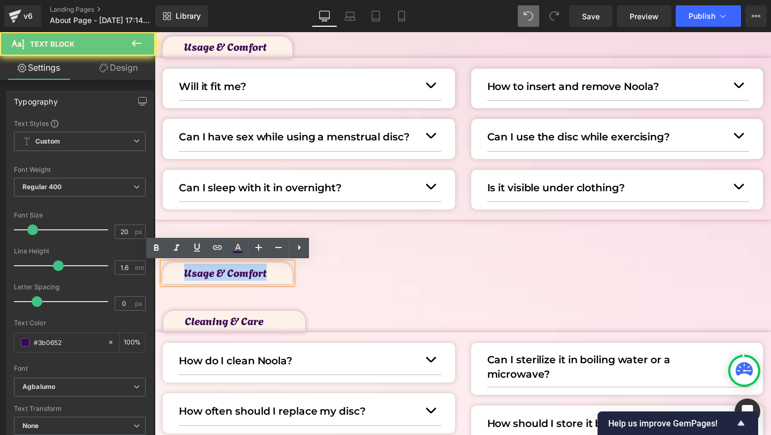
click at [185, 271] on p "Usage & Comfort" at bounding box center [238, 271] width 108 height 17
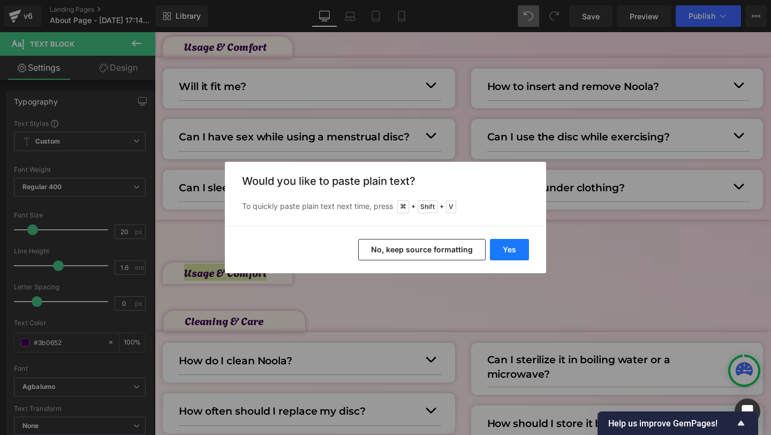
click at [500, 251] on button "Yes" at bounding box center [509, 249] width 39 height 21
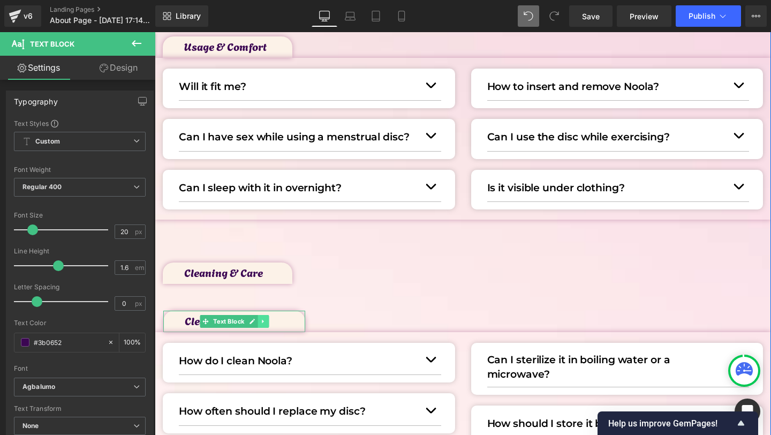
click at [264, 323] on icon at bounding box center [263, 321] width 6 height 6
click at [265, 322] on link at bounding box center [268, 321] width 11 height 13
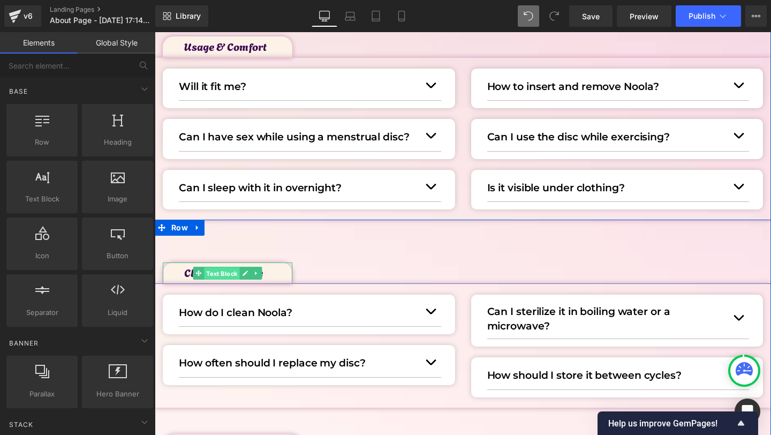
click at [230, 273] on span "Text Block" at bounding box center [221, 273] width 35 height 13
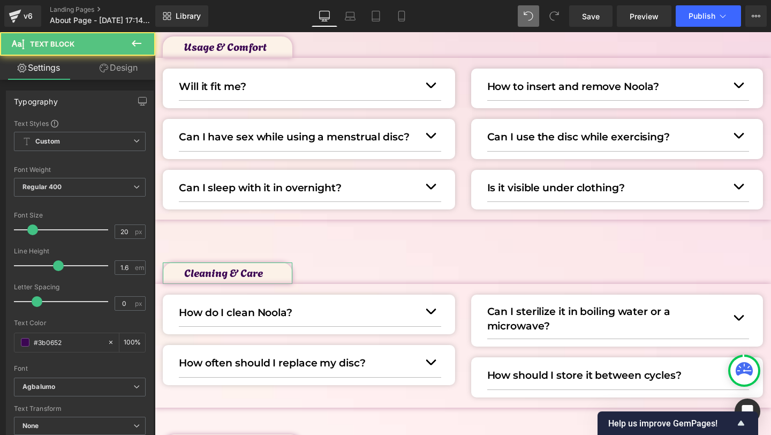
click at [132, 65] on link "Design" at bounding box center [119, 68] width 78 height 24
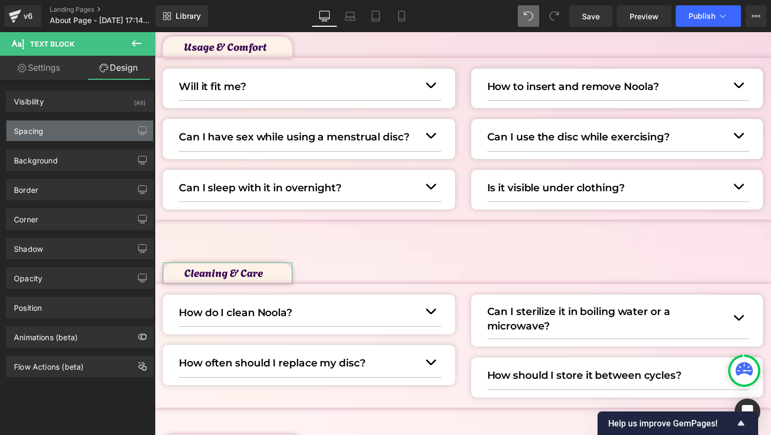
click at [66, 121] on div "Spacing" at bounding box center [79, 130] width 147 height 20
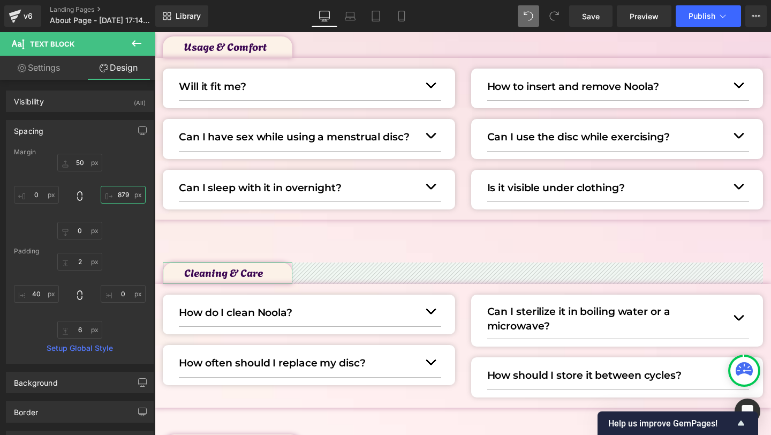
click at [125, 199] on input "879" at bounding box center [123, 195] width 45 height 18
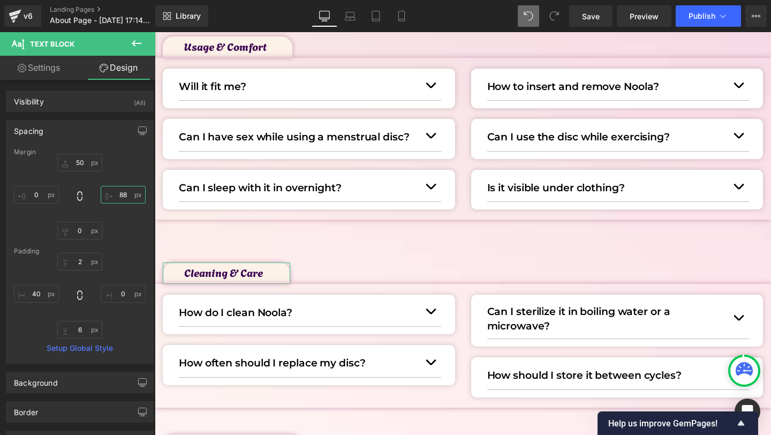
type input "885"
click at [294, 246] on div "Cleaning & Care Text Block" at bounding box center [463, 260] width 616 height 48
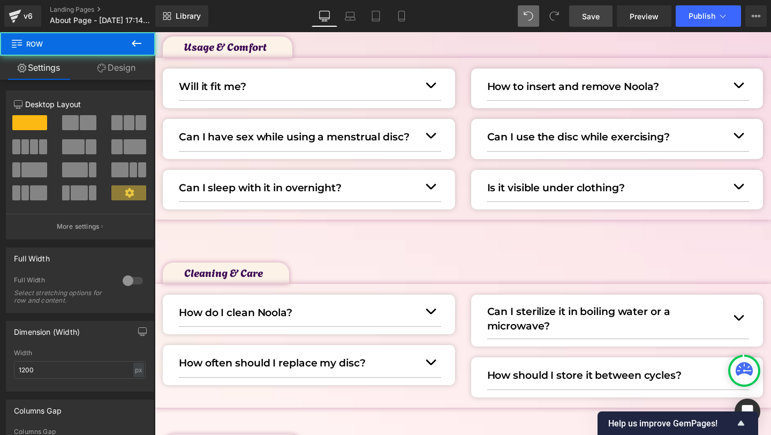
click at [593, 21] on span "Save" at bounding box center [591, 16] width 18 height 11
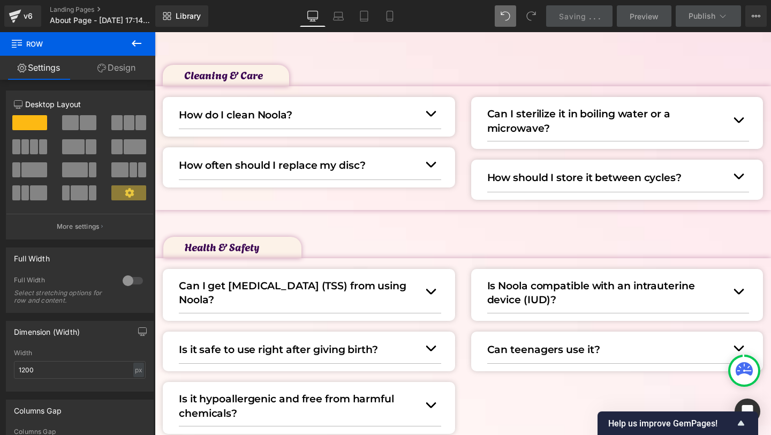
scroll to position [852, 0]
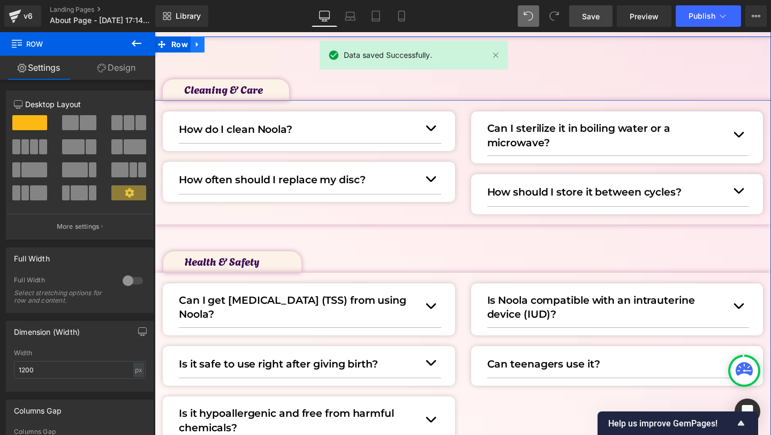
click at [196, 47] on icon at bounding box center [197, 44] width 2 height 5
click at [209, 45] on icon at bounding box center [211, 44] width 7 height 7
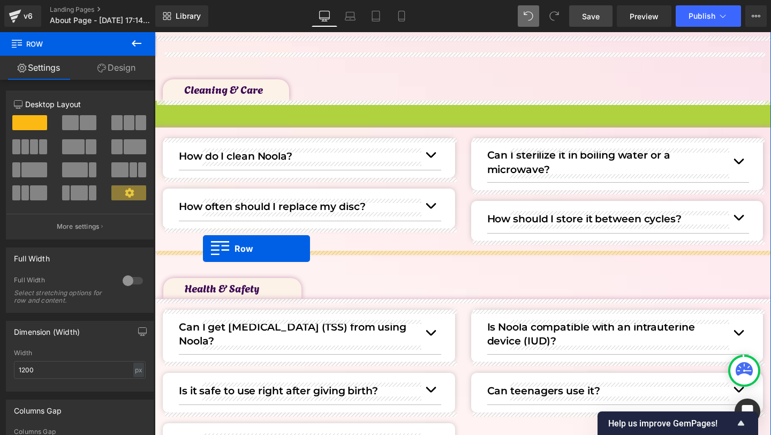
drag, startPoint x: 164, startPoint y: 107, endPoint x: 202, endPoint y: 250, distance: 147.4
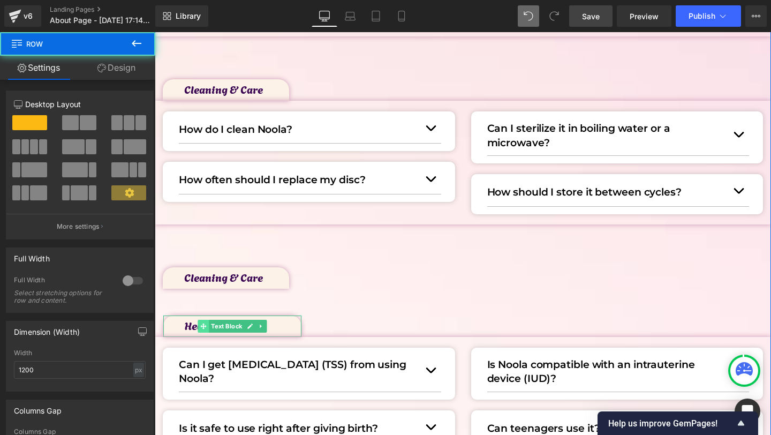
click at [208, 326] on span at bounding box center [203, 326] width 11 height 13
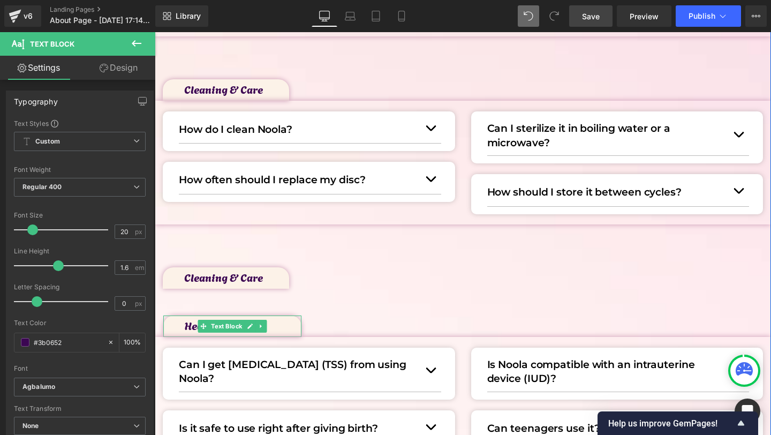
click at [192, 326] on p "Health & Safety" at bounding box center [243, 324] width 117 height 17
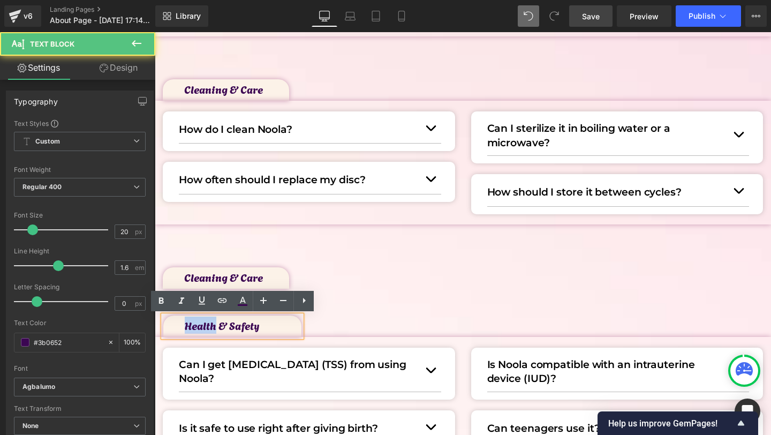
click at [192, 326] on p "Health & Safety" at bounding box center [243, 324] width 117 height 17
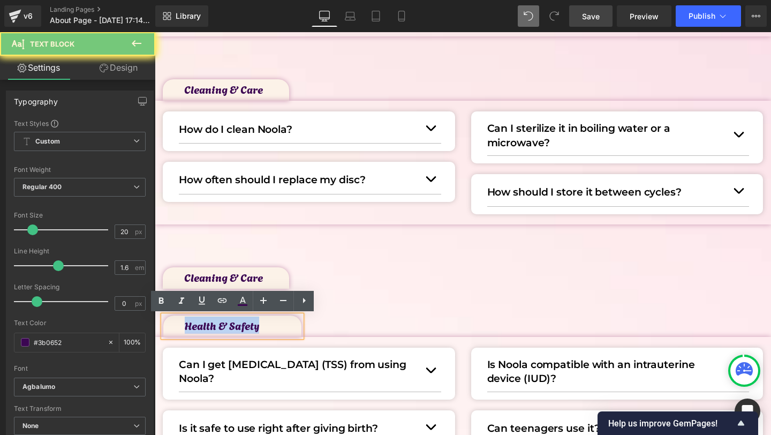
click at [192, 326] on p "Health & Safety" at bounding box center [243, 324] width 117 height 17
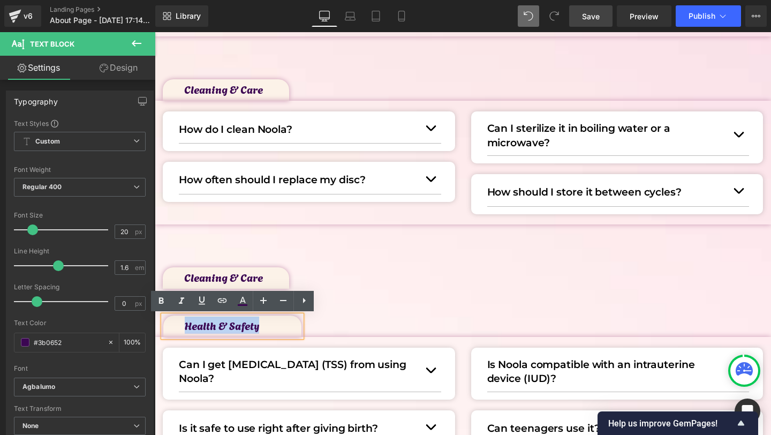
copy p "Health & Safety"
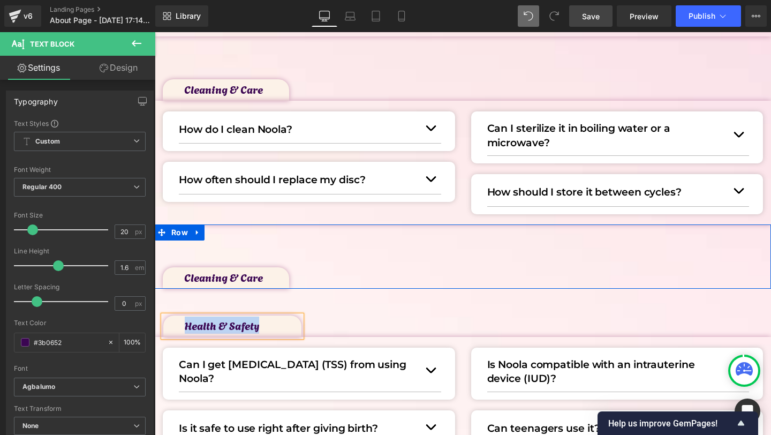
click at [199, 278] on icon at bounding box center [197, 278] width 6 height 6
click at [192, 278] on span at bounding box center [197, 277] width 11 height 13
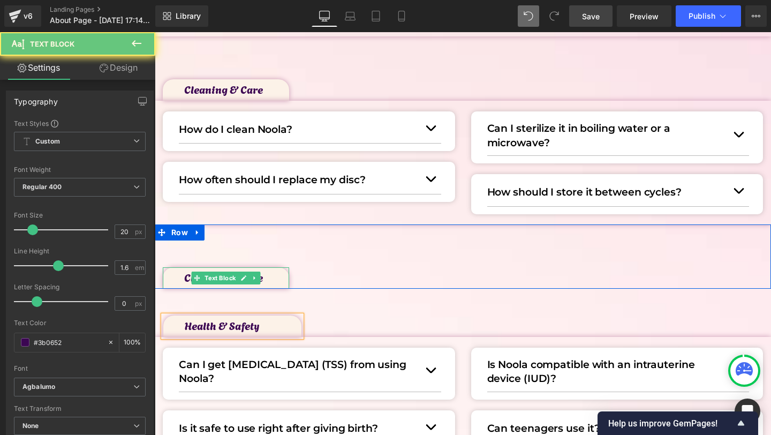
click at [188, 278] on p "Cleaning & Care" at bounding box center [236, 276] width 105 height 17
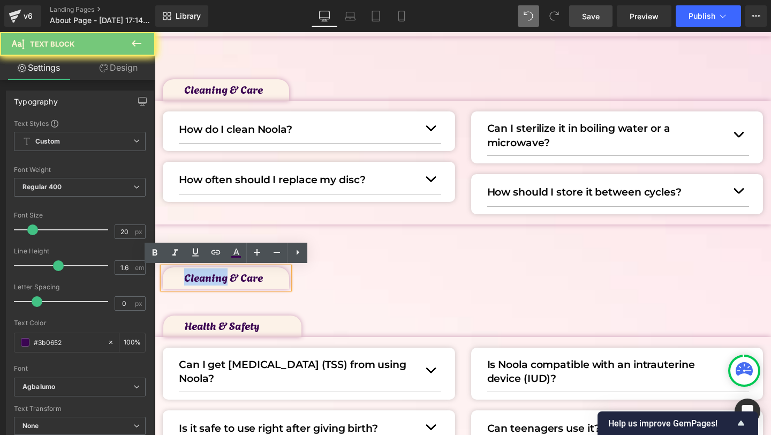
click at [188, 278] on p "Cleaning & Care" at bounding box center [236, 276] width 105 height 17
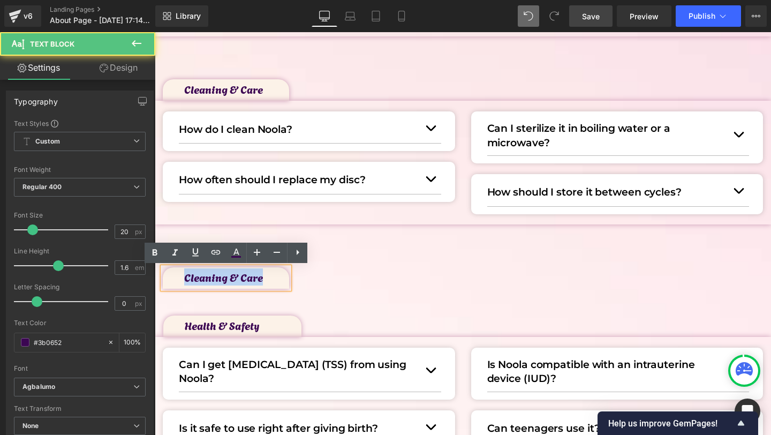
click at [188, 278] on p "Cleaning & Care" at bounding box center [236, 276] width 105 height 17
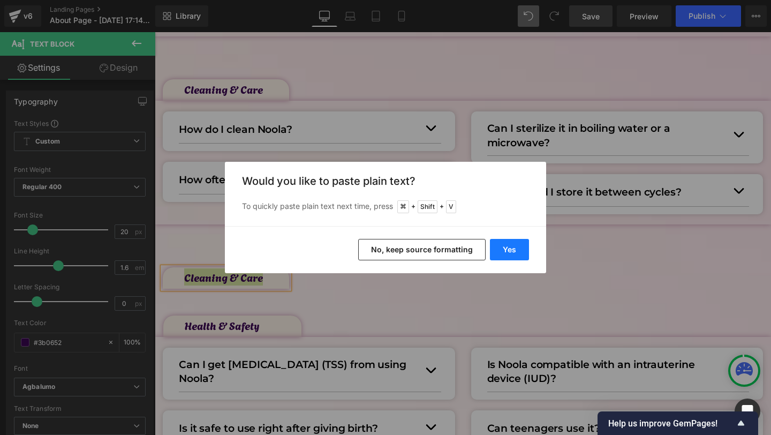
click at [497, 248] on button "Yes" at bounding box center [509, 249] width 39 height 21
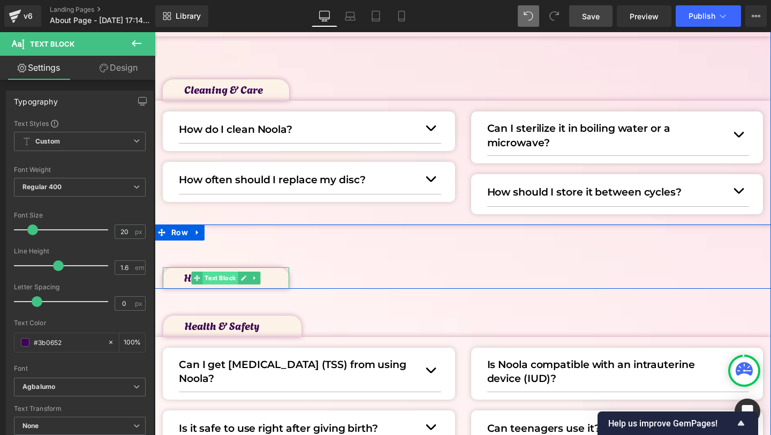
click at [221, 278] on span "Text Block" at bounding box center [219, 277] width 35 height 13
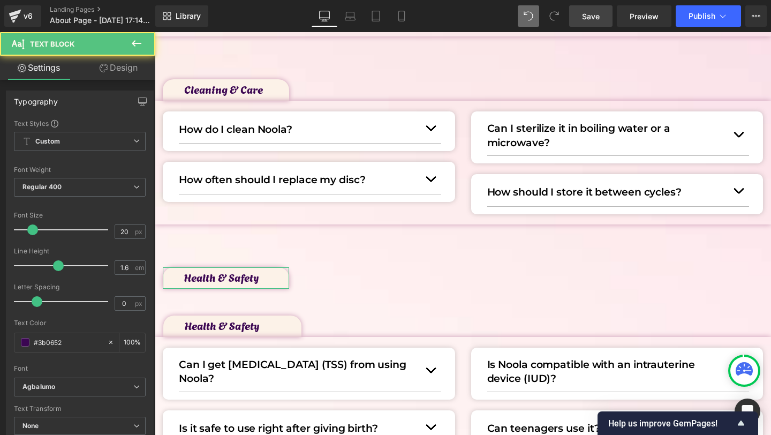
click at [137, 72] on link "Design" at bounding box center [119, 68] width 78 height 24
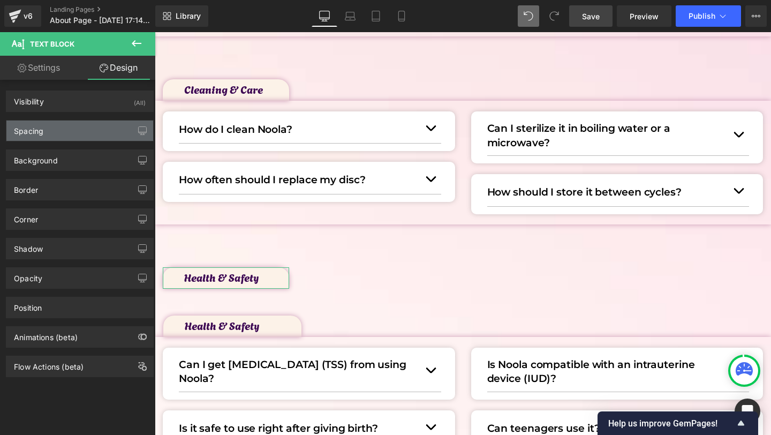
click at [57, 125] on div "Spacing" at bounding box center [79, 130] width 147 height 20
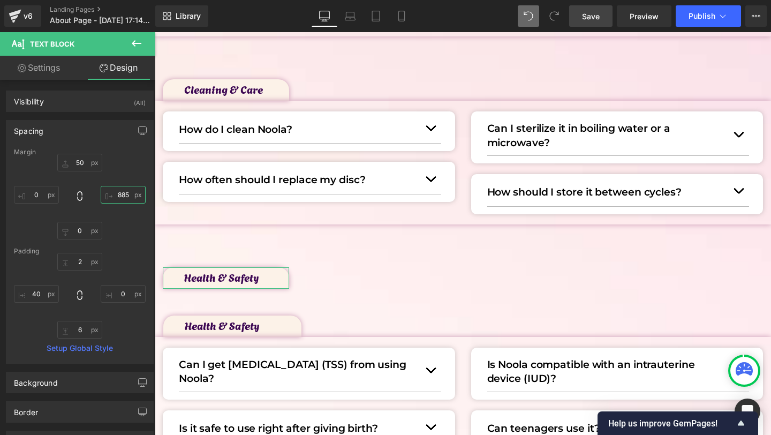
click at [126, 201] on input "885" at bounding box center [123, 195] width 45 height 18
click at [126, 199] on input "885" at bounding box center [123, 195] width 45 height 18
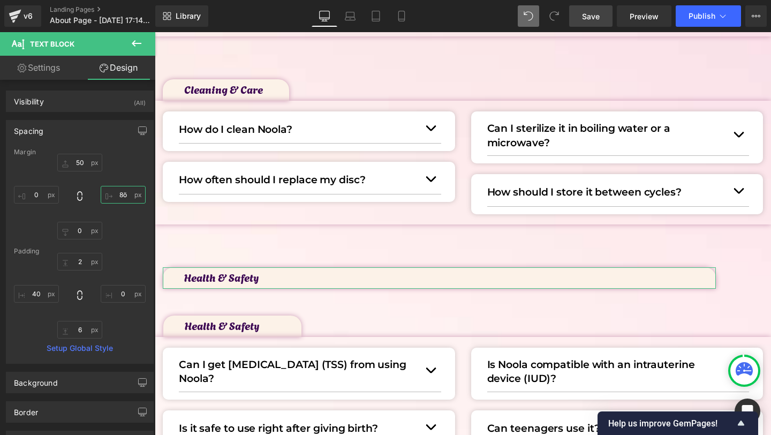
type input "8ö0"
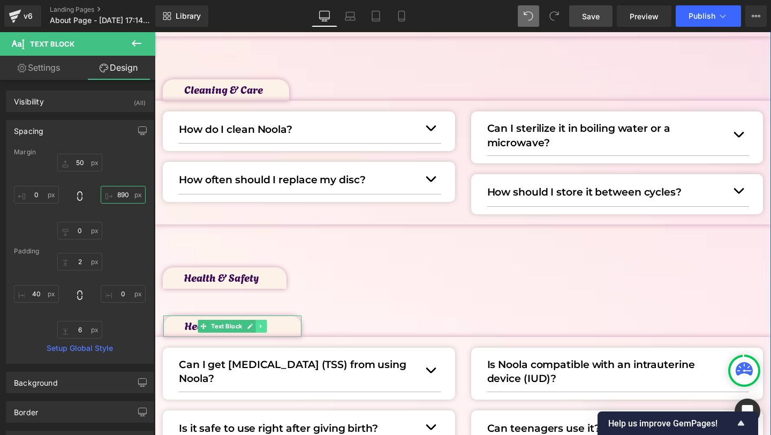
type input "890"
click at [256, 332] on link at bounding box center [261, 326] width 11 height 13
click at [263, 325] on link at bounding box center [266, 326] width 11 height 13
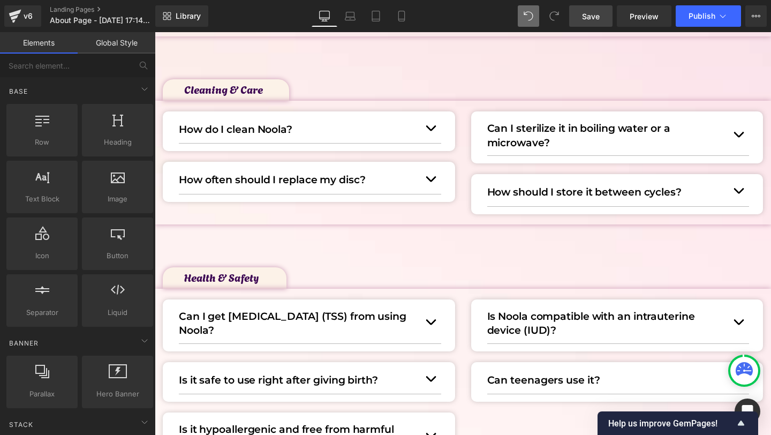
click at [610, 19] on link "Save" at bounding box center [590, 15] width 43 height 21
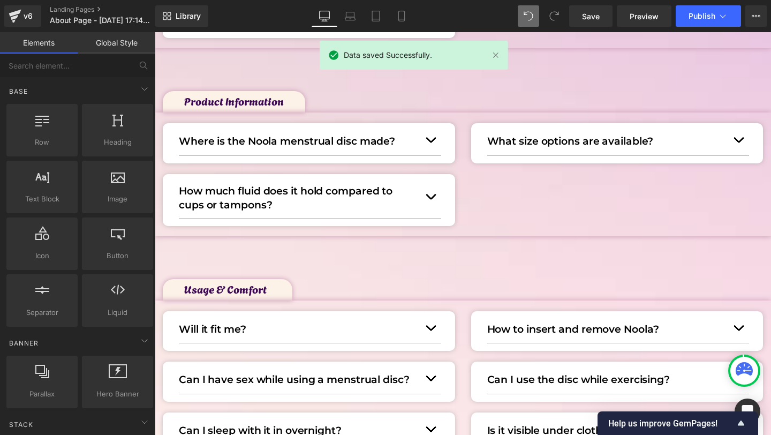
scroll to position [418, 0]
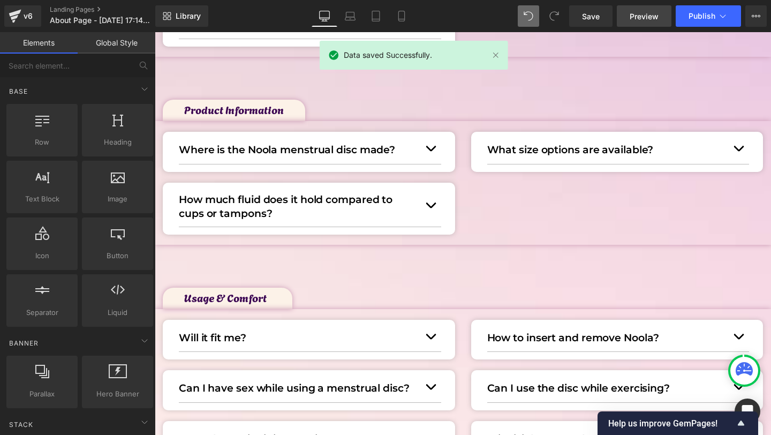
click at [640, 16] on span "Preview" at bounding box center [644, 16] width 29 height 11
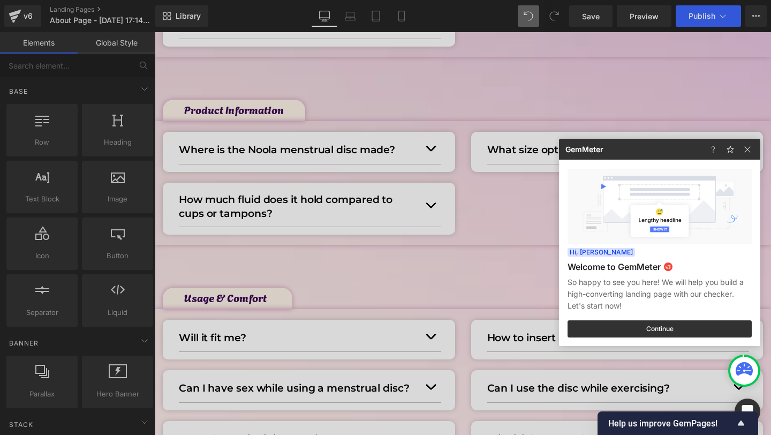
click at [266, 112] on div at bounding box center [385, 217] width 771 height 435
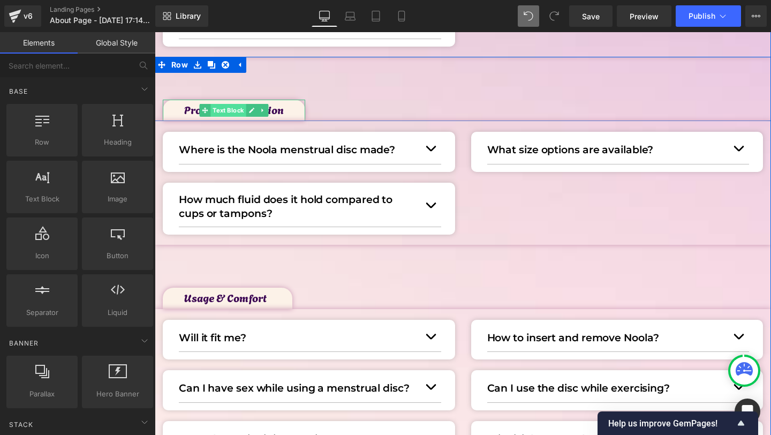
click at [232, 111] on span "Text Block" at bounding box center [227, 110] width 35 height 13
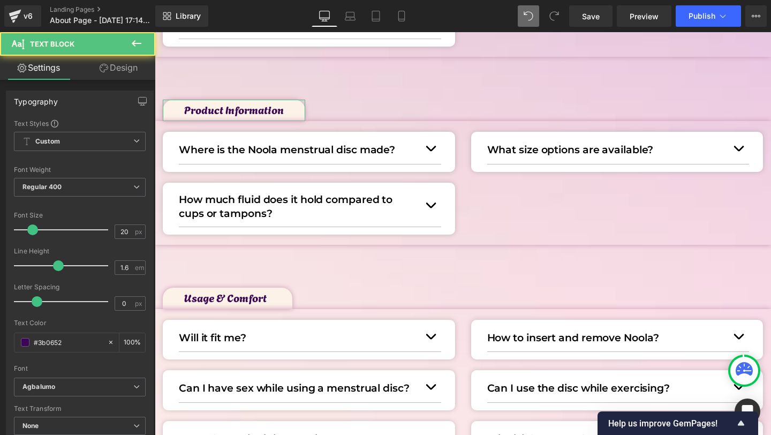
click at [105, 72] on icon at bounding box center [104, 68] width 9 height 9
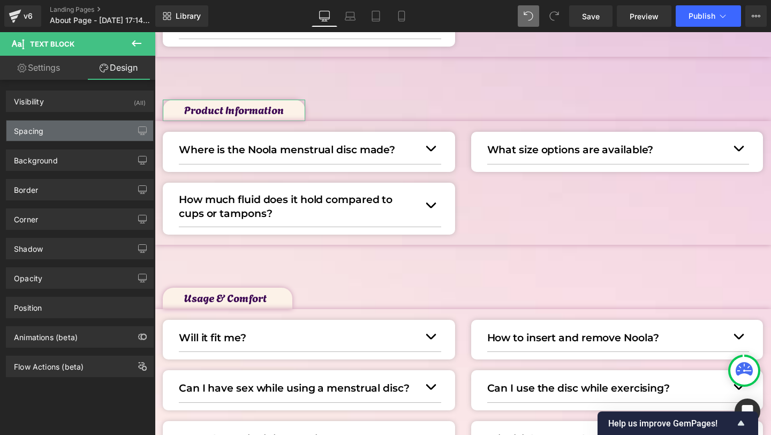
click at [53, 128] on div "Spacing" at bounding box center [79, 130] width 147 height 20
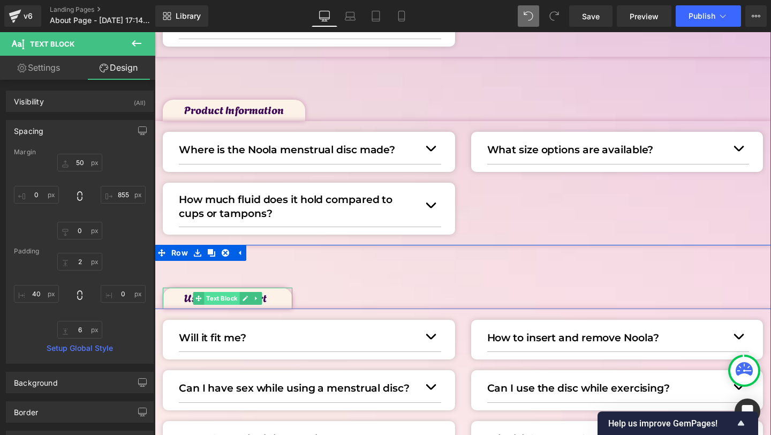
click at [217, 299] on span "Text Block" at bounding box center [221, 298] width 35 height 13
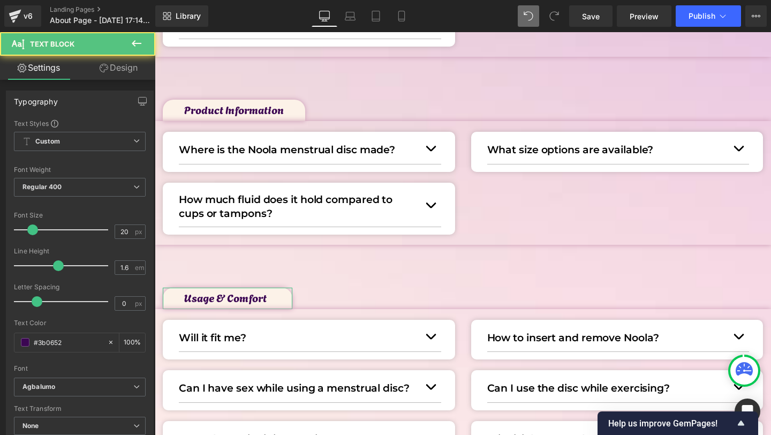
click at [118, 73] on link "Design" at bounding box center [119, 68] width 78 height 24
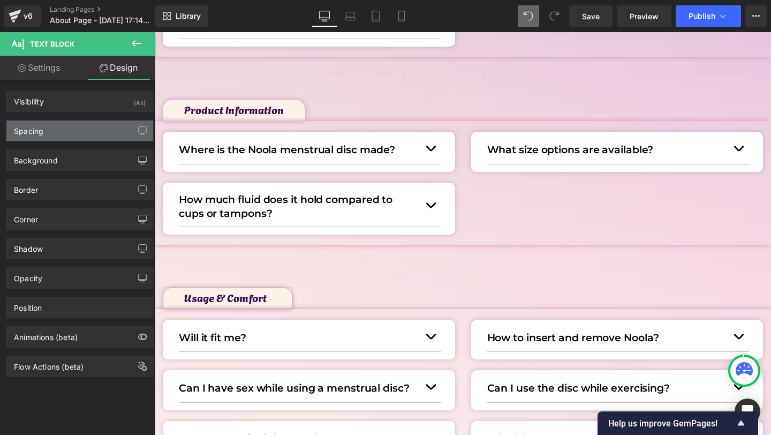
click at [45, 125] on div "Spacing" at bounding box center [79, 130] width 147 height 20
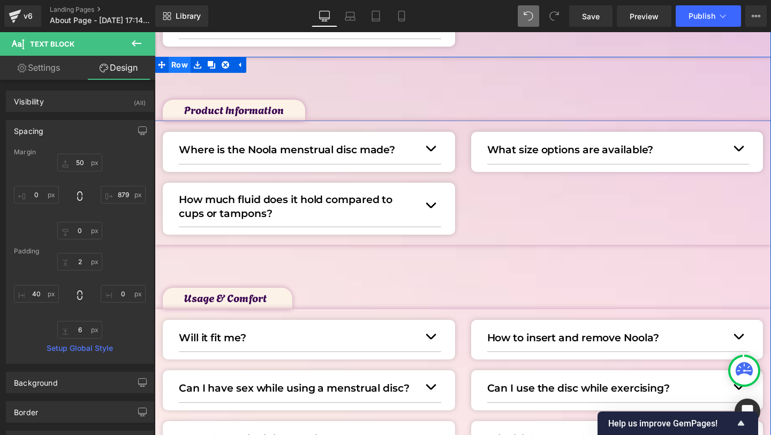
click at [179, 65] on span "Row" at bounding box center [180, 65] width 22 height 16
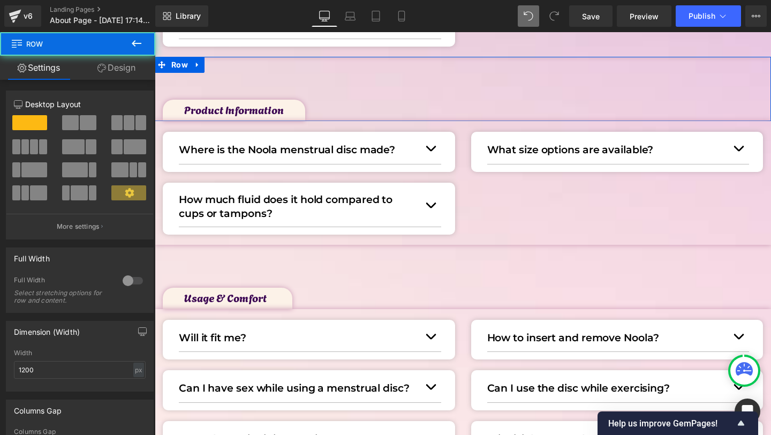
click at [106, 66] on link "Design" at bounding box center [117, 68] width 78 height 24
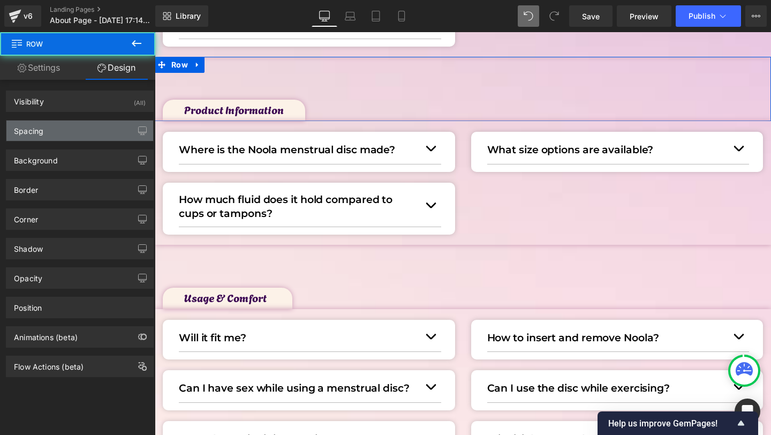
click at [55, 131] on div "Spacing" at bounding box center [79, 130] width 147 height 20
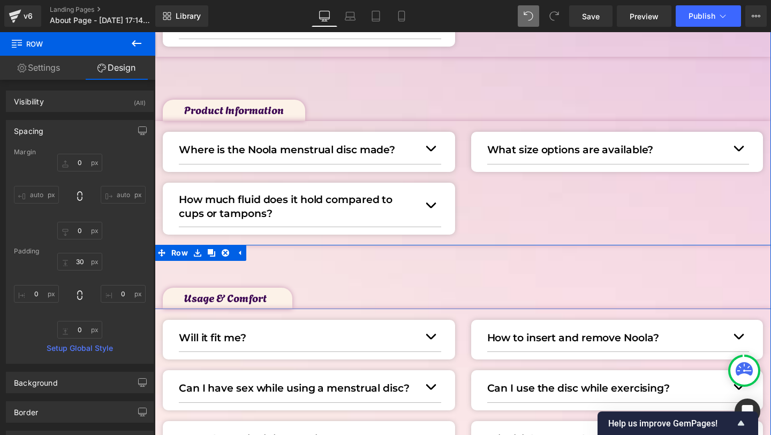
click at [336, 263] on div "Usage & Comfort Text Block" at bounding box center [463, 285] width 616 height 48
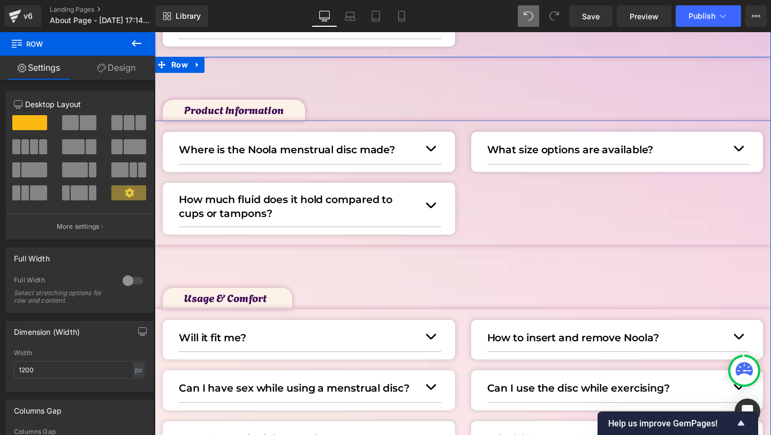
scroll to position [429, 0]
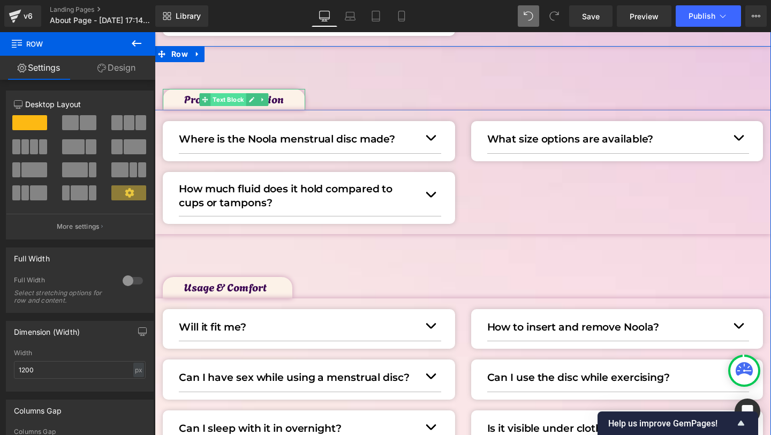
click at [225, 100] on span "Text Block" at bounding box center [227, 99] width 35 height 13
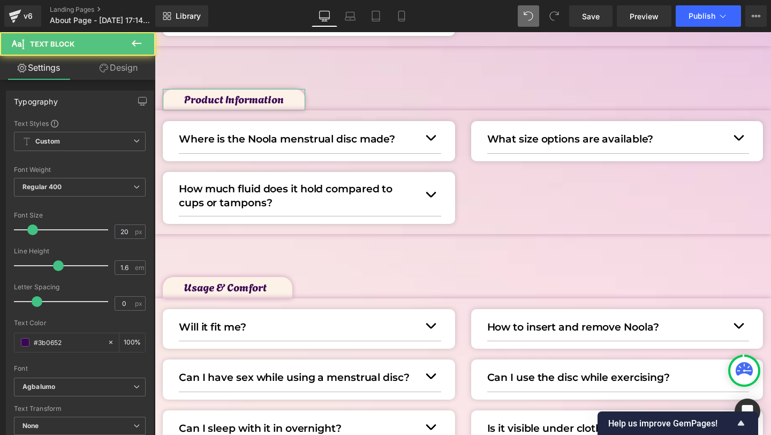
click at [109, 63] on link "Design" at bounding box center [119, 68] width 78 height 24
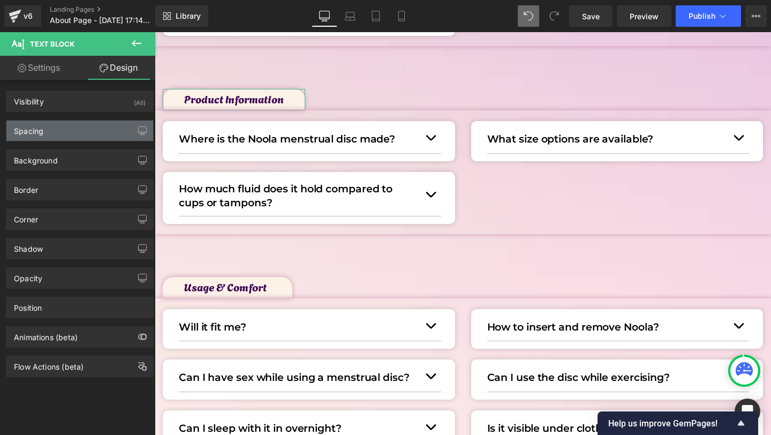
click at [42, 134] on div "Spacing" at bounding box center [28, 127] width 29 height 15
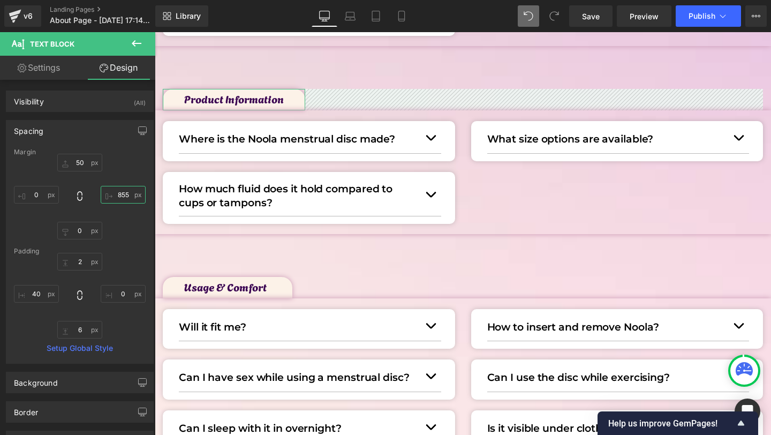
click at [125, 195] on input "855" at bounding box center [123, 195] width 45 height 18
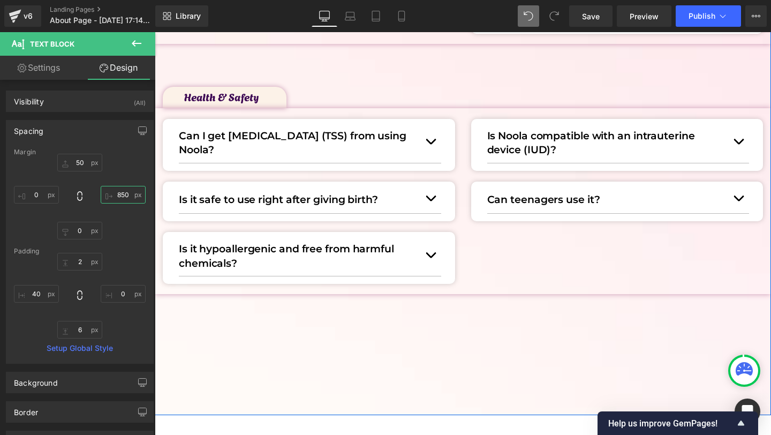
scroll to position [1045, 0]
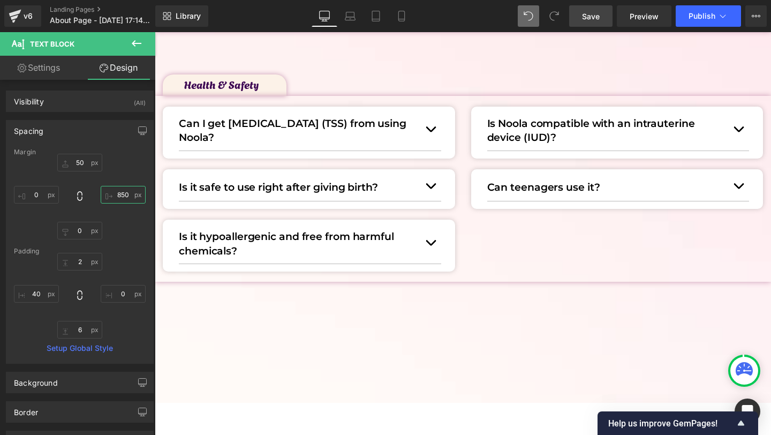
type input "850"
click at [591, 9] on link "Save" at bounding box center [590, 15] width 43 height 21
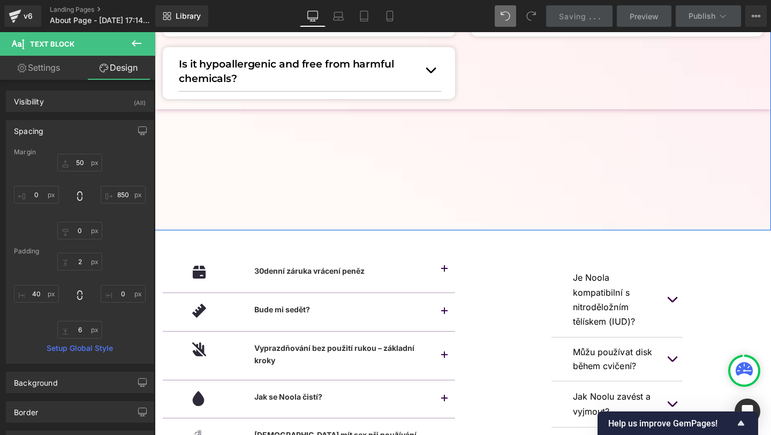
scroll to position [1230, 0]
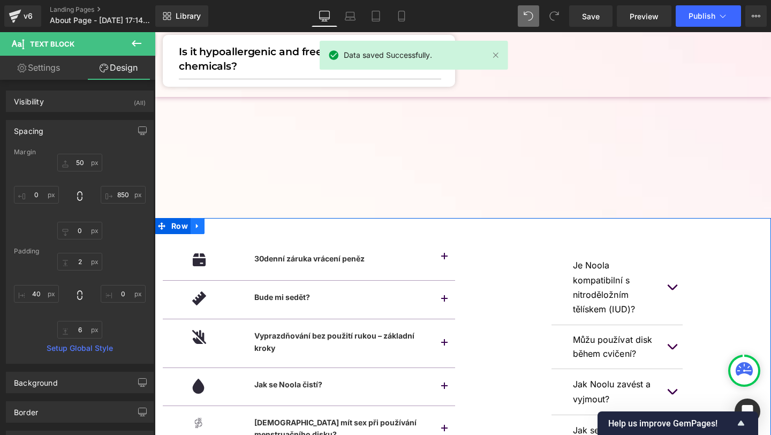
click at [199, 223] on icon at bounding box center [197, 226] width 7 height 8
click at [223, 225] on icon at bounding box center [225, 225] width 7 height 7
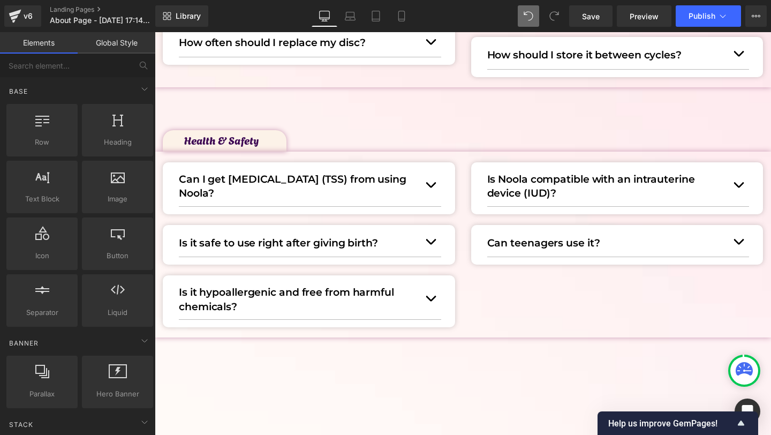
scroll to position [974, 0]
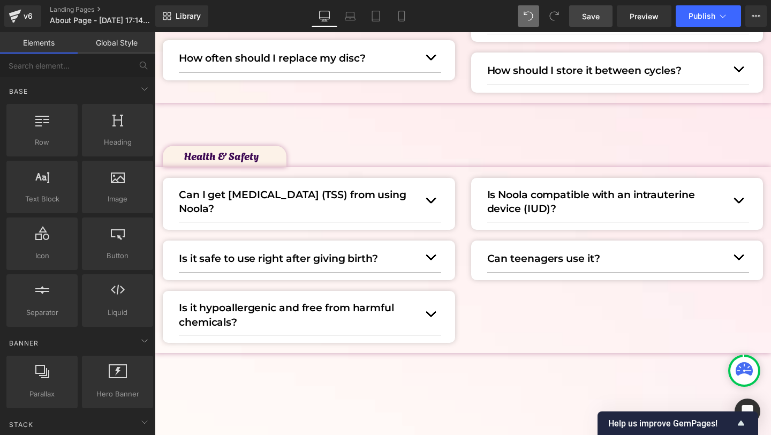
click at [590, 20] on span "Save" at bounding box center [591, 16] width 18 height 11
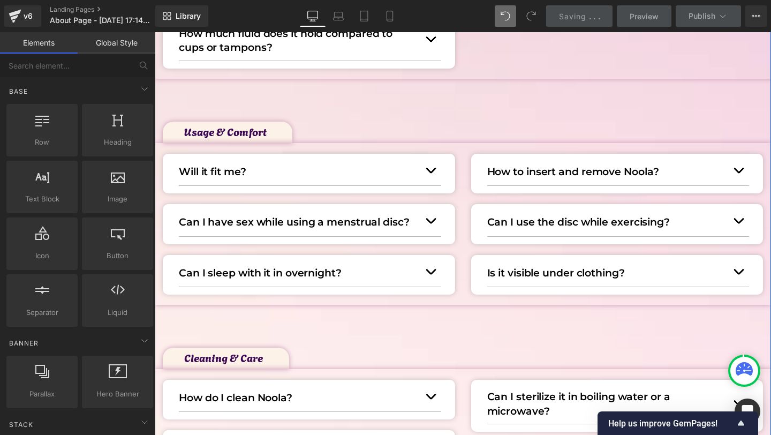
scroll to position [582, 0]
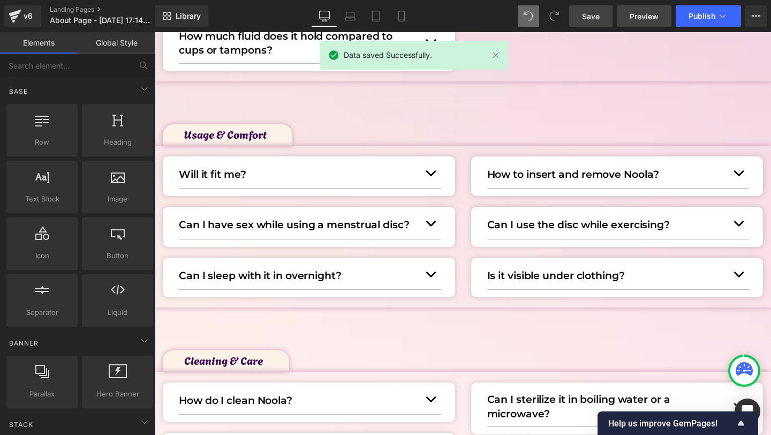
click at [618, 19] on link "Preview" at bounding box center [644, 15] width 55 height 21
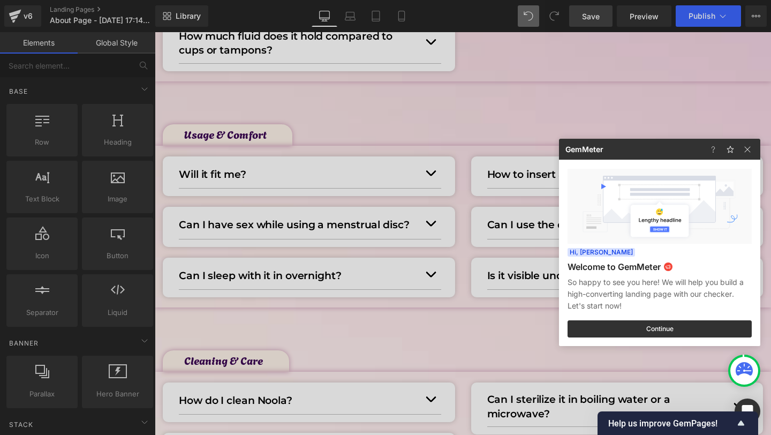
click at [334, 99] on div at bounding box center [385, 217] width 771 height 435
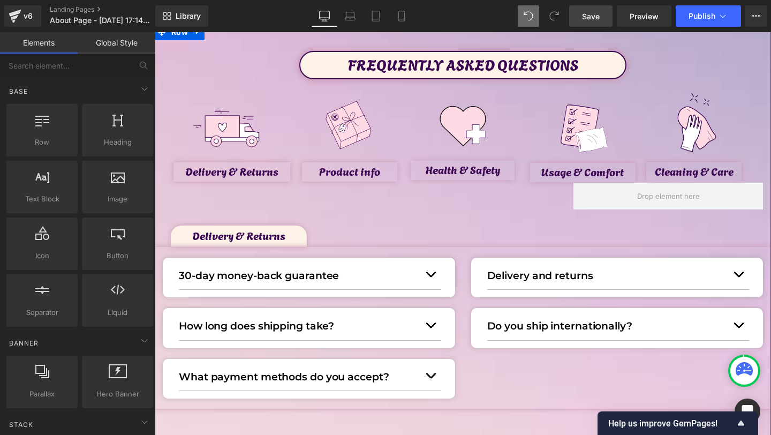
scroll to position [0, 0]
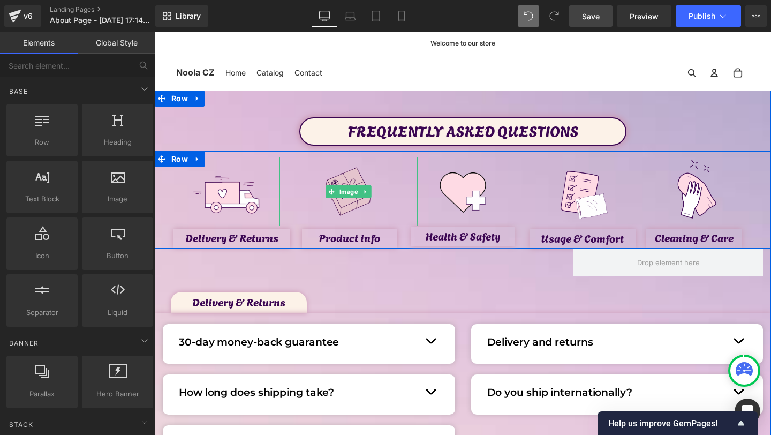
click at [343, 183] on img at bounding box center [348, 191] width 69 height 69
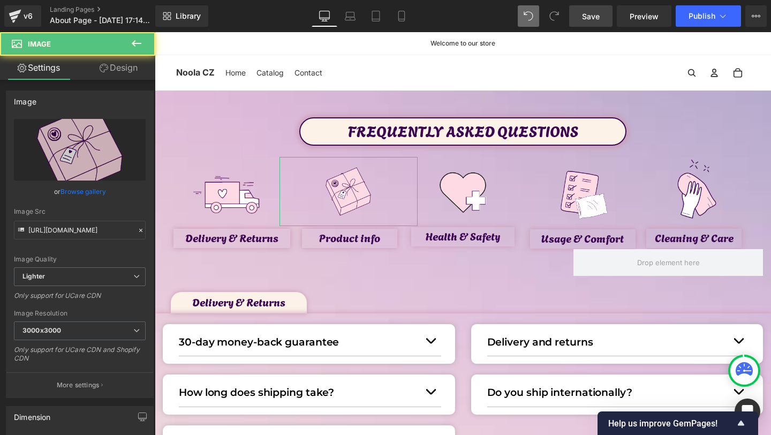
click at [97, 73] on link "Design" at bounding box center [119, 68] width 78 height 24
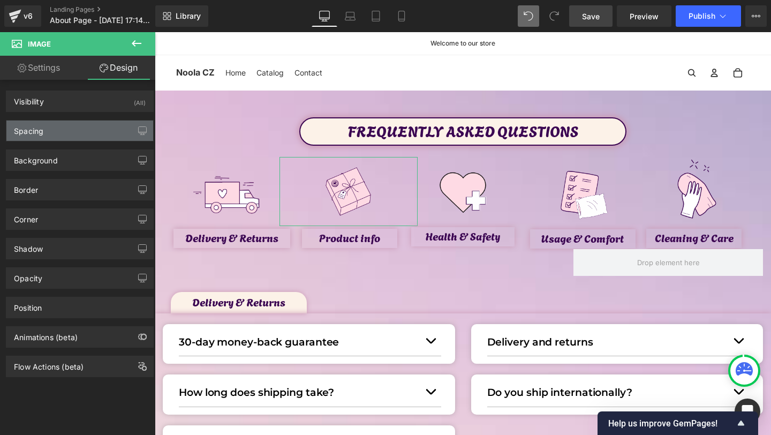
click at [52, 126] on div "Spacing" at bounding box center [79, 130] width 147 height 20
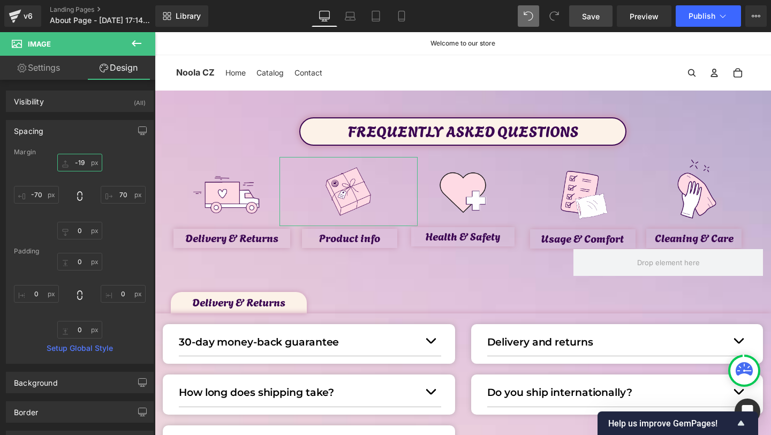
click at [84, 167] on input "text" at bounding box center [79, 163] width 45 height 18
click at [84, 165] on input "text" at bounding box center [79, 163] width 45 height 18
type input "-18"
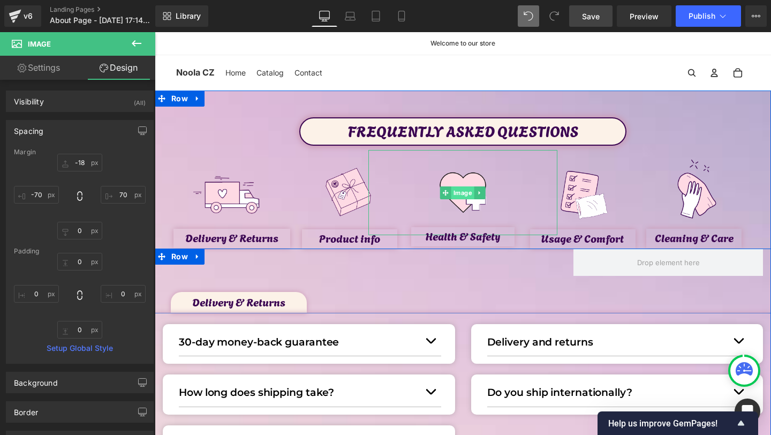
click at [459, 190] on span "Image" at bounding box center [462, 192] width 23 height 13
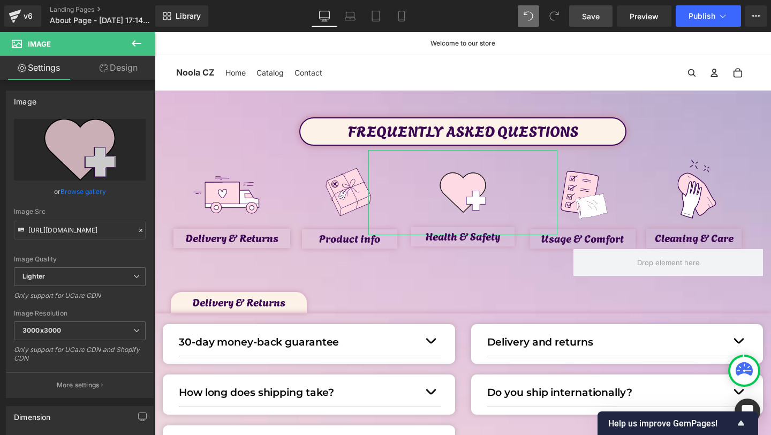
click at [133, 65] on link "Design" at bounding box center [119, 68] width 78 height 24
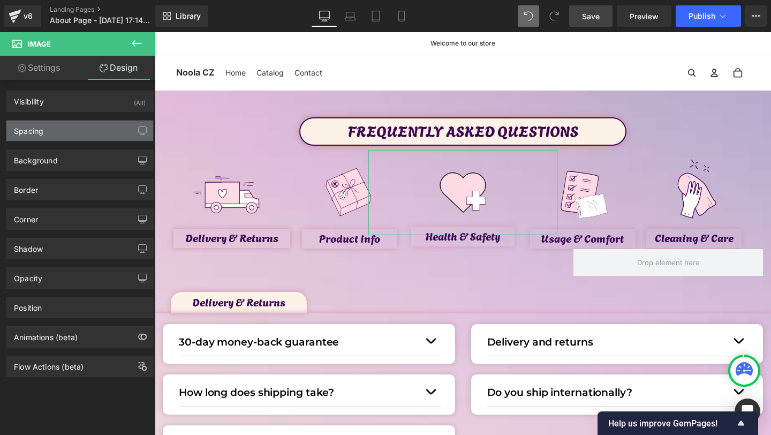
click at [52, 129] on div "Spacing" at bounding box center [79, 130] width 147 height 20
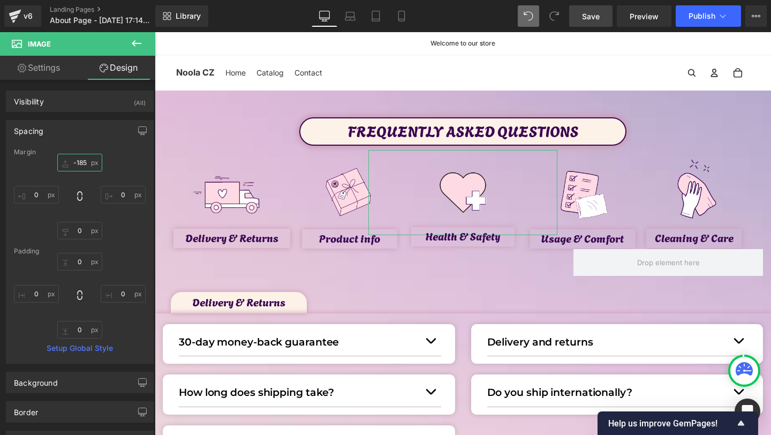
click at [81, 163] on input "-185" at bounding box center [79, 163] width 45 height 18
click at [85, 162] on input "-185" at bounding box center [79, 163] width 45 height 18
type input "-187"
click at [597, 25] on link "Save" at bounding box center [590, 15] width 43 height 21
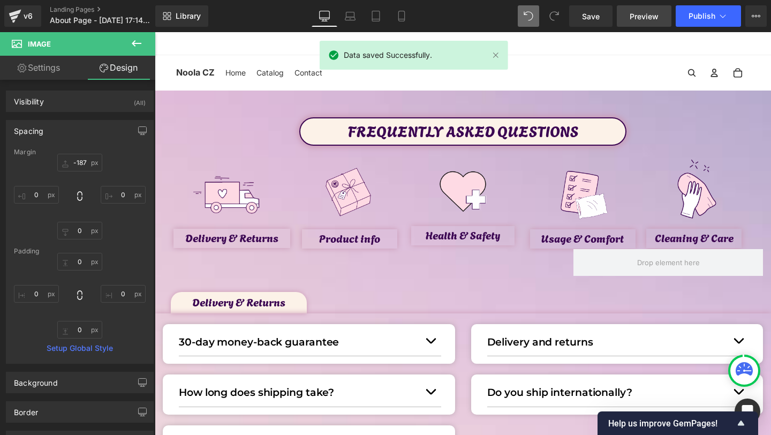
click at [626, 14] on link "Preview" at bounding box center [644, 15] width 55 height 21
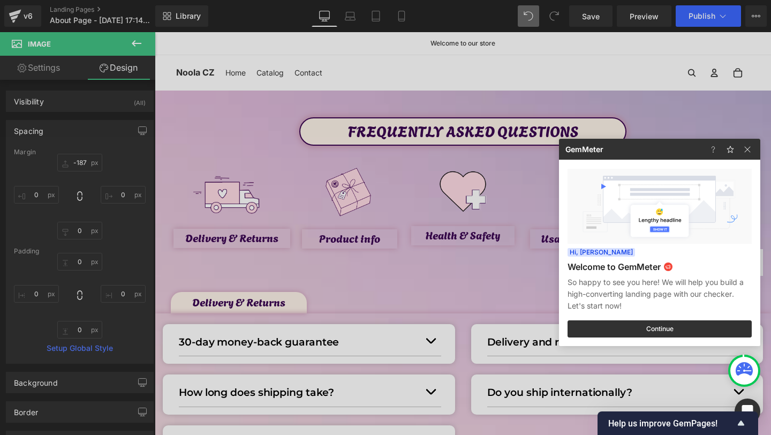
click at [442, 176] on div at bounding box center [385, 217] width 771 height 435
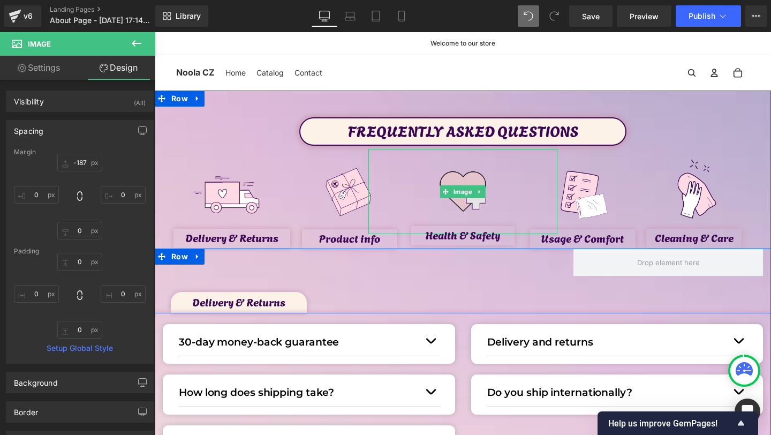
click at [456, 177] on img at bounding box center [462, 191] width 85 height 85
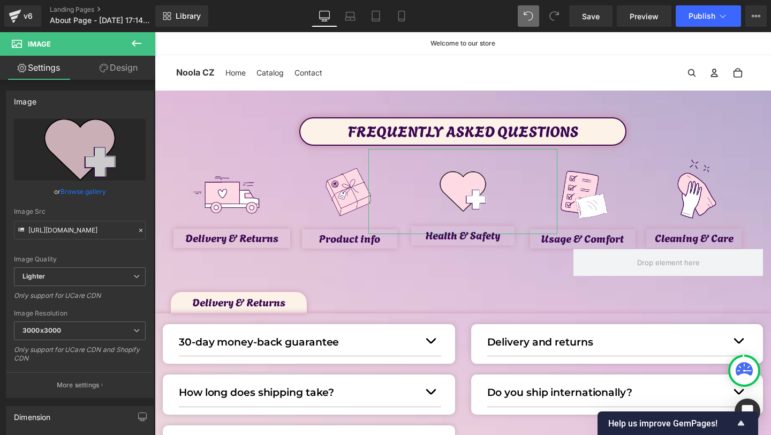
click at [100, 60] on link "Design" at bounding box center [119, 68] width 78 height 24
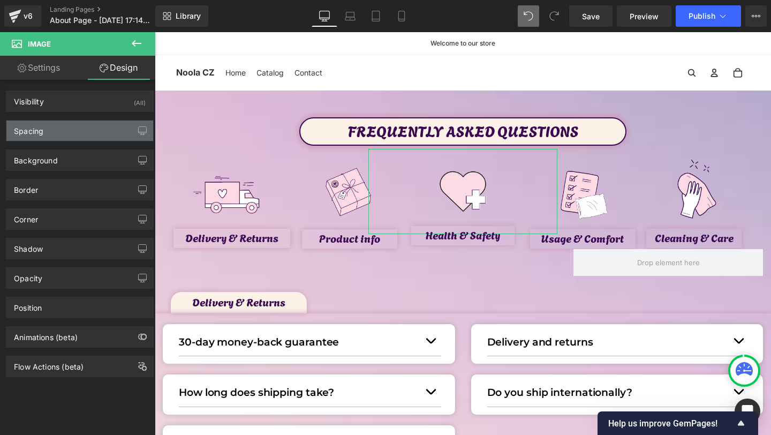
click at [52, 136] on div "Spacing" at bounding box center [79, 130] width 147 height 20
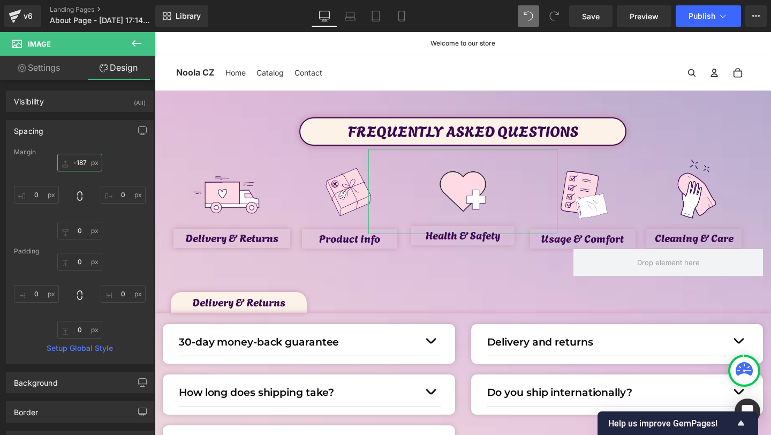
click at [85, 164] on input "text" at bounding box center [79, 163] width 45 height 18
type input "-188"
click at [577, 21] on link "Save" at bounding box center [590, 15] width 43 height 21
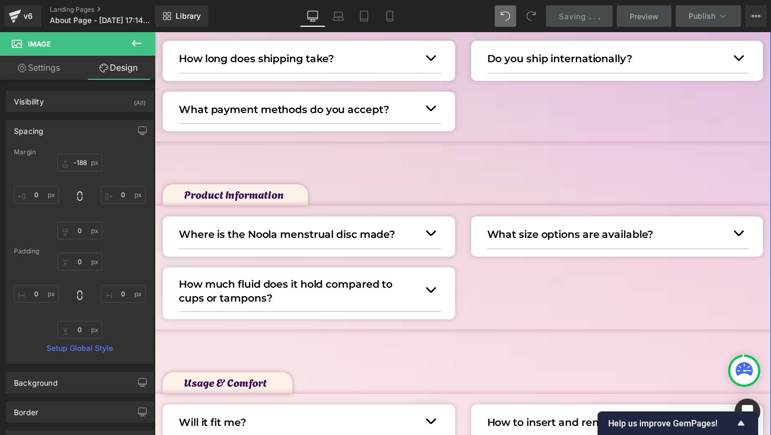
scroll to position [353, 0]
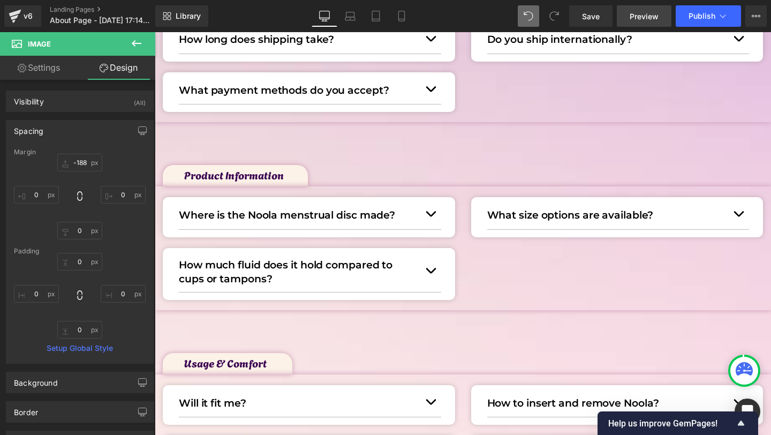
click at [639, 10] on link "Preview" at bounding box center [644, 15] width 55 height 21
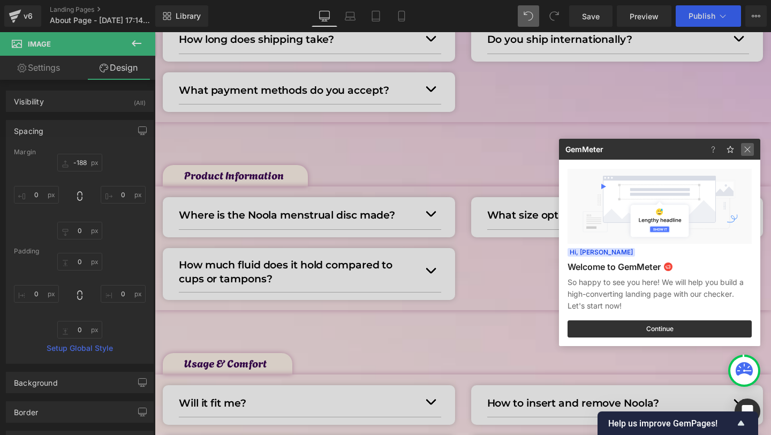
click at [746, 152] on img at bounding box center [747, 149] width 13 height 13
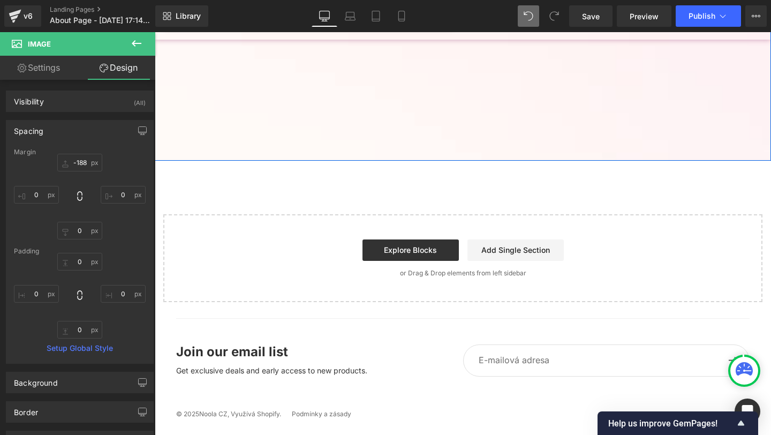
scroll to position [962, 0]
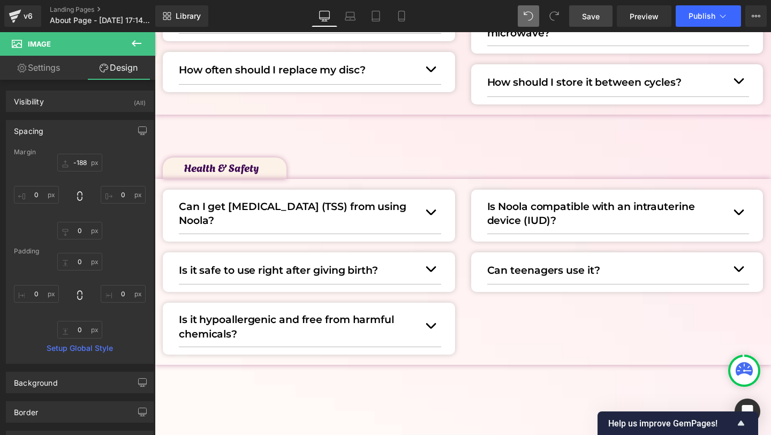
click at [598, 20] on span "Save" at bounding box center [591, 16] width 18 height 11
click at [399, 13] on icon at bounding box center [401, 16] width 11 height 11
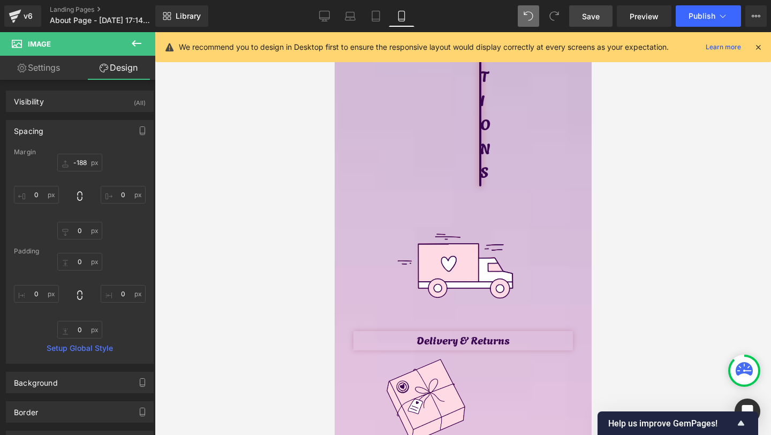
scroll to position [463, 0]
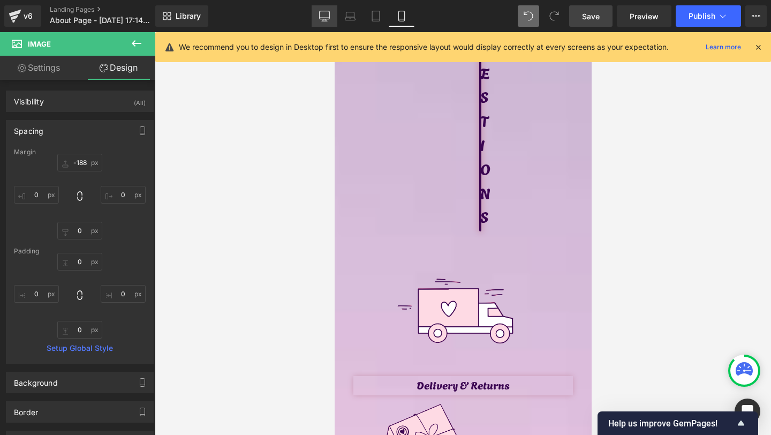
click at [325, 19] on icon at bounding box center [324, 16] width 11 height 11
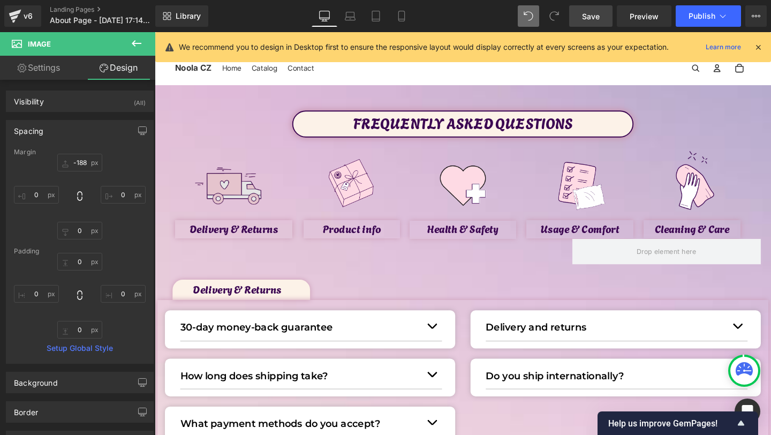
scroll to position [0, 0]
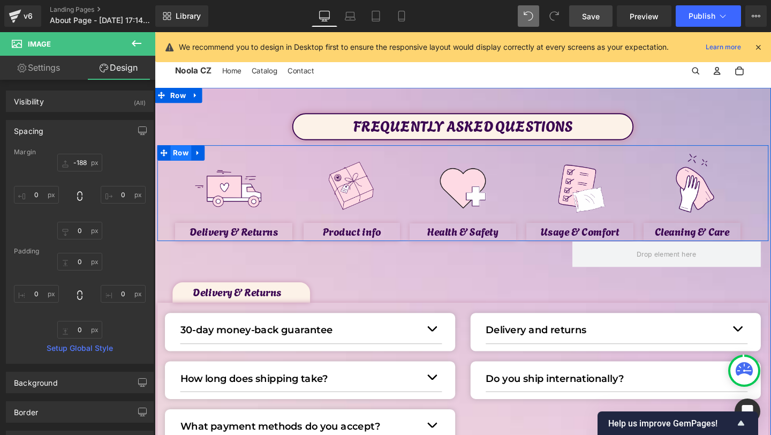
click at [180, 158] on span "Row" at bounding box center [182, 159] width 22 height 16
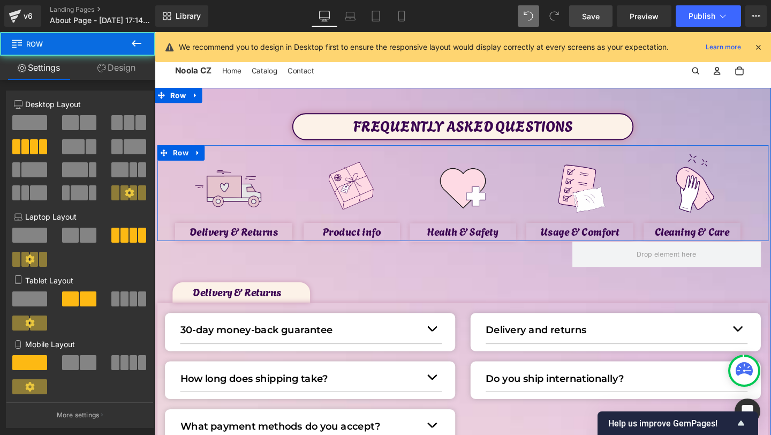
click at [208, 161] on img at bounding box center [235, 197] width 87 height 87
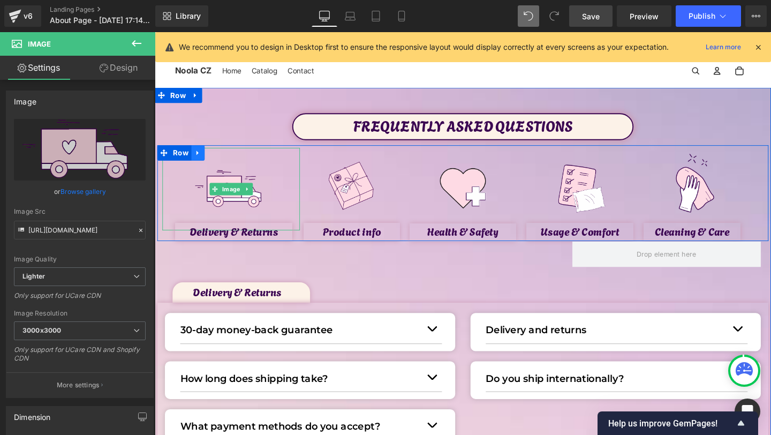
click at [202, 160] on icon at bounding box center [200, 159] width 7 height 8
click at [216, 163] on link at bounding box center [214, 159] width 14 height 16
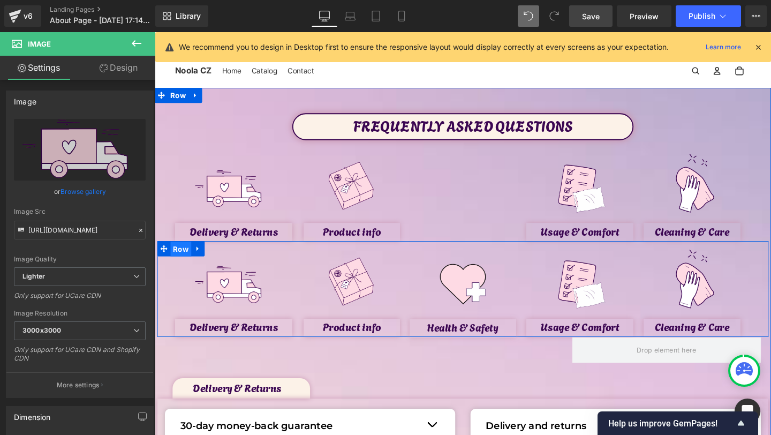
click at [176, 259] on span "Row" at bounding box center [182, 260] width 22 height 16
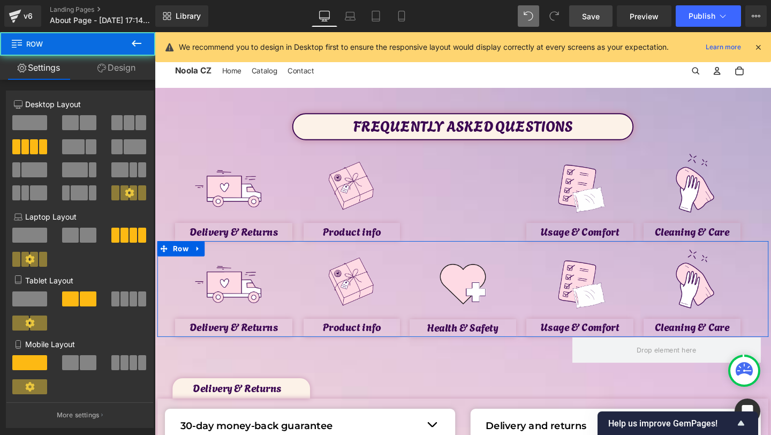
click at [117, 76] on link "Design" at bounding box center [117, 68] width 78 height 24
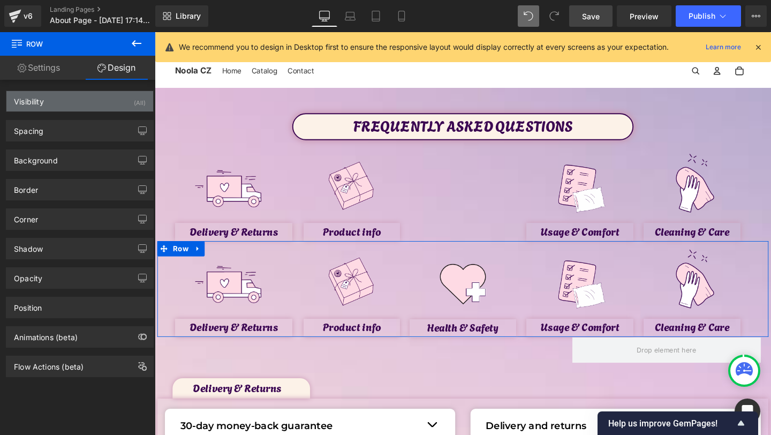
click at [109, 107] on div "Visibility (All)" at bounding box center [79, 101] width 147 height 20
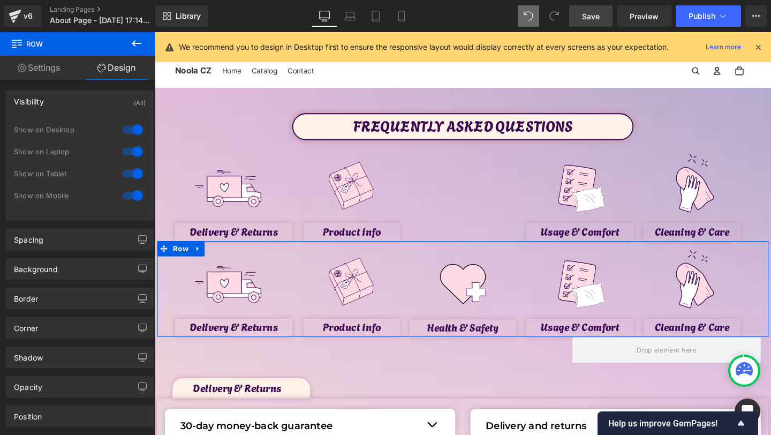
click at [133, 151] on div at bounding box center [133, 151] width 26 height 17
click at [133, 133] on div at bounding box center [133, 129] width 26 height 17
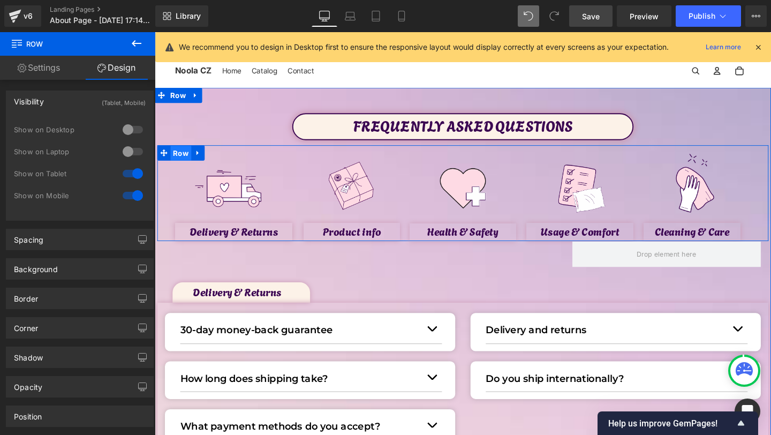
click at [180, 154] on span "Row" at bounding box center [182, 160] width 22 height 16
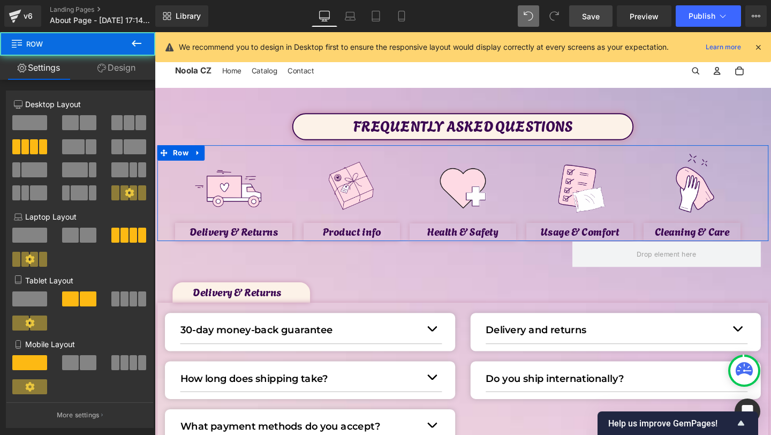
click at [126, 69] on link "Design" at bounding box center [117, 68] width 78 height 24
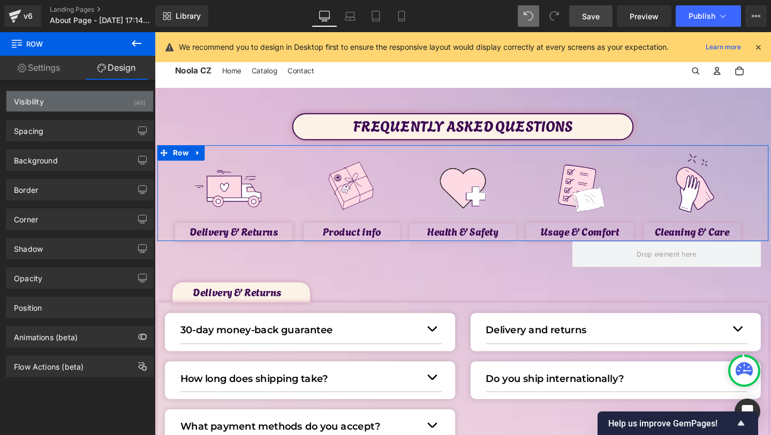
click at [123, 96] on div "Visibility (All)" at bounding box center [79, 101] width 147 height 20
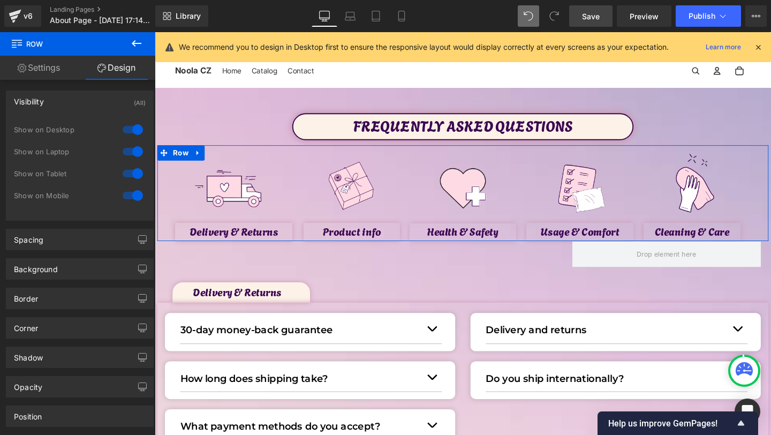
click at [133, 181] on div at bounding box center [133, 173] width 26 height 17
click at [133, 191] on div at bounding box center [133, 195] width 26 height 17
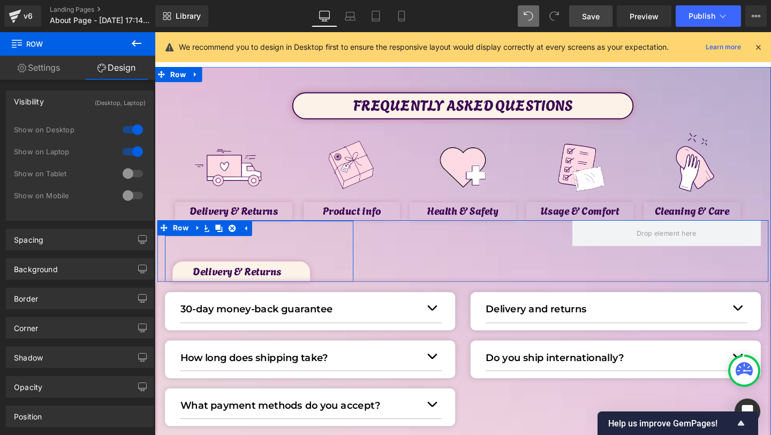
scroll to position [25, 0]
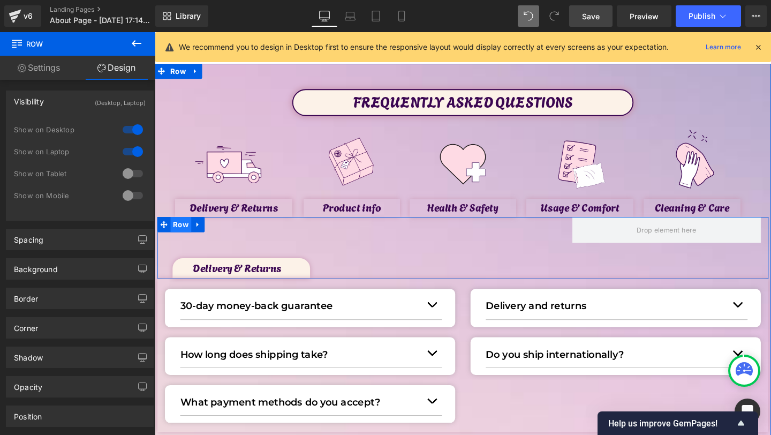
click at [183, 237] on span "Row" at bounding box center [182, 235] width 22 height 16
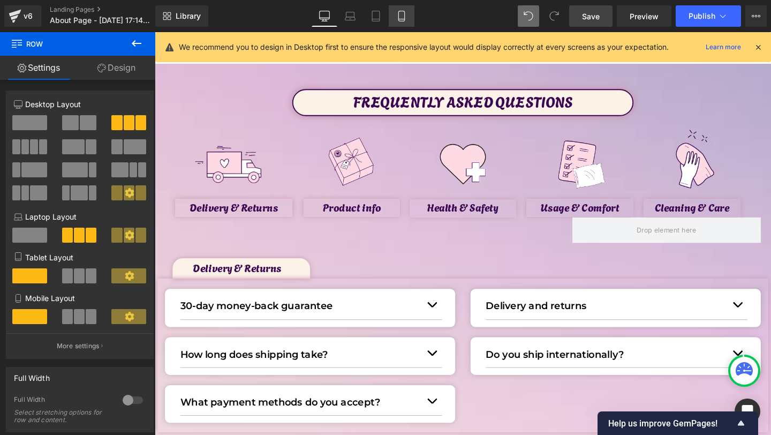
click at [399, 14] on icon at bounding box center [401, 16] width 11 height 11
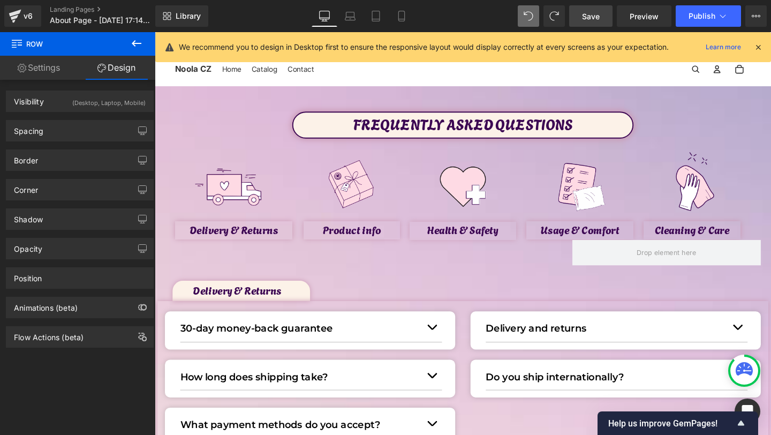
scroll to position [0, 0]
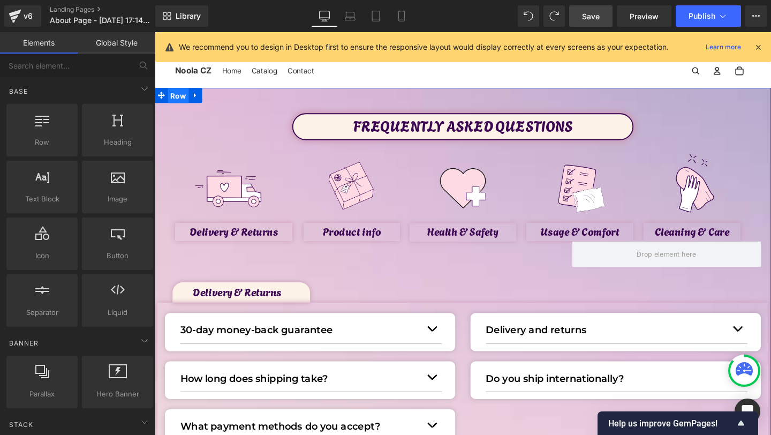
click at [177, 94] on span "Row" at bounding box center [180, 99] width 22 height 16
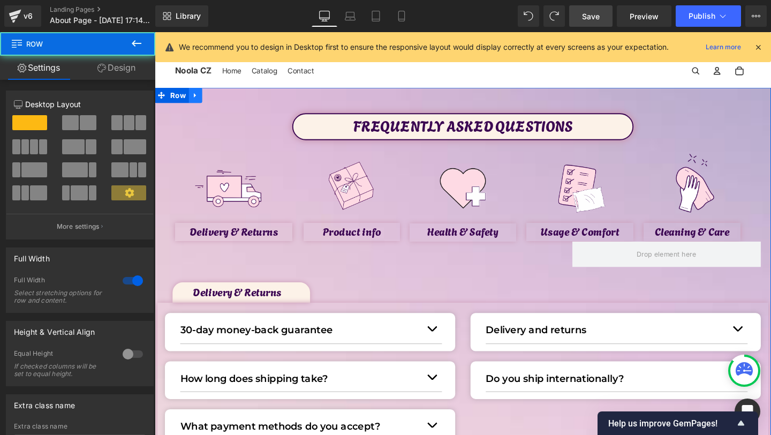
click at [202, 97] on link at bounding box center [198, 98] width 14 height 16
click at [210, 99] on icon at bounding box center [211, 98] width 7 height 7
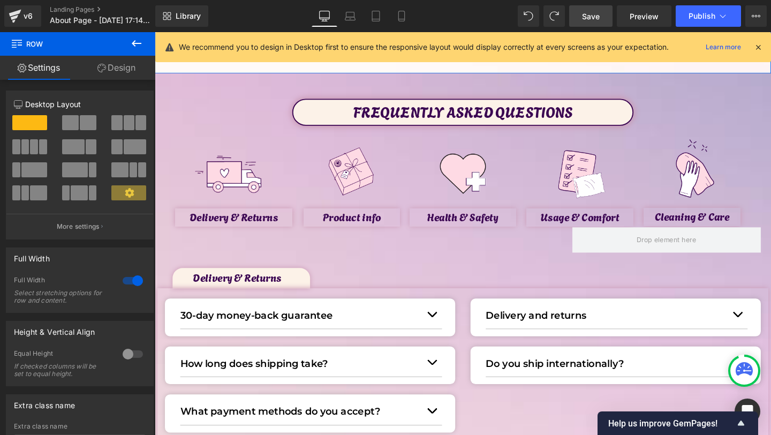
scroll to position [1364, 0]
click at [174, 85] on span "Row" at bounding box center [180, 83] width 22 height 16
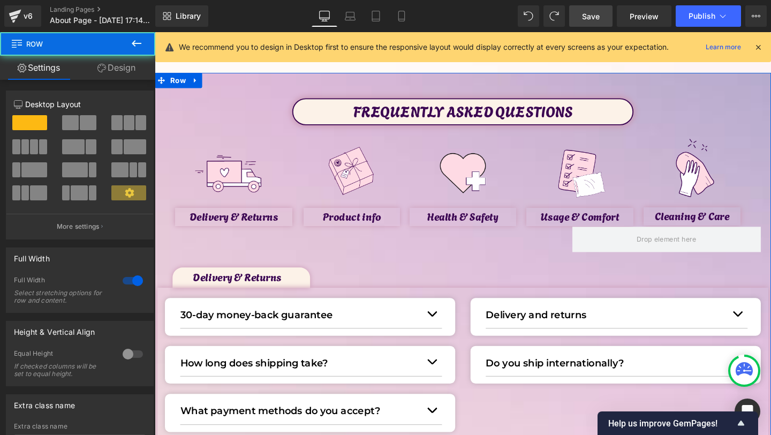
click at [125, 70] on link "Design" at bounding box center [117, 68] width 78 height 24
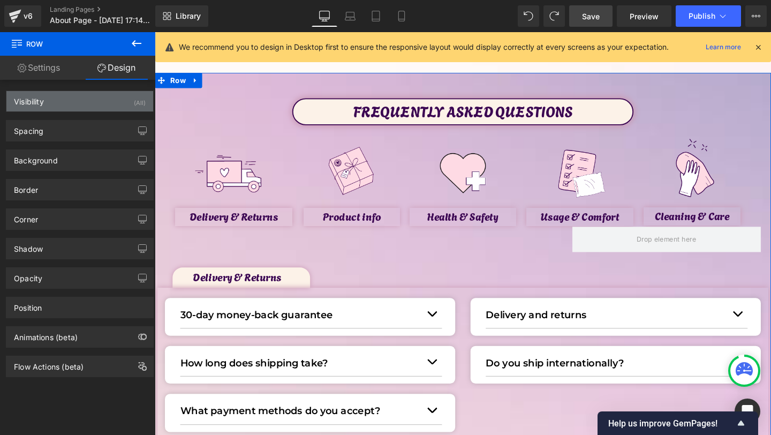
click at [129, 102] on div "Visibility (All)" at bounding box center [79, 101] width 147 height 20
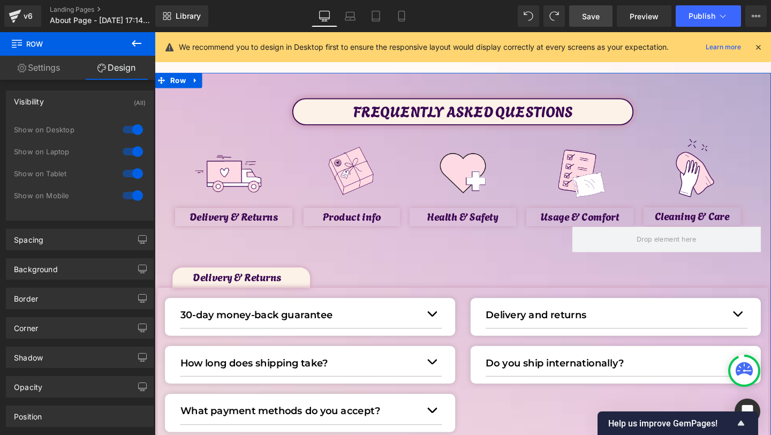
click at [133, 150] on div at bounding box center [133, 151] width 26 height 17
click at [133, 136] on div at bounding box center [133, 129] width 26 height 17
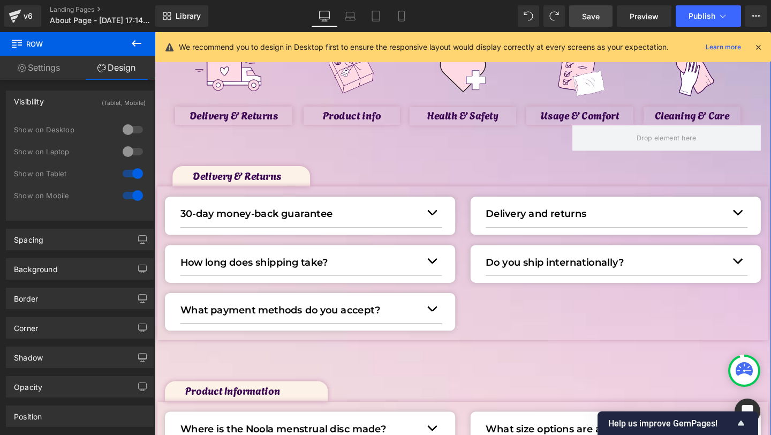
scroll to position [0, 0]
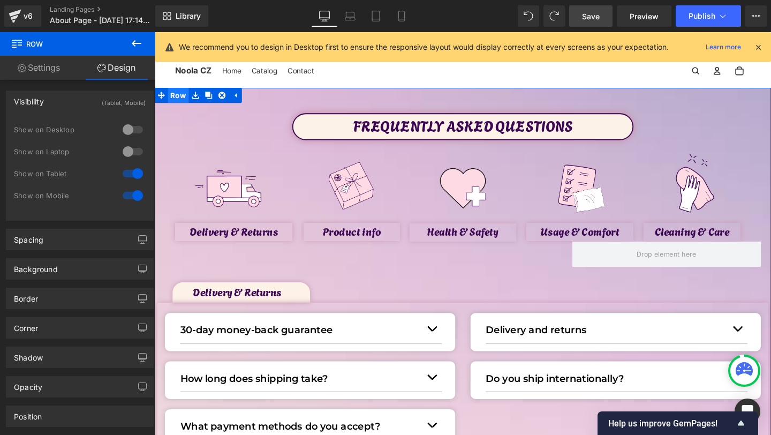
click at [179, 104] on span "Row" at bounding box center [180, 98] width 22 height 16
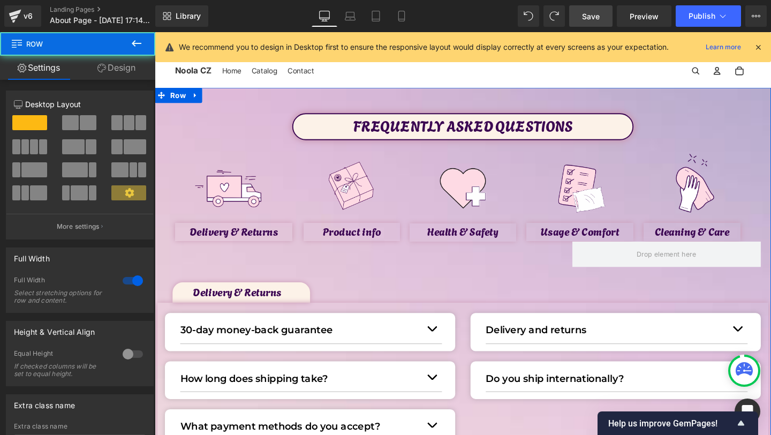
drag, startPoint x: 122, startPoint y: 82, endPoint x: 122, endPoint y: 69, distance: 13.4
click at [122, 82] on div "12 12 12 Column Size Customizer 12 Desktop Layout Laptop Layout Tablet Layout M…" at bounding box center [80, 289] width 160 height 419
click at [122, 68] on link "Design" at bounding box center [117, 68] width 78 height 24
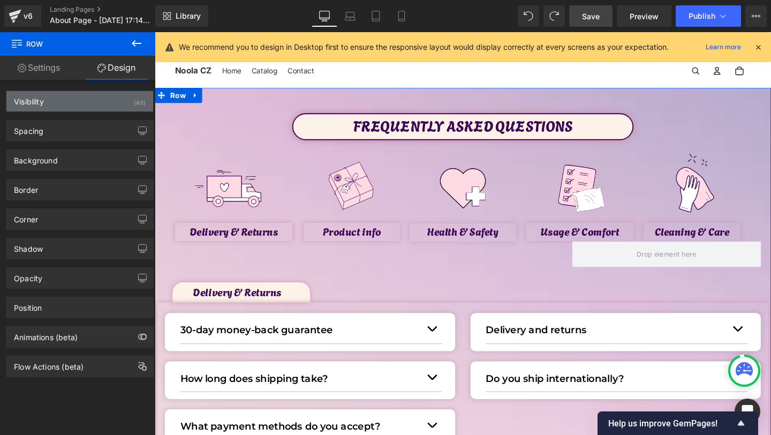
click at [106, 96] on div "Visibility (All)" at bounding box center [79, 101] width 147 height 20
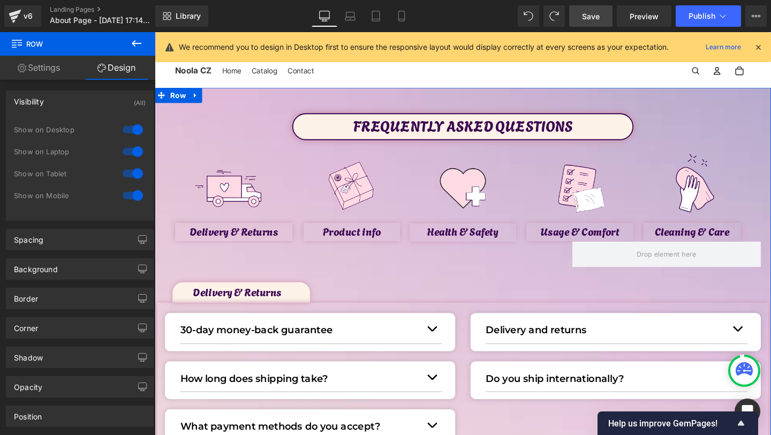
click at [133, 172] on div at bounding box center [133, 173] width 26 height 17
click at [131, 204] on div "Show on Mobile" at bounding box center [80, 201] width 132 height 22
click at [131, 201] on div at bounding box center [133, 195] width 26 height 17
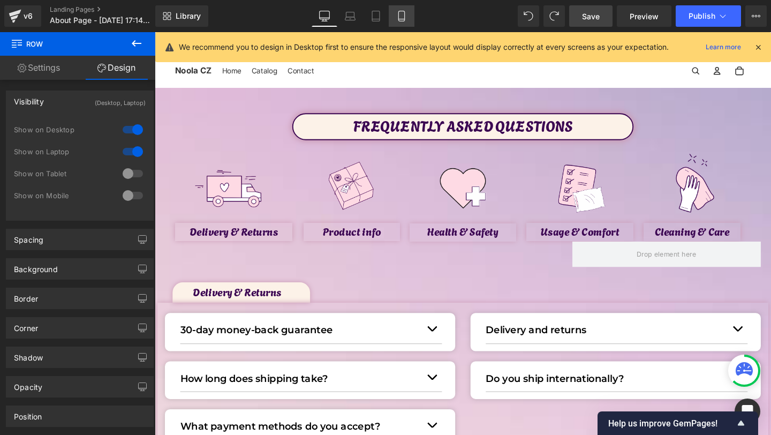
click at [400, 20] on icon at bounding box center [401, 16] width 6 height 10
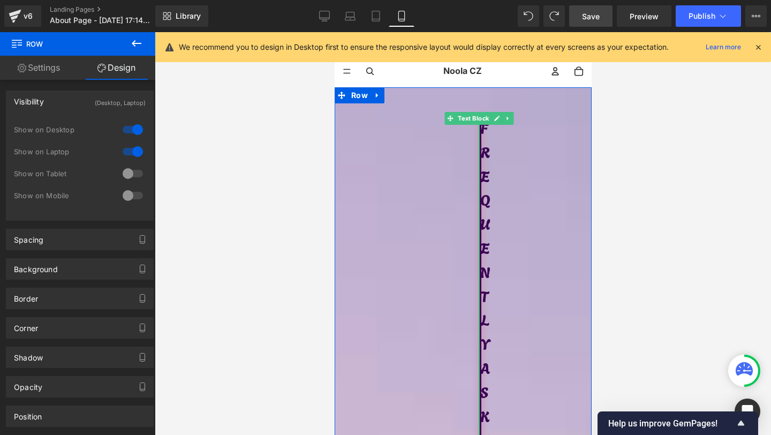
click at [480, 178] on p "FREQUENTLY ASKED QUESTIONS" at bounding box center [480, 403] width 0 height 576
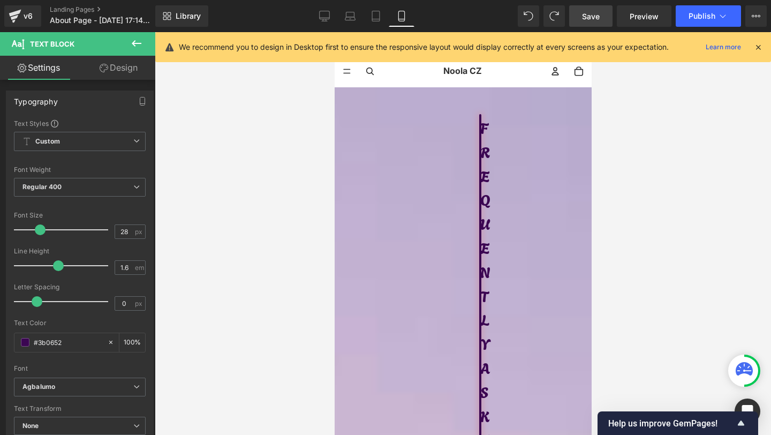
click at [104, 72] on link "Design" at bounding box center [119, 68] width 78 height 24
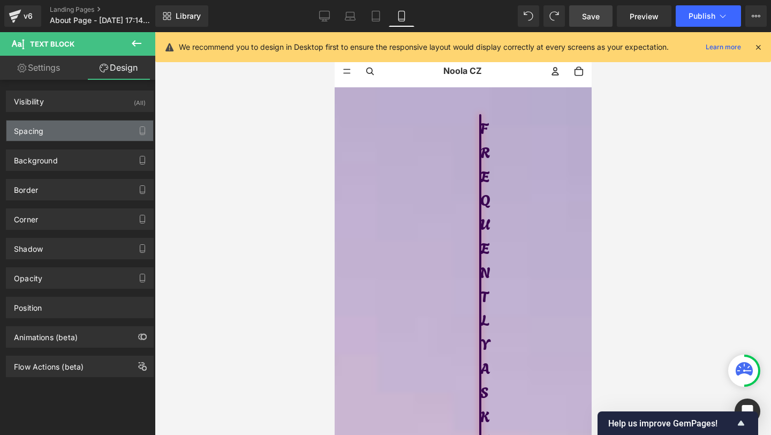
click at [72, 134] on div "Spacing" at bounding box center [79, 130] width 147 height 20
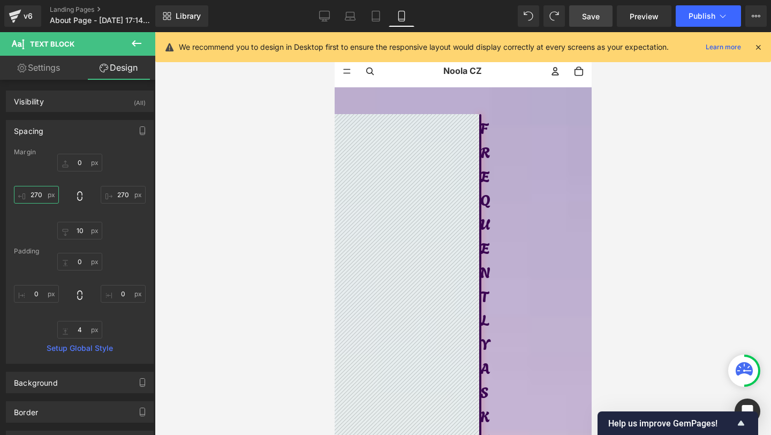
click at [44, 199] on input "270" at bounding box center [36, 195] width 45 height 18
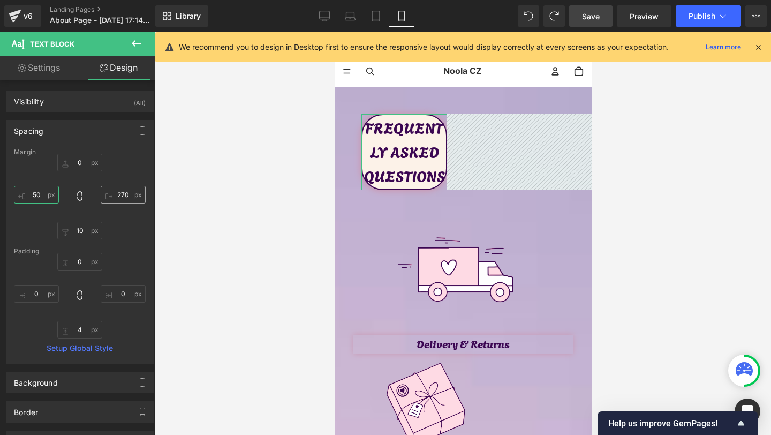
type input "50"
click at [117, 192] on input "270" at bounding box center [123, 195] width 45 height 18
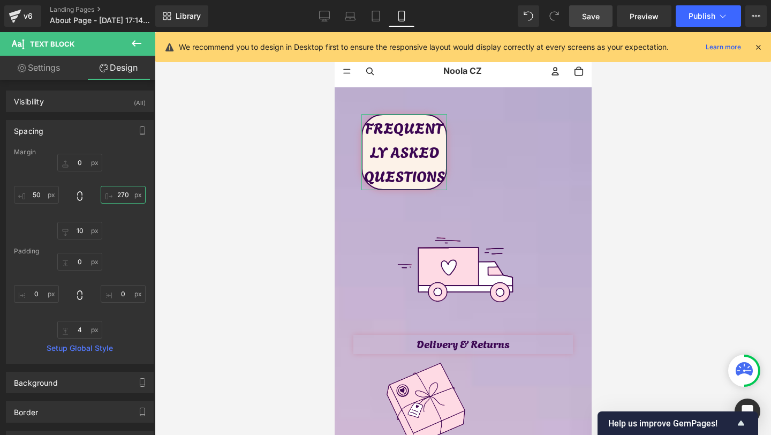
click at [117, 192] on input "270" at bounding box center [123, 195] width 45 height 18
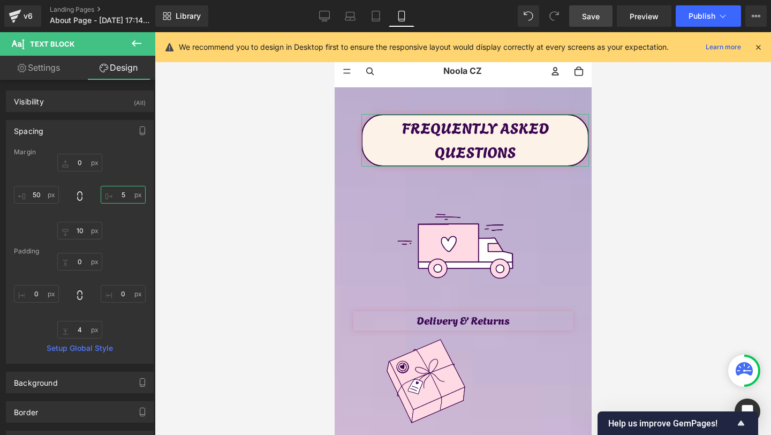
type input "50"
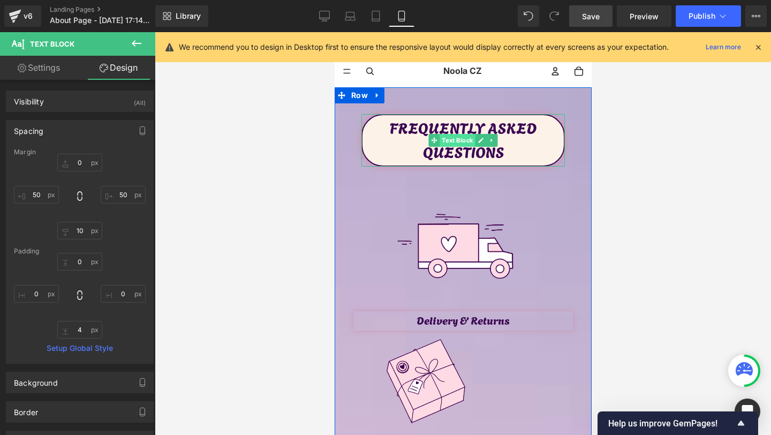
click at [461, 145] on span "Text Block" at bounding box center [456, 140] width 35 height 13
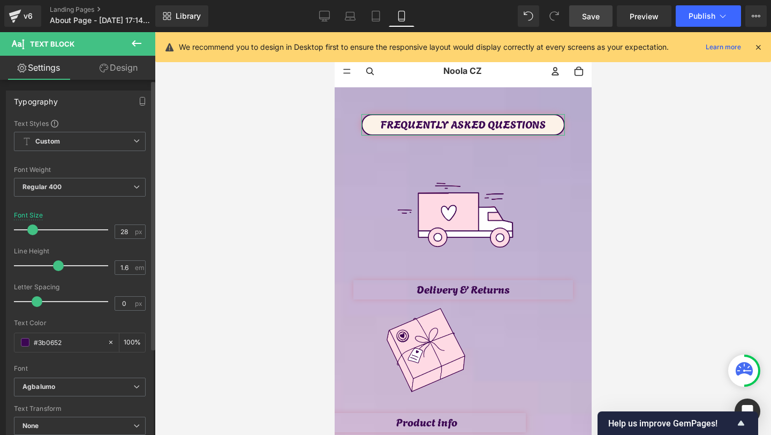
click at [32, 233] on div at bounding box center [63, 229] width 89 height 21
click at [130, 72] on link "Design" at bounding box center [119, 68] width 78 height 24
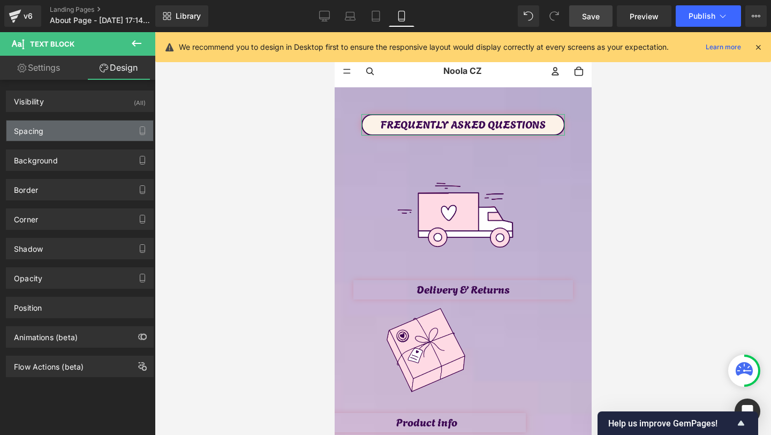
click at [72, 126] on div "Spacing" at bounding box center [79, 130] width 147 height 20
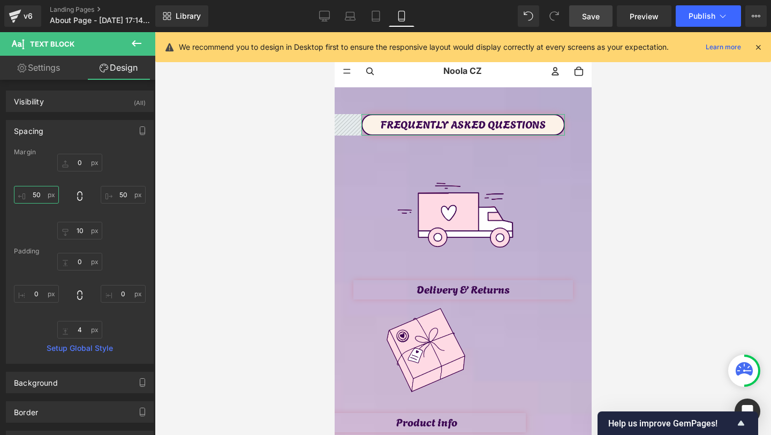
click at [36, 198] on input "text" at bounding box center [36, 195] width 45 height 18
type input "40"
click at [127, 194] on input "text" at bounding box center [123, 195] width 45 height 18
type input "40"
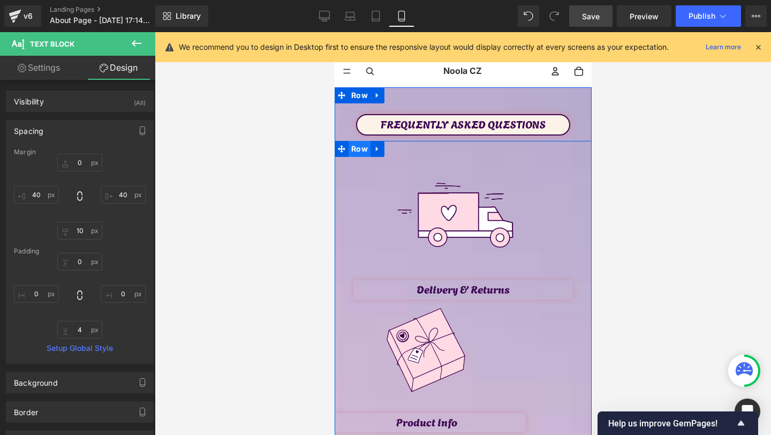
click at [356, 153] on span "Row" at bounding box center [359, 149] width 22 height 16
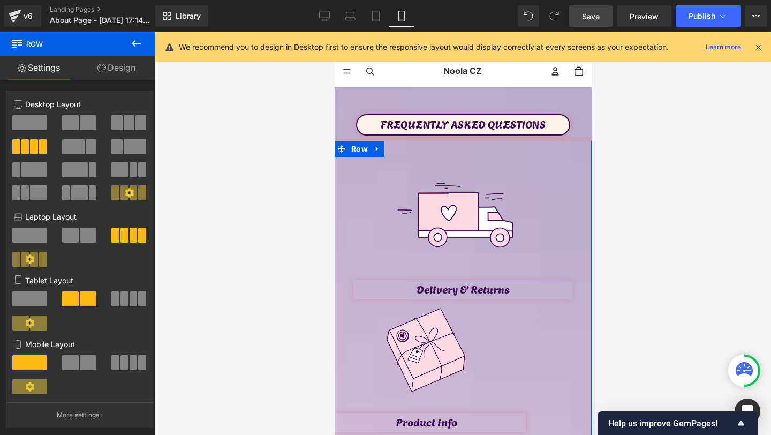
click at [120, 370] on span at bounding box center [124, 362] width 8 height 15
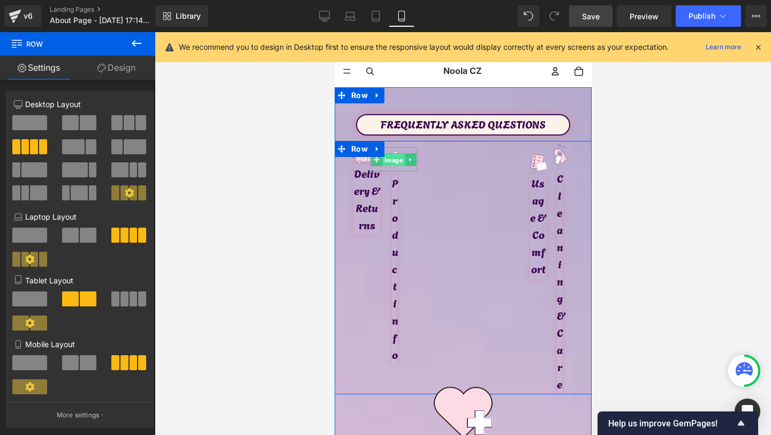
click at [391, 165] on span "Image" at bounding box center [393, 159] width 23 height 13
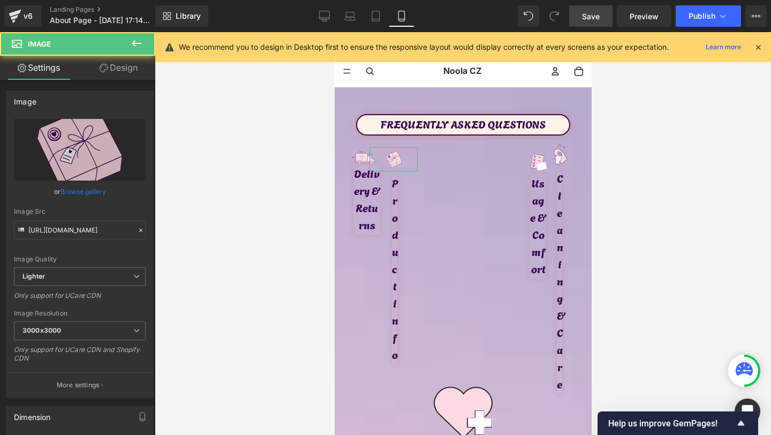
click at [113, 79] on link "Design" at bounding box center [119, 68] width 78 height 24
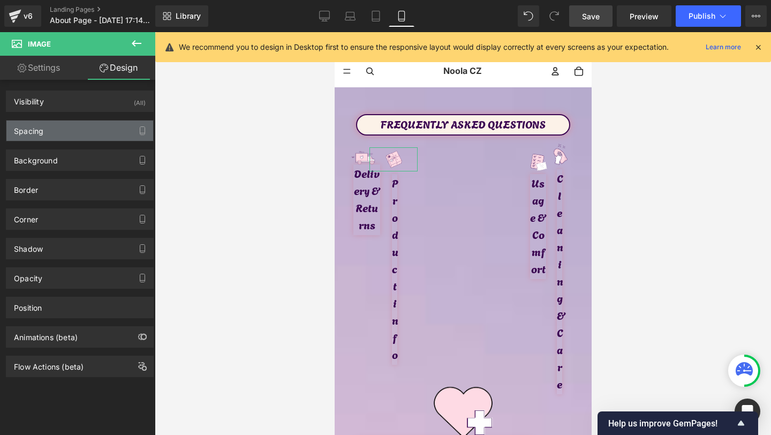
click at [71, 138] on div "Spacing" at bounding box center [79, 130] width 147 height 20
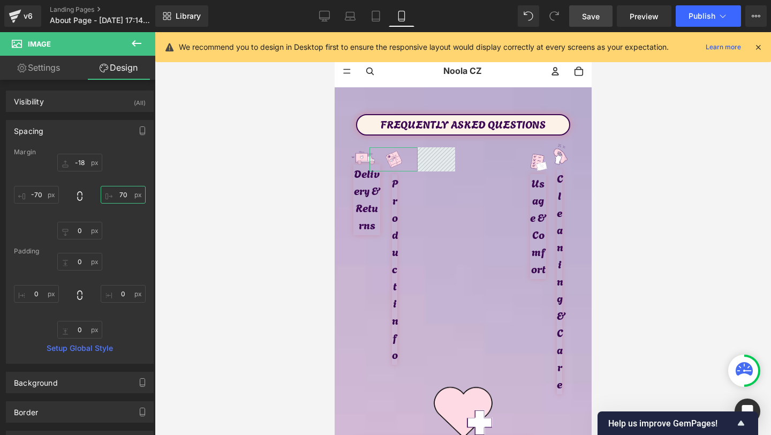
click at [129, 197] on input "70" at bounding box center [123, 195] width 45 height 18
click at [42, 199] on input "-70" at bounding box center [36, 195] width 45 height 18
click at [86, 164] on input "-18" at bounding box center [79, 163] width 45 height 18
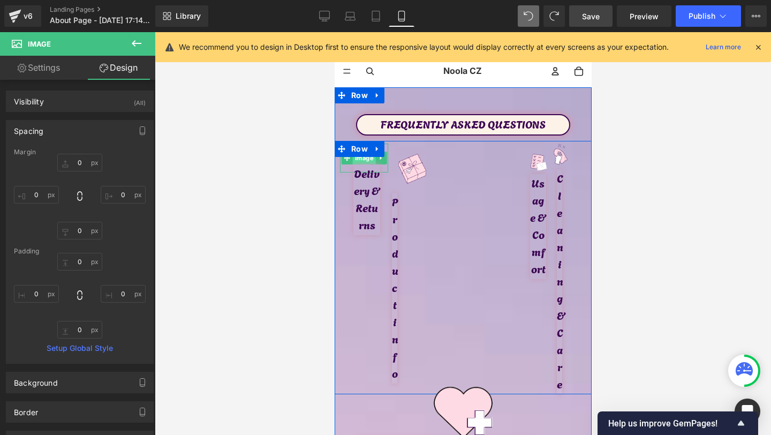
click at [360, 159] on span "Image" at bounding box center [363, 158] width 23 height 13
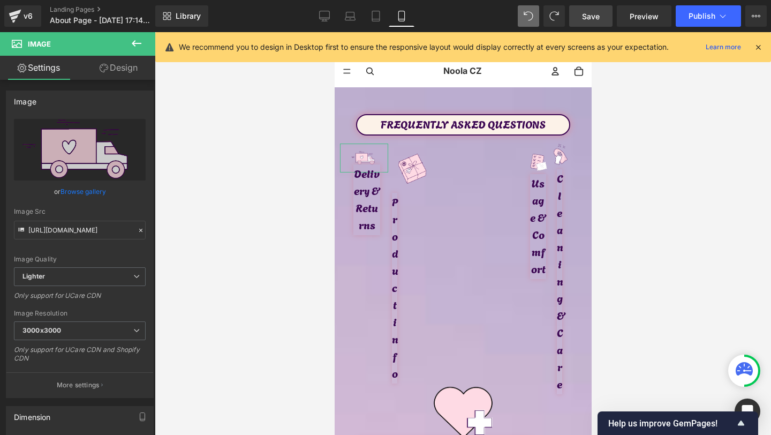
click at [115, 74] on link "Design" at bounding box center [119, 68] width 78 height 24
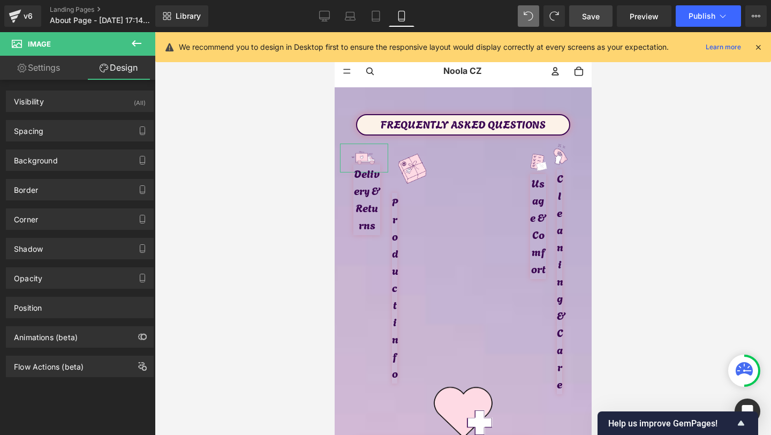
click at [73, 119] on div "Spacing Margin -25 5 0 -5 Padding 0 0 0 0 Setup Global Style" at bounding box center [80, 126] width 160 height 29
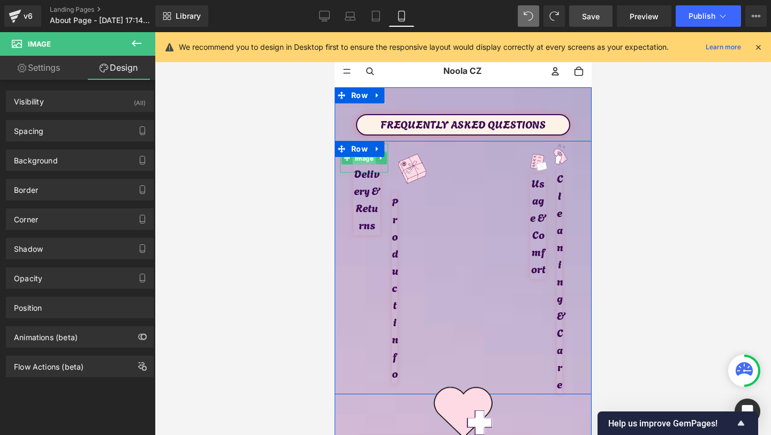
click at [358, 161] on span "Image" at bounding box center [363, 158] width 23 height 13
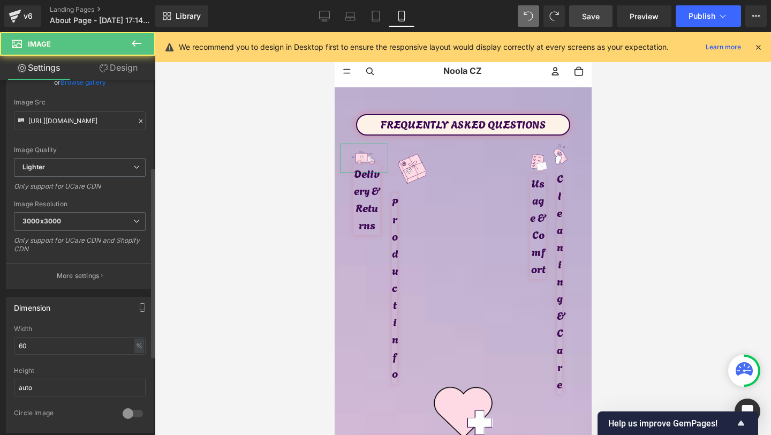
scroll to position [162, 0]
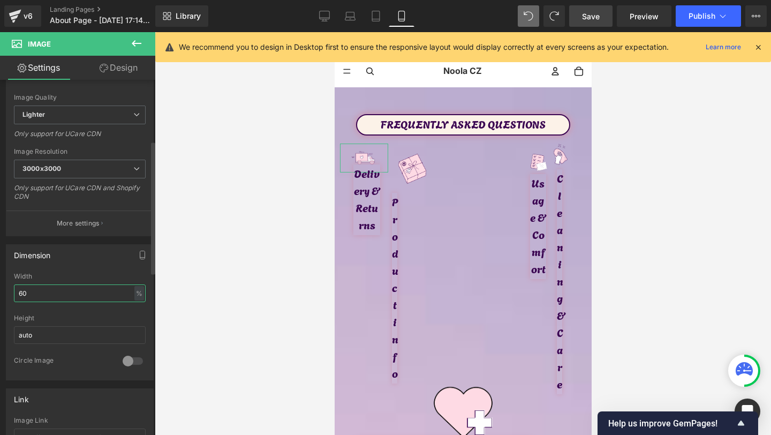
click at [43, 289] on input "60" at bounding box center [80, 293] width 132 height 18
type input "100"
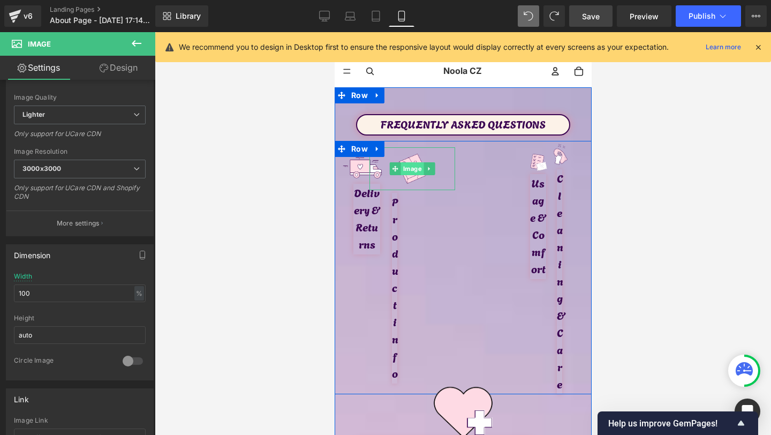
click at [410, 163] on span "Image" at bounding box center [412, 168] width 23 height 13
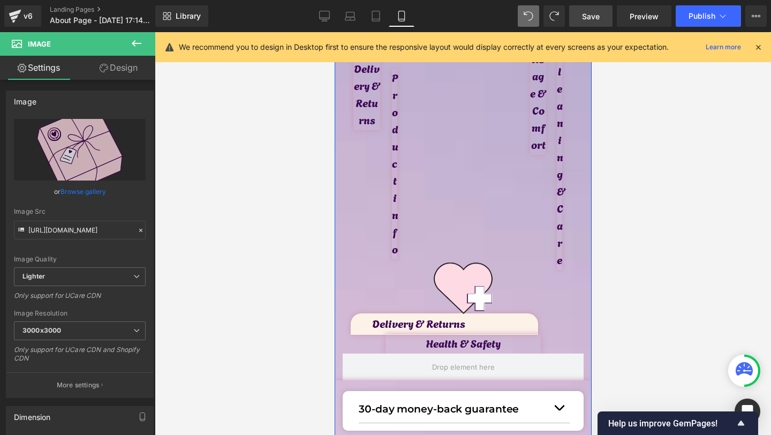
scroll to position [0, 0]
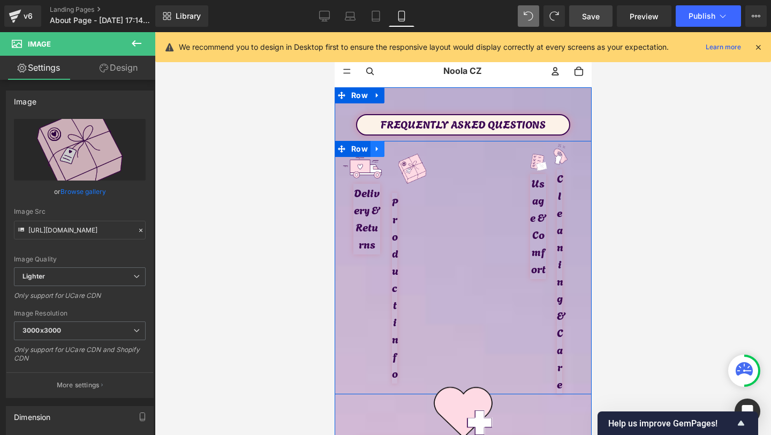
click at [377, 149] on icon at bounding box center [376, 149] width 7 height 8
click at [405, 153] on icon at bounding box center [404, 148] width 7 height 7
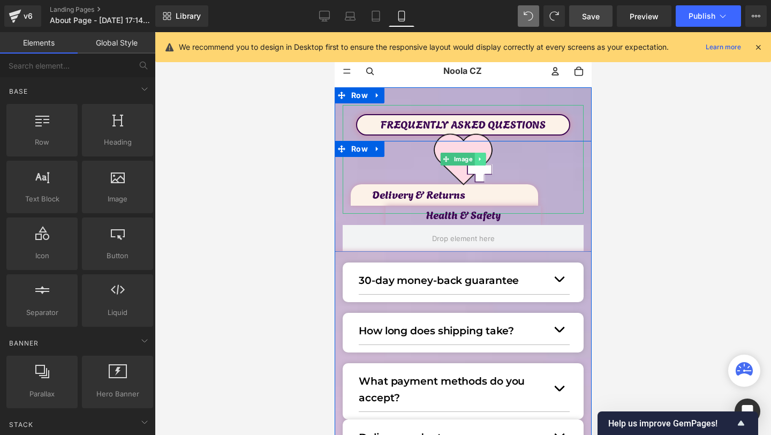
click at [483, 161] on link at bounding box center [479, 159] width 11 height 13
click at [481, 164] on link at bounding box center [485, 159] width 11 height 13
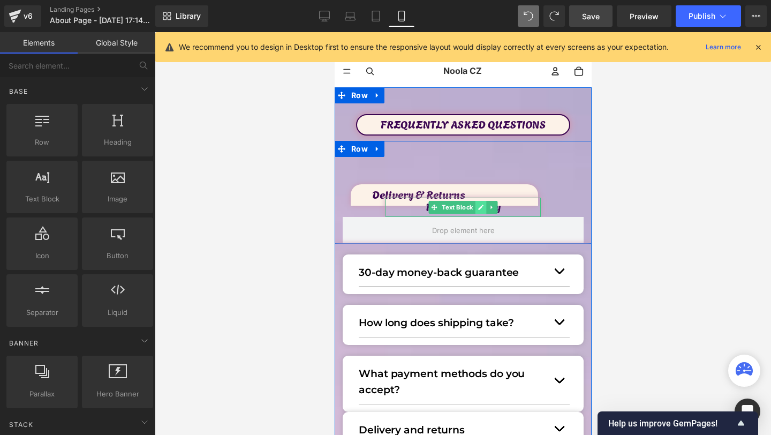
click at [484, 203] on link at bounding box center [480, 207] width 11 height 13
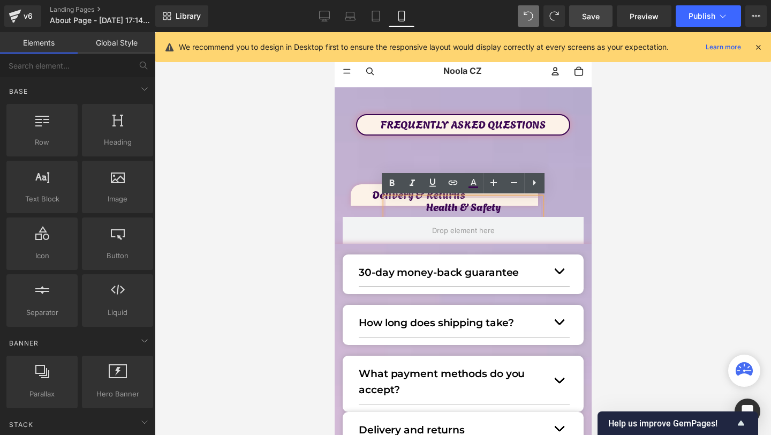
click at [540, 208] on div "Health & Safety" at bounding box center [462, 207] width 155 height 19
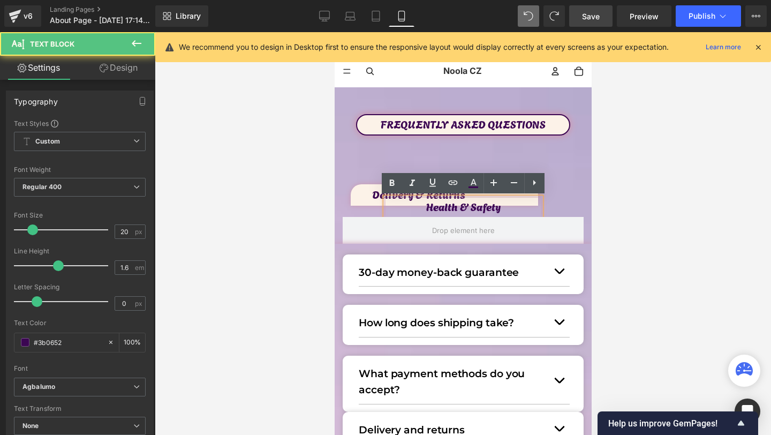
click at [653, 183] on div at bounding box center [463, 233] width 616 height 403
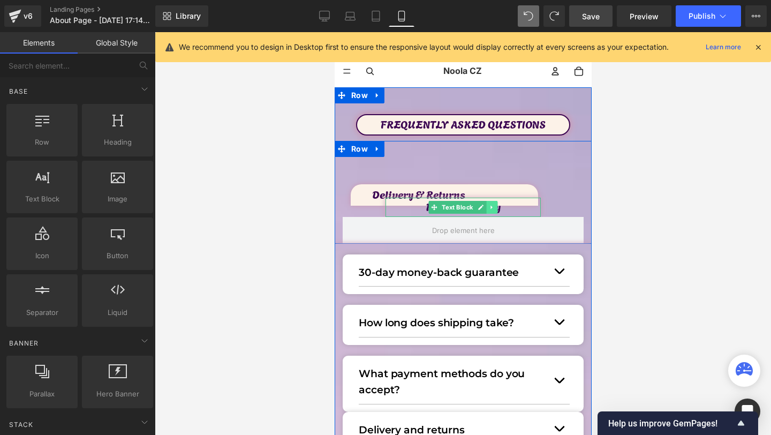
click at [489, 209] on icon at bounding box center [491, 207] width 6 height 6
click at [492, 209] on link at bounding box center [497, 207] width 11 height 13
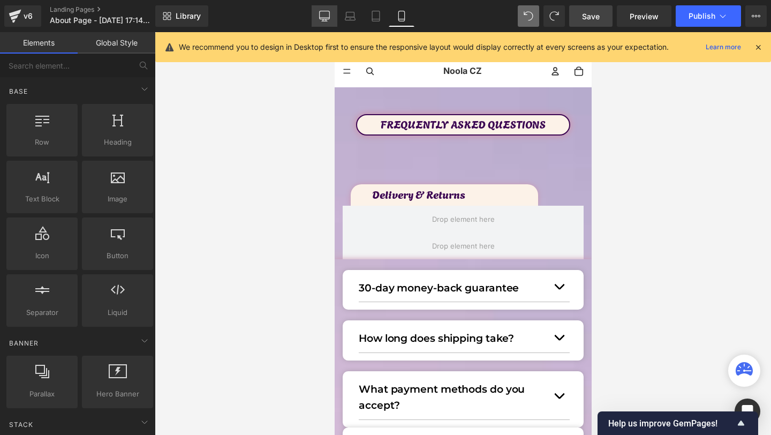
click at [326, 8] on link "Desktop" at bounding box center [325, 15] width 26 height 21
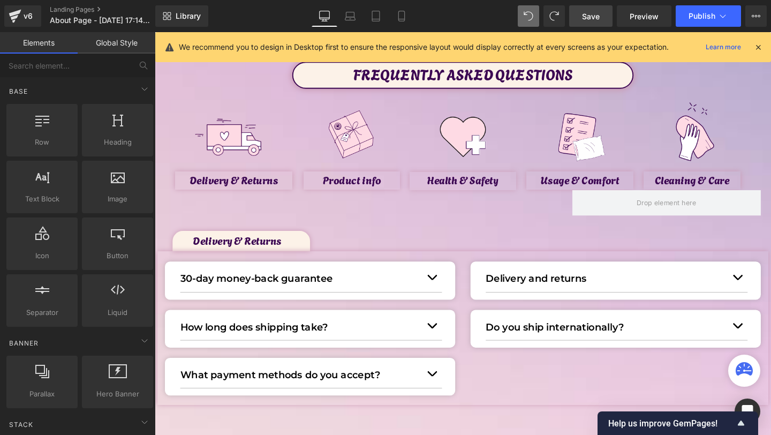
scroll to position [58, 0]
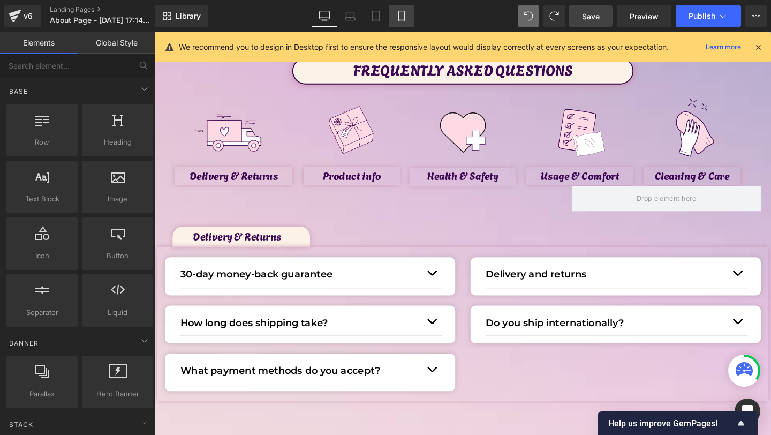
click at [411, 11] on link "Mobile" at bounding box center [402, 15] width 26 height 21
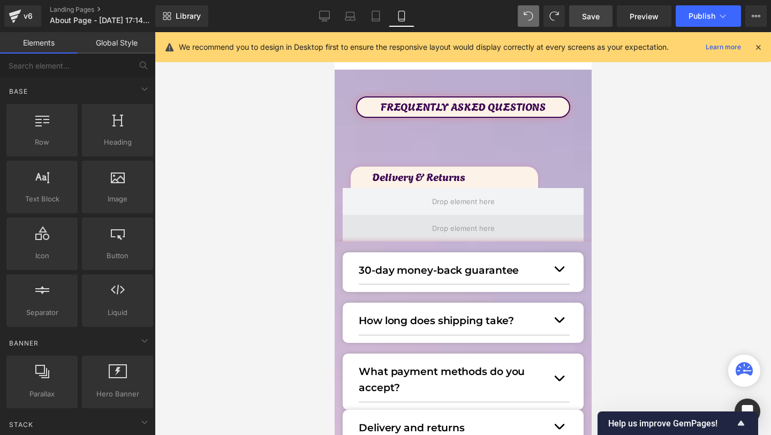
scroll to position [16, 0]
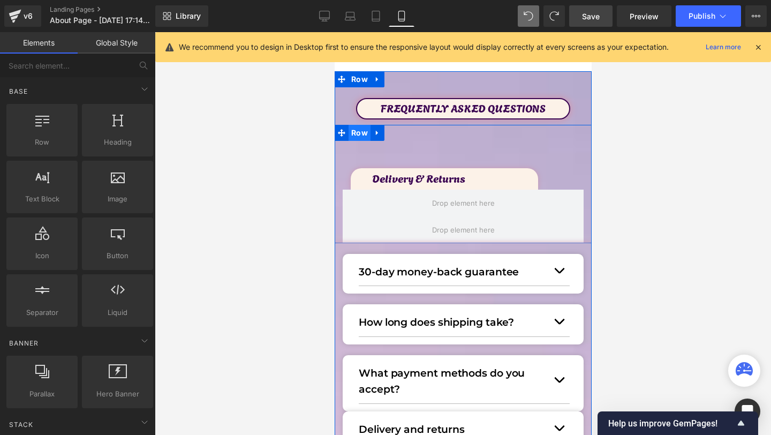
click at [364, 132] on span "Row" at bounding box center [359, 133] width 22 height 16
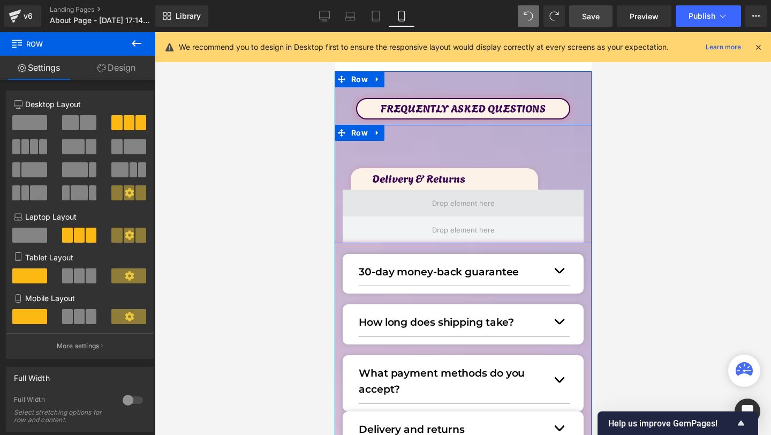
click at [457, 200] on span at bounding box center [463, 203] width 70 height 17
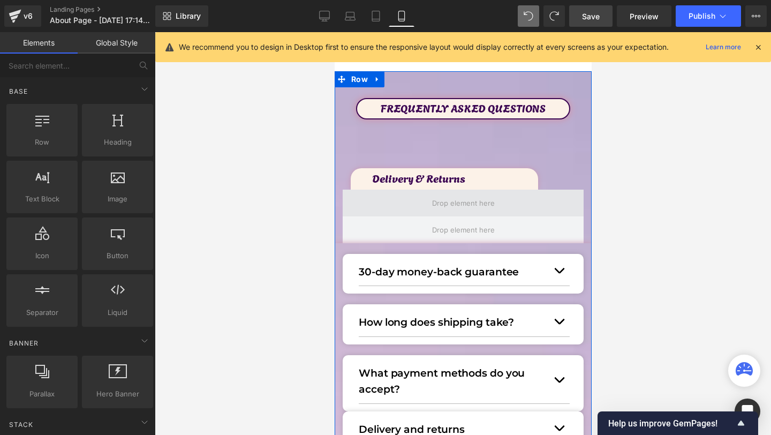
click at [422, 199] on span at bounding box center [462, 203] width 241 height 27
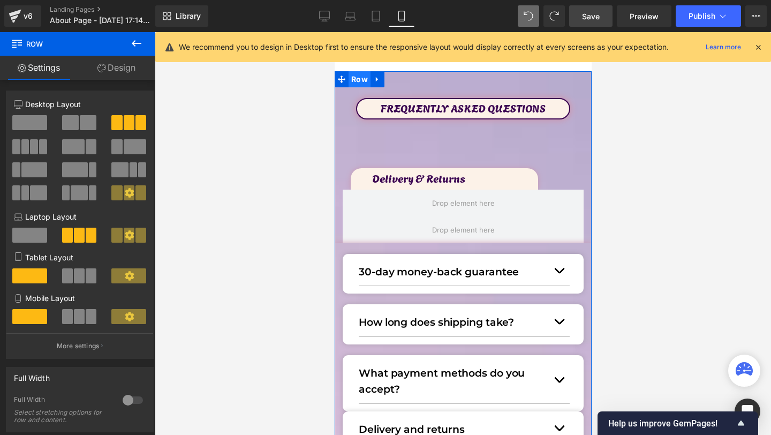
click at [359, 82] on span "Row" at bounding box center [359, 79] width 22 height 16
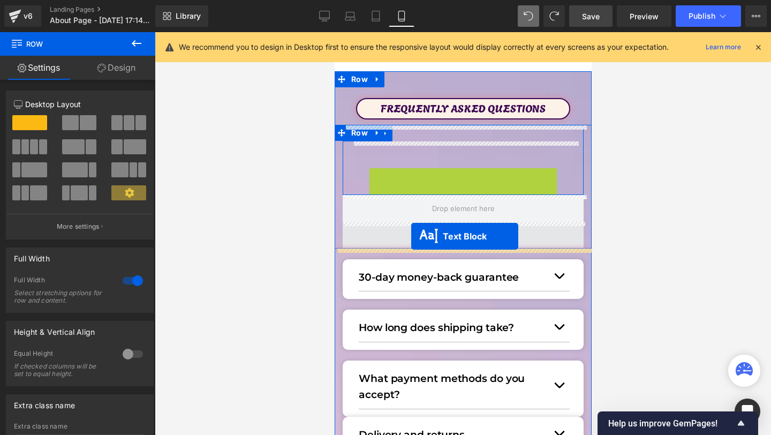
drag, startPoint x: 419, startPoint y: 176, endPoint x: 411, endPoint y: 236, distance: 61.0
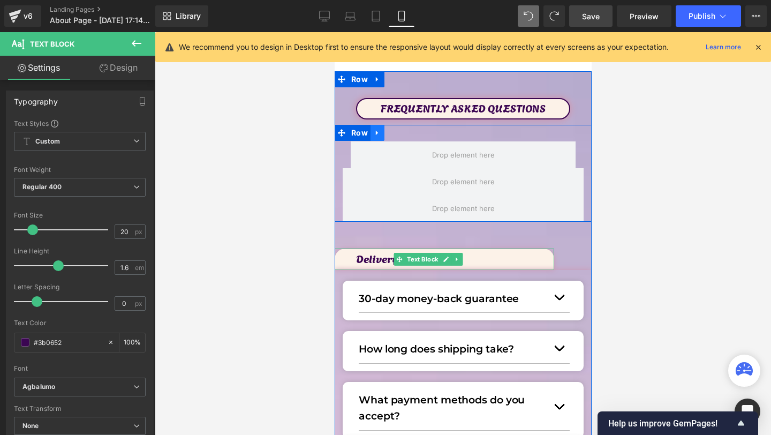
click at [379, 134] on icon at bounding box center [376, 133] width 7 height 8
click at [402, 137] on icon at bounding box center [404, 133] width 7 height 8
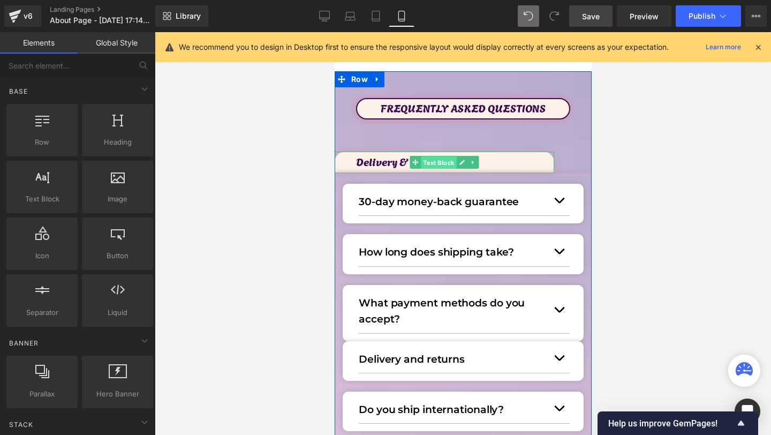
click at [422, 161] on span "Text Block" at bounding box center [437, 162] width 35 height 13
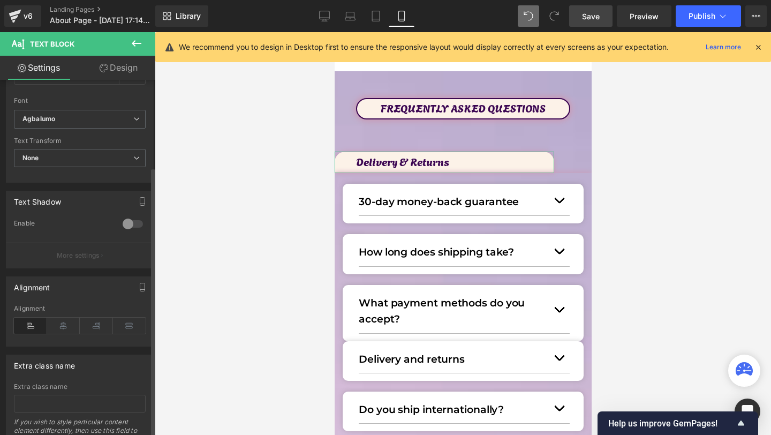
scroll to position [278, 0]
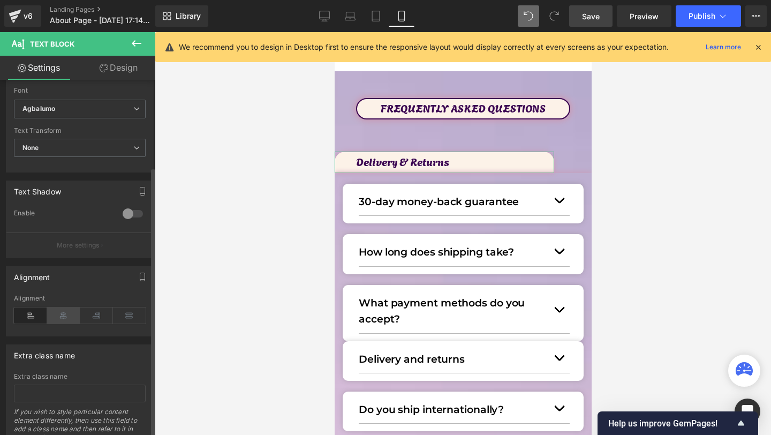
click at [69, 314] on icon at bounding box center [63, 315] width 33 height 16
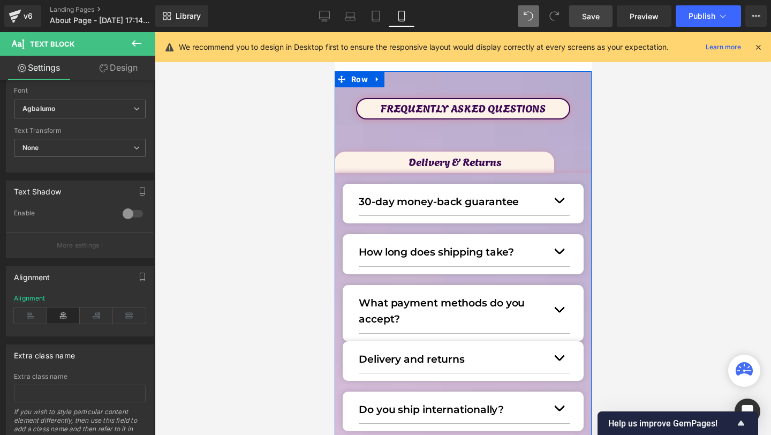
scroll to position [0, 0]
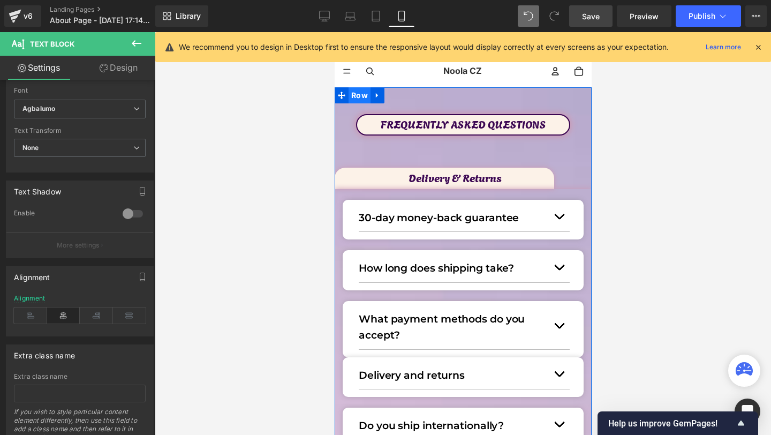
click at [351, 93] on span "Row" at bounding box center [359, 95] width 22 height 16
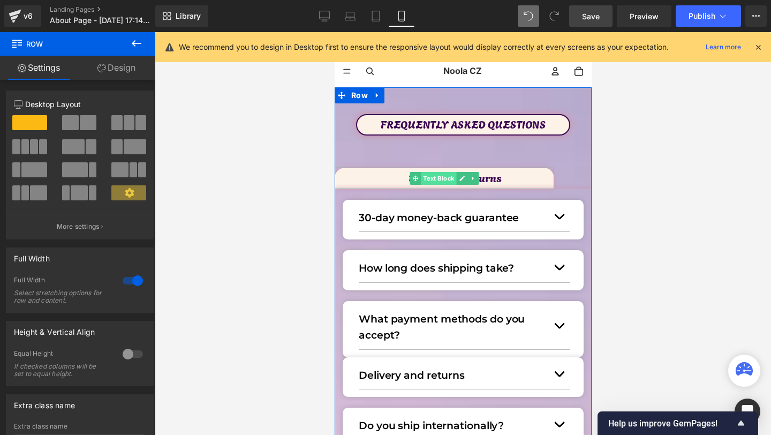
click at [445, 178] on span "Text Block" at bounding box center [437, 178] width 35 height 13
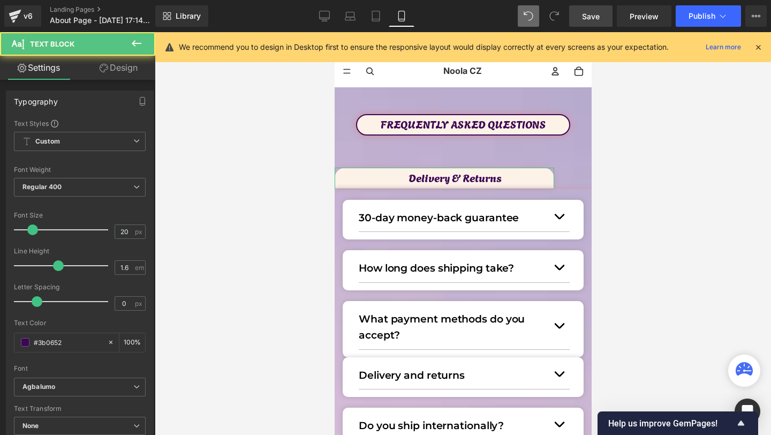
click at [135, 69] on link "Design" at bounding box center [119, 68] width 78 height 24
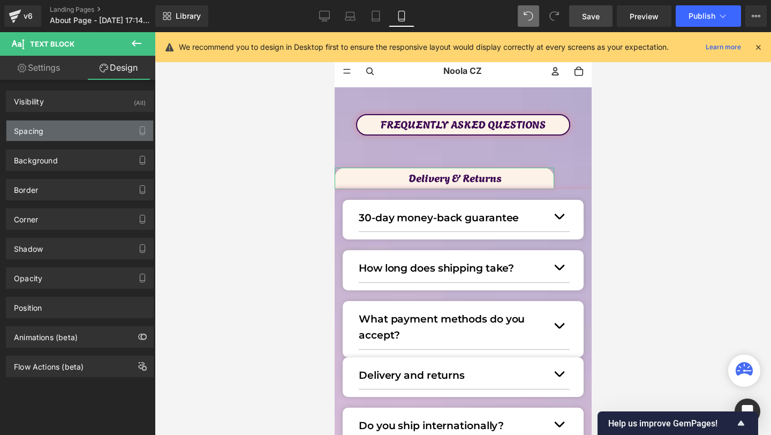
click at [40, 130] on div "Spacing" at bounding box center [28, 127] width 29 height 15
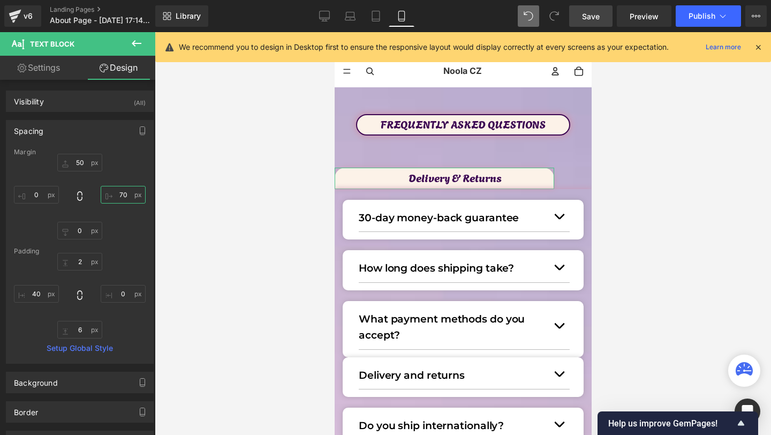
click at [133, 194] on input "70" at bounding box center [123, 195] width 45 height 18
click at [37, 301] on input "40" at bounding box center [36, 294] width 45 height 18
click at [33, 196] on input "0" at bounding box center [36, 195] width 45 height 18
type input "70"
click at [111, 190] on input "text" at bounding box center [123, 195] width 45 height 18
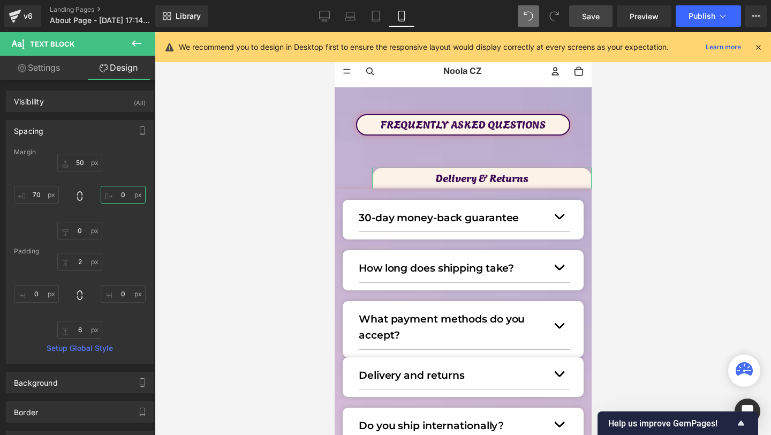
type input "6"
click at [119, 193] on input "70" at bounding box center [123, 195] width 45 height 18
type input "80"
click at [37, 195] on input "70" at bounding box center [36, 195] width 45 height 18
click at [37, 197] on input "70" at bounding box center [36, 195] width 45 height 18
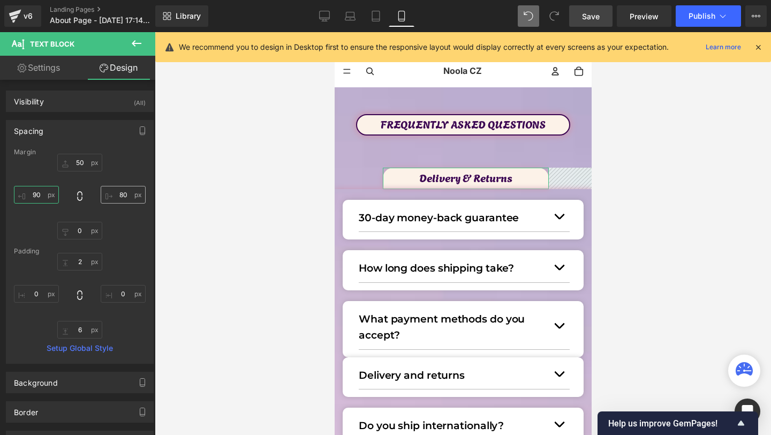
type input "90"
click at [116, 200] on input "80" at bounding box center [123, 195] width 45 height 18
click at [116, 199] on input "80" at bounding box center [123, 195] width 45 height 18
click at [123, 194] on input "80" at bounding box center [123, 195] width 45 height 18
click at [120, 194] on input "80" at bounding box center [123, 195] width 45 height 18
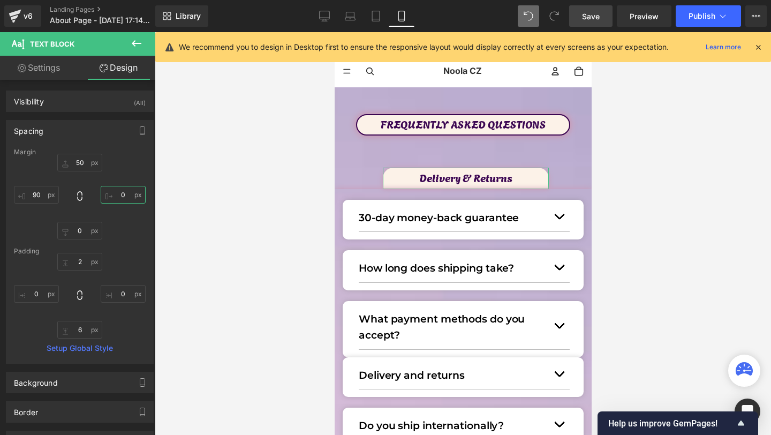
type input "90"
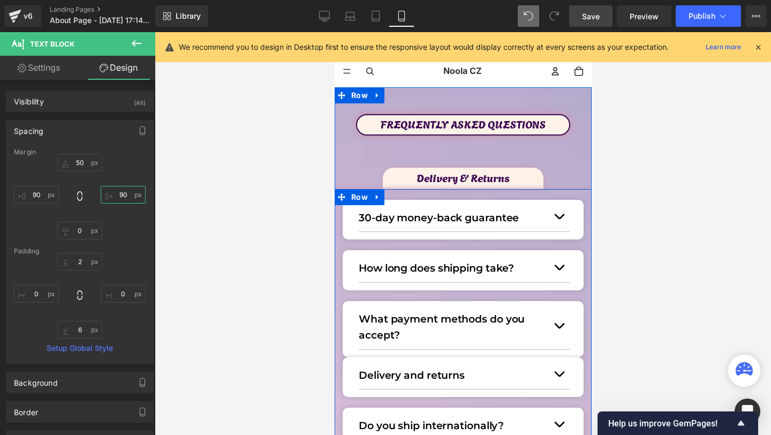
scroll to position [17, 0]
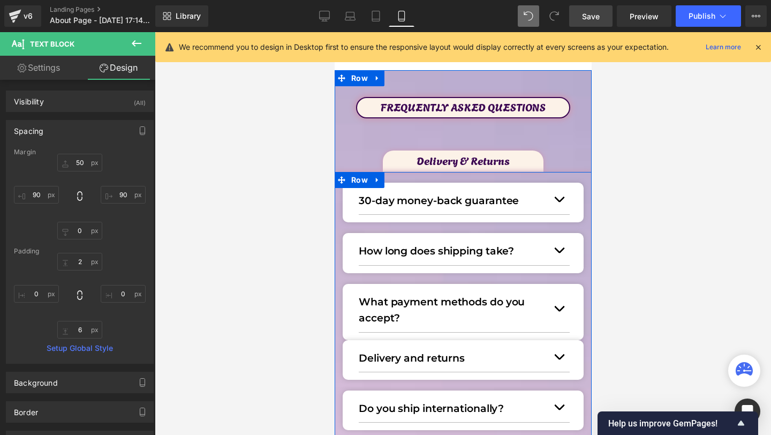
click at [433, 315] on div "What payment methods do you accept? Text Block" at bounding box center [453, 310] width 190 height 33
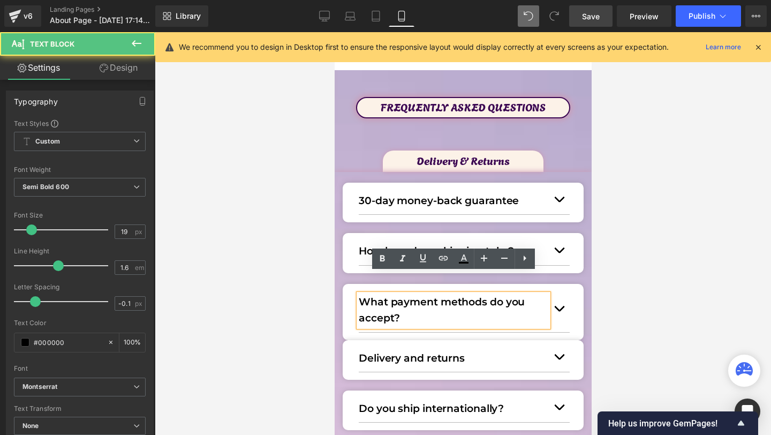
scroll to position [46, 0]
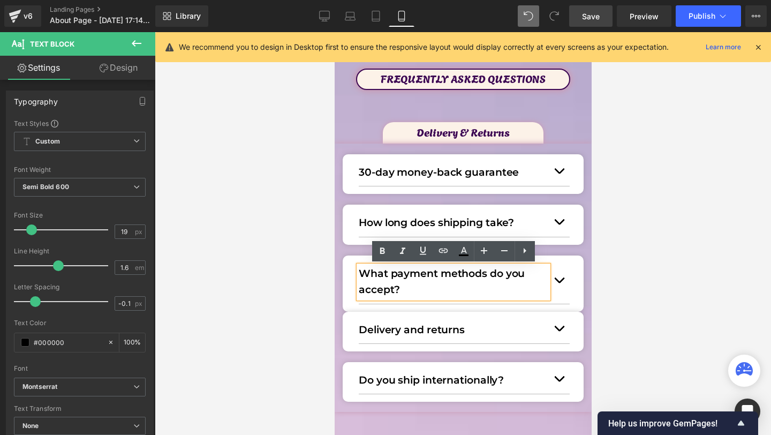
click at [440, 323] on div "Delivery and returns Text Block Orders are shipped quickly from our EU warehous…" at bounding box center [462, 332] width 241 height 40
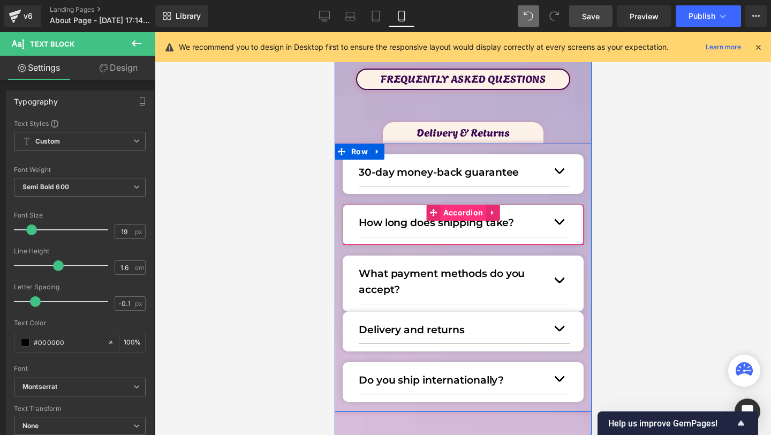
click at [448, 209] on span "Accordion" at bounding box center [463, 213] width 46 height 16
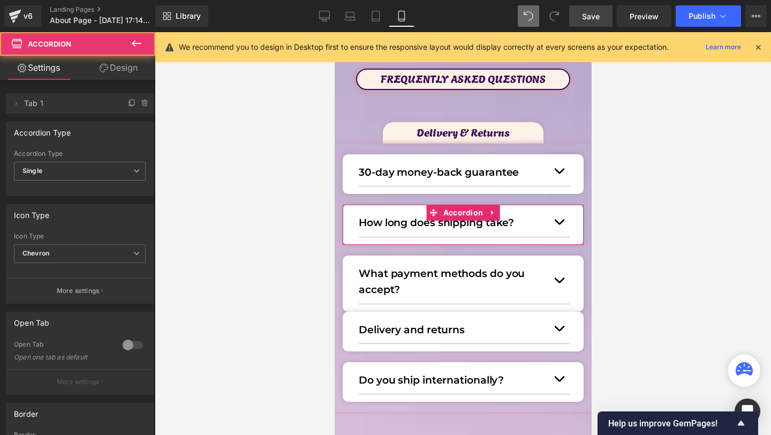
click at [122, 60] on link "Design" at bounding box center [119, 68] width 78 height 24
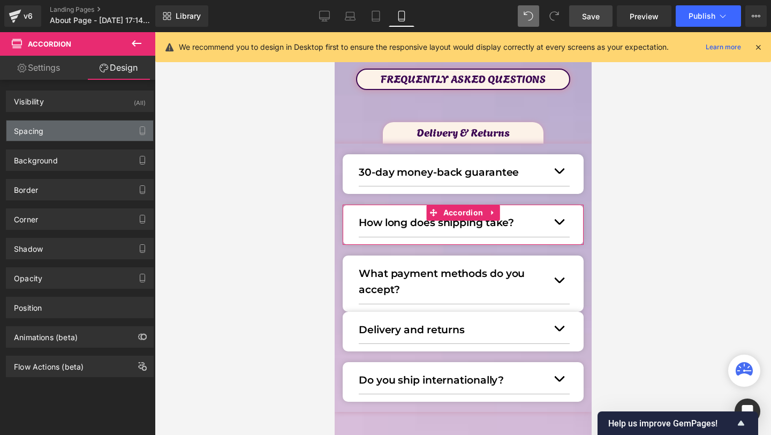
click at [53, 129] on div "Spacing" at bounding box center [79, 130] width 147 height 20
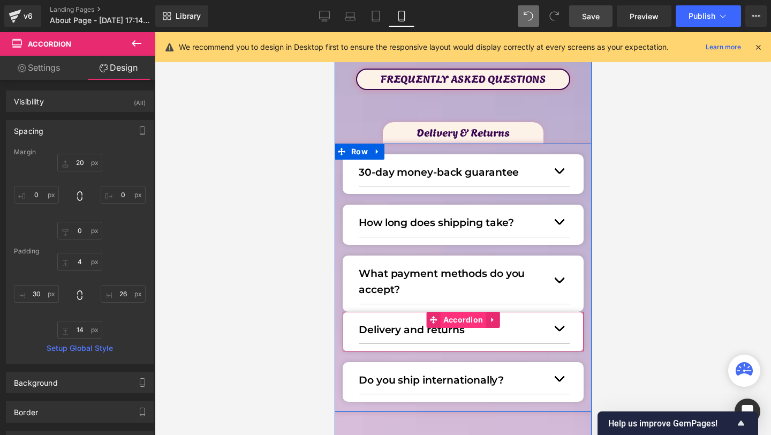
click at [451, 319] on span "Accordion" at bounding box center [463, 320] width 46 height 16
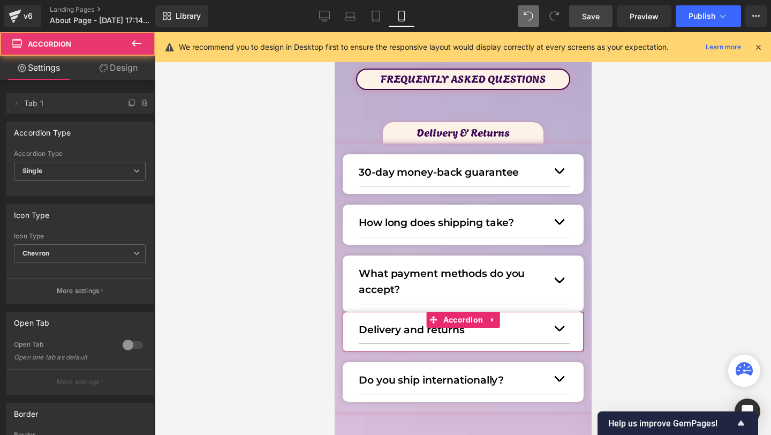
click at [130, 66] on link "Design" at bounding box center [119, 68] width 78 height 24
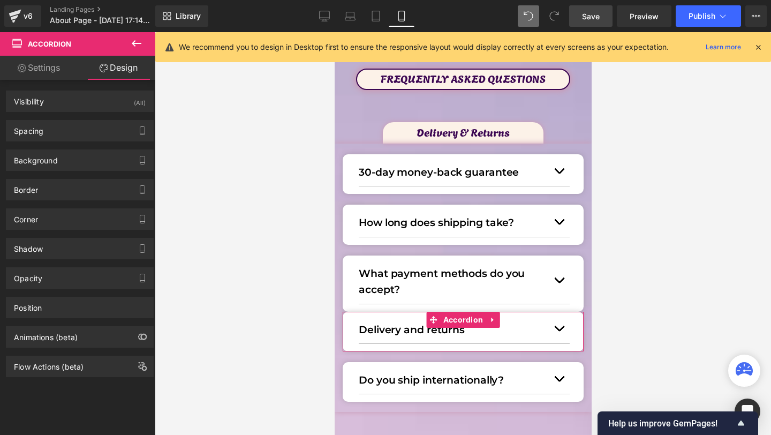
click at [47, 145] on div "Background Color & Image color Color % Image Replace Image Upload image or Brow…" at bounding box center [80, 155] width 160 height 29
click at [59, 127] on div "Spacing" at bounding box center [79, 130] width 147 height 20
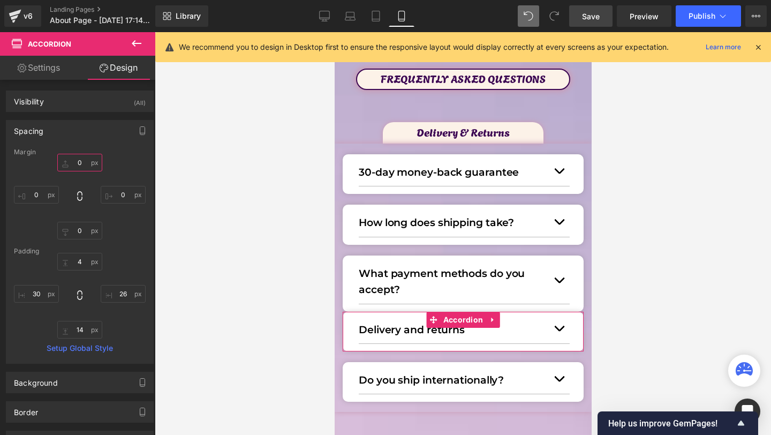
click at [79, 168] on input "text" at bounding box center [79, 163] width 45 height 18
type input "20"
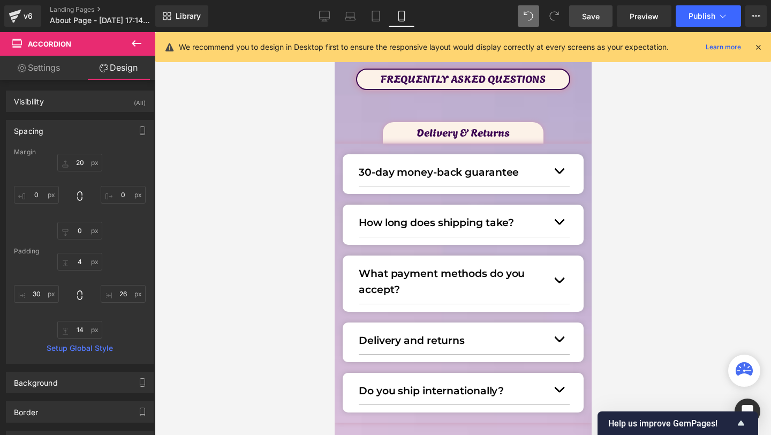
click at [625, 229] on div at bounding box center [463, 233] width 616 height 403
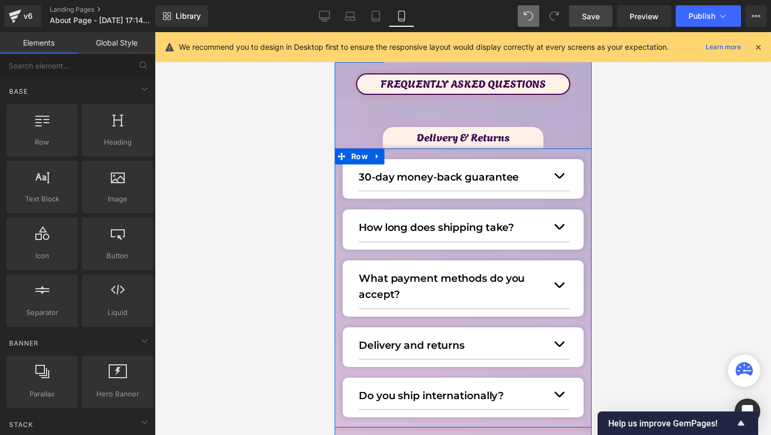
scroll to position [0, 0]
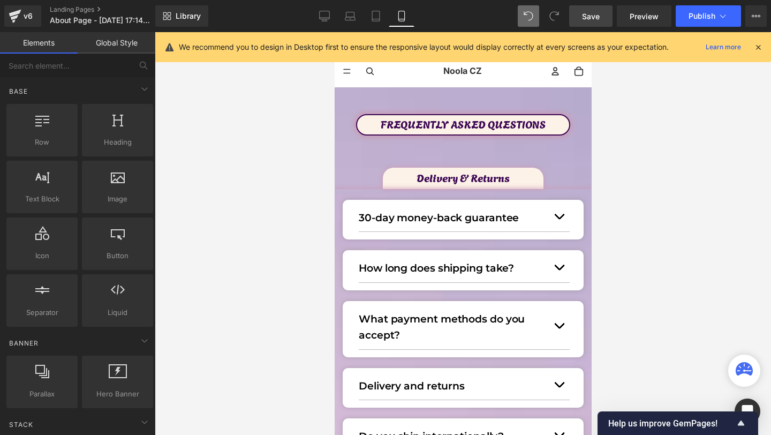
click at [603, 13] on link "Save" at bounding box center [590, 15] width 43 height 21
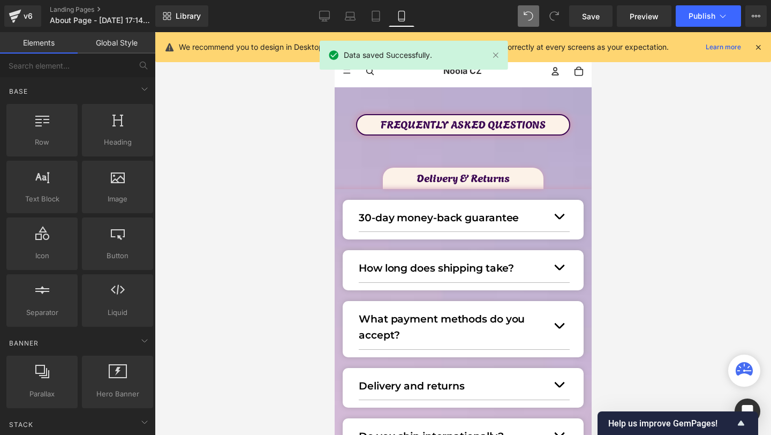
click at [757, 48] on icon at bounding box center [758, 47] width 10 height 10
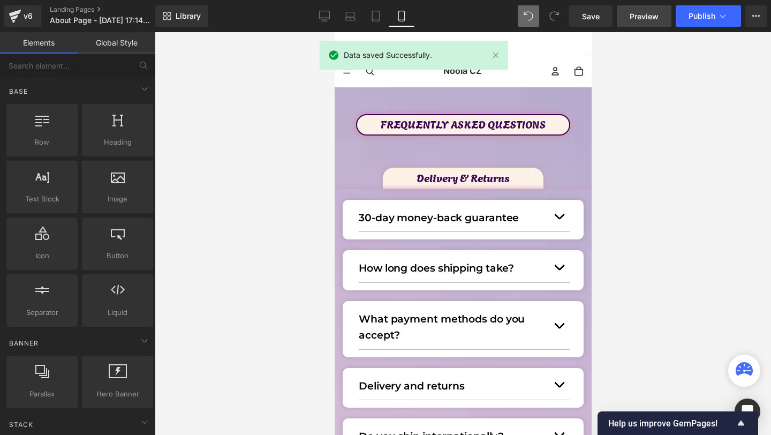
click at [665, 18] on link "Preview" at bounding box center [644, 15] width 55 height 21
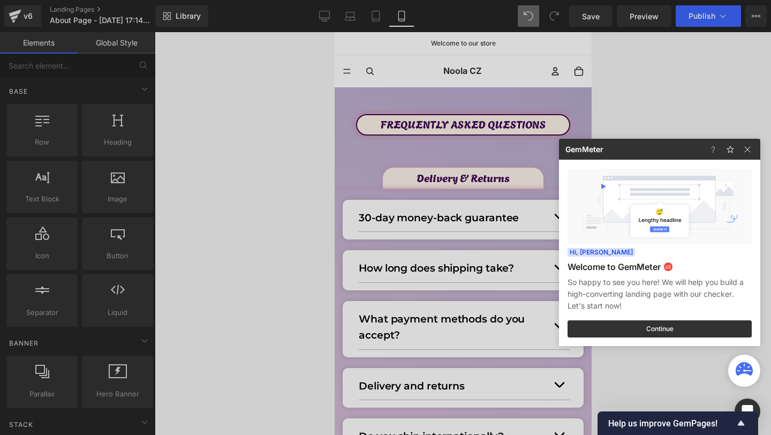
click at [490, 134] on div at bounding box center [385, 217] width 771 height 435
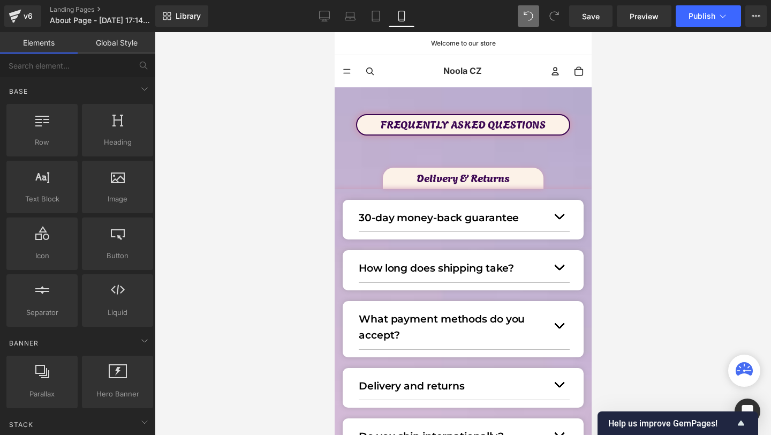
click at [460, 132] on p "FREQUENTLY ASKED QUESTIONS" at bounding box center [463, 123] width 212 height 17
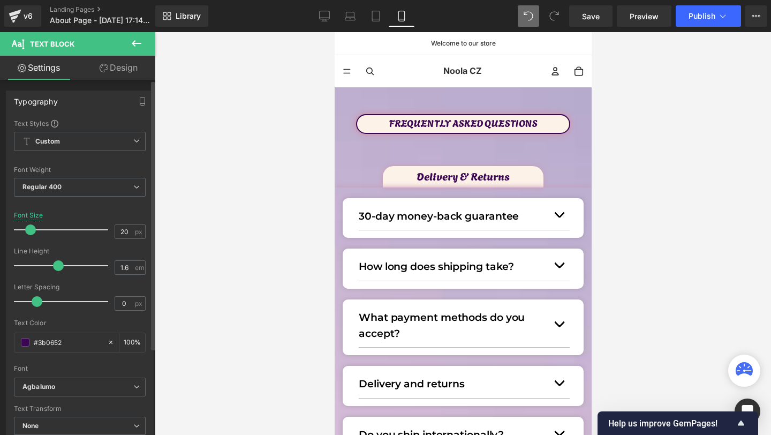
click at [32, 228] on span at bounding box center [30, 229] width 11 height 11
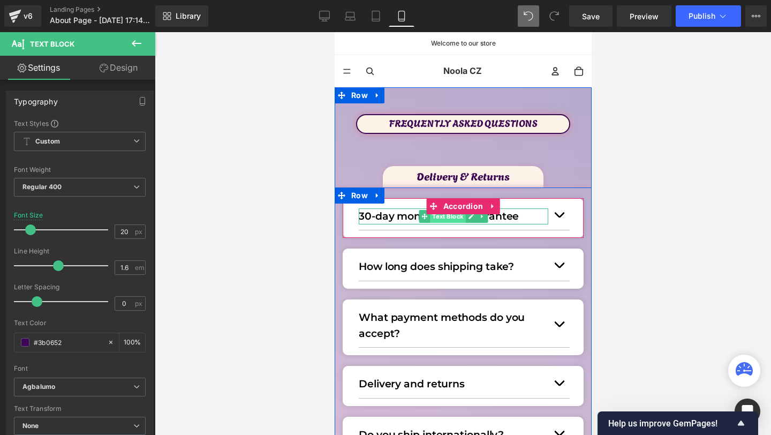
click at [449, 218] on span "Text Block" at bounding box center [446, 216] width 35 height 13
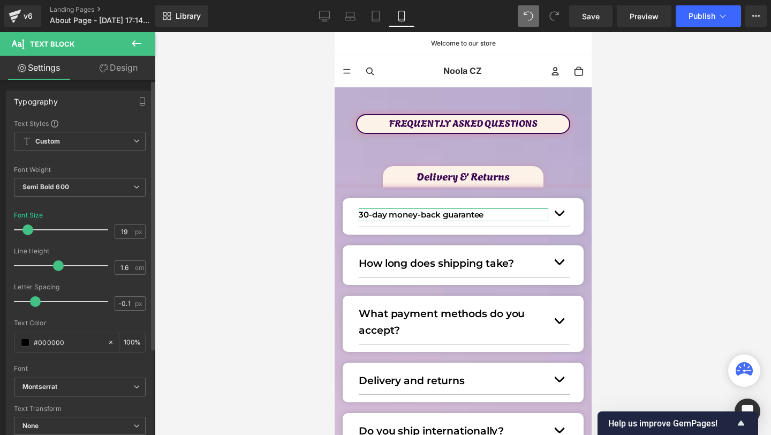
click at [24, 228] on span at bounding box center [27, 229] width 11 height 11
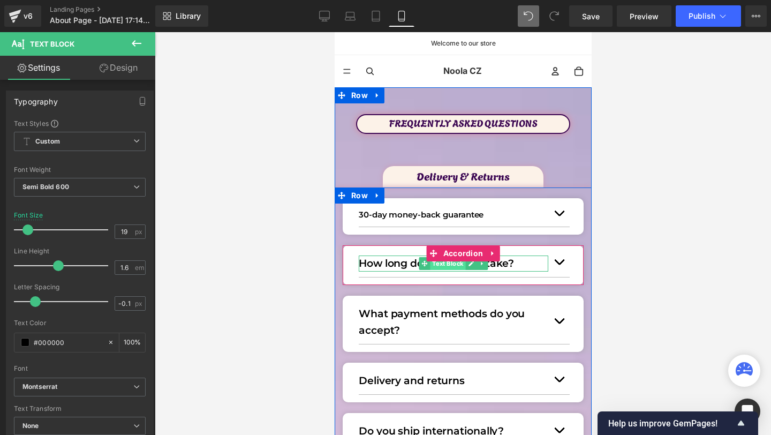
click at [442, 266] on span "Text Block" at bounding box center [446, 263] width 35 height 13
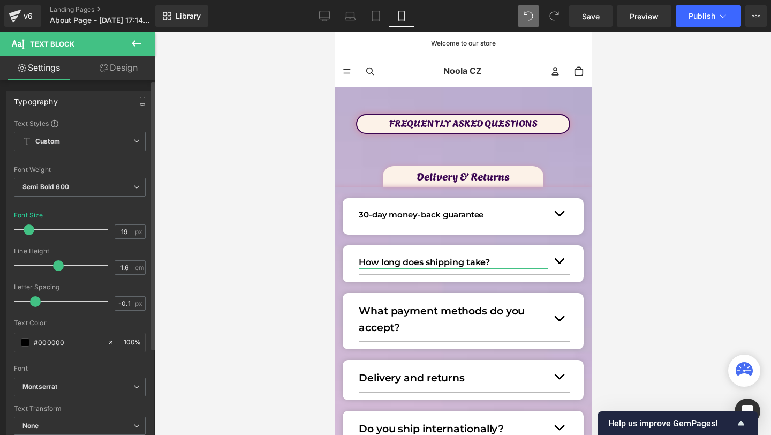
click at [28, 225] on div at bounding box center [63, 229] width 89 height 21
click at [27, 225] on span at bounding box center [27, 229] width 11 height 11
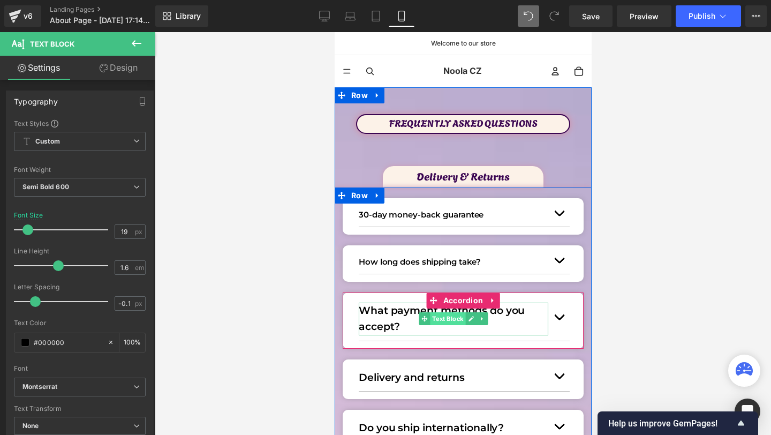
click at [434, 316] on span "Text Block" at bounding box center [446, 318] width 35 height 13
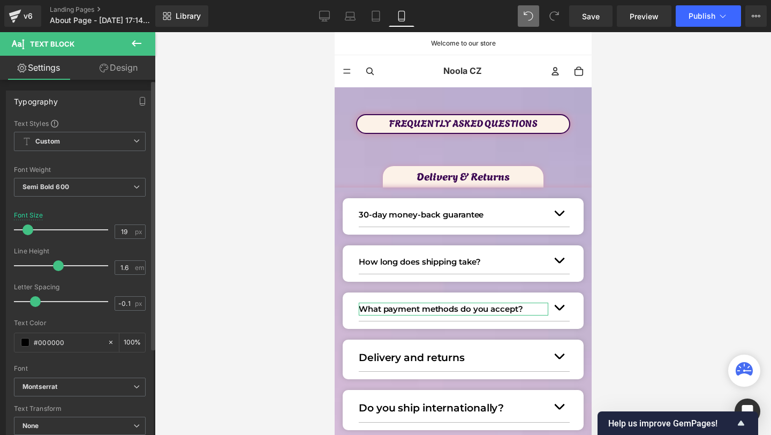
click at [23, 231] on span at bounding box center [27, 229] width 11 height 11
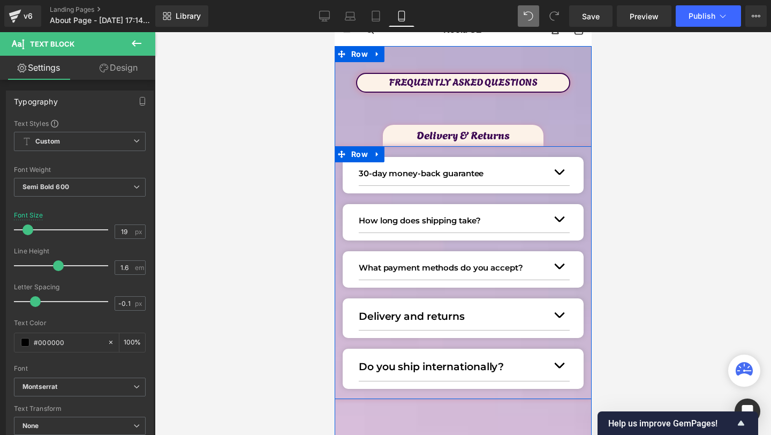
scroll to position [47, 0]
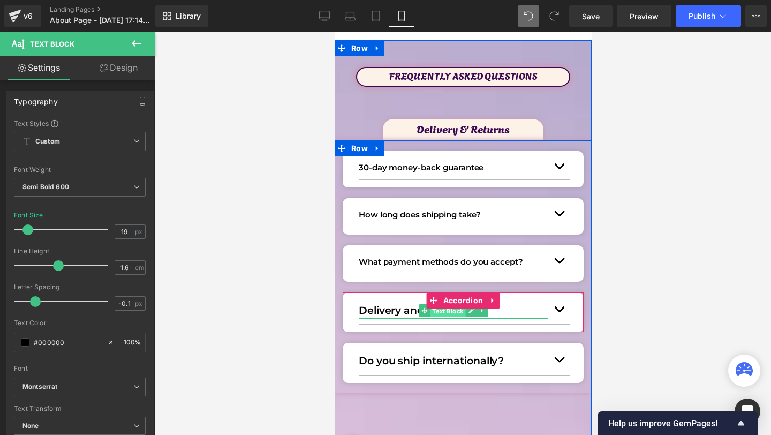
click at [440, 314] on span "Text Block" at bounding box center [446, 311] width 35 height 13
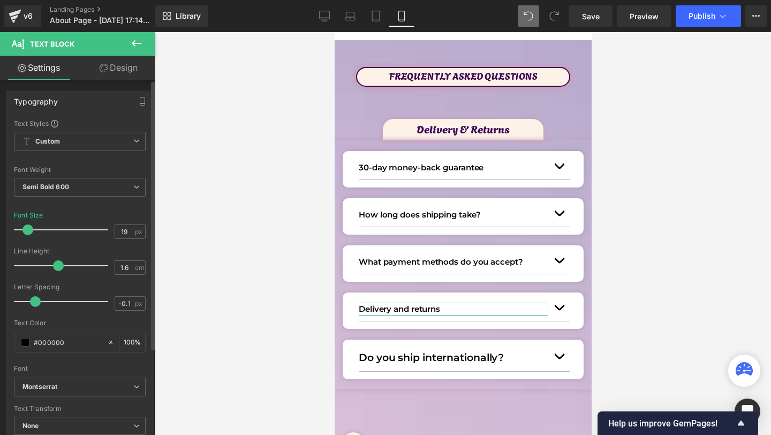
click at [25, 232] on span at bounding box center [27, 229] width 11 height 11
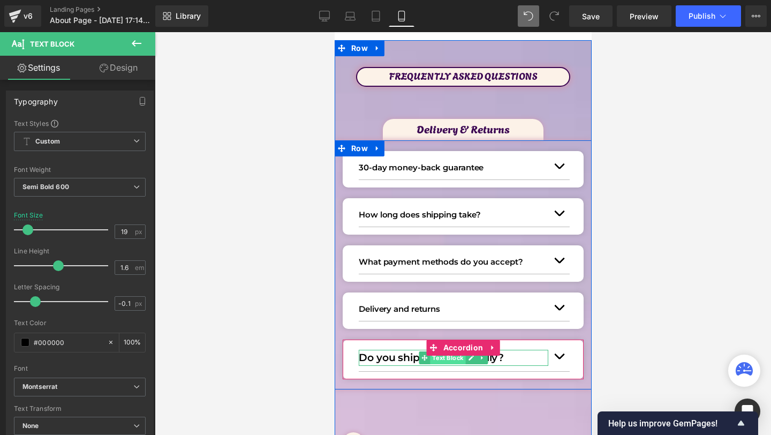
click at [448, 360] on span "Text Block" at bounding box center [446, 357] width 35 height 13
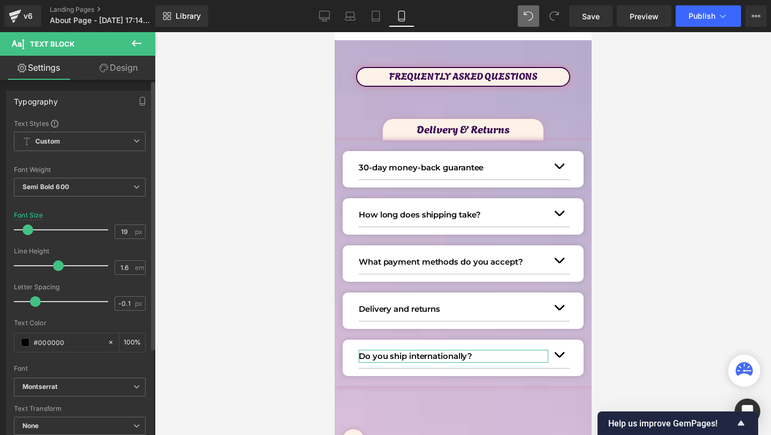
click at [29, 235] on div at bounding box center [63, 229] width 89 height 21
click at [587, 15] on span "Save" at bounding box center [591, 16] width 18 height 11
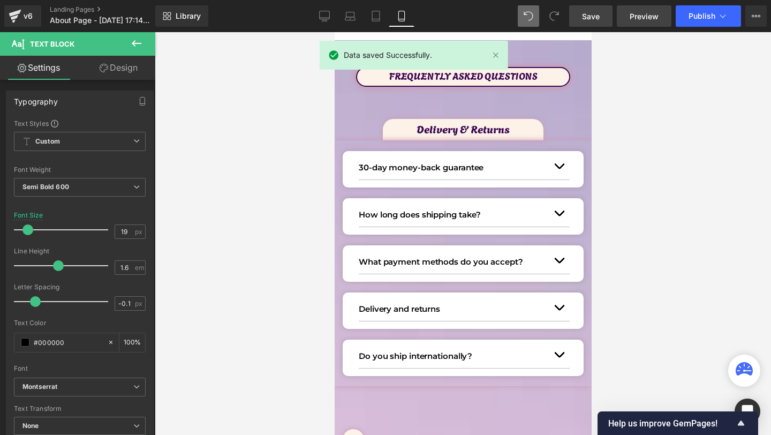
click at [633, 13] on span "Preview" at bounding box center [644, 16] width 29 height 11
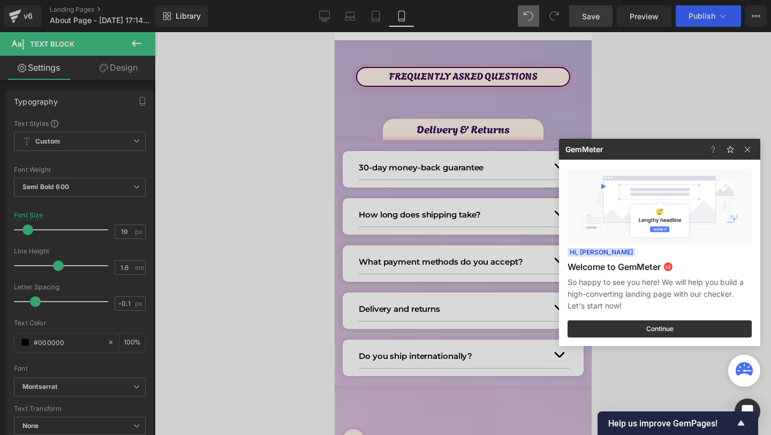
drag, startPoint x: 415, startPoint y: 138, endPoint x: 35, endPoint y: 111, distance: 380.6
click at [415, 138] on div at bounding box center [385, 217] width 771 height 435
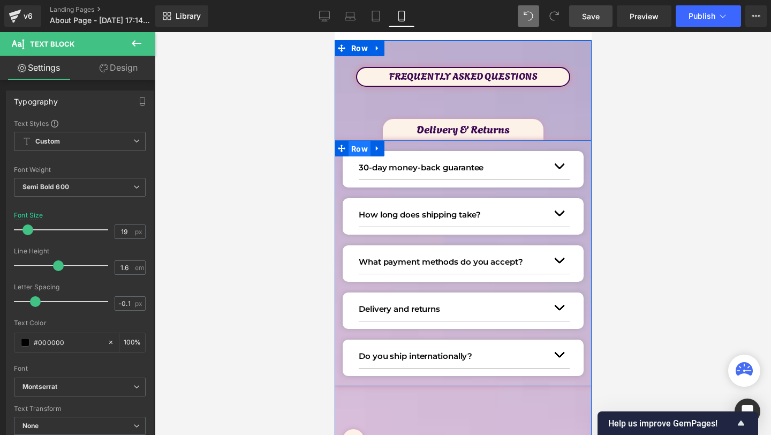
click at [360, 150] on span "Row" at bounding box center [359, 149] width 22 height 16
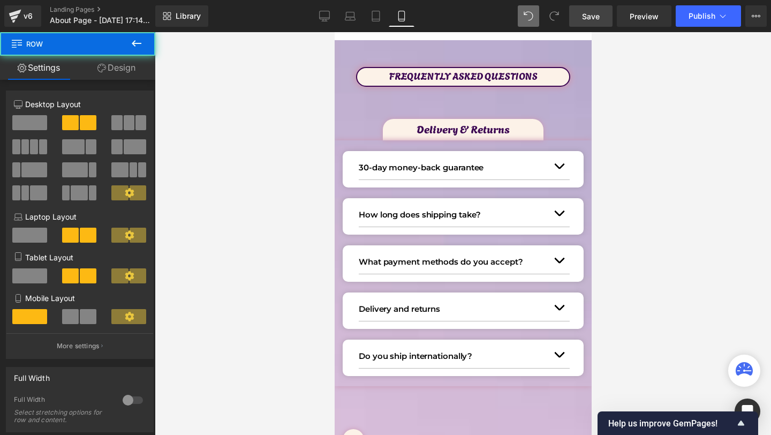
click at [127, 69] on link "Design" at bounding box center [117, 68] width 78 height 24
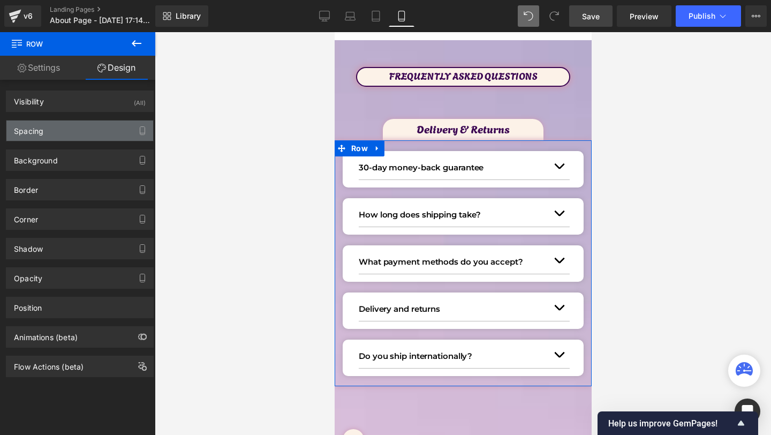
click at [48, 132] on div "Spacing" at bounding box center [79, 130] width 147 height 20
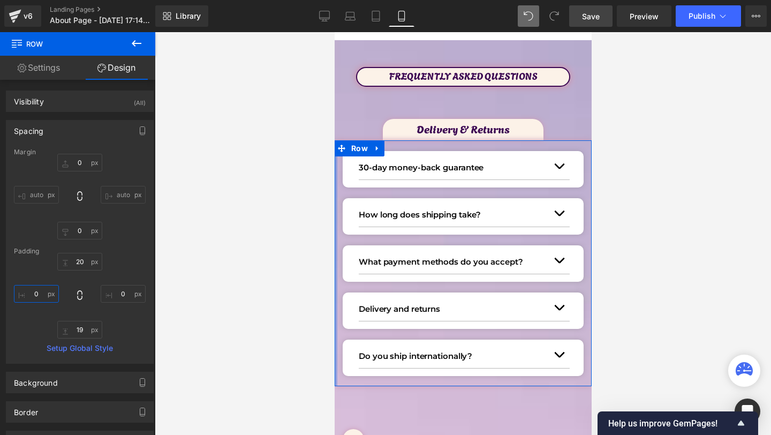
click at [35, 294] on input "0" at bounding box center [36, 294] width 45 height 18
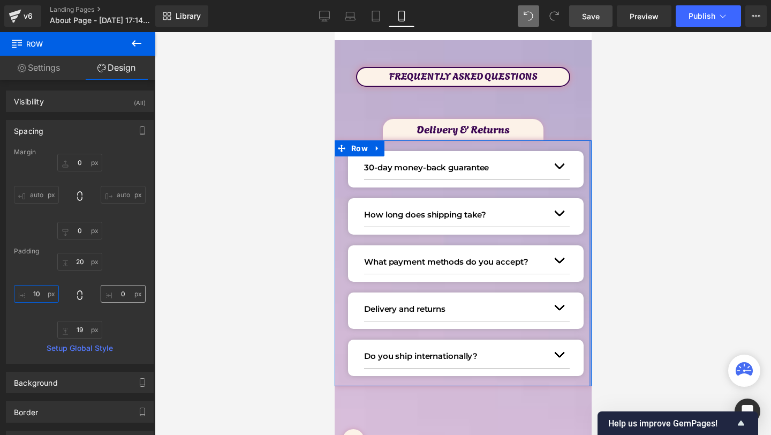
type input "10"
click at [119, 295] on input "0" at bounding box center [123, 294] width 45 height 18
type input "2"
type input "0"
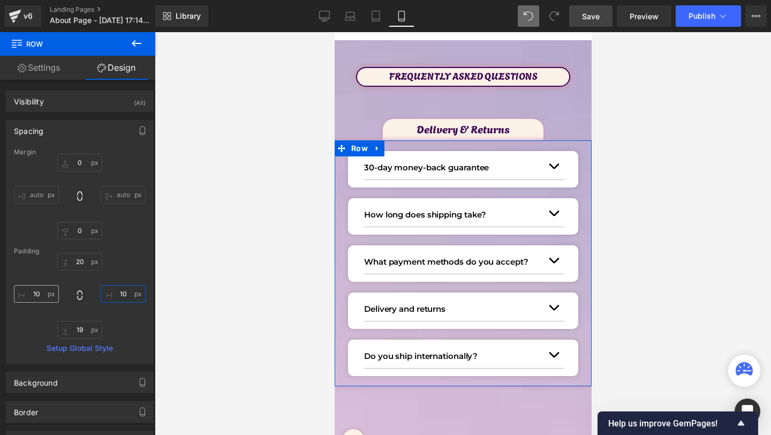
type input "10"
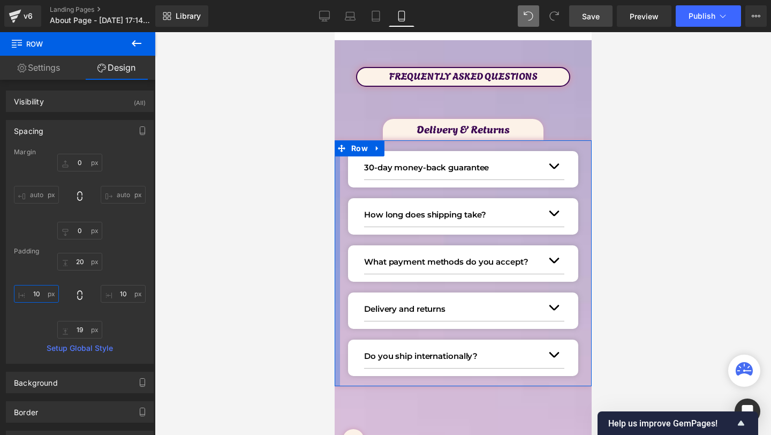
click at [37, 295] on input "10" at bounding box center [36, 294] width 45 height 18
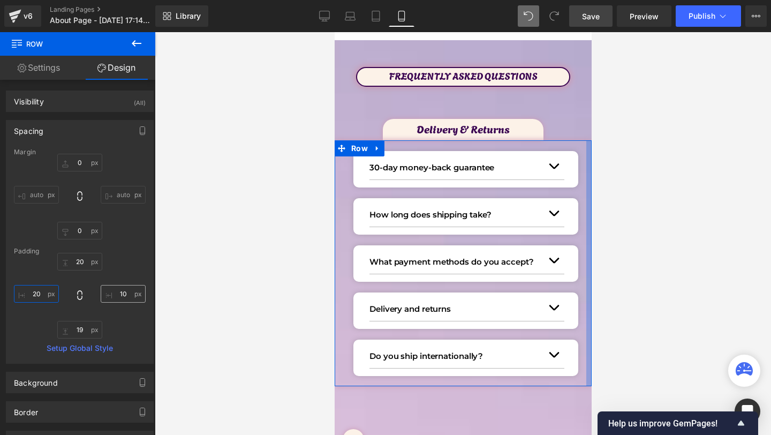
type input "20"
click at [121, 295] on input "10" at bounding box center [123, 294] width 45 height 18
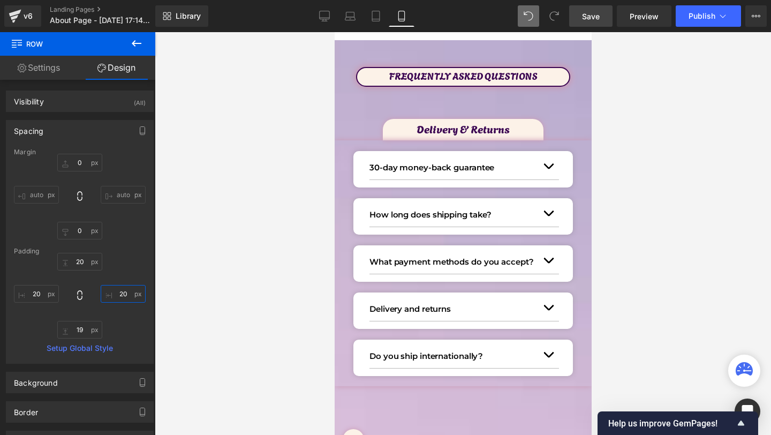
type input "20"
click at [600, 21] on link "Save" at bounding box center [590, 15] width 43 height 21
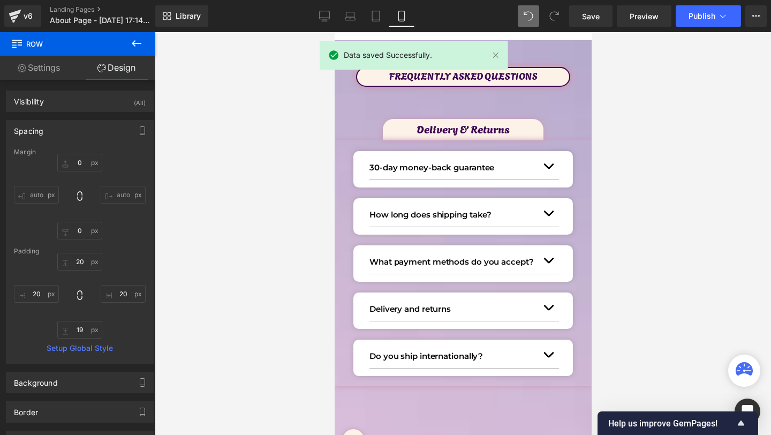
click at [334, 32] on div at bounding box center [334, 32] width 0 height 0
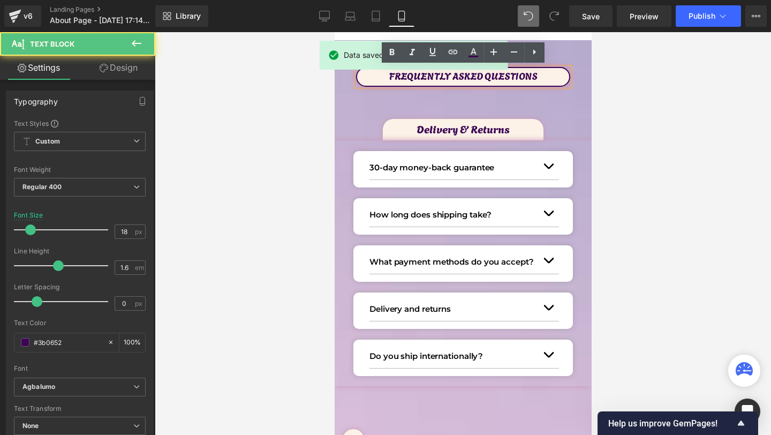
click at [487, 80] on p "FREQUENTLY ASKED QUESTIONS" at bounding box center [463, 76] width 212 height 16
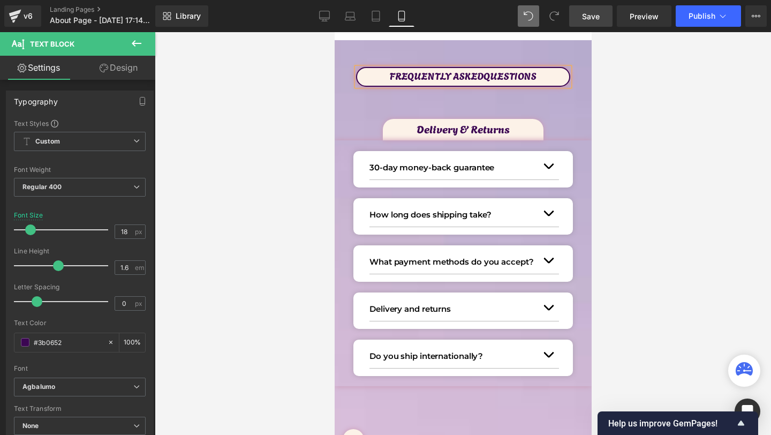
click at [588, 15] on span "Save" at bounding box center [591, 16] width 18 height 11
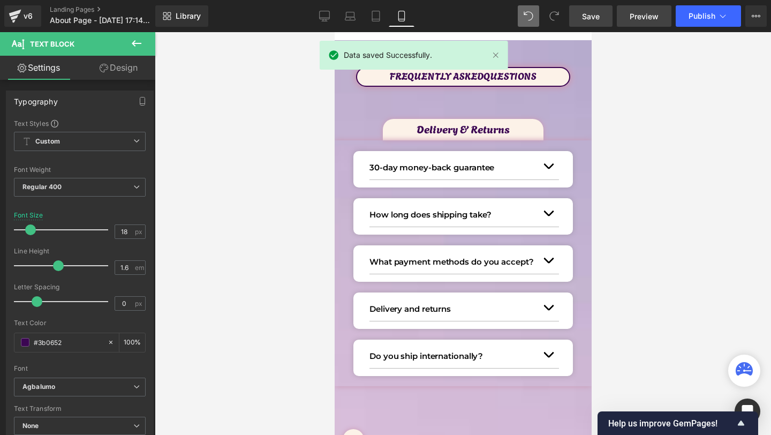
click at [641, 19] on span "Preview" at bounding box center [644, 16] width 29 height 11
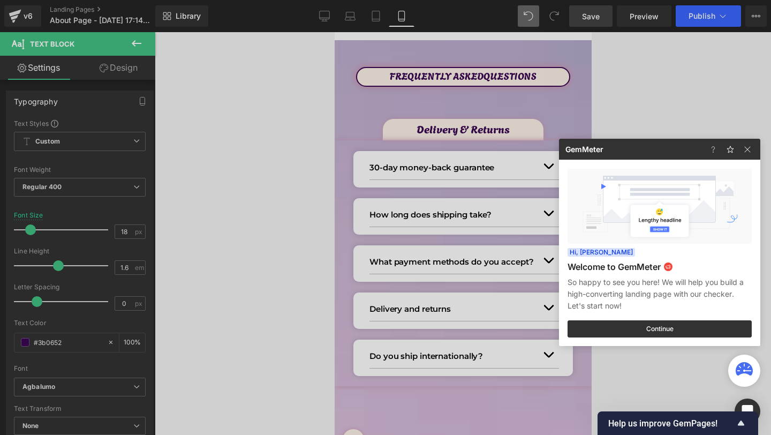
drag, startPoint x: 613, startPoint y: 77, endPoint x: 186, endPoint y: 110, distance: 427.5
click at [613, 77] on div at bounding box center [385, 217] width 771 height 435
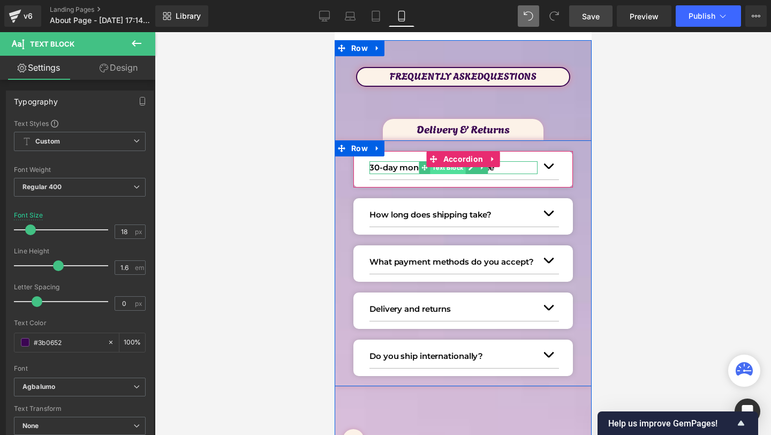
click at [440, 172] on span "Text Block" at bounding box center [446, 167] width 35 height 13
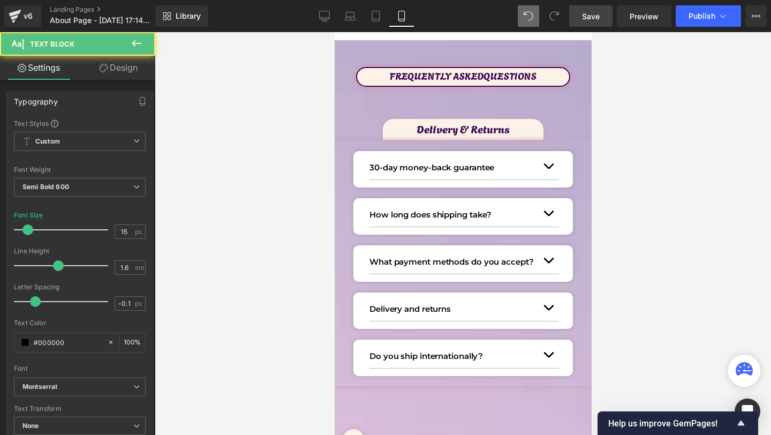
click at [111, 65] on link "Design" at bounding box center [119, 68] width 78 height 24
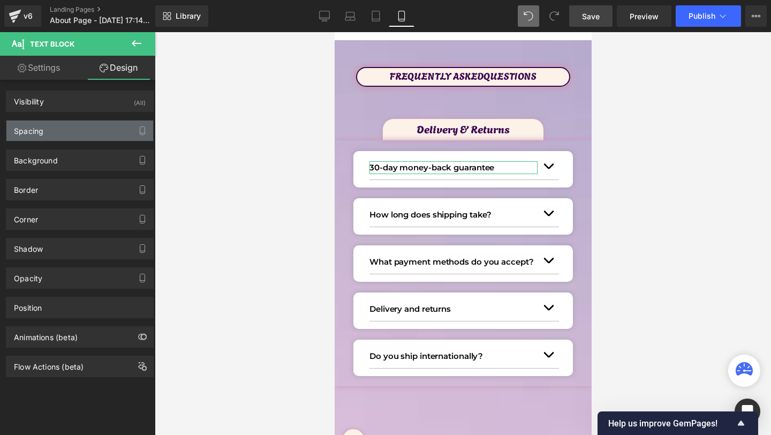
click at [34, 136] on div "Spacing" at bounding box center [79, 130] width 147 height 20
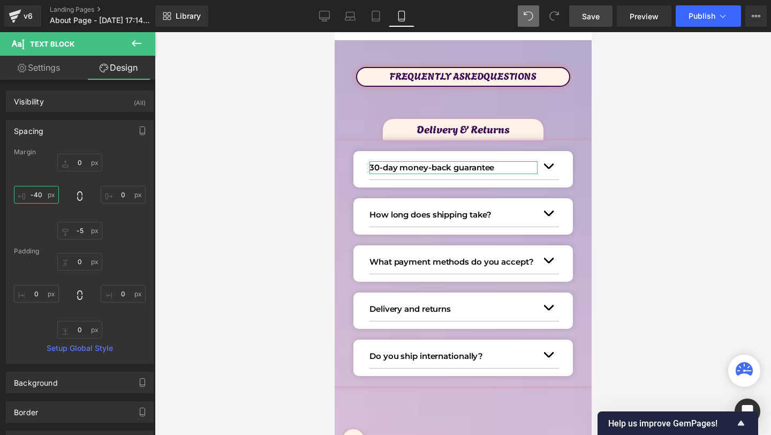
click at [39, 198] on input "-40" at bounding box center [36, 195] width 45 height 18
click at [39, 195] on input "-40" at bounding box center [36, 195] width 45 height 18
type input "-50"
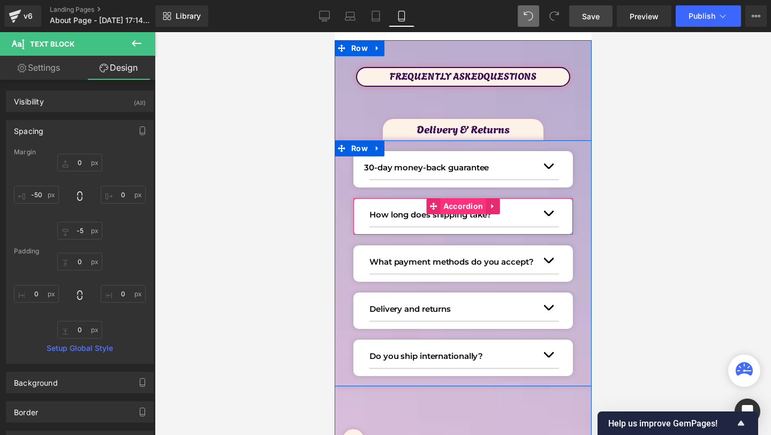
click at [441, 213] on span "Accordion" at bounding box center [463, 206] width 46 height 16
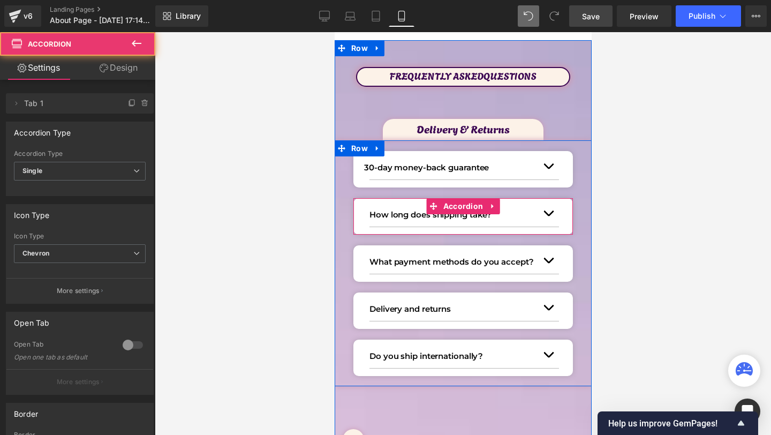
click at [436, 219] on span "Text Block" at bounding box center [446, 214] width 35 height 13
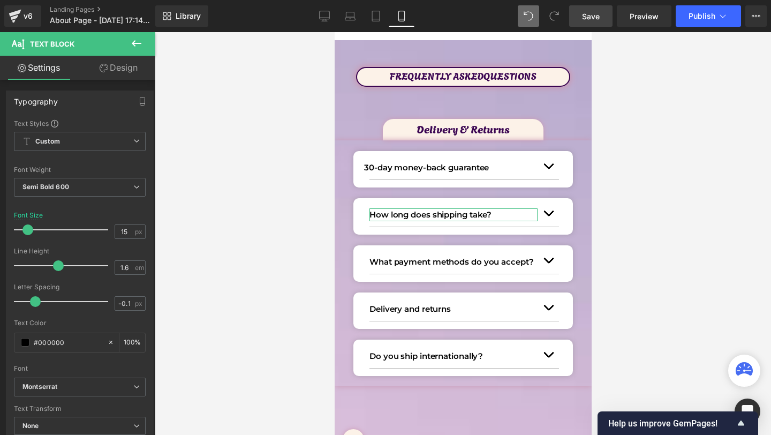
click at [123, 78] on link "Design" at bounding box center [119, 68] width 78 height 24
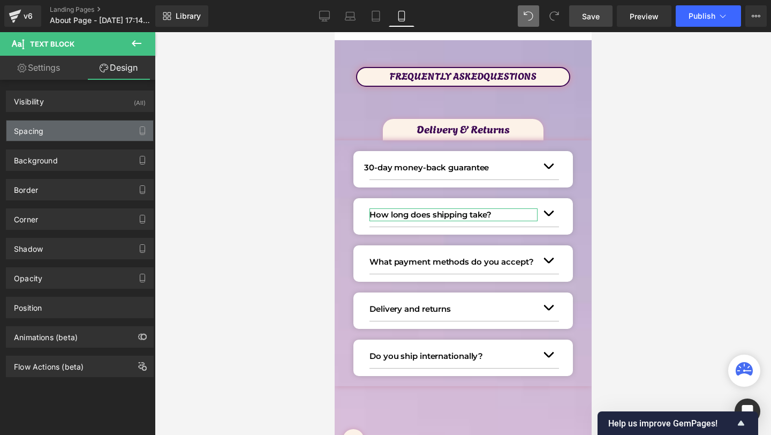
click at [34, 131] on div "Spacing" at bounding box center [28, 127] width 29 height 15
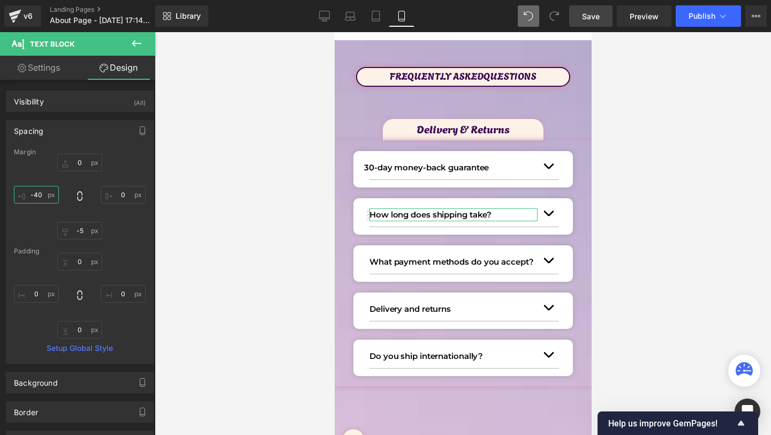
click at [39, 192] on input "-40" at bounding box center [36, 195] width 45 height 18
click at [36, 196] on input "-40" at bounding box center [36, 195] width 45 height 18
type input "-50"
click at [524, 11] on span at bounding box center [528, 15] width 21 height 21
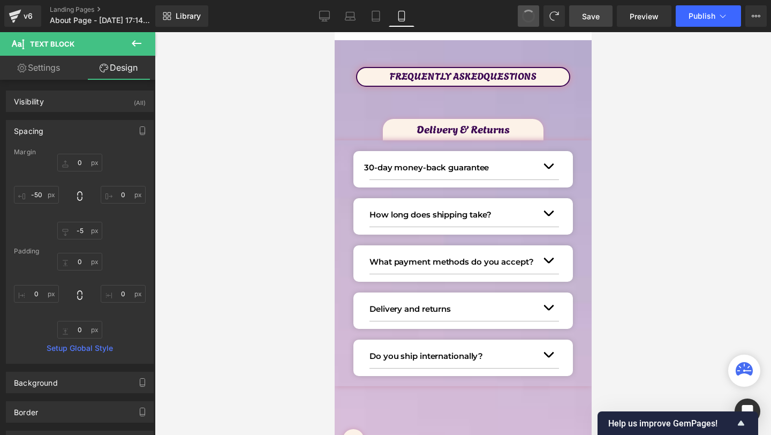
click at [524, 11] on button at bounding box center [528, 15] width 21 height 21
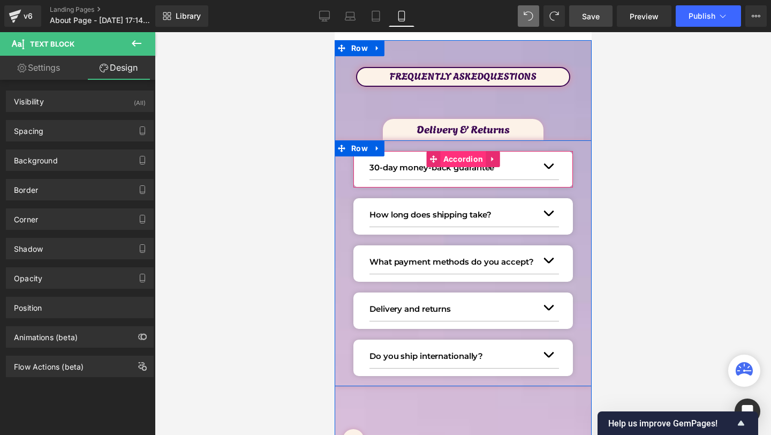
click at [454, 161] on span "Accordion" at bounding box center [463, 159] width 46 height 16
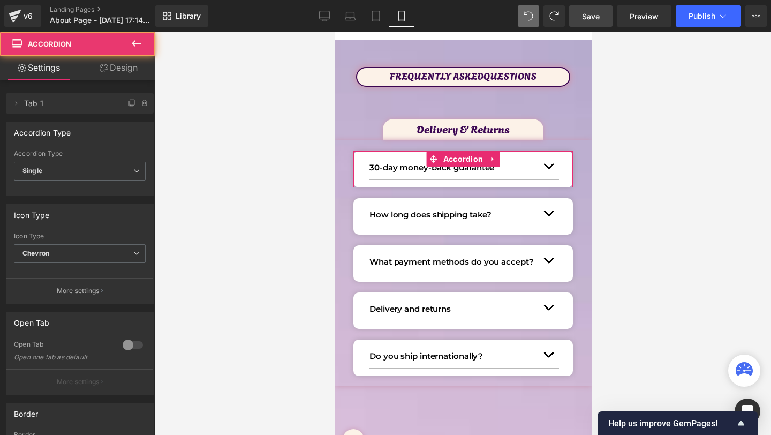
click at [92, 61] on link "Design" at bounding box center [119, 68] width 78 height 24
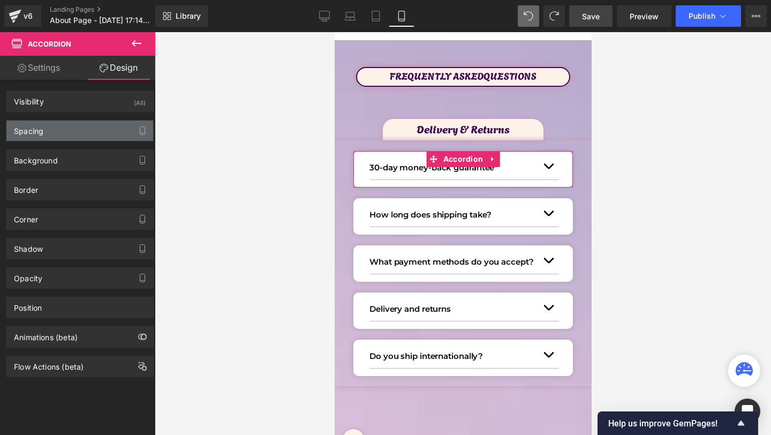
click at [46, 135] on div "Spacing" at bounding box center [79, 130] width 147 height 20
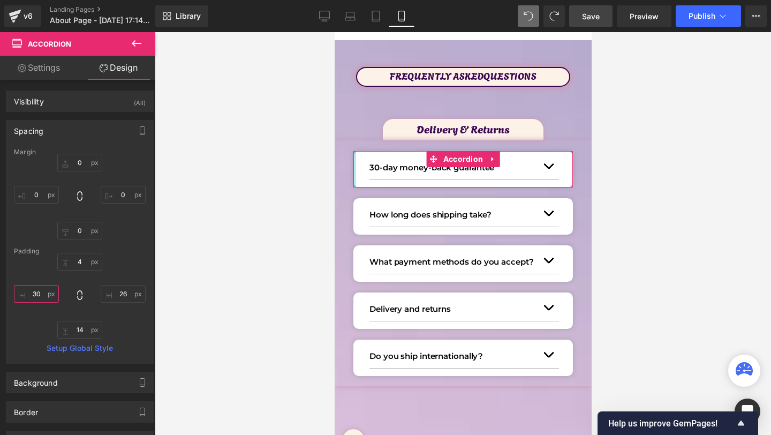
click at [41, 291] on input "text" at bounding box center [36, 294] width 45 height 18
type input "20"
click at [123, 297] on input "text" at bounding box center [123, 294] width 45 height 18
type input "20"
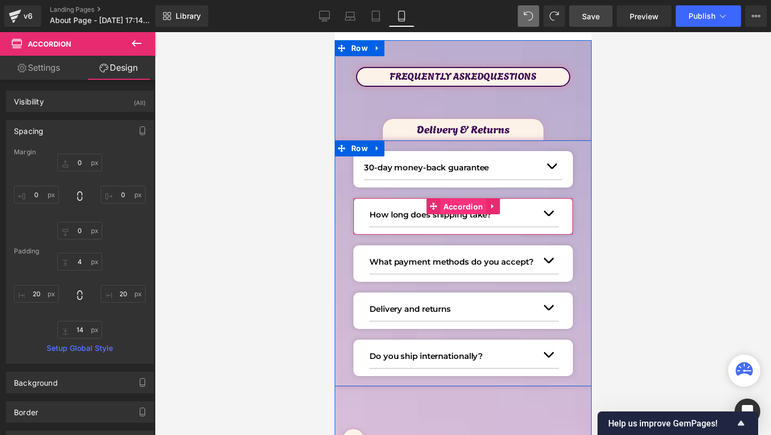
click at [456, 208] on span "Accordion" at bounding box center [463, 207] width 46 height 16
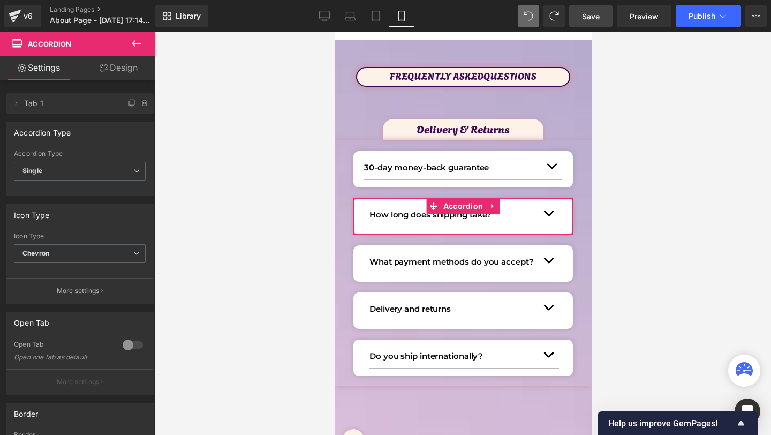
click at [122, 66] on link "Design" at bounding box center [119, 68] width 78 height 24
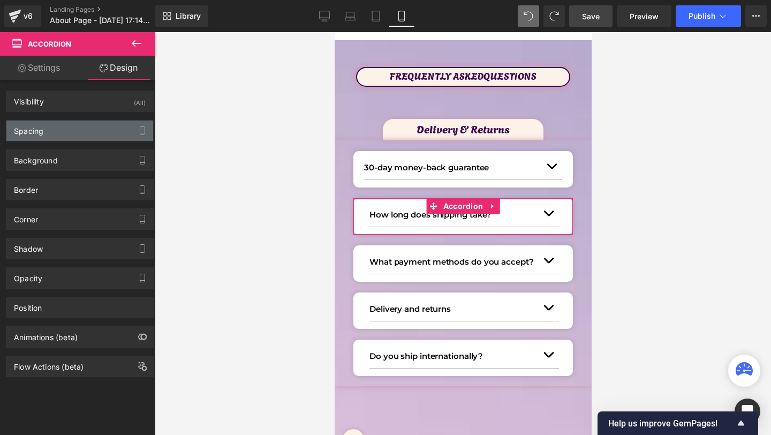
click at [59, 124] on div "Spacing" at bounding box center [79, 130] width 147 height 20
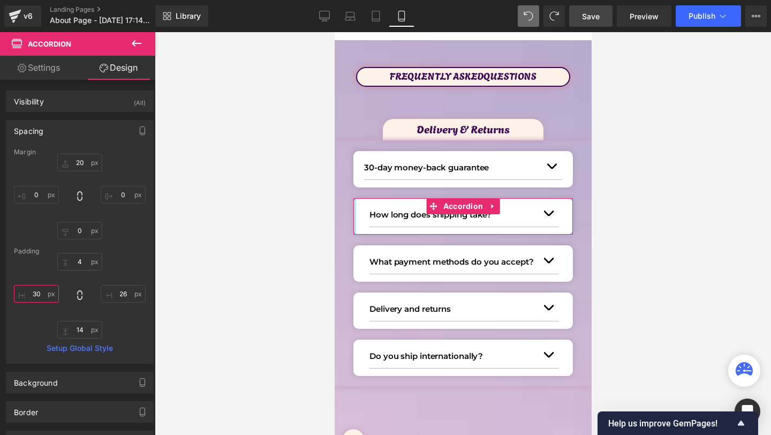
click at [43, 295] on input "30" at bounding box center [36, 294] width 45 height 18
type input "20"
click at [125, 295] on input "26" at bounding box center [123, 294] width 45 height 18
type input "20"
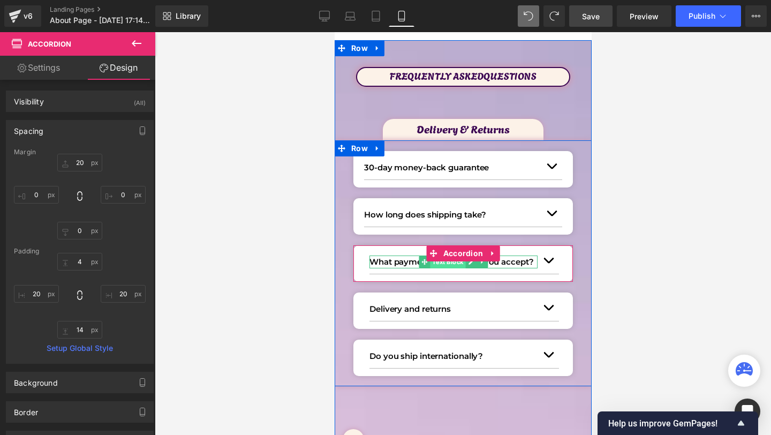
click at [436, 265] on span "Text Block" at bounding box center [446, 261] width 35 height 13
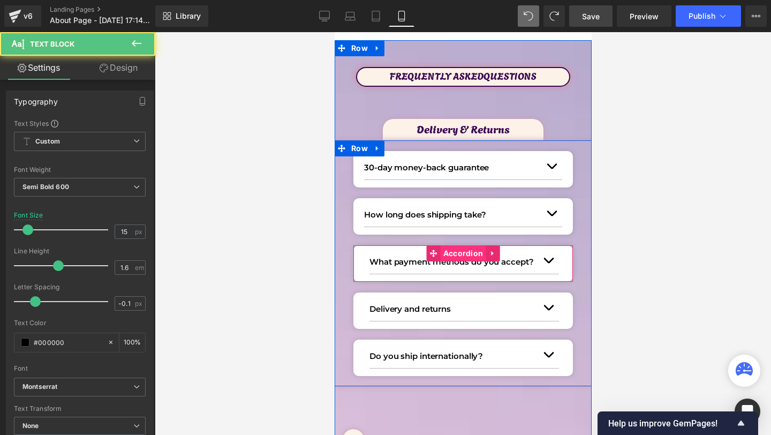
click at [449, 253] on span "Accordion" at bounding box center [463, 253] width 46 height 16
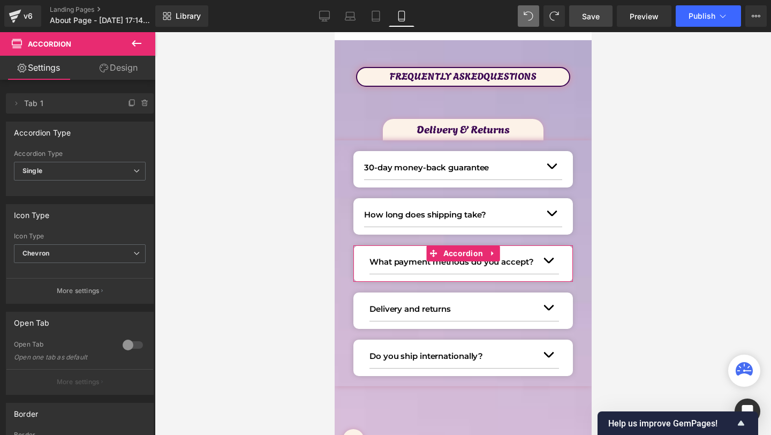
click at [126, 70] on link "Design" at bounding box center [119, 68] width 78 height 24
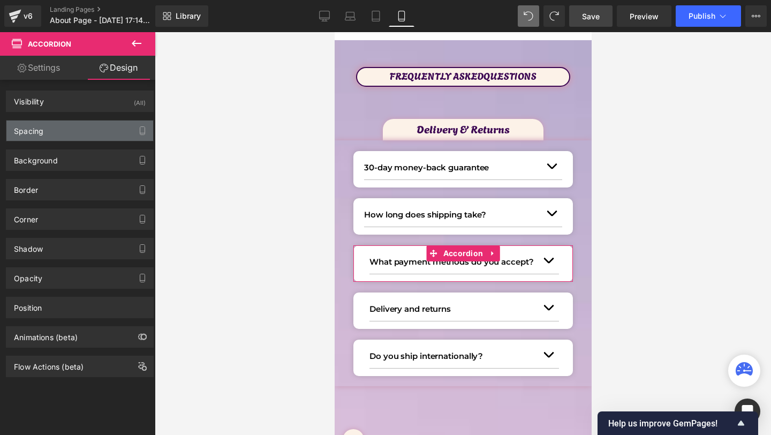
click at [42, 126] on div "Spacing" at bounding box center [28, 127] width 29 height 15
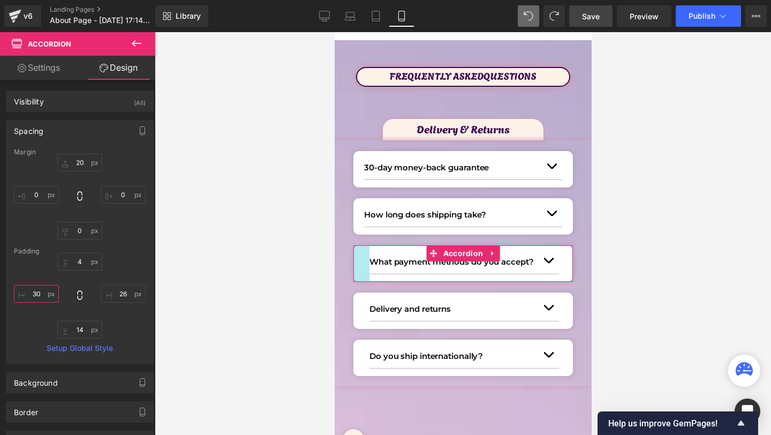
click at [45, 299] on input "30" at bounding box center [36, 294] width 45 height 18
type input "20"
click at [115, 298] on input "26" at bounding box center [123, 294] width 45 height 18
type input "20"
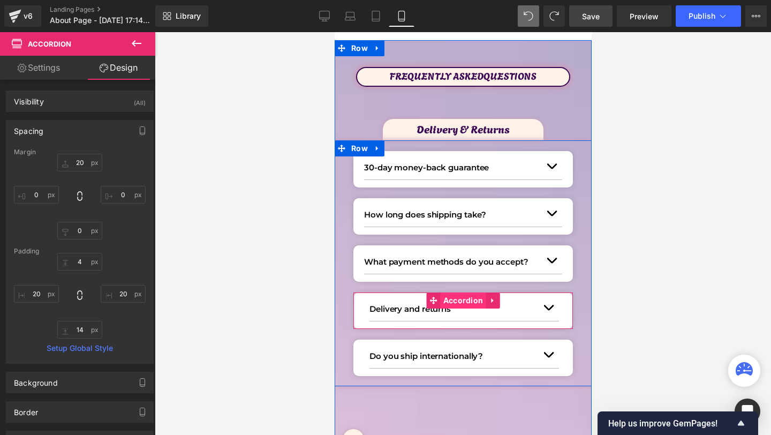
click at [455, 305] on span "Accordion" at bounding box center [463, 300] width 46 height 16
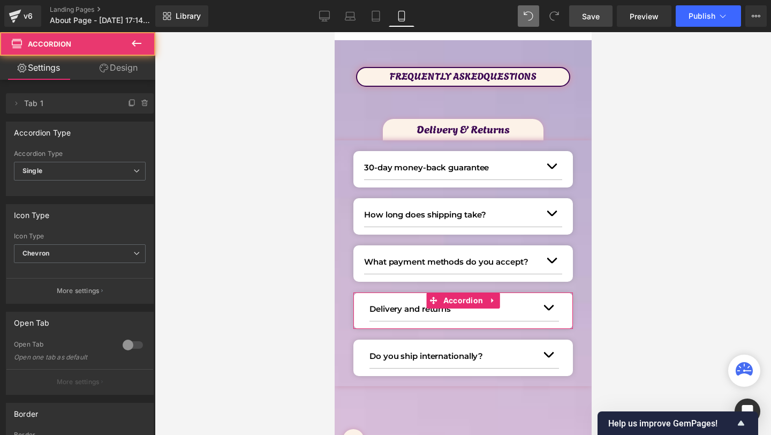
click at [125, 70] on link "Design" at bounding box center [119, 68] width 78 height 24
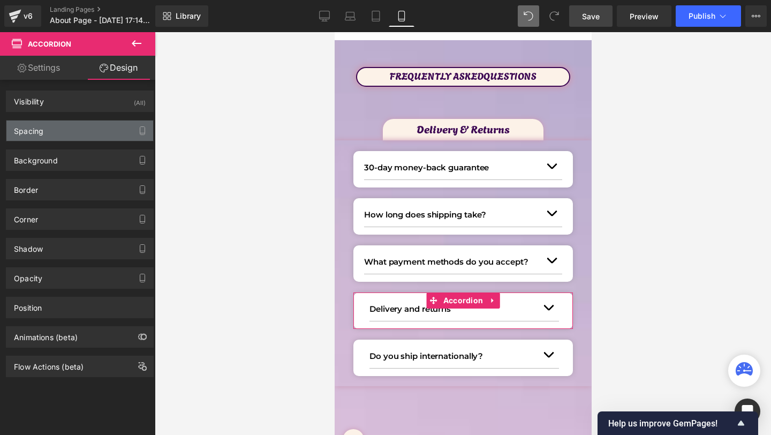
click at [78, 137] on div "Spacing" at bounding box center [79, 130] width 147 height 20
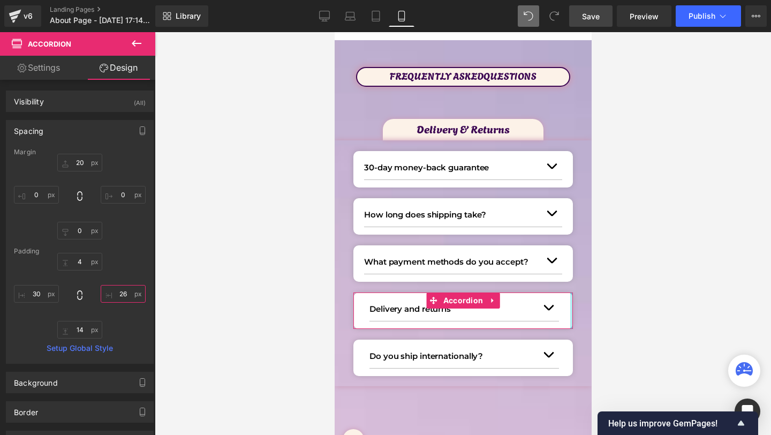
click at [114, 290] on input "26" at bounding box center [123, 294] width 45 height 18
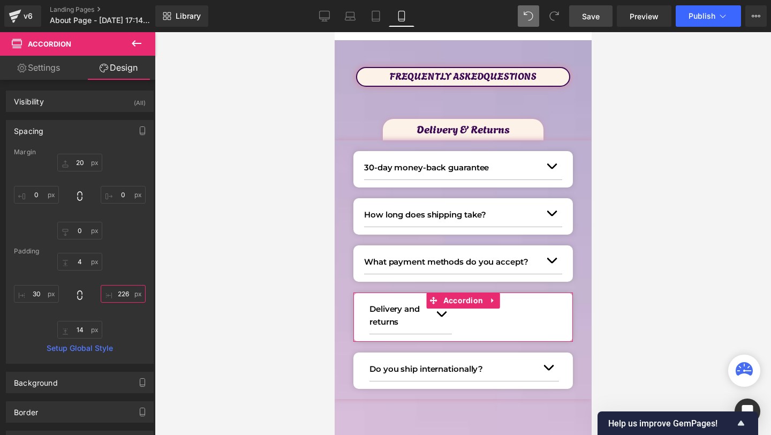
click at [130, 295] on input "226" at bounding box center [123, 294] width 45 height 18
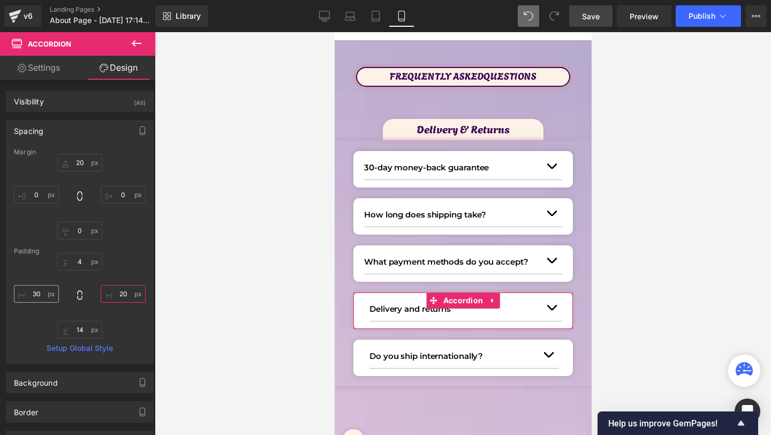
type input "20"
click at [40, 293] on input "30" at bounding box center [36, 294] width 45 height 18
type input "20"
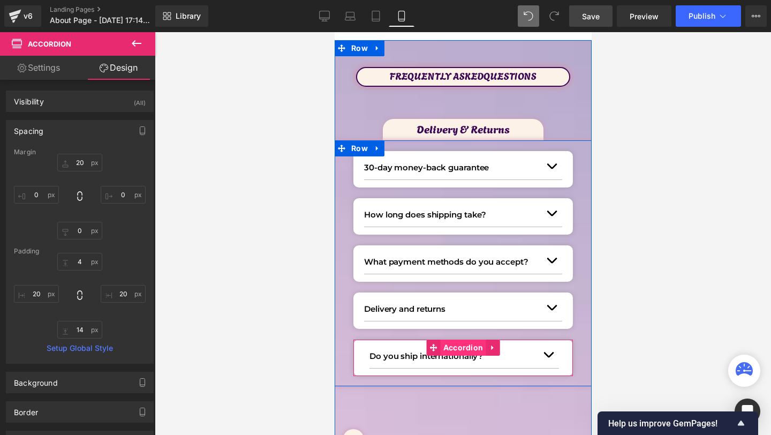
click at [462, 348] on span "Accordion" at bounding box center [463, 347] width 46 height 16
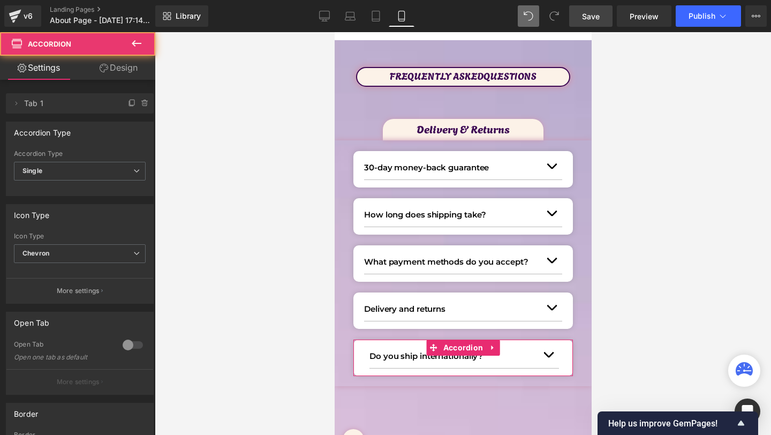
drag, startPoint x: 143, startPoint y: 77, endPoint x: 130, endPoint y: 86, distance: 16.5
click at [143, 77] on link "Design" at bounding box center [119, 68] width 78 height 24
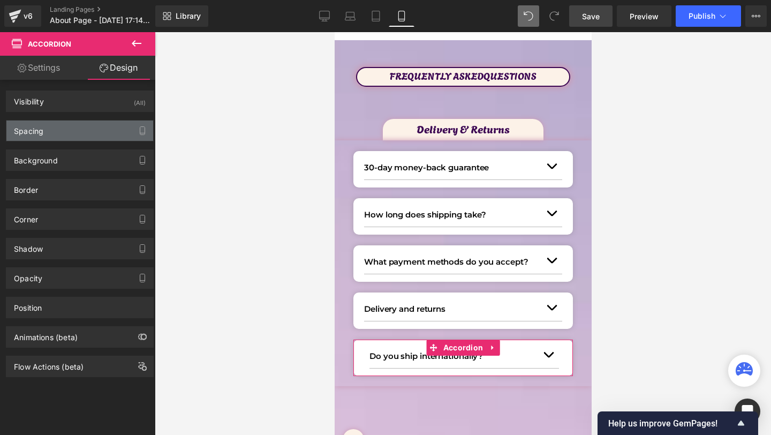
click at [65, 135] on div "Spacing" at bounding box center [79, 130] width 147 height 20
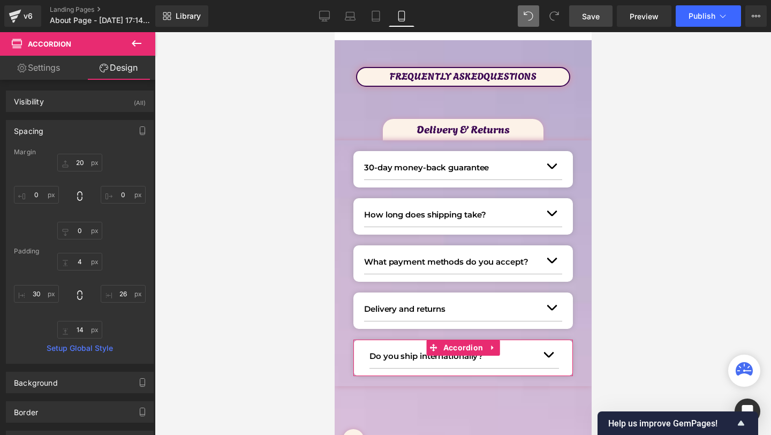
click at [119, 275] on div "4 26 14 30" at bounding box center [80, 296] width 132 height 86
click at [119, 277] on div "4 26 14 30" at bounding box center [80, 296] width 132 height 86
click at [119, 285] on input "26" at bounding box center [123, 294] width 45 height 18
type input "20"
click at [34, 291] on input "30" at bounding box center [36, 294] width 45 height 18
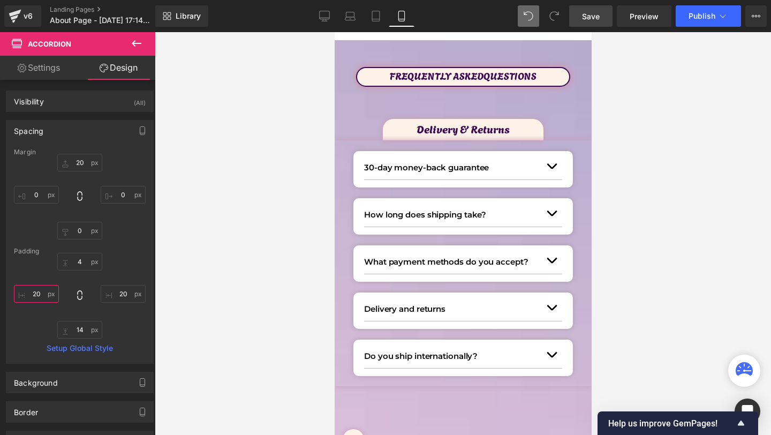
type input "20"
click at [598, 2] on div "Library Mobile Desktop Laptop Tablet Mobile Save Preview Publish Scheduled View…" at bounding box center [463, 16] width 616 height 32
click at [597, 15] on span "Save" at bounding box center [591, 16] width 18 height 11
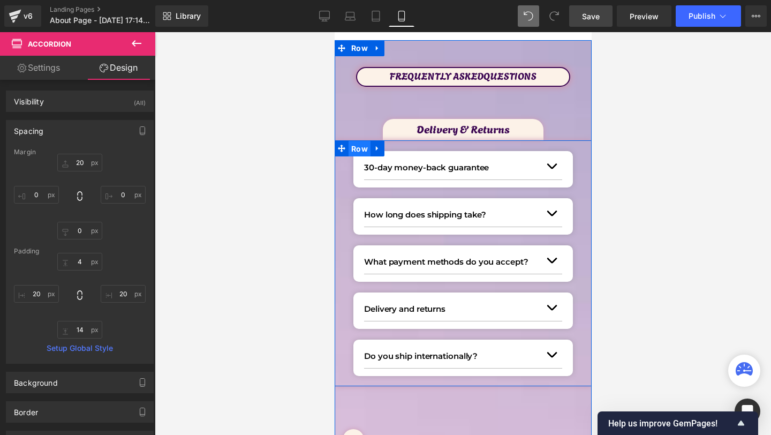
click at [355, 145] on span "Row" at bounding box center [359, 149] width 22 height 16
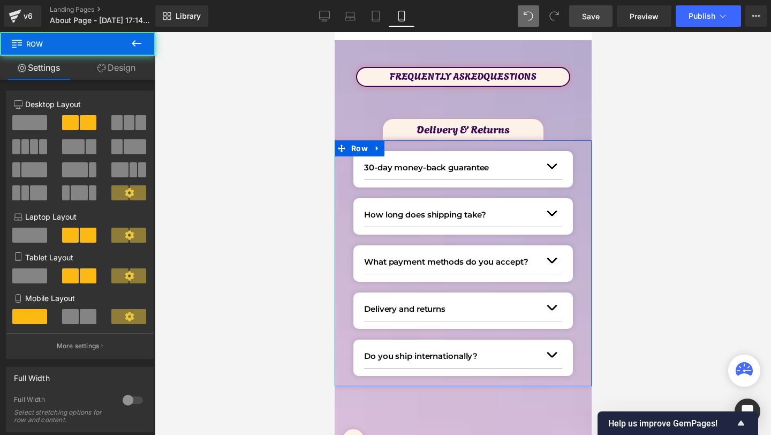
click at [124, 61] on link "Design" at bounding box center [117, 68] width 78 height 24
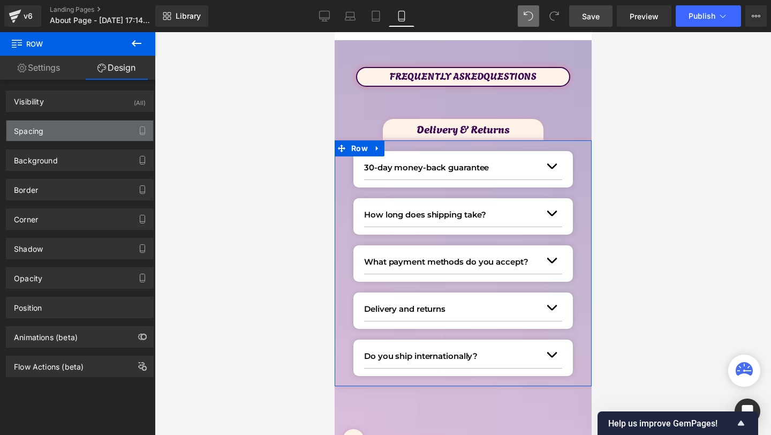
click at [28, 125] on div "Spacing" at bounding box center [28, 127] width 29 height 15
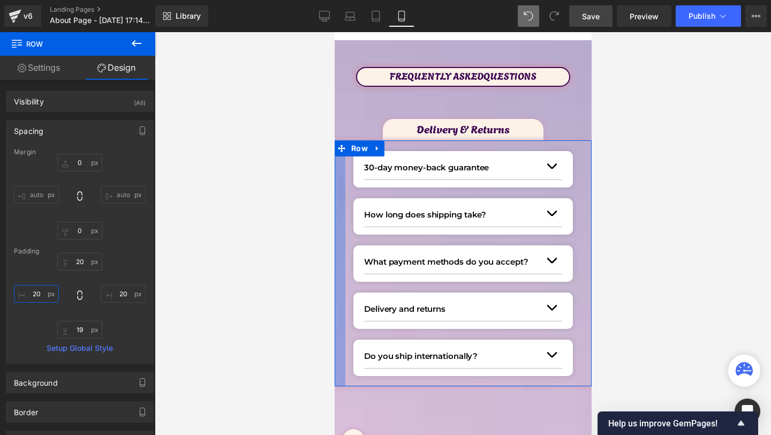
click at [47, 290] on input "20" at bounding box center [36, 294] width 45 height 18
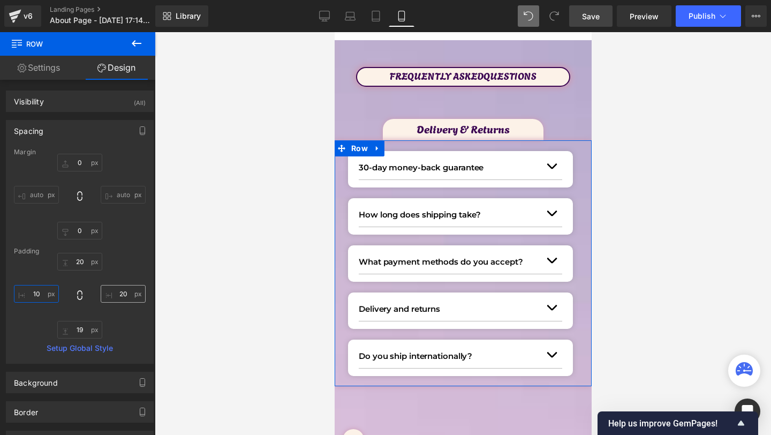
type input "10"
click at [119, 290] on input "20" at bounding box center [123, 294] width 45 height 18
click at [122, 292] on input "10" at bounding box center [123, 294] width 45 height 18
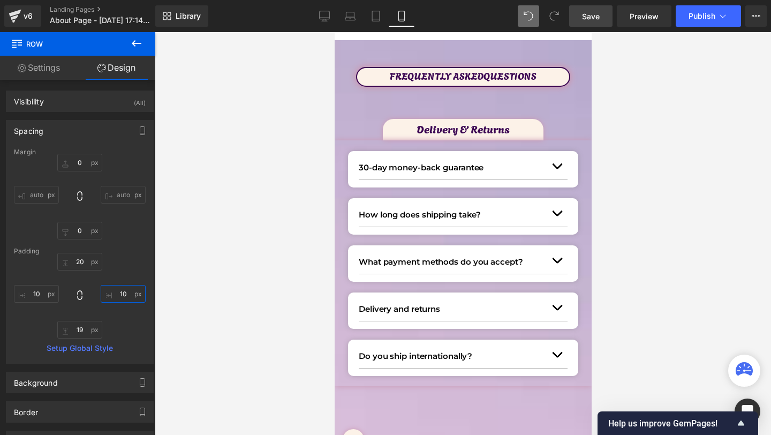
type input "10"
click at [590, 20] on span "Save" at bounding box center [591, 16] width 18 height 11
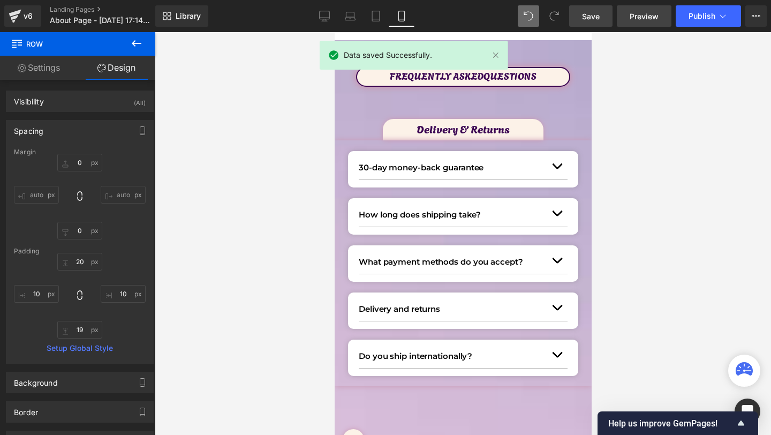
click at [656, 19] on span "Preview" at bounding box center [644, 16] width 29 height 11
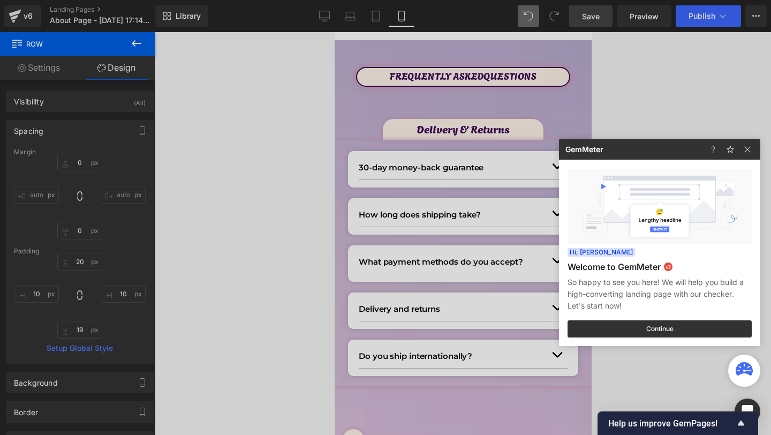
click at [642, 110] on div at bounding box center [385, 217] width 771 height 435
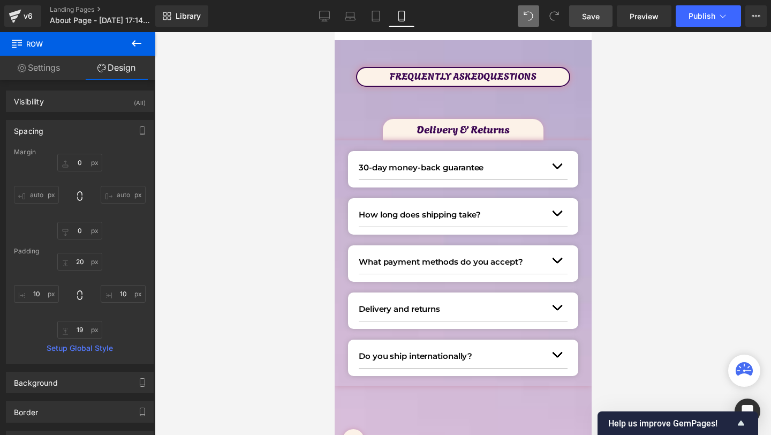
click at [133, 49] on icon at bounding box center [136, 43] width 13 height 13
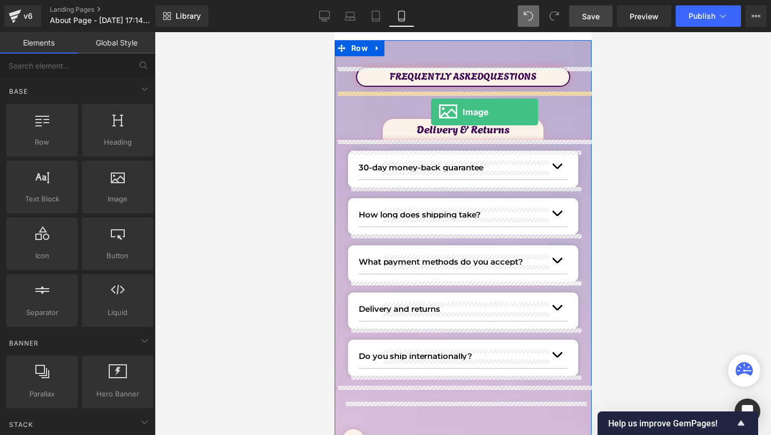
drag, startPoint x: 415, startPoint y: 234, endPoint x: 430, endPoint y: 112, distance: 123.0
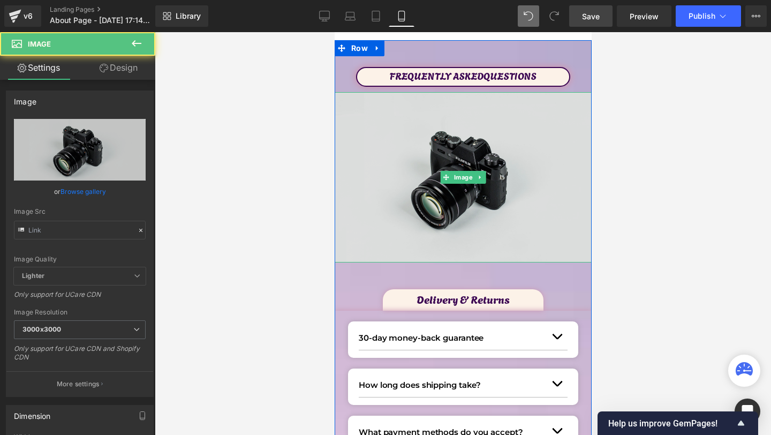
click at [459, 131] on img at bounding box center [462, 177] width 257 height 170
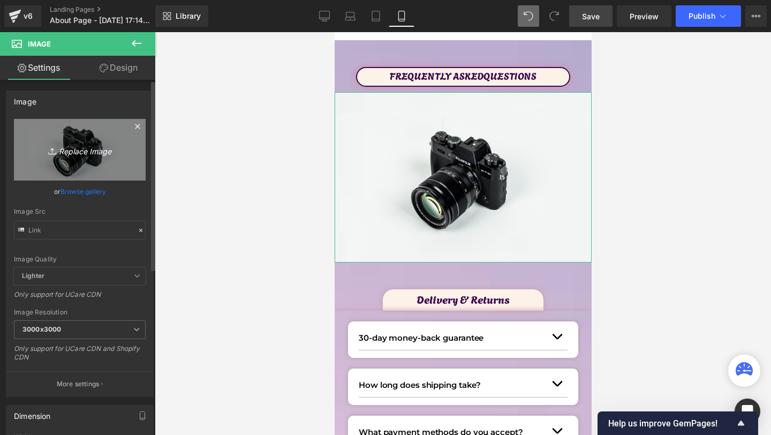
click at [46, 159] on link "Replace Image" at bounding box center [80, 150] width 132 height 62
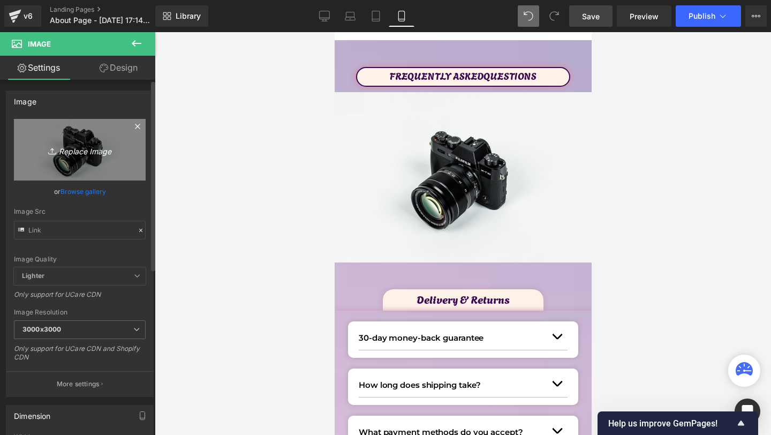
type input "C:\fakepath\3.png"
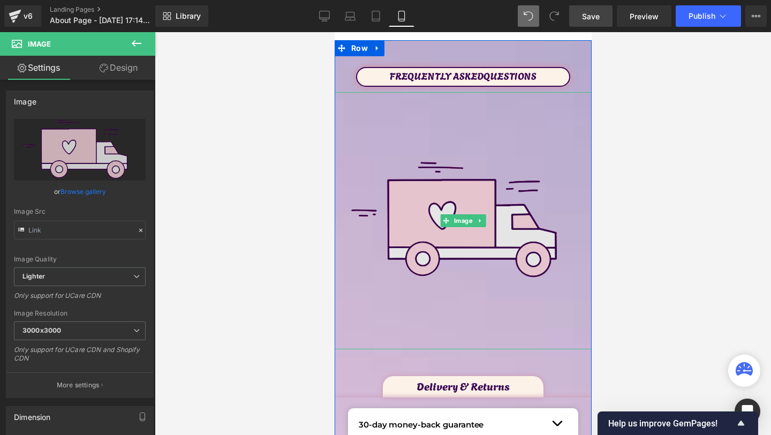
click at [441, 205] on img at bounding box center [462, 220] width 257 height 257
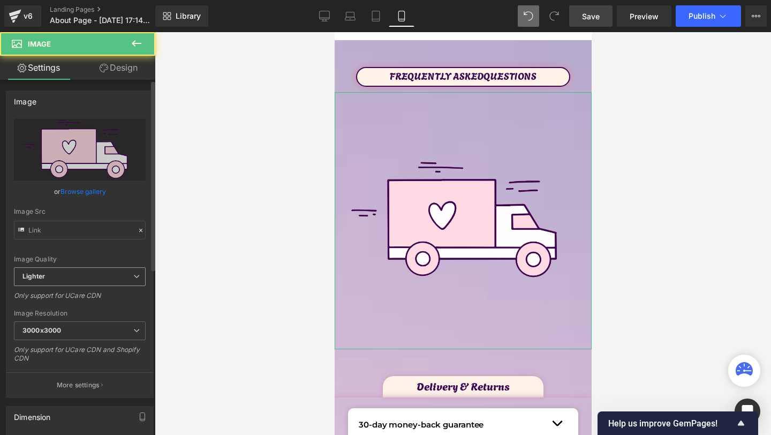
scroll to position [175, 0]
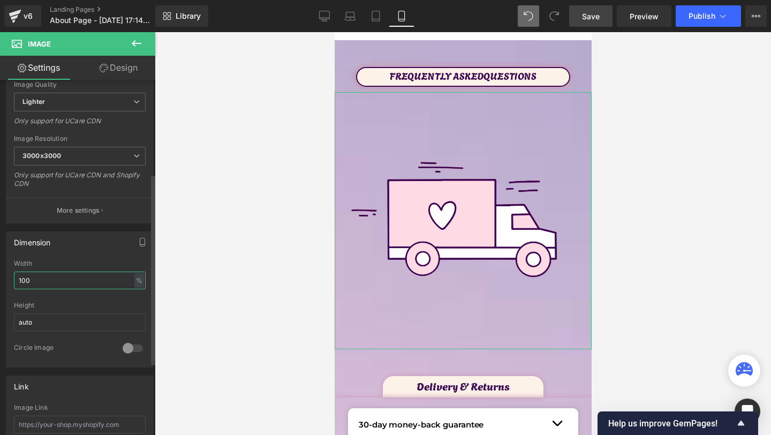
click at [46, 282] on input "100" at bounding box center [80, 280] width 132 height 18
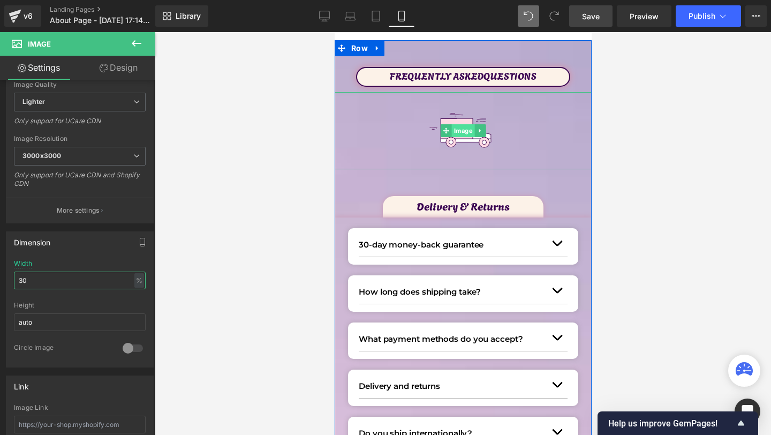
click at [461, 130] on span "Image" at bounding box center [462, 130] width 23 height 13
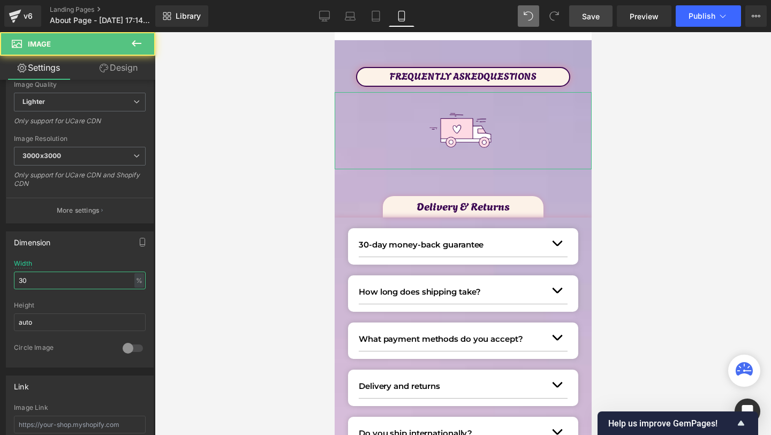
type input "30"
click at [127, 70] on link "Design" at bounding box center [119, 68] width 78 height 24
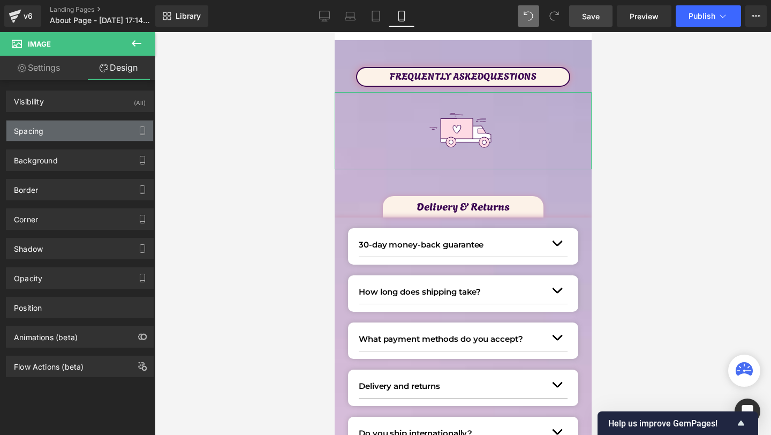
click at [29, 126] on div "Spacing" at bounding box center [28, 127] width 29 height 15
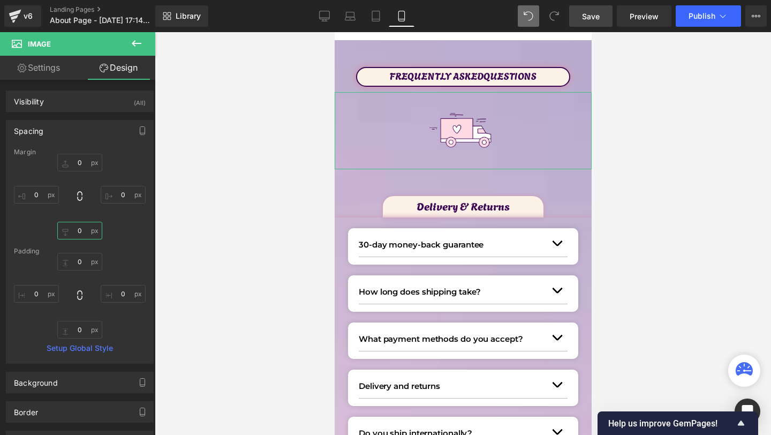
click at [75, 228] on input "0" at bounding box center [79, 231] width 45 height 18
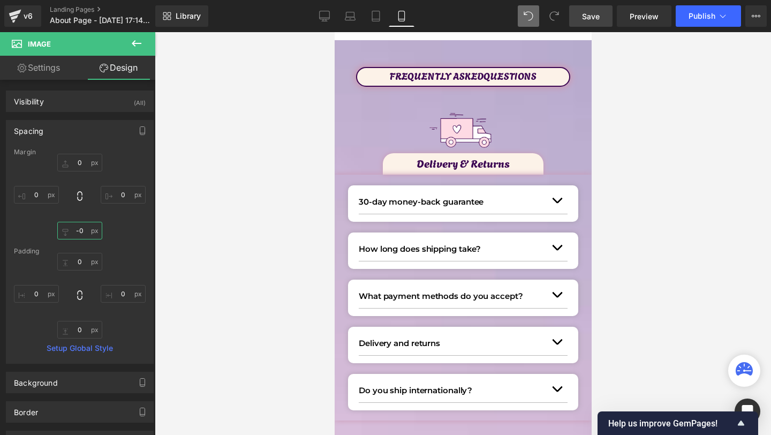
type input "-70"
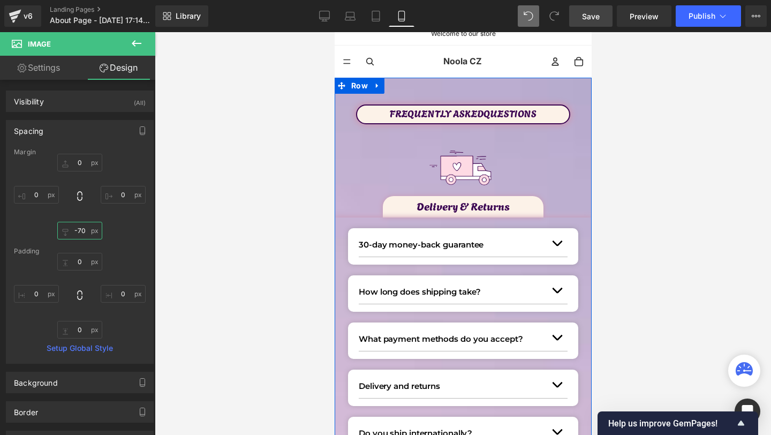
scroll to position [3, 0]
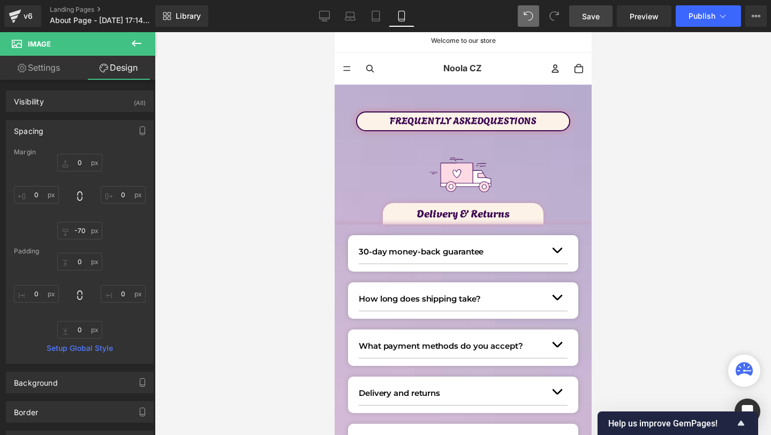
click at [278, 183] on div at bounding box center [463, 233] width 616 height 403
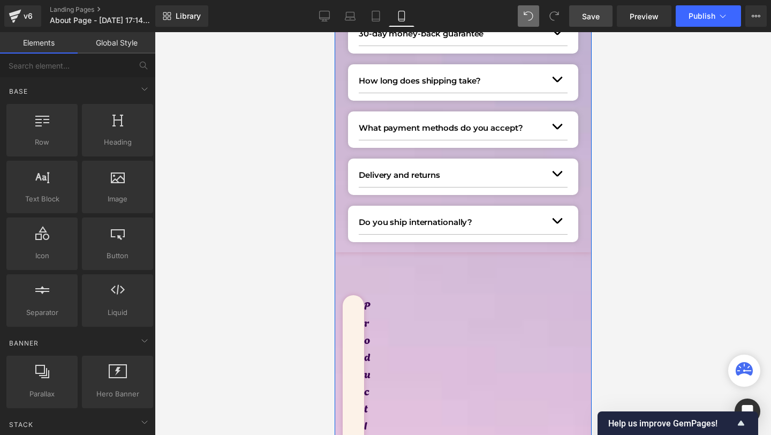
scroll to position [220, 0]
click at [379, 261] on icon at bounding box center [376, 260] width 7 height 8
click at [402, 261] on icon at bounding box center [404, 260] width 7 height 7
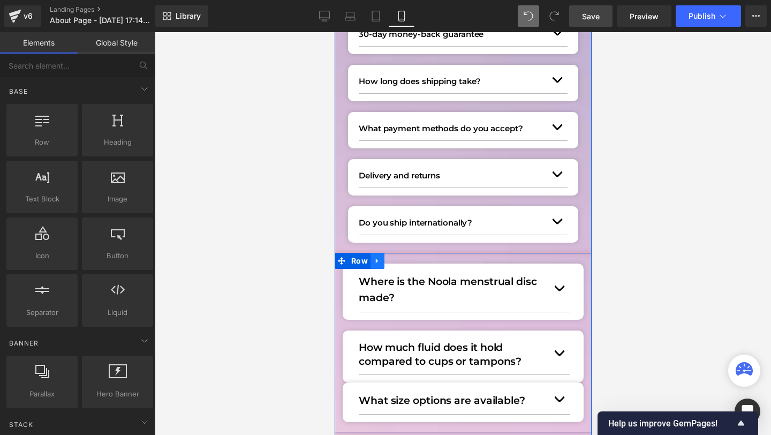
click at [379, 257] on icon at bounding box center [376, 260] width 7 height 8
click at [398, 259] on link at bounding box center [405, 261] width 14 height 16
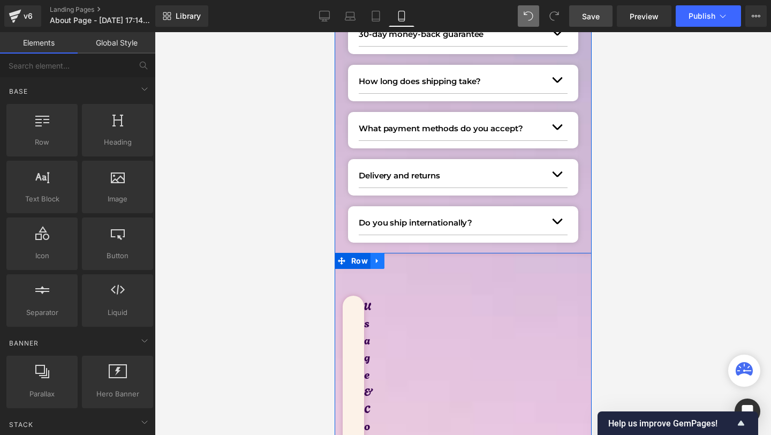
click at [377, 262] on icon at bounding box center [376, 260] width 7 height 8
click at [407, 263] on icon at bounding box center [404, 260] width 7 height 8
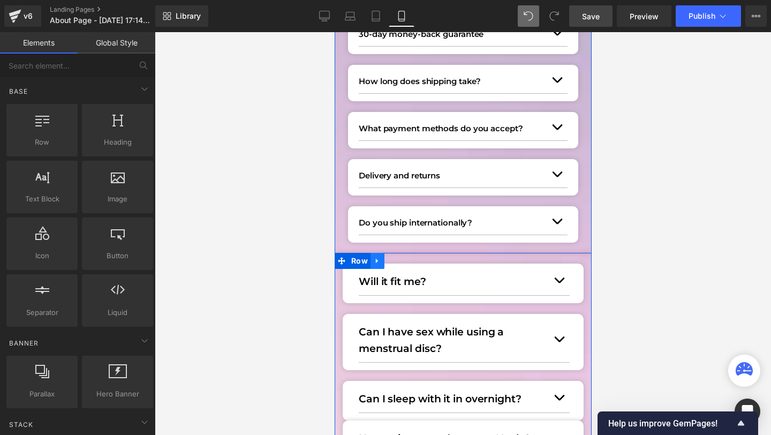
click at [378, 260] on icon at bounding box center [376, 260] width 7 height 8
click at [402, 260] on icon at bounding box center [404, 260] width 7 height 7
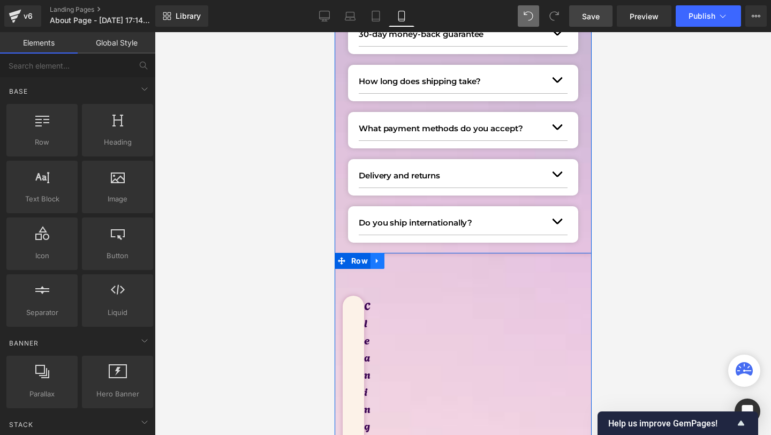
click at [378, 266] on link at bounding box center [377, 261] width 14 height 16
click at [403, 266] on link at bounding box center [405, 261] width 14 height 16
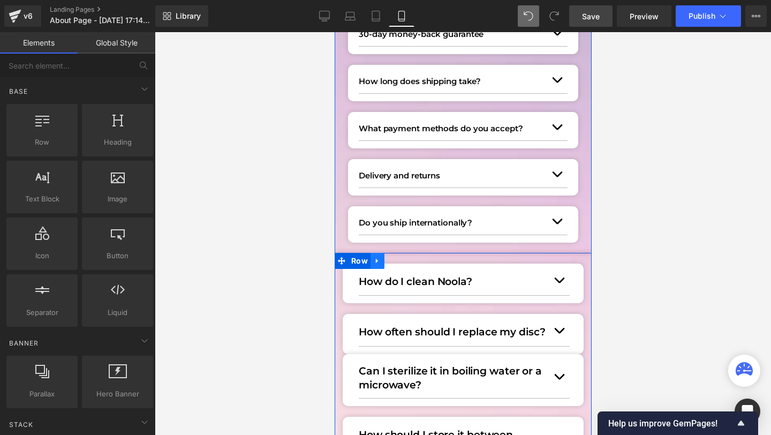
click at [378, 259] on icon at bounding box center [376, 260] width 7 height 8
click at [405, 260] on icon at bounding box center [404, 260] width 7 height 7
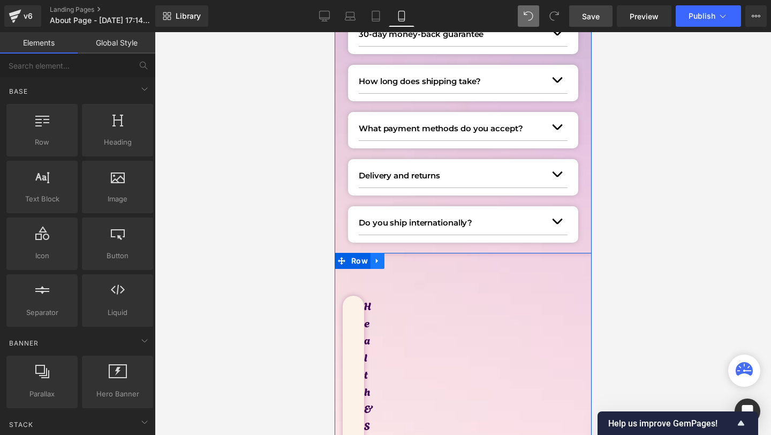
click at [375, 265] on link at bounding box center [377, 261] width 14 height 16
click at [405, 265] on link at bounding box center [405, 261] width 14 height 16
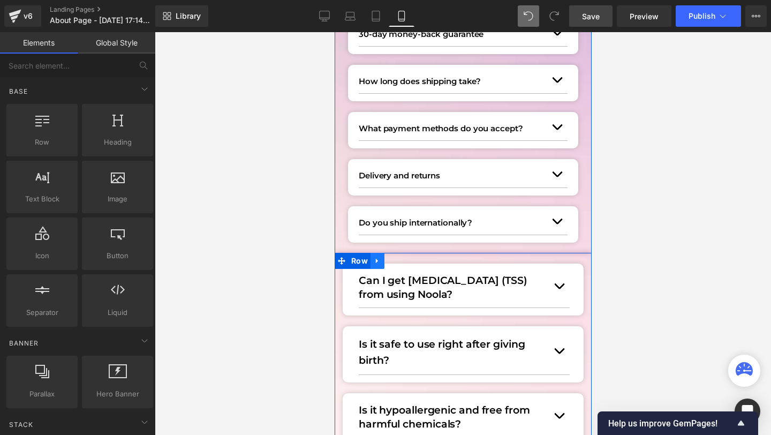
click at [381, 265] on link at bounding box center [377, 261] width 14 height 16
click at [403, 262] on icon at bounding box center [404, 260] width 7 height 7
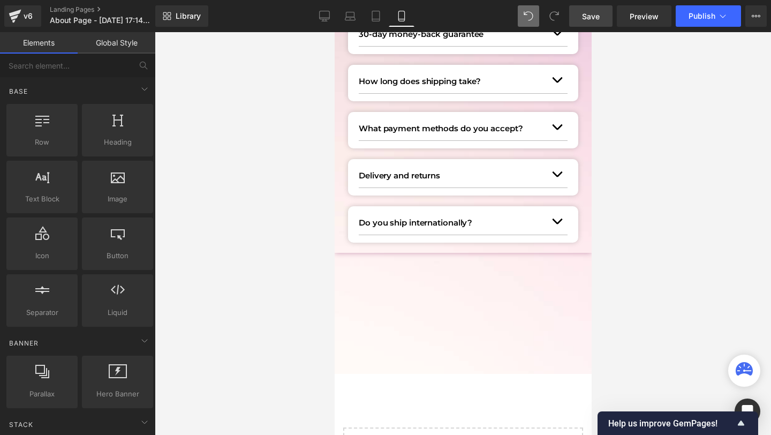
click at [596, 14] on span "Save" at bounding box center [591, 16] width 18 height 11
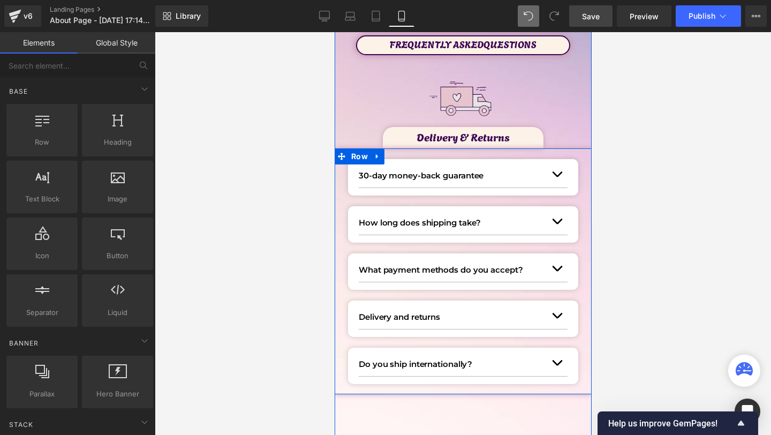
scroll to position [76, 0]
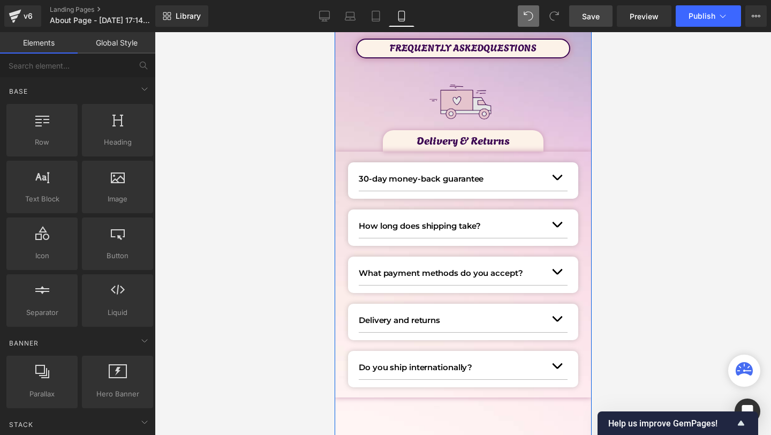
click at [492, 101] on img at bounding box center [462, 102] width 77 height 77
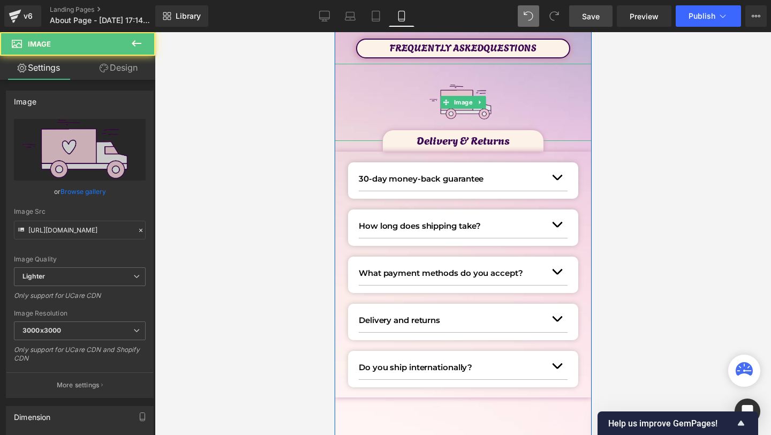
click at [483, 94] on img at bounding box center [462, 102] width 77 height 77
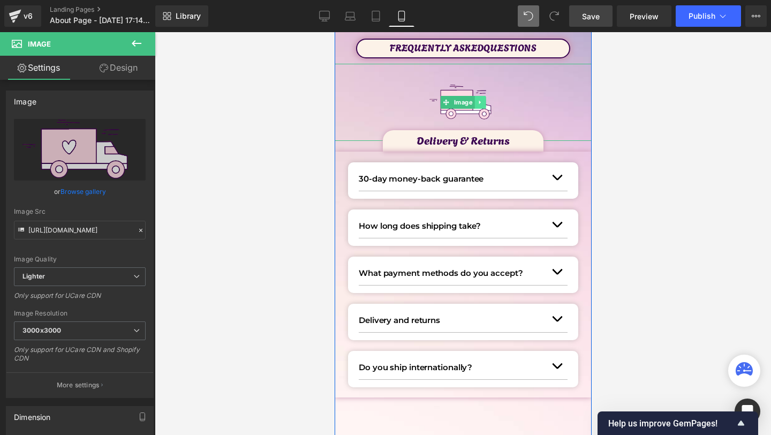
click at [483, 106] on link at bounding box center [479, 102] width 11 height 13
click at [478, 106] on link at bounding box center [474, 102] width 11 height 13
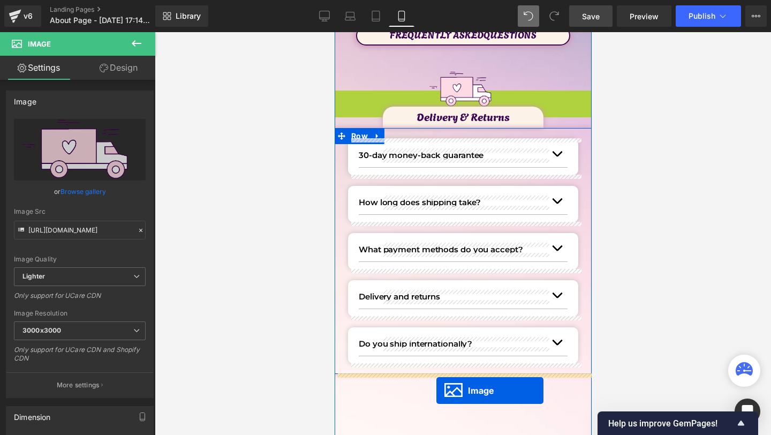
drag, startPoint x: 449, startPoint y: 135, endPoint x: 436, endPoint y: 387, distance: 252.0
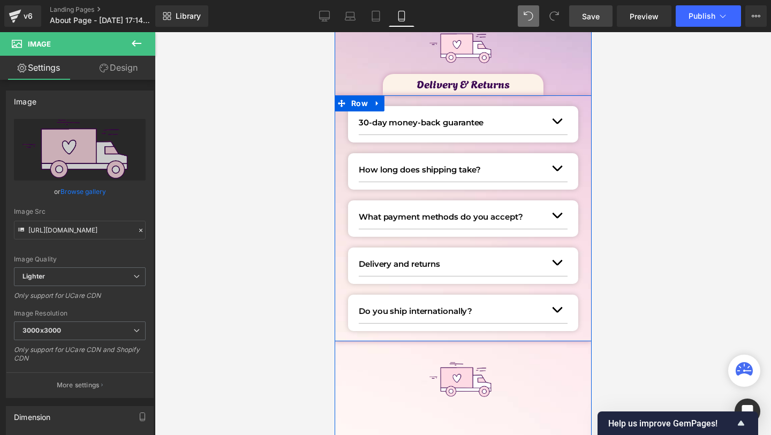
scroll to position [191, 0]
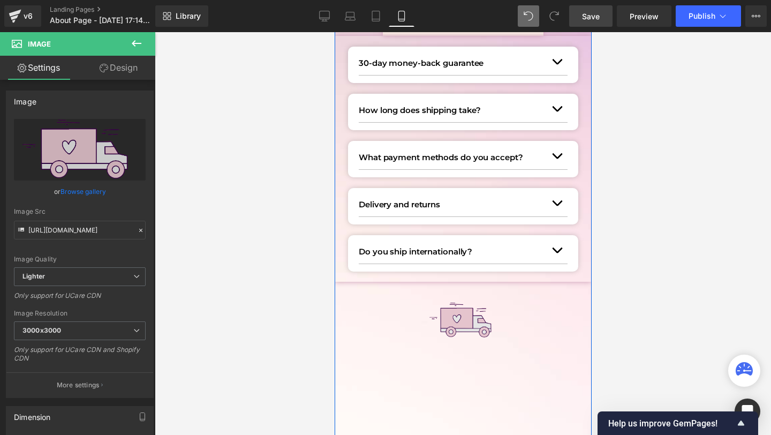
click at [463, 312] on img at bounding box center [462, 320] width 77 height 77
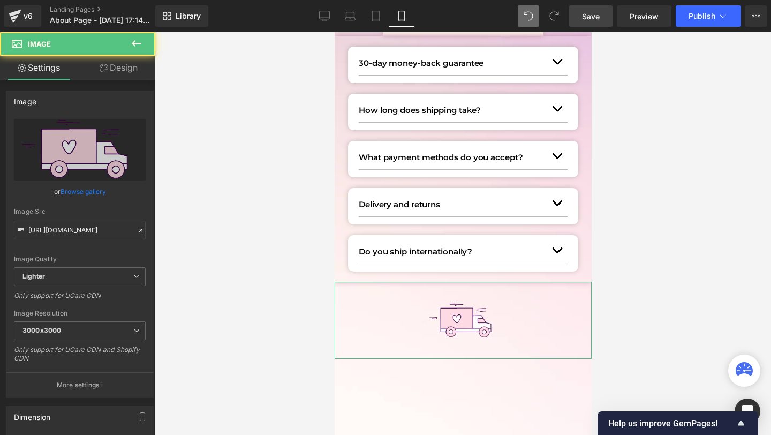
click at [123, 59] on link "Design" at bounding box center [119, 68] width 78 height 24
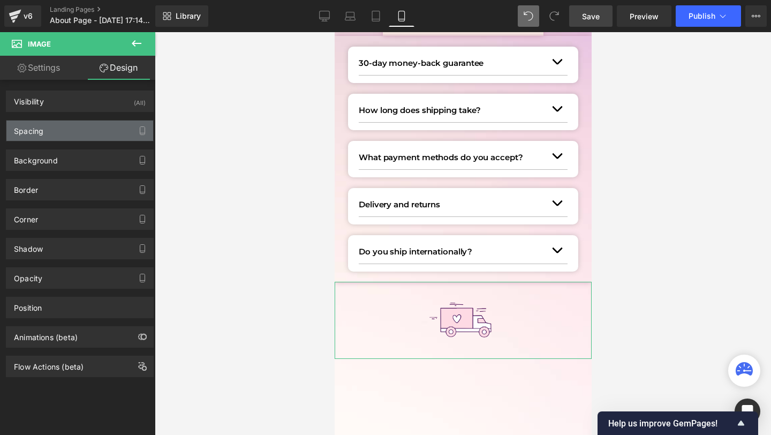
click at [34, 139] on div "Spacing" at bounding box center [79, 130] width 147 height 20
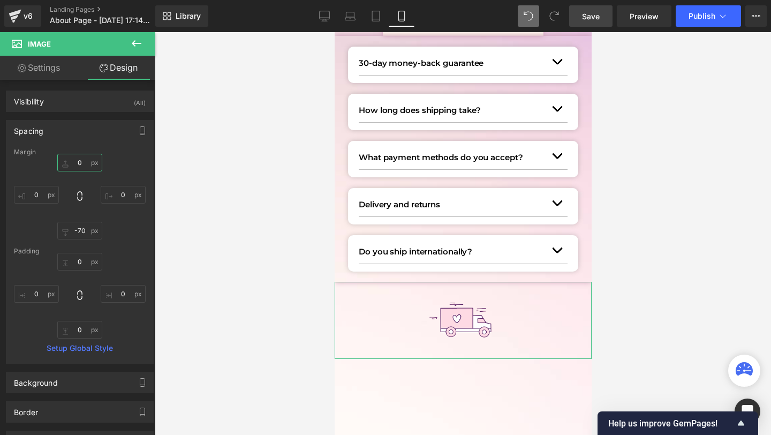
click at [69, 157] on input "0" at bounding box center [79, 163] width 45 height 18
click at [69, 160] on input "0" at bounding box center [79, 163] width 45 height 18
type input "20"
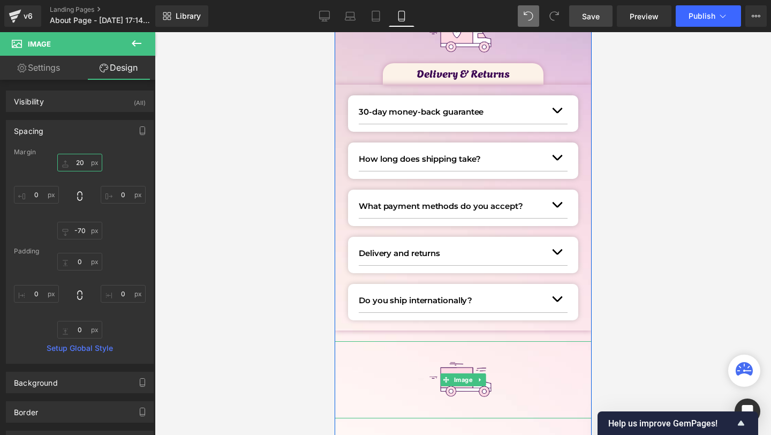
scroll to position [100, 0]
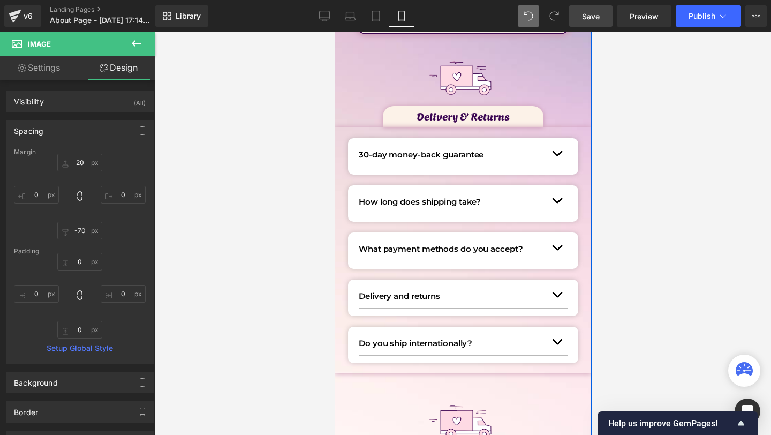
click at [356, 129] on span "Row" at bounding box center [359, 135] width 18 height 13
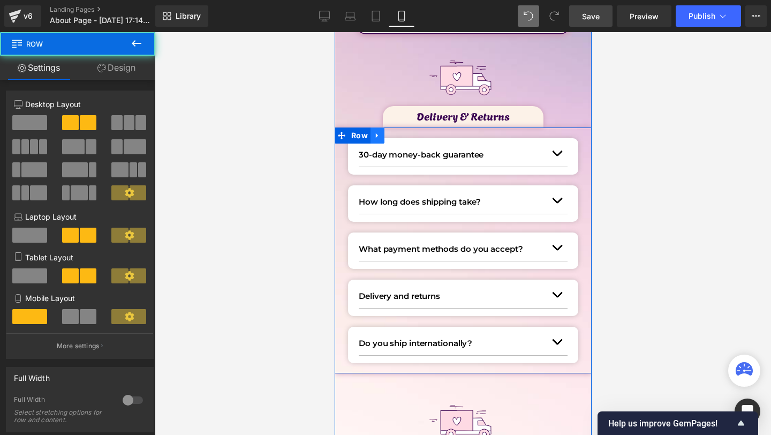
click at [381, 132] on link at bounding box center [377, 135] width 14 height 16
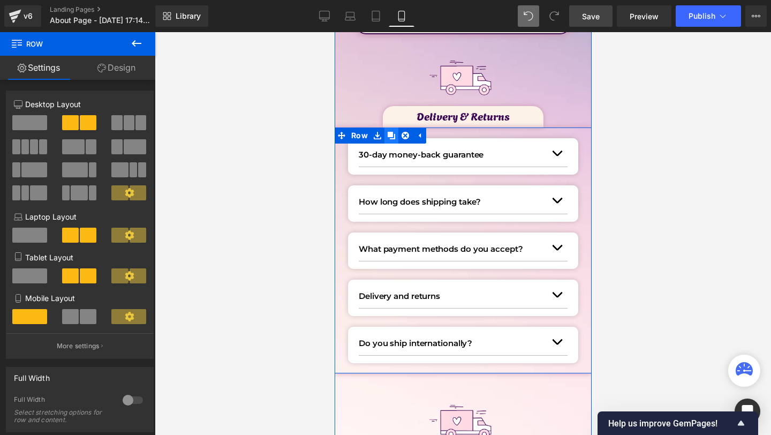
click at [391, 138] on icon at bounding box center [390, 135] width 7 height 8
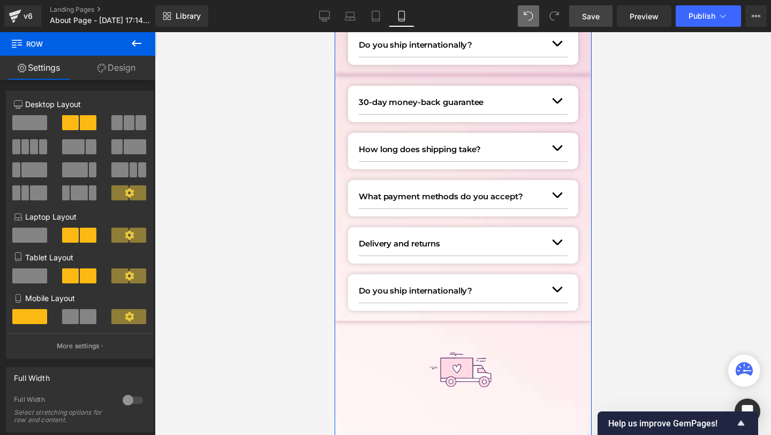
scroll to position [366, 0]
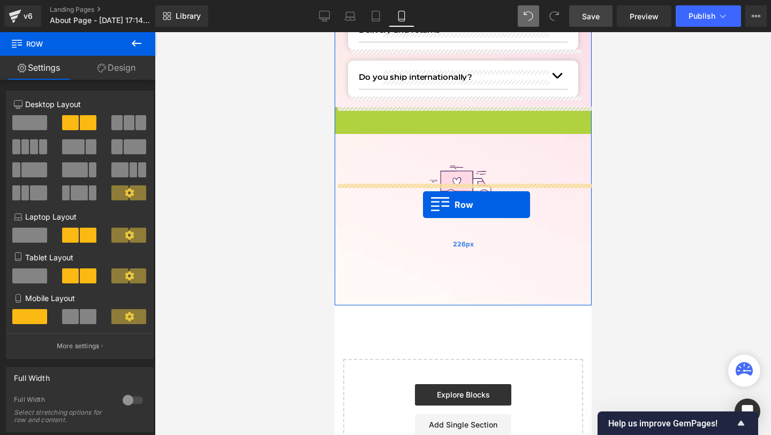
drag, startPoint x: 345, startPoint y: 113, endPoint x: 422, endPoint y: 205, distance: 119.7
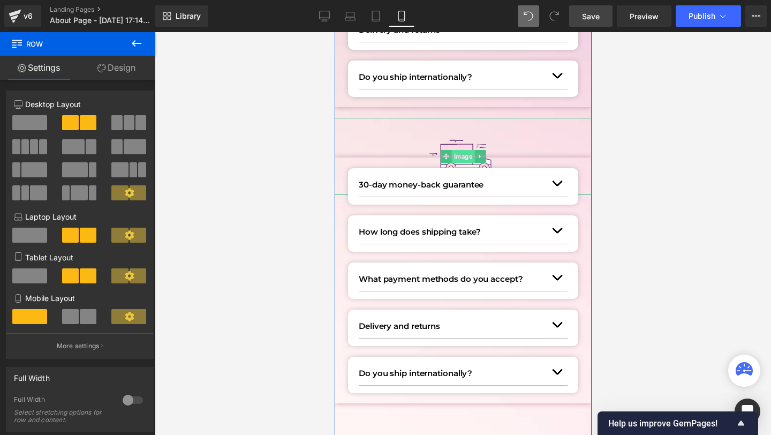
click at [464, 154] on span "Image" at bounding box center [462, 156] width 23 height 13
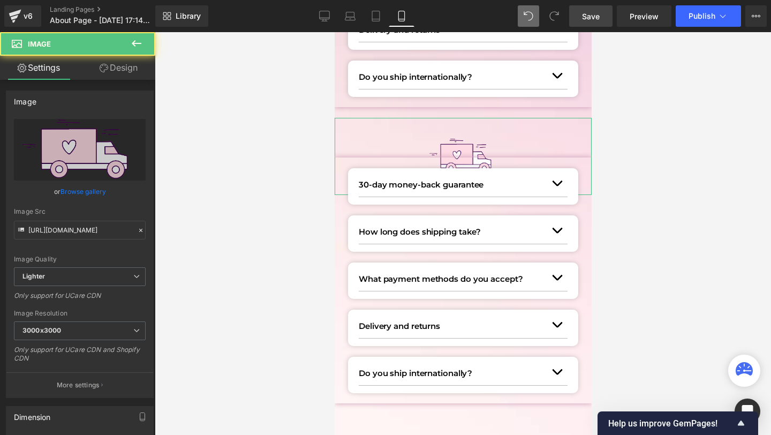
click at [121, 62] on link "Design" at bounding box center [119, 68] width 78 height 24
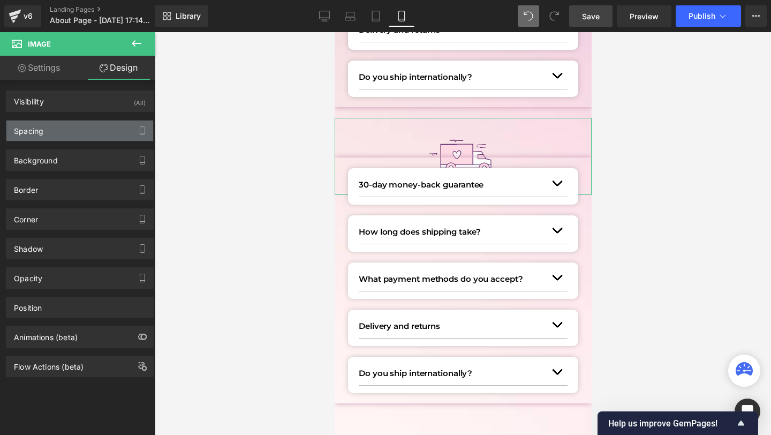
click at [63, 130] on div "Spacing" at bounding box center [79, 130] width 147 height 20
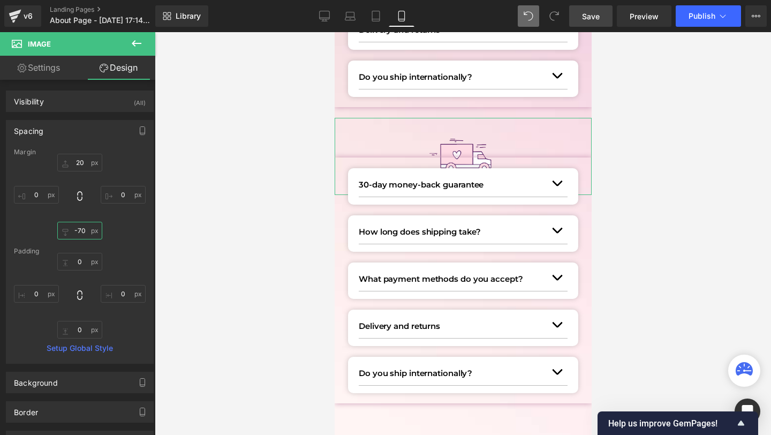
click at [85, 231] on input "-70" at bounding box center [79, 231] width 45 height 18
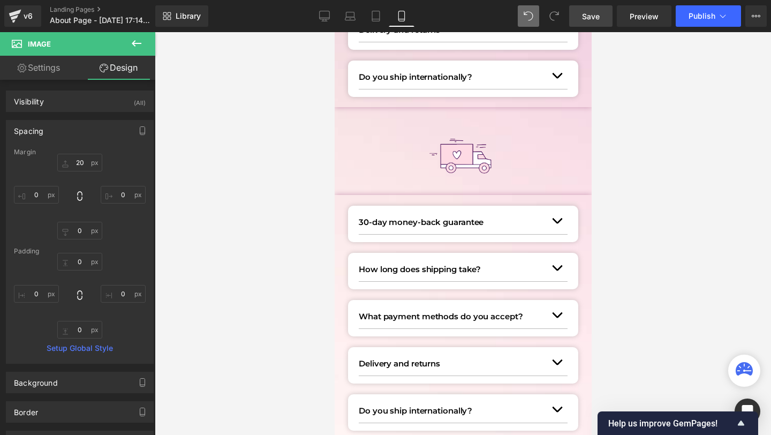
click at [369, 150] on div at bounding box center [462, 156] width 257 height 77
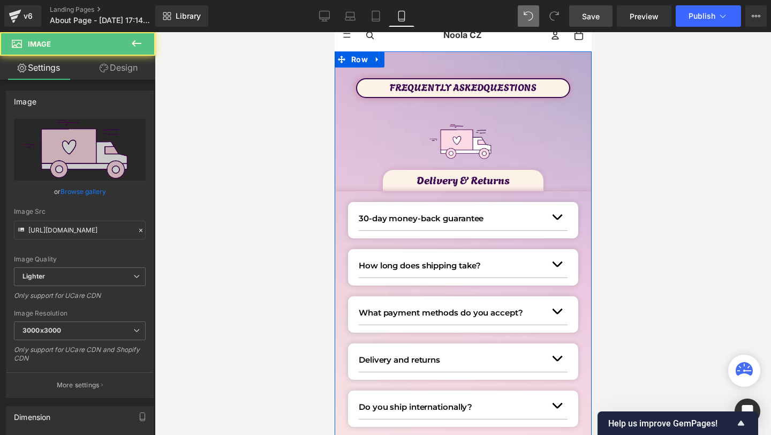
scroll to position [34, 0]
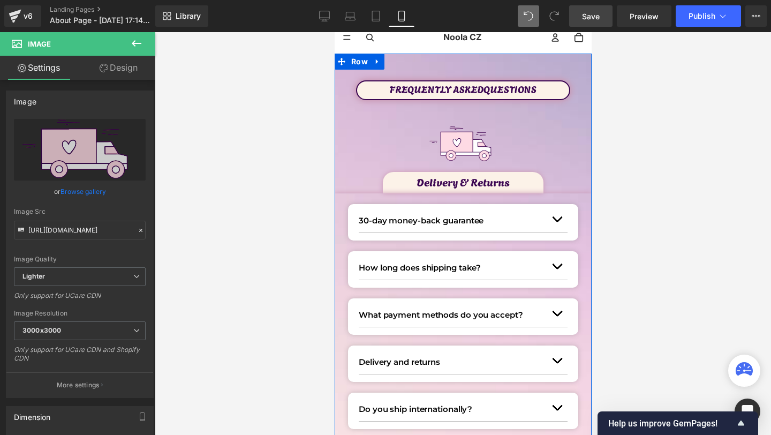
click at [427, 183] on p "Delivery & Returns" at bounding box center [462, 181] width 161 height 17
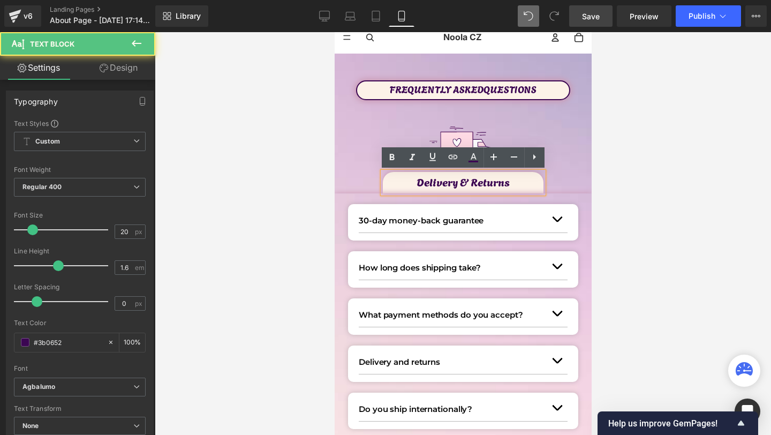
click at [595, 183] on div at bounding box center [463, 233] width 616 height 403
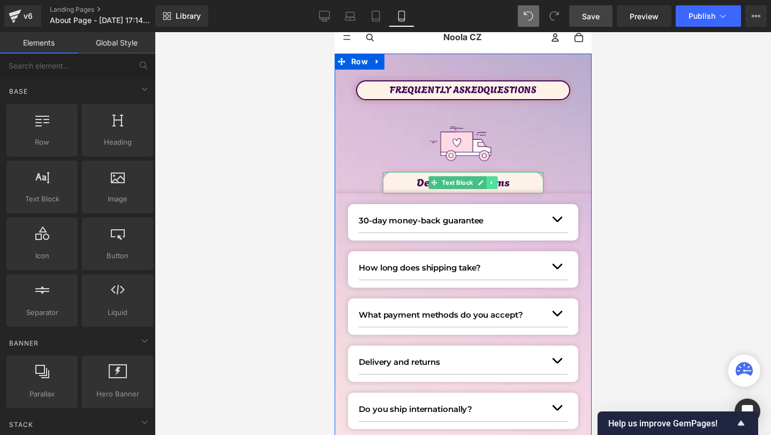
click at [488, 183] on link at bounding box center [491, 182] width 11 height 13
click at [486, 183] on icon at bounding box center [486, 182] width 6 height 6
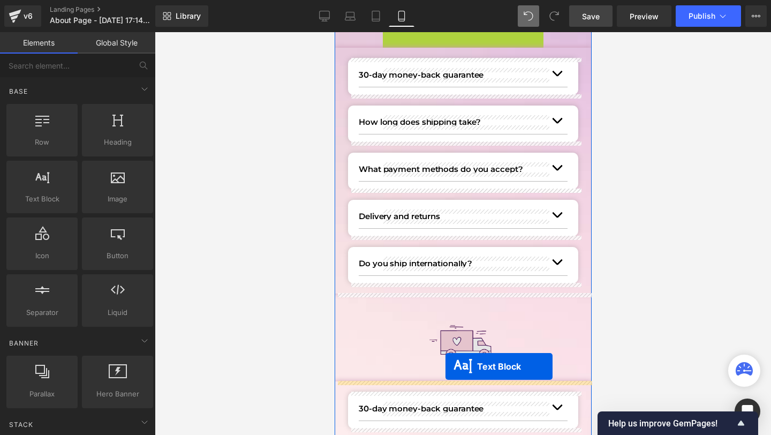
drag, startPoint x: 432, startPoint y: 227, endPoint x: 445, endPoint y: 366, distance: 139.8
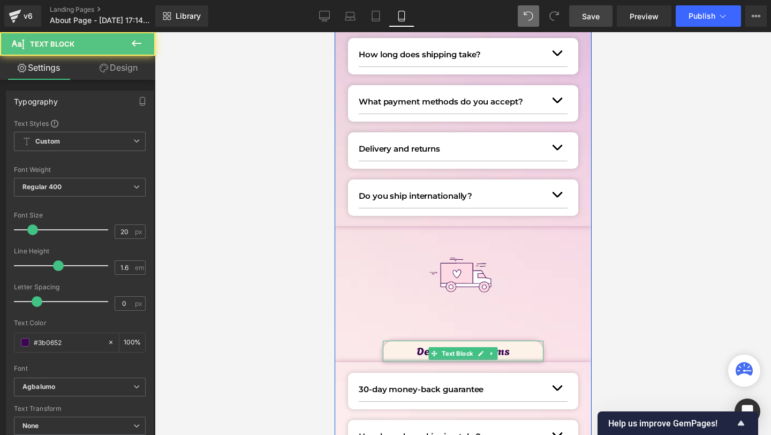
scroll to position [246, 0]
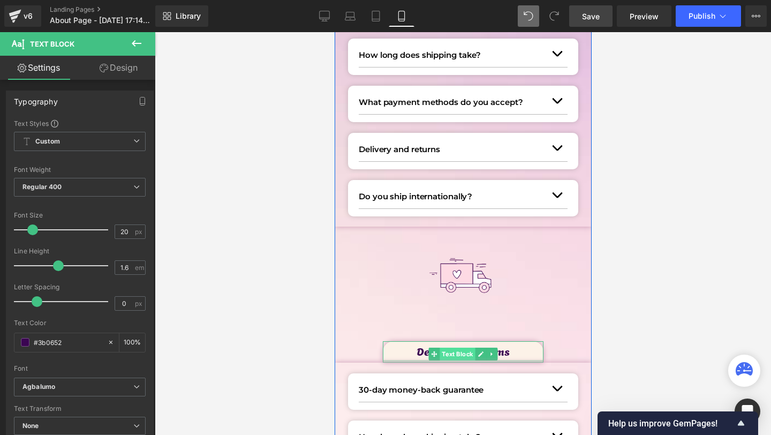
click at [456, 349] on span "Text Block" at bounding box center [456, 354] width 35 height 13
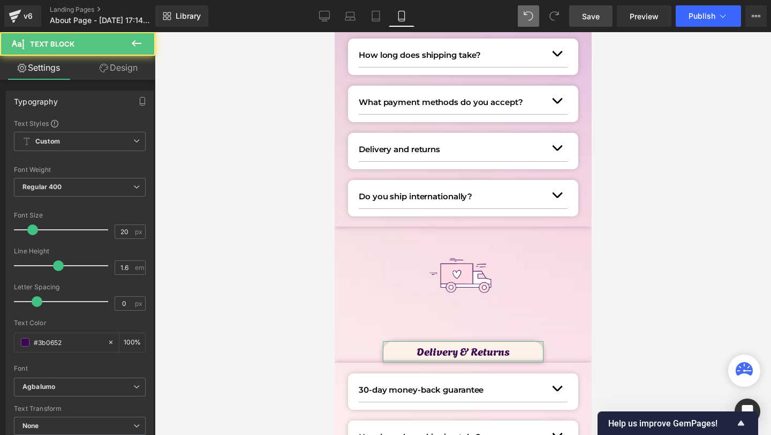
click at [137, 67] on link "Design" at bounding box center [119, 68] width 78 height 24
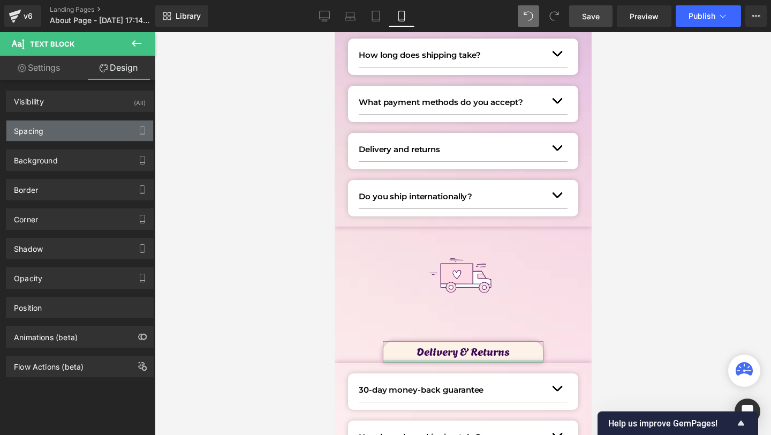
click at [29, 125] on div "Spacing" at bounding box center [28, 127] width 29 height 15
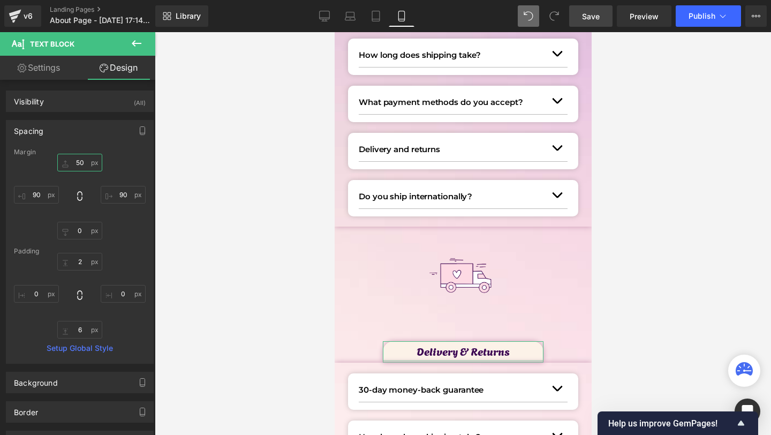
click at [84, 161] on input "50" at bounding box center [79, 163] width 45 height 18
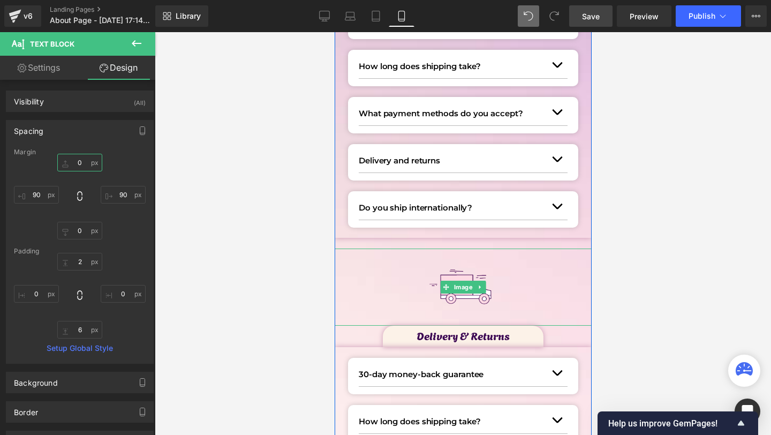
scroll to position [234, 0]
click at [464, 289] on span "Image" at bounding box center [462, 288] width 23 height 13
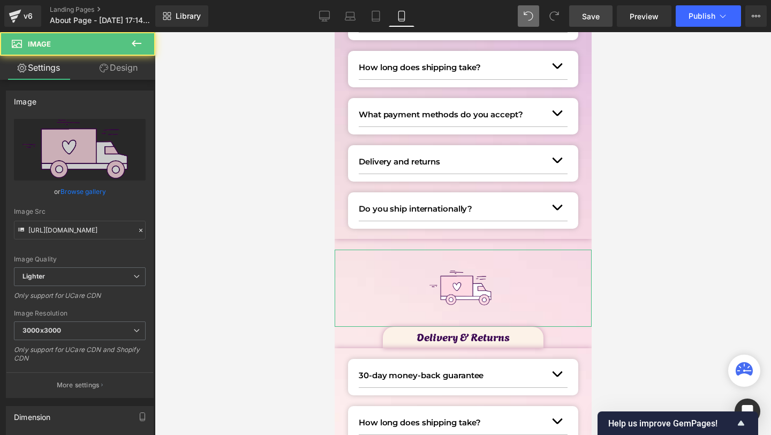
click at [137, 60] on link "Design" at bounding box center [119, 68] width 78 height 24
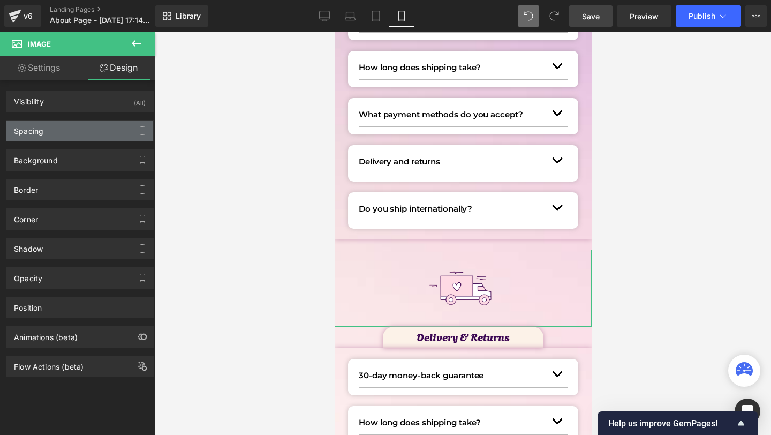
click at [38, 133] on div "Spacing" at bounding box center [28, 127] width 29 height 15
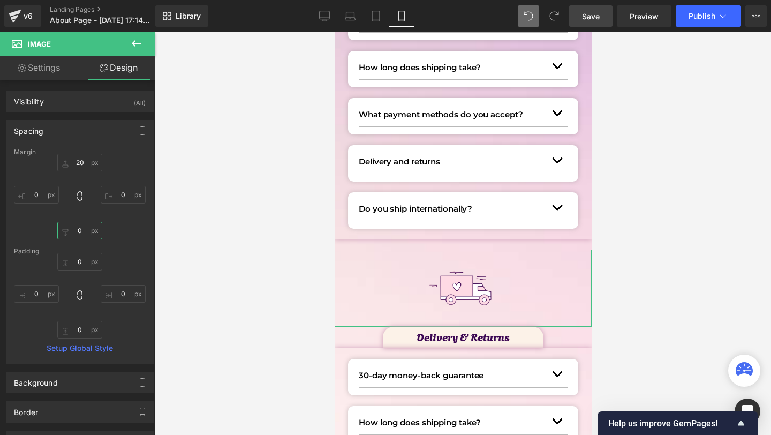
click at [81, 227] on input "0" at bounding box center [79, 231] width 45 height 18
type input "-20"
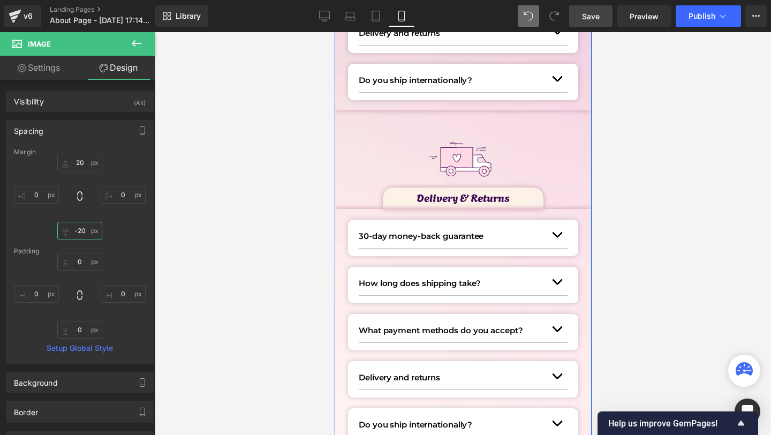
scroll to position [364, 0]
click at [464, 165] on img at bounding box center [462, 158] width 77 height 77
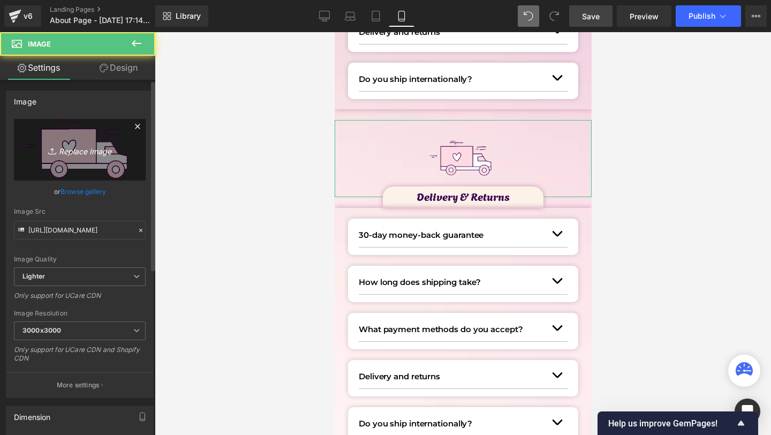
click at [58, 146] on icon "Replace Image" at bounding box center [80, 149] width 86 height 13
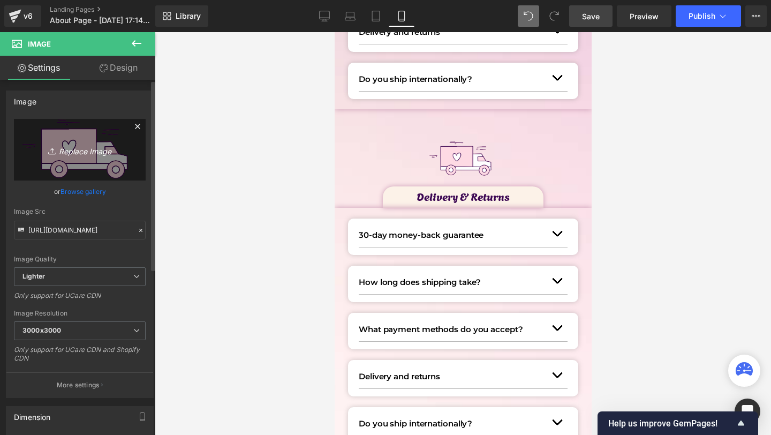
type input "C:\fakepath\4.png"
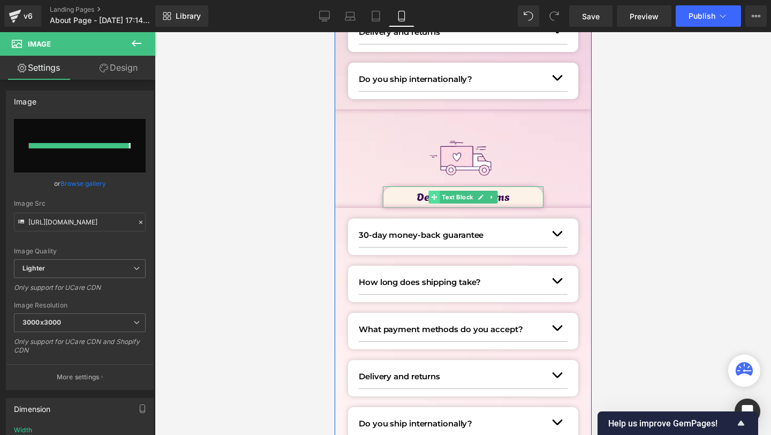
type input "https://ucarecdn.com/6660abfe-66ce-4425-9454-20525d246a2e/-/format/auto/-/previ…"
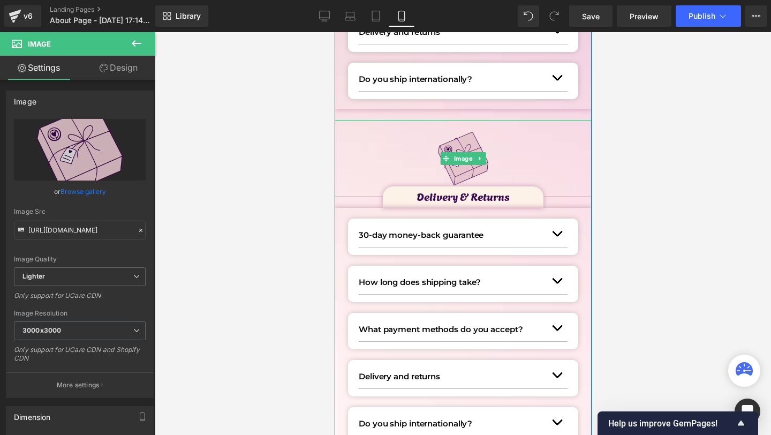
click at [456, 165] on img at bounding box center [462, 158] width 77 height 77
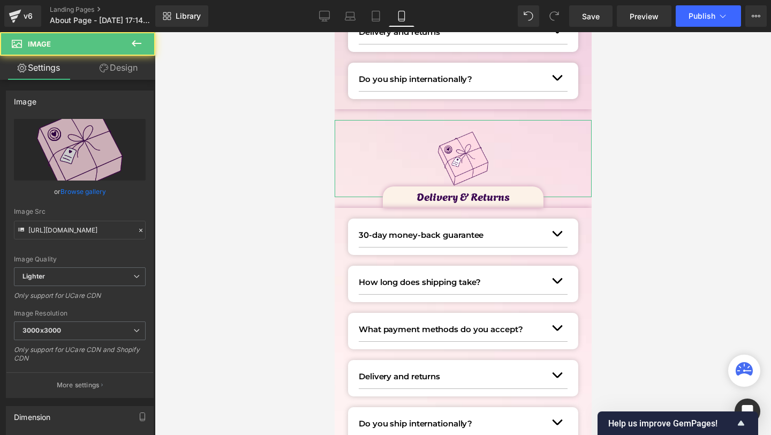
click at [117, 64] on link "Design" at bounding box center [119, 68] width 78 height 24
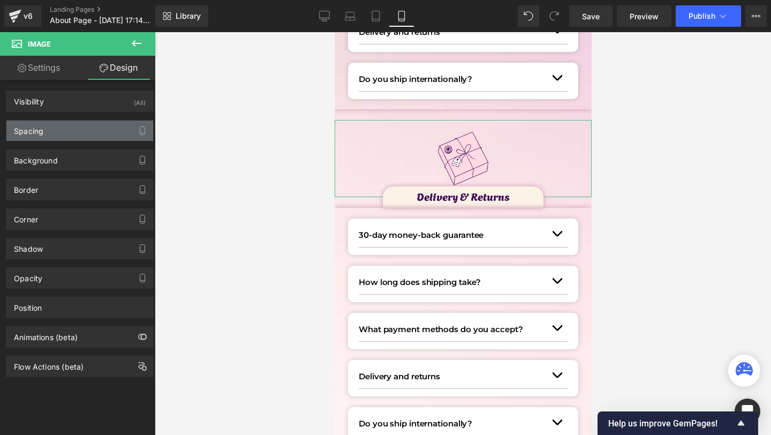
click at [51, 139] on div "Spacing" at bounding box center [79, 130] width 147 height 20
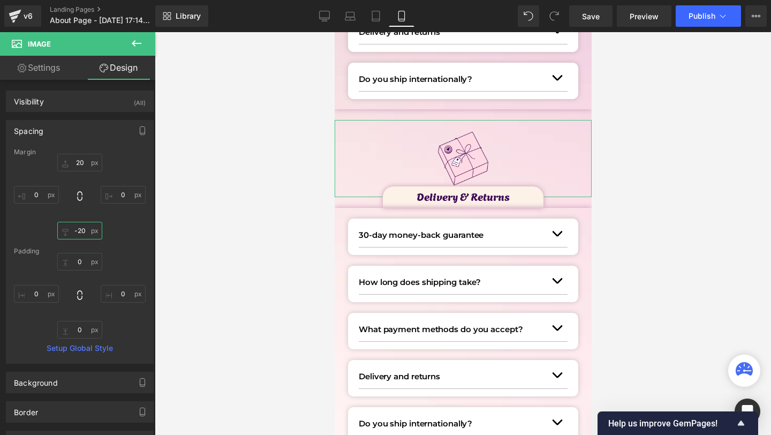
click at [78, 238] on input "-20" at bounding box center [79, 231] width 45 height 18
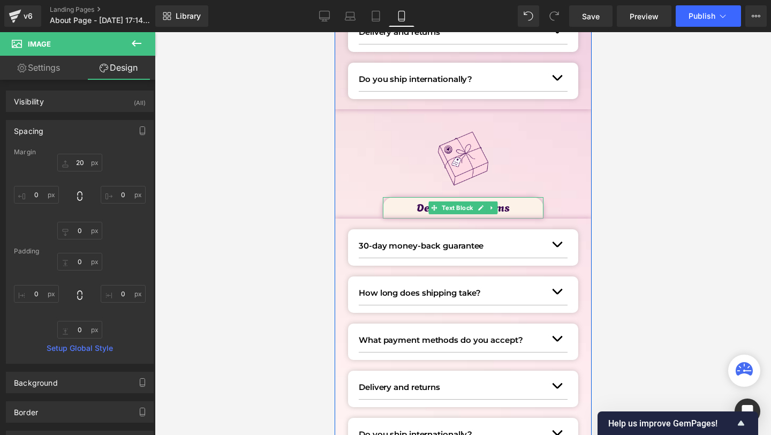
click at [417, 207] on p "Delivery & Returns" at bounding box center [462, 206] width 161 height 17
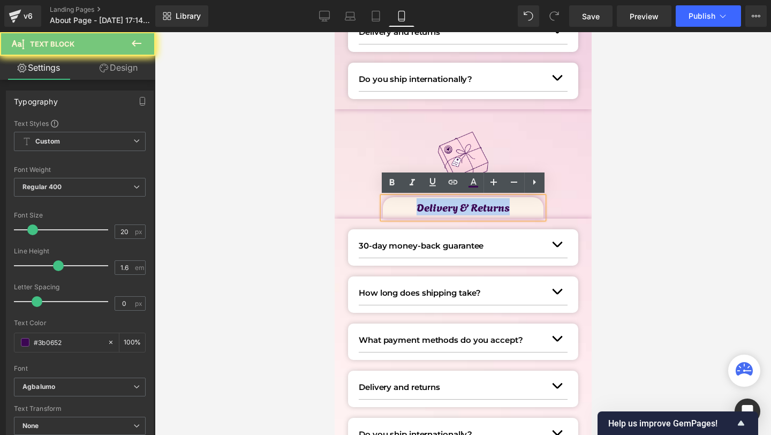
click at [417, 207] on p "Delivery & Returns" at bounding box center [462, 206] width 161 height 17
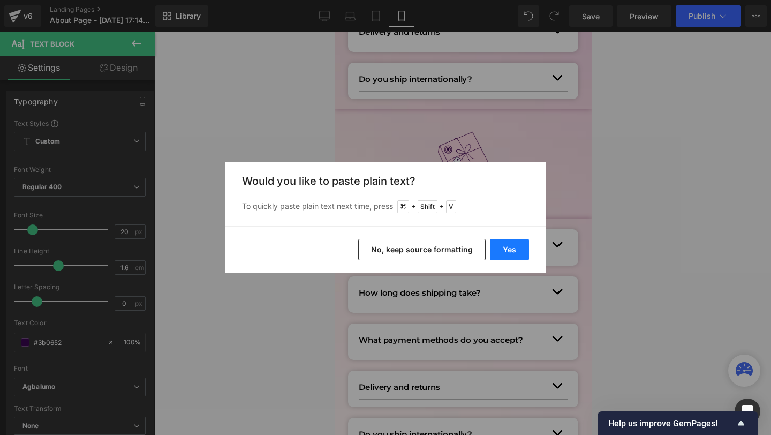
click at [514, 251] on button "Yes" at bounding box center [509, 249] width 39 height 21
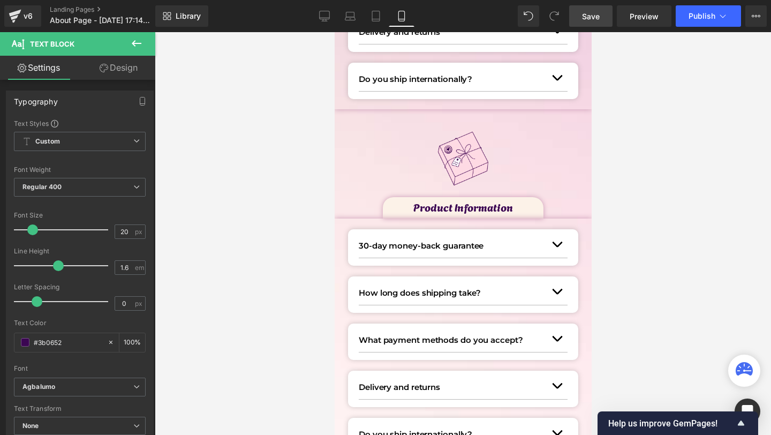
click at [593, 23] on link "Save" at bounding box center [590, 15] width 43 height 21
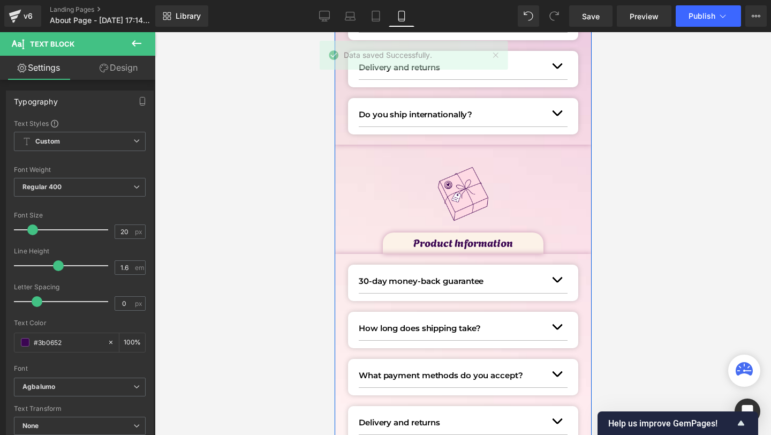
scroll to position [329, 0]
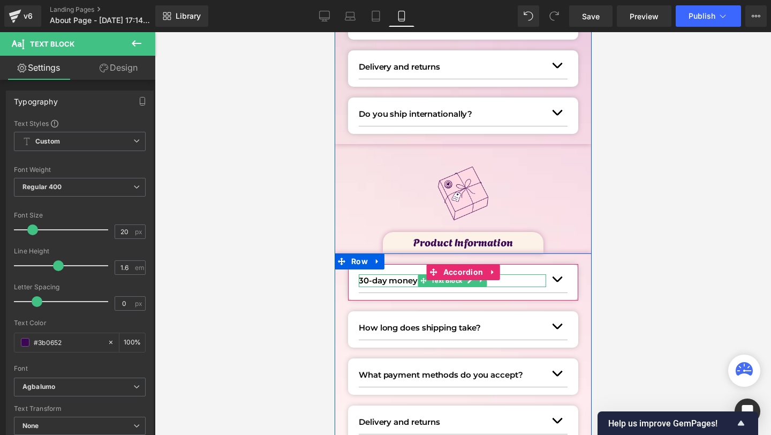
click at [382, 280] on p "30-day money-back guarantee" at bounding box center [451, 280] width 187 height 13
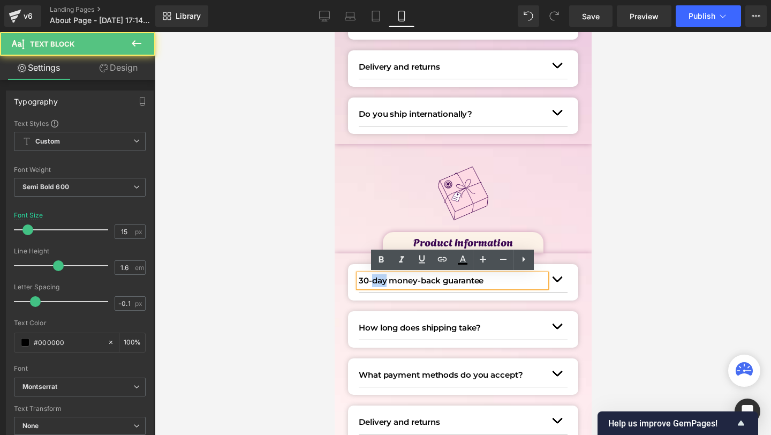
click at [382, 280] on p "30-day money-back guarantee" at bounding box center [451, 280] width 187 height 13
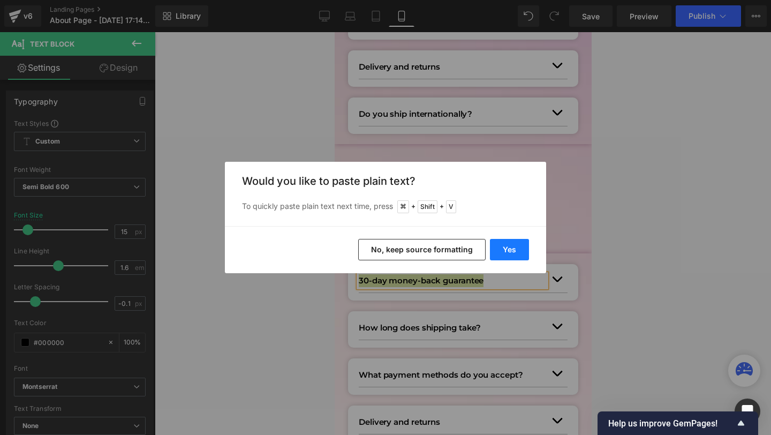
click at [517, 239] on button "Yes" at bounding box center [509, 249] width 39 height 21
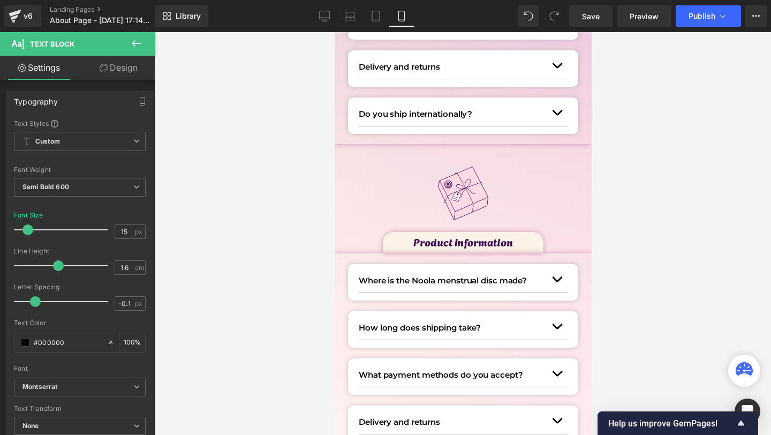
click at [562, 289] on button "button" at bounding box center [556, 279] width 21 height 26
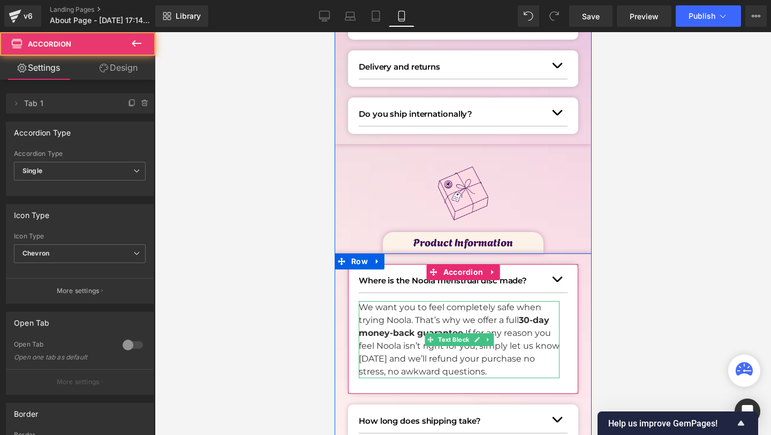
click at [358, 319] on div at bounding box center [359, 339] width 3 height 77
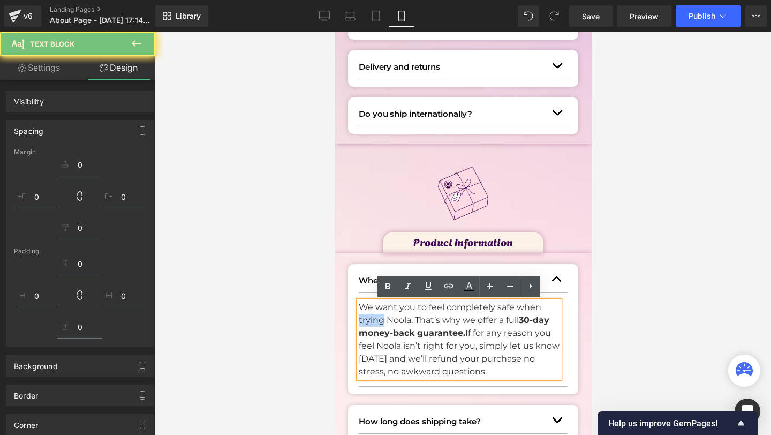
click at [358, 319] on p "We want you to feel completely safe when trying Noola. That’s why we offer a fu…" at bounding box center [458, 339] width 201 height 77
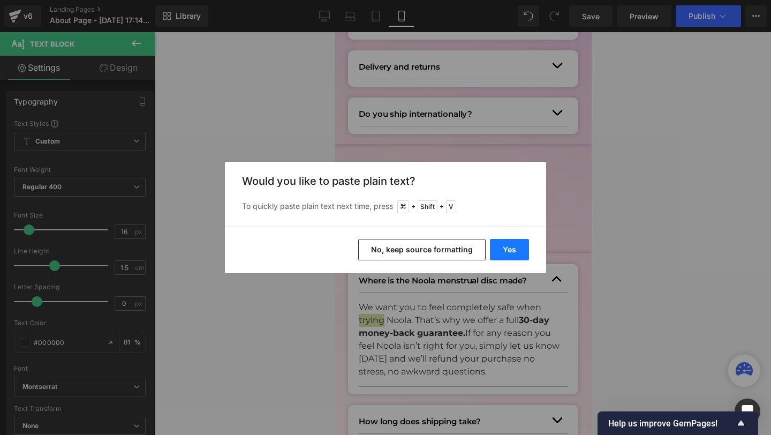
click at [519, 240] on button "Yes" at bounding box center [509, 249] width 39 height 21
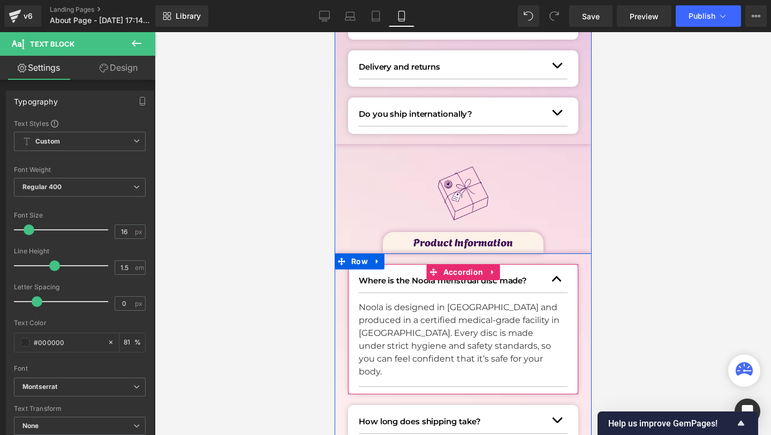
click at [558, 281] on button "button" at bounding box center [556, 279] width 21 height 26
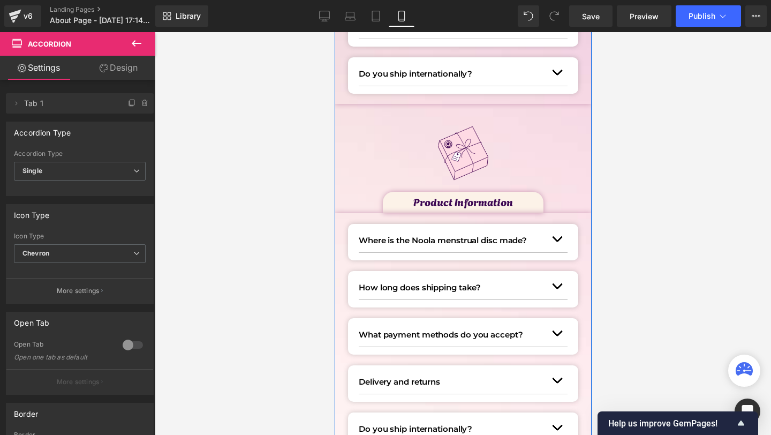
scroll to position [383, 0]
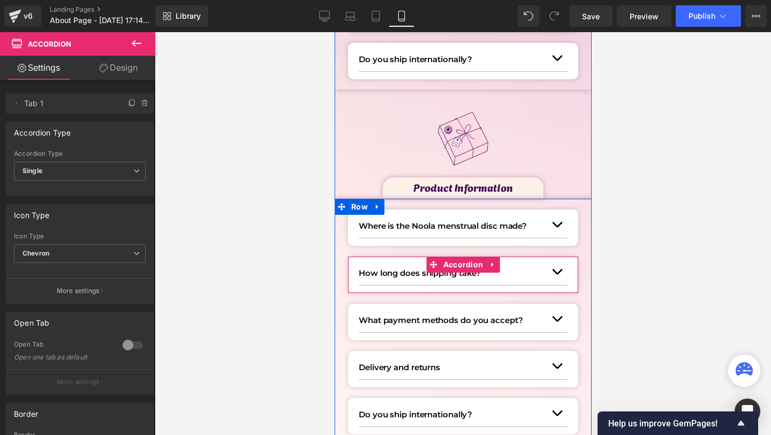
click at [360, 267] on div "How long does shipping take? Text Block" at bounding box center [451, 273] width 187 height 13
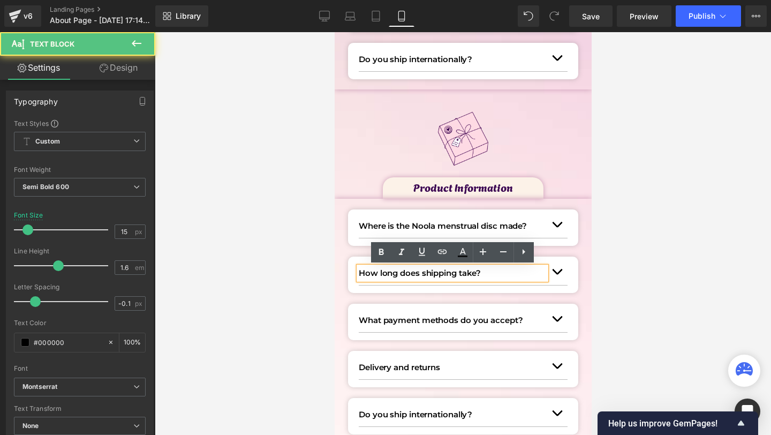
click at [360, 267] on div "How long does shipping take? Text Block" at bounding box center [451, 273] width 187 height 13
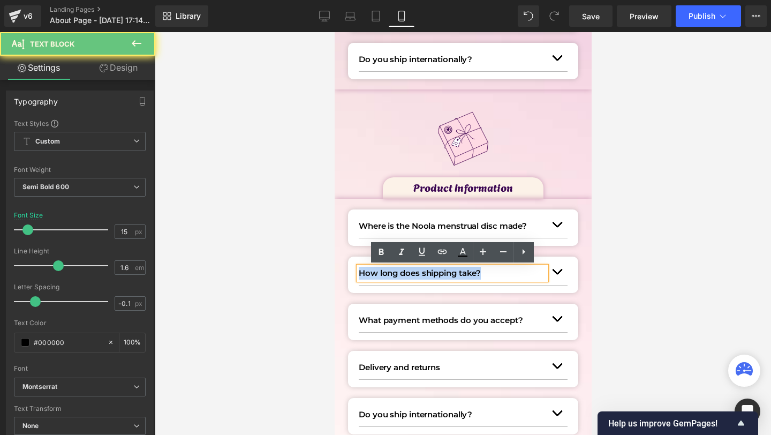
click at [360, 267] on p "How long does shipping take?" at bounding box center [451, 273] width 187 height 13
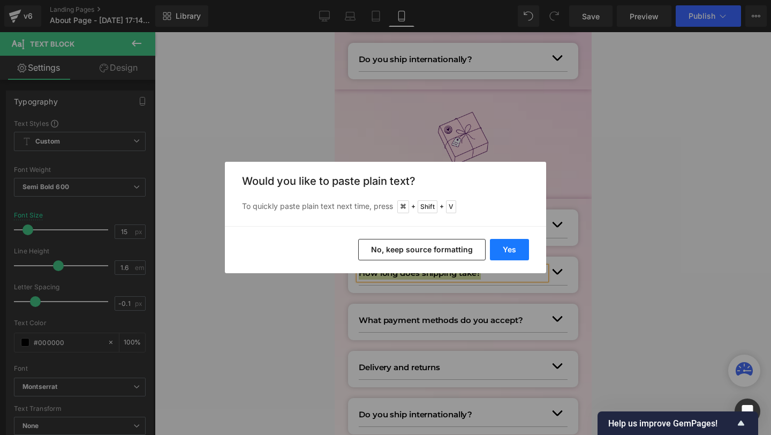
click at [514, 255] on button "Yes" at bounding box center [509, 249] width 39 height 21
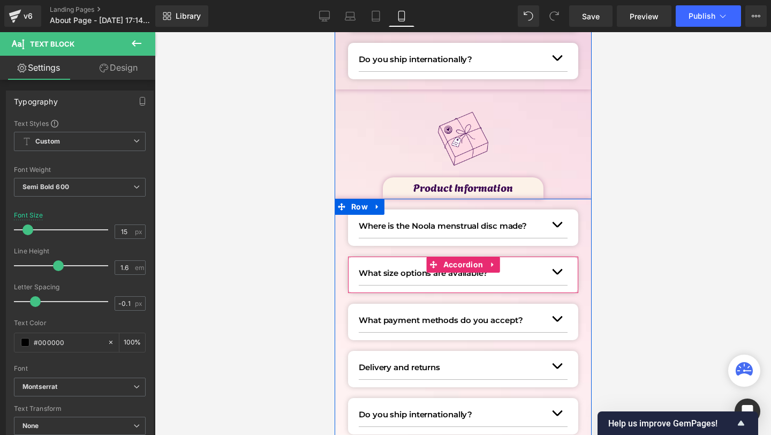
click at [555, 270] on button "button" at bounding box center [556, 272] width 21 height 26
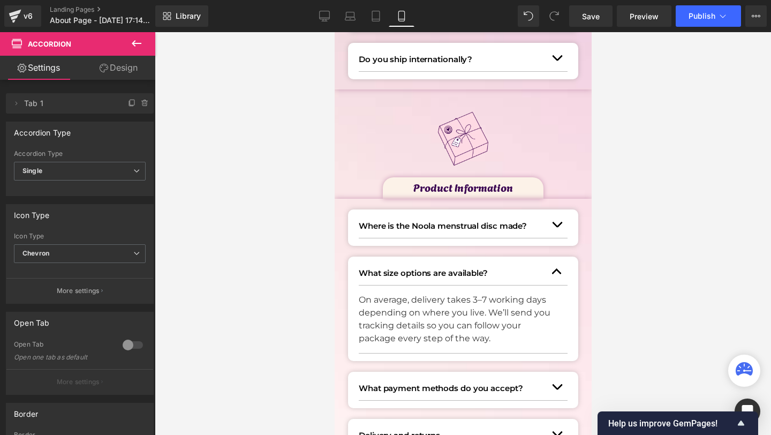
click at [416, 310] on p "On average, delivery takes 3–7 working days depending on where you live. We’ll …" at bounding box center [458, 318] width 201 height 51
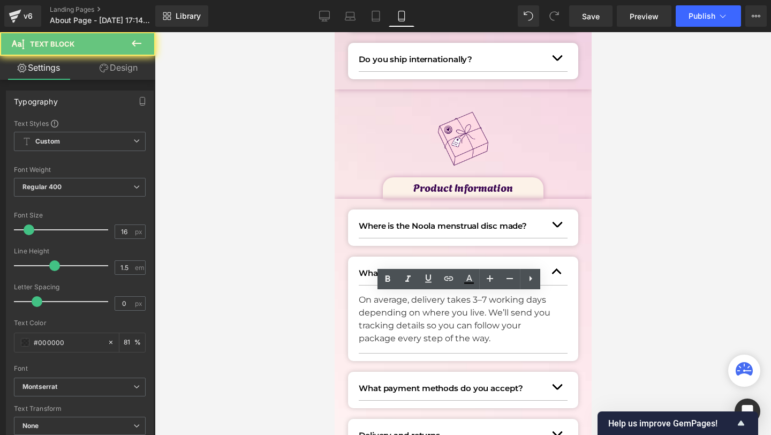
click at [416, 310] on p "On average, delivery takes 3–7 working days depending on where you live. We’ll …" at bounding box center [458, 318] width 201 height 51
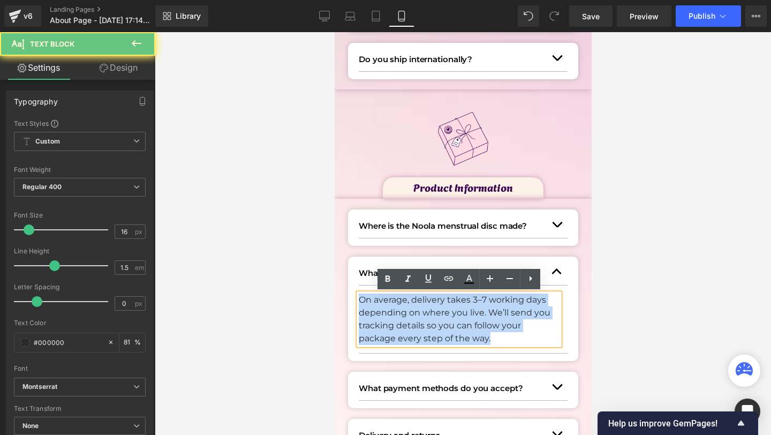
click at [416, 310] on p "On average, delivery takes 3–7 working days depending on where you live. We’ll …" at bounding box center [458, 318] width 201 height 51
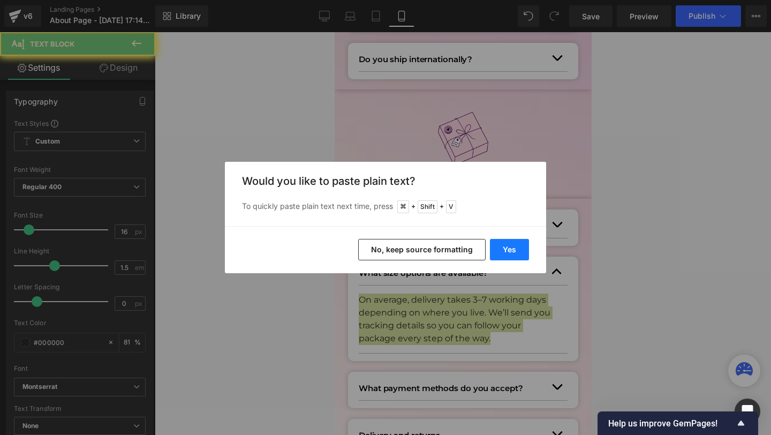
click at [505, 250] on button "Yes" at bounding box center [509, 249] width 39 height 21
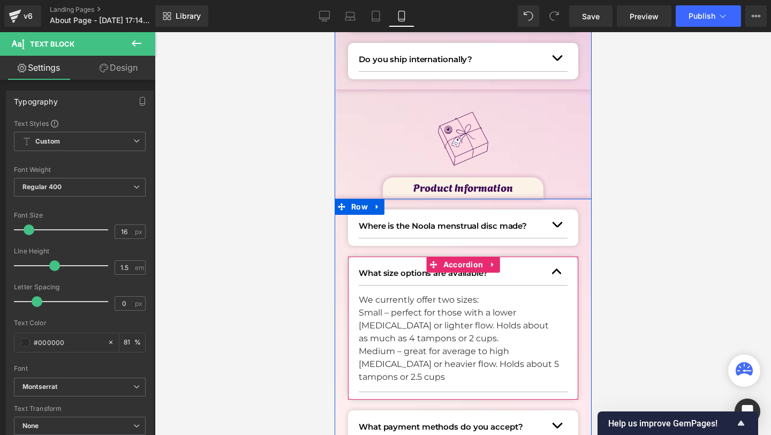
click at [353, 314] on div "What size options are available? Text Block We currently offer two sizes: Small…" at bounding box center [463, 327] width 230 height 143
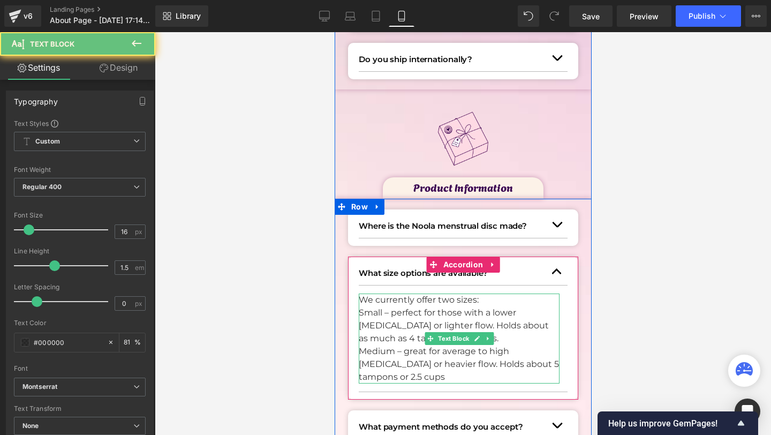
click at [370, 314] on p "Small – perfect for those with a lower cervix or lighter flow. Holds about as m…" at bounding box center [458, 325] width 201 height 39
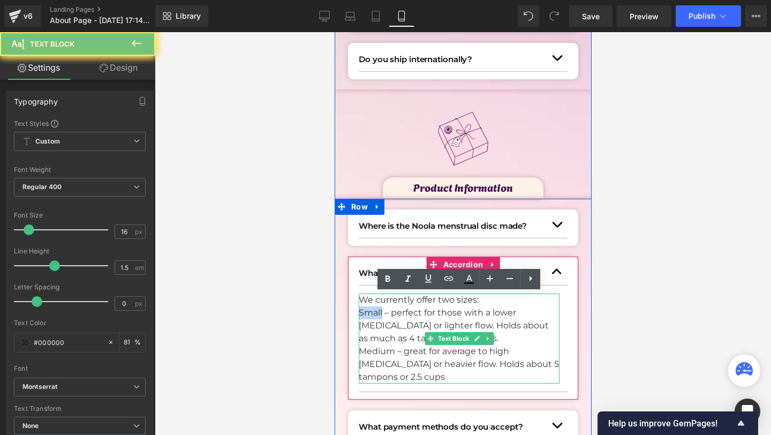
click at [370, 314] on p "Small – perfect for those with a lower cervix or lighter flow. Holds about as m…" at bounding box center [458, 325] width 201 height 39
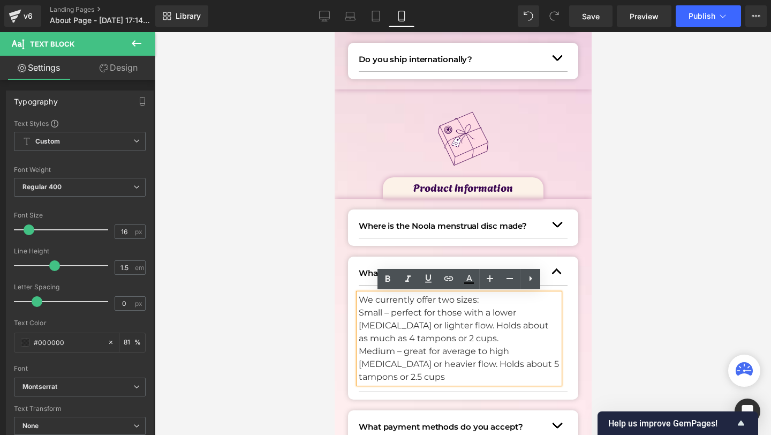
click at [387, 289] on article "We currently offer two sizes: Small – perfect for those with a lower cervix or …" at bounding box center [462, 338] width 209 height 107
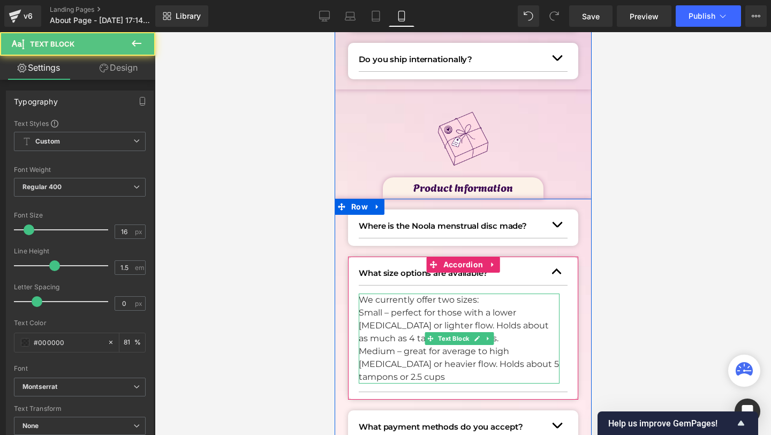
click at [365, 310] on p "Small – perfect for those with a lower cervix or lighter flow. Holds about as m…" at bounding box center [458, 325] width 201 height 39
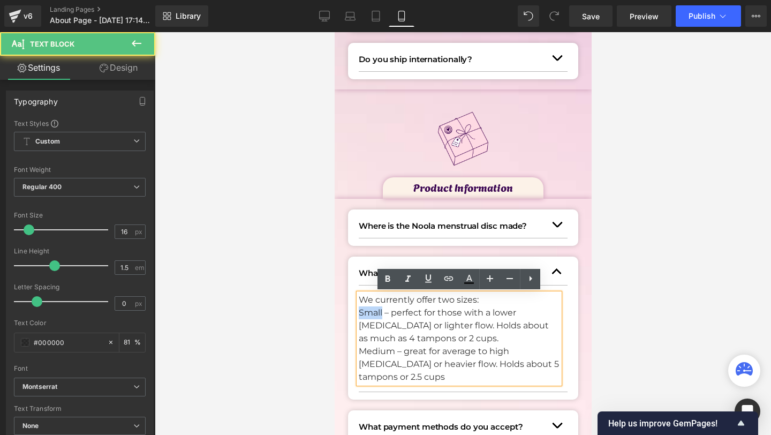
click at [365, 310] on p "Small – perfect for those with a lower cervix or lighter flow. Holds about as m…" at bounding box center [458, 325] width 201 height 39
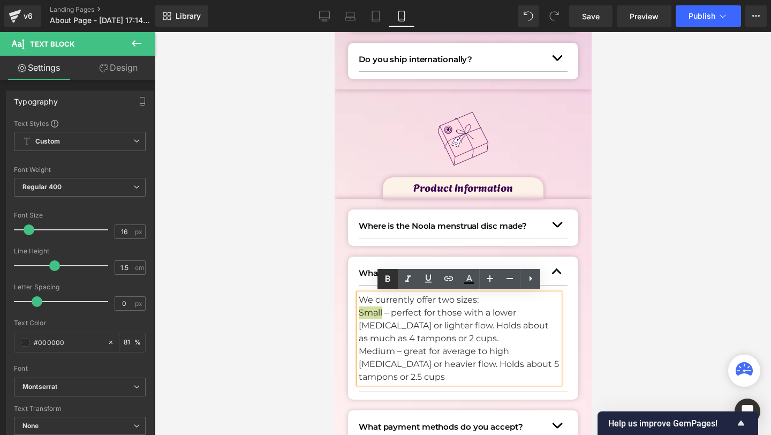
click at [381, 286] on link at bounding box center [388, 279] width 20 height 20
click at [510, 339] on p "Small – perfect for those with a lower cervix or lighter flow. Holds about as m…" at bounding box center [458, 325] width 201 height 39
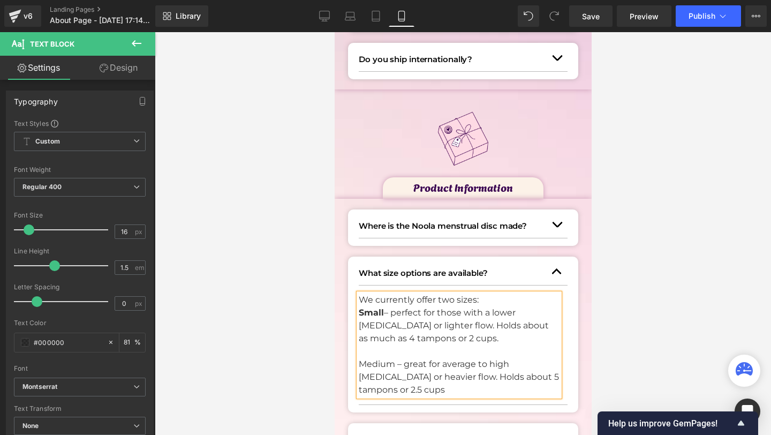
click at [379, 363] on p "Medium – great for average to high cervix or heavier flow. Holds about 5 tampon…" at bounding box center [458, 377] width 201 height 39
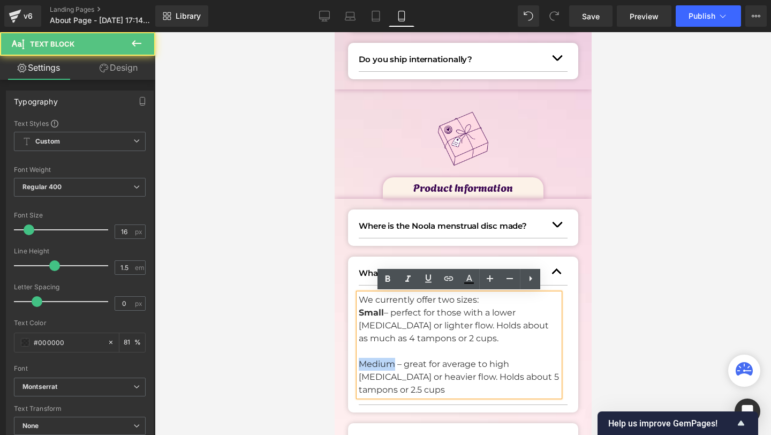
click at [379, 363] on p "Medium – great for average to high cervix or heavier flow. Holds about 5 tampon…" at bounding box center [458, 377] width 201 height 39
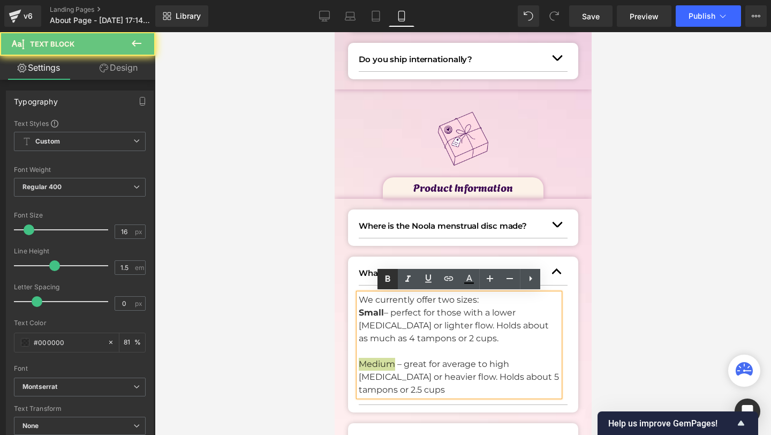
click at [386, 284] on icon at bounding box center [387, 279] width 13 height 13
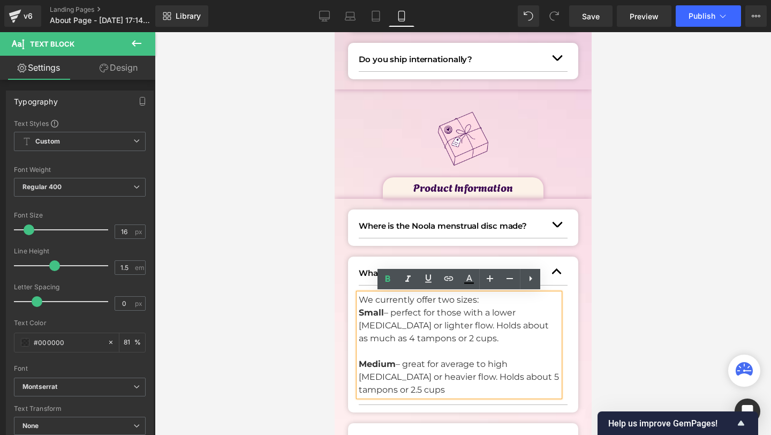
click at [559, 263] on button "button" at bounding box center [556, 272] width 21 height 26
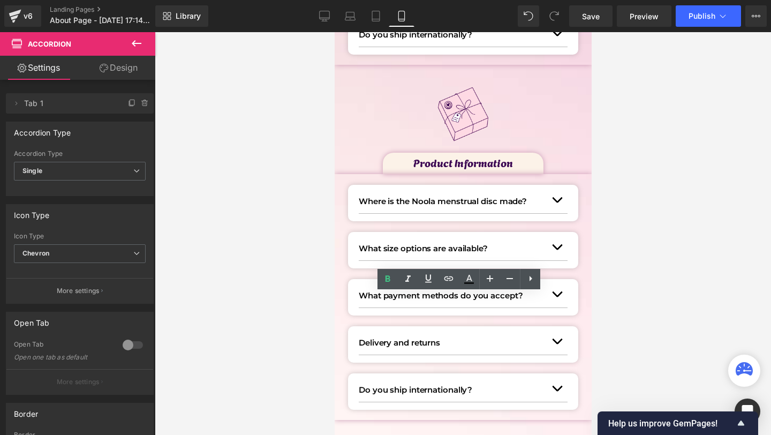
scroll to position [411, 0]
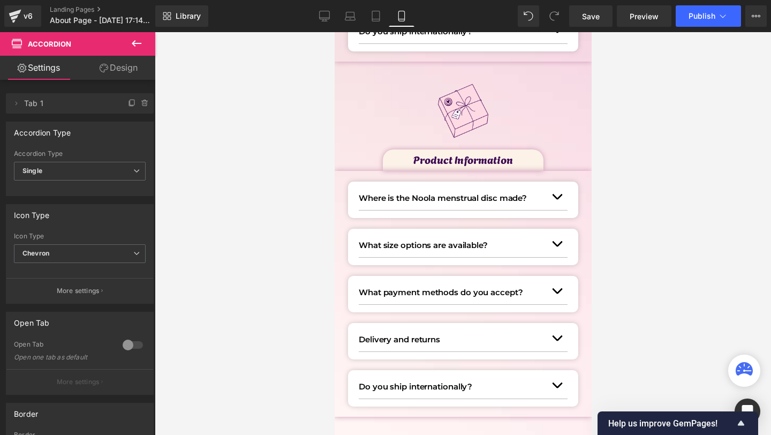
click at [358, 287] on div "What payment methods do you accept? Text Block" at bounding box center [451, 292] width 187 height 13
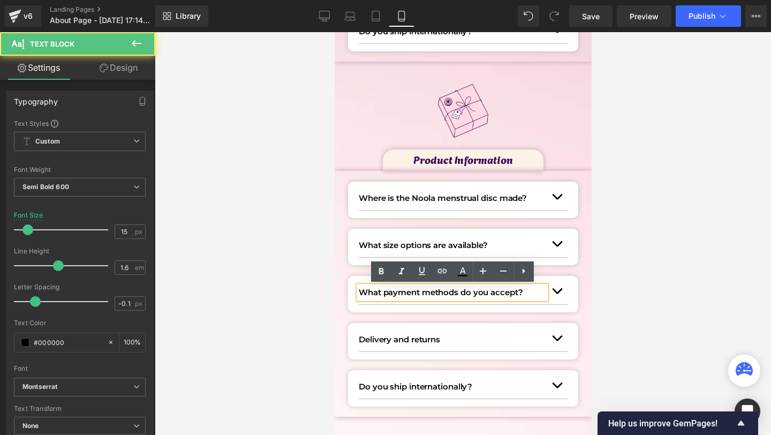
click at [380, 290] on p "What payment methods do you accept?" at bounding box center [451, 292] width 187 height 13
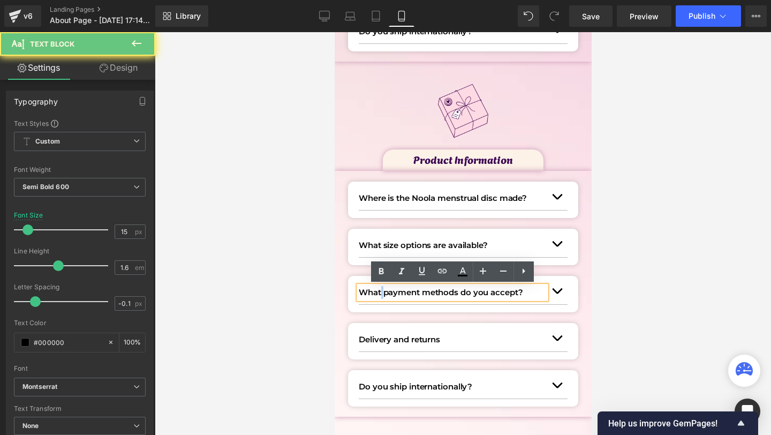
click at [380, 290] on p "What payment methods do you accept?" at bounding box center [451, 292] width 187 height 13
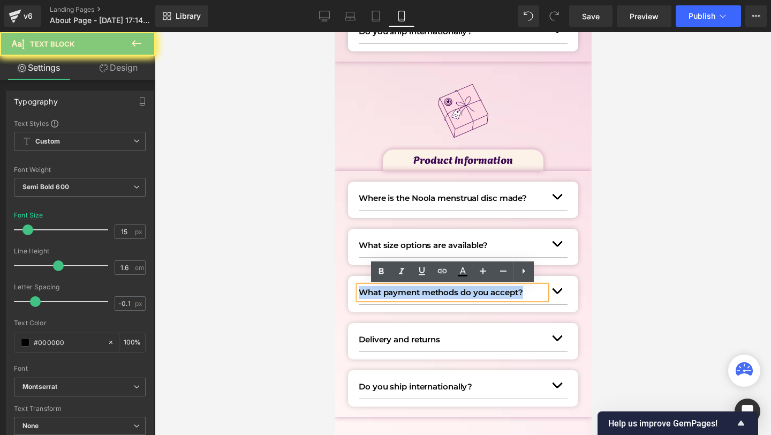
click at [380, 290] on p "What payment methods do you accept?" at bounding box center [451, 292] width 187 height 13
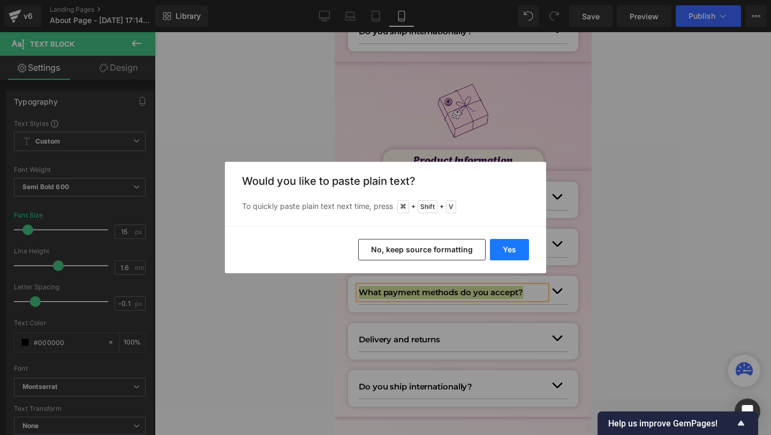
click at [511, 259] on button "Yes" at bounding box center [509, 249] width 39 height 21
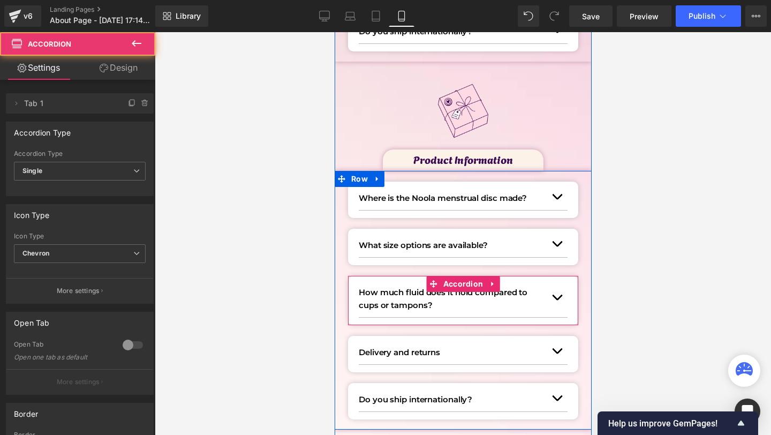
click at [556, 294] on button "button" at bounding box center [556, 297] width 21 height 39
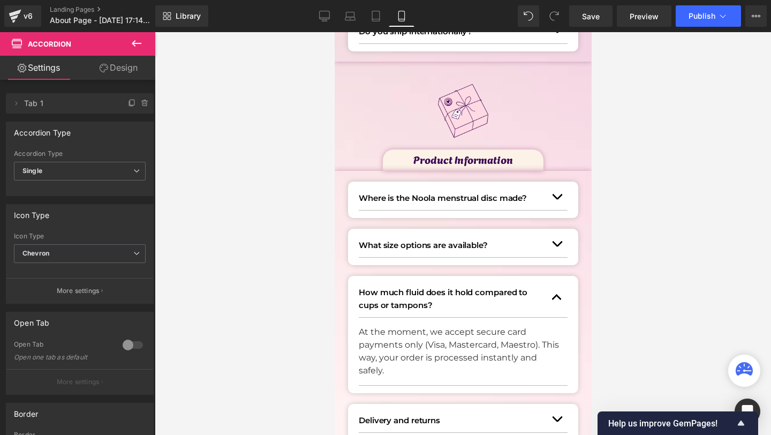
click at [406, 352] on p "At the moment, we accept secure card payments only (Visa, Mastercard, Maestro).…" at bounding box center [458, 351] width 201 height 51
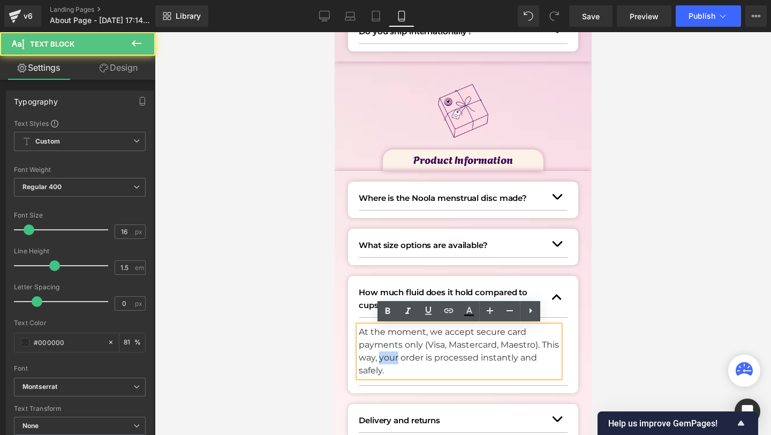
click at [406, 352] on p "At the moment, we accept secure card payments only (Visa, Mastercard, Maestro).…" at bounding box center [458, 351] width 201 height 51
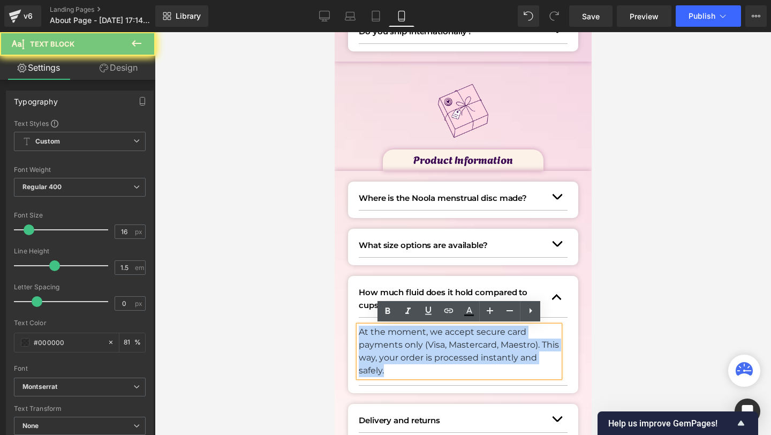
click at [406, 352] on p "At the moment, we accept secure card payments only (Visa, Mastercard, Maestro).…" at bounding box center [458, 351] width 201 height 51
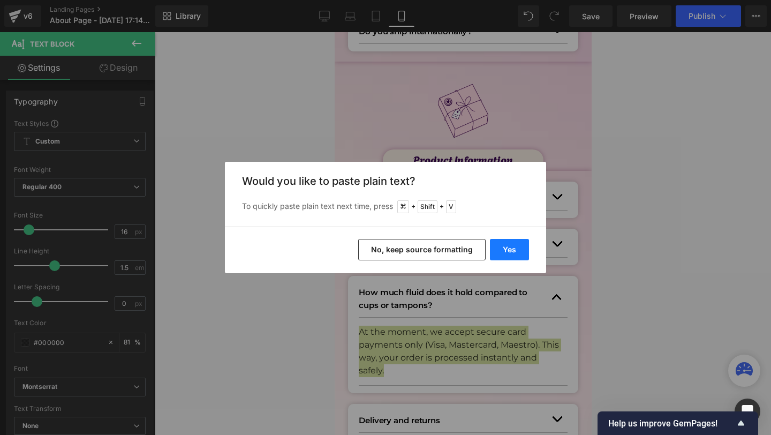
click at [509, 258] on button "Yes" at bounding box center [509, 249] width 39 height 21
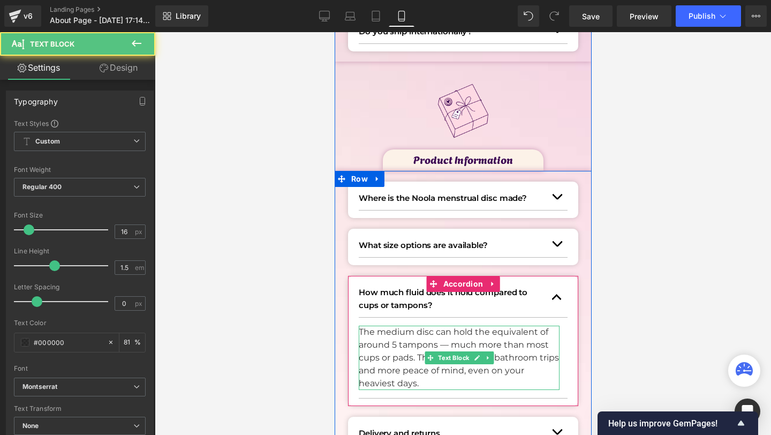
click at [394, 345] on p "The medium disc can hold the equivalent of around 5 tampons — much more than mo…" at bounding box center [458, 358] width 201 height 64
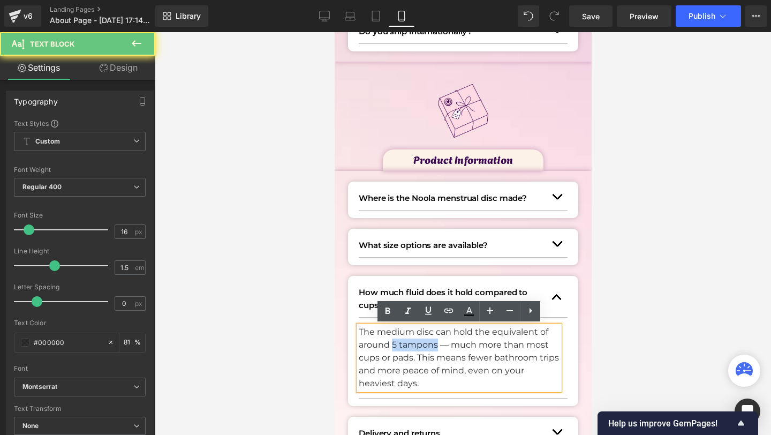
drag, startPoint x: 394, startPoint y: 345, endPoint x: 423, endPoint y: 345, distance: 29.5
click at [423, 345] on p "The medium disc can hold the equivalent of around 5 tampons — much more than mo…" at bounding box center [458, 358] width 201 height 64
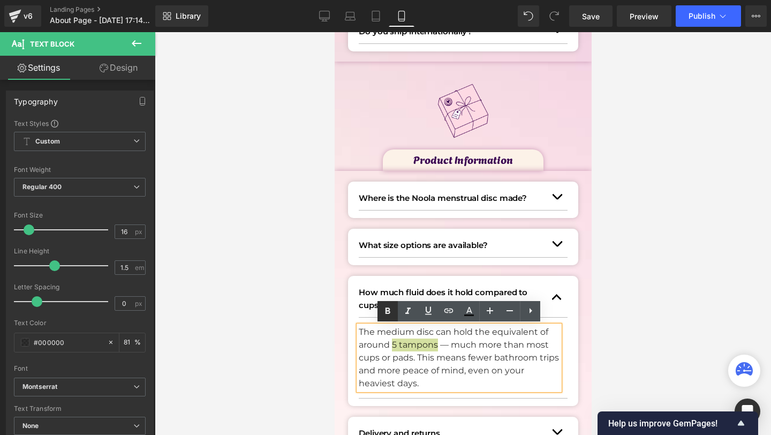
click at [386, 317] on icon at bounding box center [387, 311] width 13 height 13
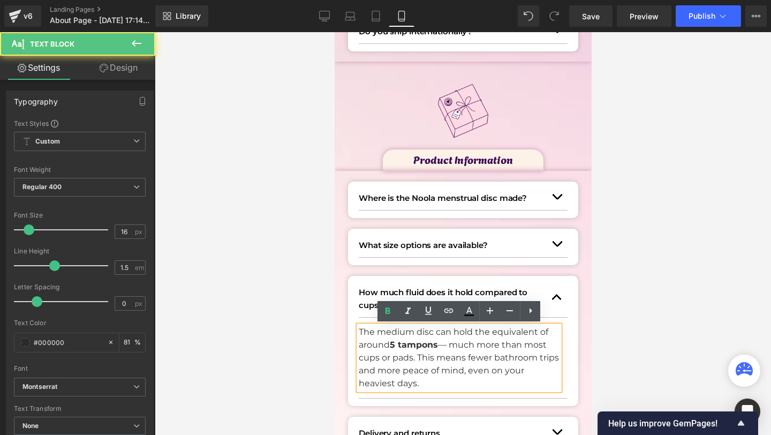
click at [449, 344] on p "The medium disc can hold the equivalent of around 5 tampons — much more than mo…" at bounding box center [458, 358] width 201 height 64
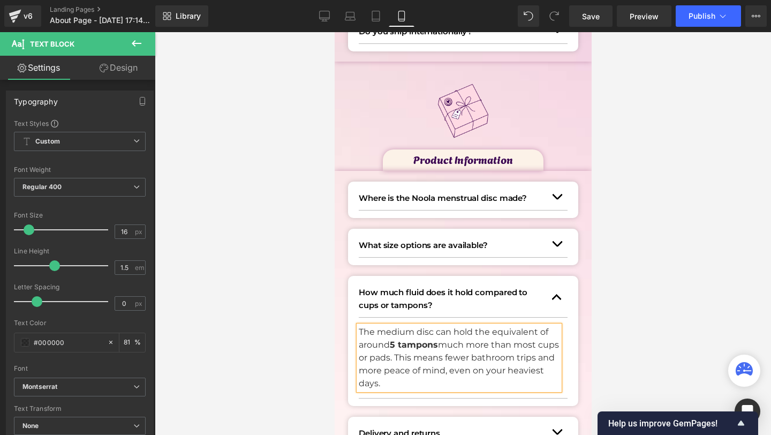
click at [554, 291] on button "button" at bounding box center [556, 297] width 21 height 39
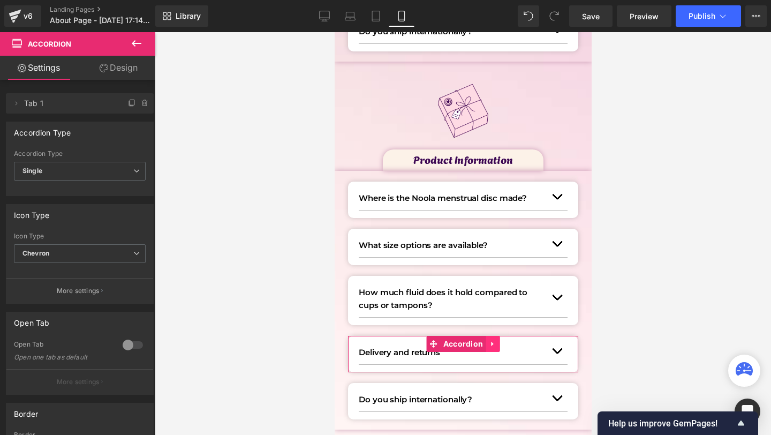
click at [492, 342] on icon at bounding box center [491, 343] width 7 height 8
click at [494, 342] on link at bounding box center [499, 344] width 14 height 16
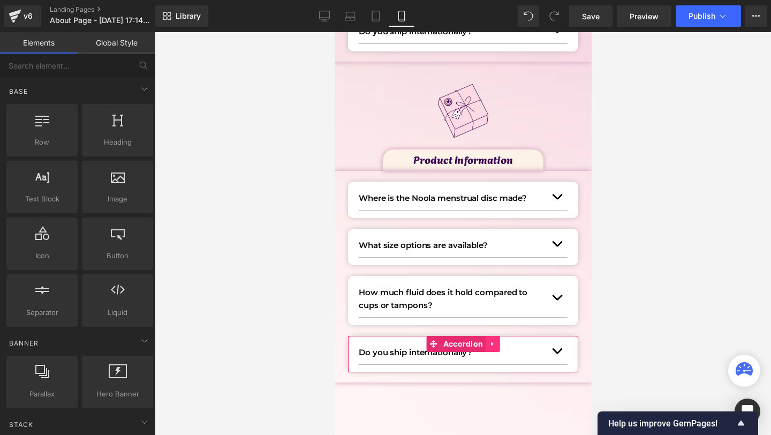
click at [494, 344] on icon at bounding box center [491, 343] width 7 height 8
click at [497, 344] on icon at bounding box center [498, 343] width 7 height 7
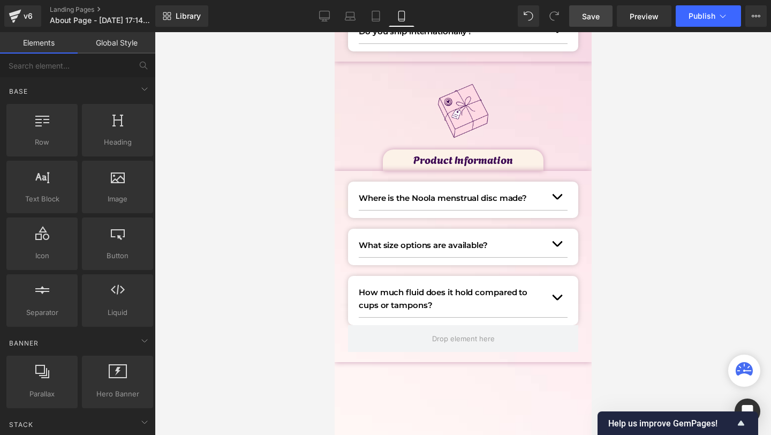
click at [585, 16] on span "Save" at bounding box center [591, 16] width 18 height 11
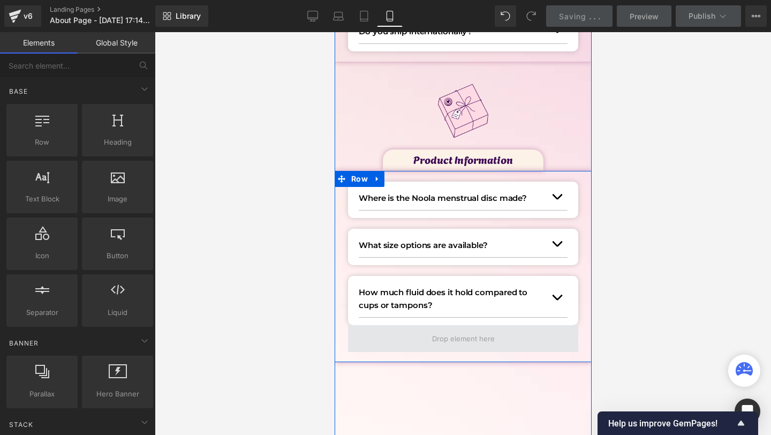
click at [405, 335] on span at bounding box center [463, 338] width 230 height 27
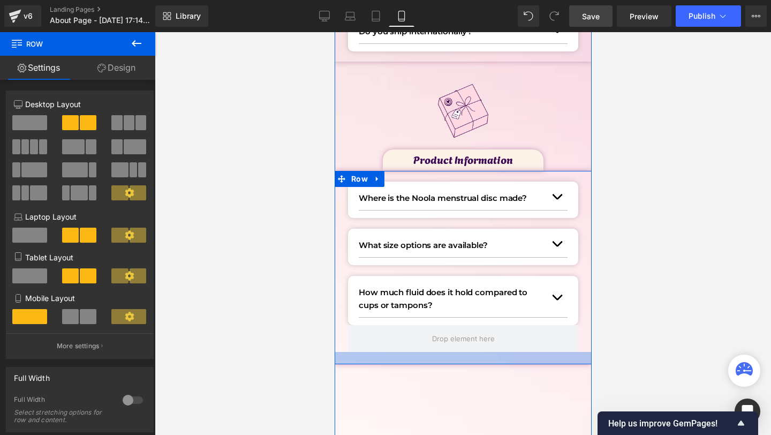
click at [372, 359] on div at bounding box center [462, 358] width 257 height 12
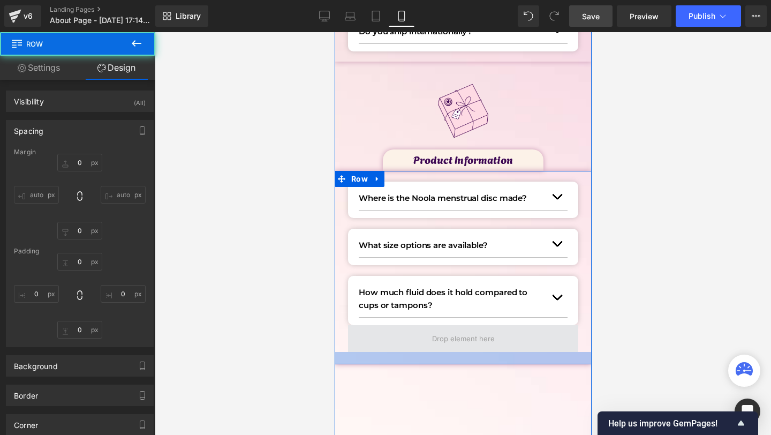
type input "0"
type input "20"
type input "10"
type input "23"
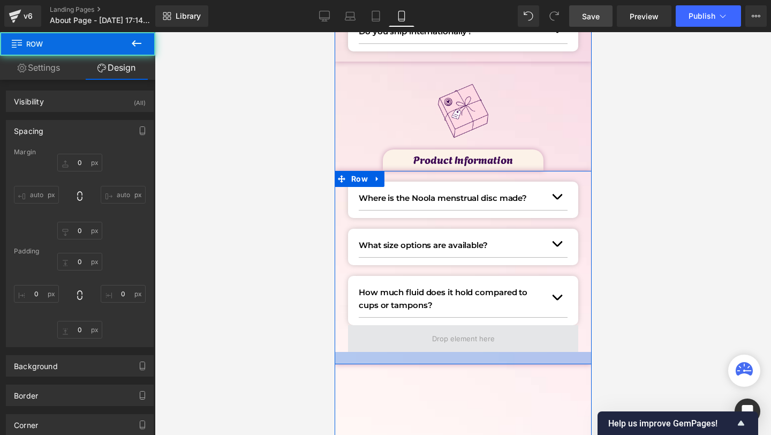
type input "10"
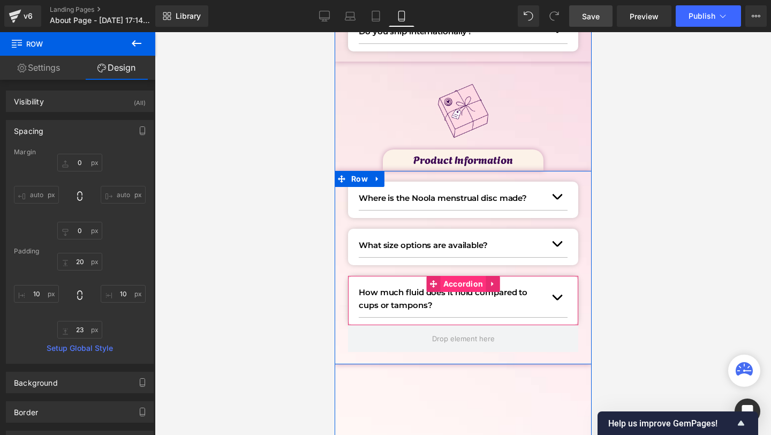
click at [450, 290] on span "Accordion" at bounding box center [463, 284] width 46 height 16
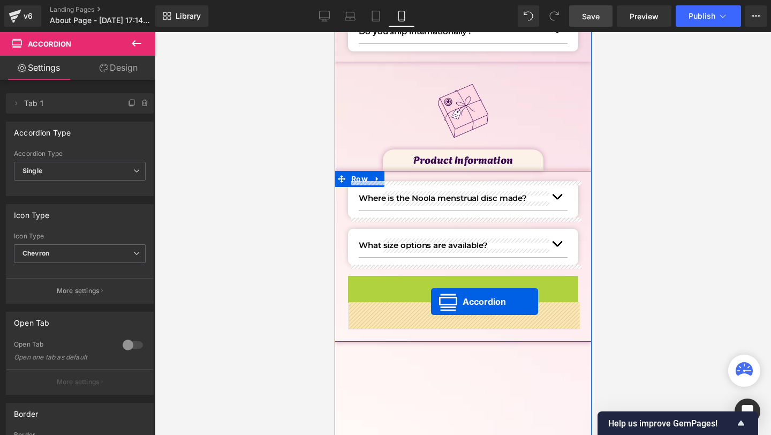
drag, startPoint x: 431, startPoint y: 279, endPoint x: 430, endPoint y: 302, distance: 23.1
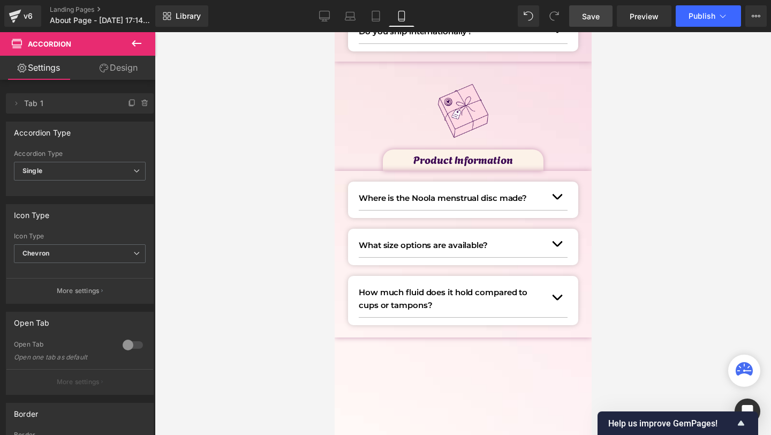
click at [608, 13] on link "Save" at bounding box center [590, 15] width 43 height 21
